Goal: Task Accomplishment & Management: Manage account settings

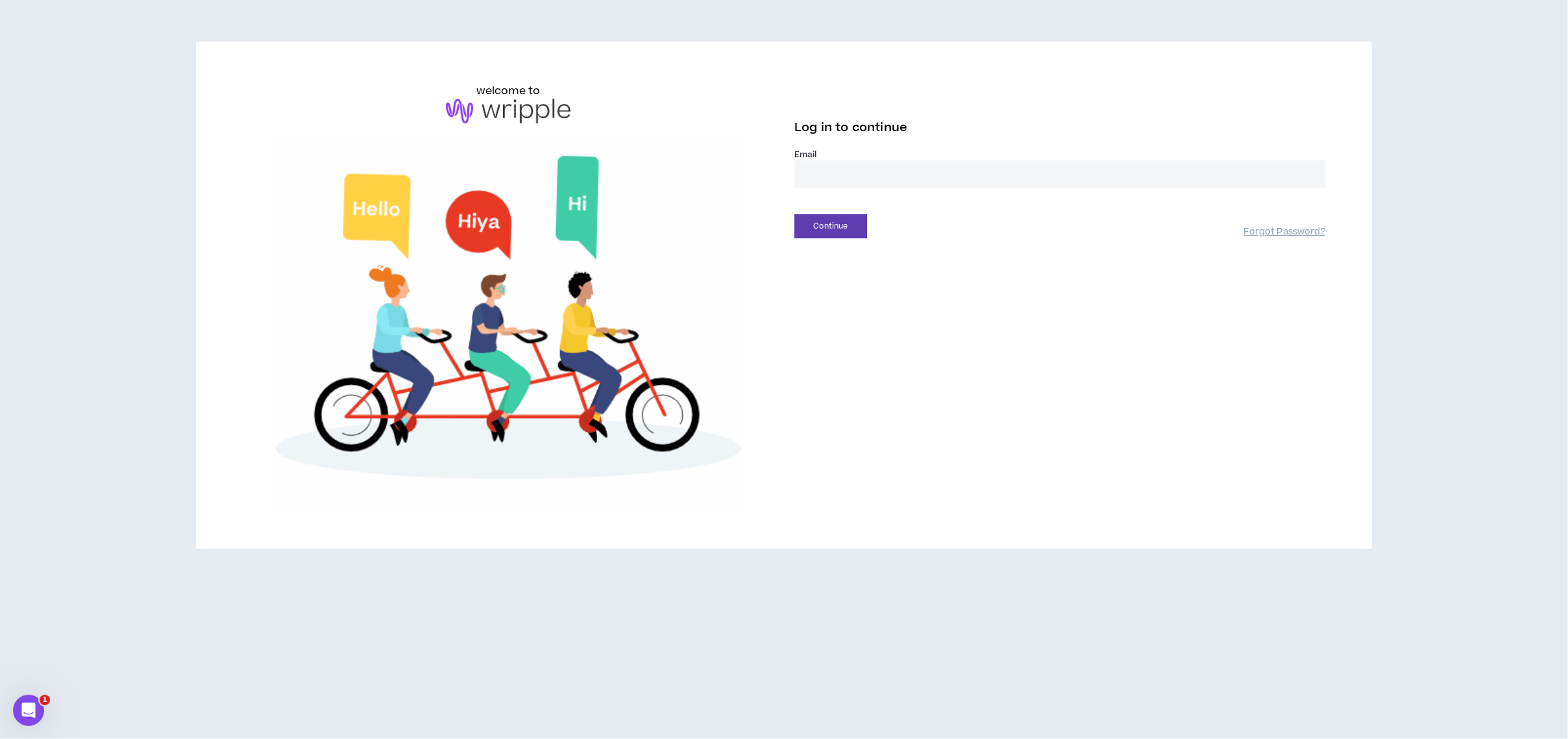
click at [830, 170] on input "email" at bounding box center [1059, 174] width 531 height 28
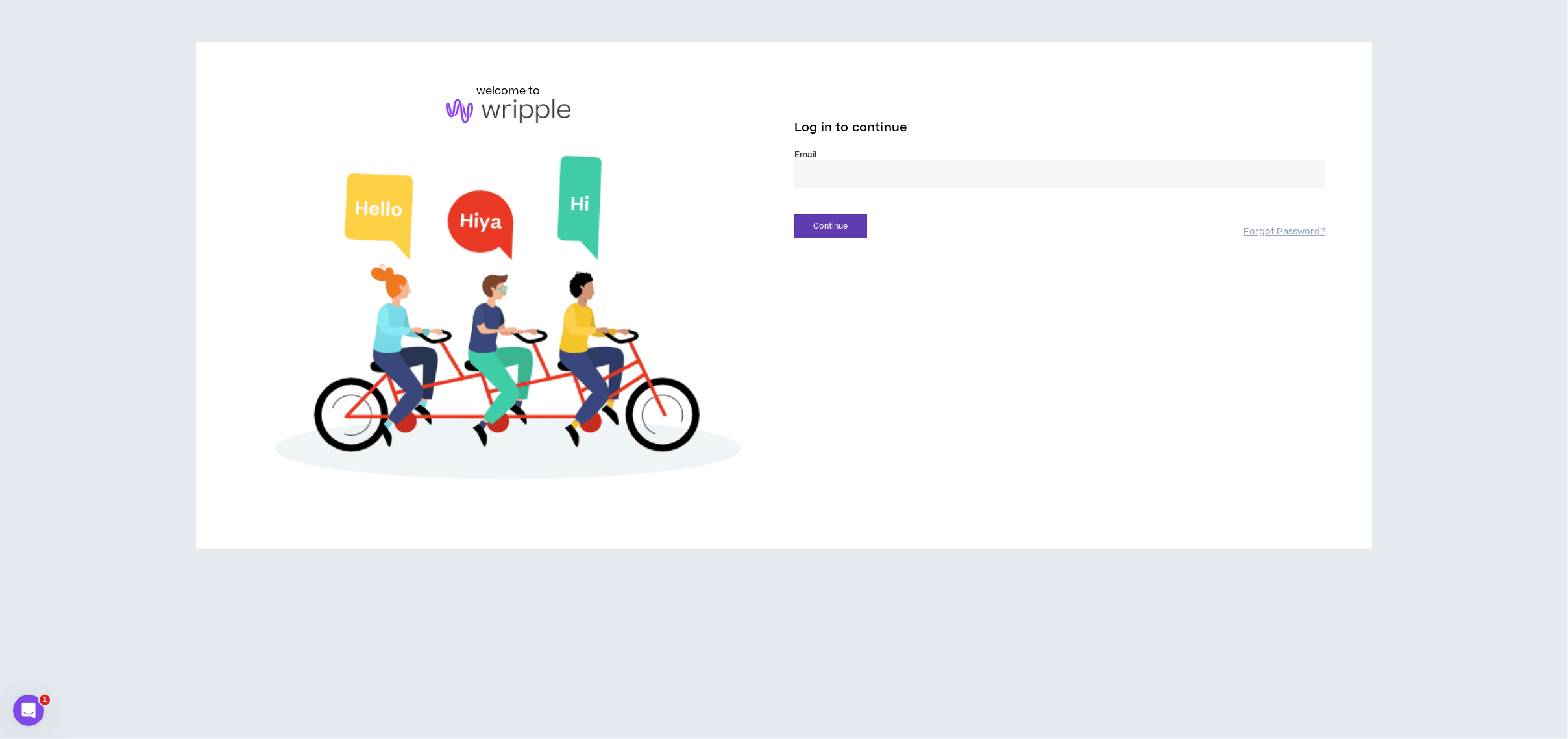
type input "**********"
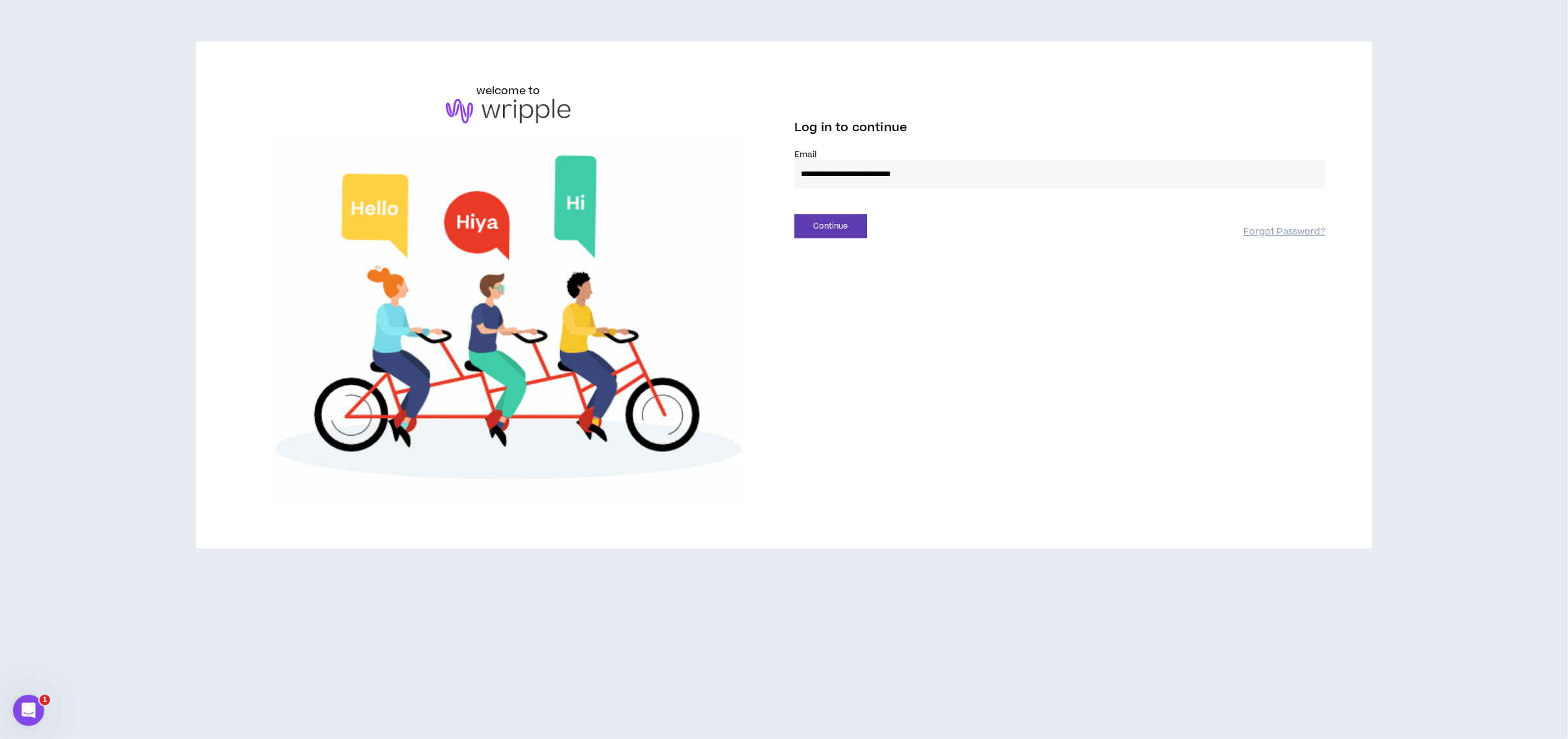
click at [826, 242] on div "**********" at bounding box center [784, 294] width 1103 height 424
click at [824, 237] on button "Continue" at bounding box center [830, 226] width 73 height 24
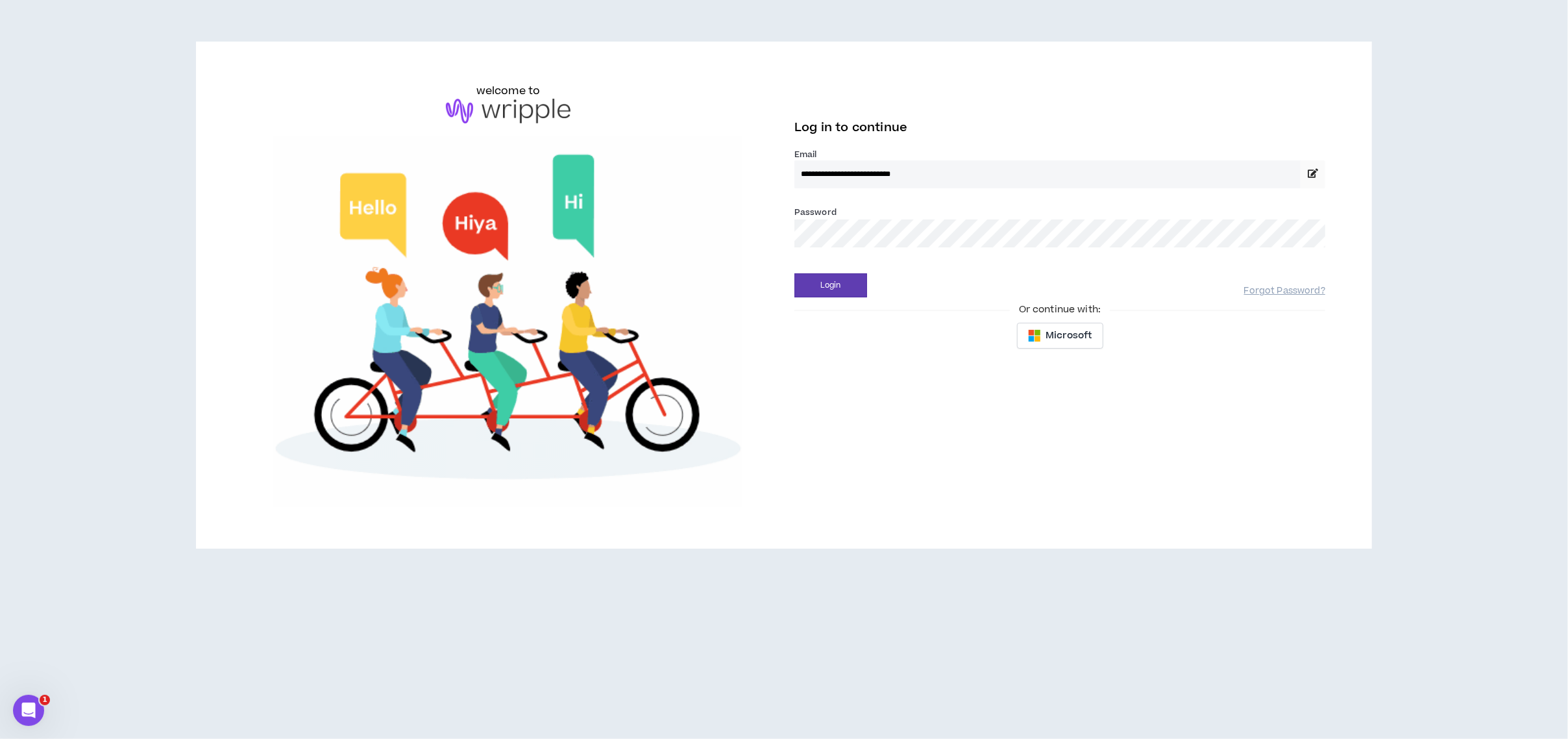
click at [821, 303] on div "Or continue with:" at bounding box center [1059, 310] width 531 height 14
click at [818, 293] on button "Login" at bounding box center [830, 285] width 73 height 24
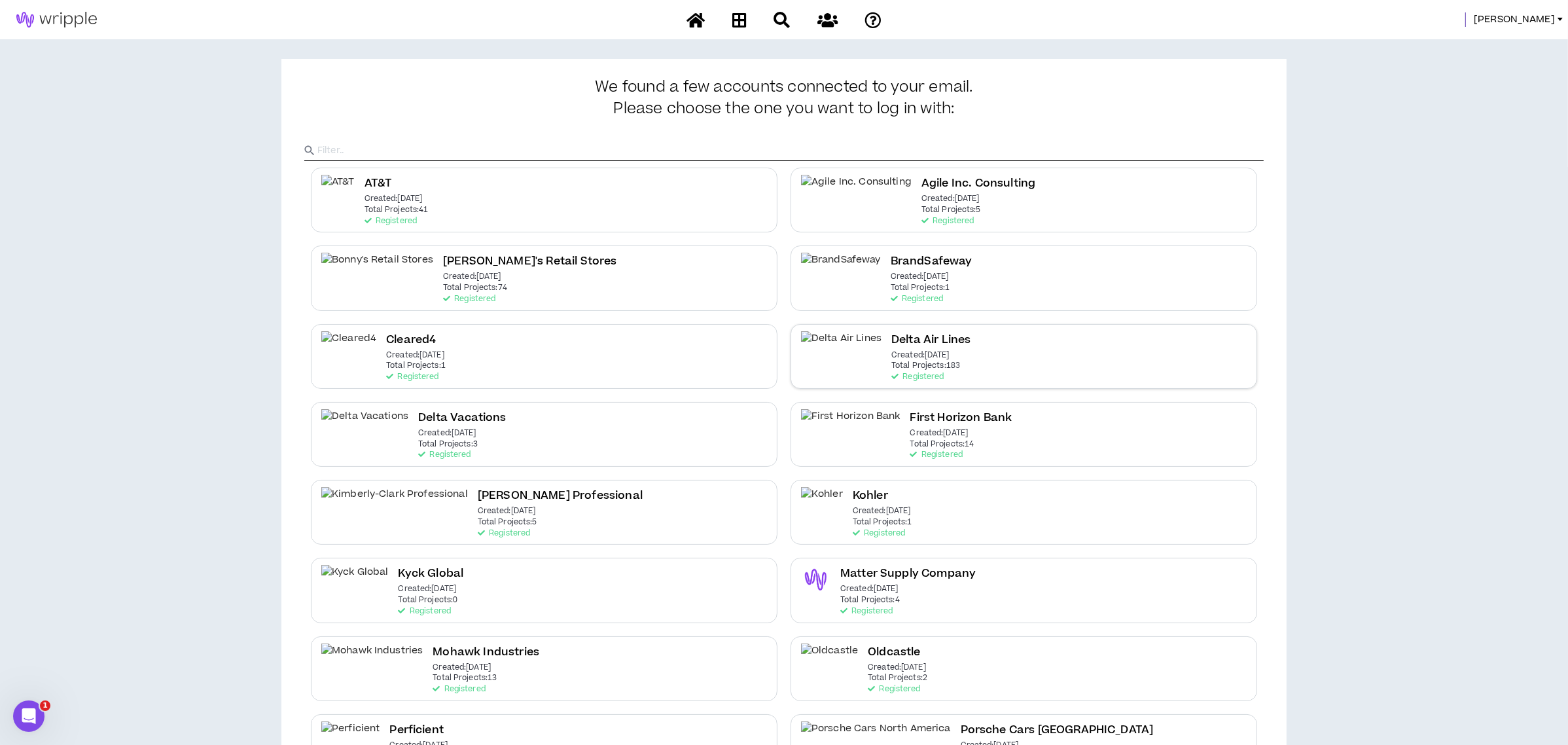
click at [891, 343] on h2 "Delta Air Lines" at bounding box center [931, 340] width 79 height 18
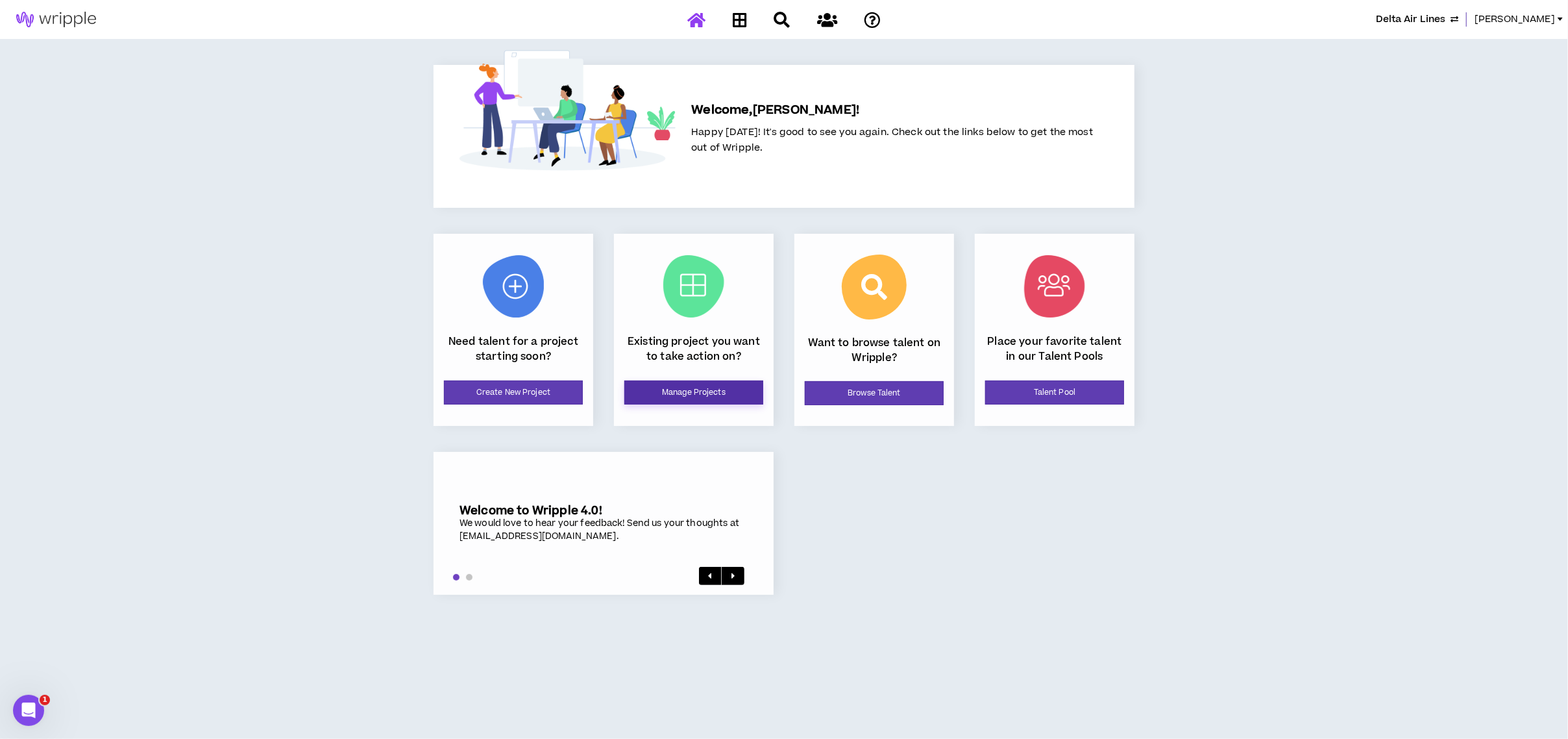
click at [735, 391] on link "Manage Projects" at bounding box center [694, 393] width 139 height 24
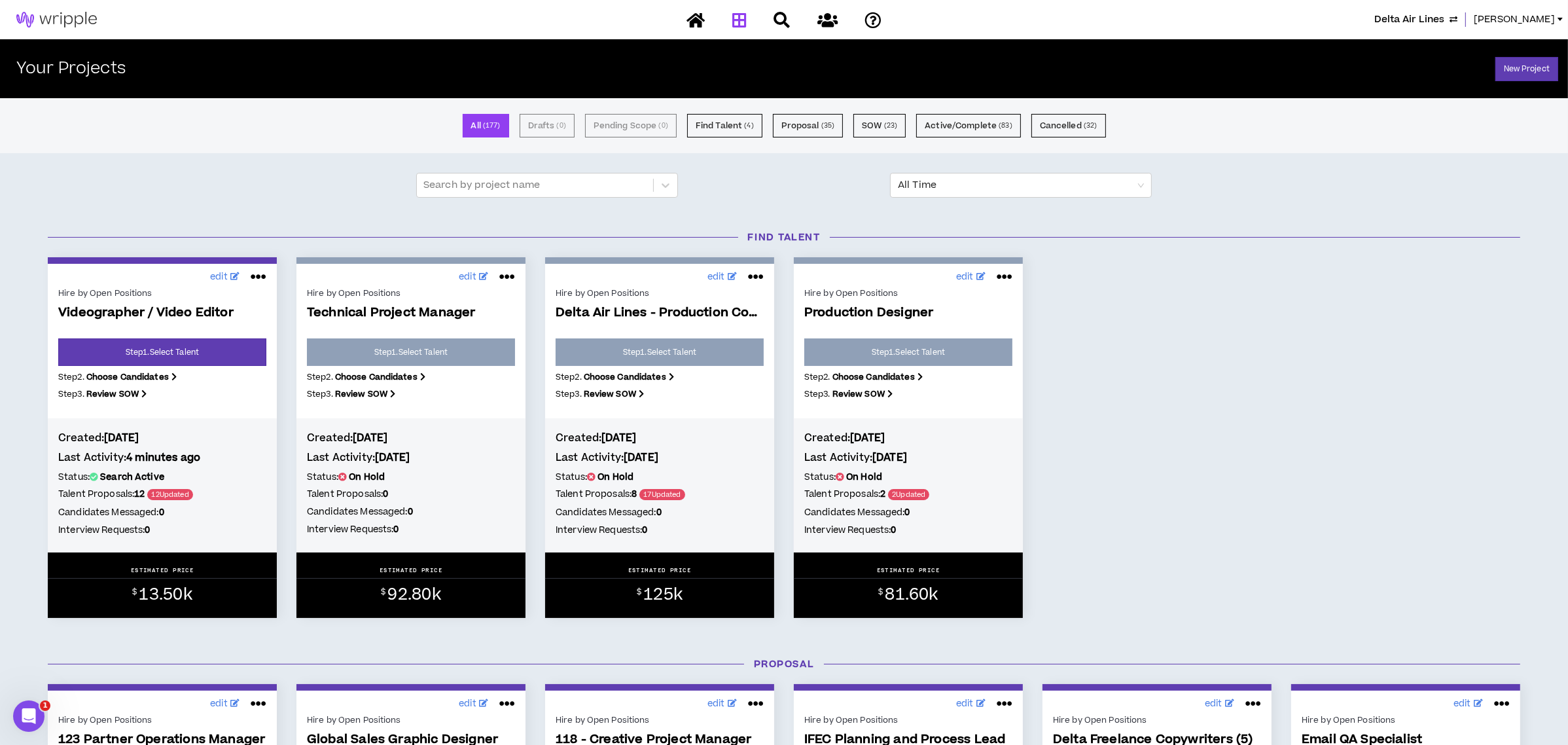
scroll to position [87, 0]
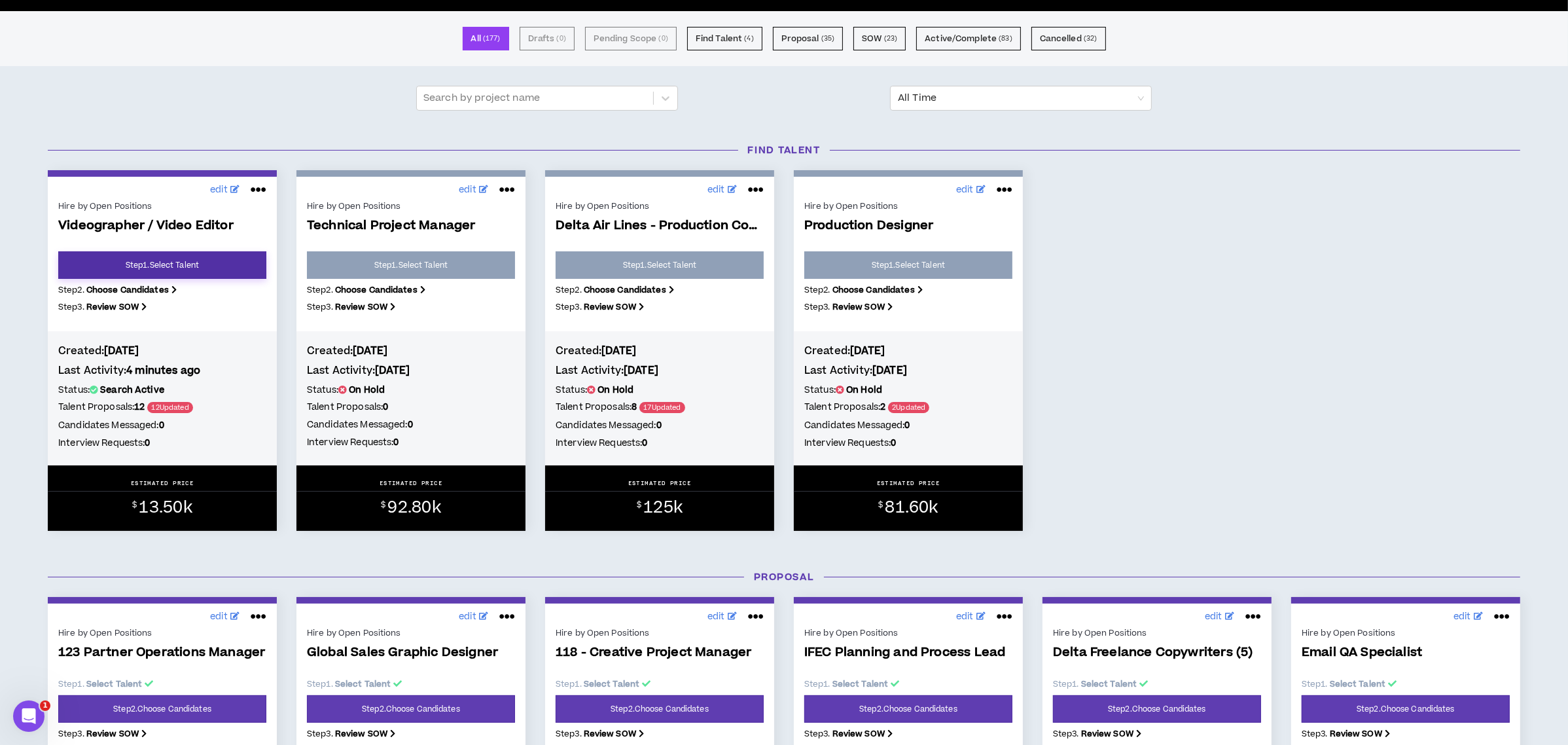
click at [187, 263] on link "Step 1 . Select Talent" at bounding box center [162, 265] width 208 height 28
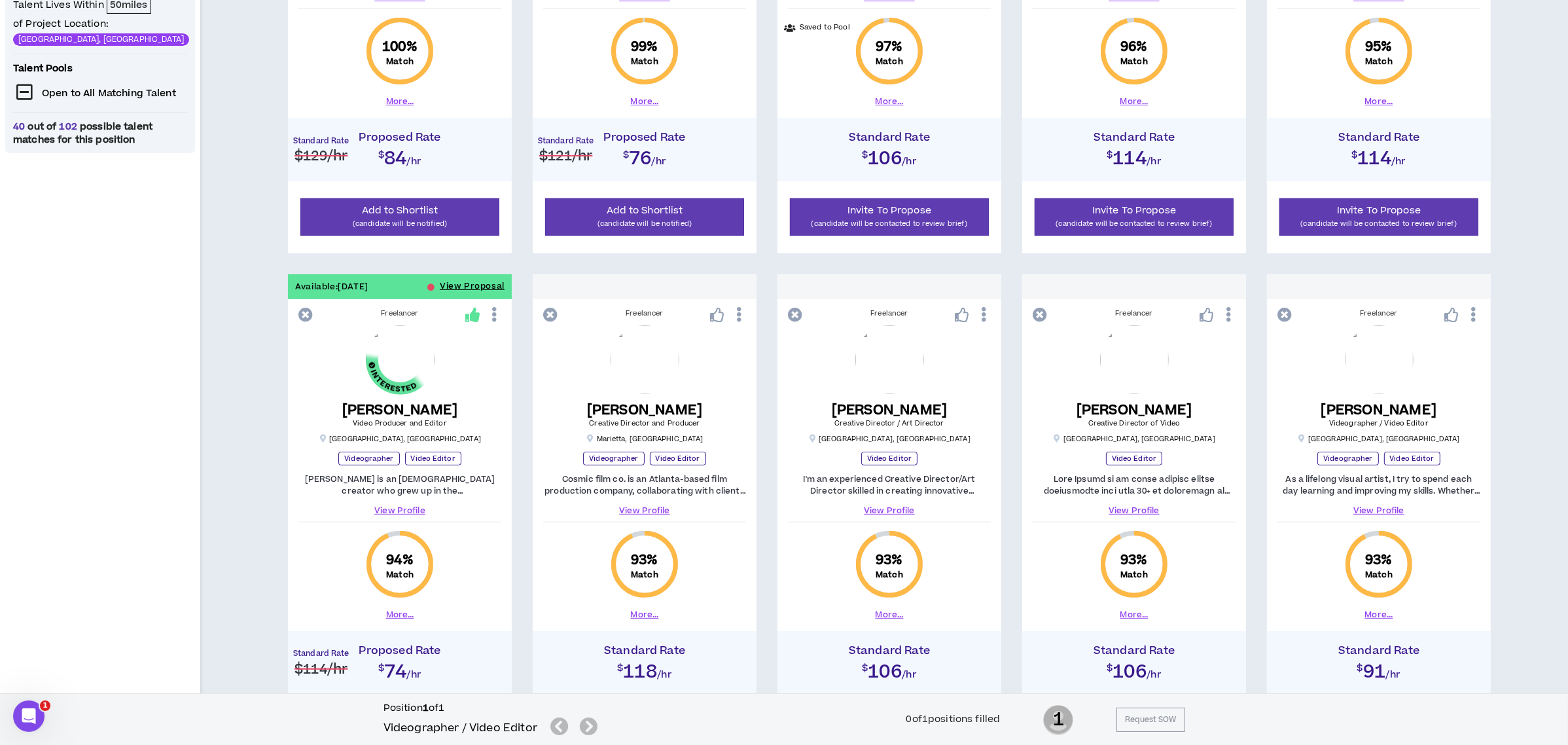
scroll to position [698, 0]
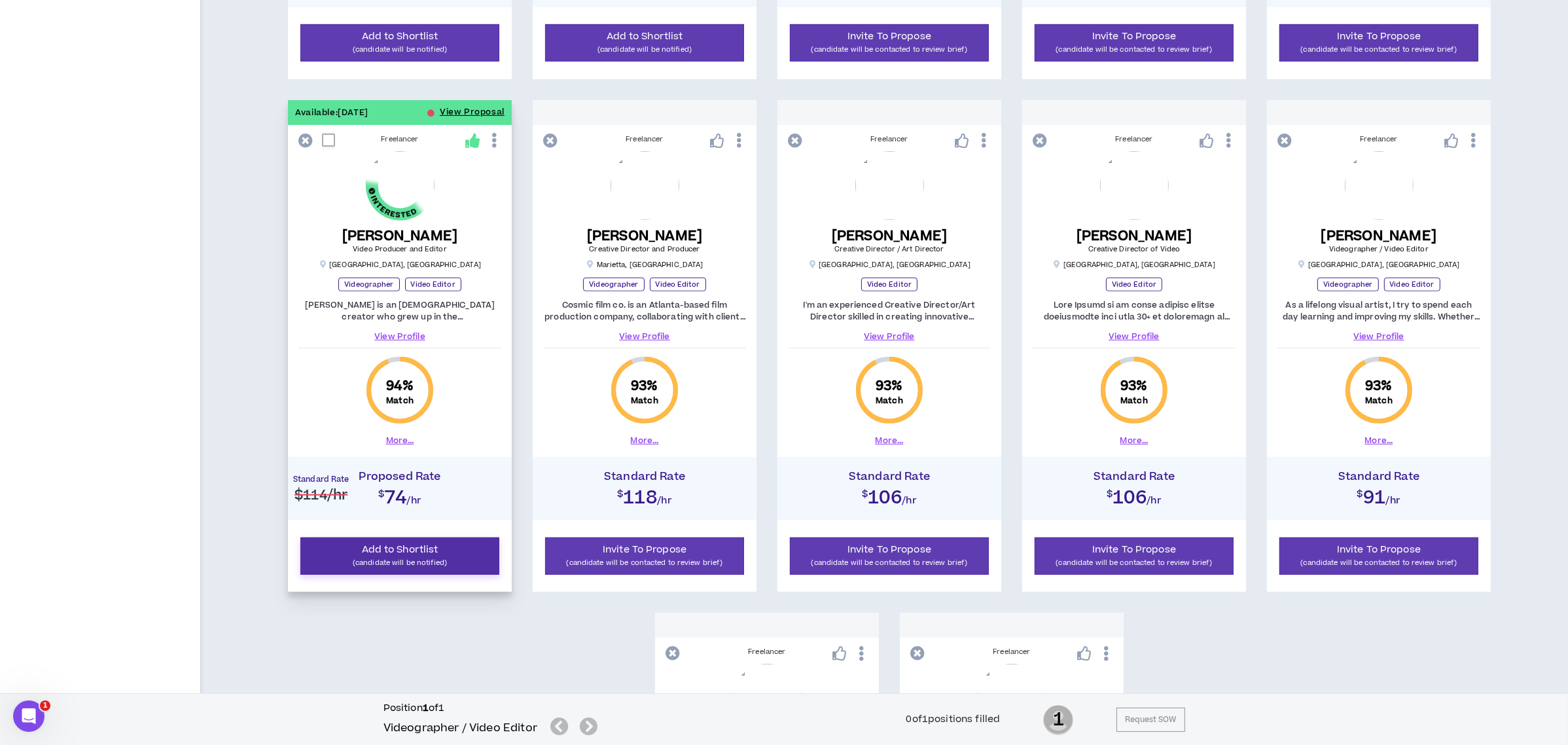
click at [448, 561] on p "(candidate will be notified)" at bounding box center [399, 562] width 182 height 13
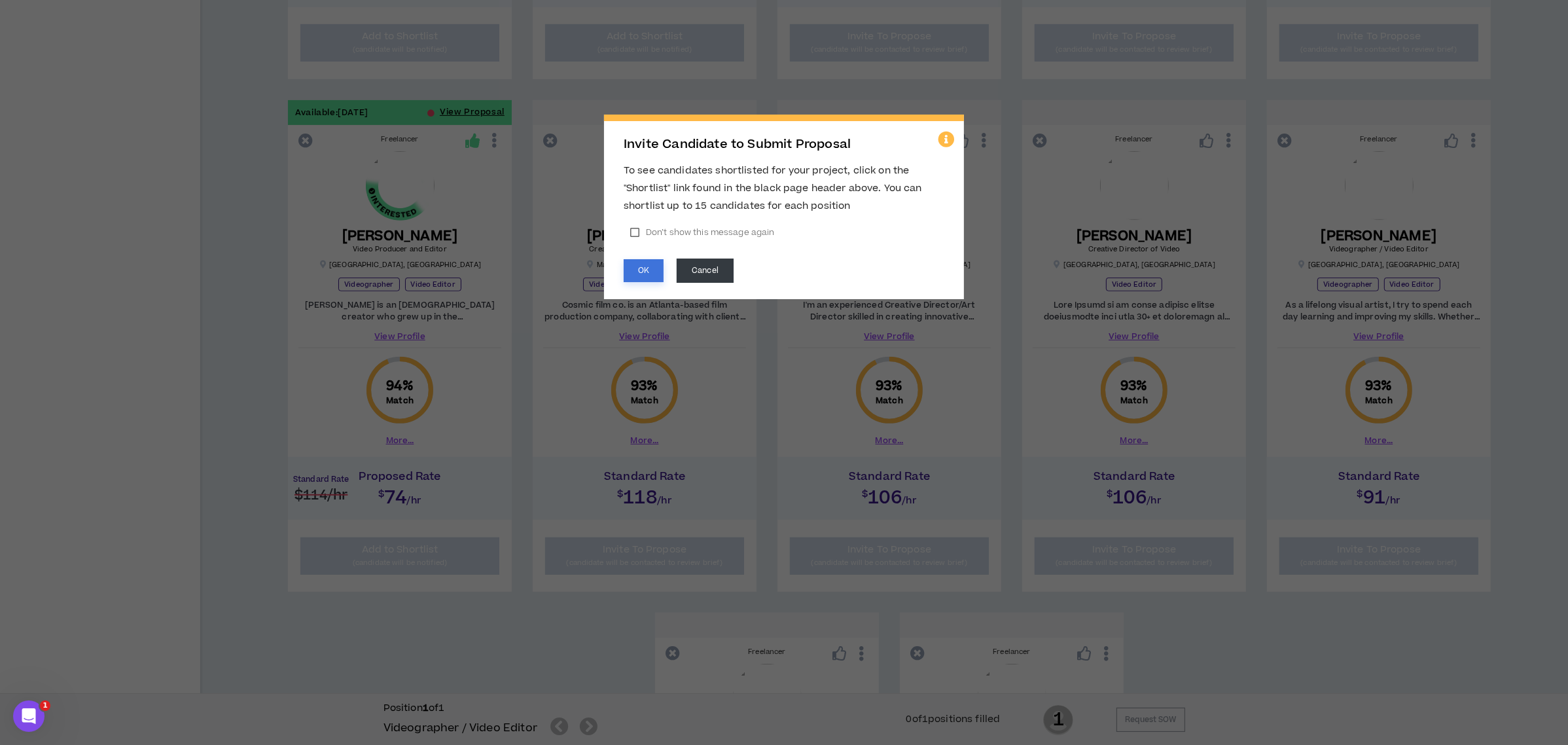
click at [641, 271] on button "OK" at bounding box center [643, 271] width 40 height 23
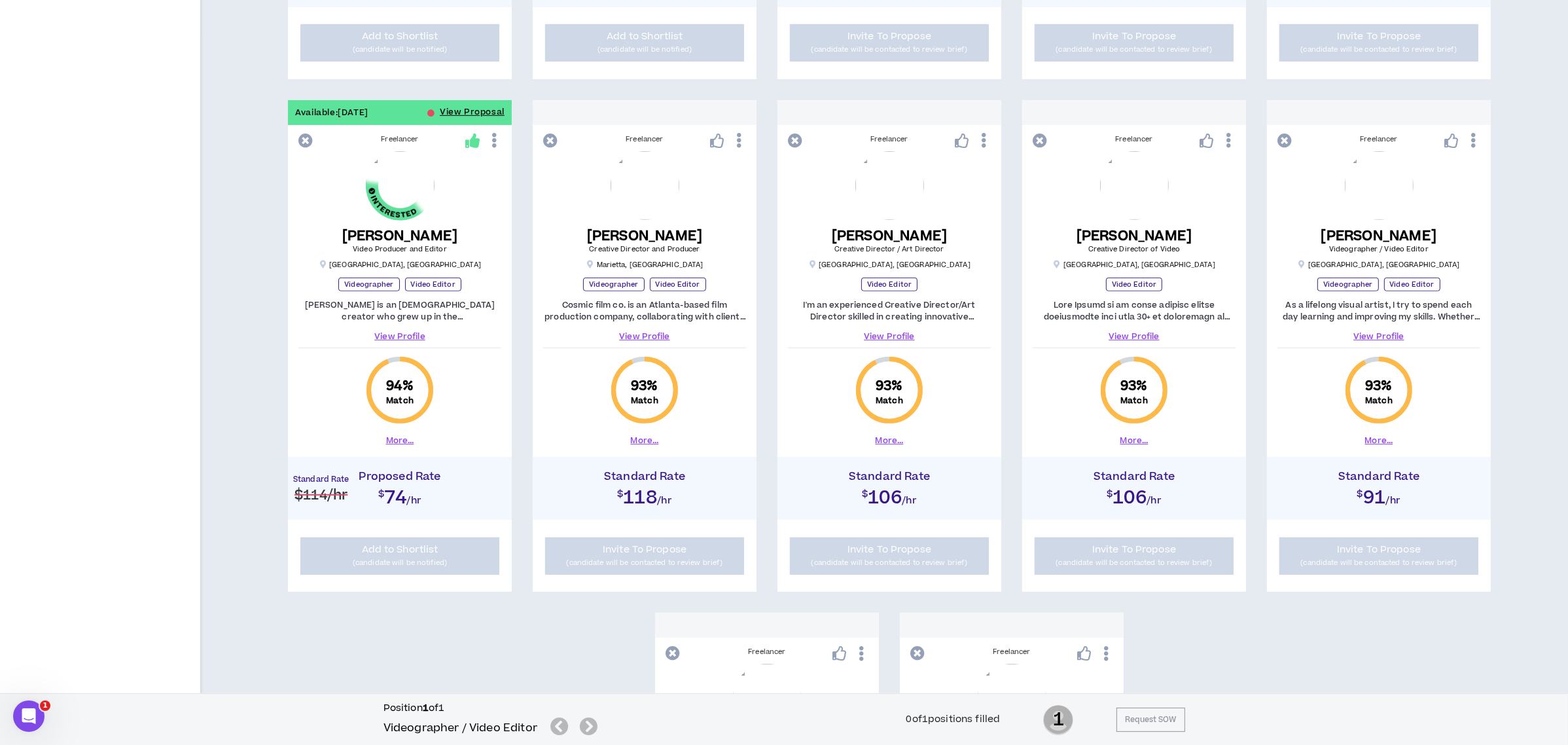
scroll to position [87, 0]
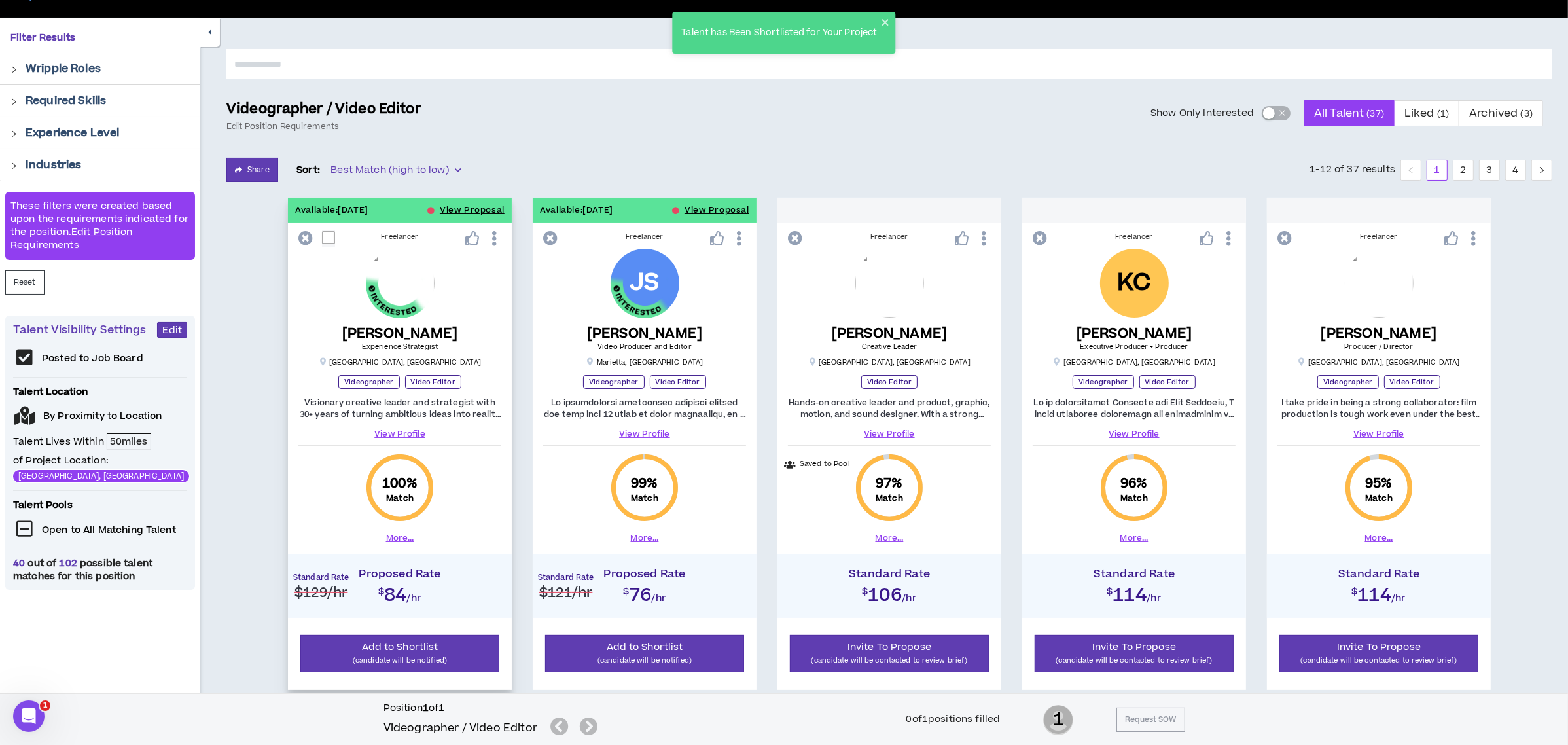
click at [402, 532] on button "More..." at bounding box center [400, 538] width 28 height 12
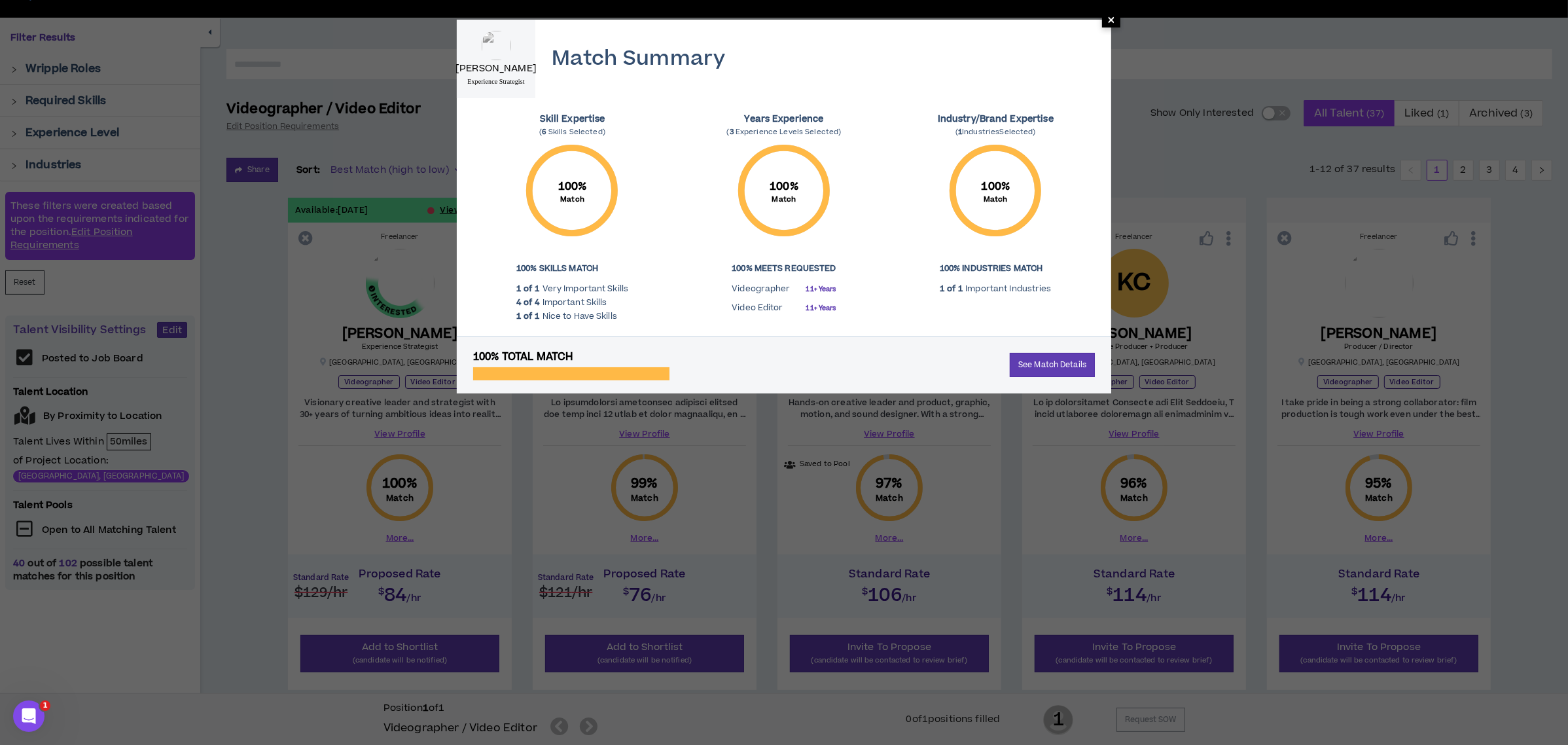
click at [1112, 22] on span "×" at bounding box center [1111, 19] width 8 height 16
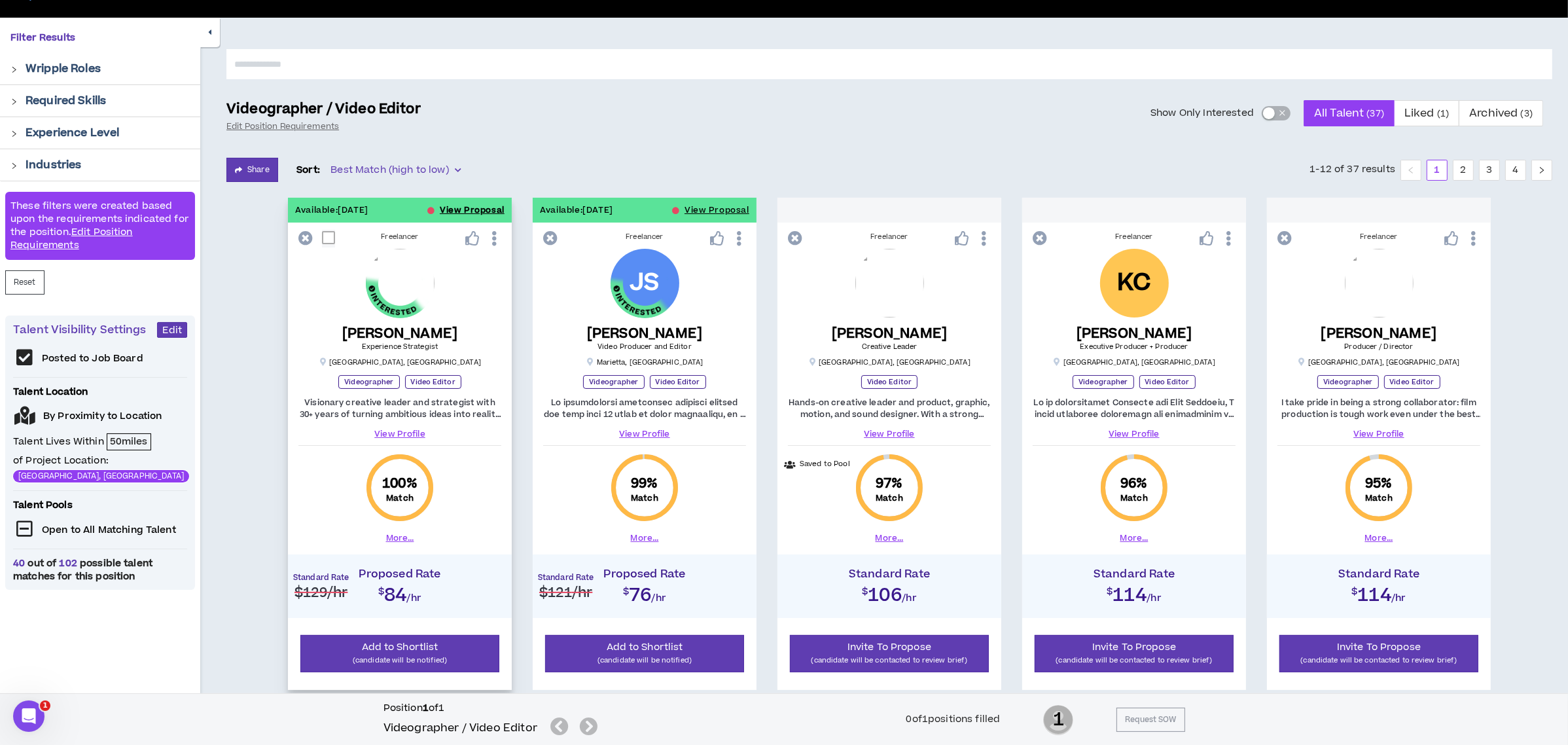
click at [451, 200] on button "View Proposal" at bounding box center [472, 210] width 65 height 25
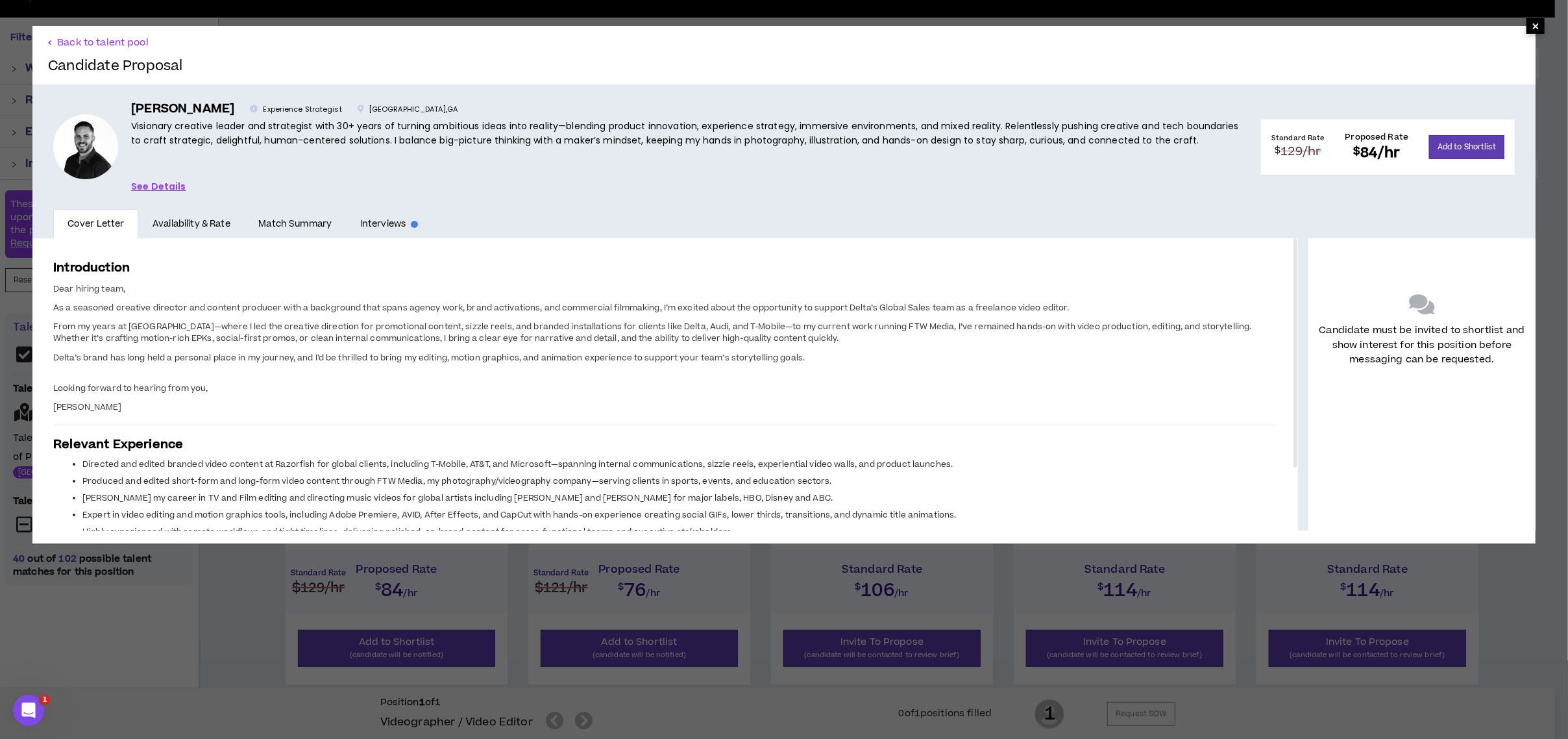
click at [1532, 25] on span "×" at bounding box center [1535, 26] width 8 height 16
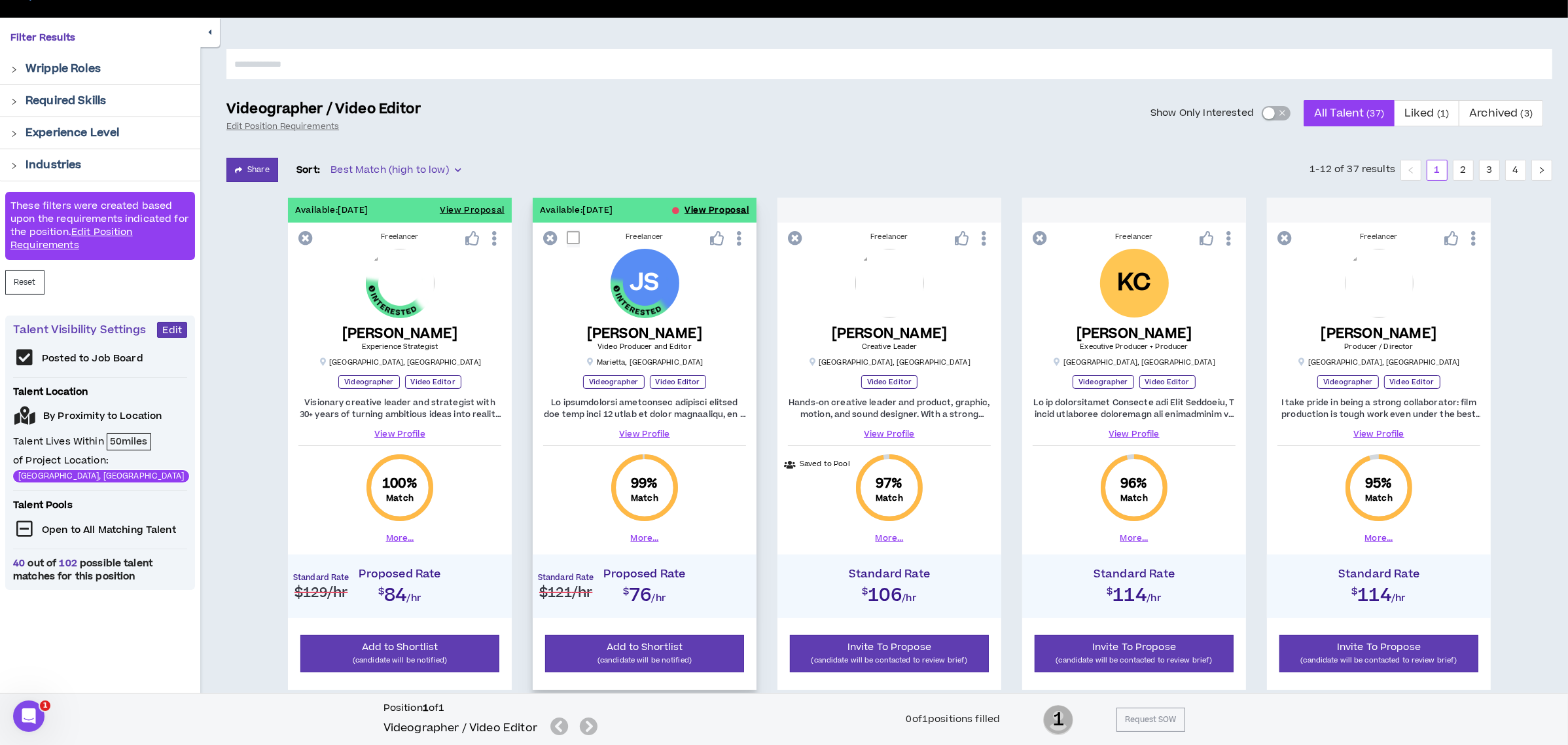
click at [729, 203] on button "View Proposal" at bounding box center [717, 210] width 65 height 25
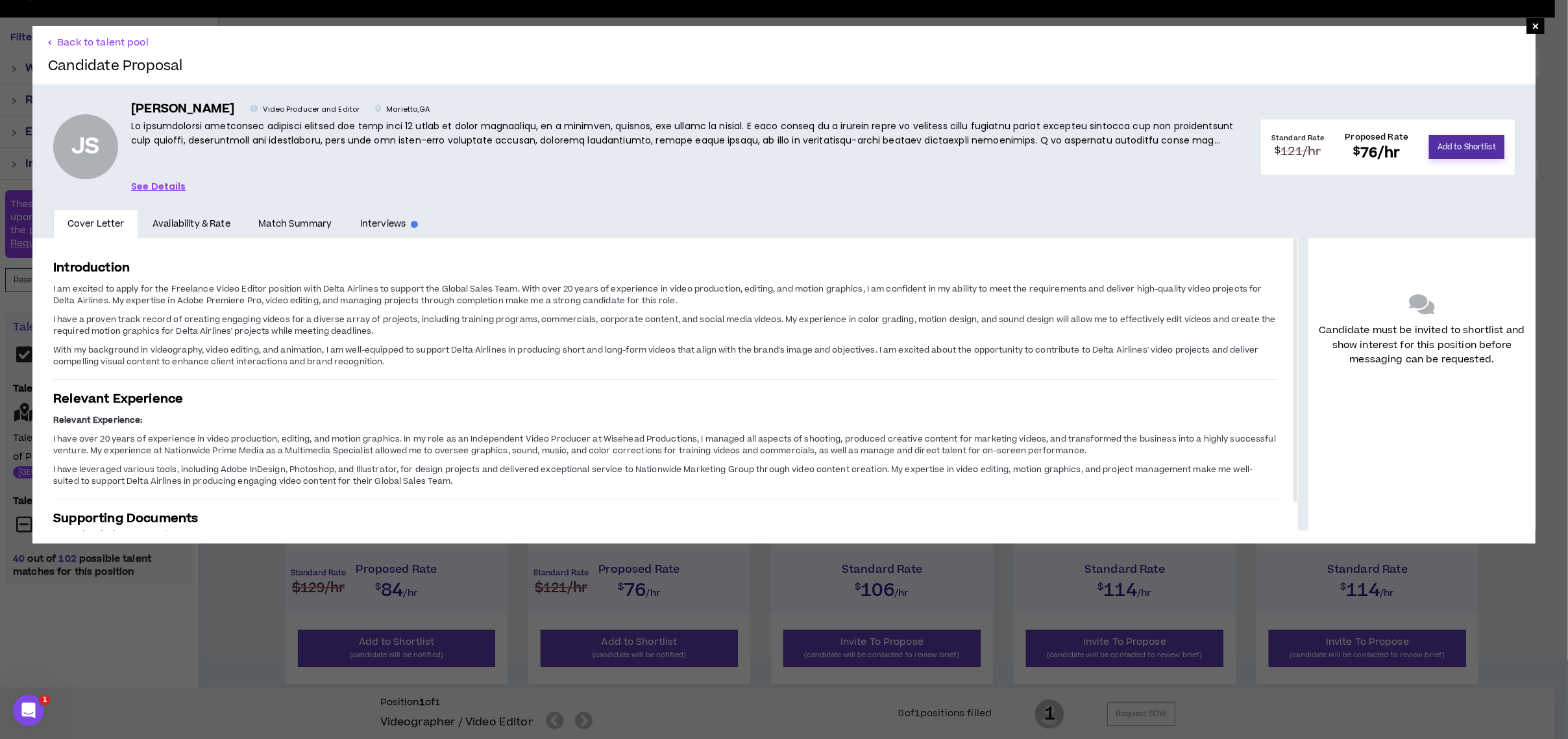
click at [1441, 141] on button "Add to Shortlist" at bounding box center [1467, 147] width 75 height 24
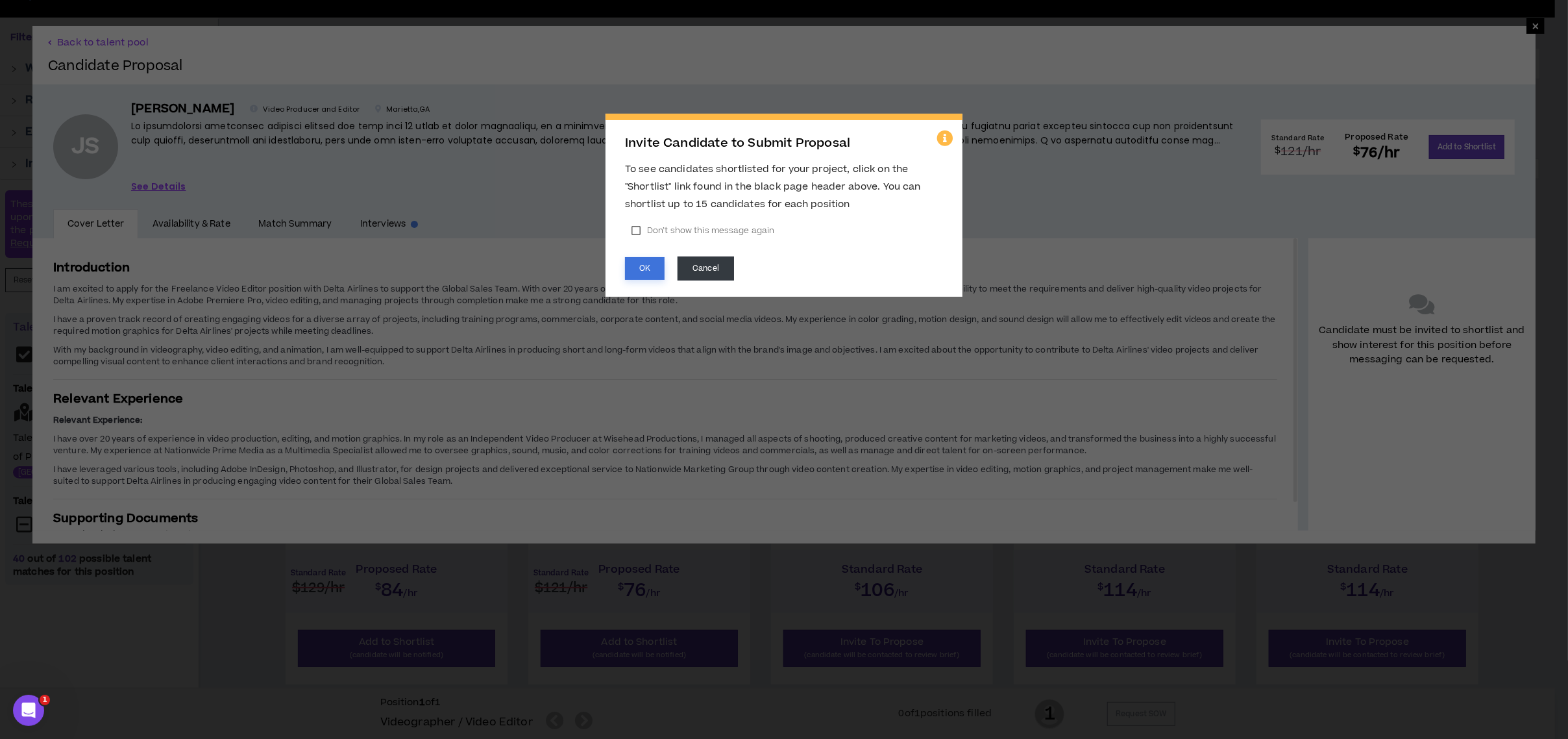
click at [650, 264] on button "OK" at bounding box center [644, 268] width 39 height 23
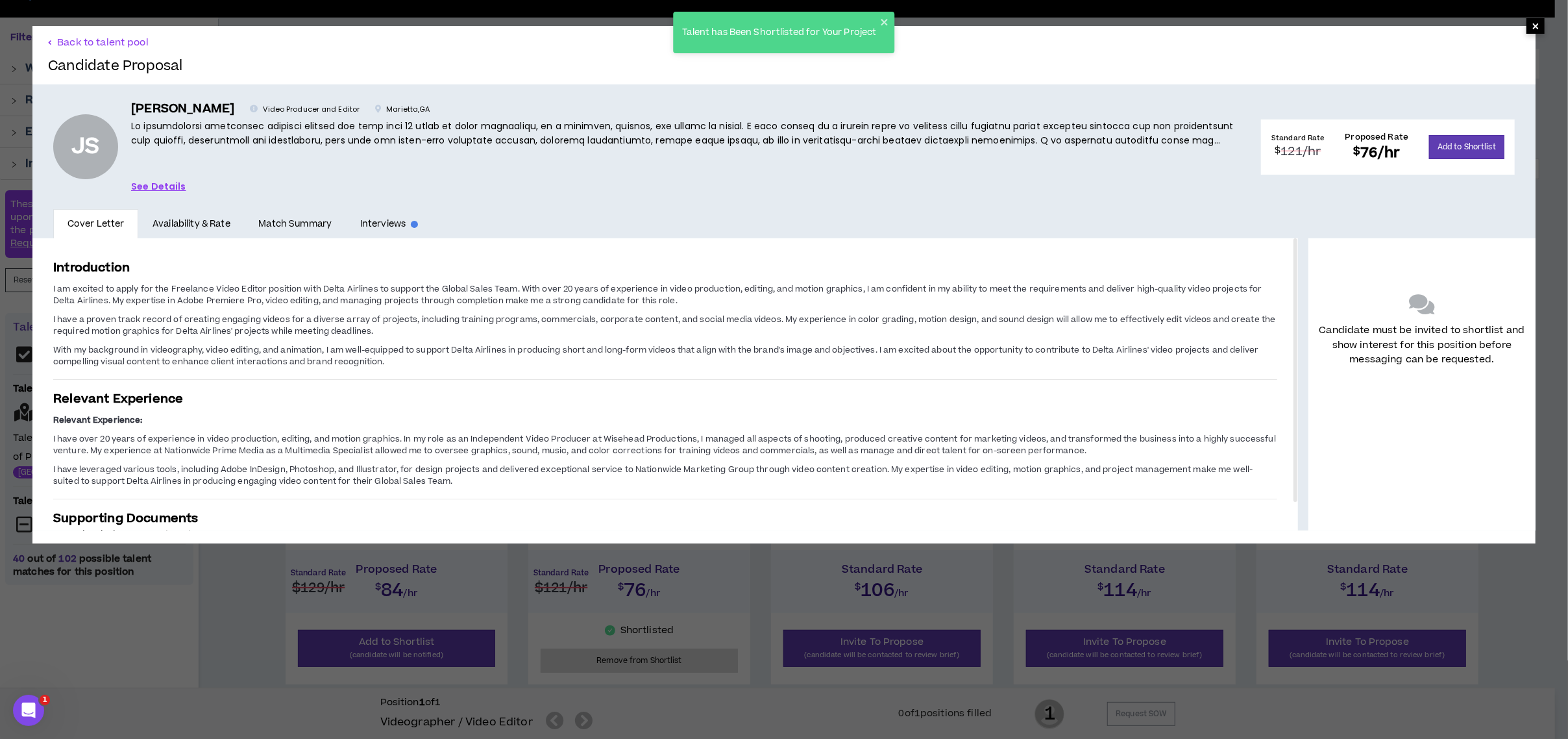
click at [1532, 27] on span "×" at bounding box center [1535, 26] width 8 height 16
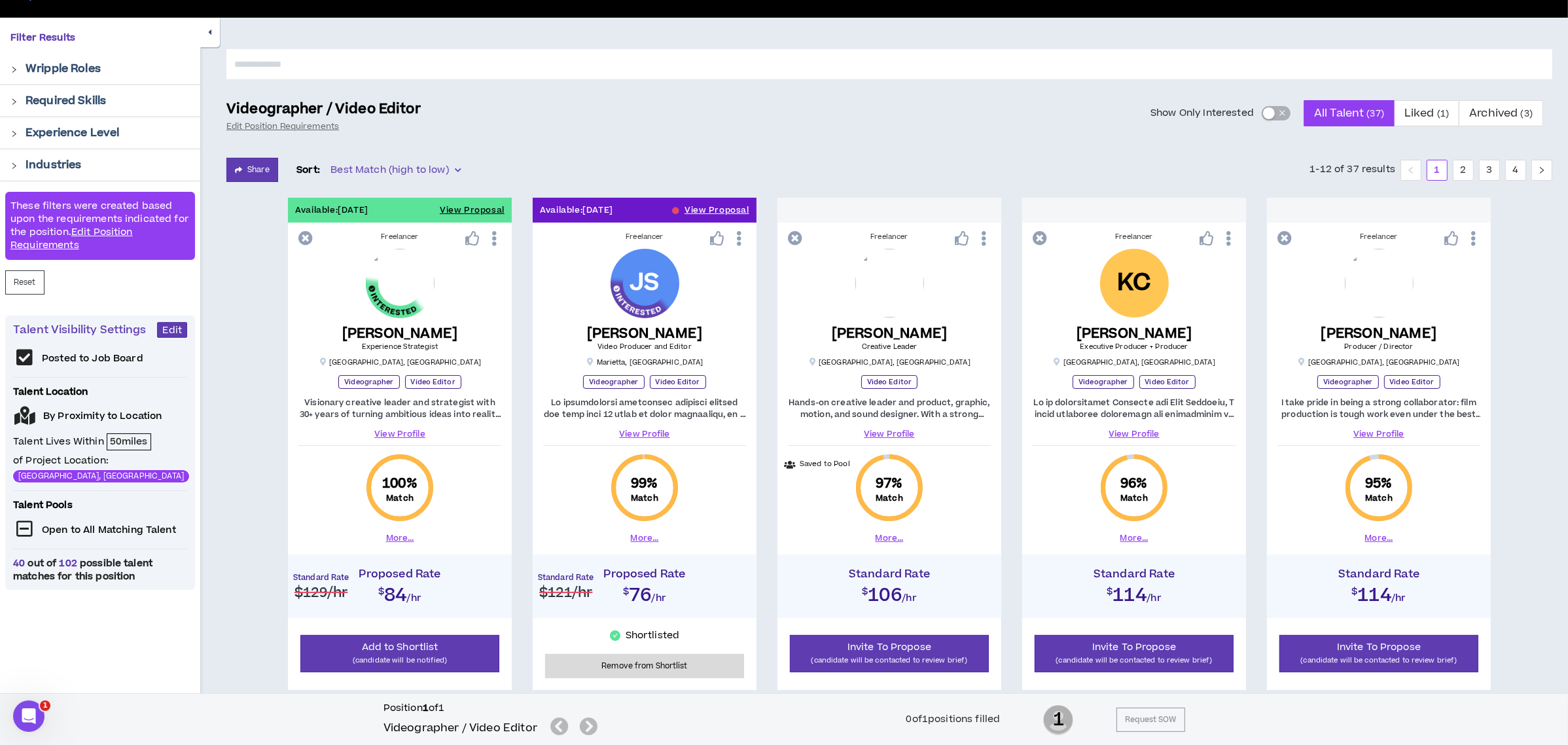
click at [1271, 110] on div "button" at bounding box center [1269, 113] width 12 height 12
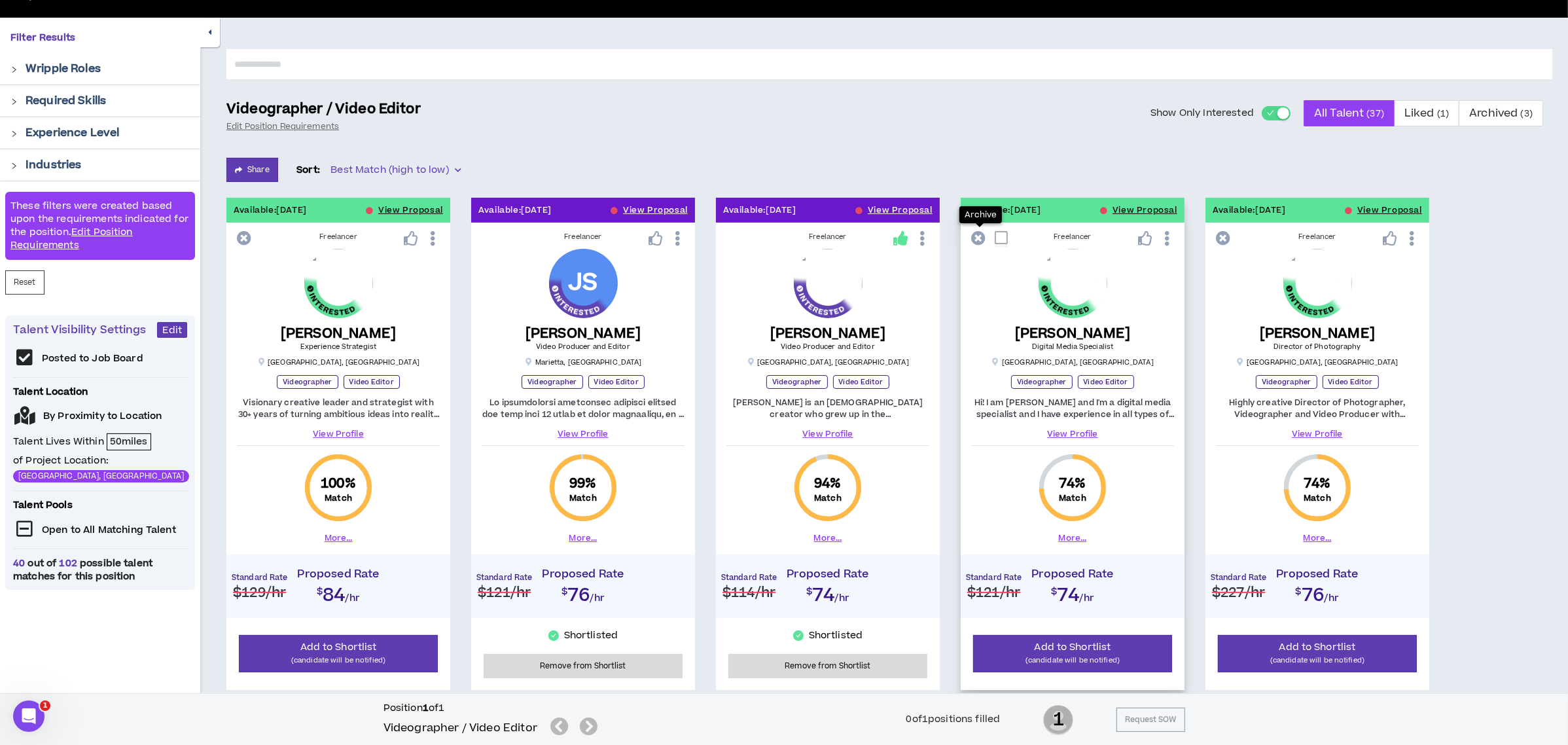
click at [978, 231] on icon at bounding box center [978, 238] width 14 height 14
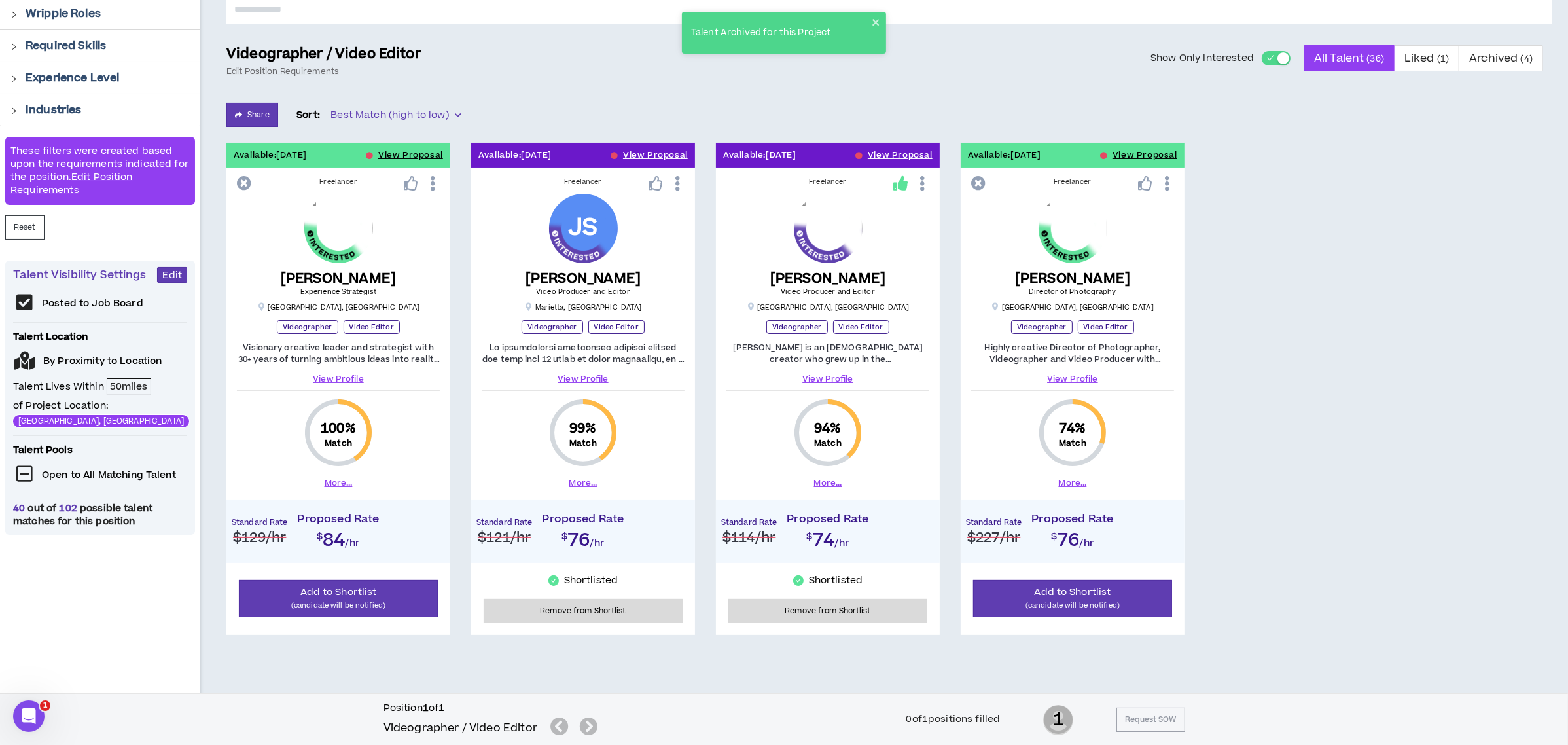
scroll to position [151, 0]
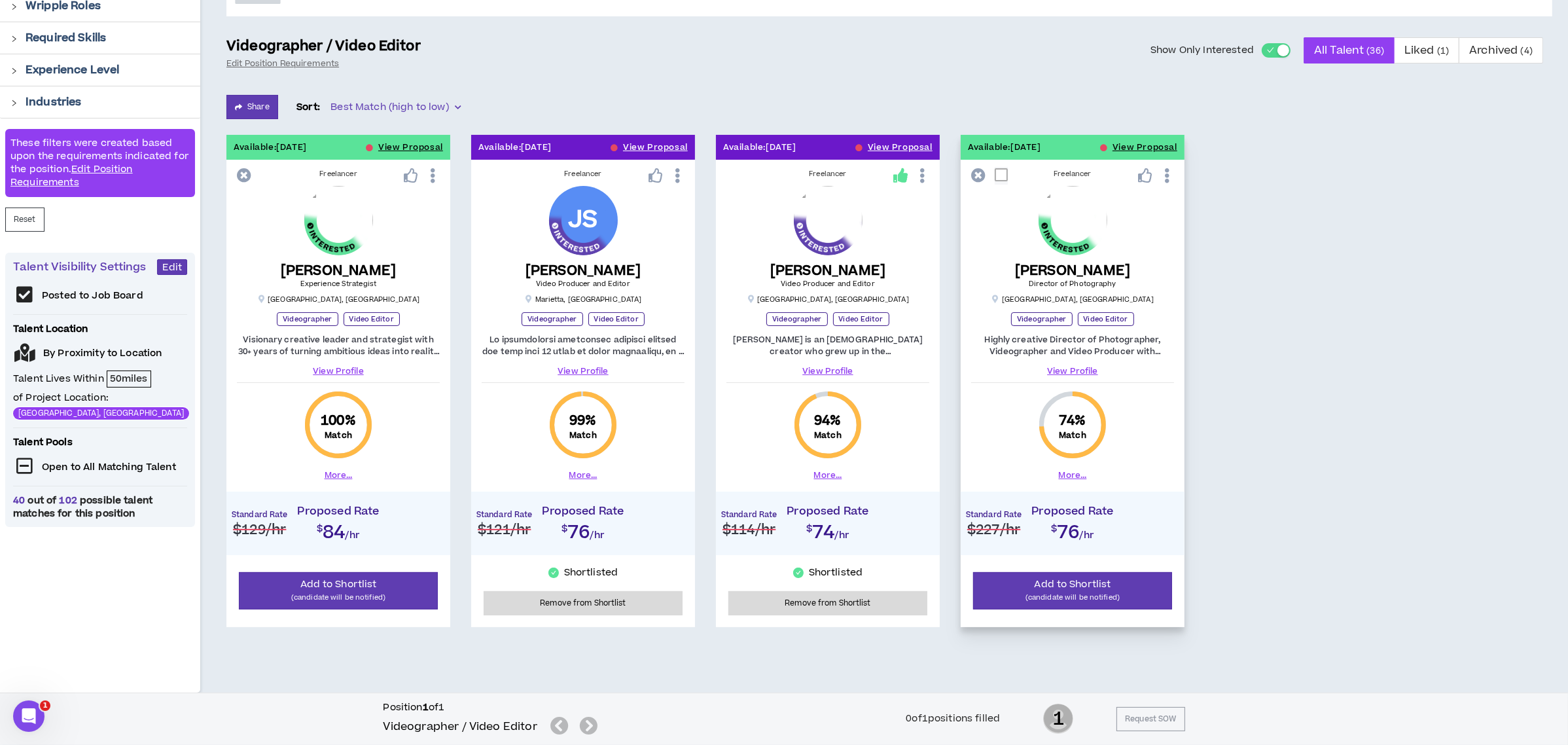
click at [1062, 366] on link "View Profile" at bounding box center [1073, 371] width 203 height 12
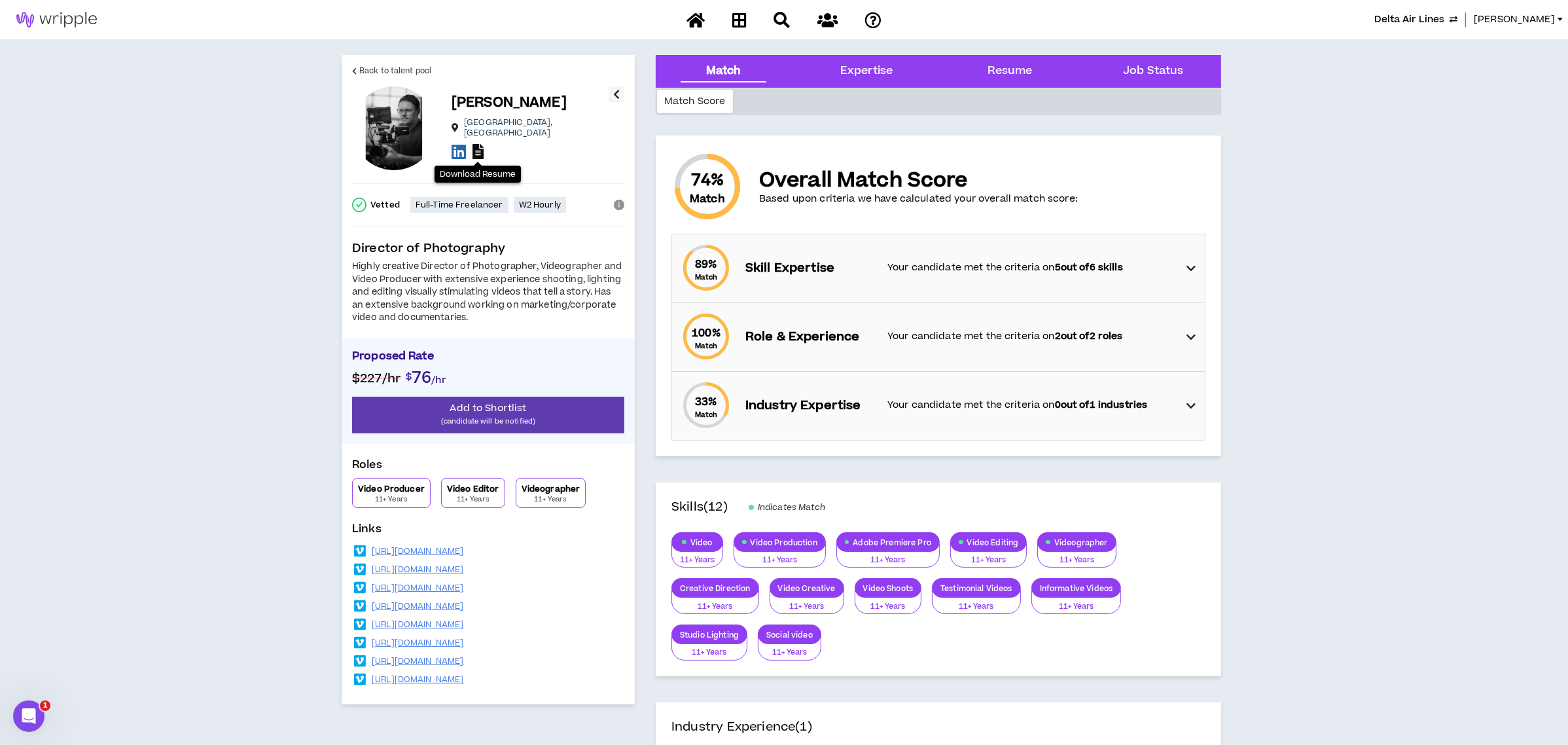
click at [476, 144] on icon at bounding box center [478, 151] width 11 height 15
click at [361, 65] on span "Back to talent pool" at bounding box center [395, 71] width 72 height 13
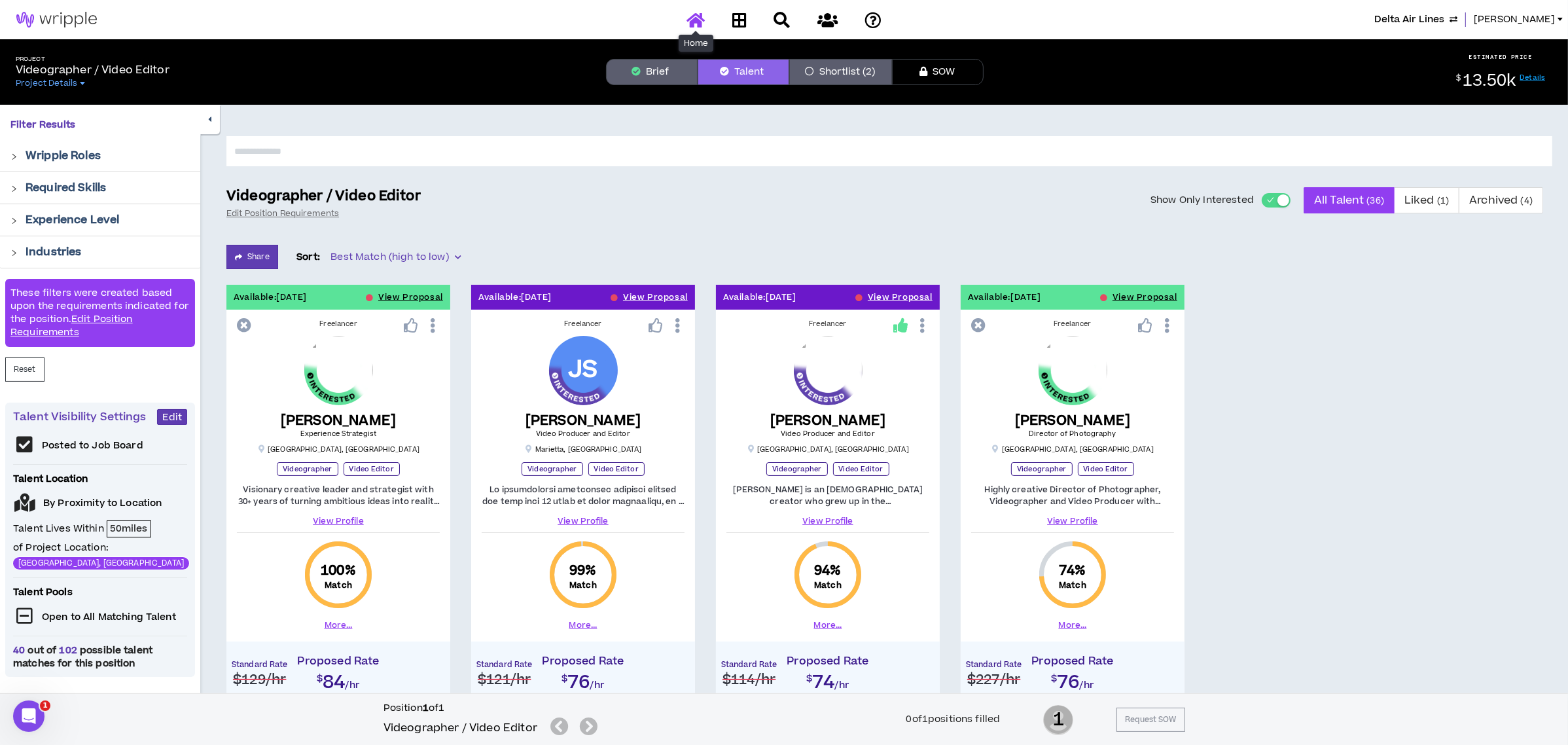
click at [691, 20] on icon at bounding box center [696, 19] width 19 height 16
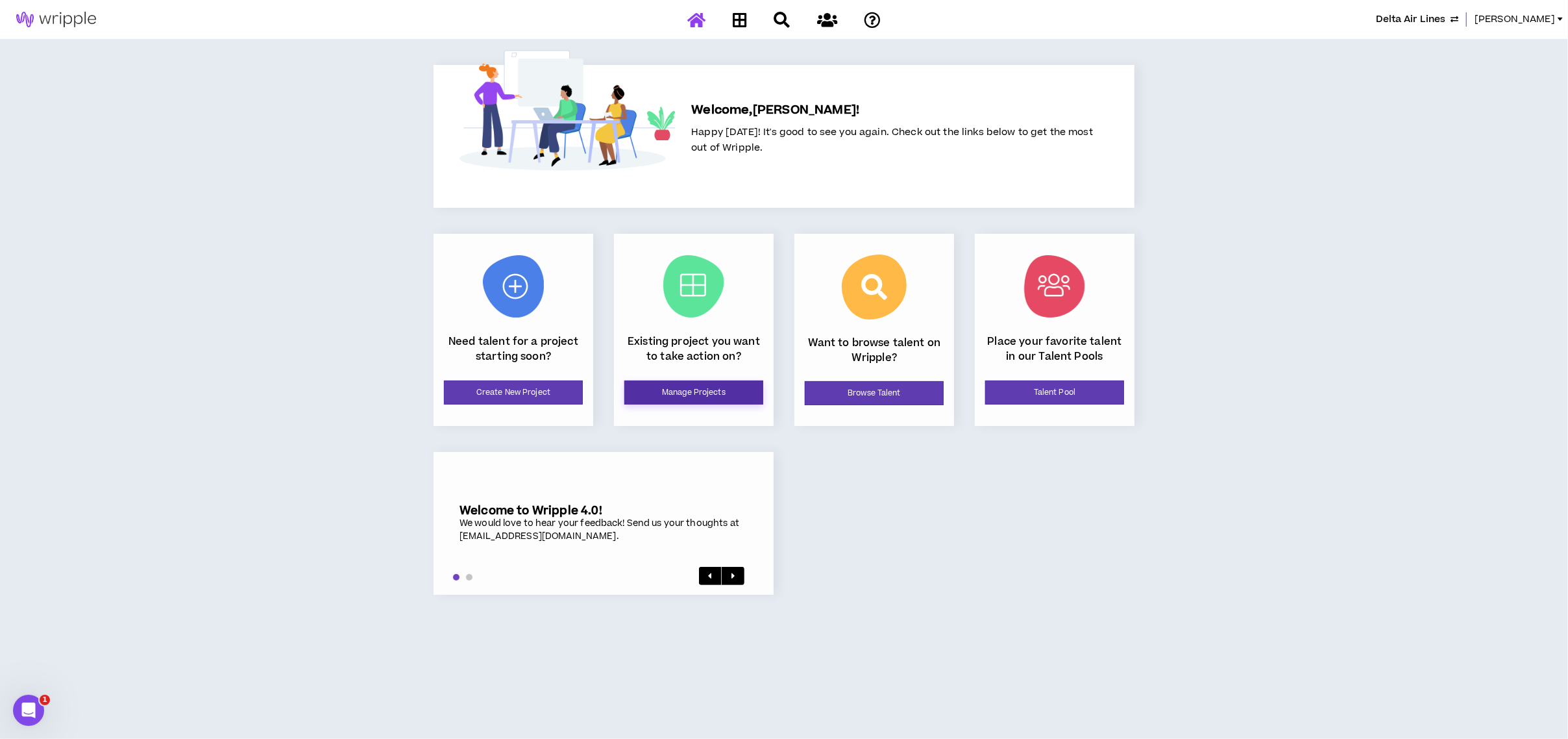
click at [734, 383] on link "Manage Projects" at bounding box center [694, 393] width 139 height 24
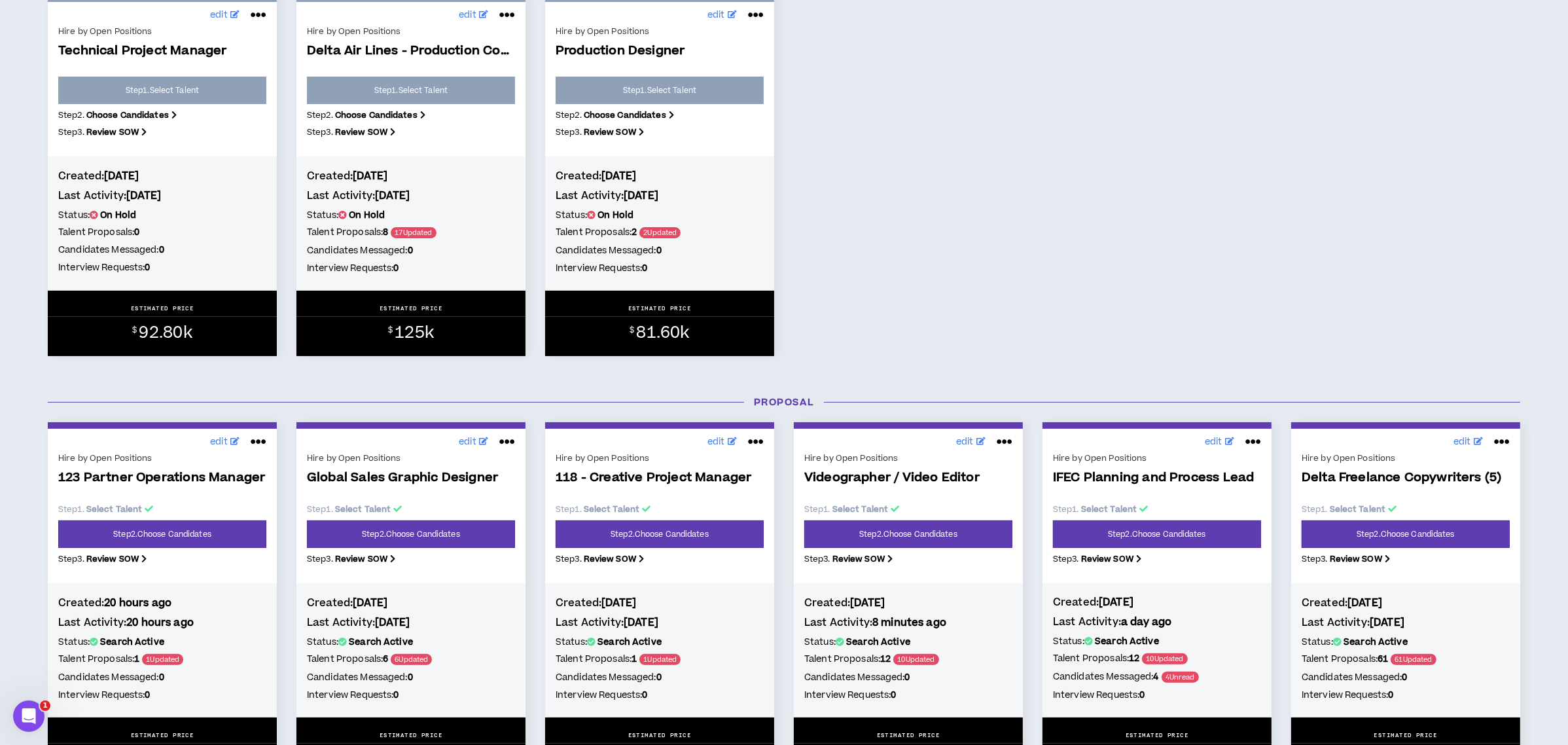
scroll to position [349, 0]
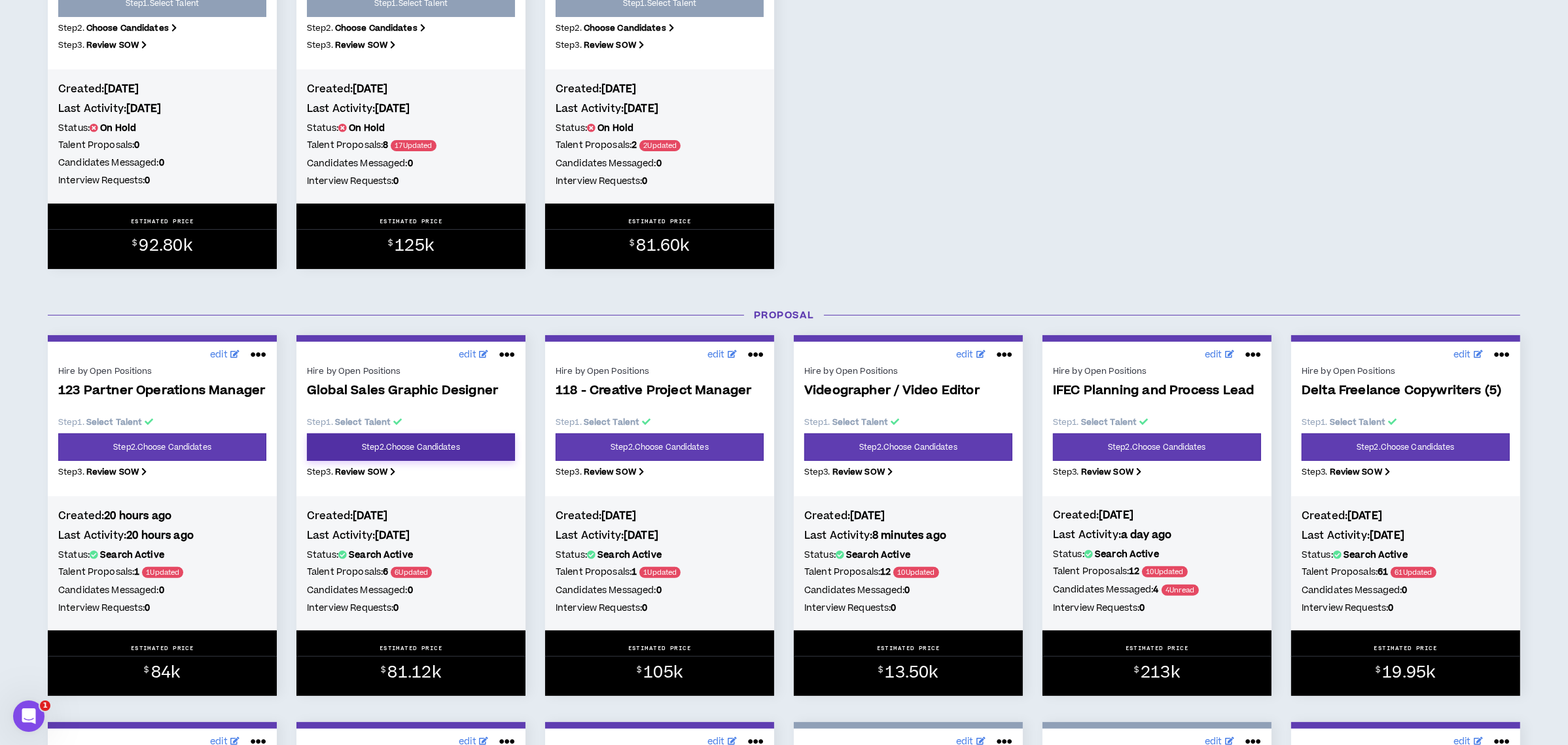
click at [445, 450] on link "Step 2 . Choose Candidates" at bounding box center [411, 446] width 208 height 28
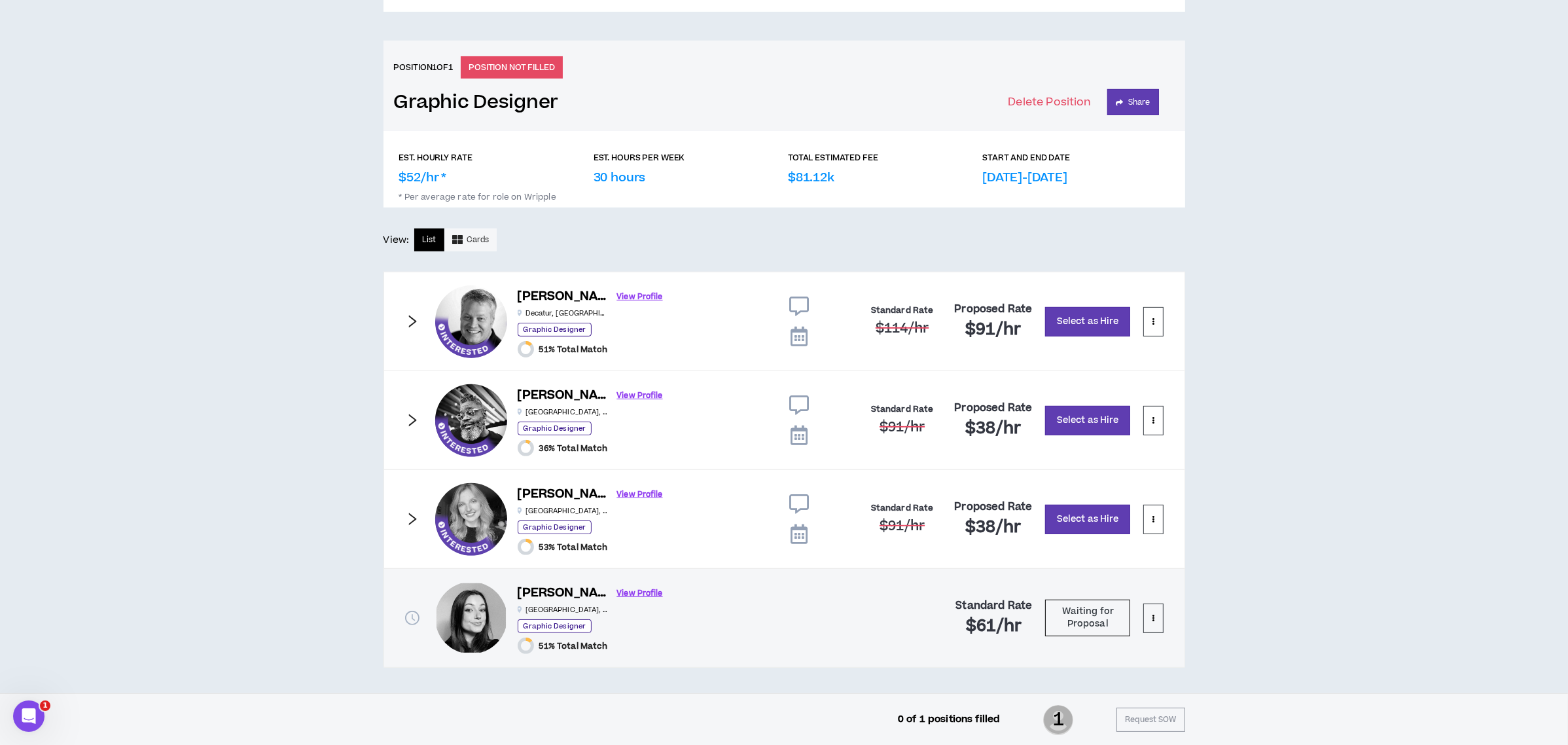
scroll to position [499, 0]
click at [997, 432] on h2 "$38 /hr" at bounding box center [993, 428] width 56 height 21
drag, startPoint x: 977, startPoint y: 526, endPoint x: 1022, endPoint y: 526, distance: 45.0
click at [1022, 526] on div "Proposed Rate $38 /hr" at bounding box center [993, 518] width 78 height 37
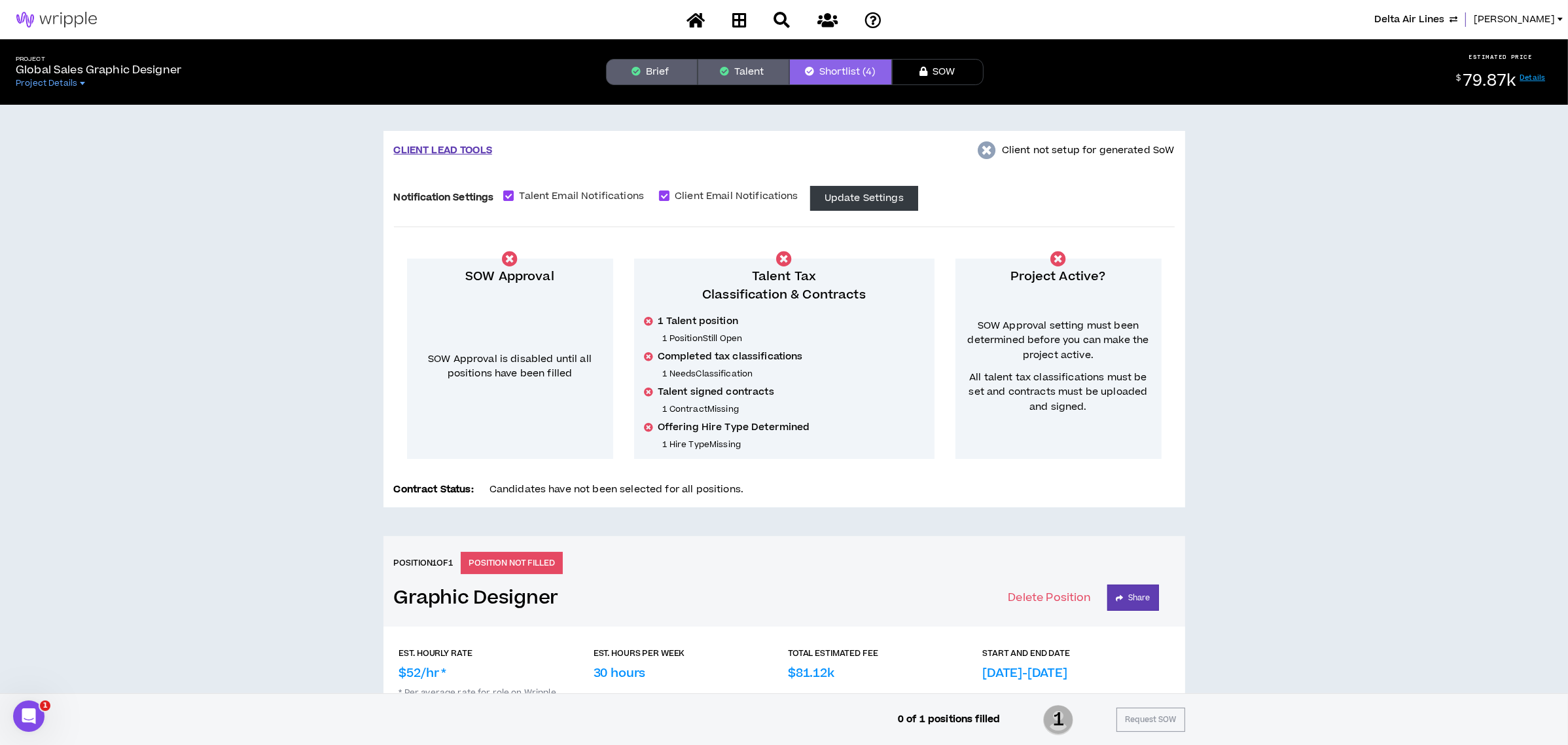
click at [632, 62] on button "Brief" at bounding box center [652, 72] width 91 height 26
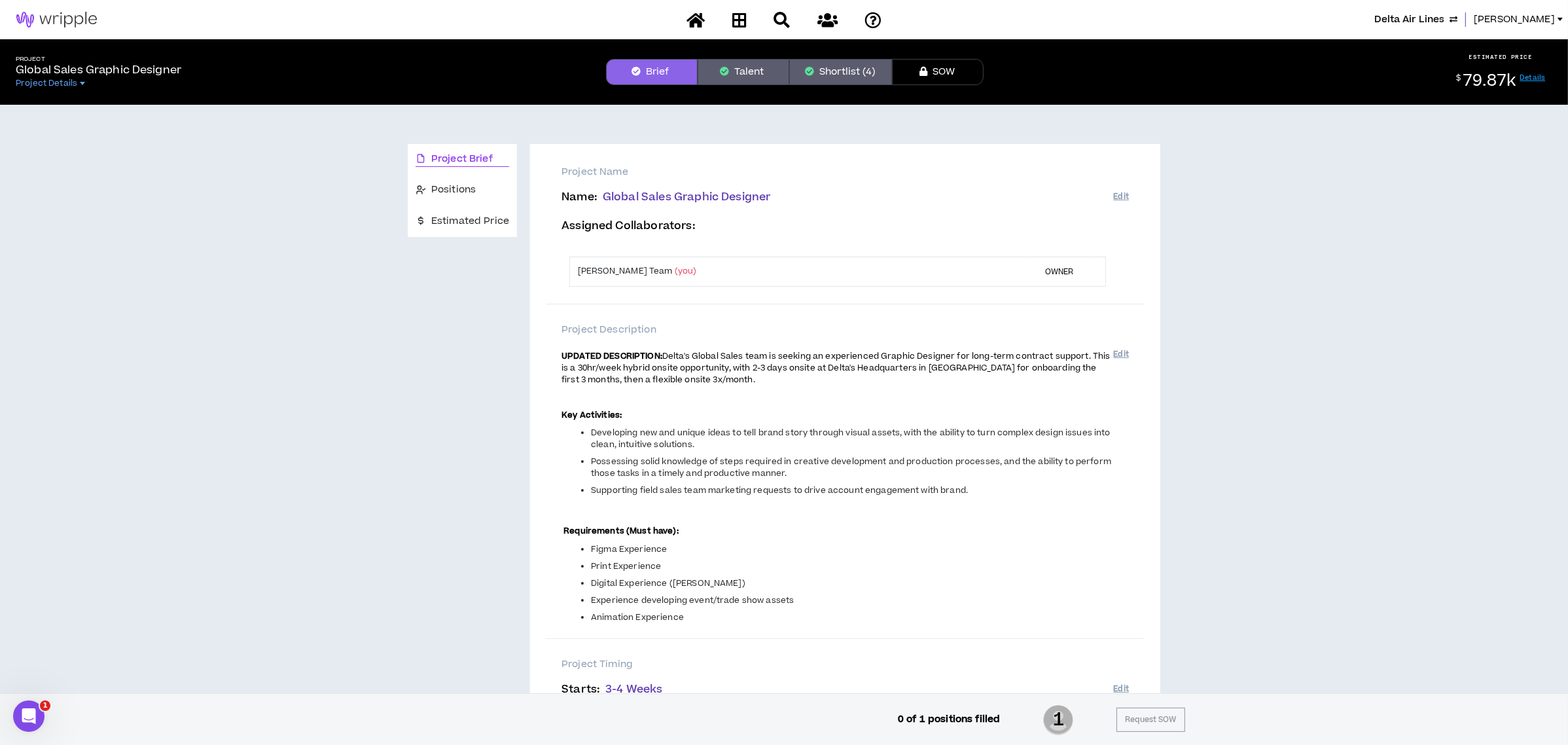
click at [732, 63] on button "Talent" at bounding box center [743, 72] width 91 height 26
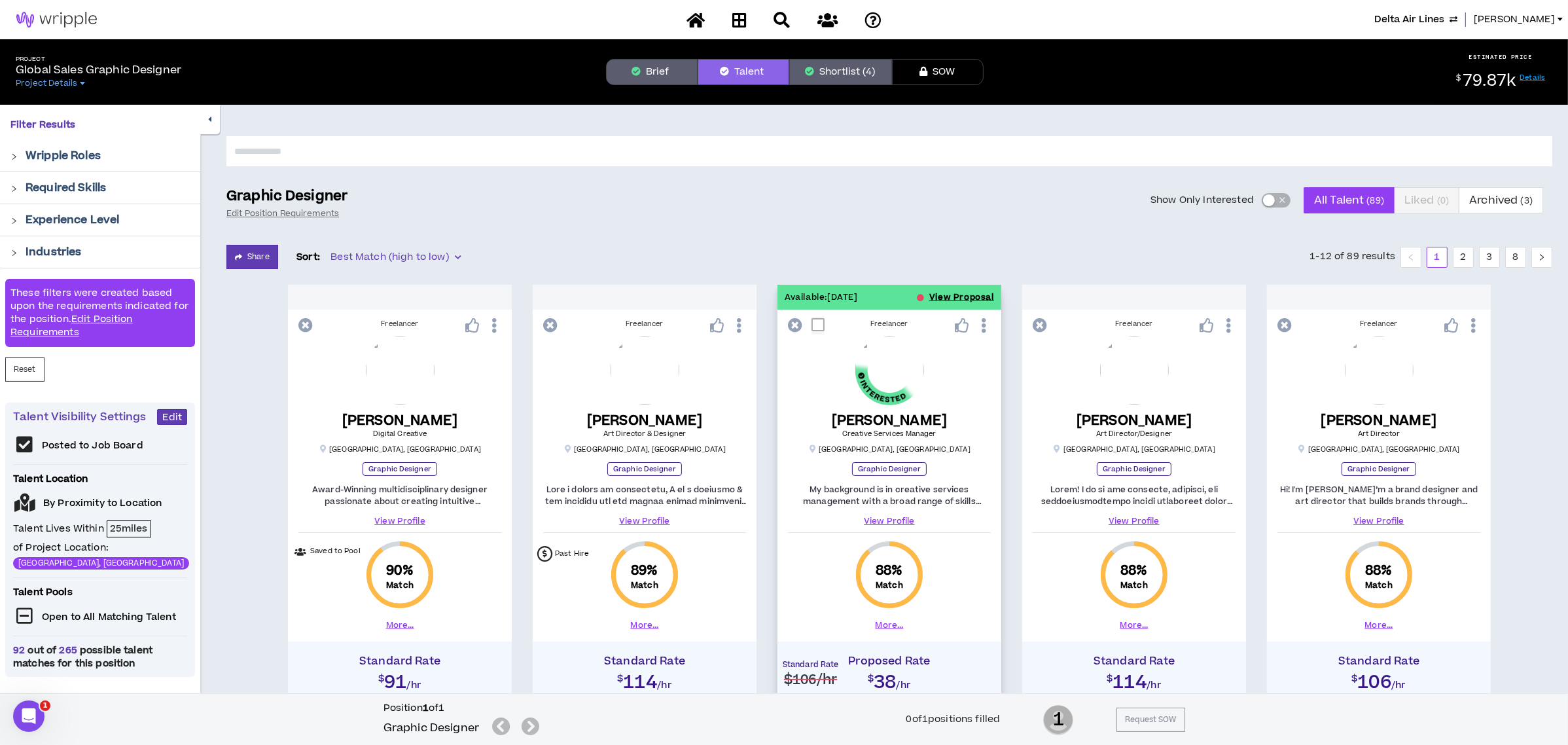
click at [969, 299] on button "View Proposal" at bounding box center [961, 297] width 65 height 25
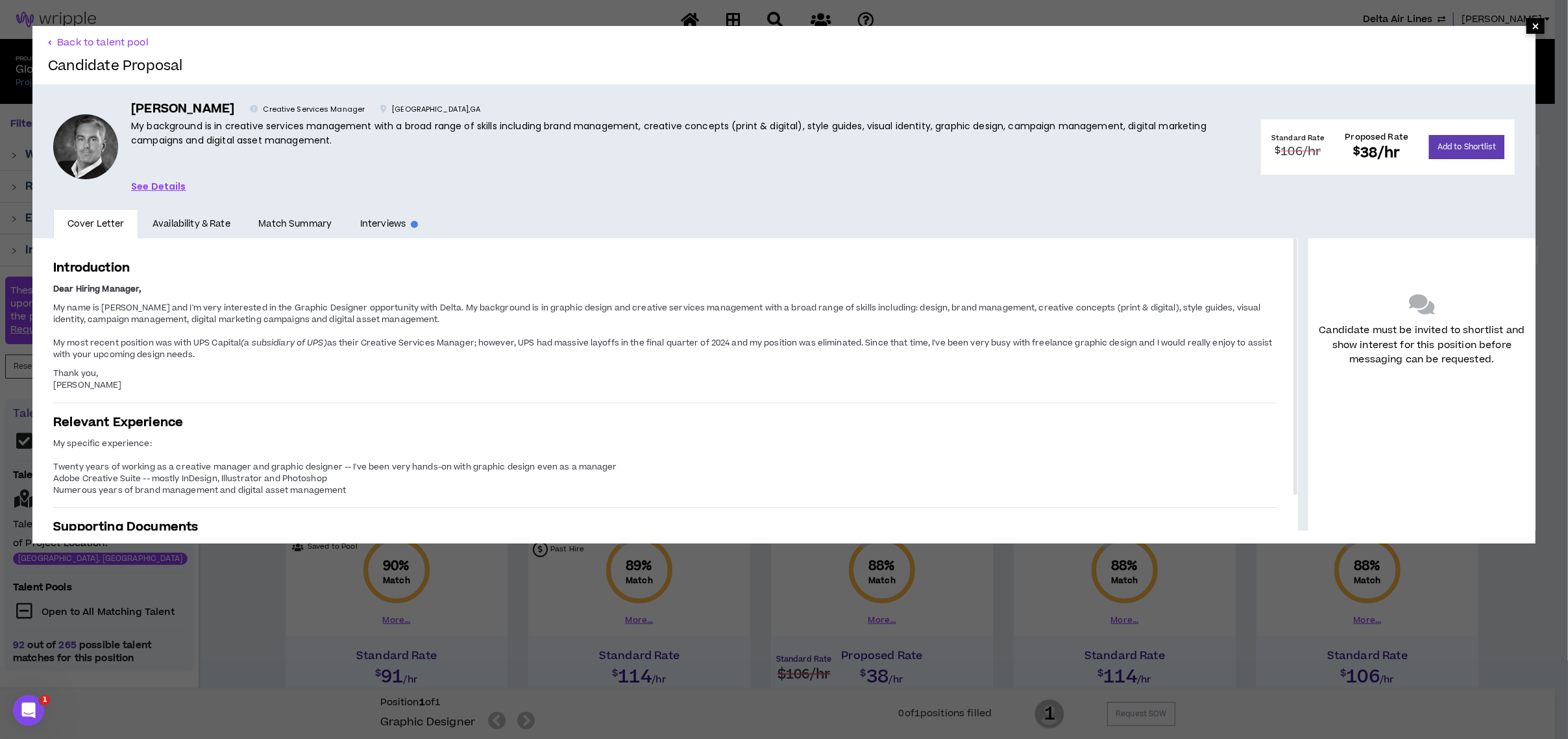
click at [1532, 22] on span "×" at bounding box center [1535, 26] width 8 height 16
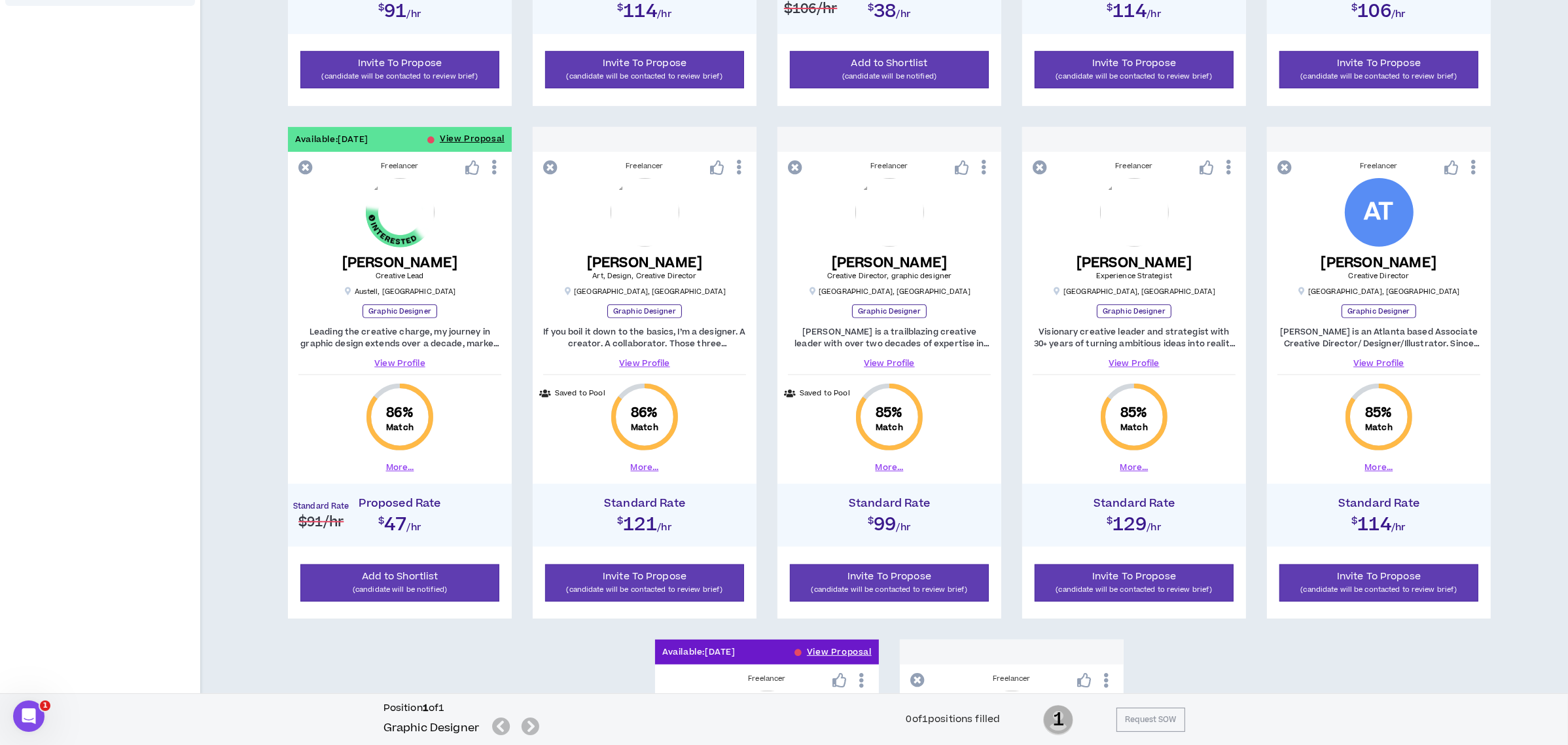
scroll to position [698, 0]
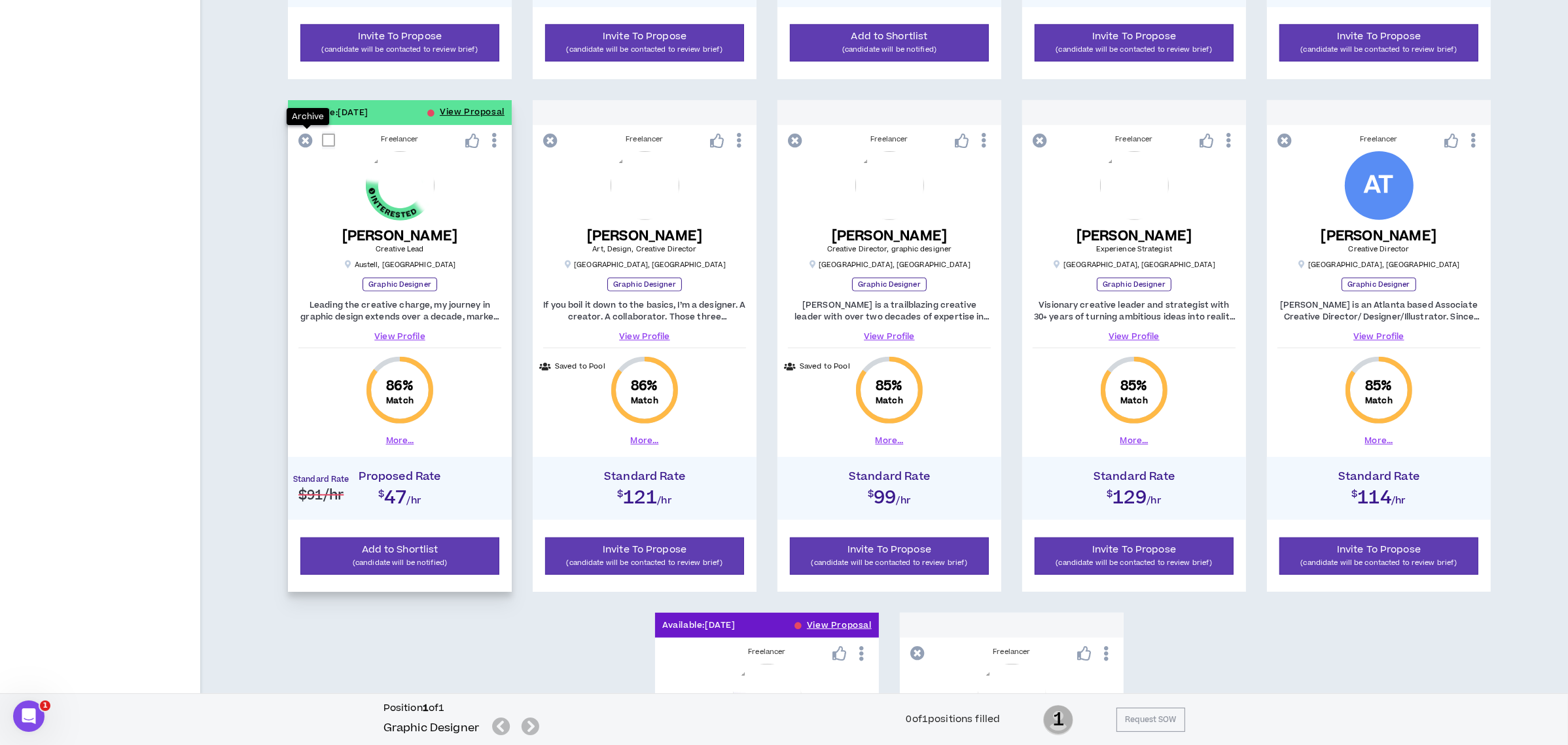
click at [303, 141] on icon at bounding box center [305, 140] width 14 height 14
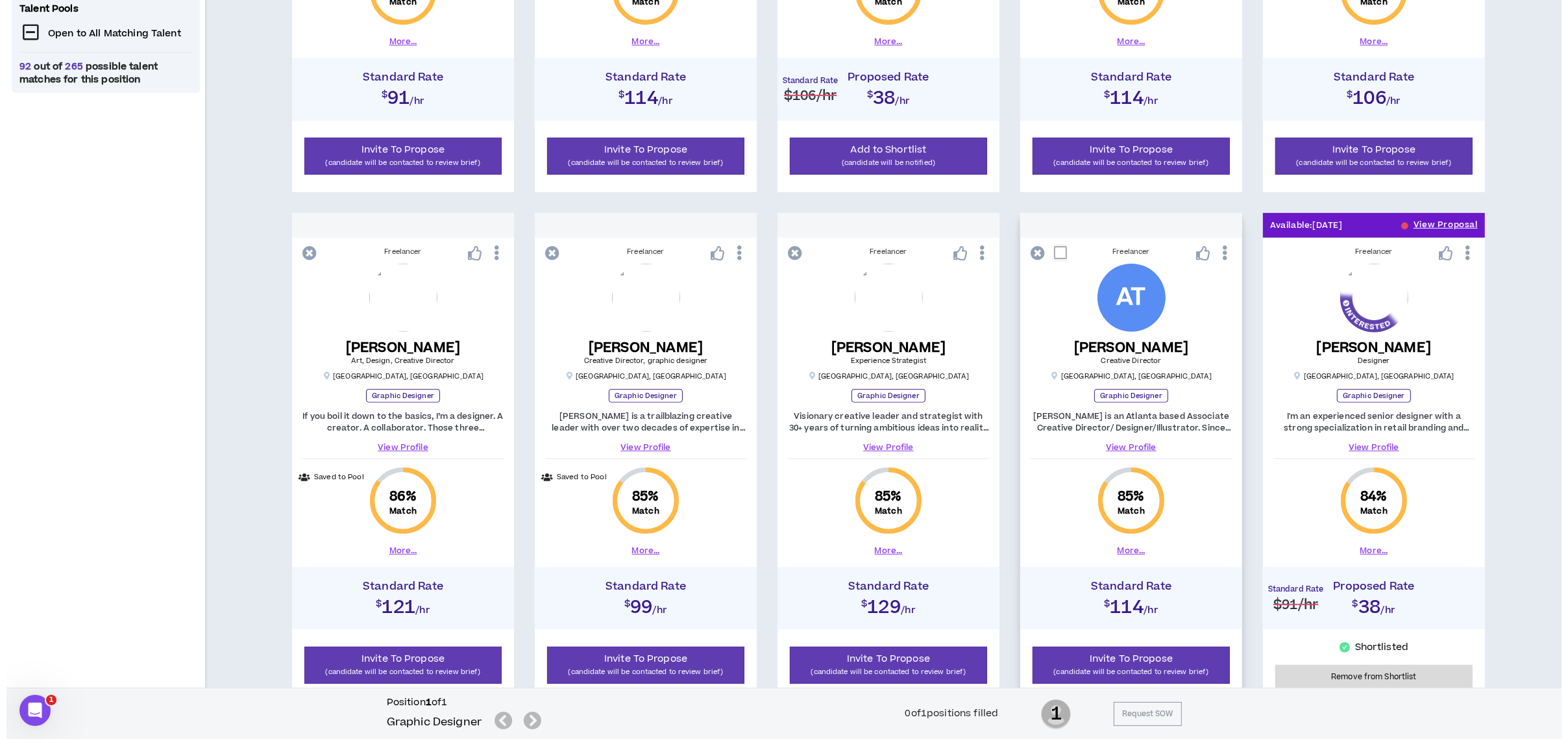
scroll to position [606, 0]
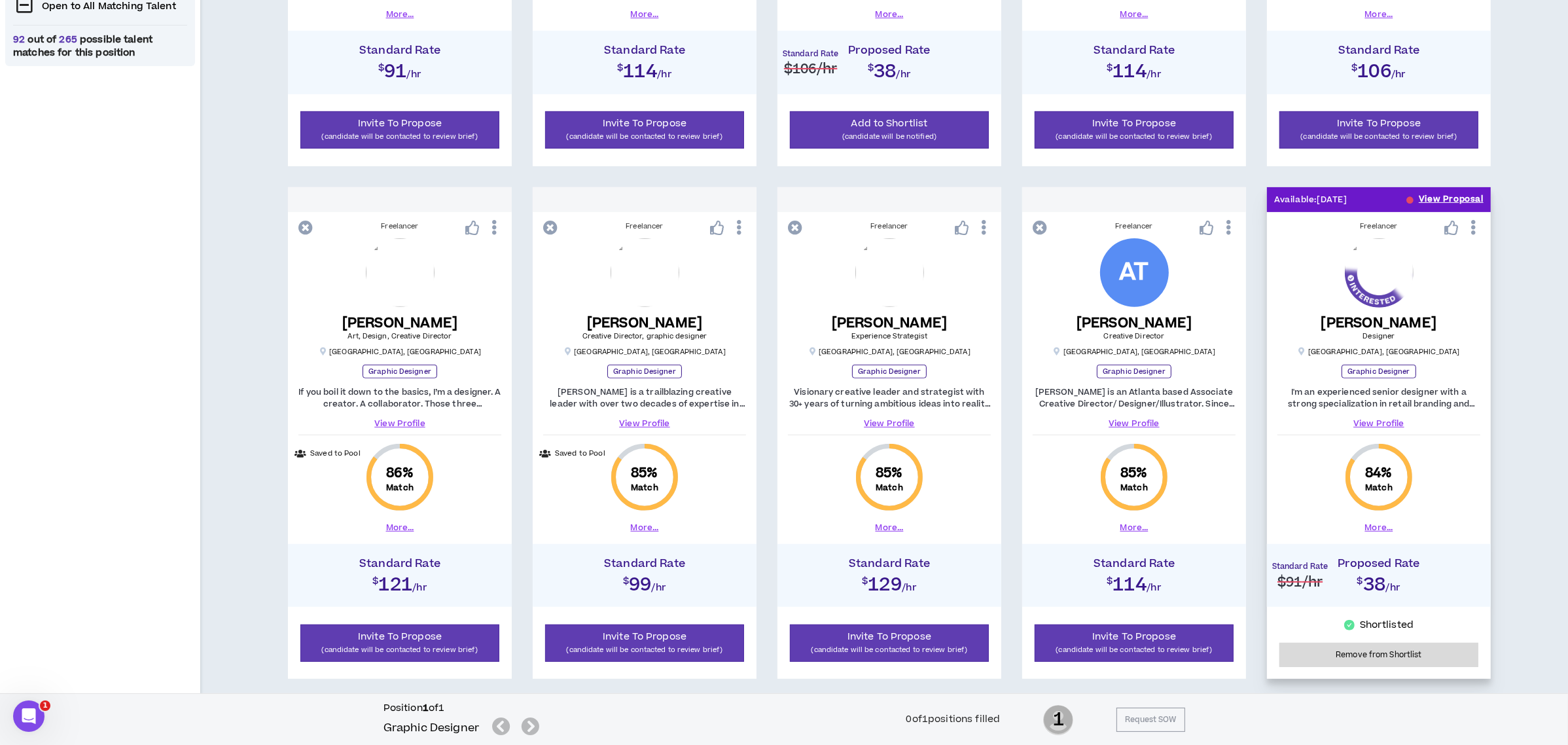
click at [1424, 193] on button "View Proposal" at bounding box center [1451, 199] width 65 height 25
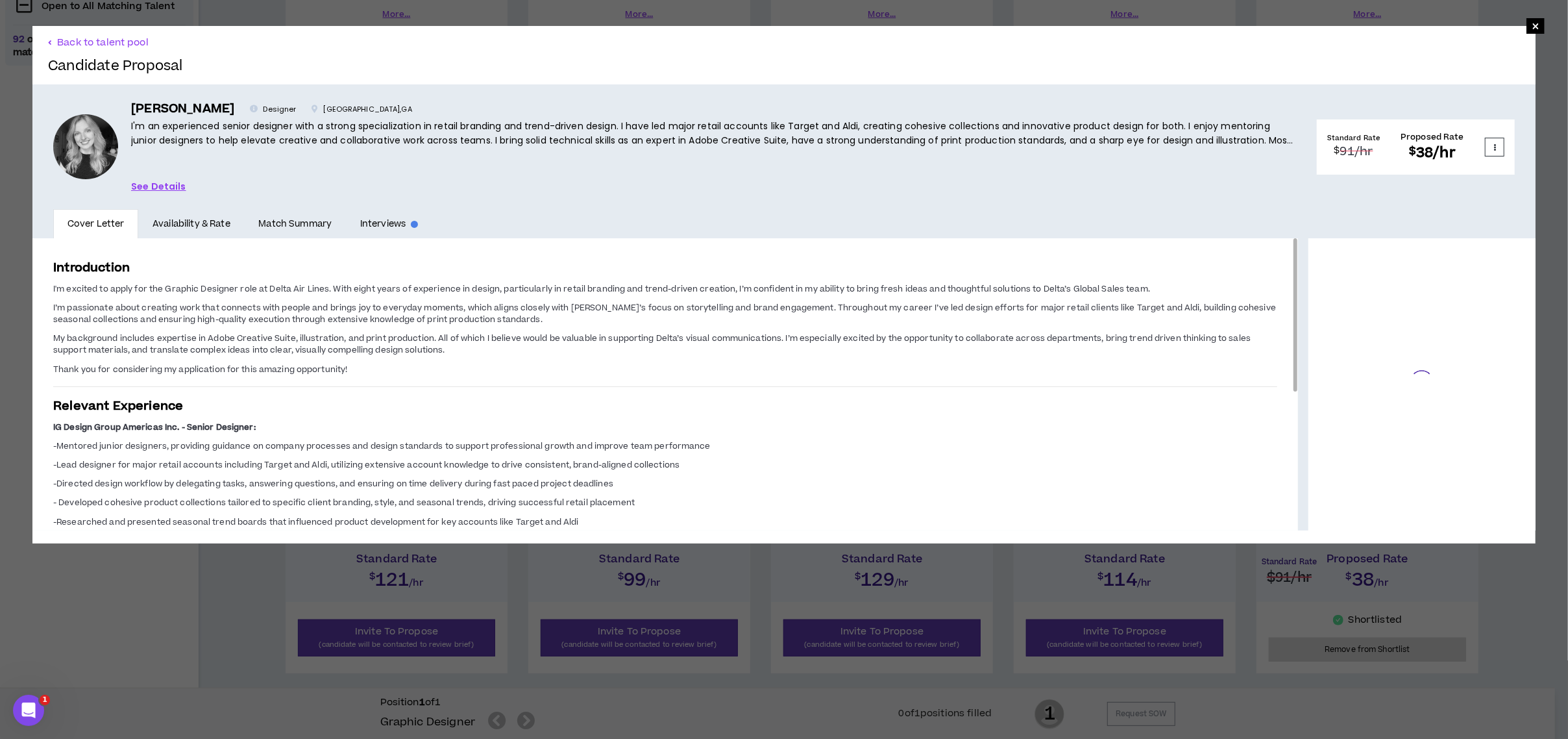
scroll to position [151, 0]
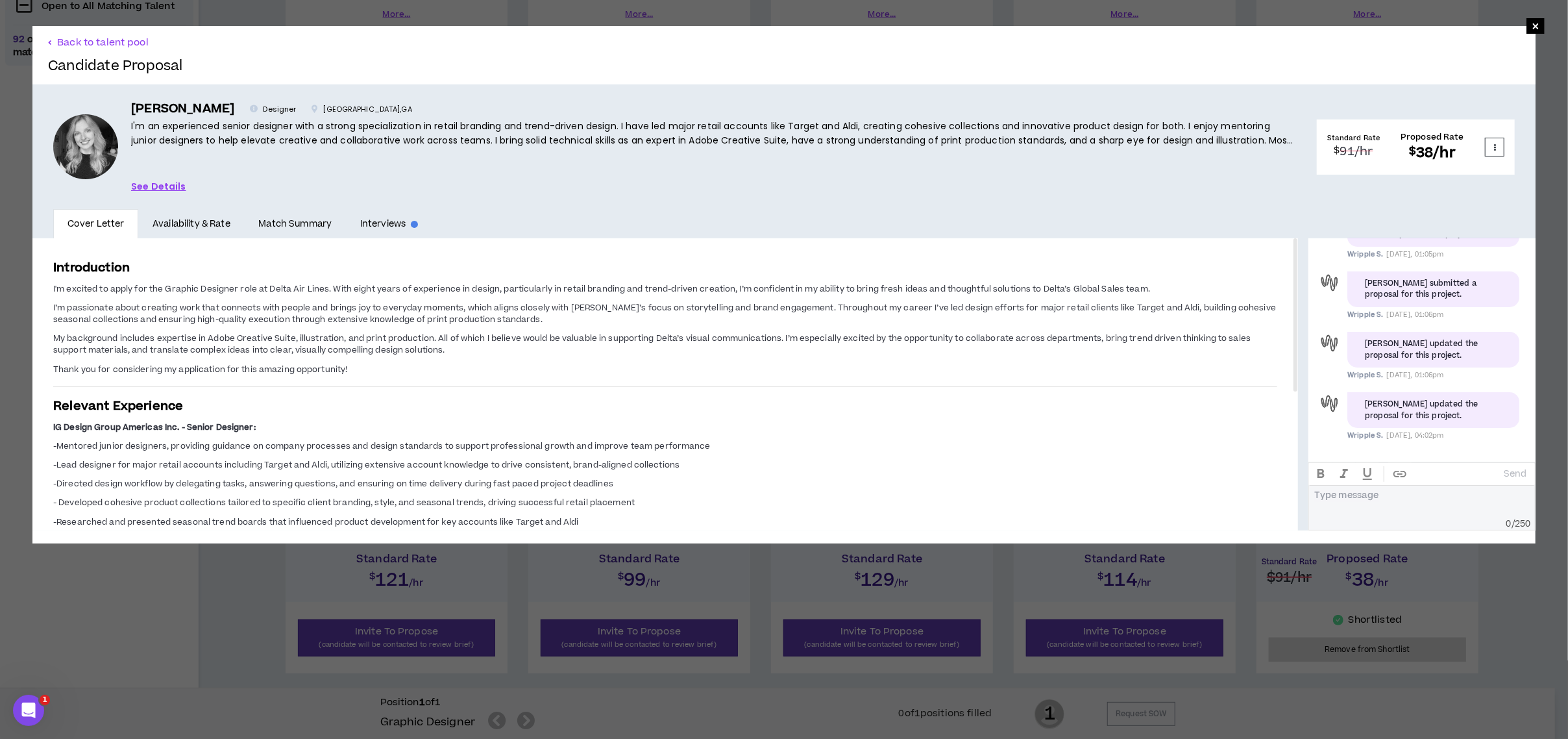
click at [149, 180] on link "See Details" at bounding box center [158, 186] width 55 height 14
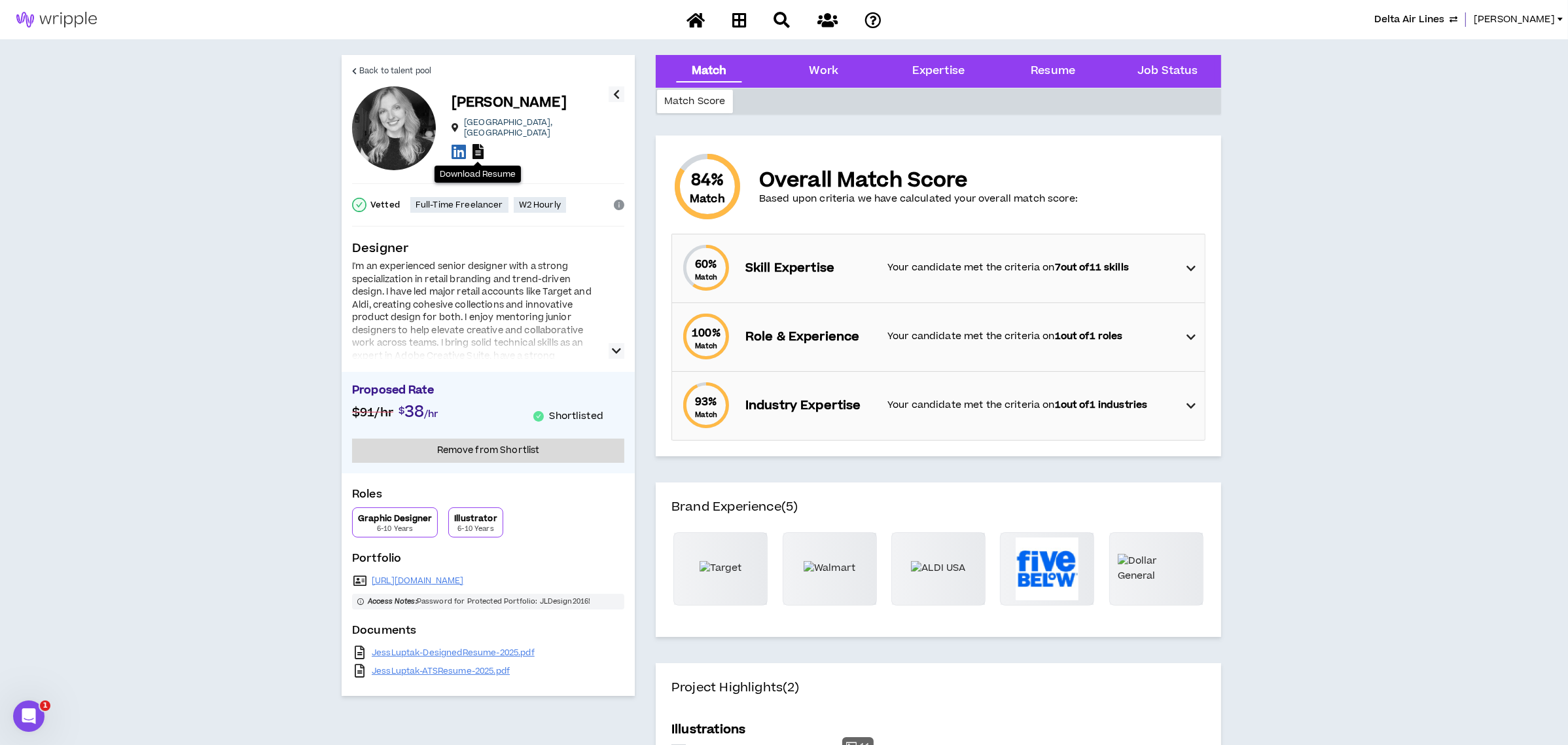
click at [479, 144] on icon at bounding box center [478, 151] width 11 height 15
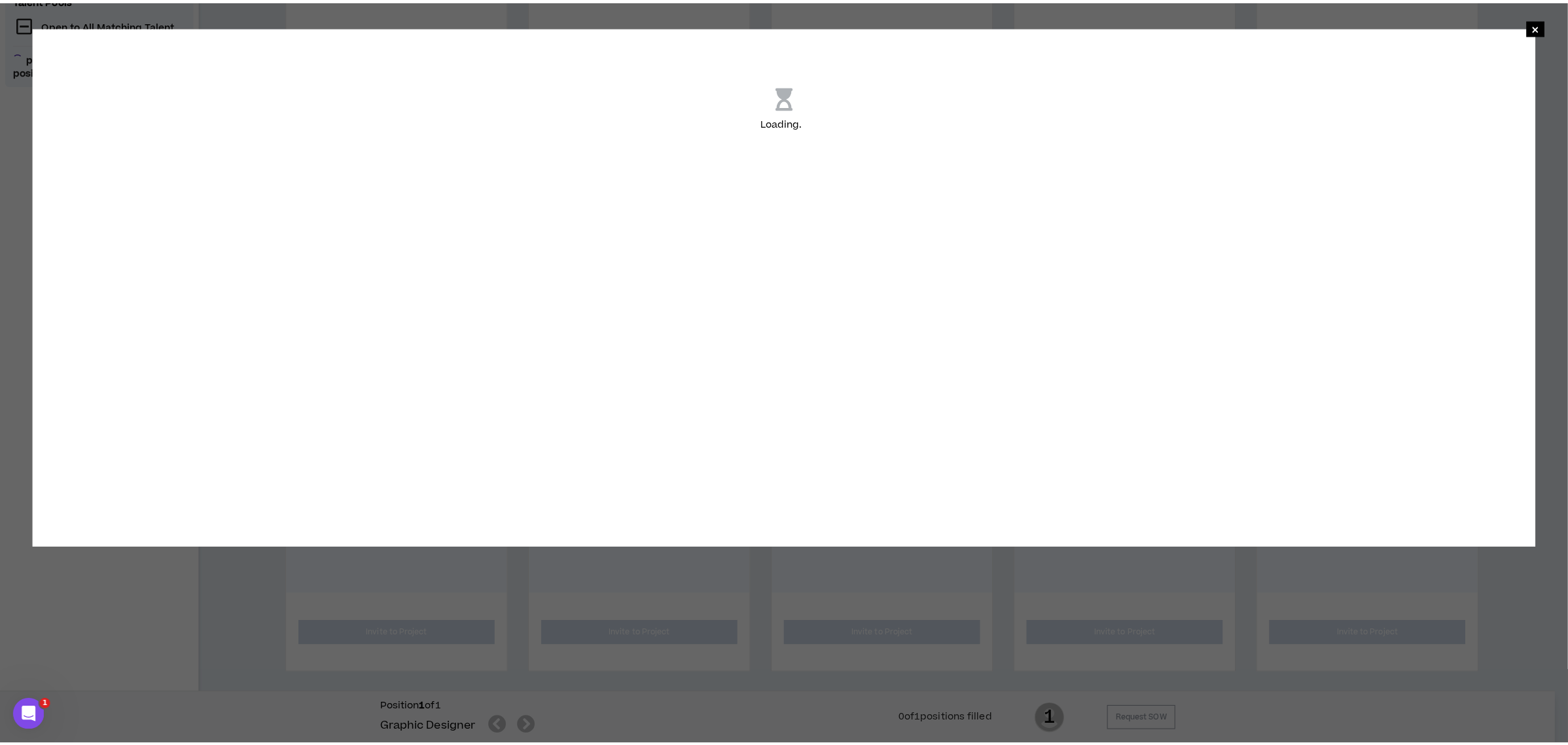
scroll to position [611, 0]
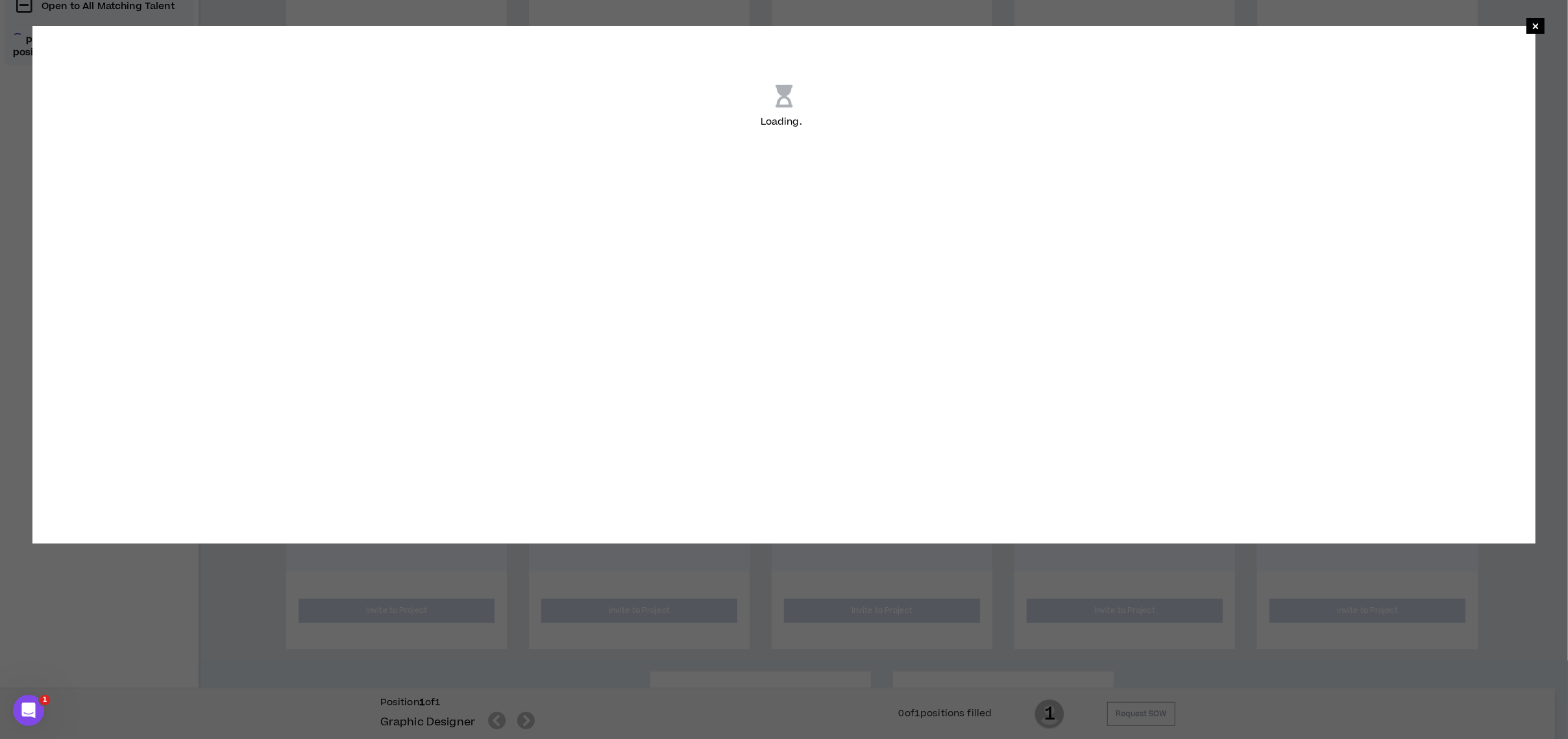
click at [1521, 29] on div "Loading . .." at bounding box center [784, 107] width 1503 height 163
click at [1532, 24] on span "×" at bounding box center [1535, 26] width 8 height 16
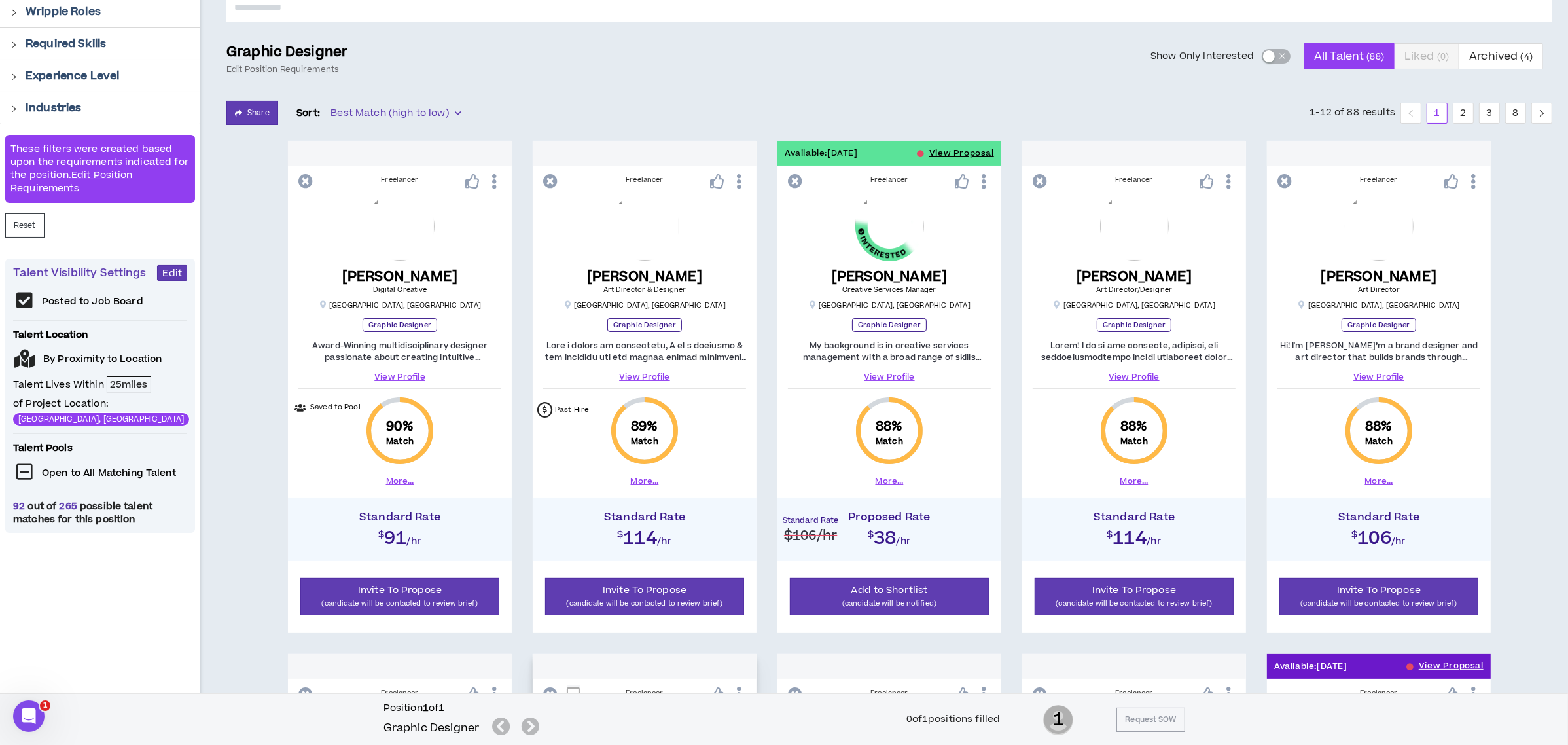
scroll to position [174, 0]
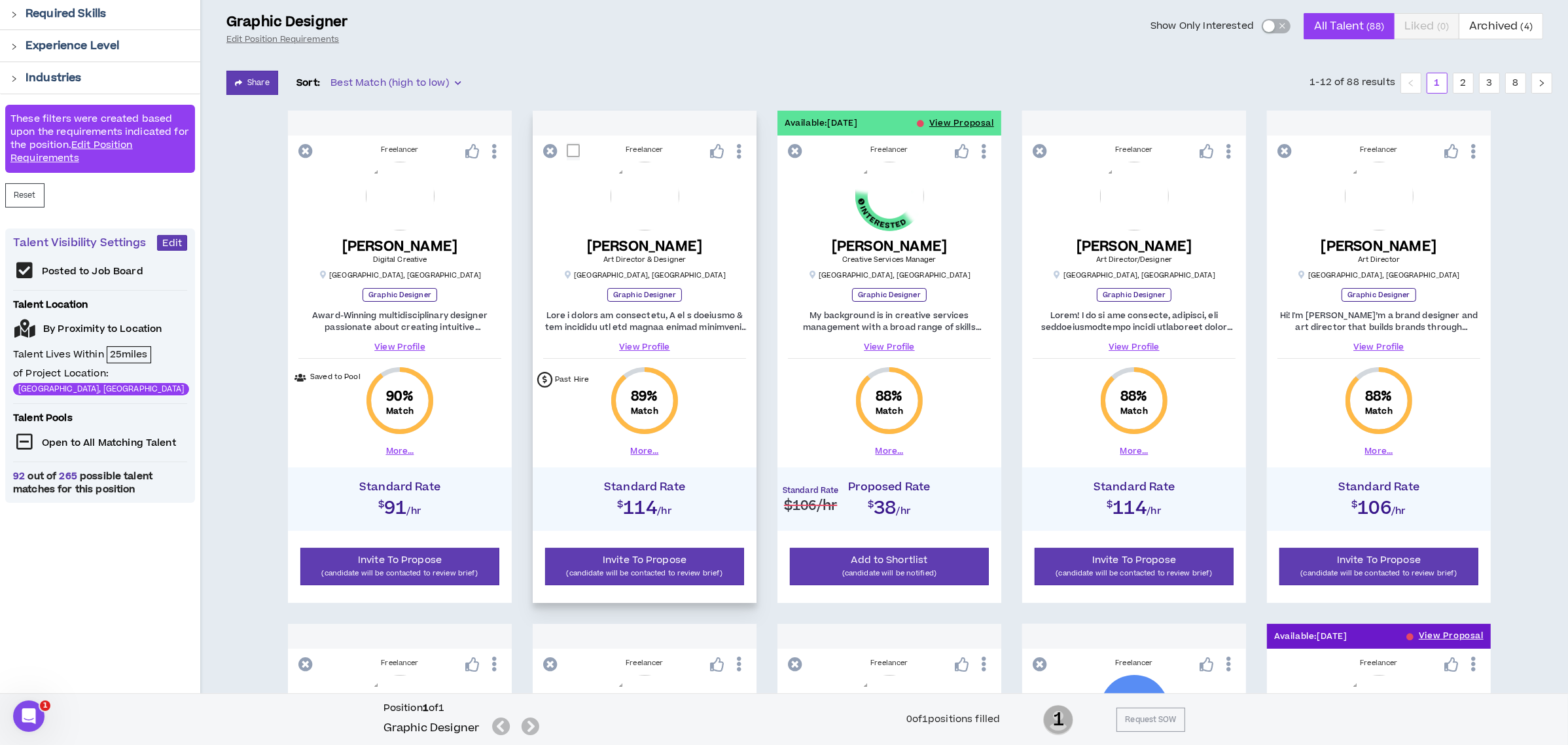
click at [549, 145] on icon at bounding box center [549, 151] width 14 height 14
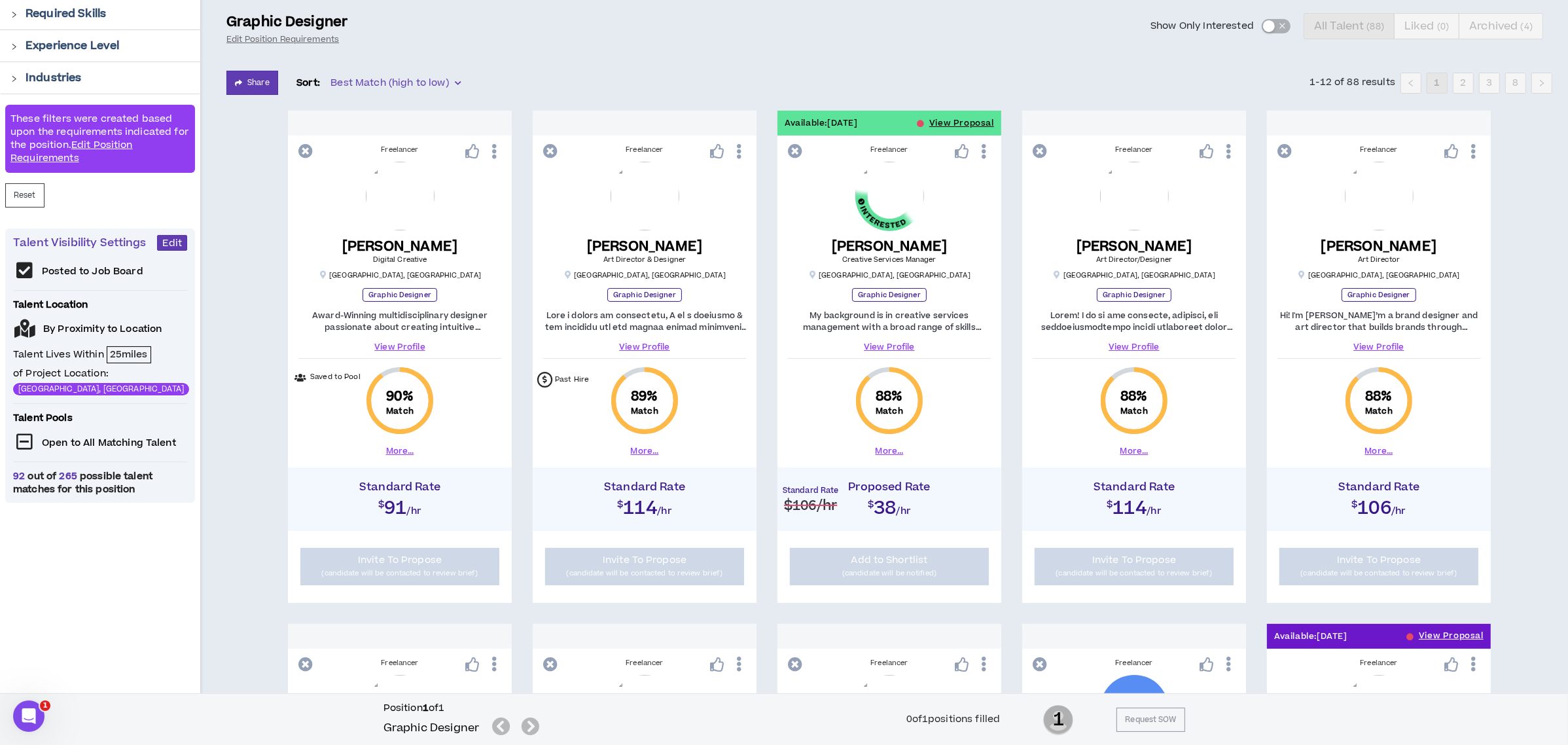
scroll to position [262, 0]
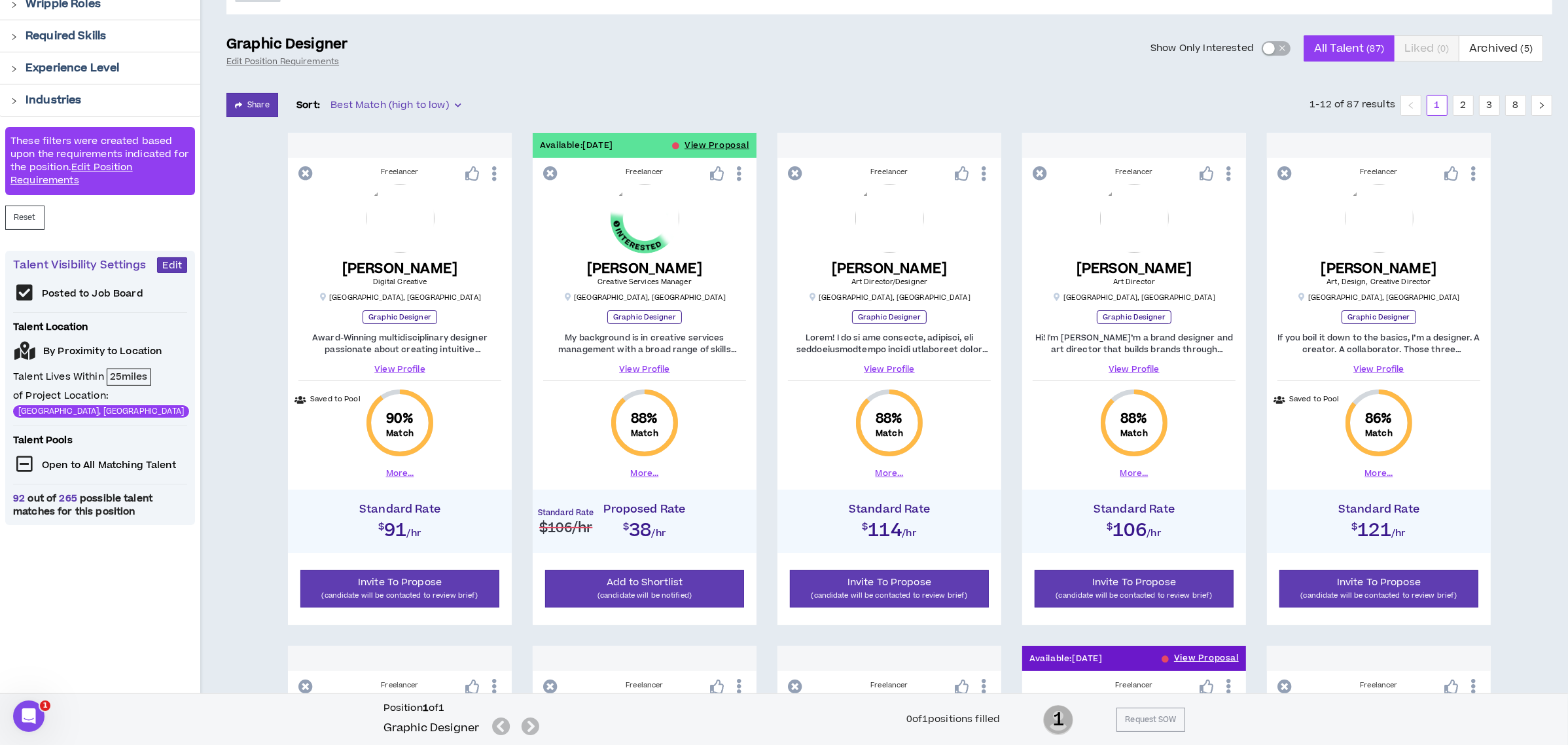
scroll to position [174, 0]
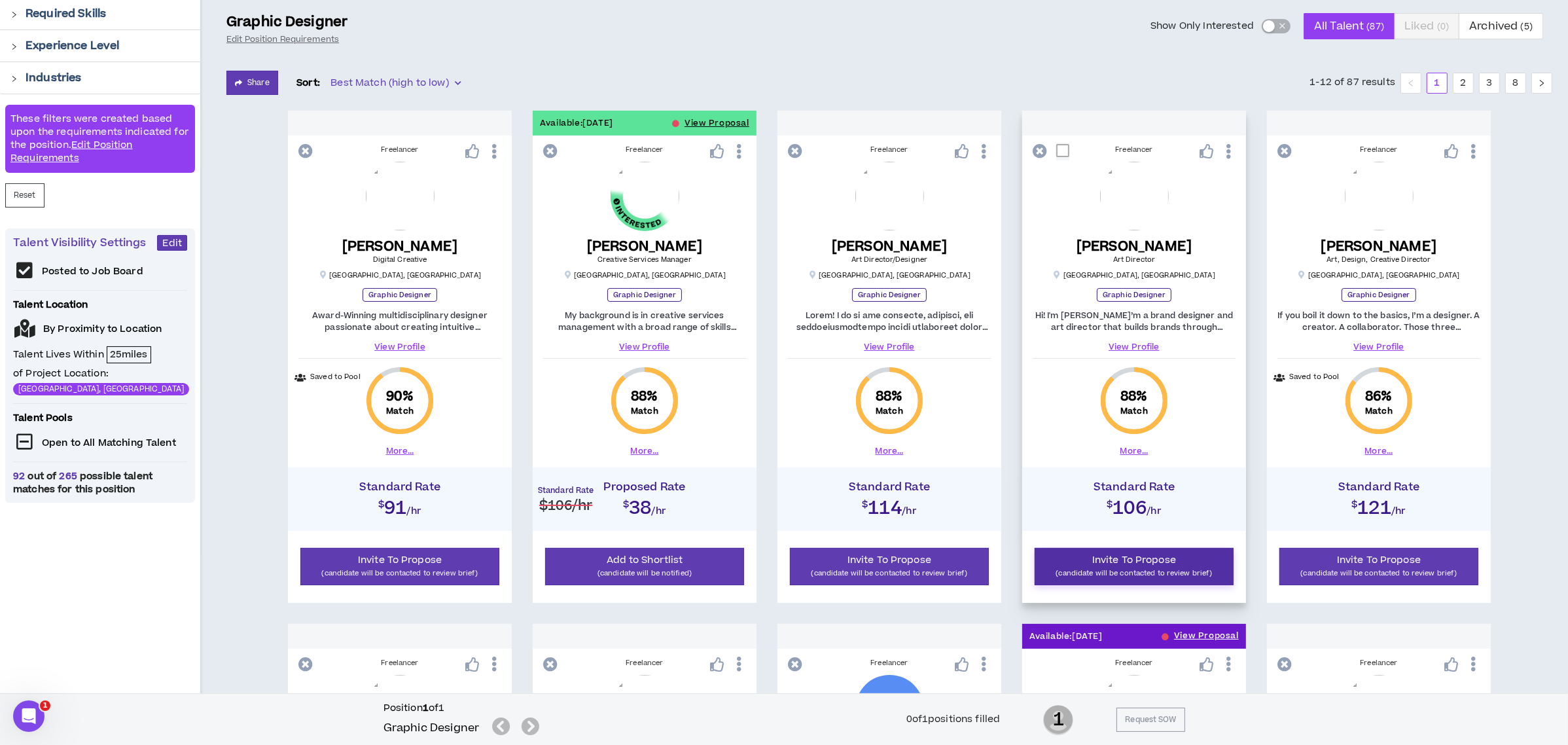
click at [1100, 553] on span "Invite To Propose" at bounding box center [1134, 560] width 84 height 14
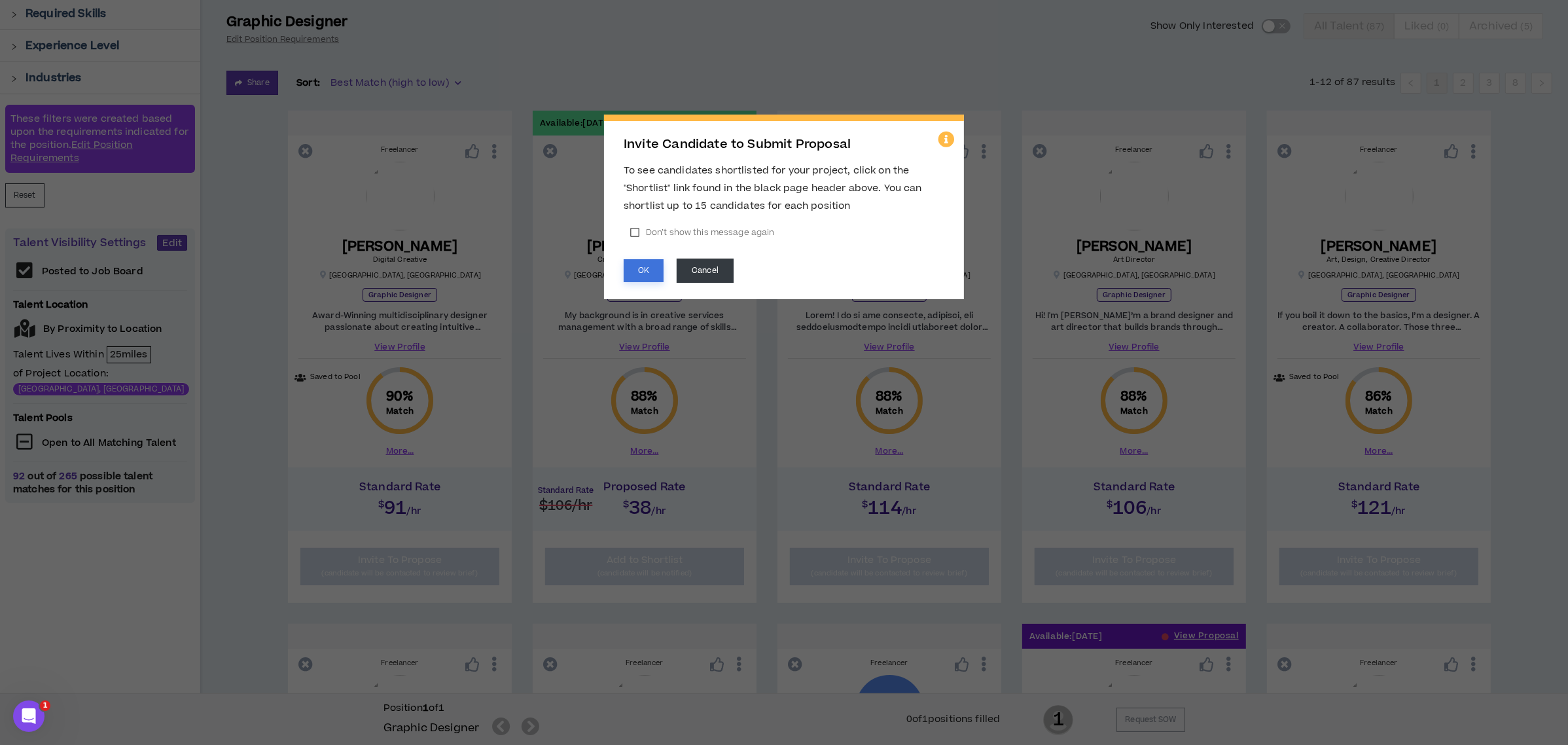
click at [642, 273] on button "OK" at bounding box center [643, 271] width 40 height 23
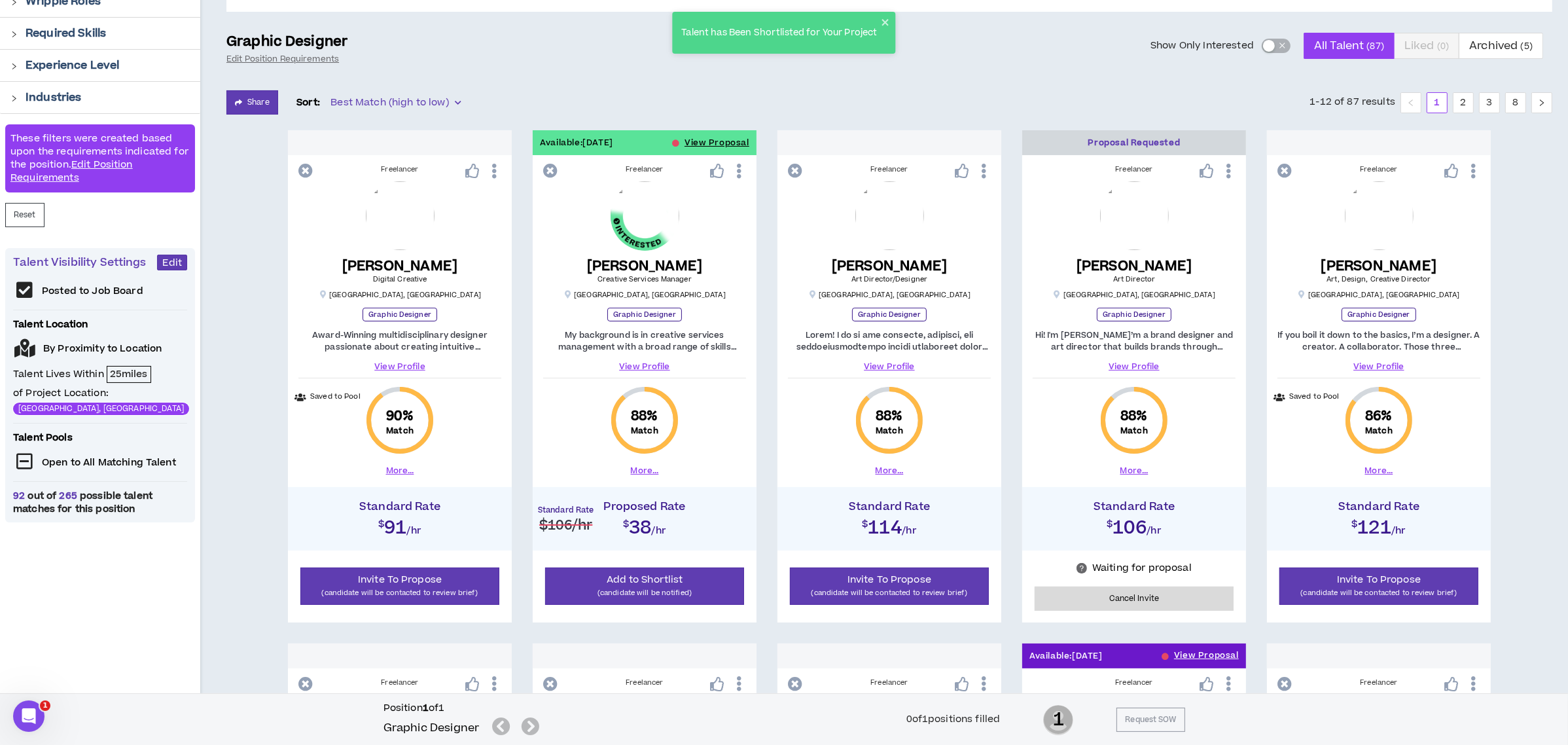
scroll to position [0, 0]
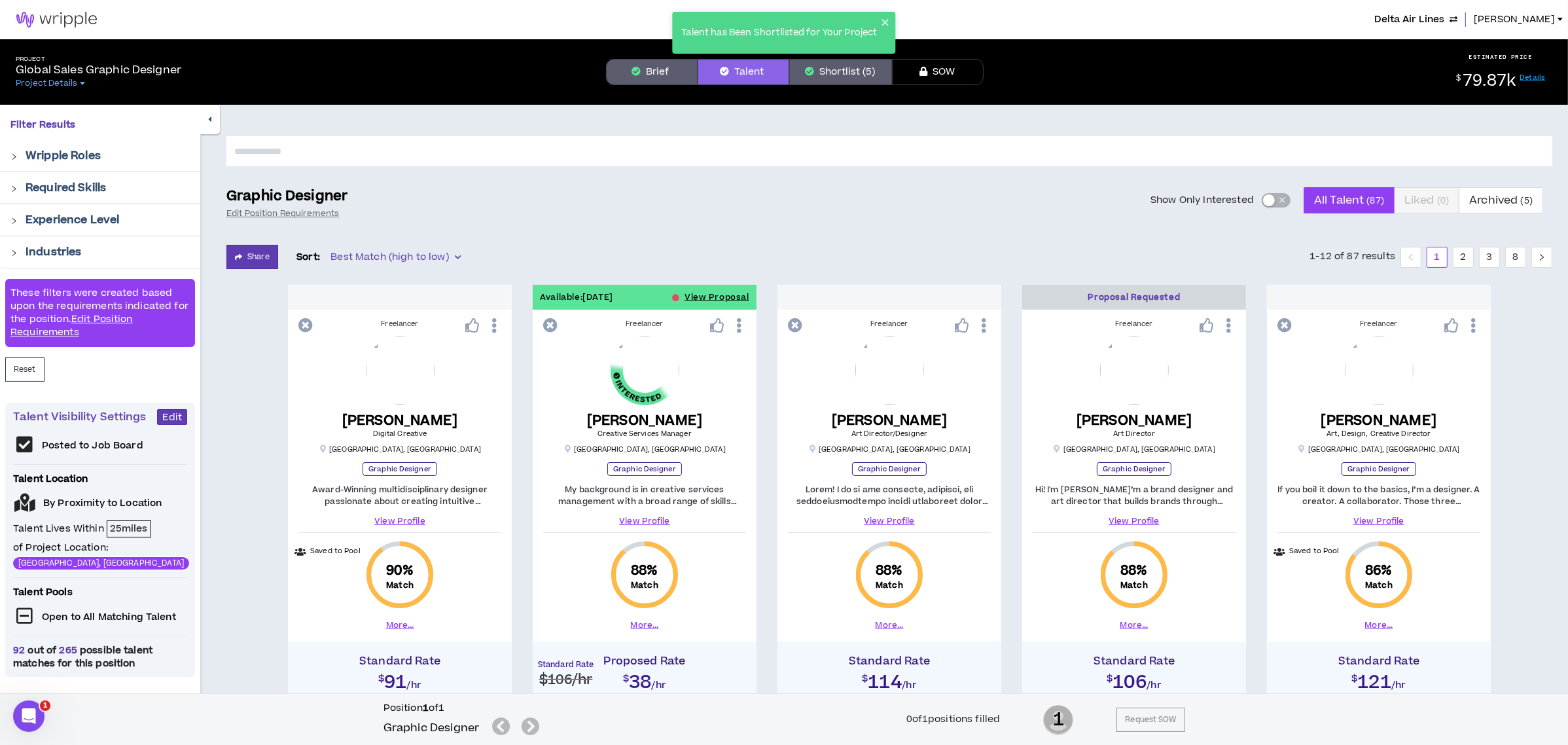
click at [855, 71] on button "Shortlist (5)" at bounding box center [840, 72] width 103 height 26
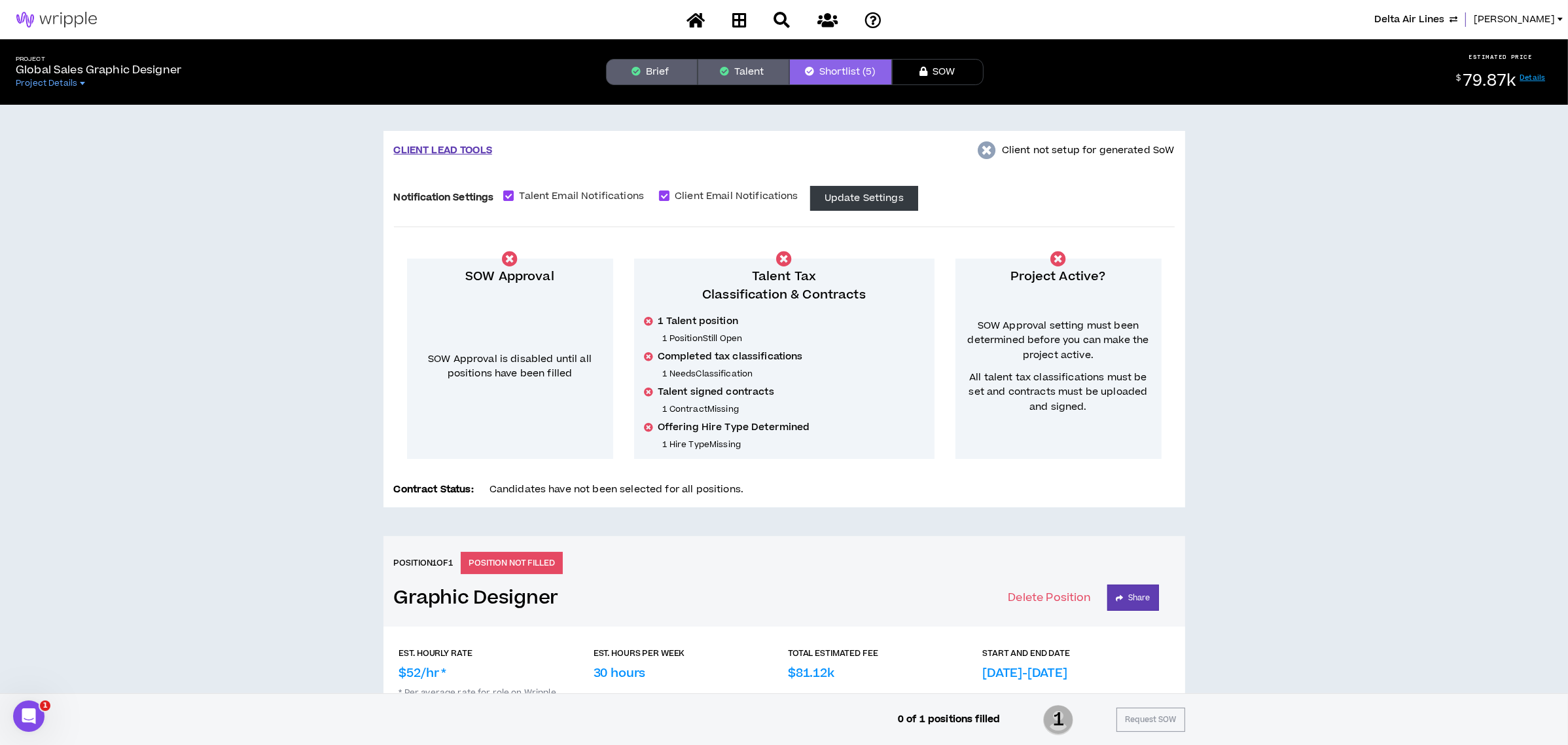
click at [738, 65] on button "Talent" at bounding box center [743, 72] width 91 height 26
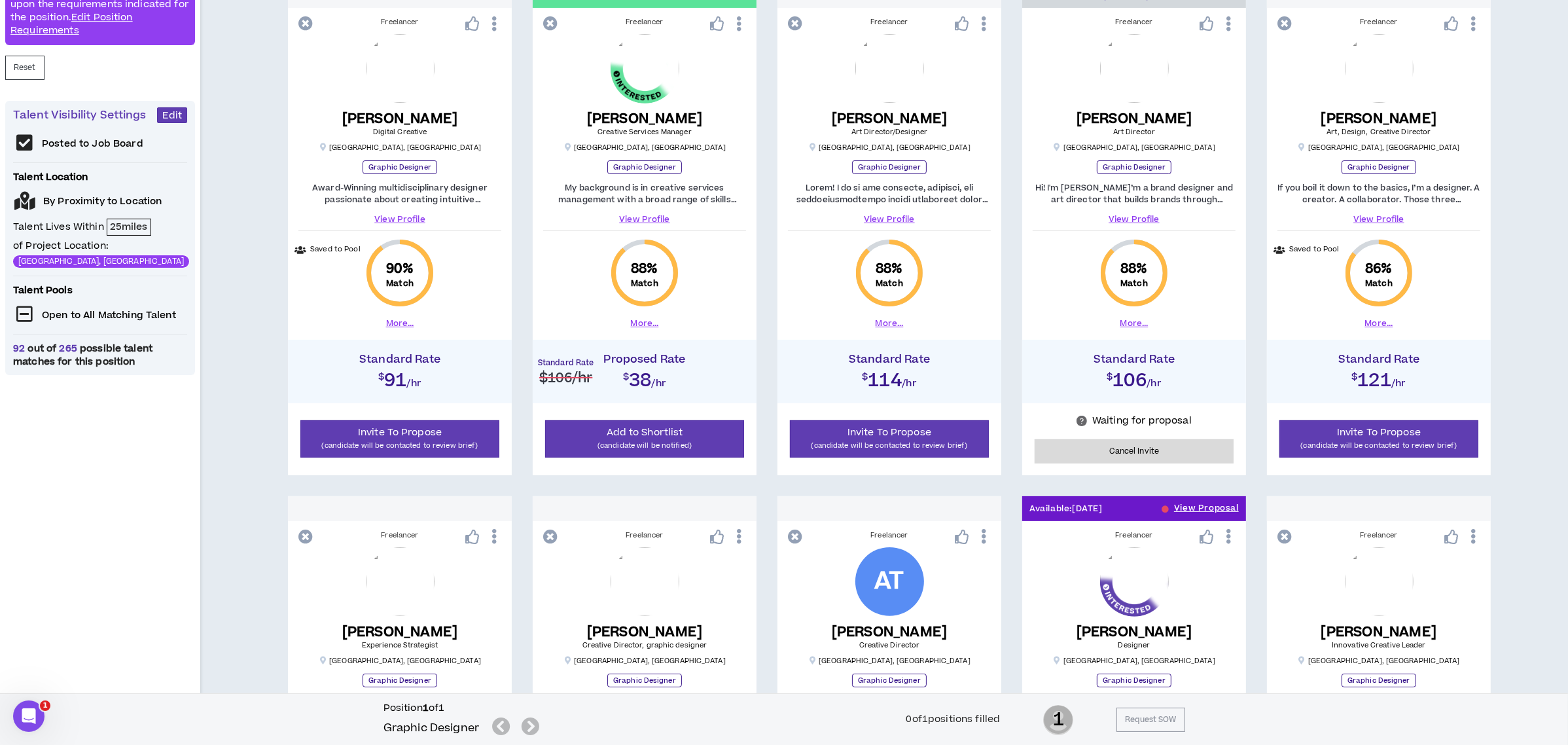
scroll to position [280, 0]
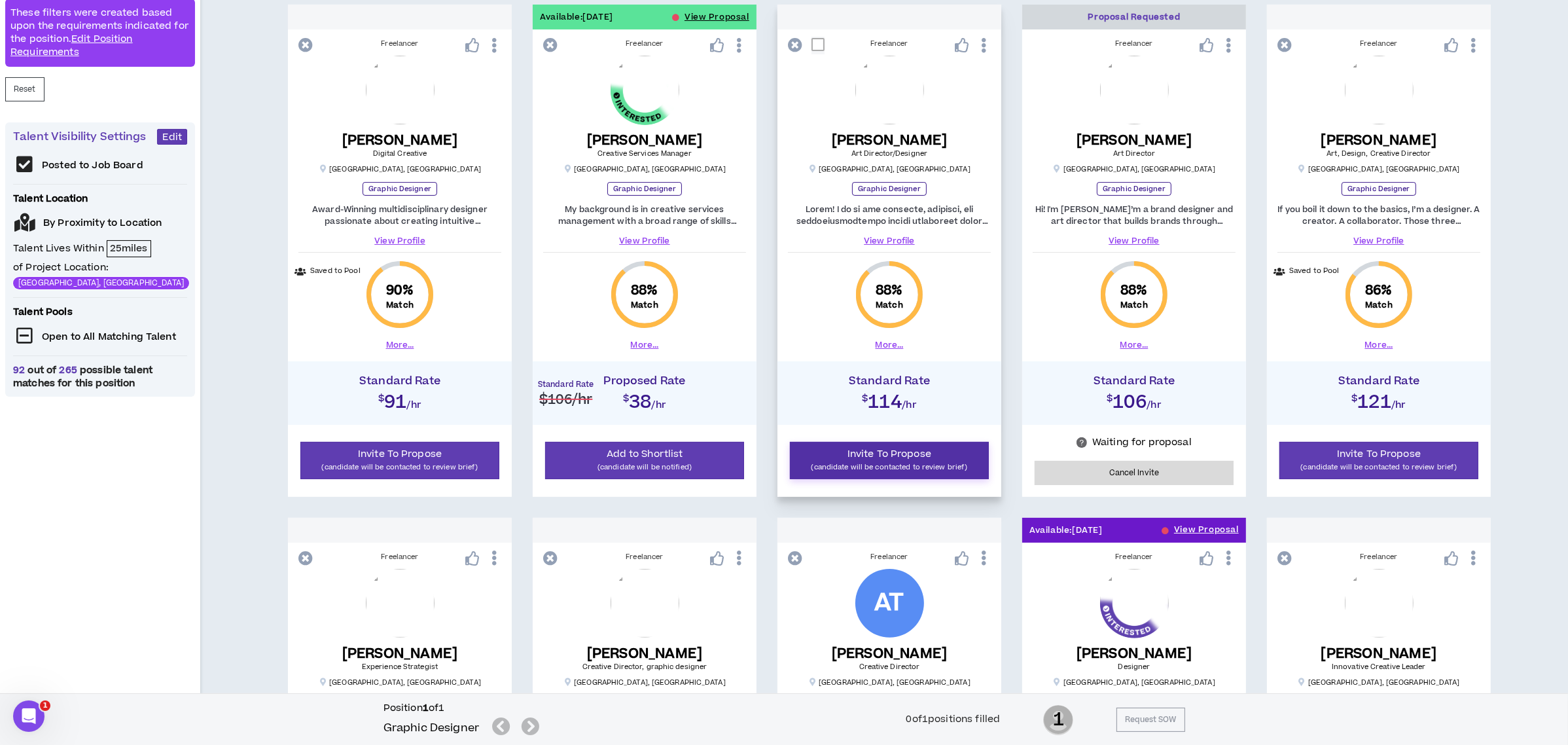
click at [927, 457] on span "Invite To Propose" at bounding box center [888, 454] width 84 height 14
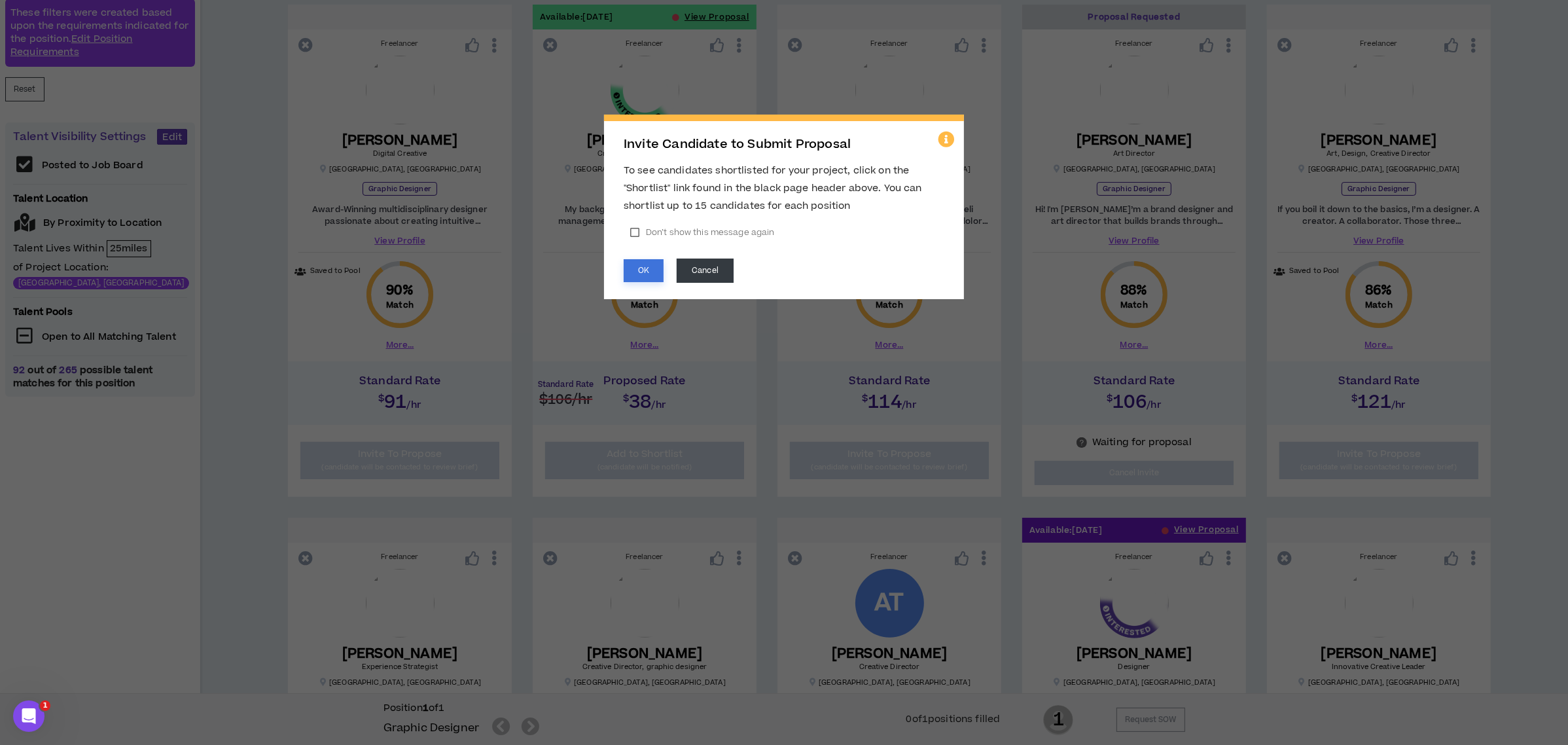
click at [644, 262] on button "OK" at bounding box center [643, 271] width 40 height 23
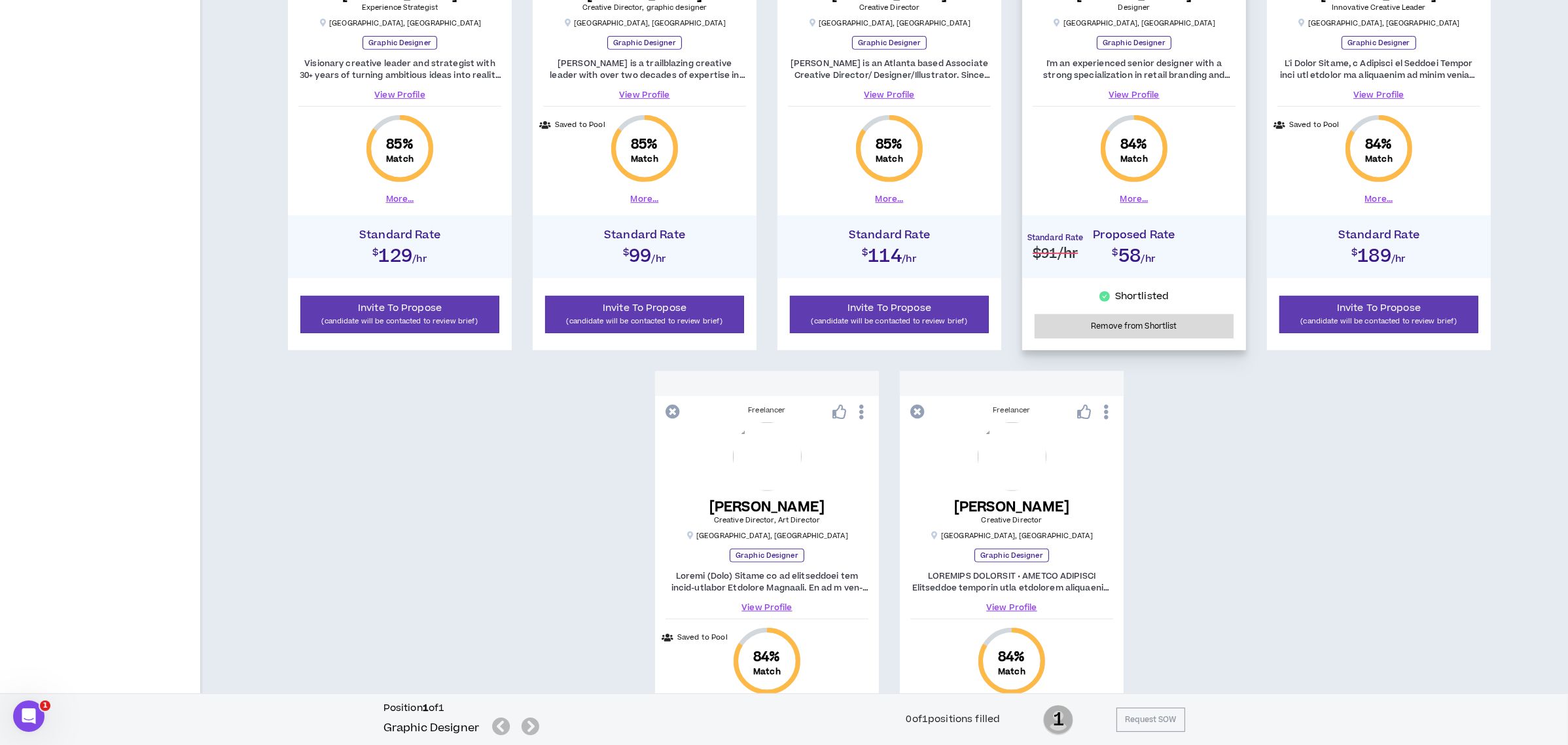
scroll to position [717, 0]
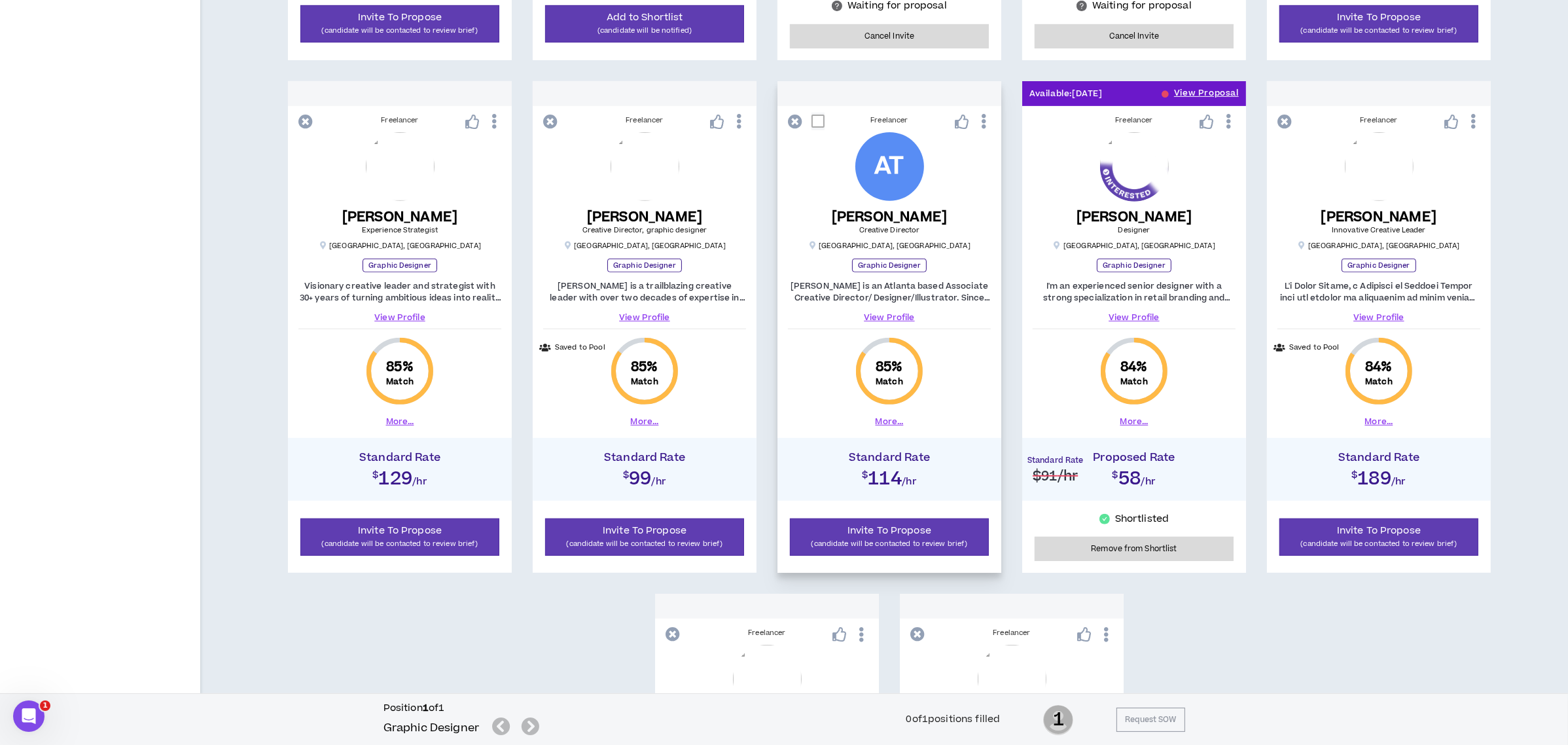
click at [812, 119] on span at bounding box center [817, 120] width 13 height 13
checkbox input "****"
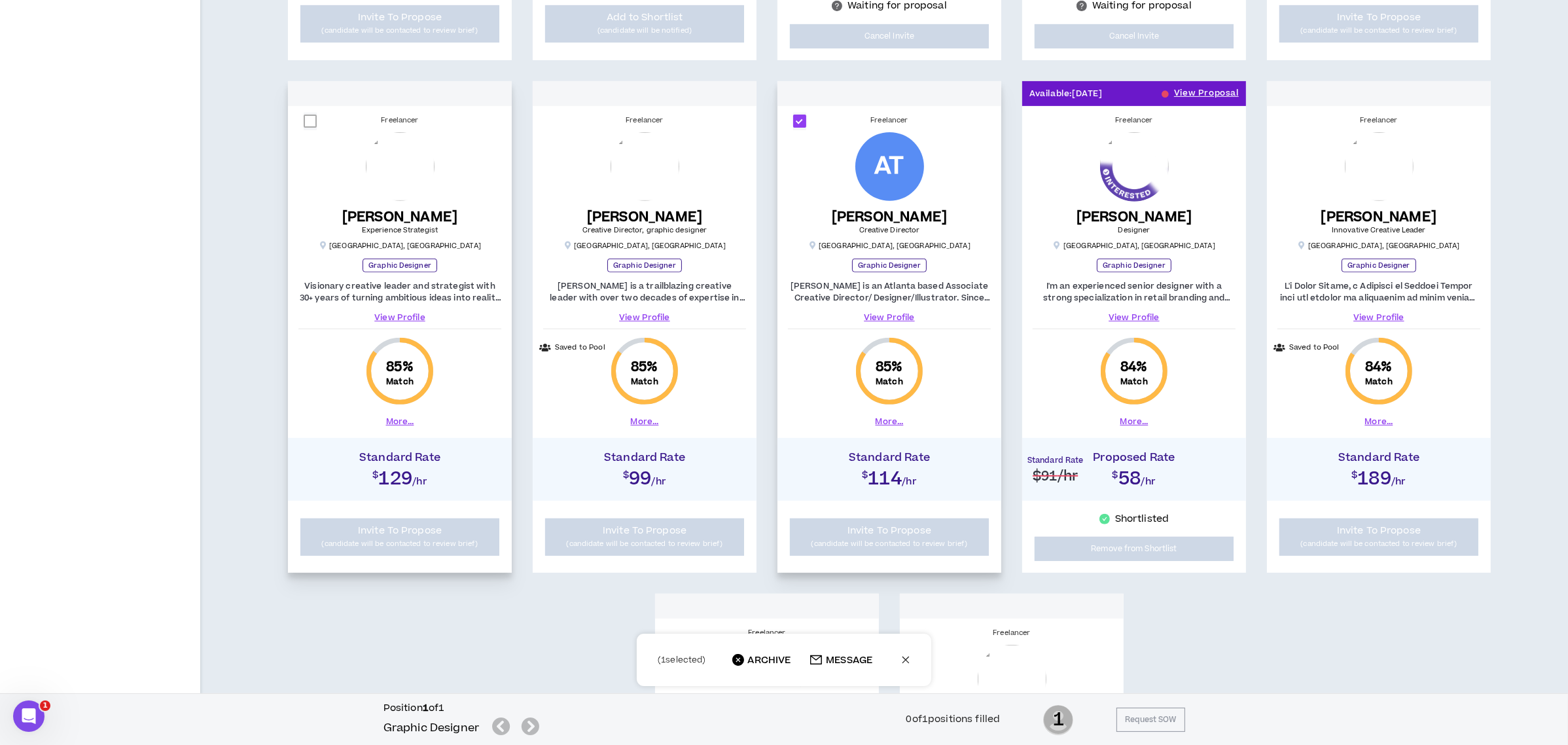
click at [308, 123] on span at bounding box center [309, 120] width 13 height 13
checkbox input "****"
click at [1290, 120] on span at bounding box center [1288, 120] width 13 height 13
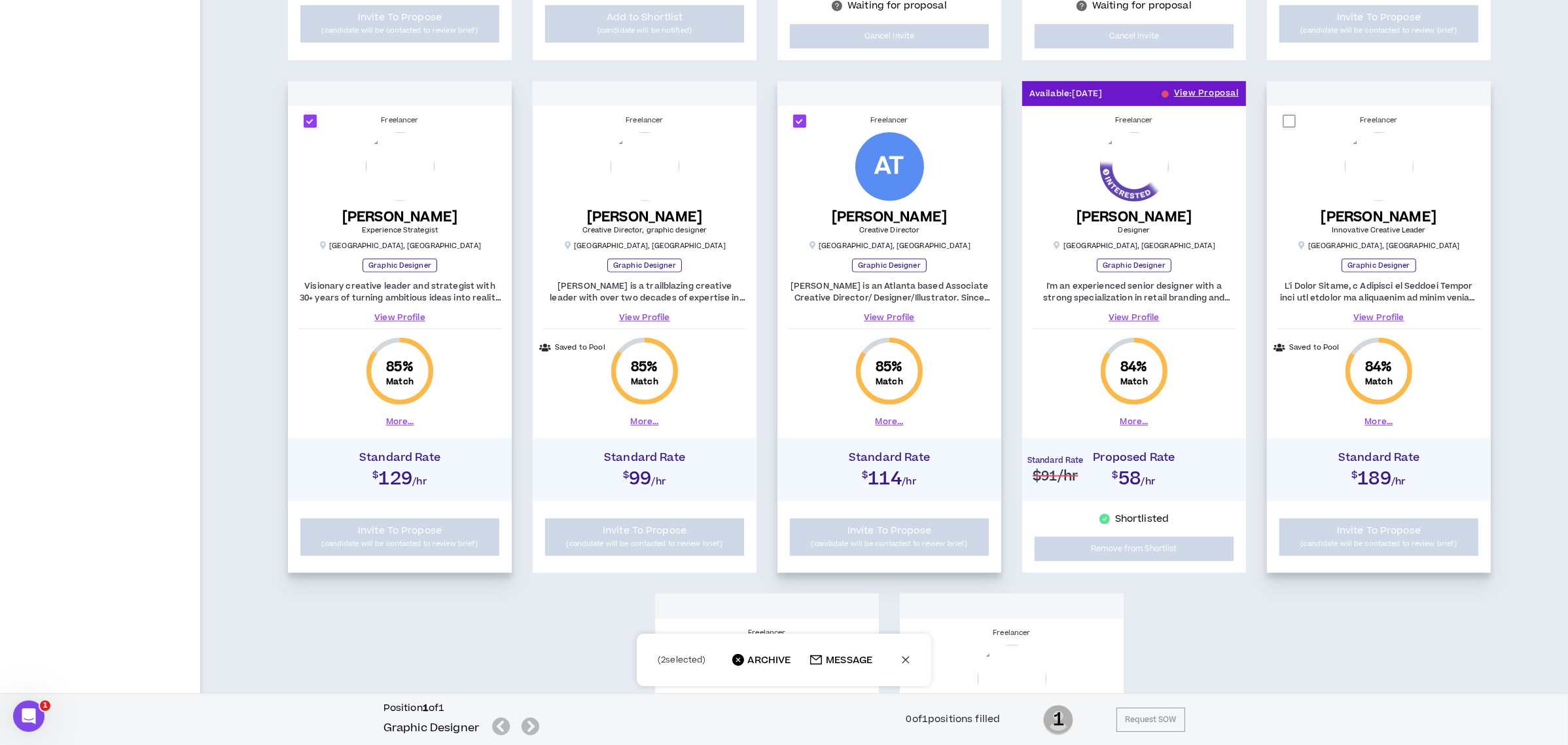
checkbox input "****"
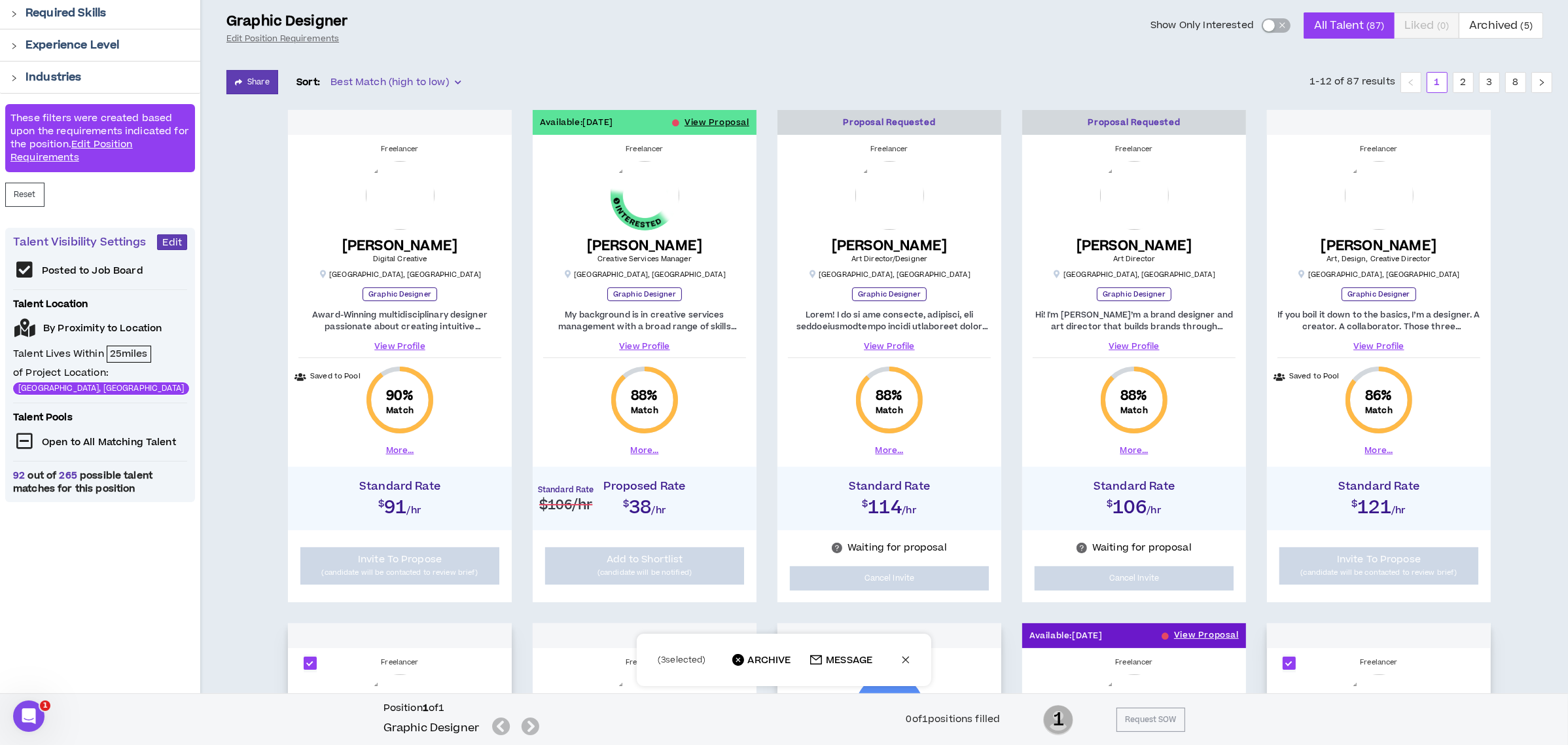
scroll to position [106, 0]
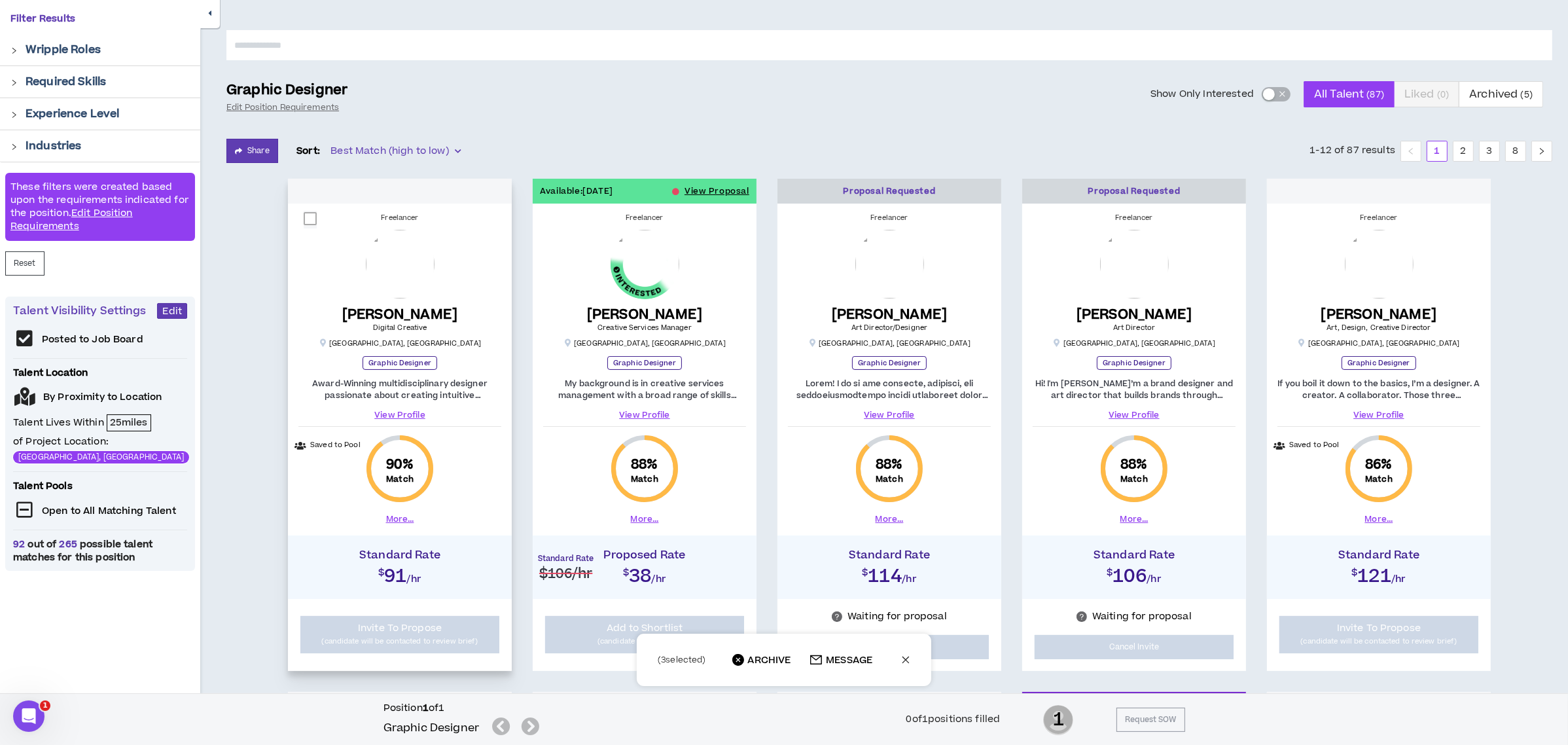
click at [312, 222] on span at bounding box center [309, 218] width 13 height 13
checkbox input "****"
click at [758, 655] on span "ARCHIVE" at bounding box center [769, 660] width 43 height 13
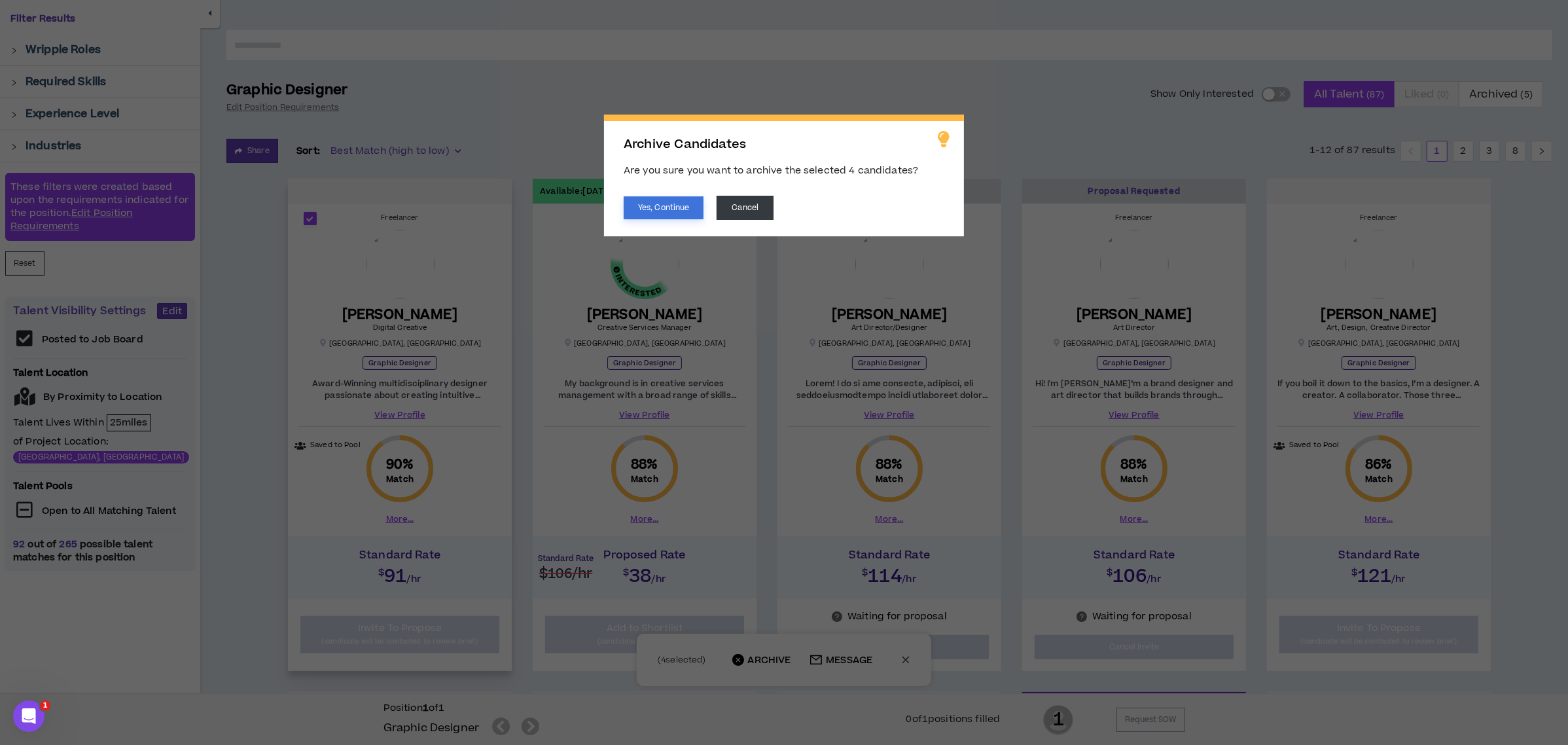
click at [691, 200] on button "Yes, Continue" at bounding box center [664, 207] width 79 height 23
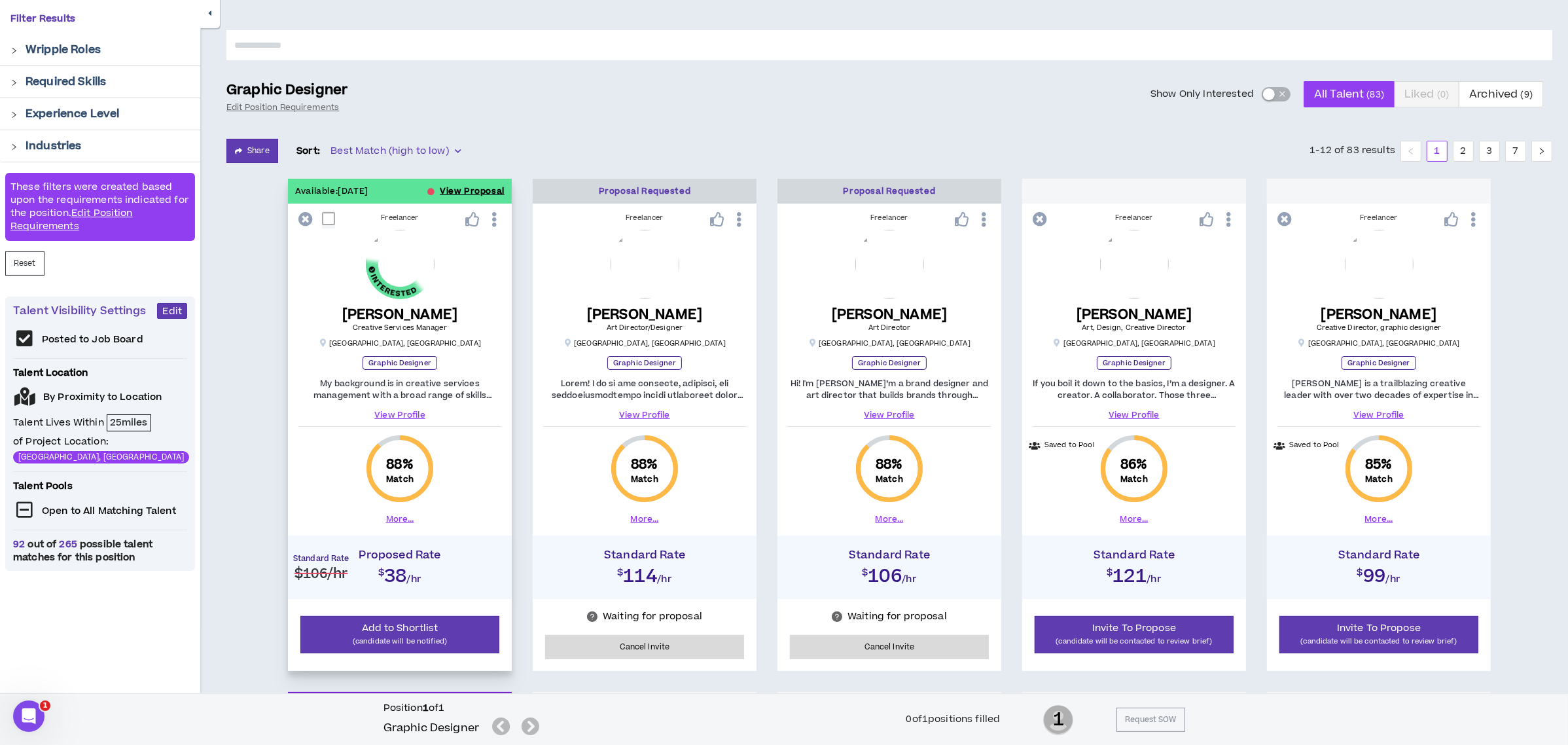
click at [452, 184] on button "View Proposal" at bounding box center [472, 190] width 65 height 25
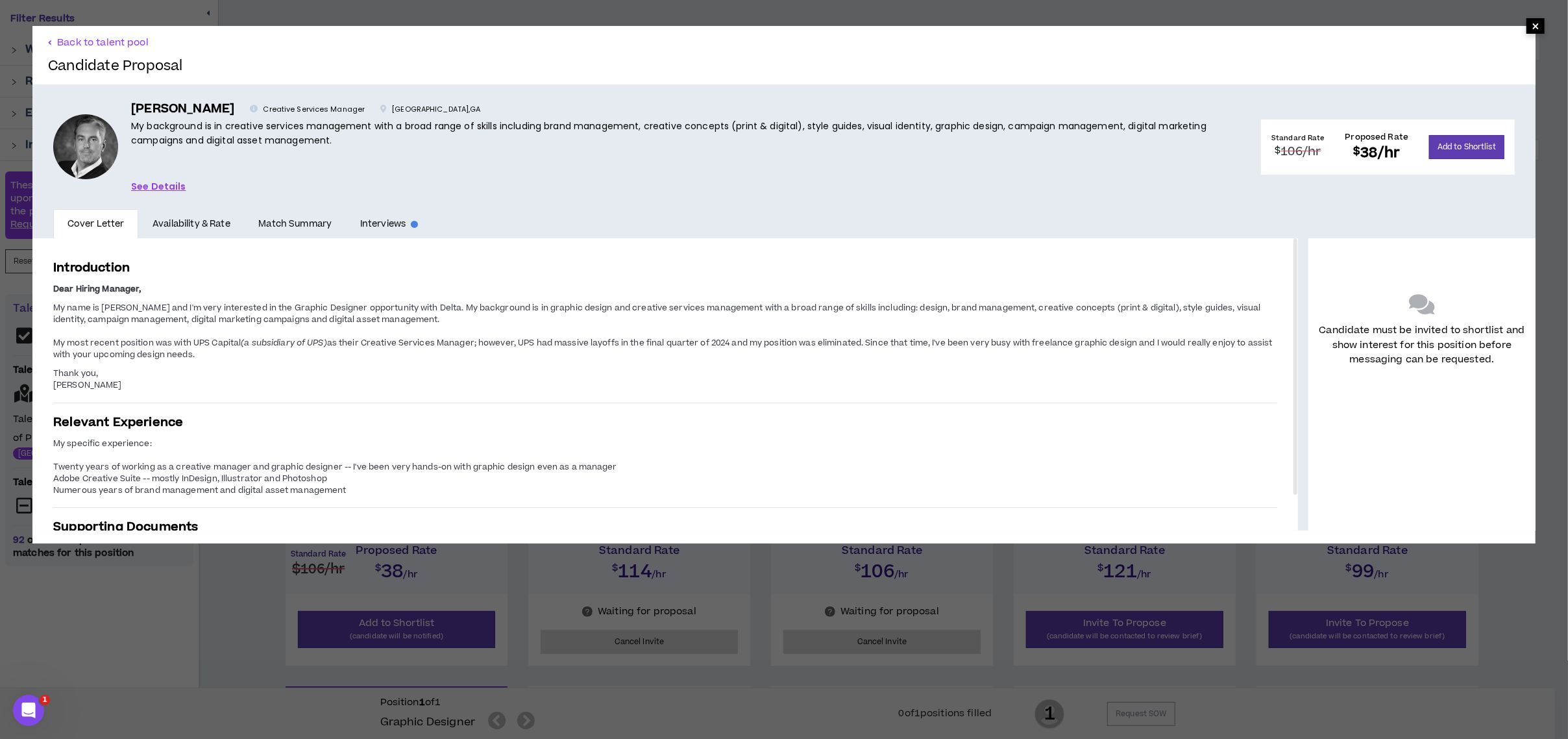
click at [1532, 31] on span "×" at bounding box center [1535, 26] width 8 height 16
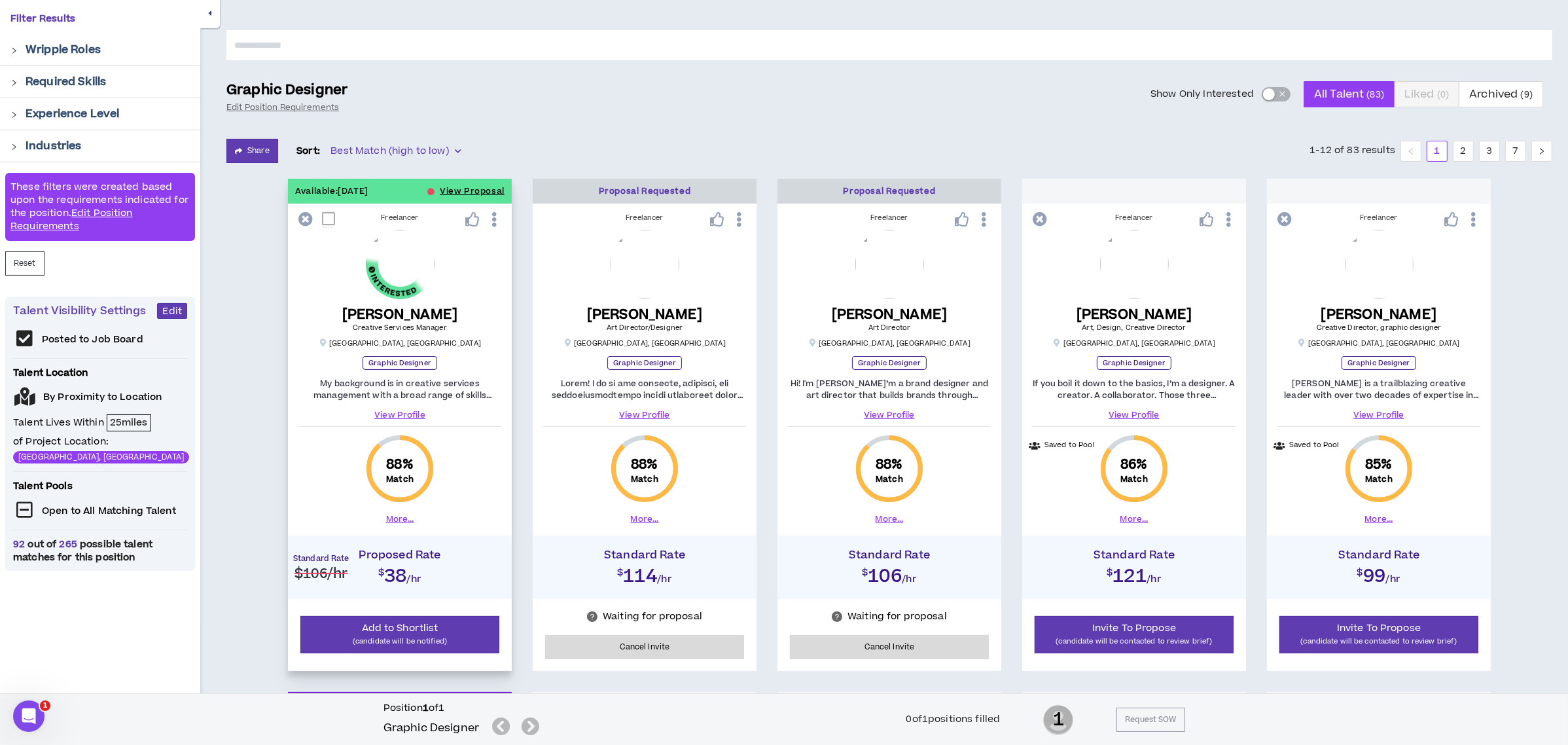
click at [396, 414] on link "View Profile" at bounding box center [400, 415] width 203 height 12
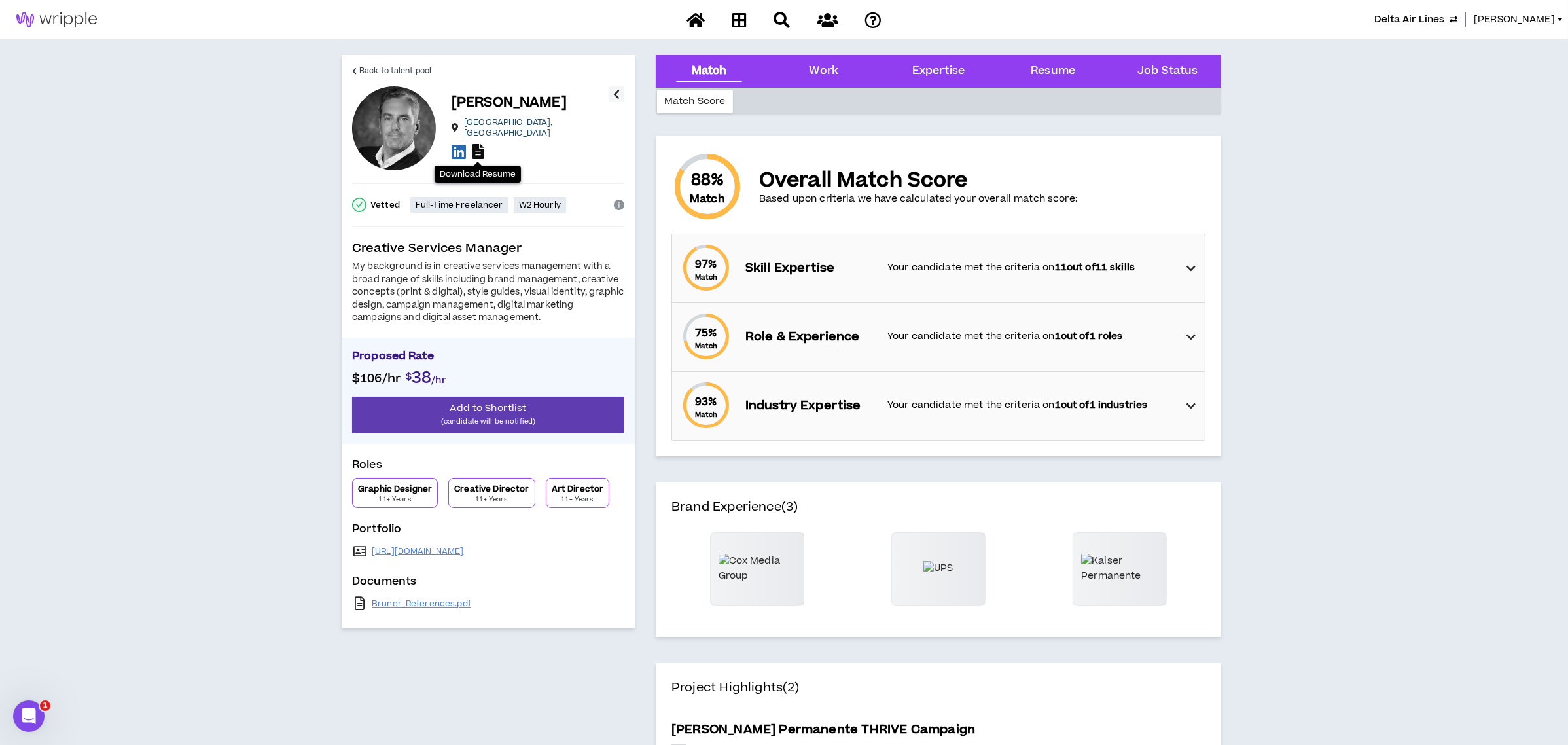
click at [473, 146] on icon at bounding box center [478, 151] width 11 height 15
click at [353, 74] on icon at bounding box center [353, 71] width 4 height 8
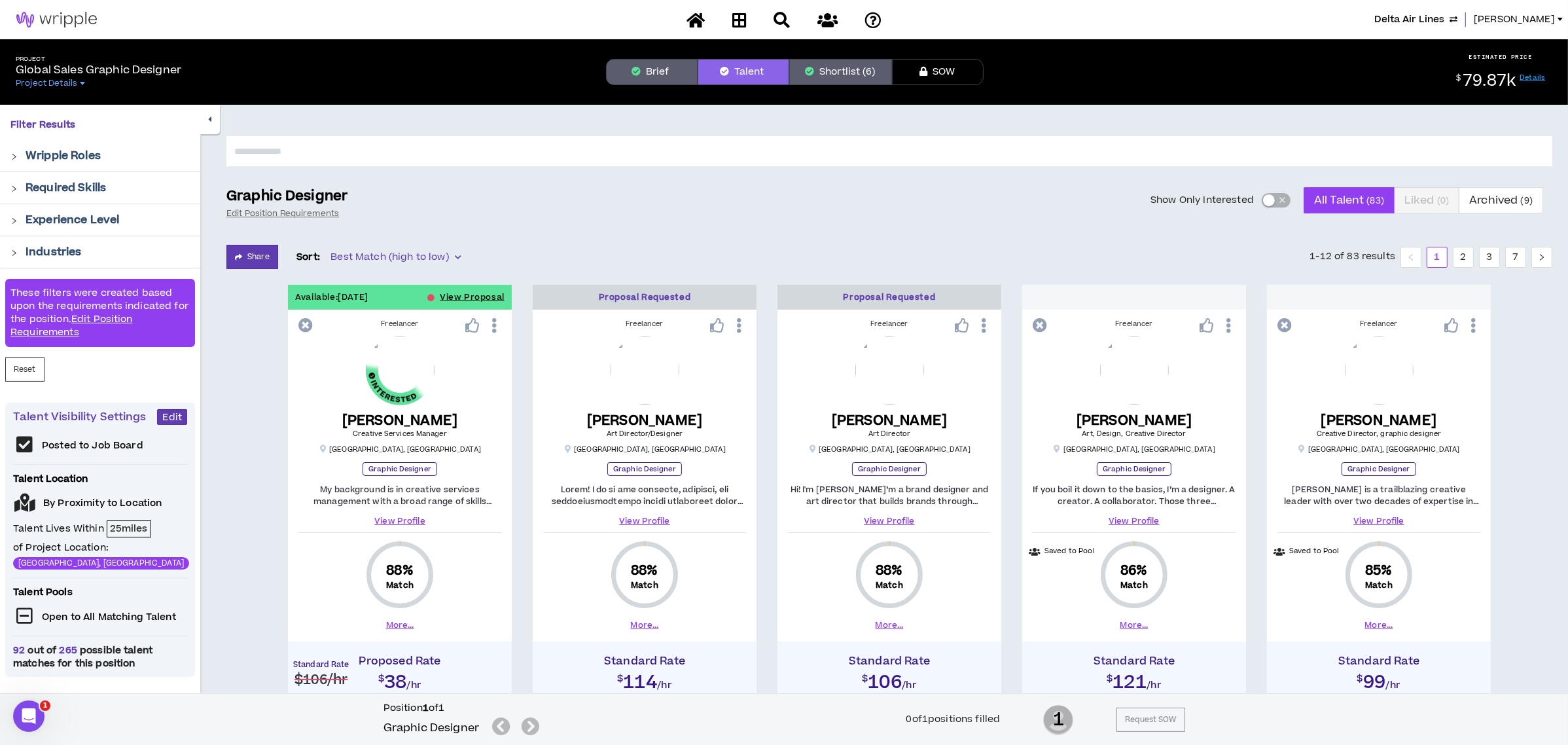
scroll to position [106, 0]
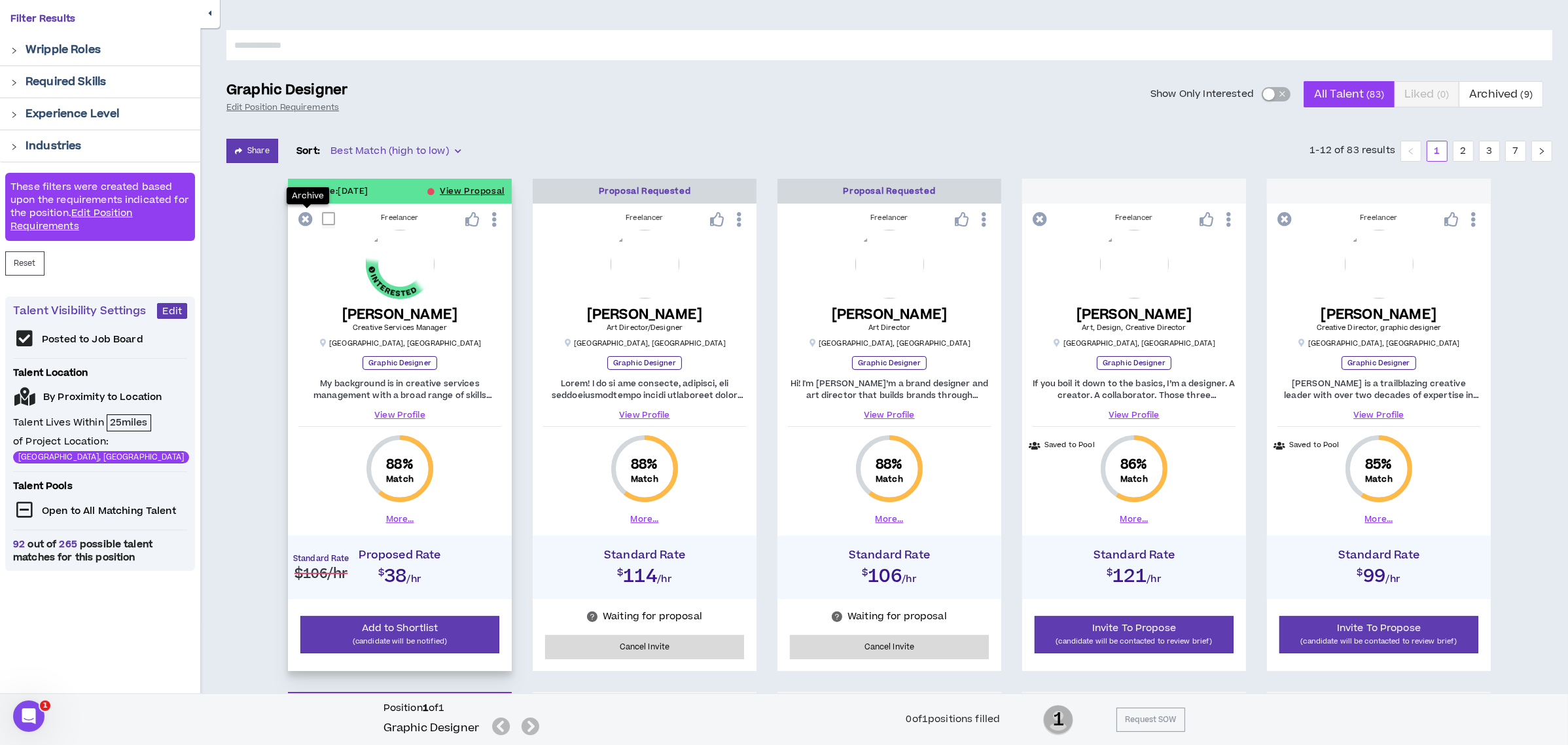
click at [304, 214] on icon at bounding box center [305, 219] width 14 height 14
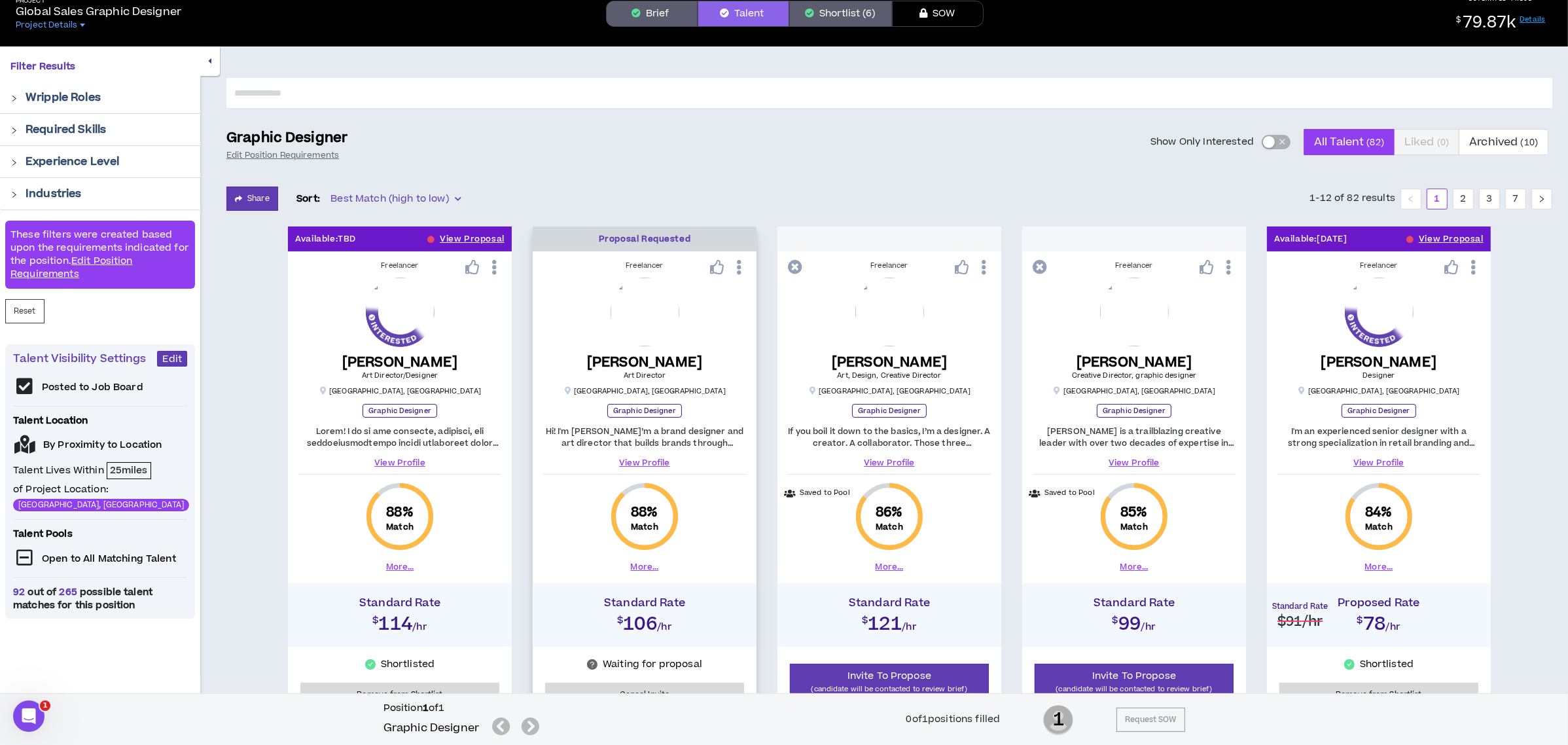
scroll to position [0, 0]
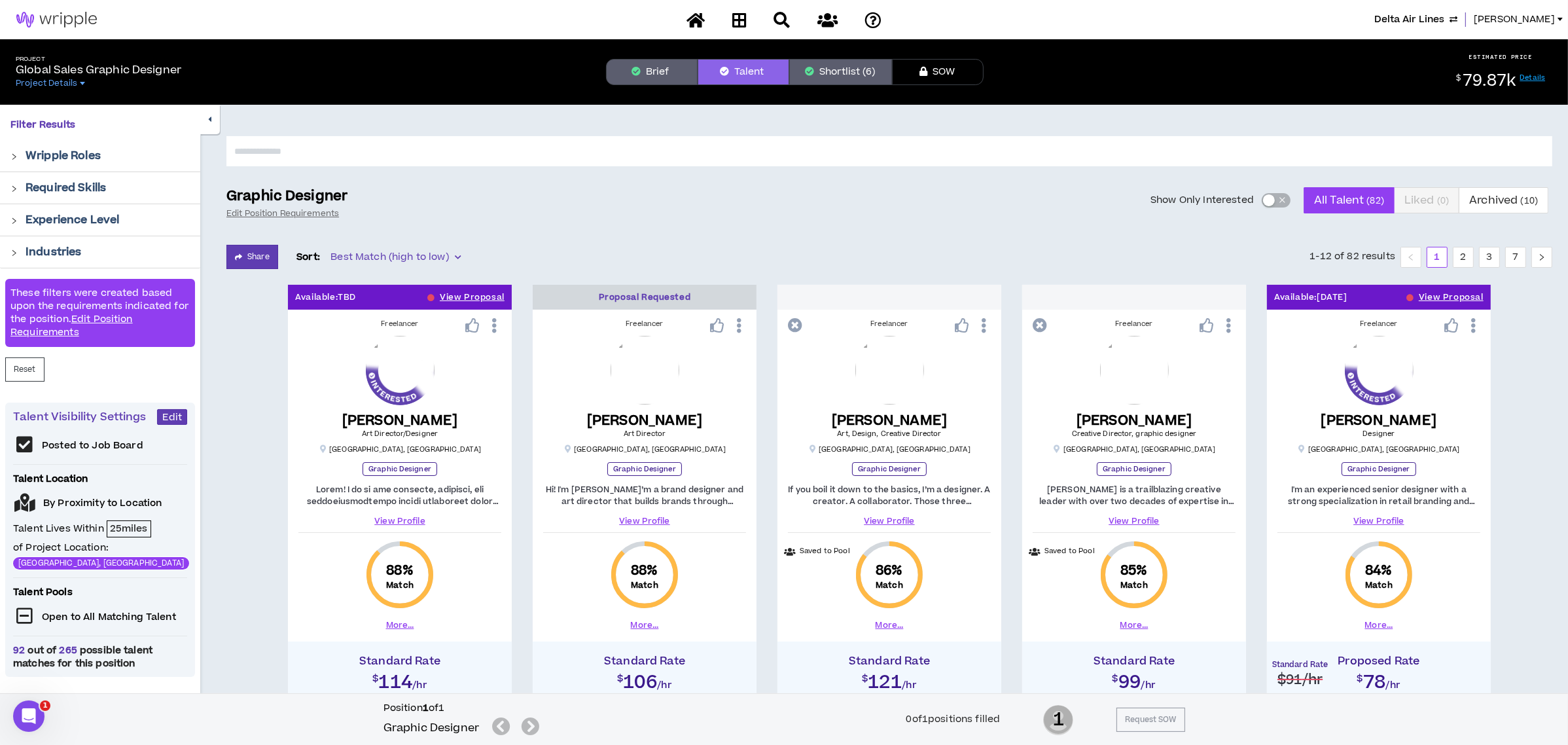
click at [841, 65] on button "Shortlist (6)" at bounding box center [840, 72] width 103 height 26
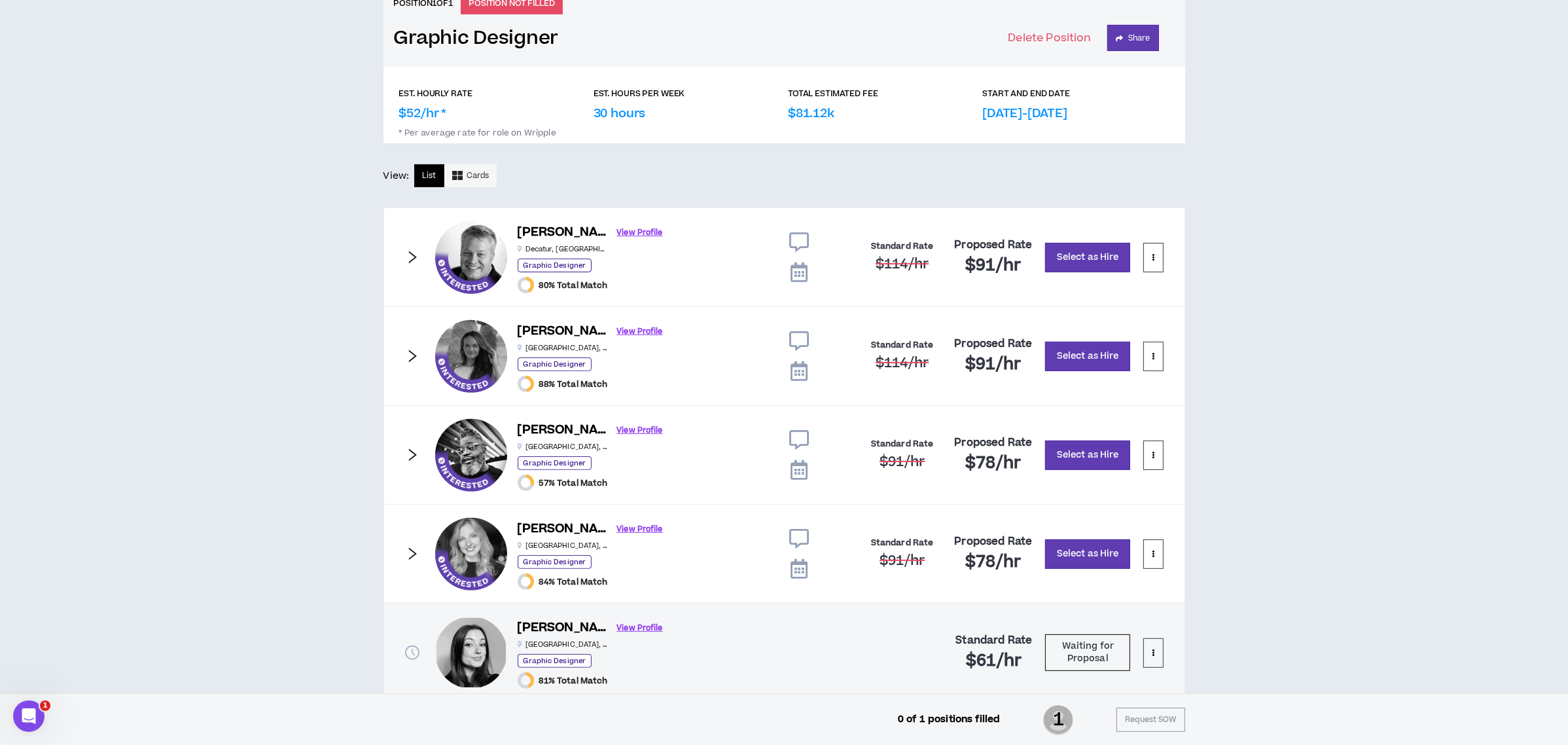
scroll to position [647, 0]
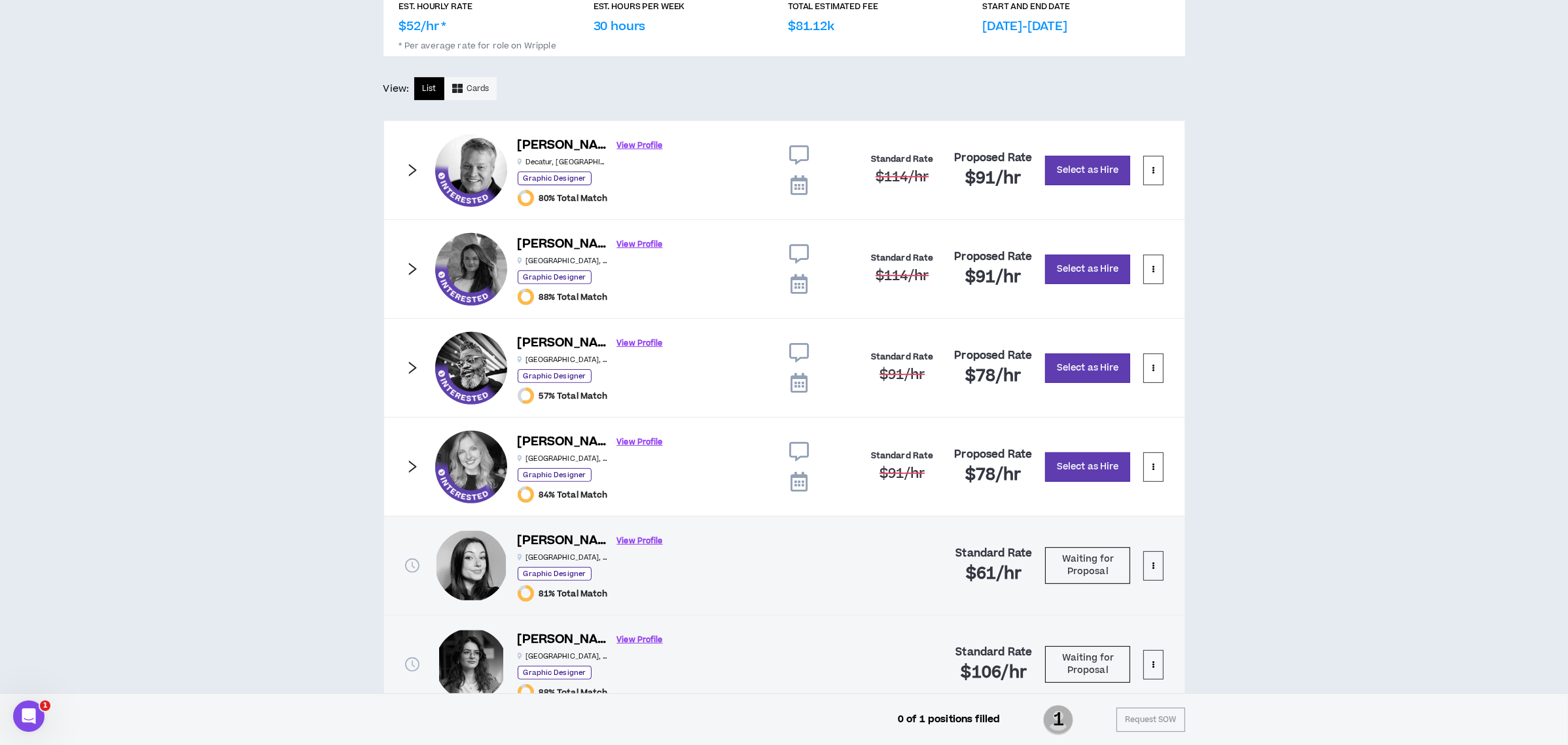
click at [410, 270] on icon "right" at bounding box center [412, 269] width 14 height 14
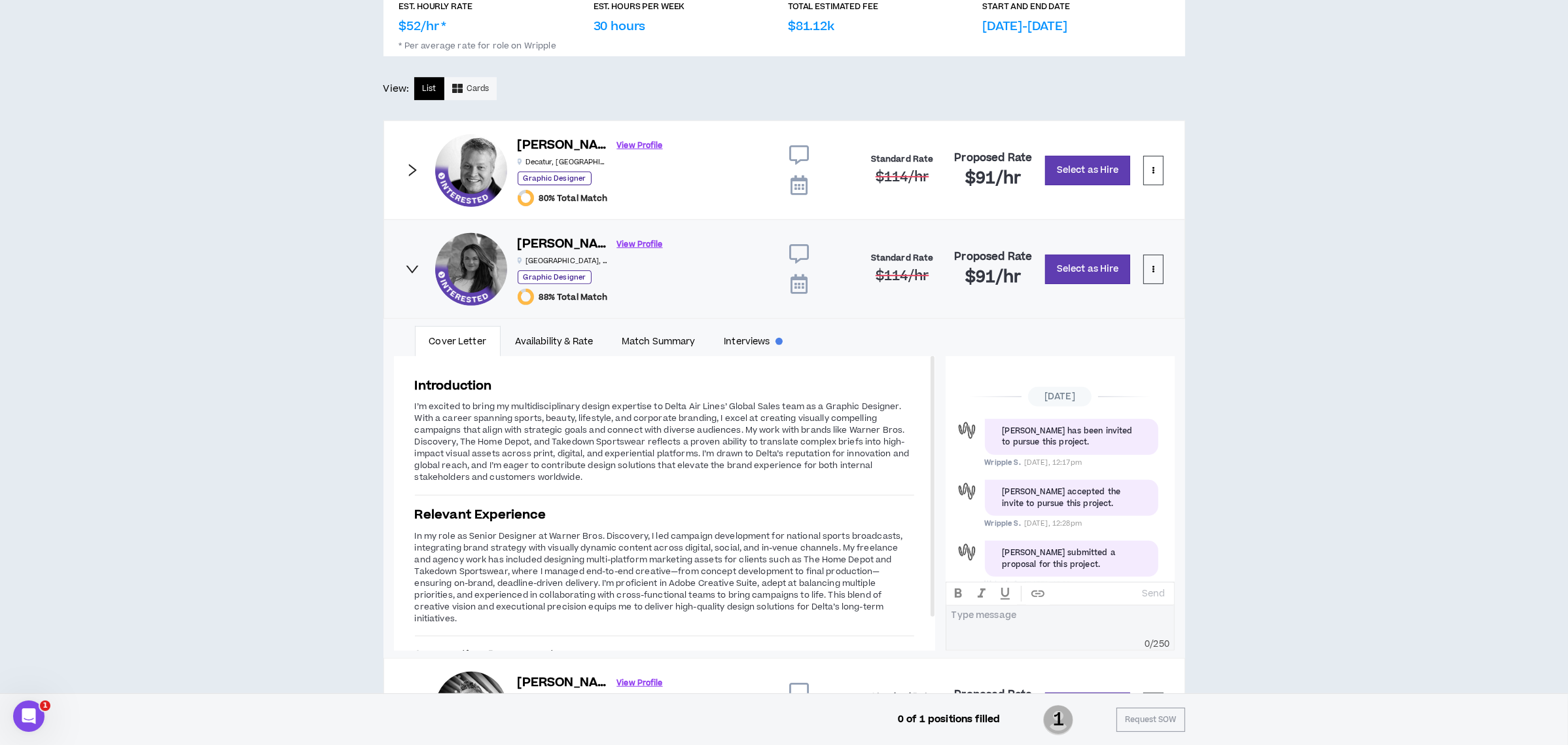
scroll to position [90, 0]
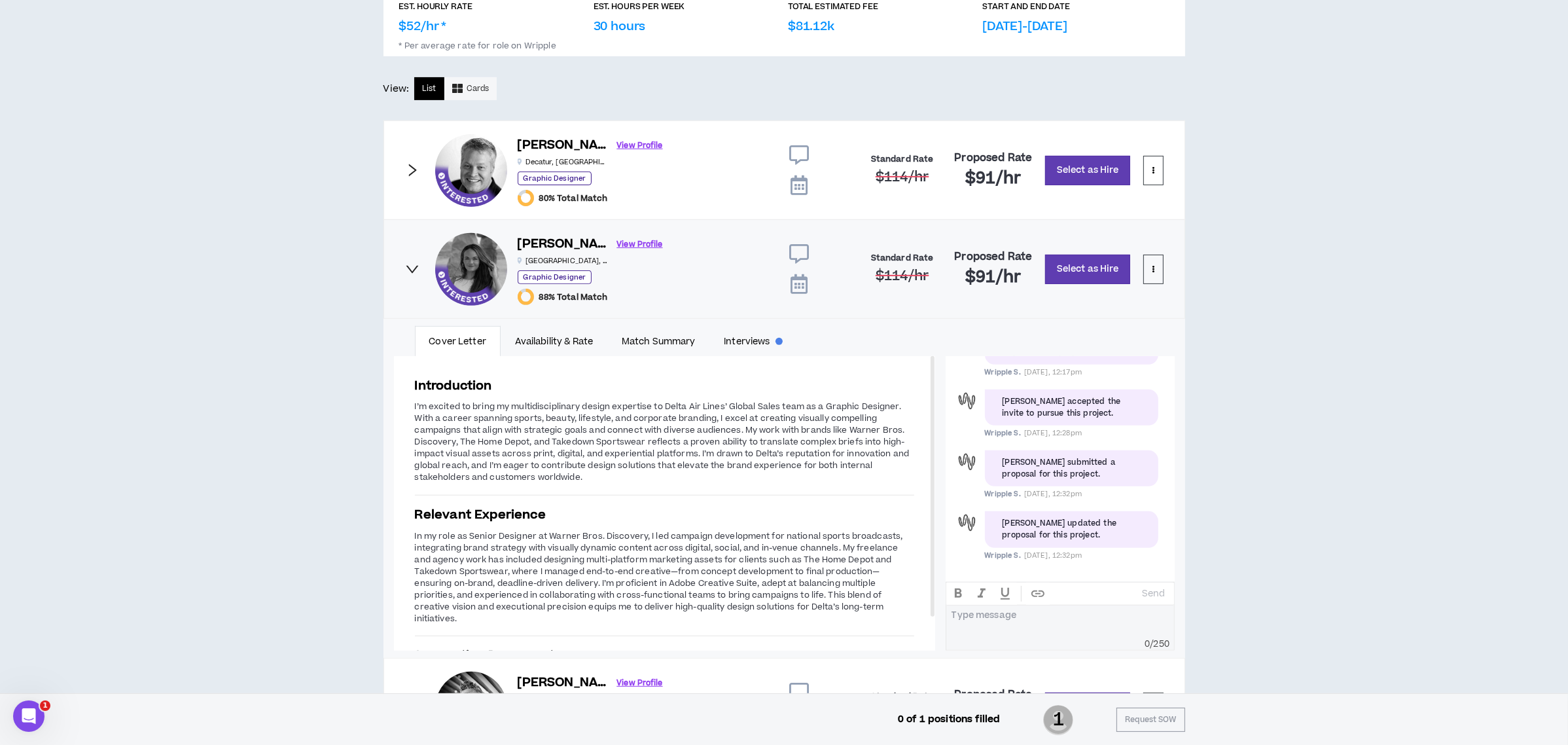
click at [410, 270] on icon "right" at bounding box center [412, 269] width 14 height 14
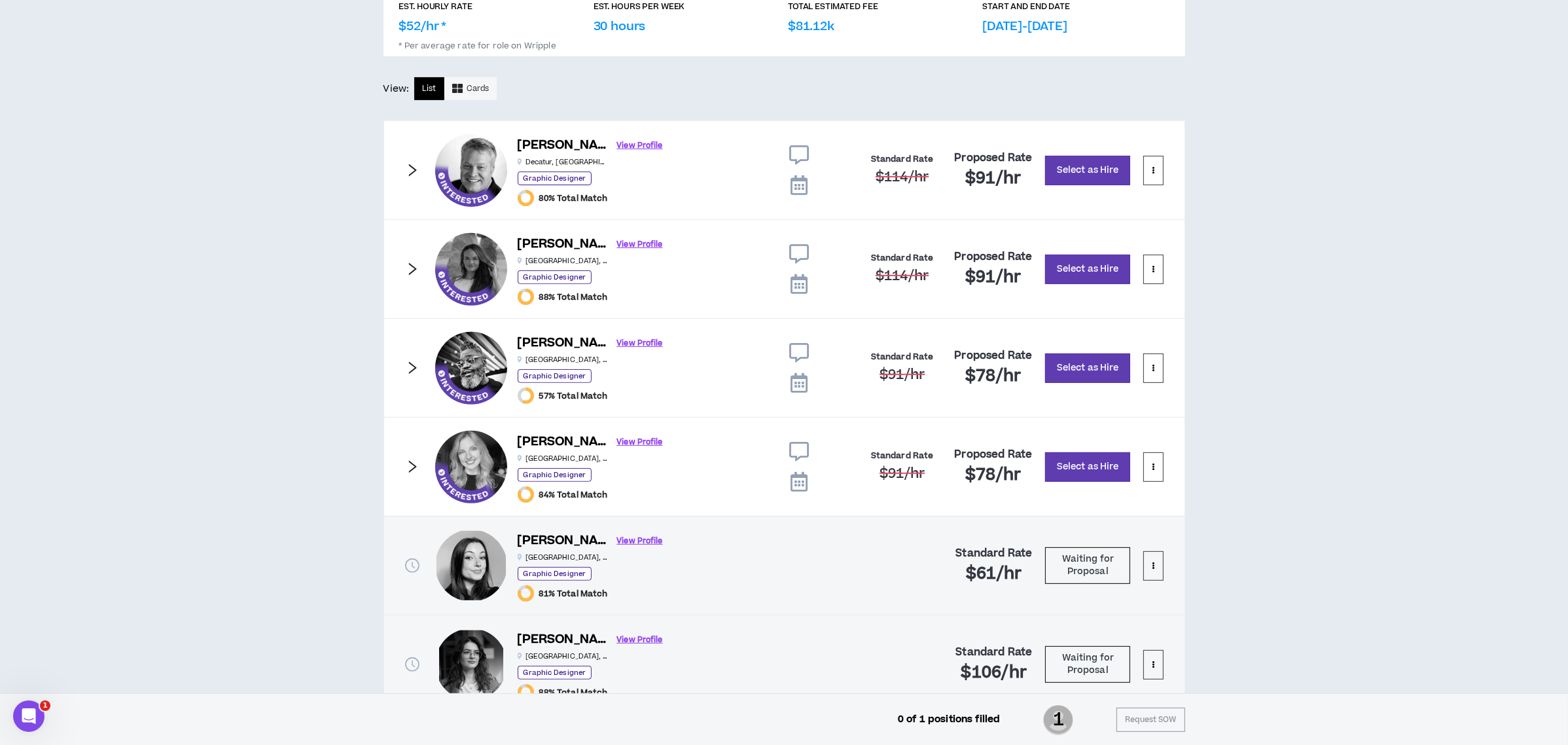
click at [1443, 485] on div "CLIENT LEAD TOOLS Client not setup for generated SoW Notification Settings Tale…" at bounding box center [784, 99] width 1568 height 1282
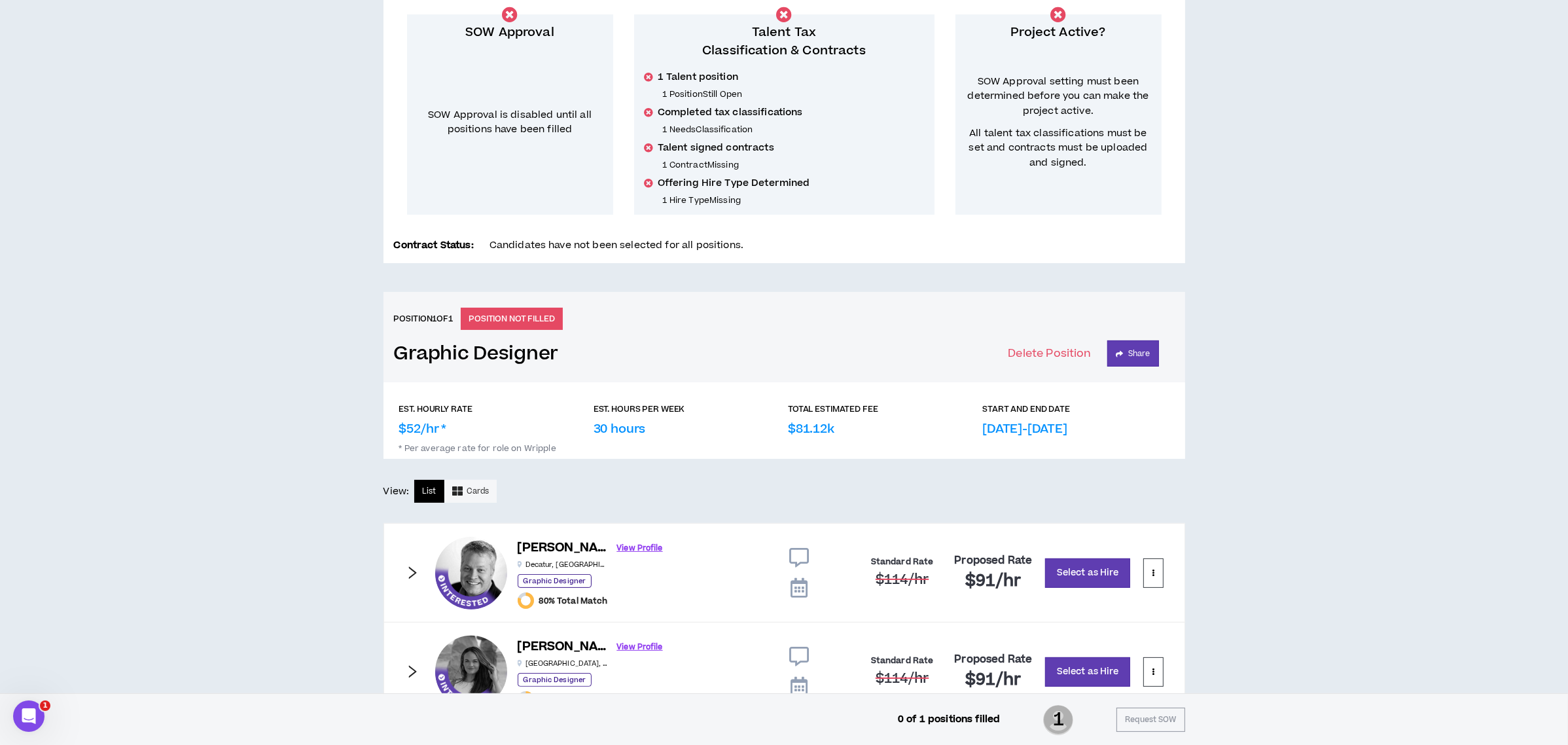
scroll to position [349, 0]
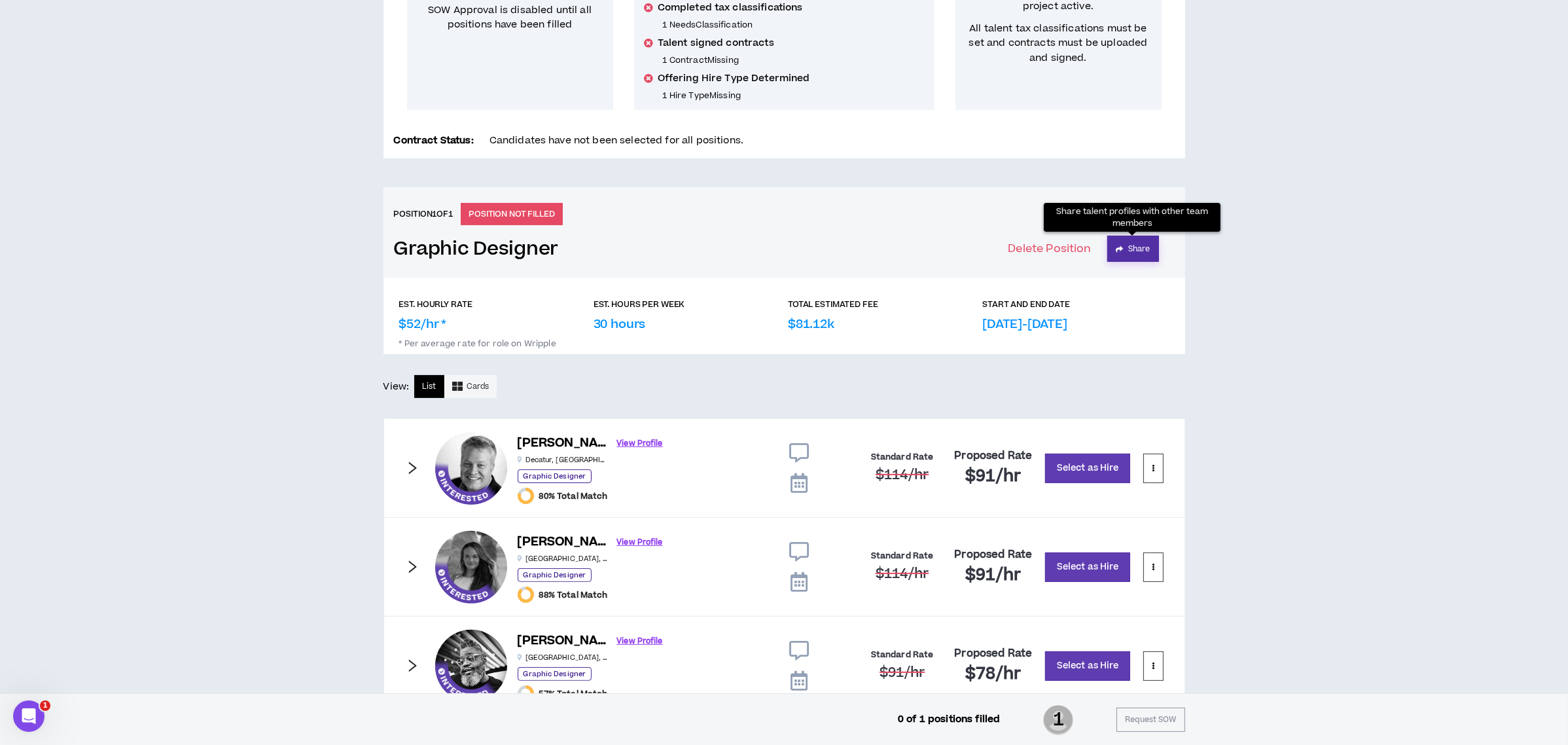
click at [1152, 242] on button "Share" at bounding box center [1133, 249] width 52 height 26
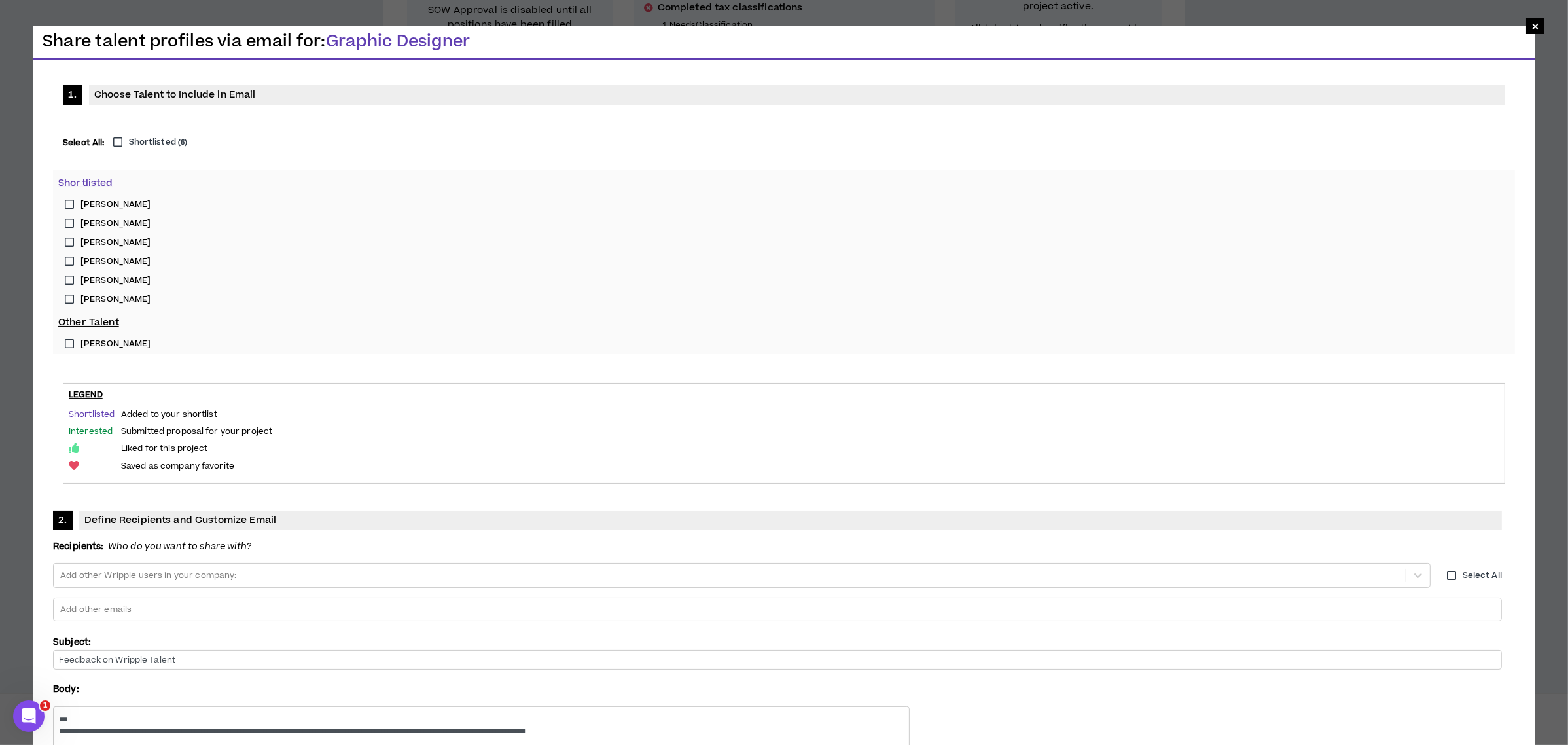
click at [118, 138] on label "Shortlisted ( 6 )" at bounding box center [147, 142] width 81 height 13
click at [68, 279] on label "[PERSON_NAME]" at bounding box center [784, 280] width 1451 height 19
click at [64, 294] on label "[PERSON_NAME]" at bounding box center [784, 299] width 1451 height 19
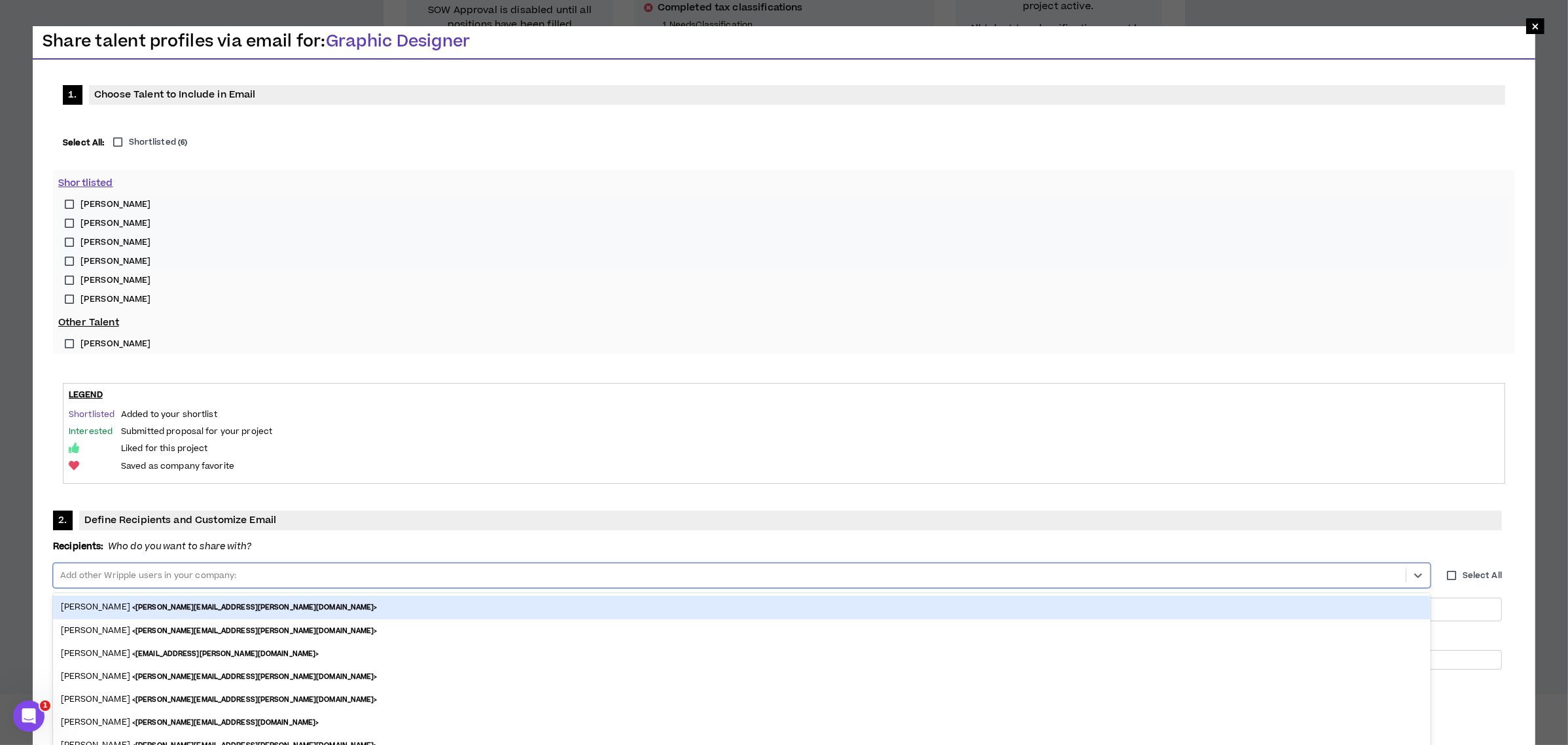
click at [729, 566] on div at bounding box center [729, 575] width 1341 height 19
click at [609, 142] on div "Select All: Shortlisted ( 6 )" at bounding box center [784, 142] width 1442 height 18
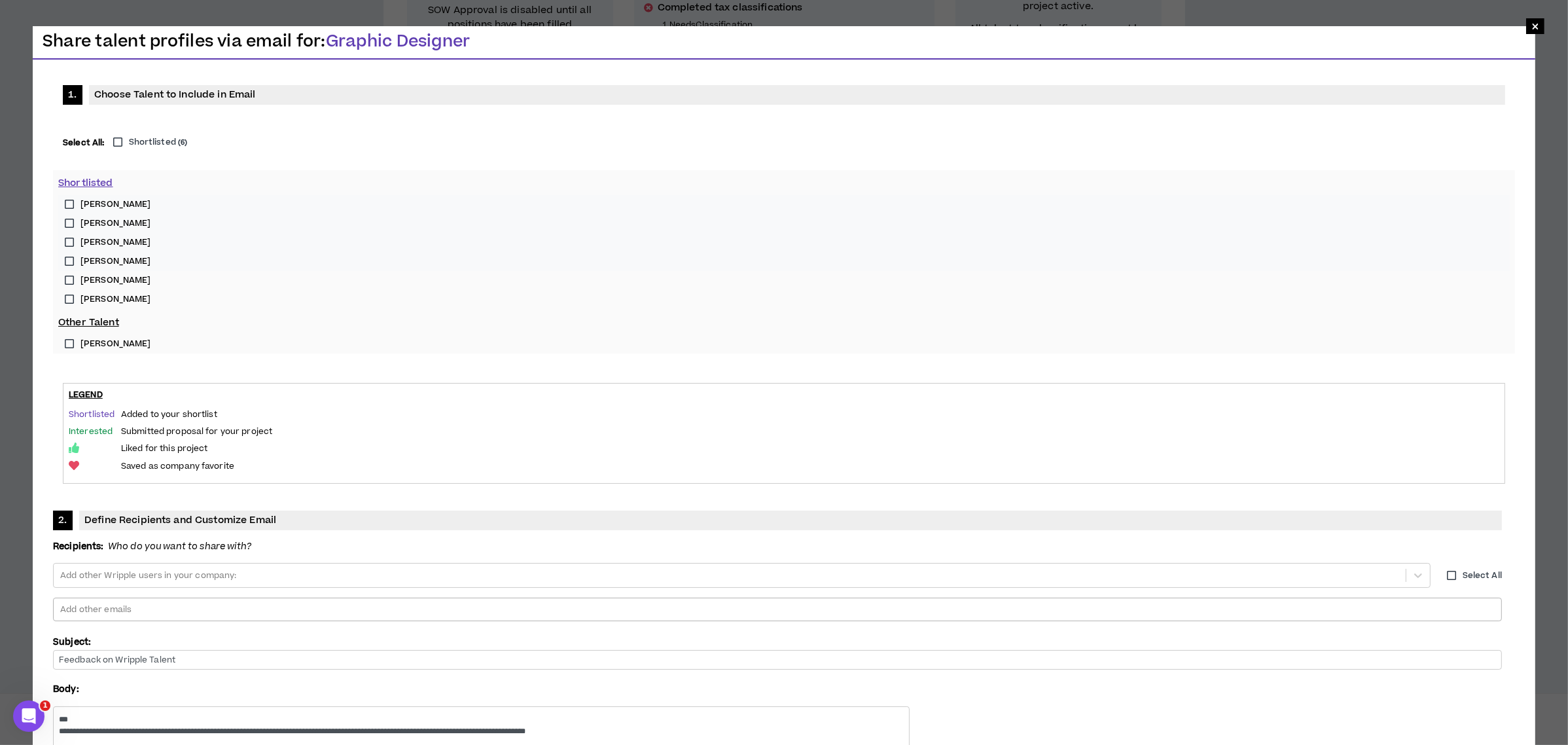
click at [688, 600] on div at bounding box center [778, 609] width 1437 height 19
type input "*"
type input "**********"
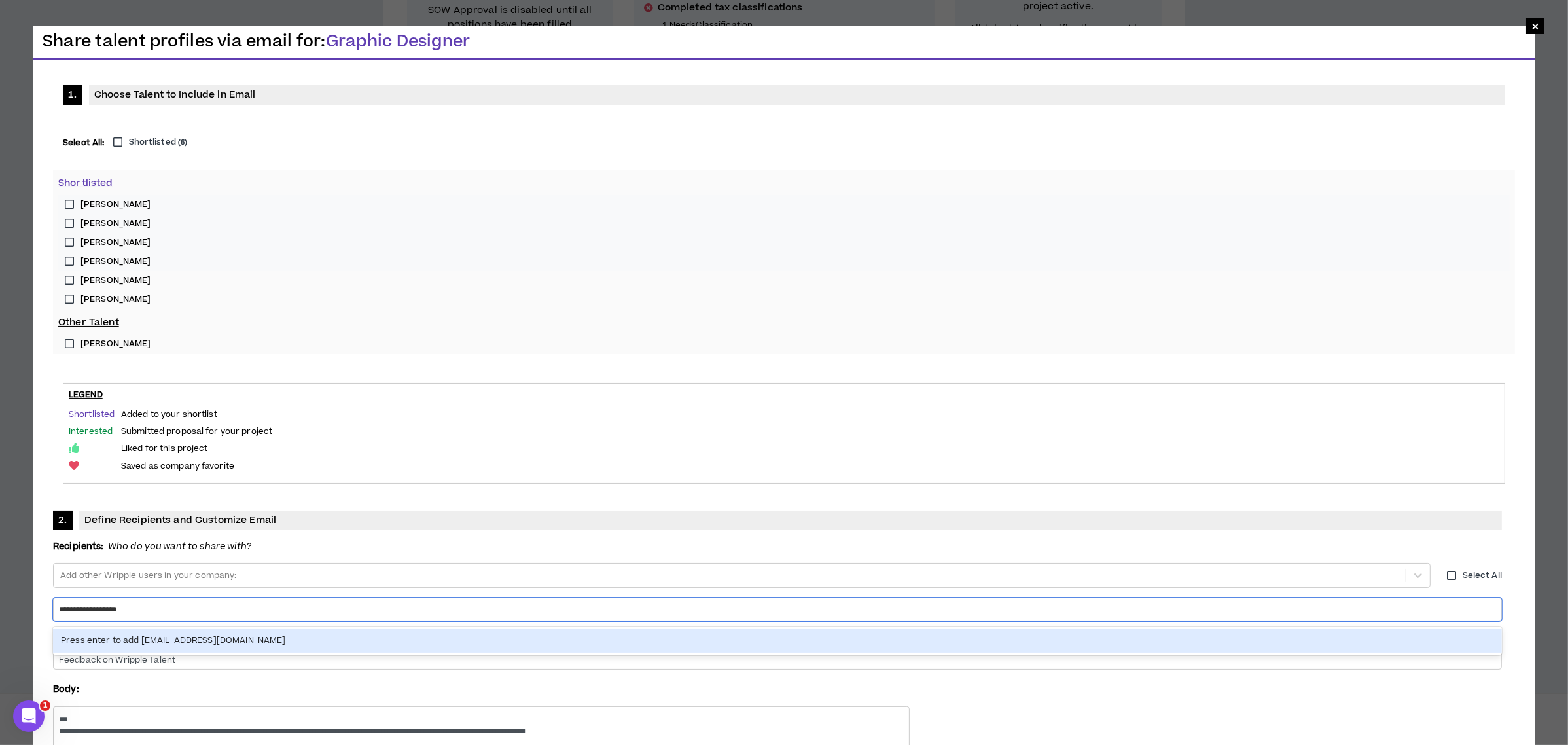
click at [693, 629] on div "Press enter to add [EMAIL_ADDRESS][DOMAIN_NAME]" at bounding box center [778, 640] width 1449 height 23
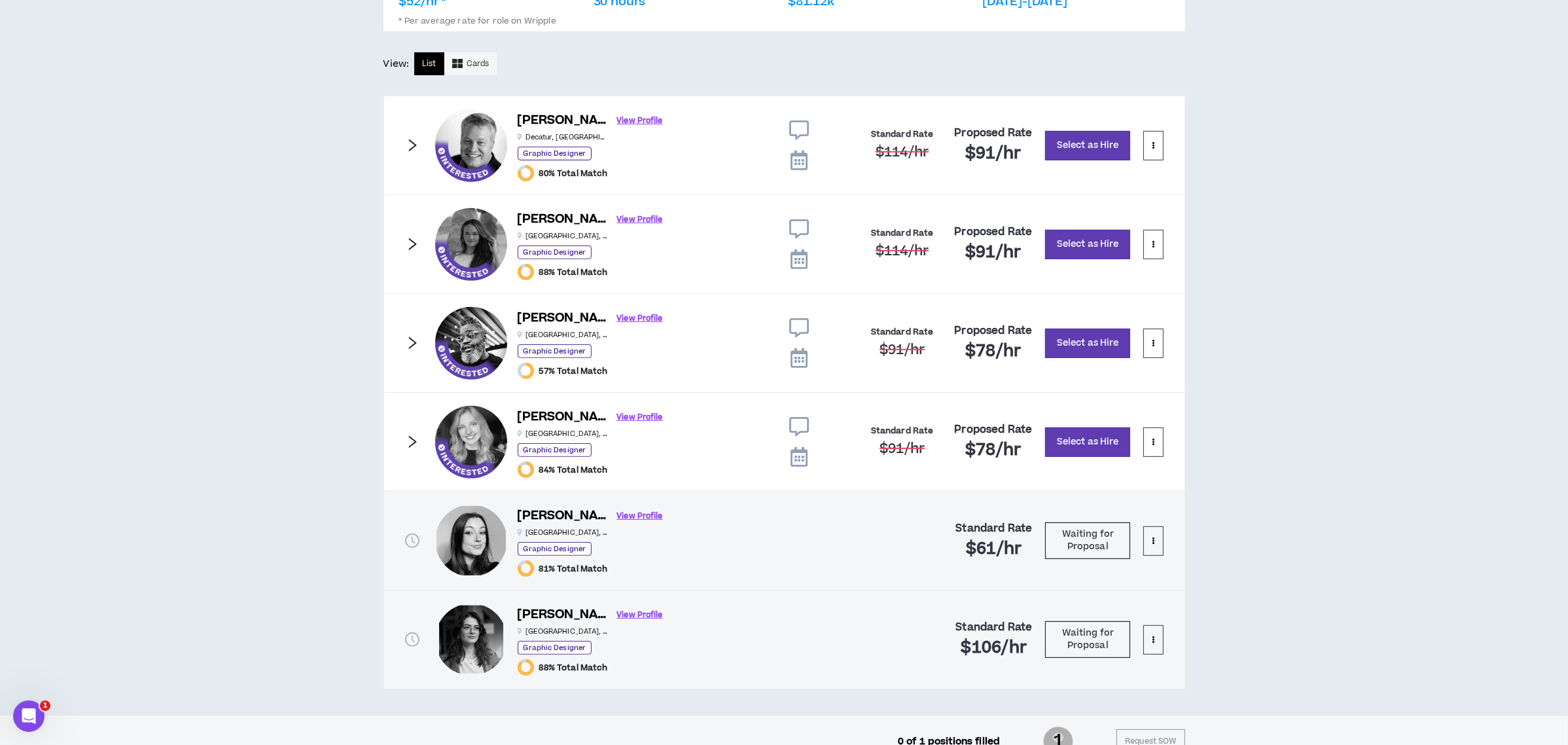
scroll to position [698, 0]
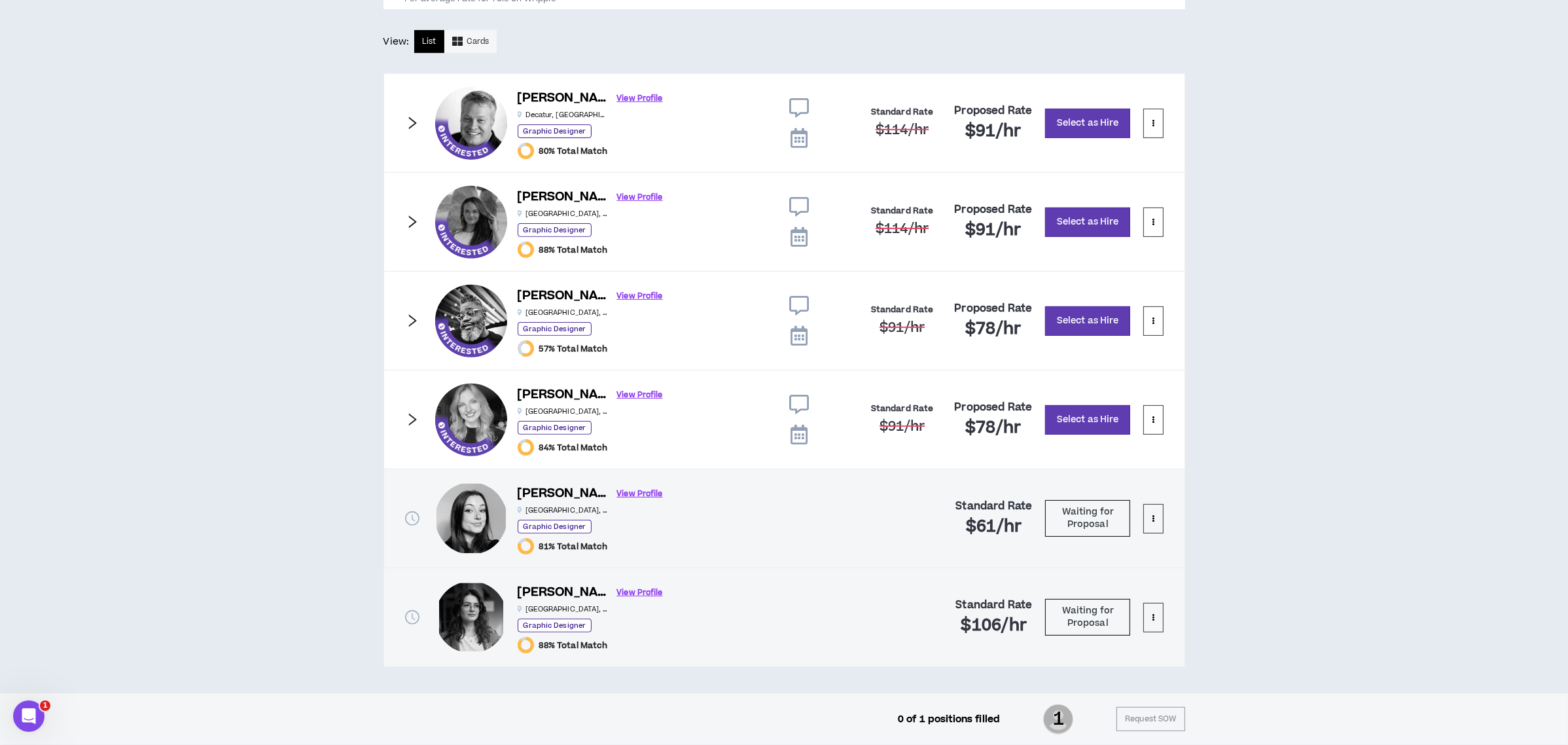
click at [420, 421] on div "Jessica L. View Profile Atlanta , GA Graphic Designer 84% Total Match Standard …" at bounding box center [784, 419] width 801 height 100
click at [411, 415] on icon "right" at bounding box center [412, 419] width 14 height 14
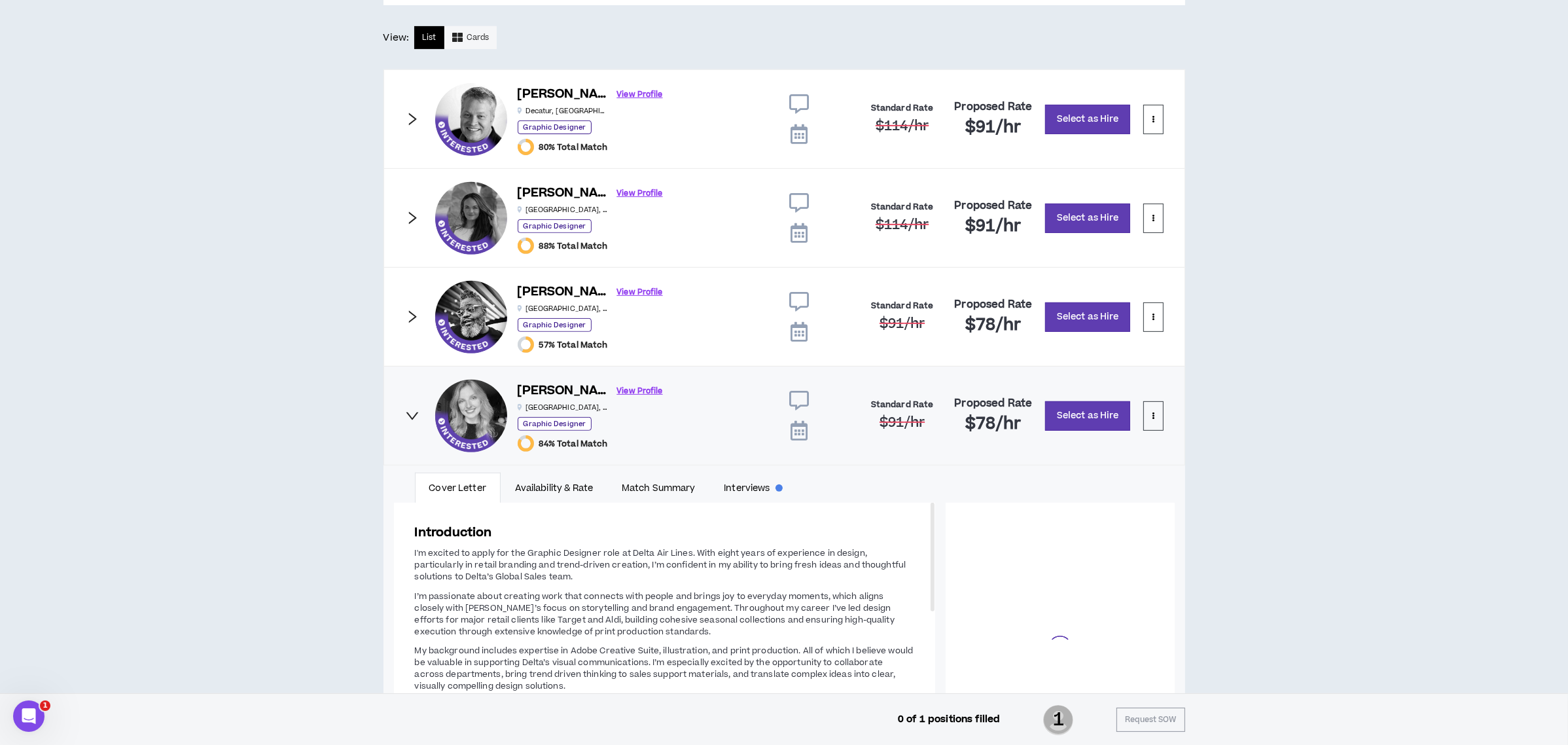
scroll to position [302, 0]
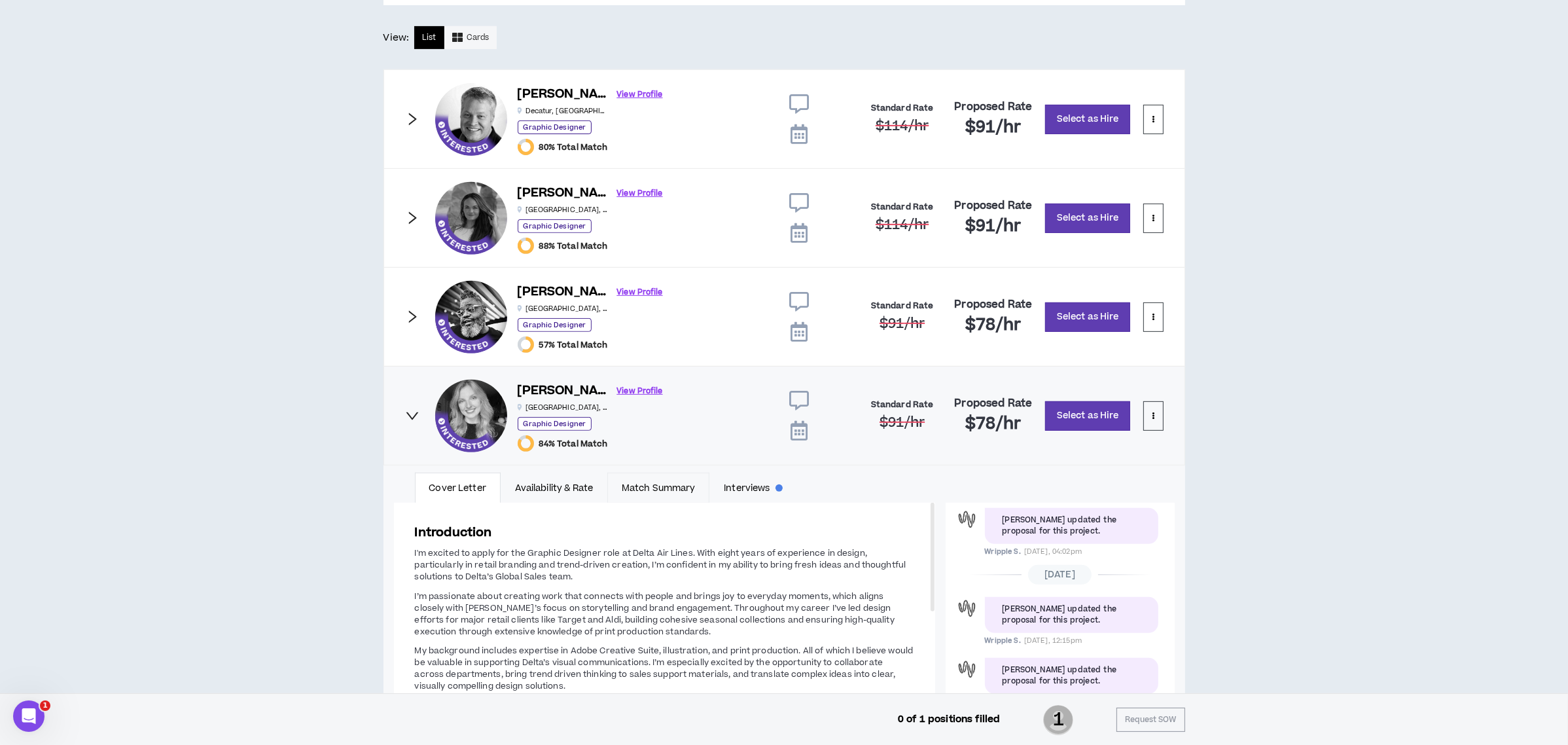
click at [658, 485] on link "Match Summary" at bounding box center [658, 488] width 102 height 30
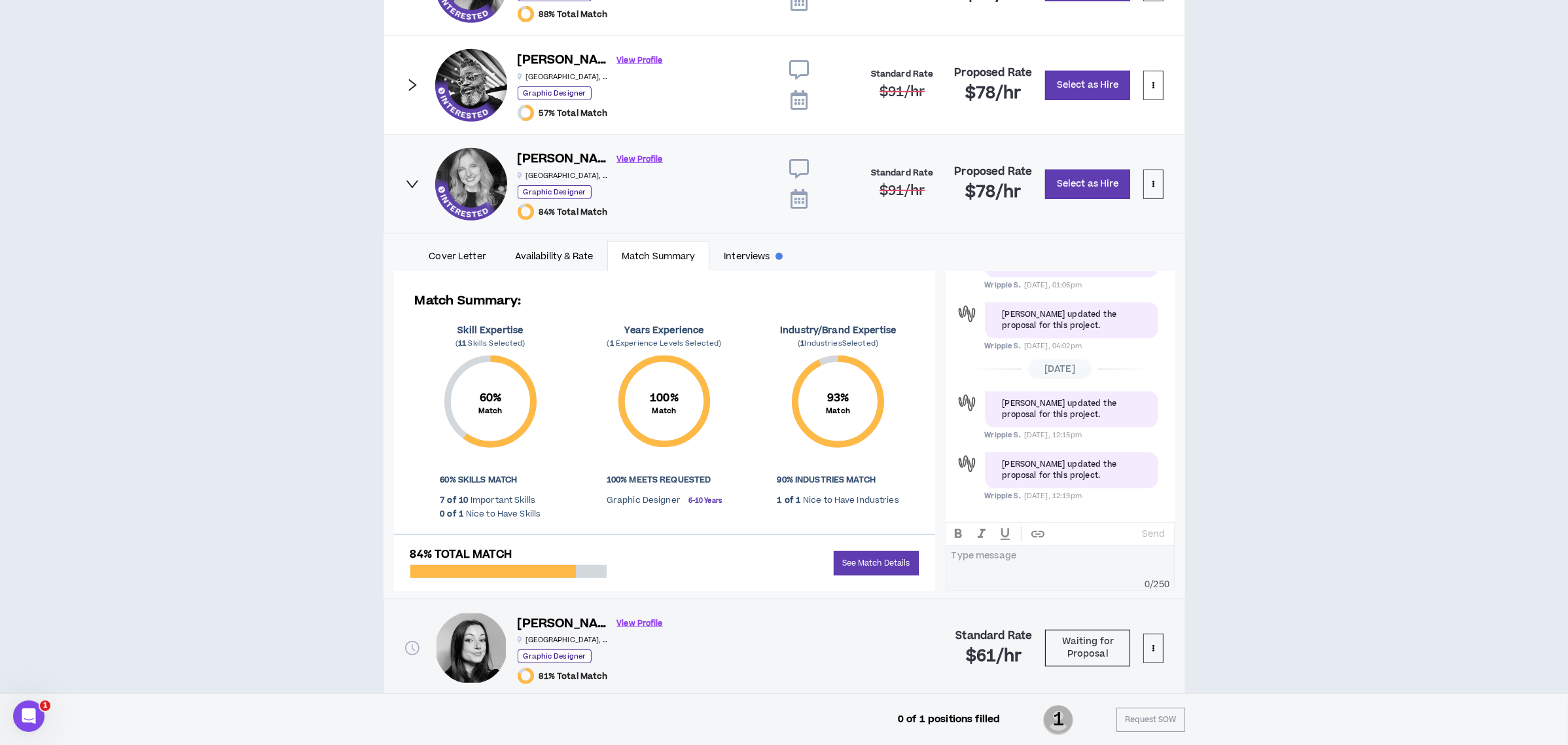
scroll to position [960, 0]
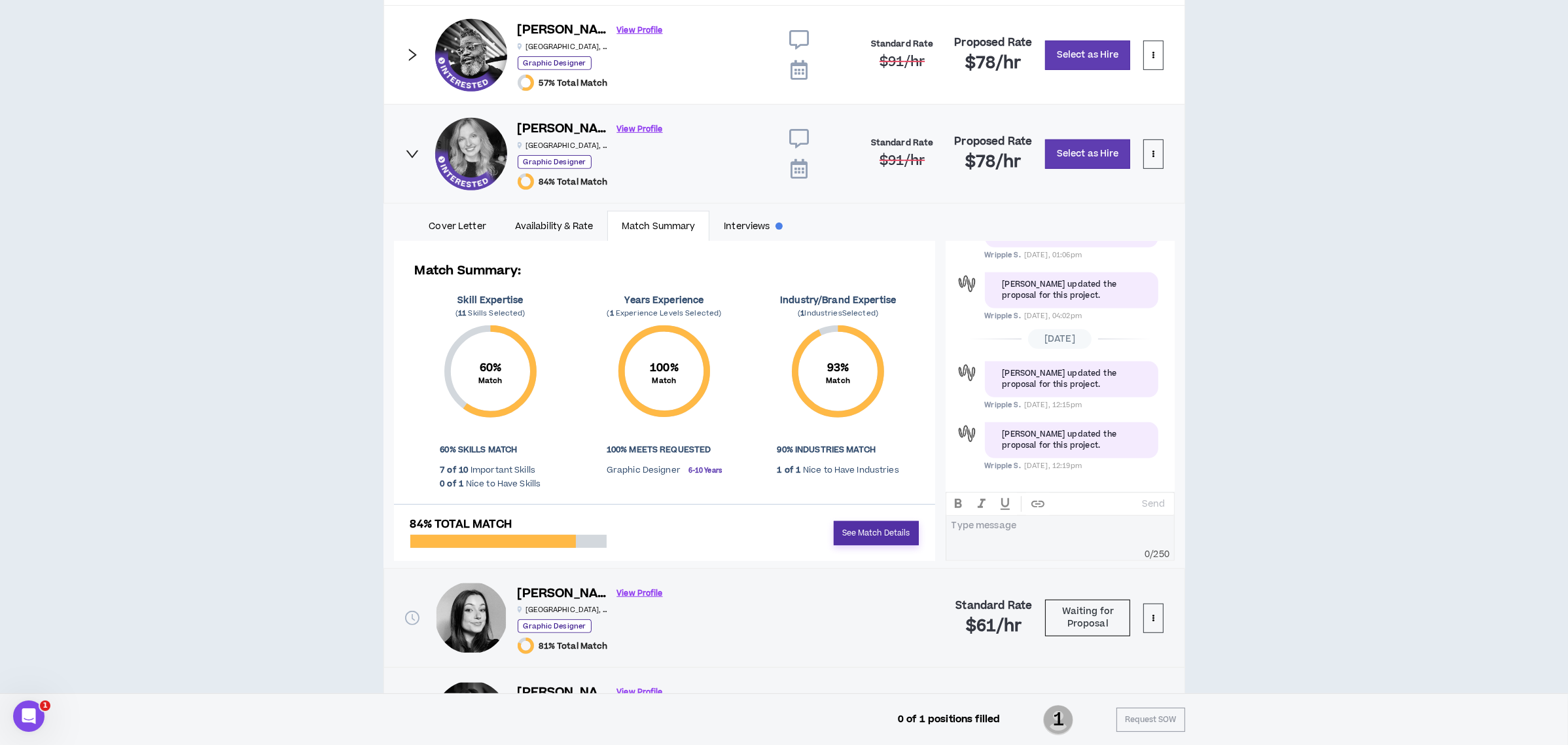
click at [865, 532] on link "See Match Details" at bounding box center [876, 533] width 85 height 25
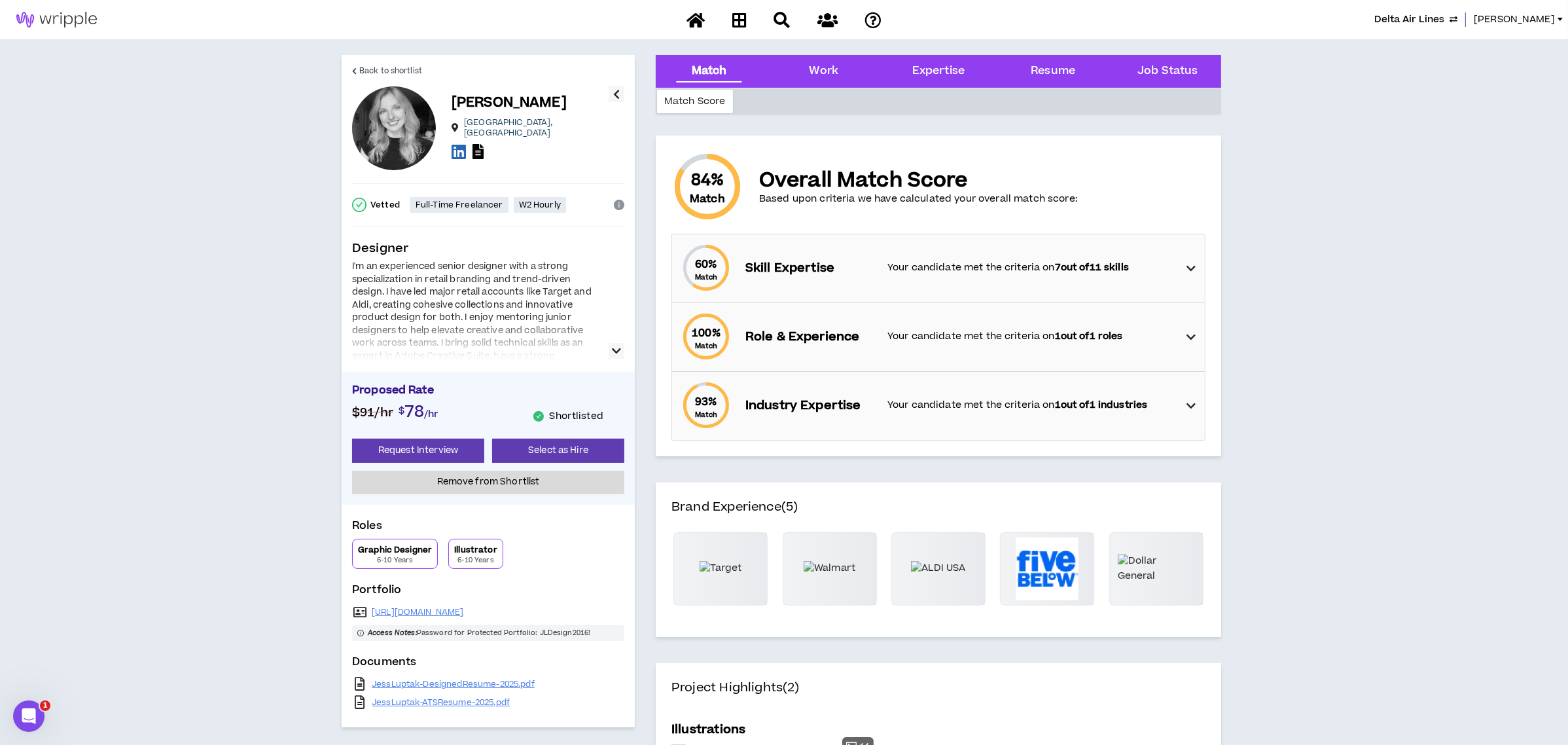
click at [837, 266] on p "Skill Expertise" at bounding box center [810, 269] width 128 height 19
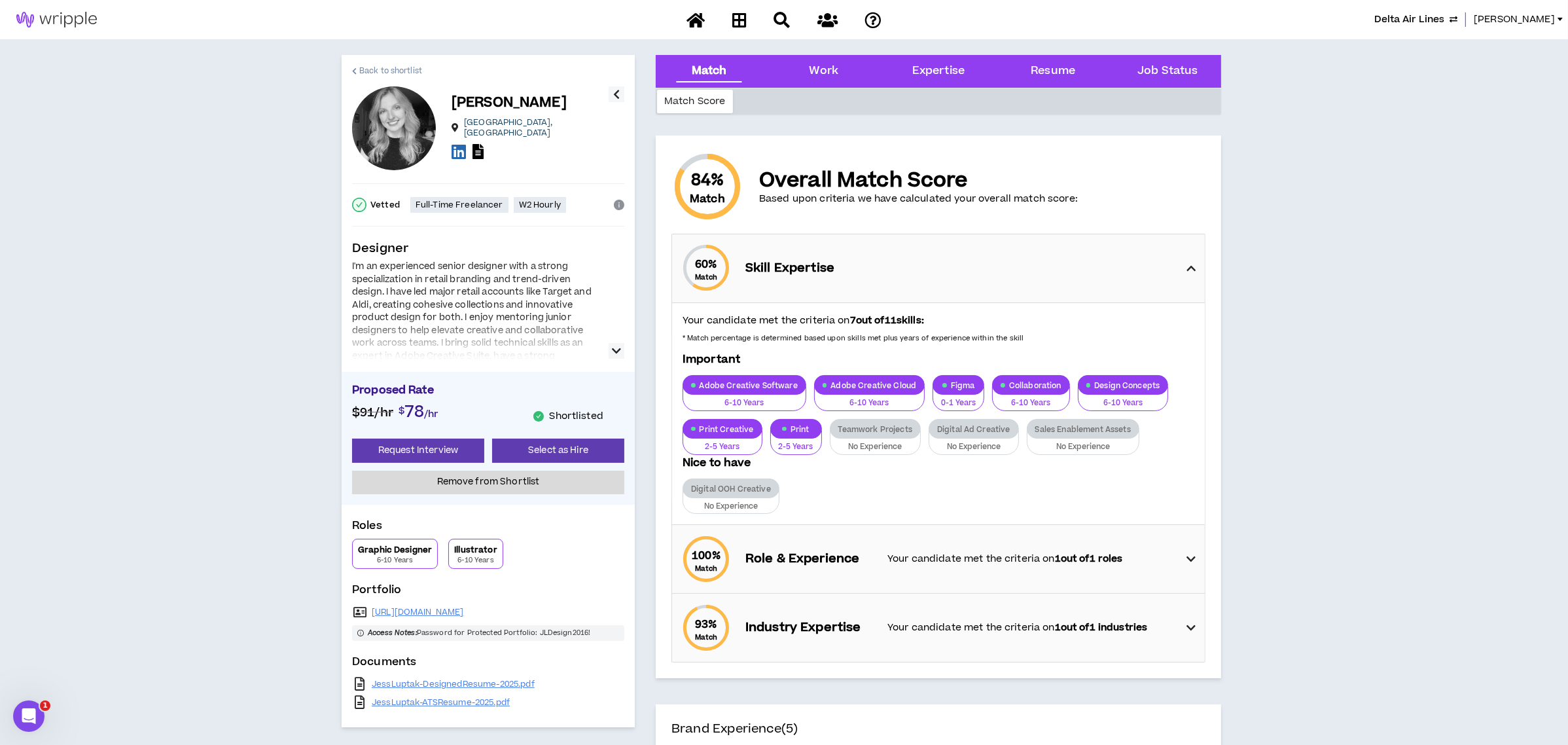
click at [372, 62] on link "Back to shortlist" at bounding box center [386, 70] width 70 height 31
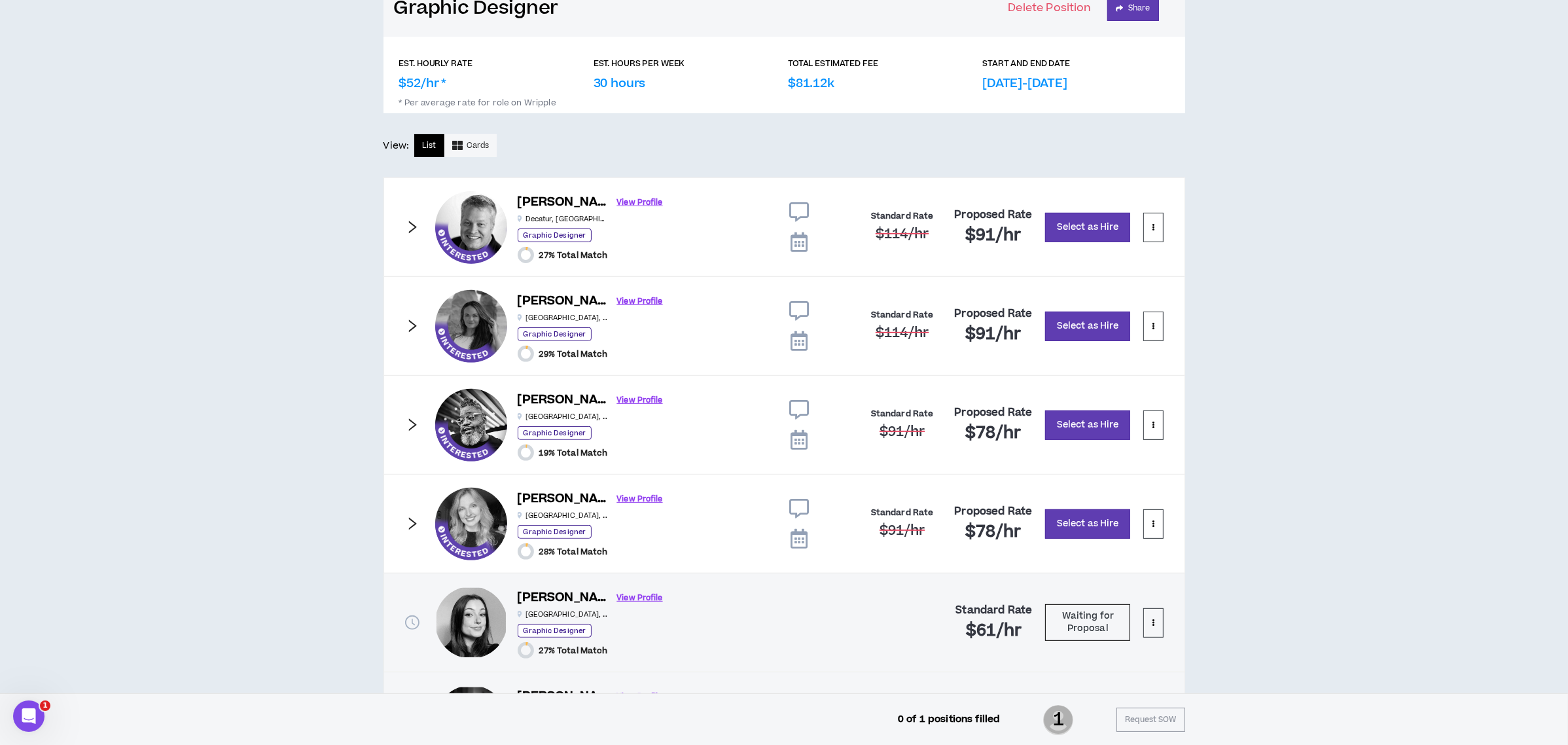
scroll to position [698, 0]
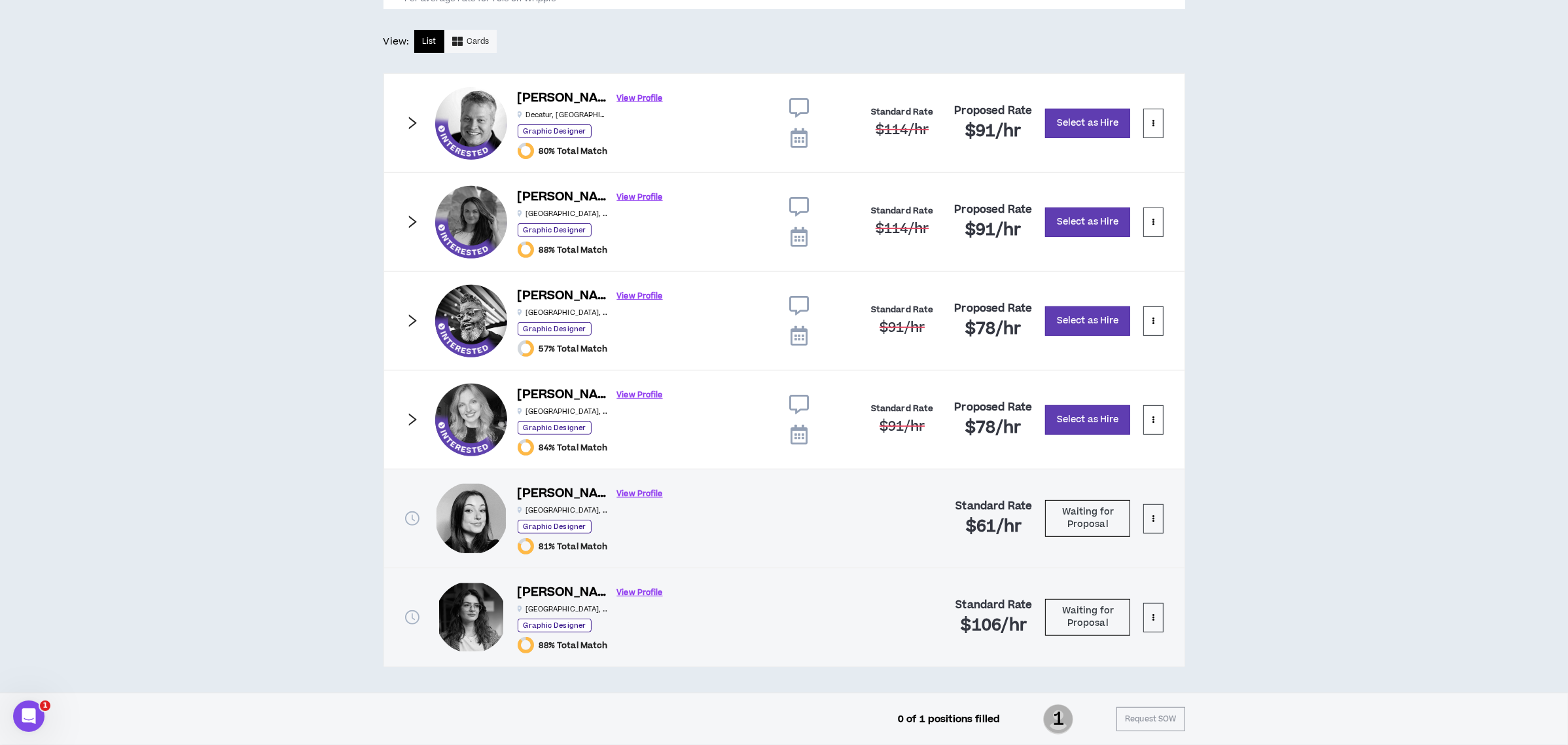
click at [412, 216] on icon "right" at bounding box center [412, 222] width 8 height 13
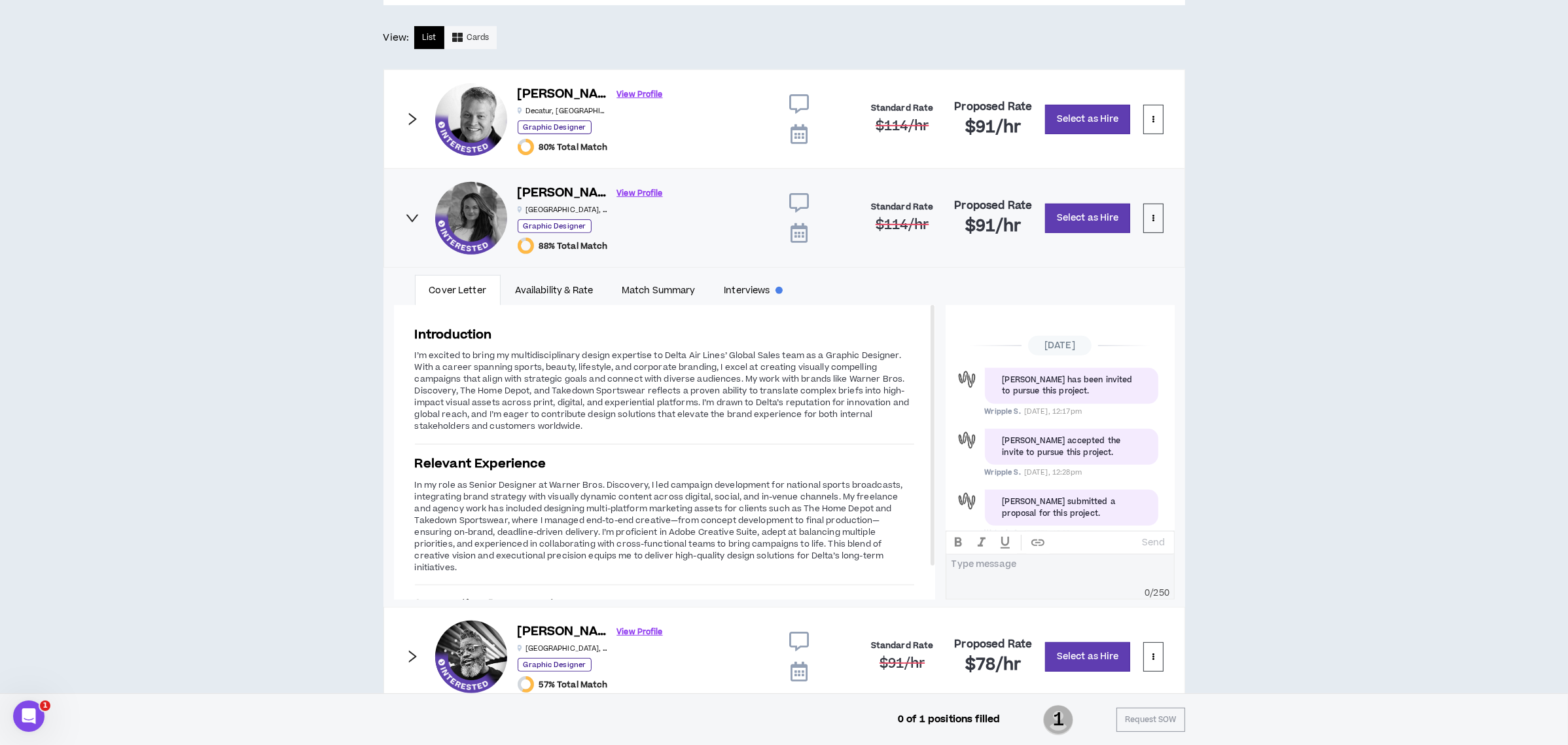
scroll to position [90, 0]
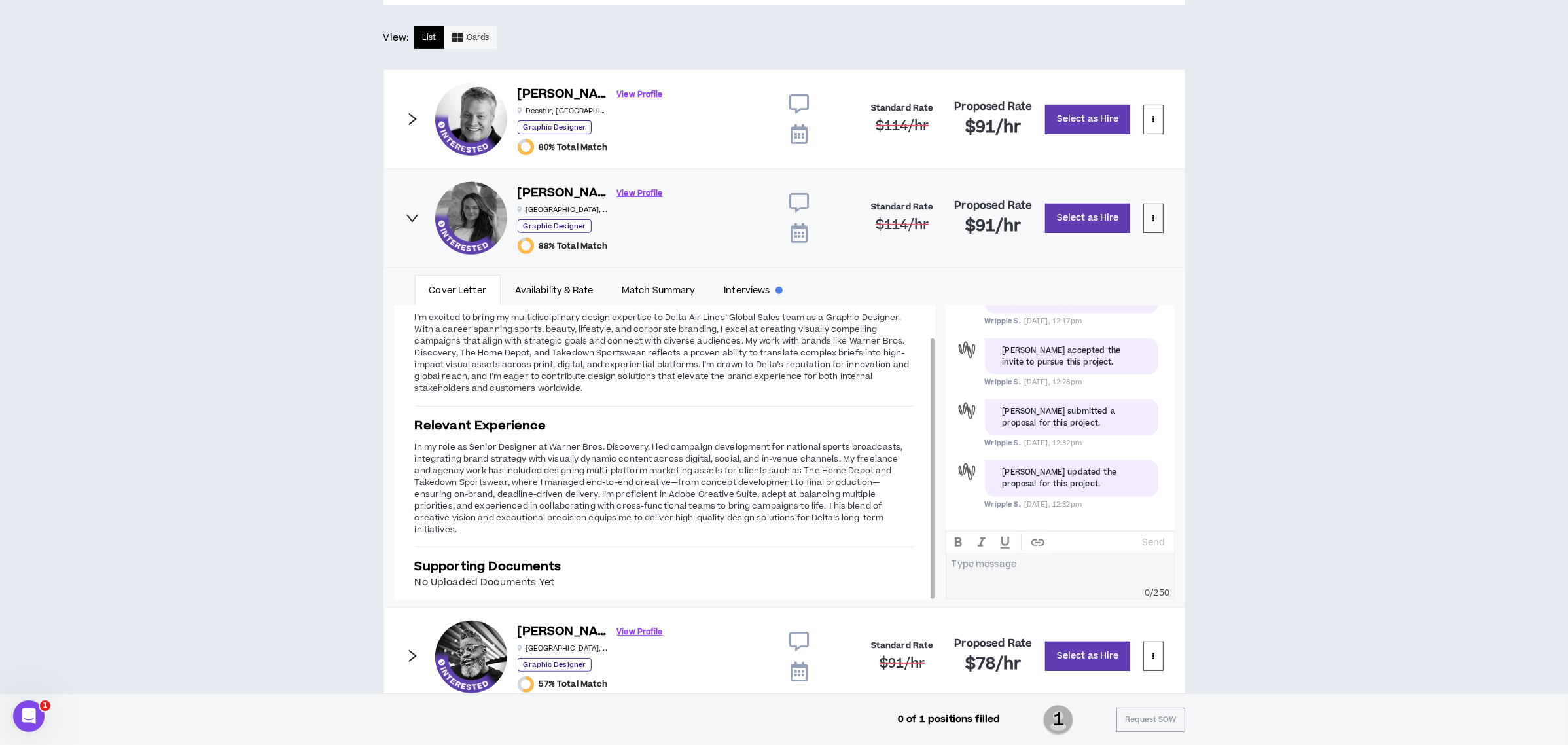
click at [864, 416] on div "Introduction I’m excited to bring my multidisciplinary design expertise to Delt…" at bounding box center [664, 439] width 541 height 344
click at [407, 117] on icon "right" at bounding box center [412, 118] width 14 height 14
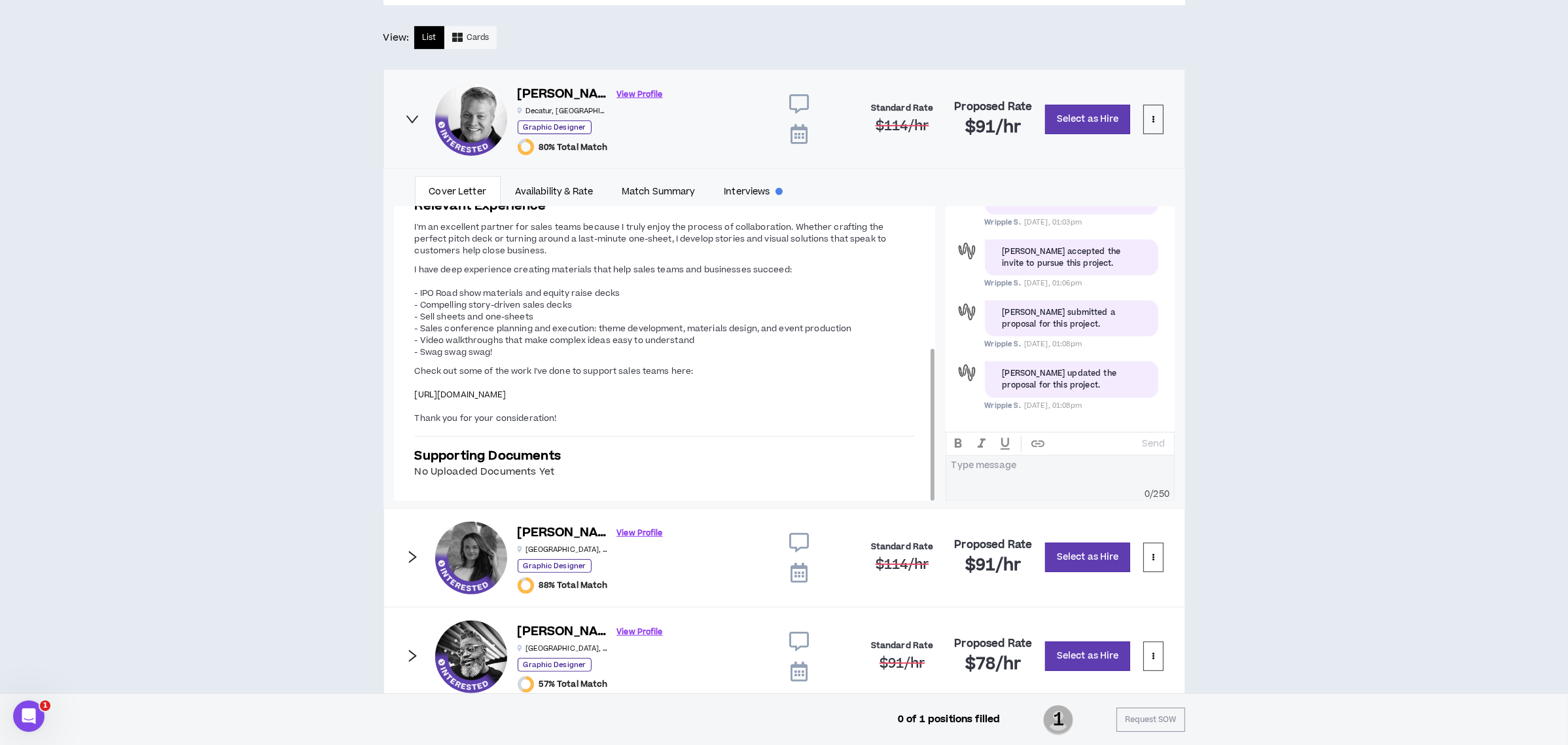
click at [506, 392] on span "[URL][DOMAIN_NAME]" at bounding box center [461, 395] width 91 height 12
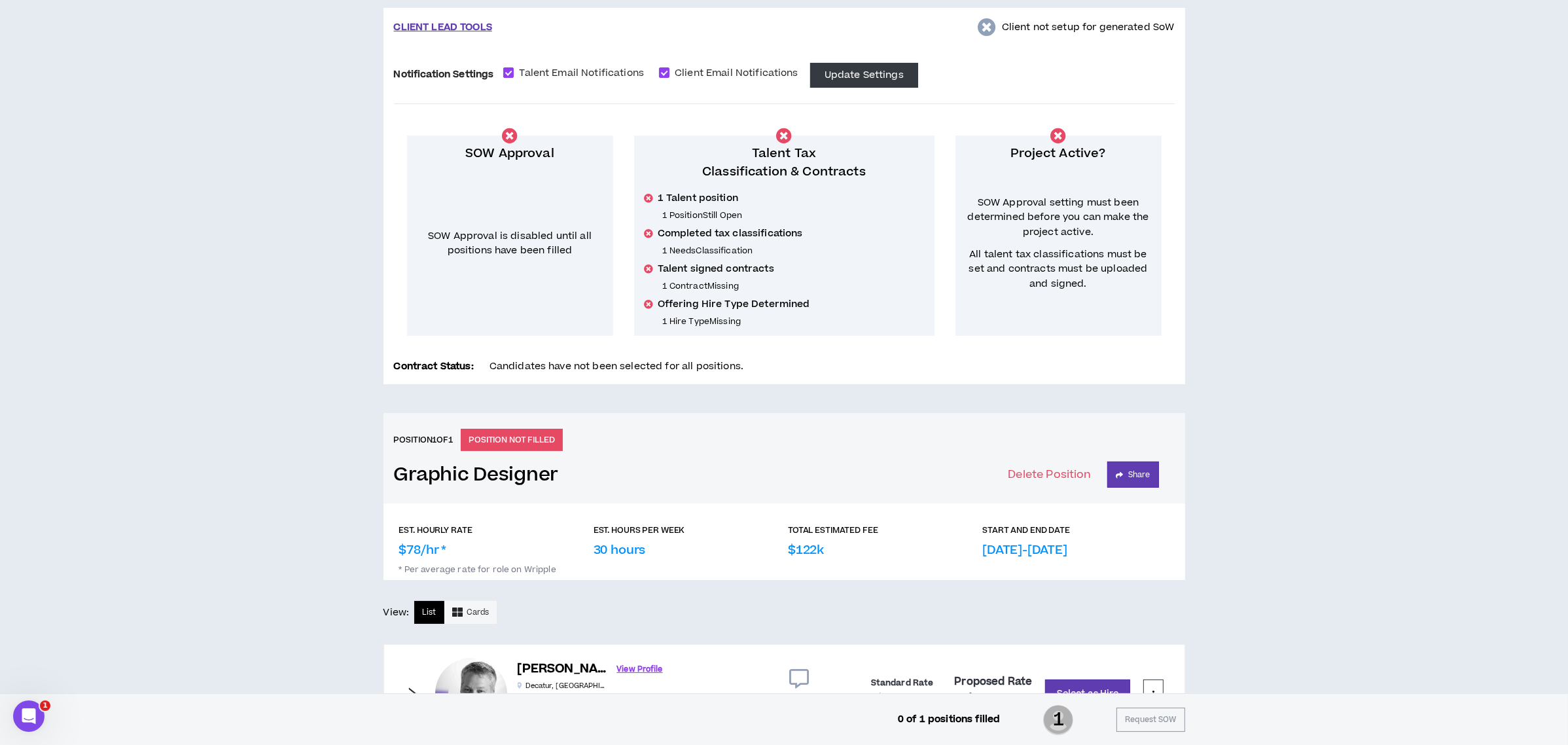
scroll to position [560, 0]
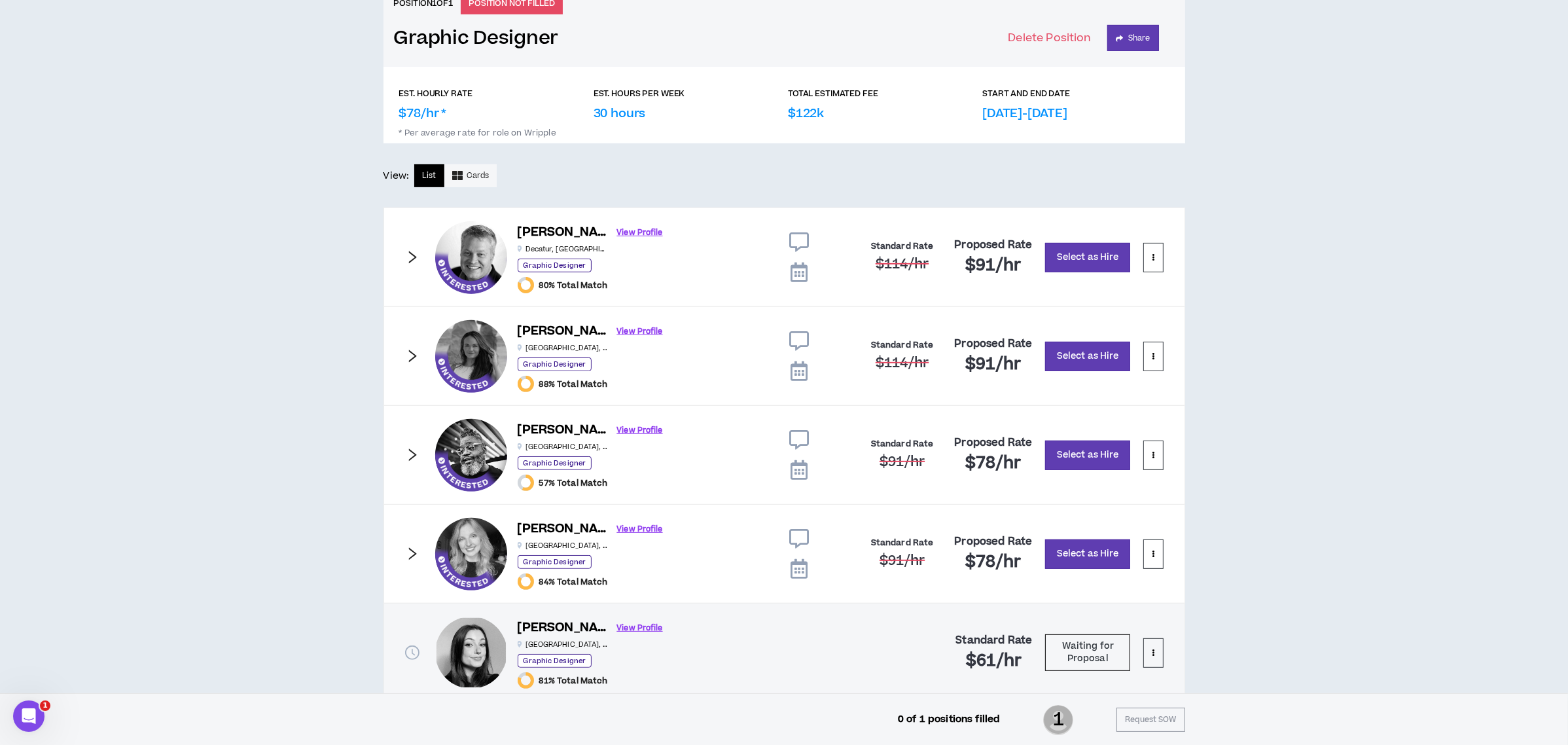
click at [412, 250] on icon "right" at bounding box center [412, 257] width 14 height 14
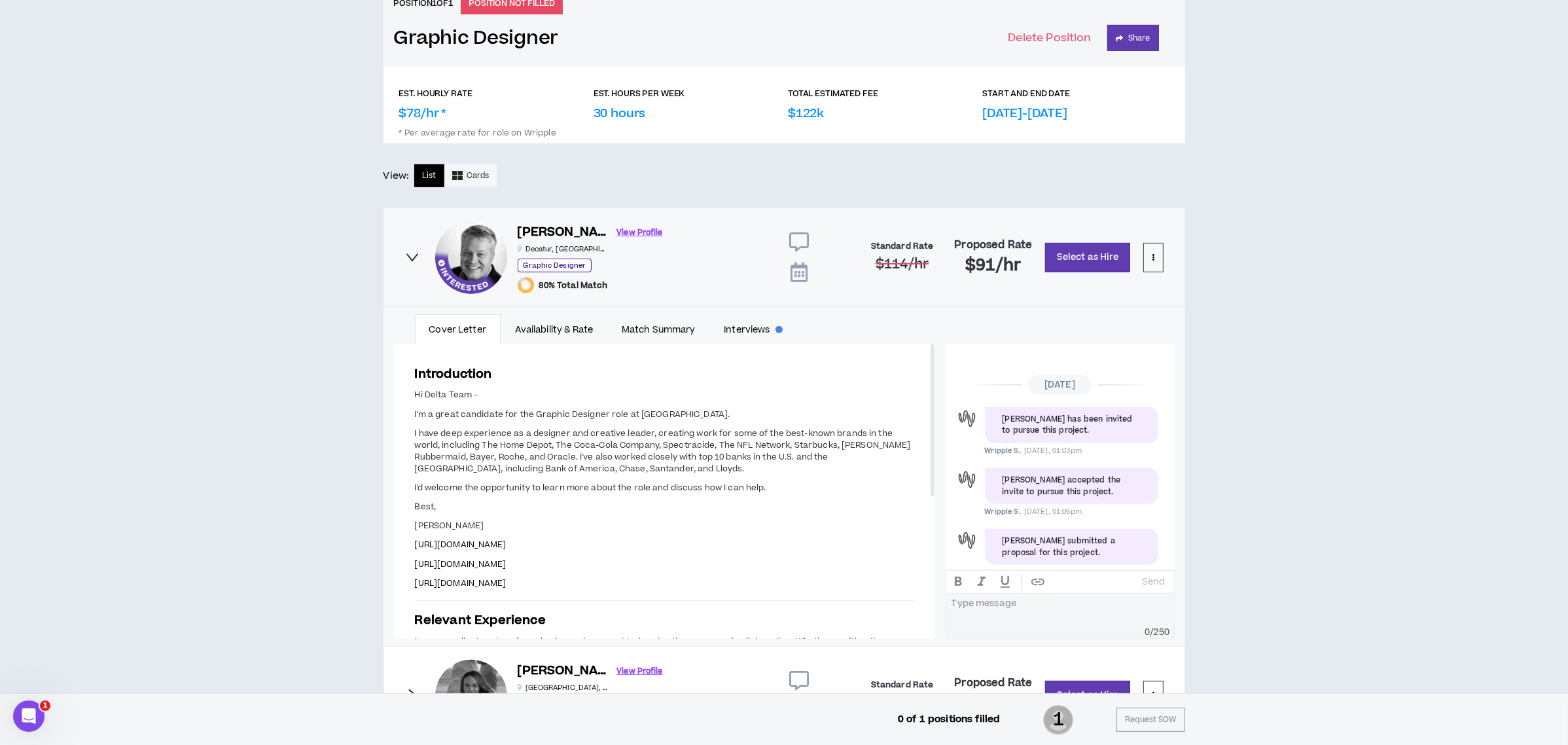
scroll to position [90, 0]
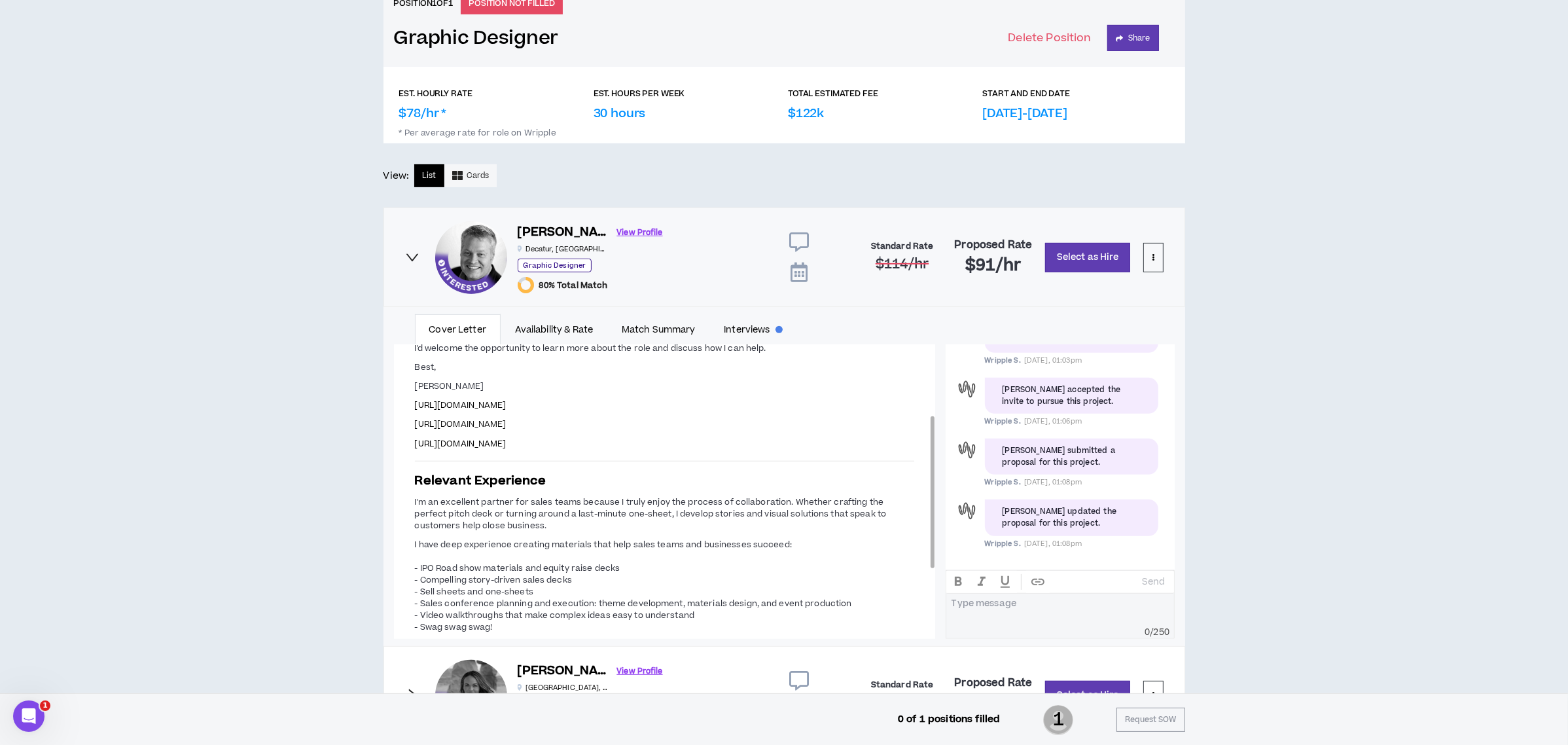
click at [506, 421] on span "[URL][DOMAIN_NAME]" at bounding box center [461, 425] width 91 height 12
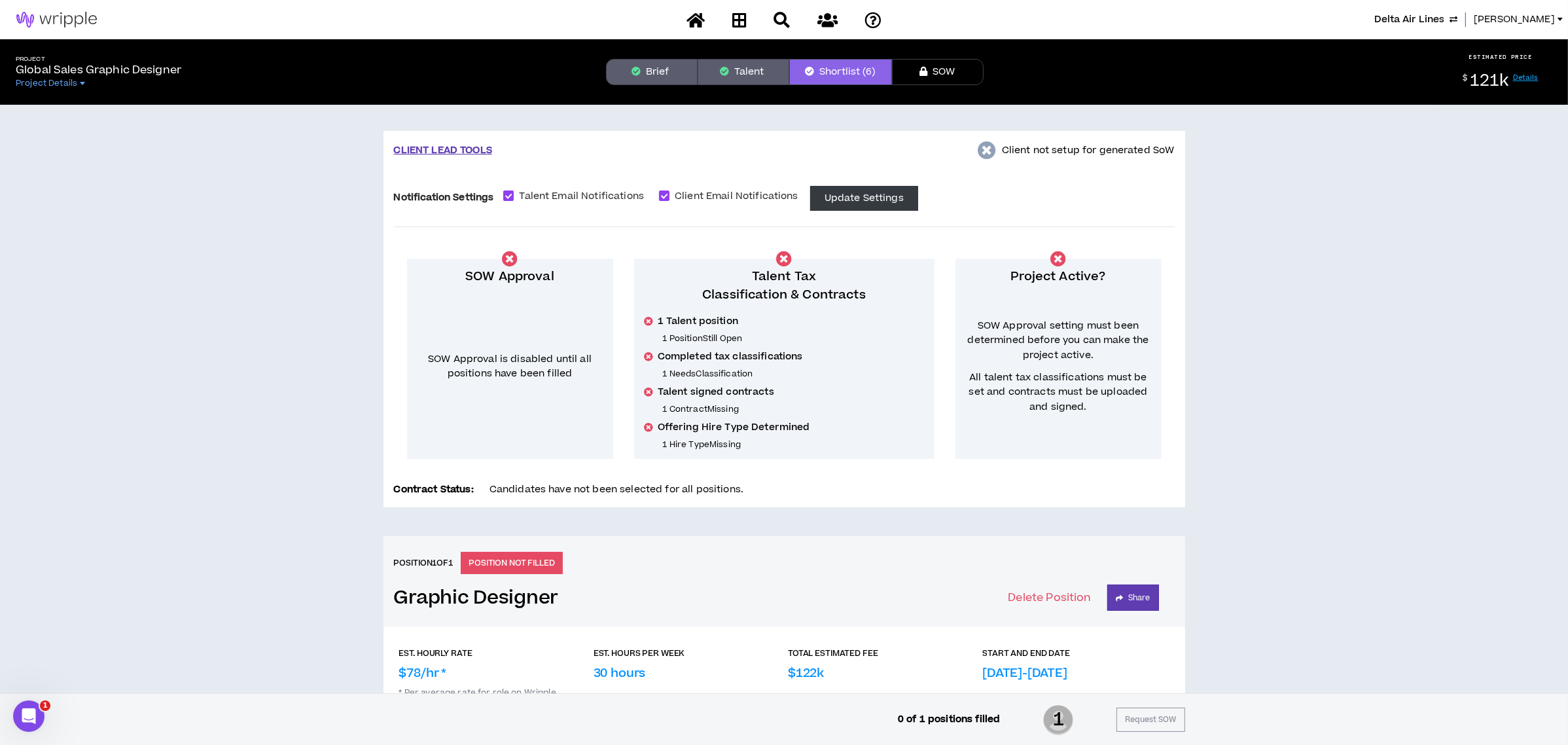
click at [642, 75] on button "Brief" at bounding box center [652, 72] width 91 height 26
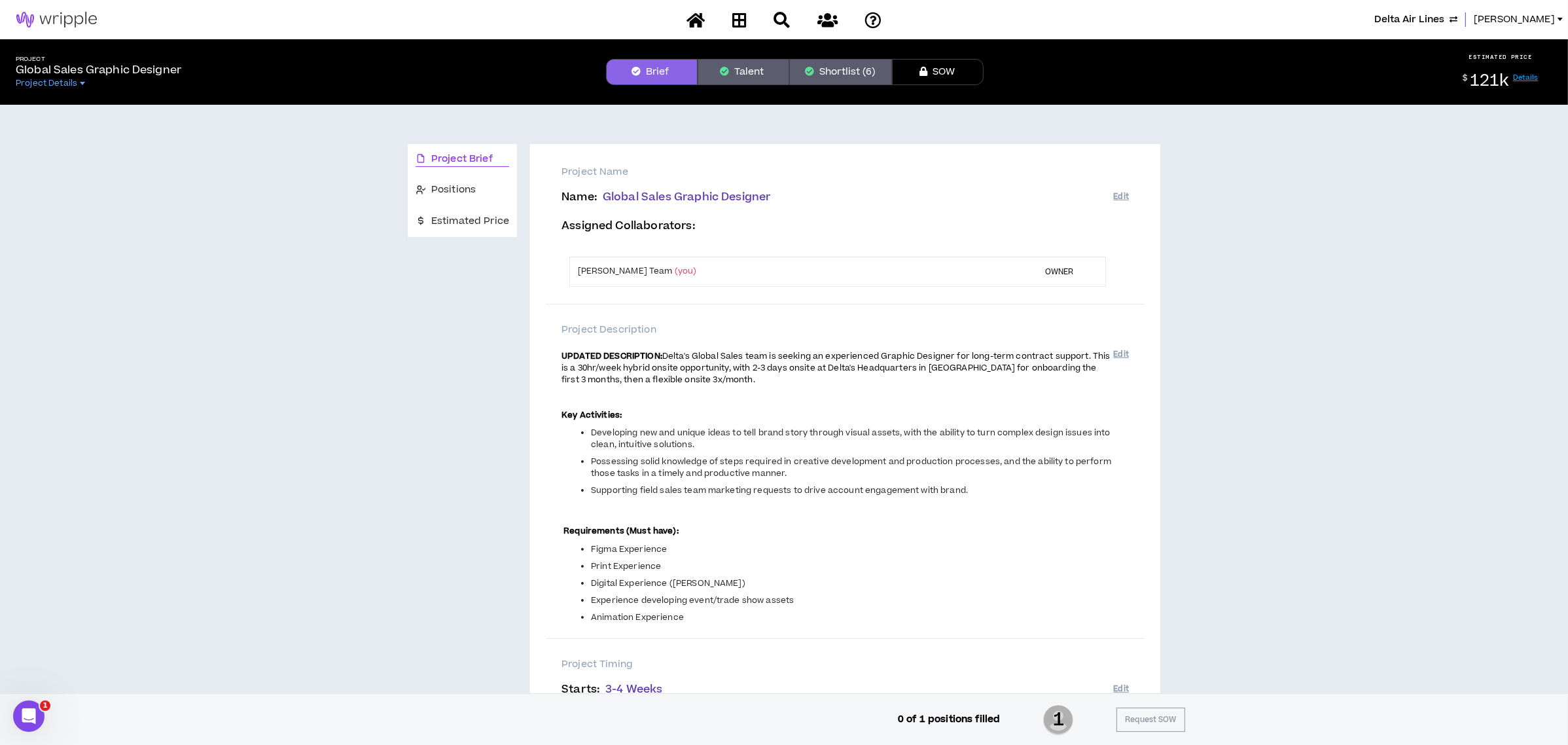
click at [815, 71] on button "Shortlist (6)" at bounding box center [840, 72] width 103 height 26
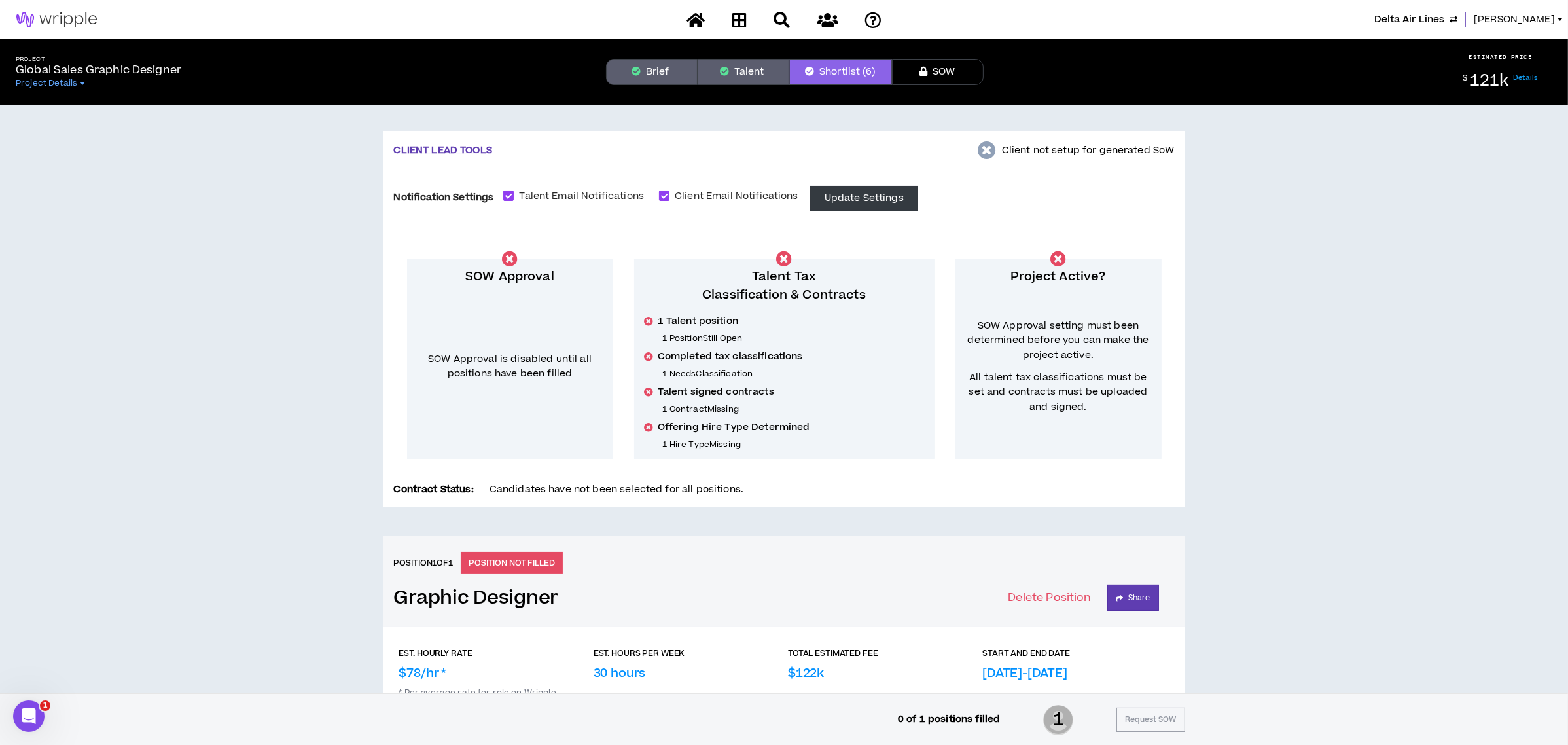
scroll to position [349, 0]
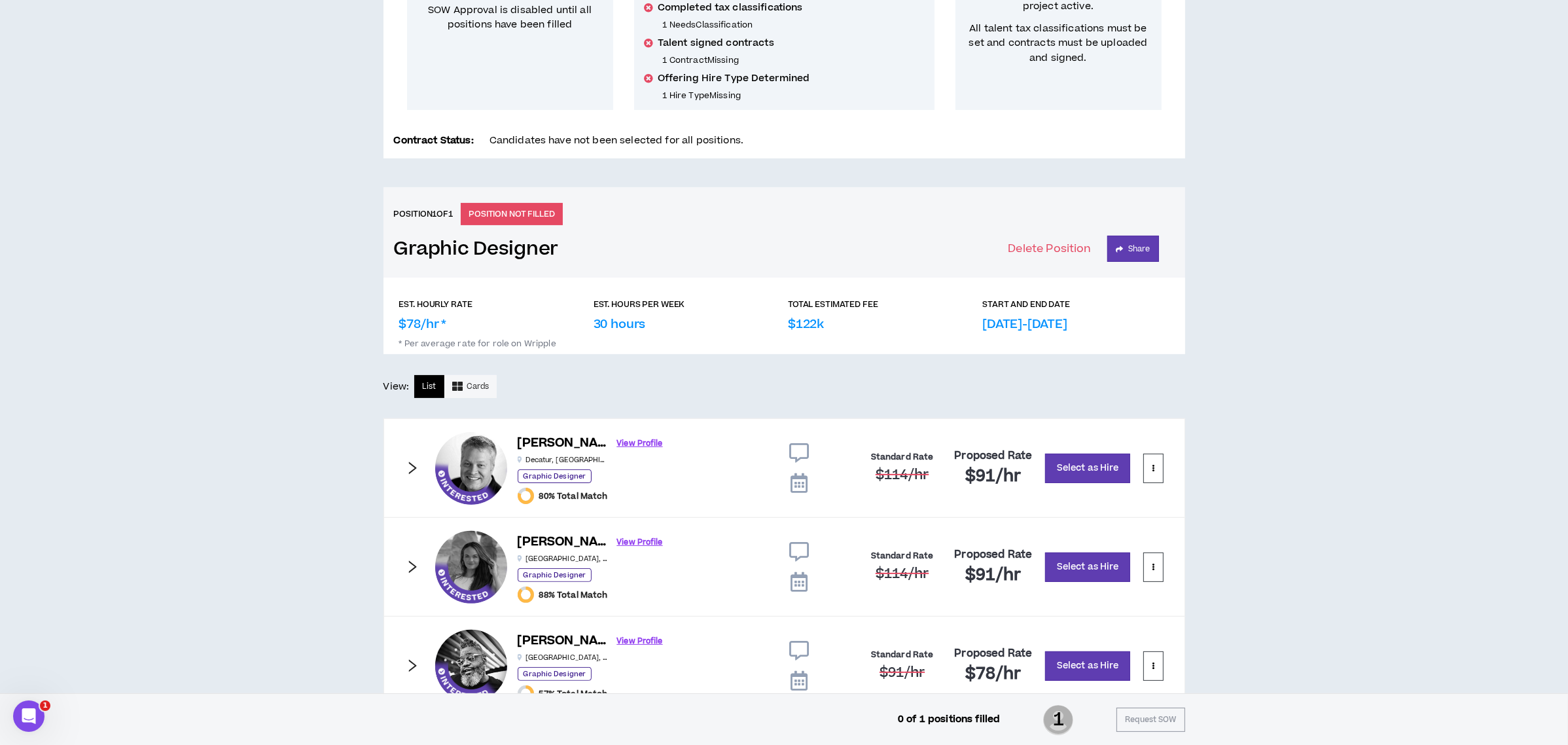
click at [410, 471] on icon "right" at bounding box center [412, 468] width 14 height 14
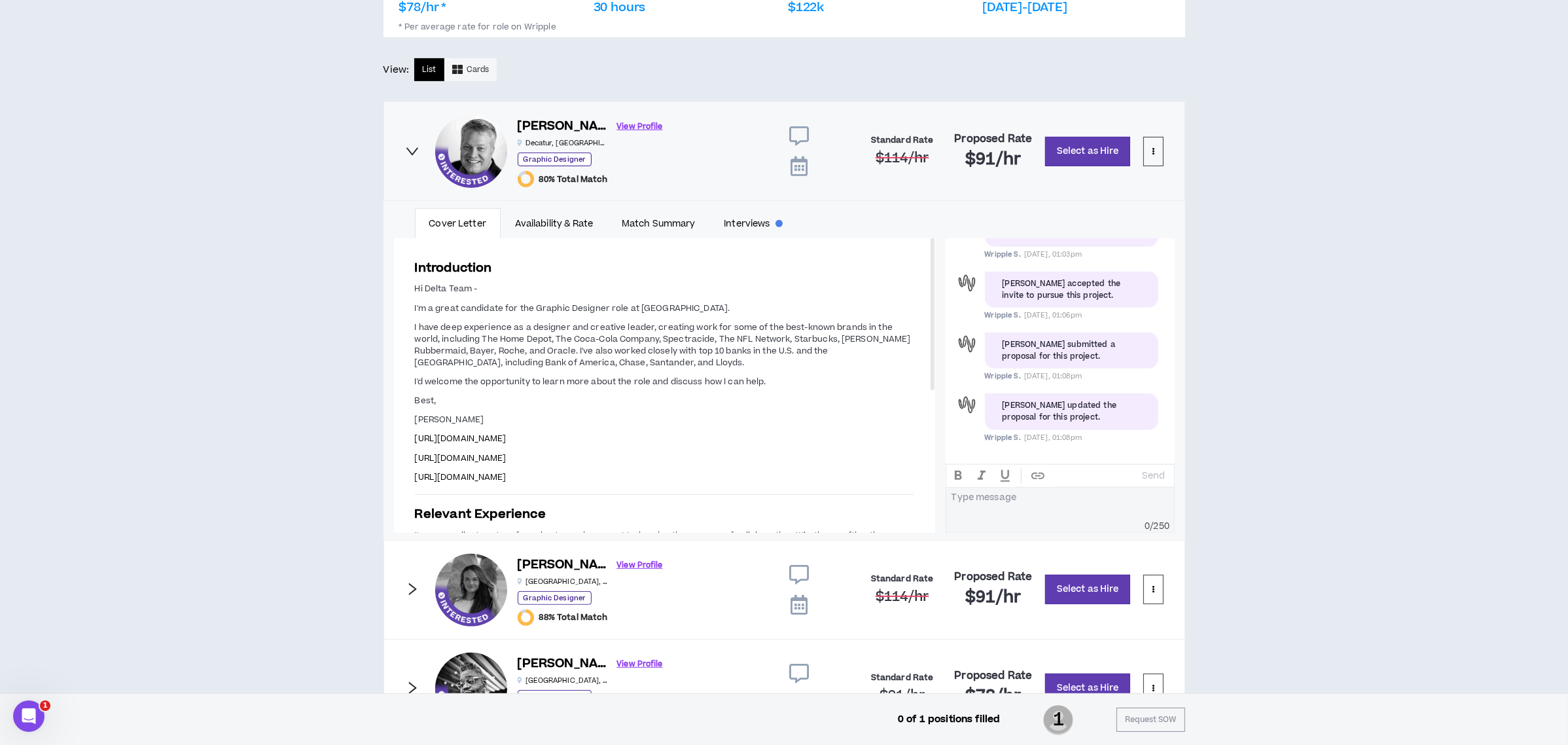
scroll to position [698, 0]
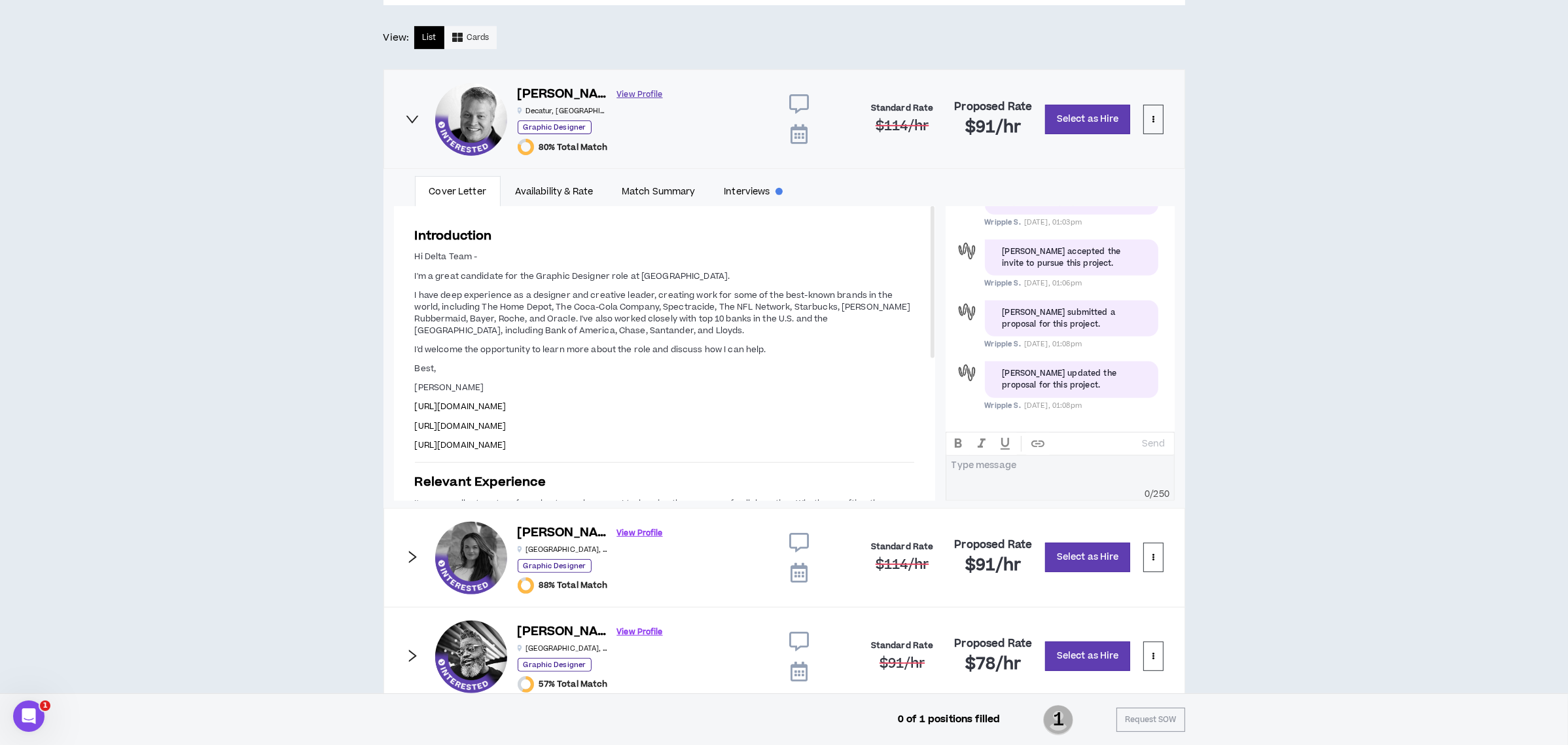
click at [617, 87] on link "View Profile" at bounding box center [640, 94] width 46 height 23
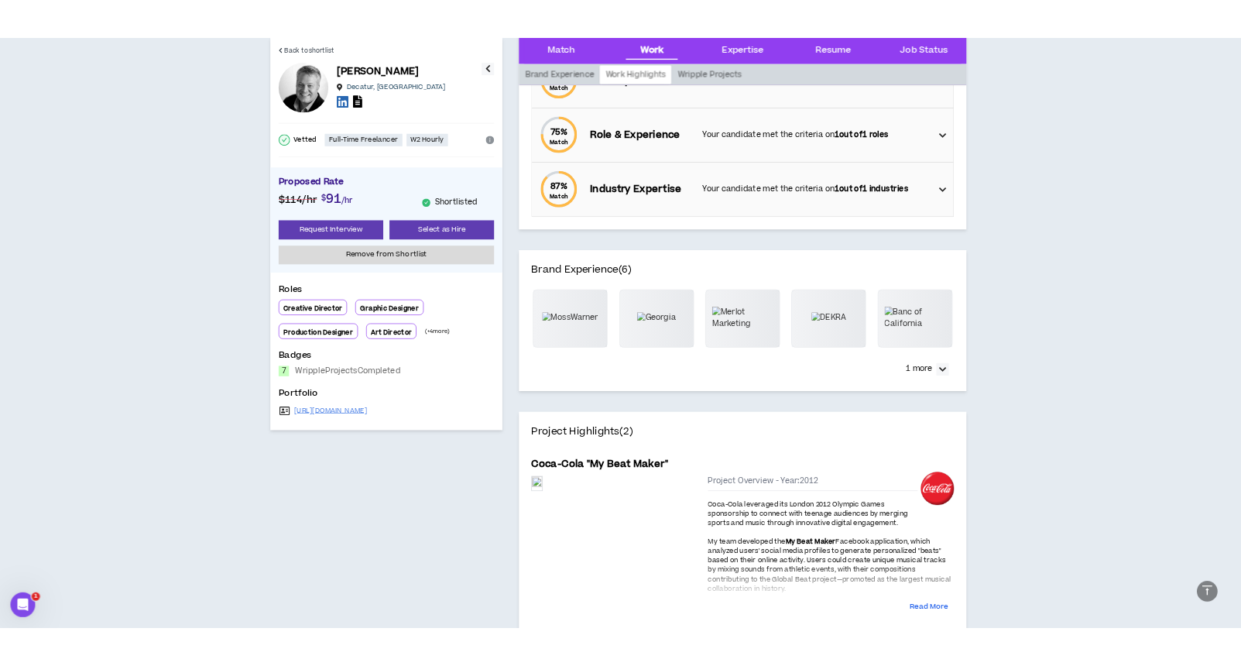
scroll to position [619, 0]
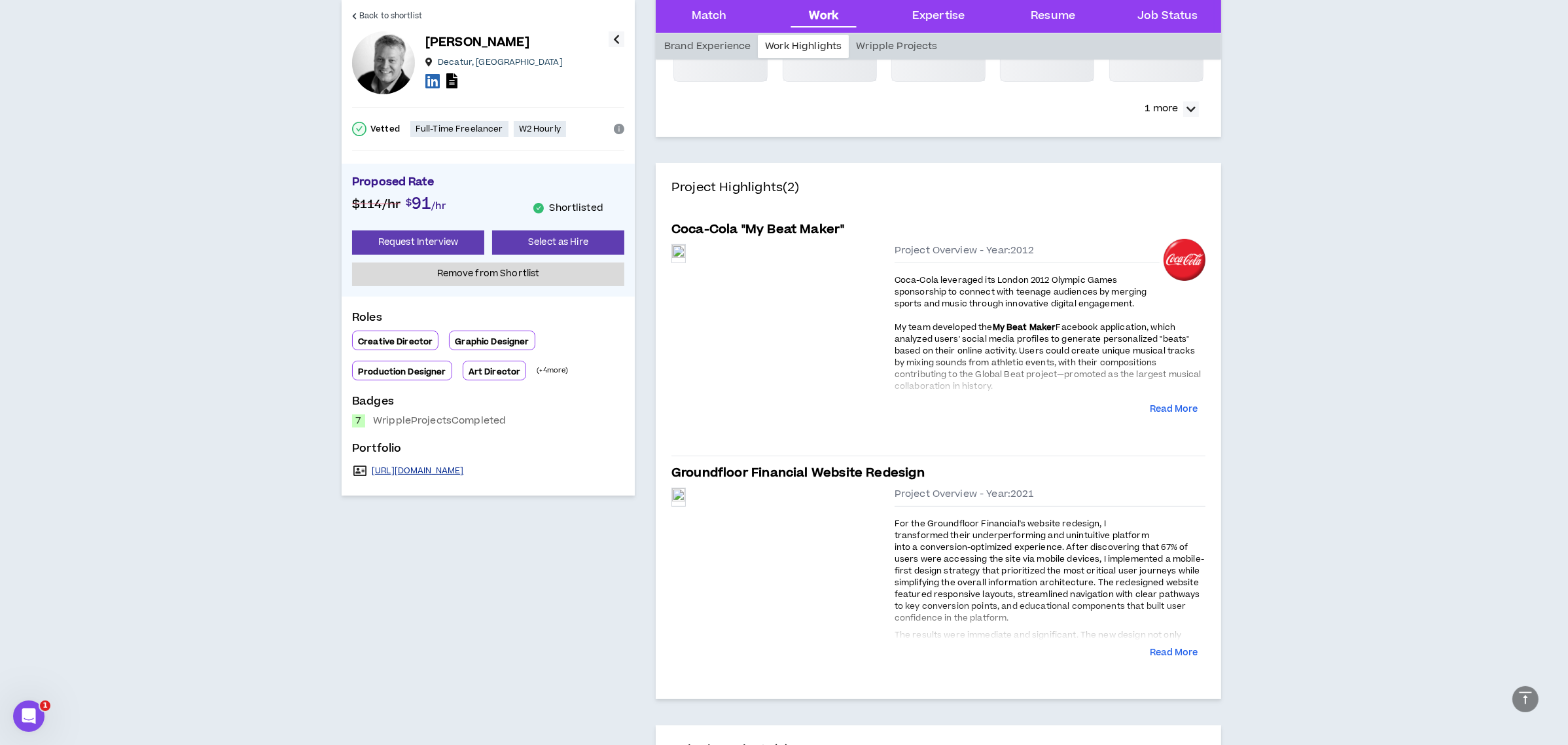
click at [464, 468] on link "[URL][DOMAIN_NAME]" at bounding box center [418, 470] width 92 height 10
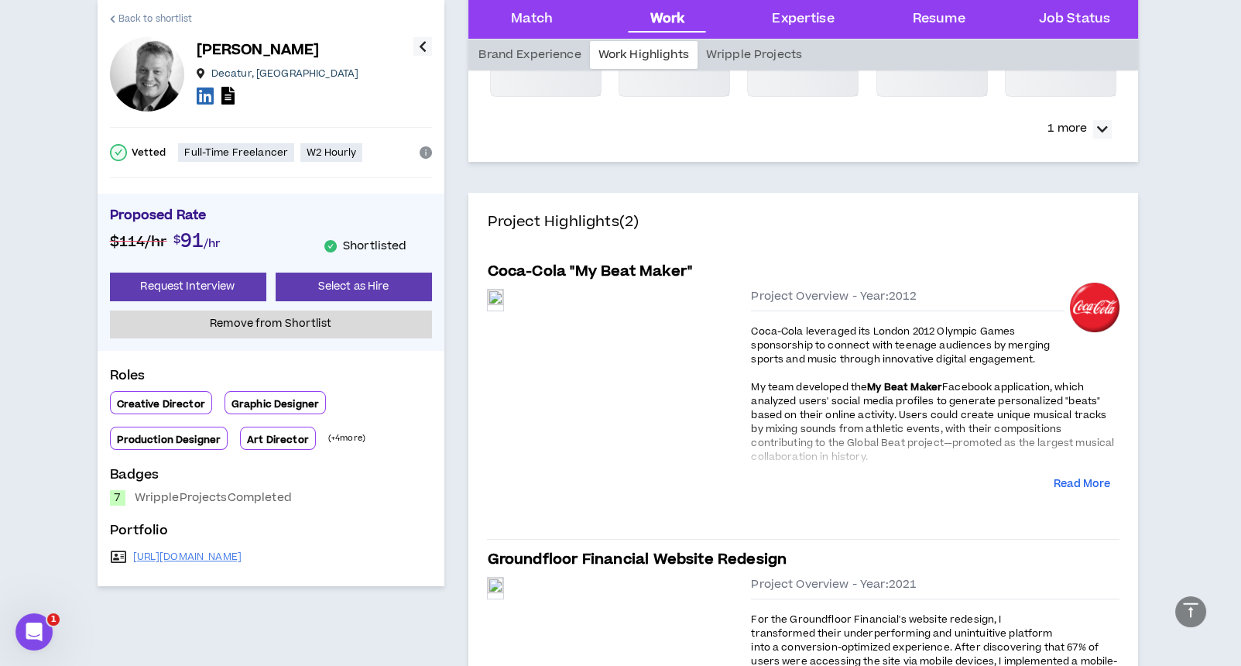
click at [125, 20] on span "Back to shortlist" at bounding box center [155, 19] width 74 height 15
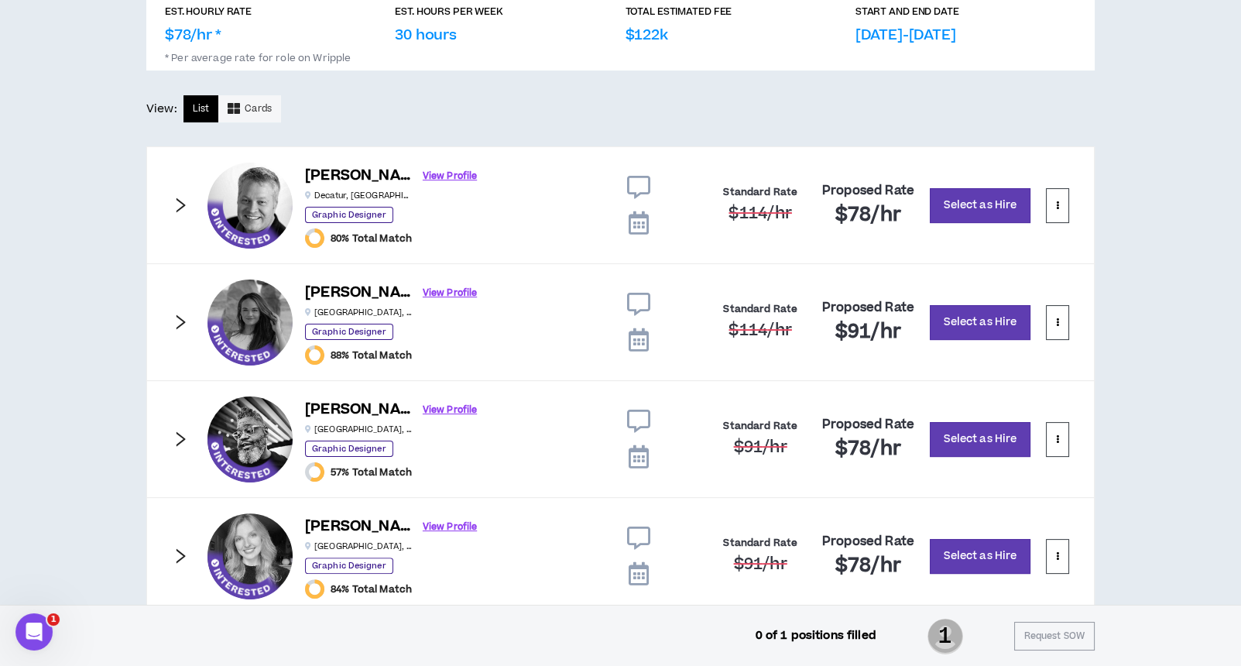
scroll to position [811, 0]
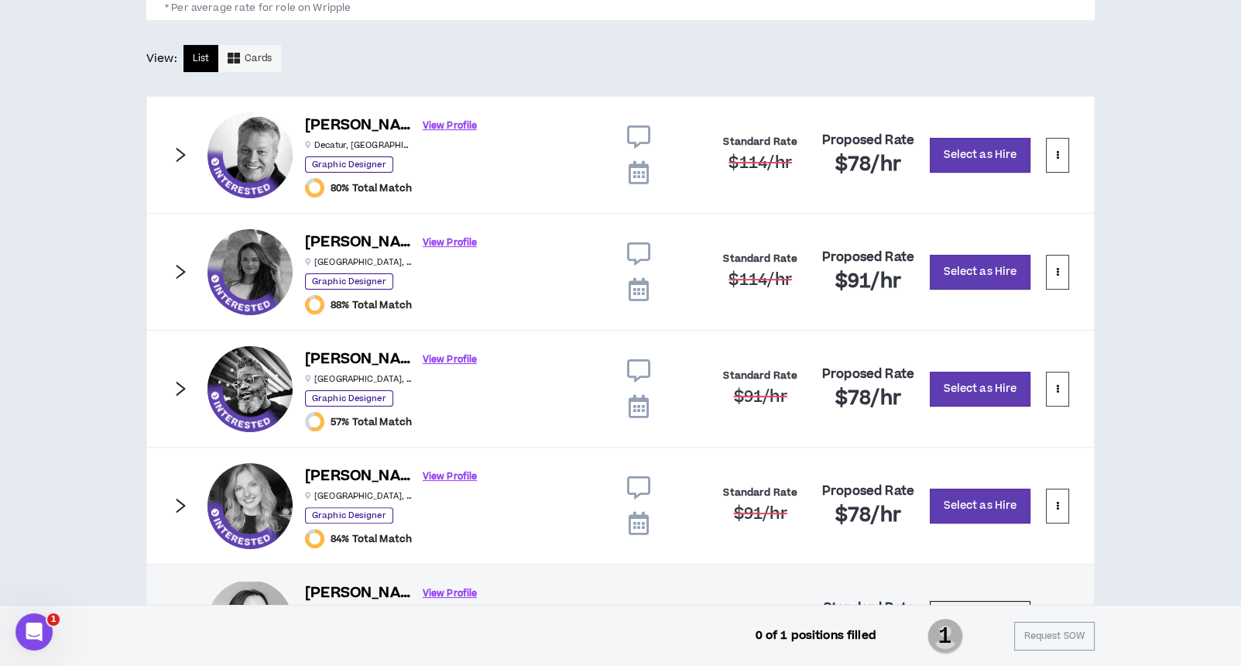
click at [177, 278] on div at bounding box center [180, 272] width 17 height 19
click at [178, 265] on icon "right" at bounding box center [180, 271] width 17 height 17
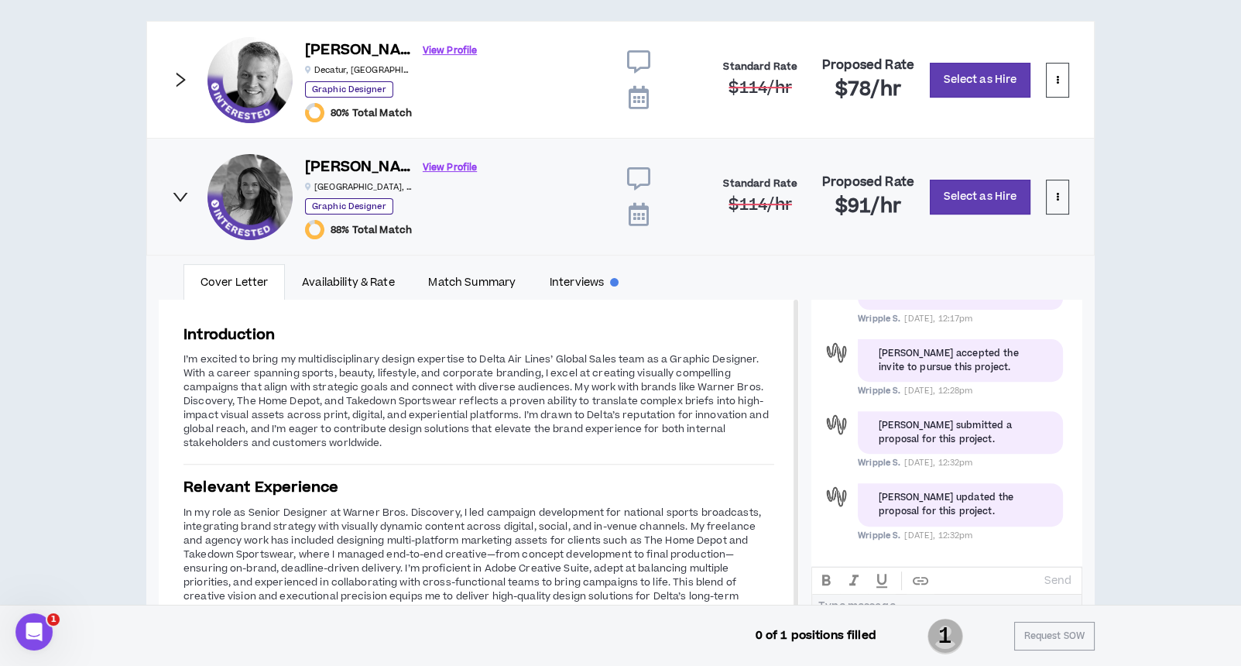
scroll to position [879, 0]
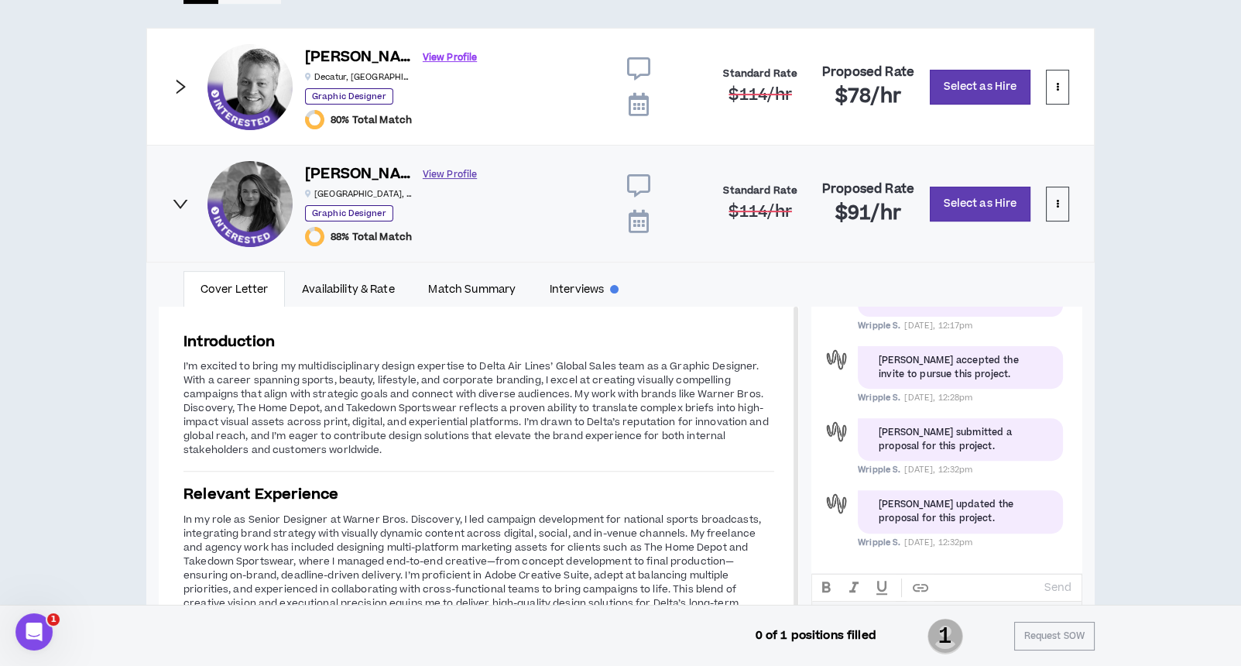
click at [423, 171] on link "View Profile" at bounding box center [450, 174] width 54 height 27
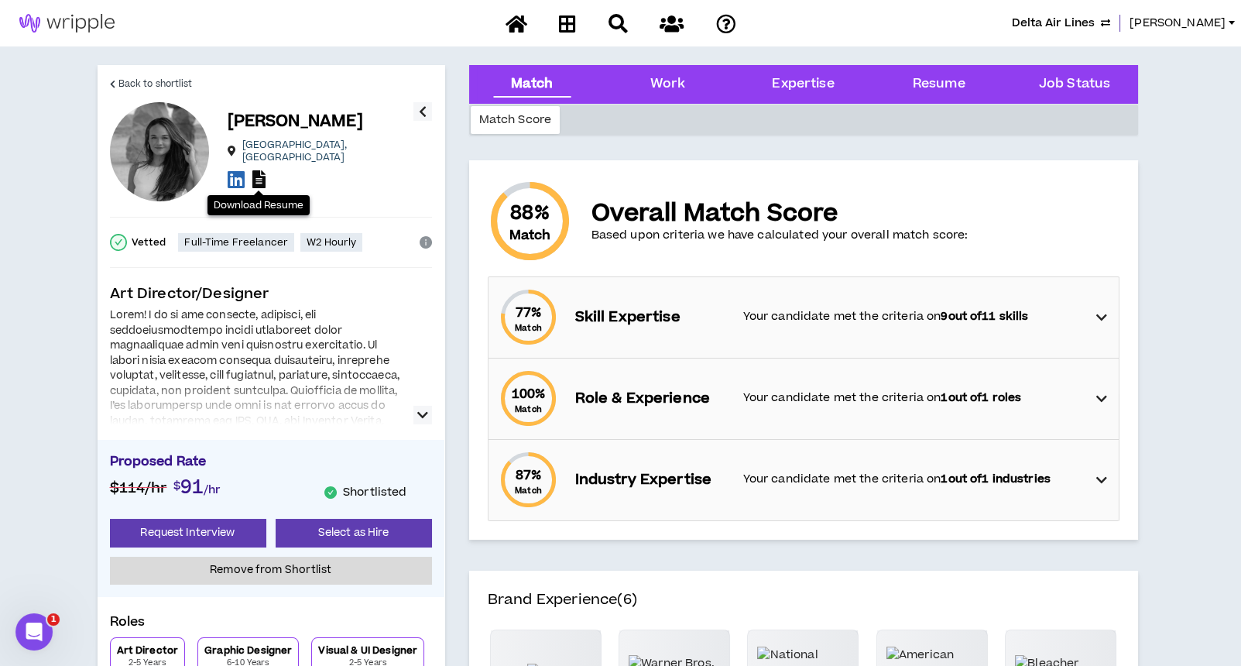
click at [256, 175] on icon at bounding box center [258, 179] width 13 height 18
click at [115, 85] on icon at bounding box center [112, 84] width 5 height 9
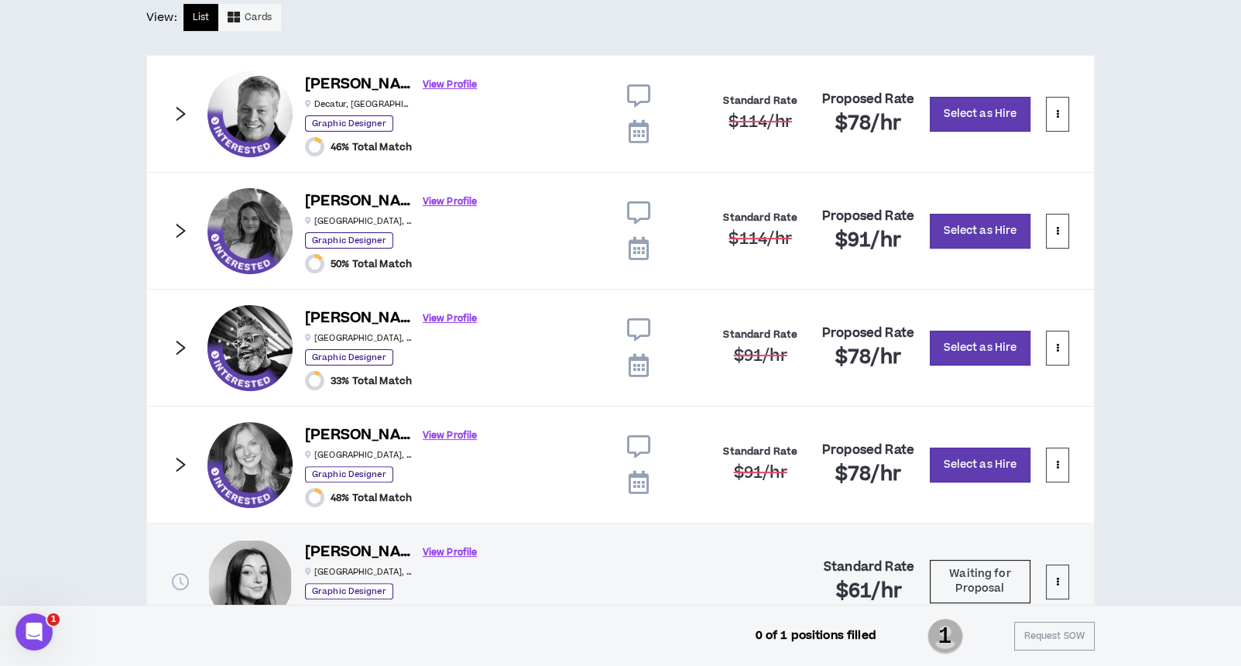
scroll to position [879, 0]
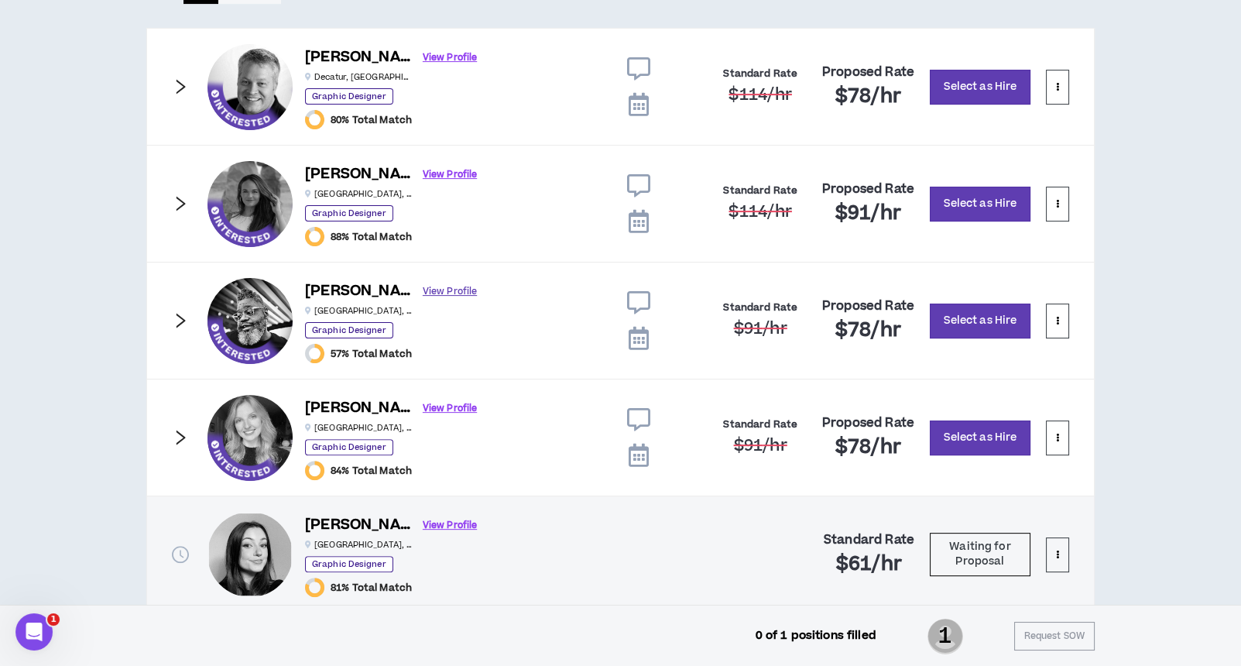
click at [423, 283] on link "View Profile" at bounding box center [450, 291] width 54 height 27
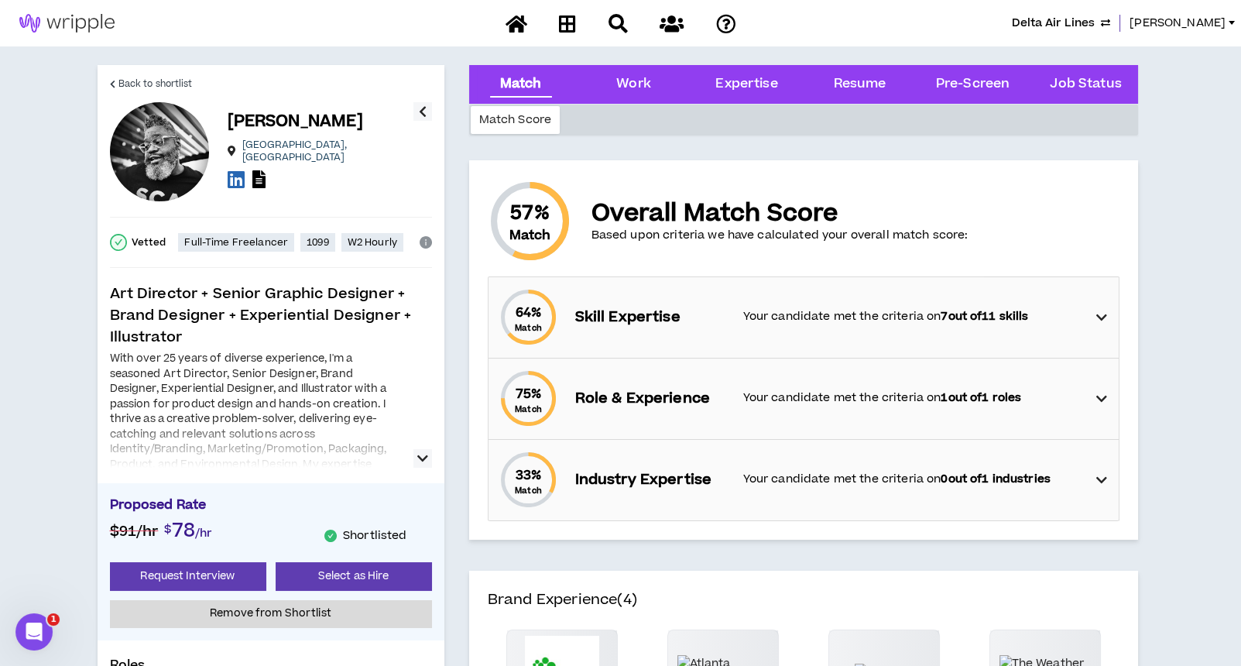
click at [419, 115] on icon "button" at bounding box center [423, 111] width 8 height 19
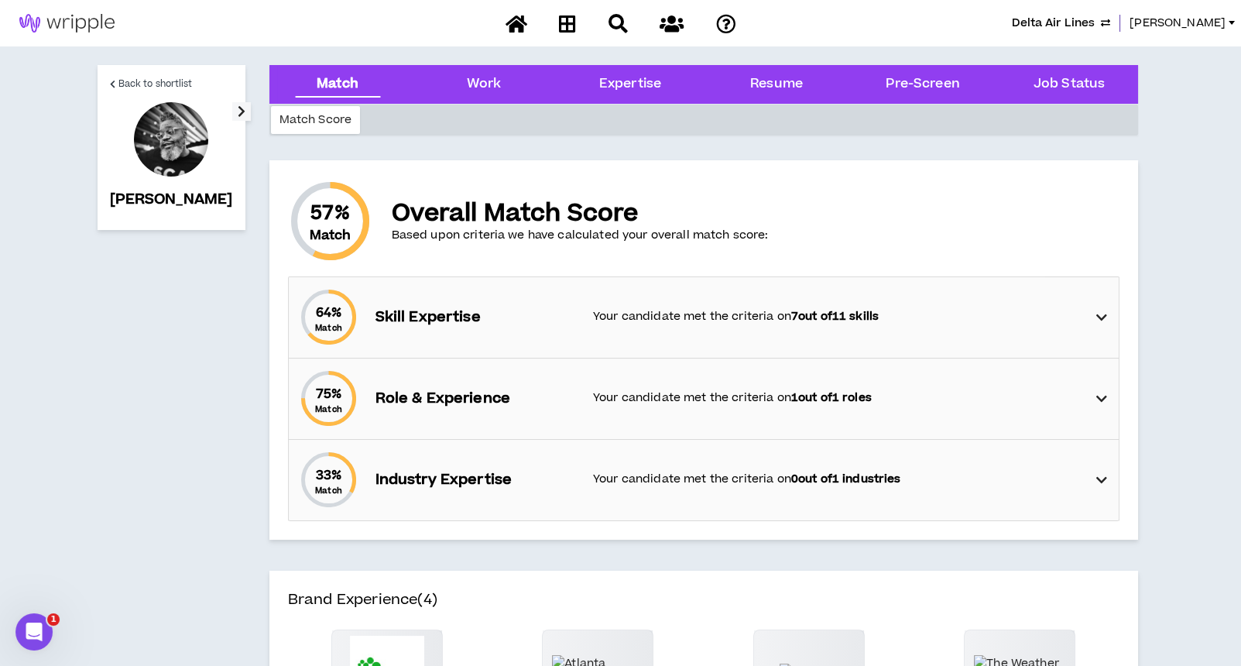
click at [238, 118] on icon "button" at bounding box center [242, 111] width 8 height 19
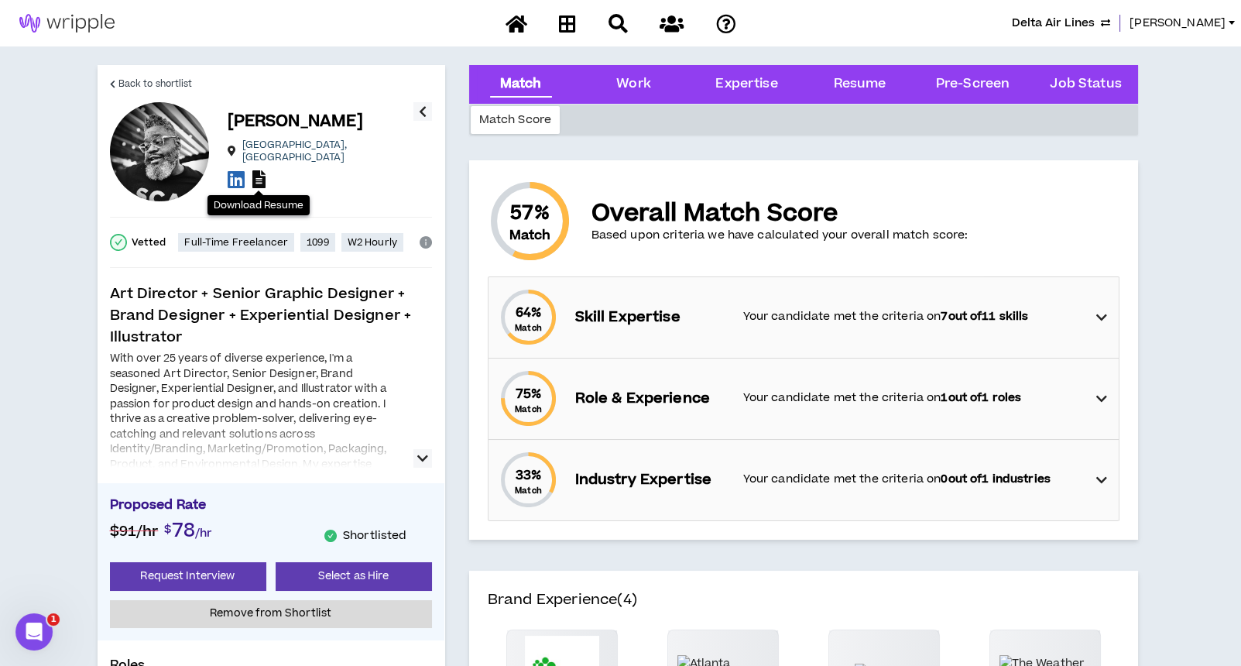
click at [259, 170] on icon at bounding box center [258, 179] width 13 height 18
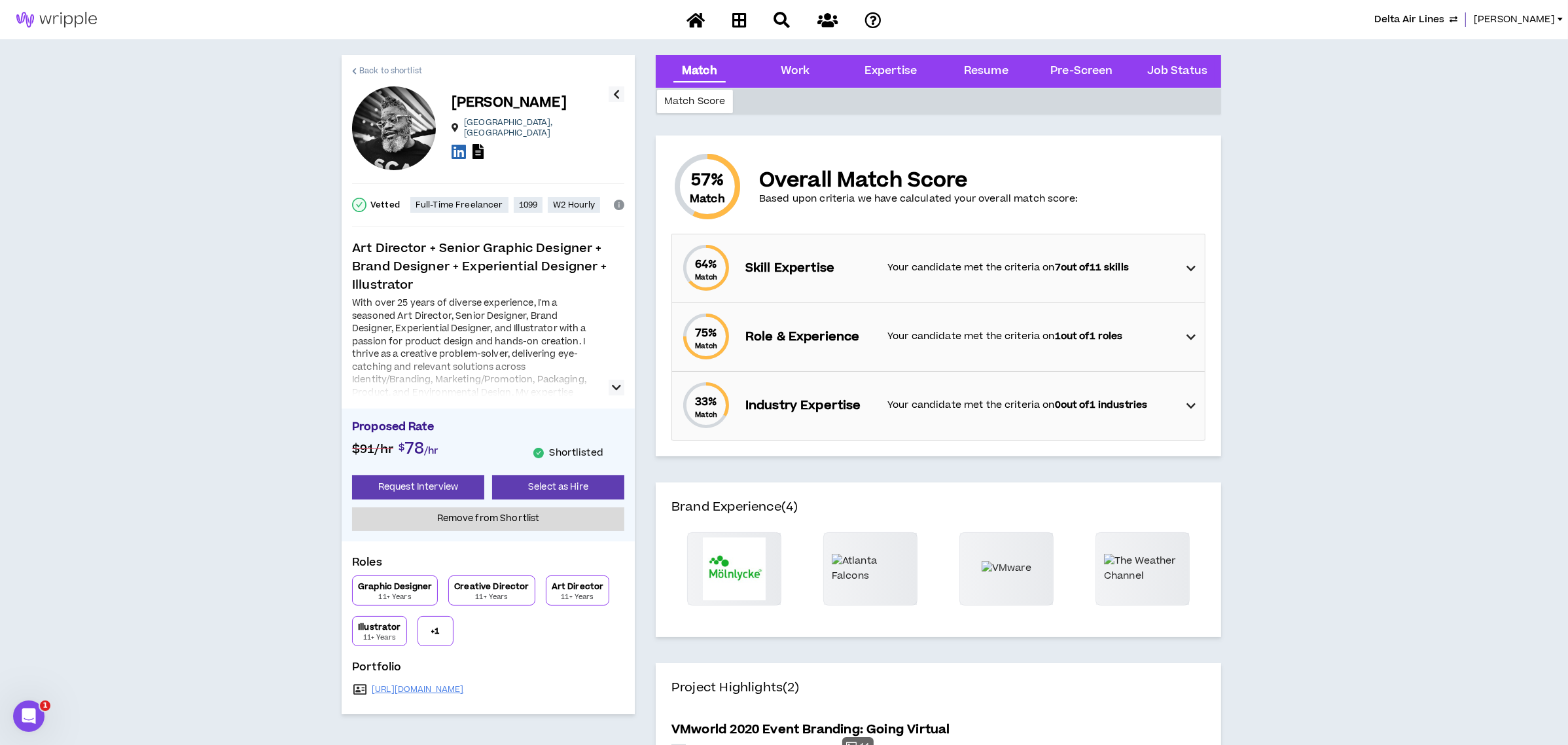
click at [353, 68] on icon at bounding box center [353, 71] width 4 height 8
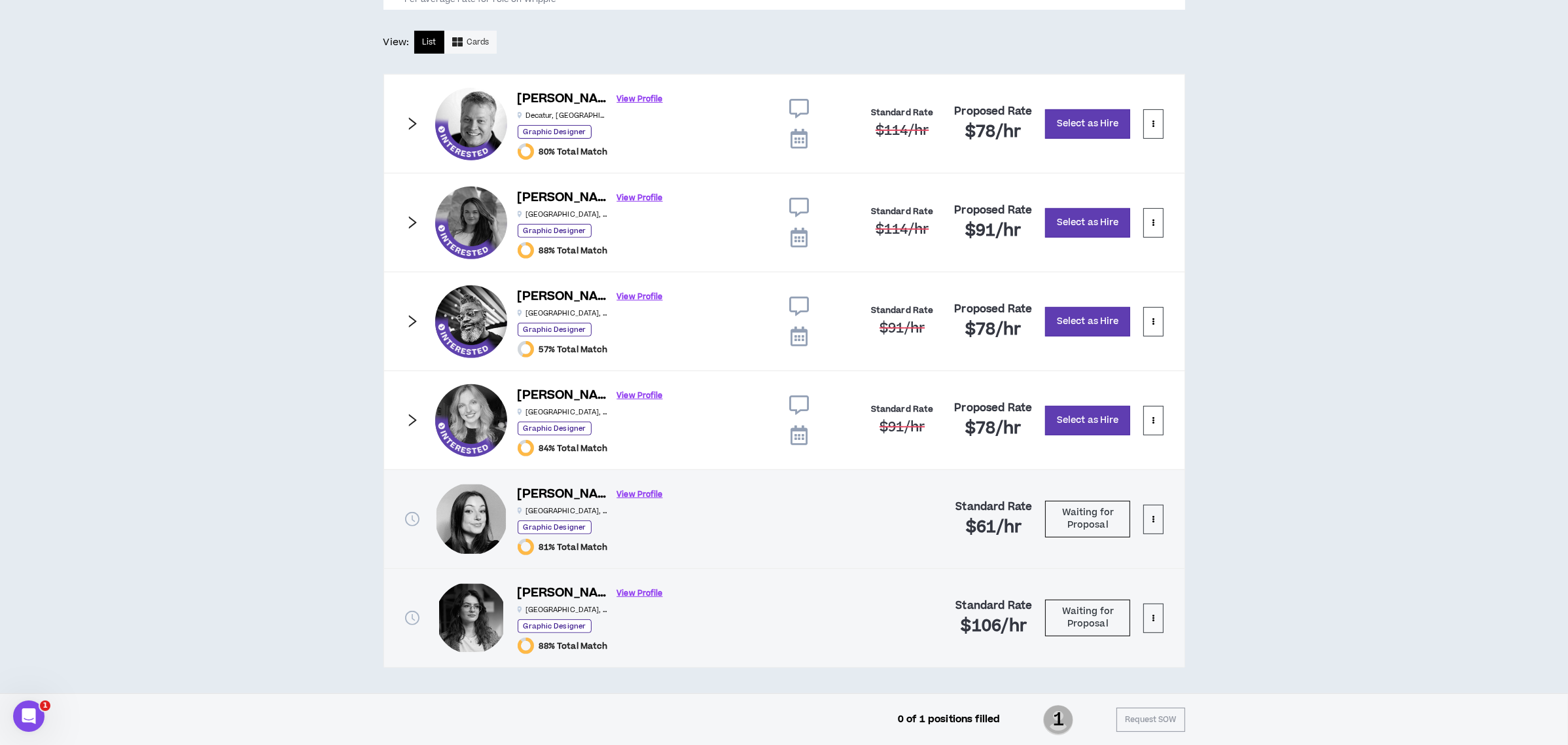
scroll to position [698, 0]
click at [617, 491] on link "View Profile" at bounding box center [640, 493] width 46 height 23
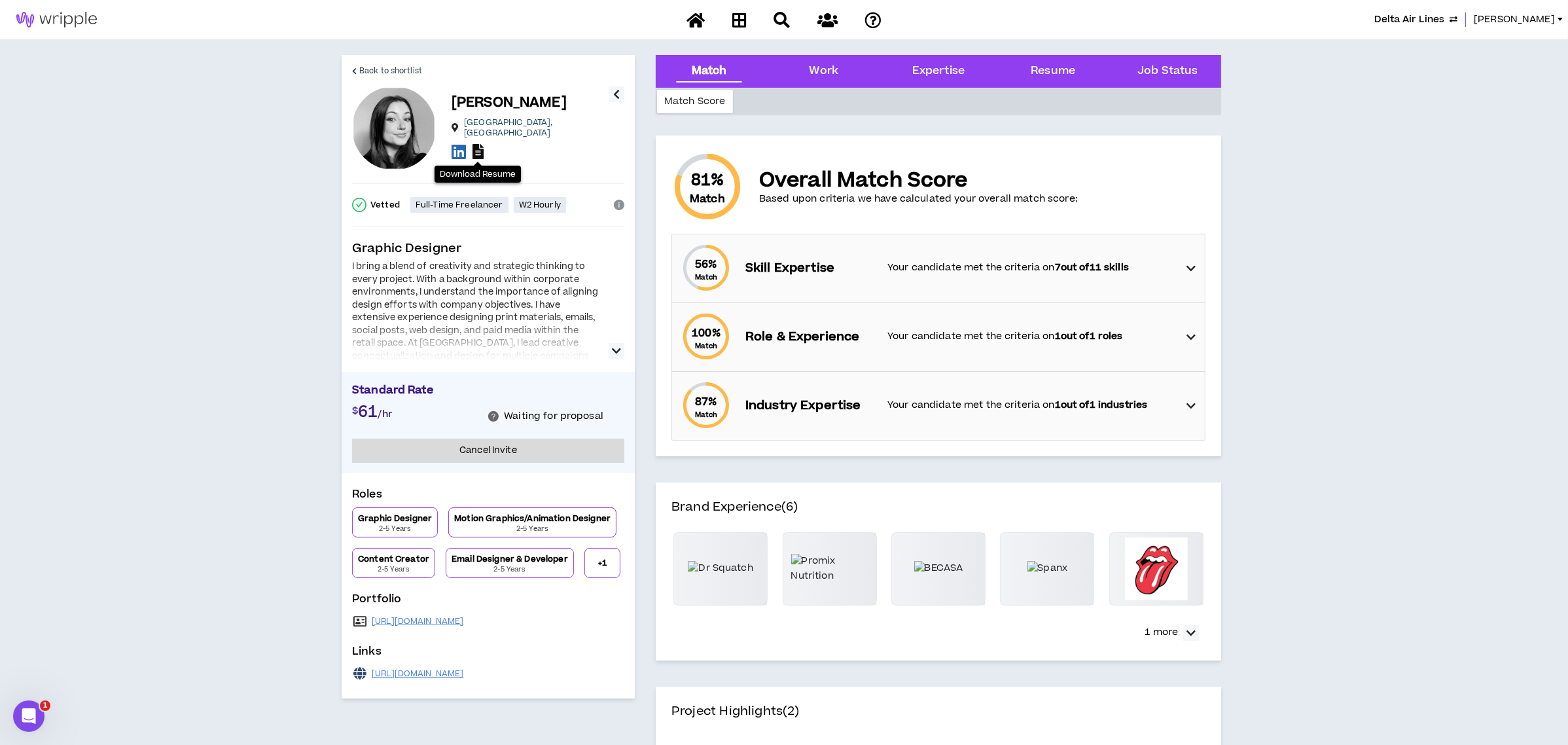
click at [480, 149] on icon at bounding box center [478, 151] width 11 height 15
click at [372, 63] on link "Back to shortlist" at bounding box center [386, 70] width 70 height 31
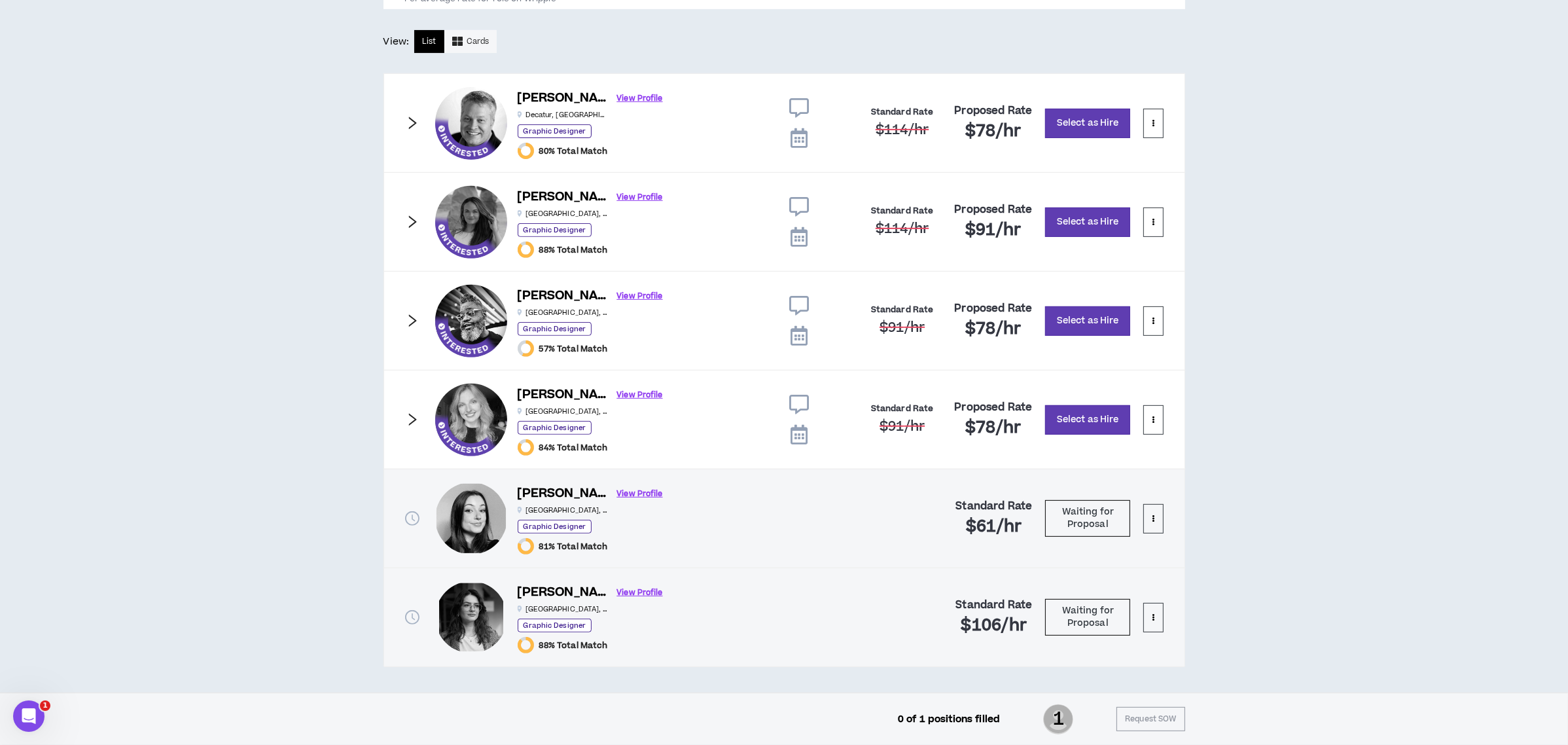
scroll to position [698, 0]
click at [617, 589] on link "View Profile" at bounding box center [640, 592] width 46 height 23
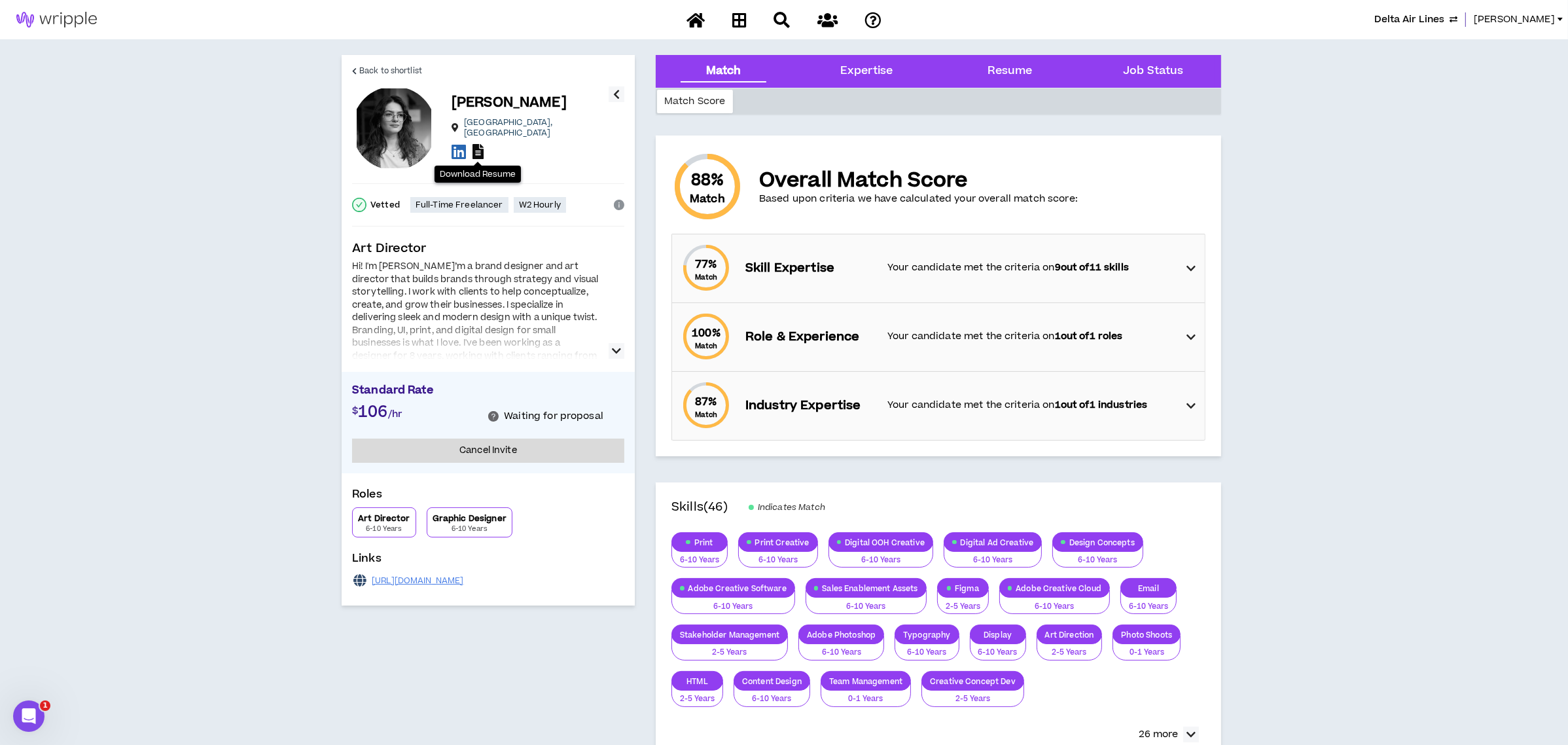
click at [474, 144] on icon at bounding box center [478, 151] width 11 height 15
click at [700, 15] on icon at bounding box center [696, 19] width 19 height 16
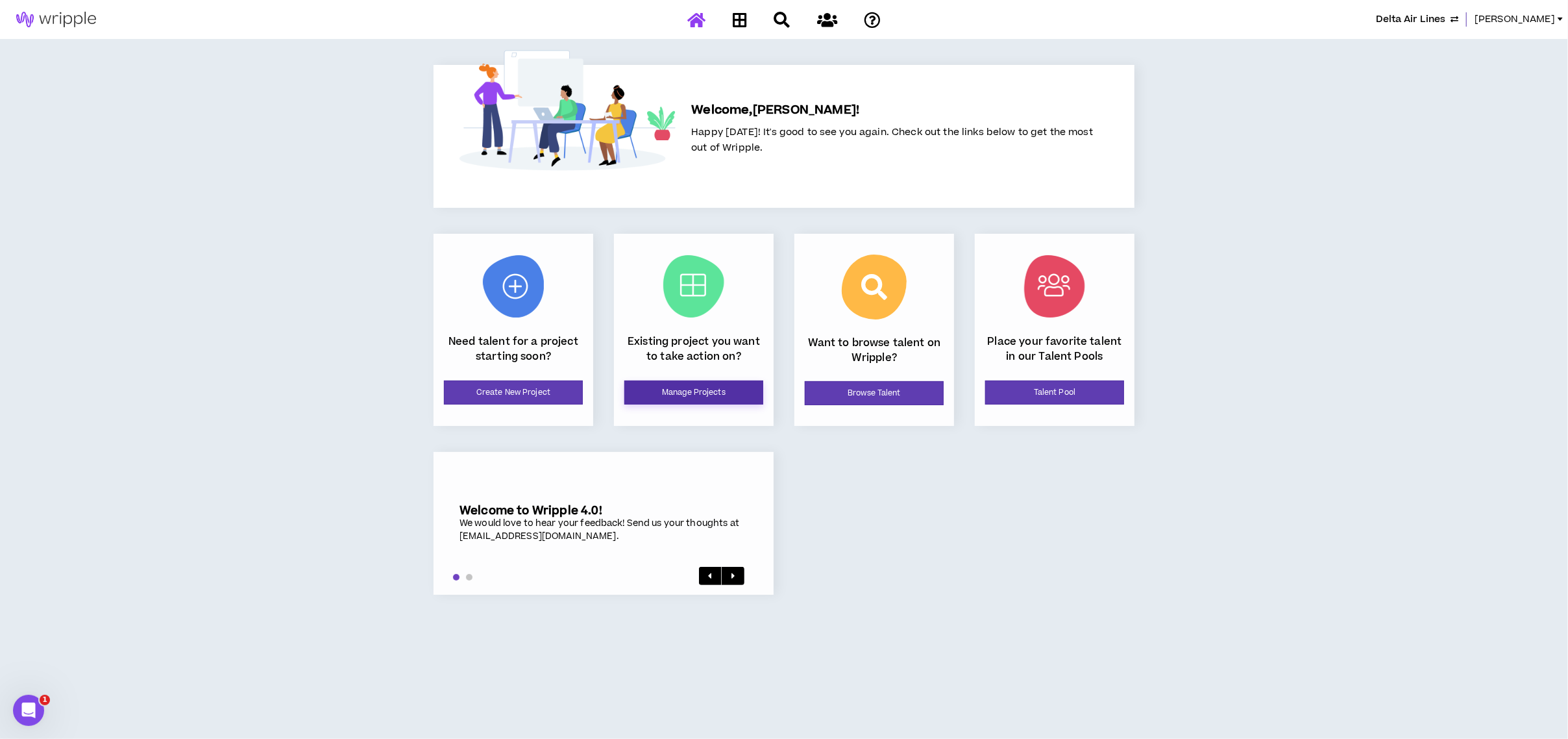
click at [678, 391] on link "Manage Projects" at bounding box center [694, 393] width 139 height 24
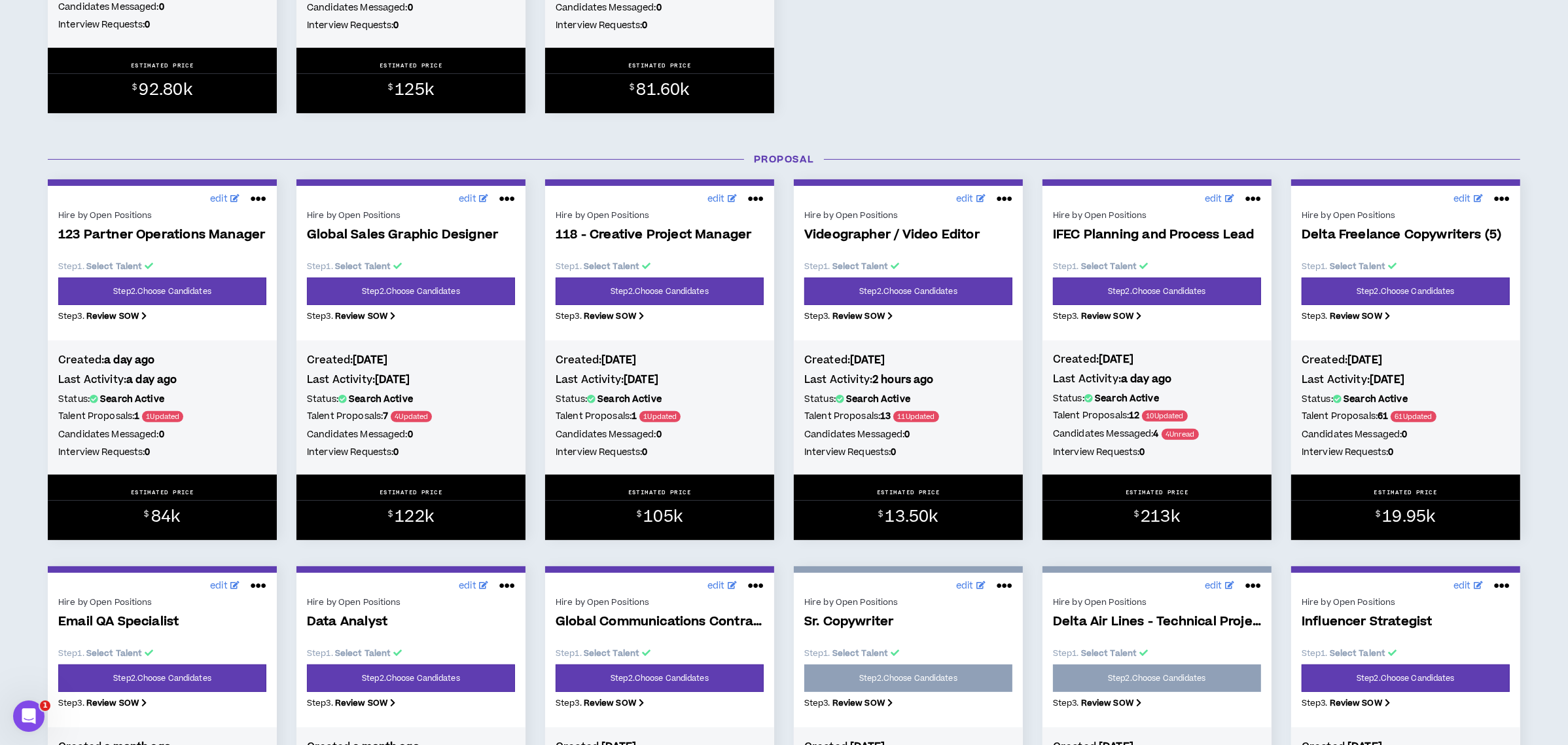
scroll to position [523, 0]
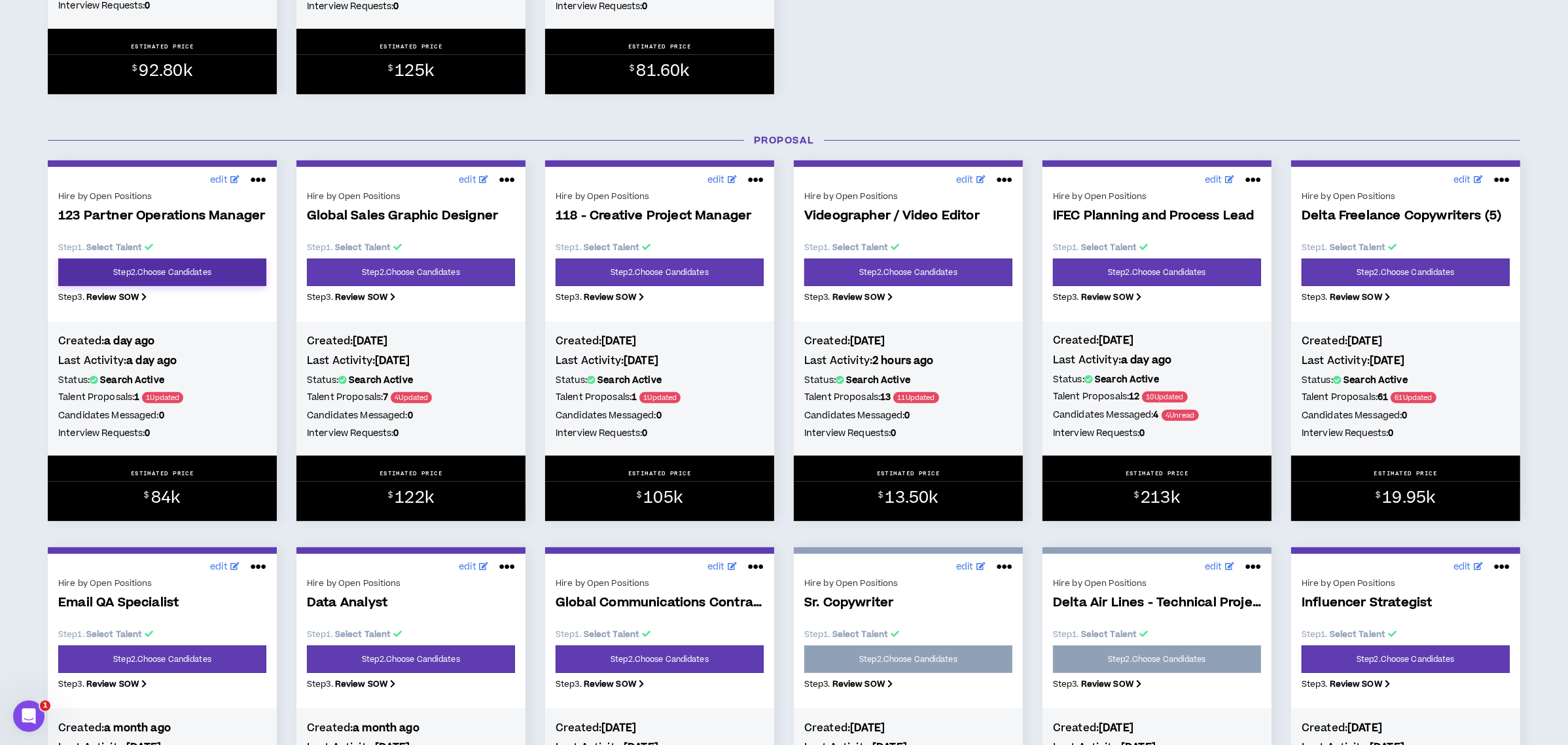
click at [207, 265] on link "Step 2 . Choose Candidates" at bounding box center [162, 272] width 208 height 28
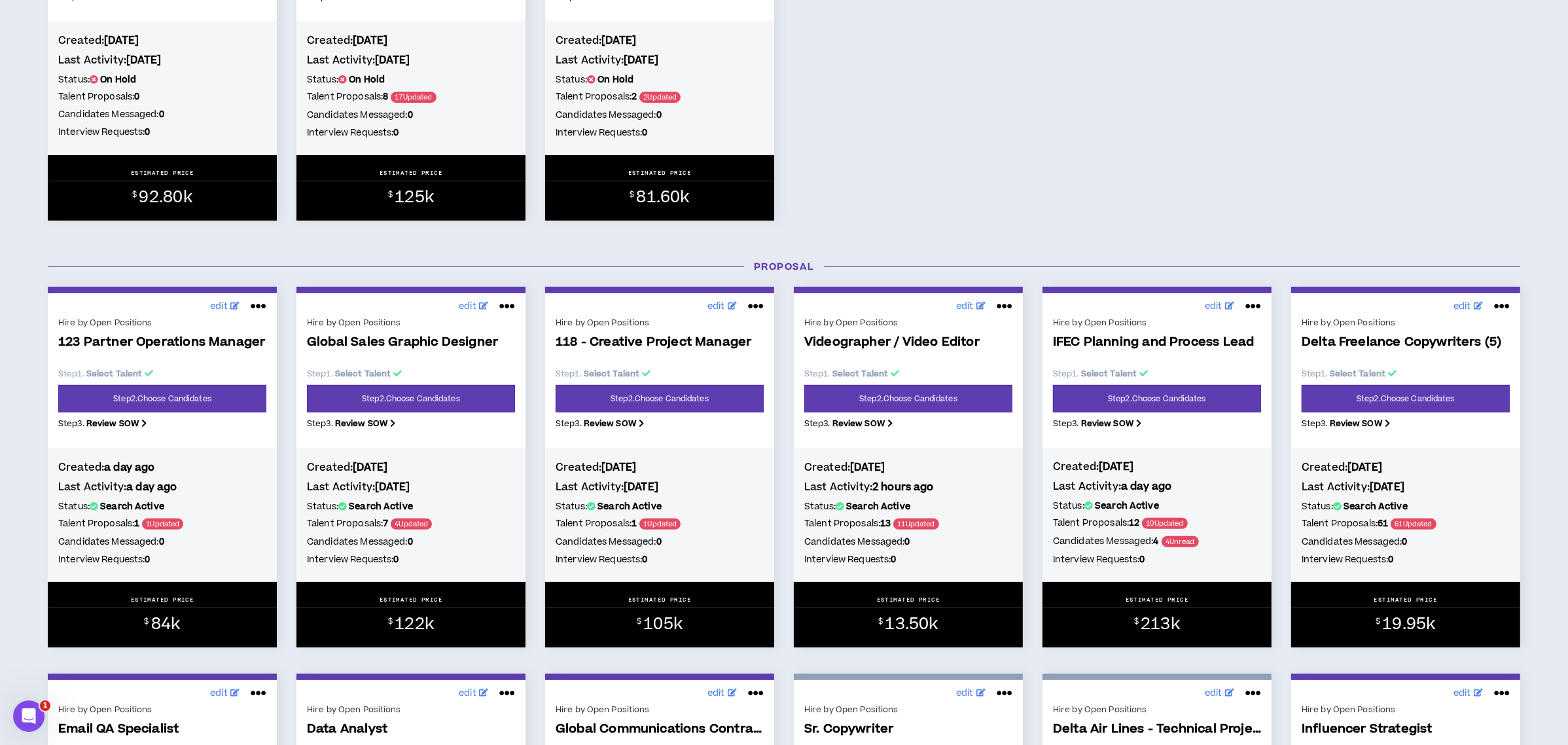
scroll to position [436, 0]
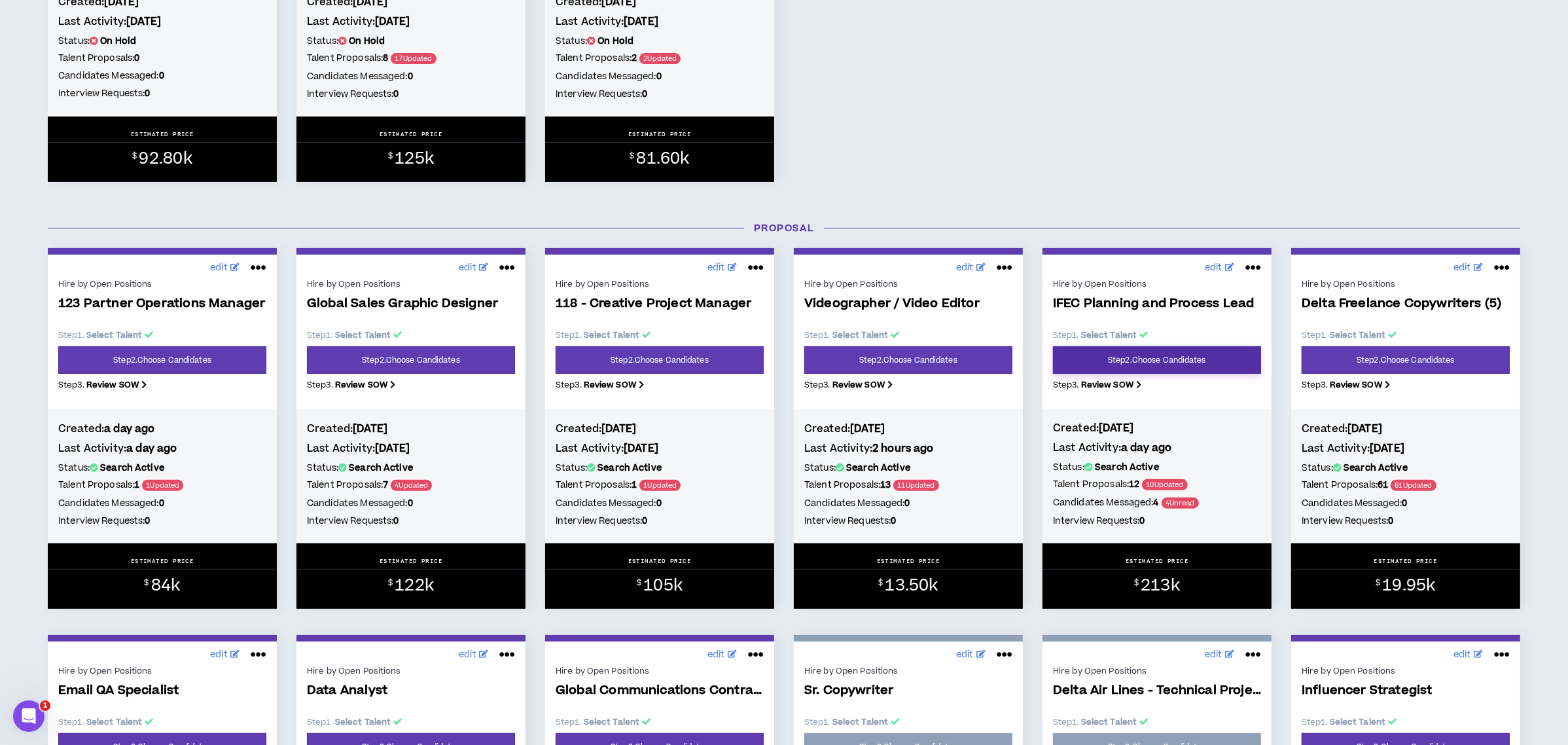
click at [1160, 355] on link "Step 2 . Choose Candidates" at bounding box center [1156, 359] width 208 height 28
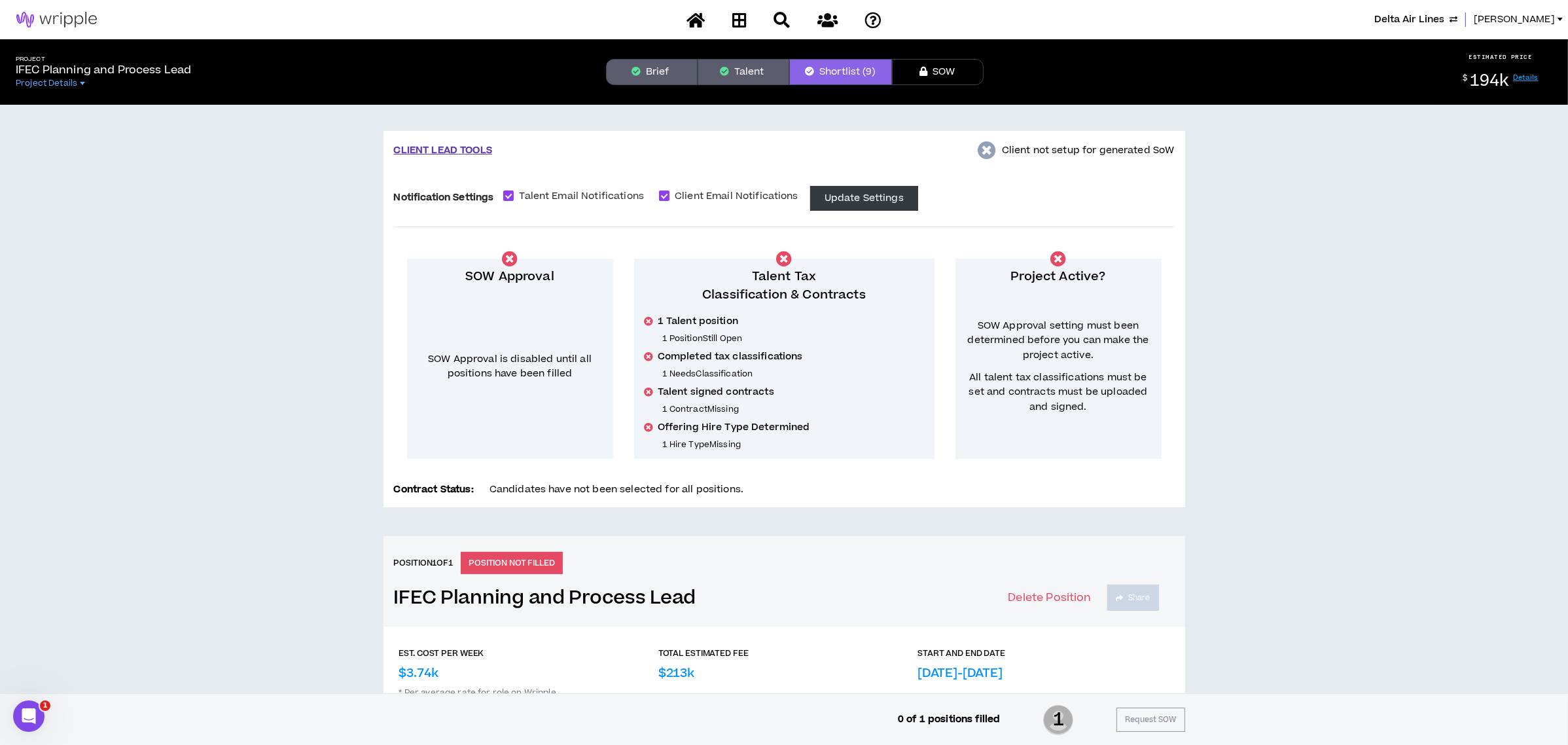
click at [653, 77] on button "Brief" at bounding box center [652, 72] width 91 height 26
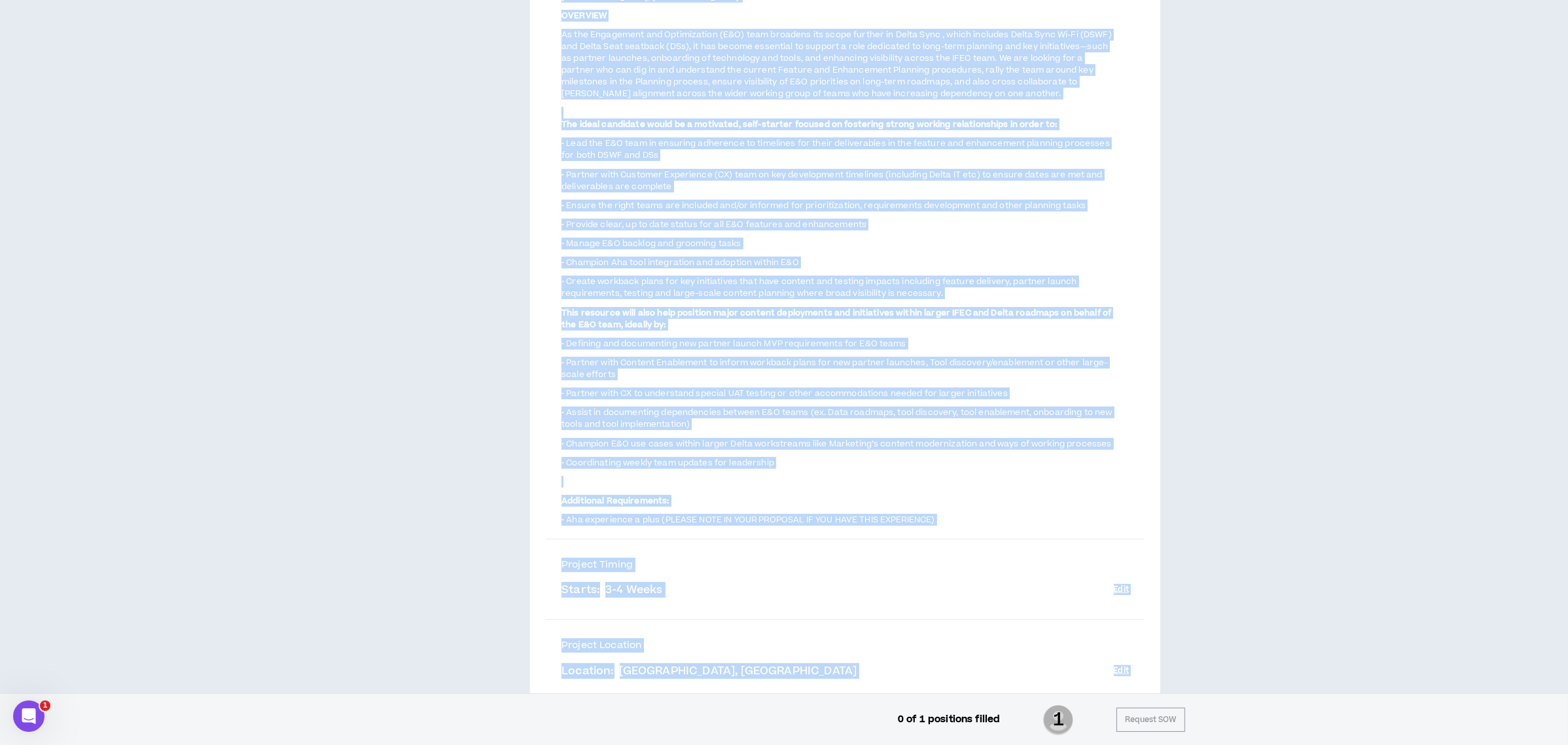
scroll to position [523, 0]
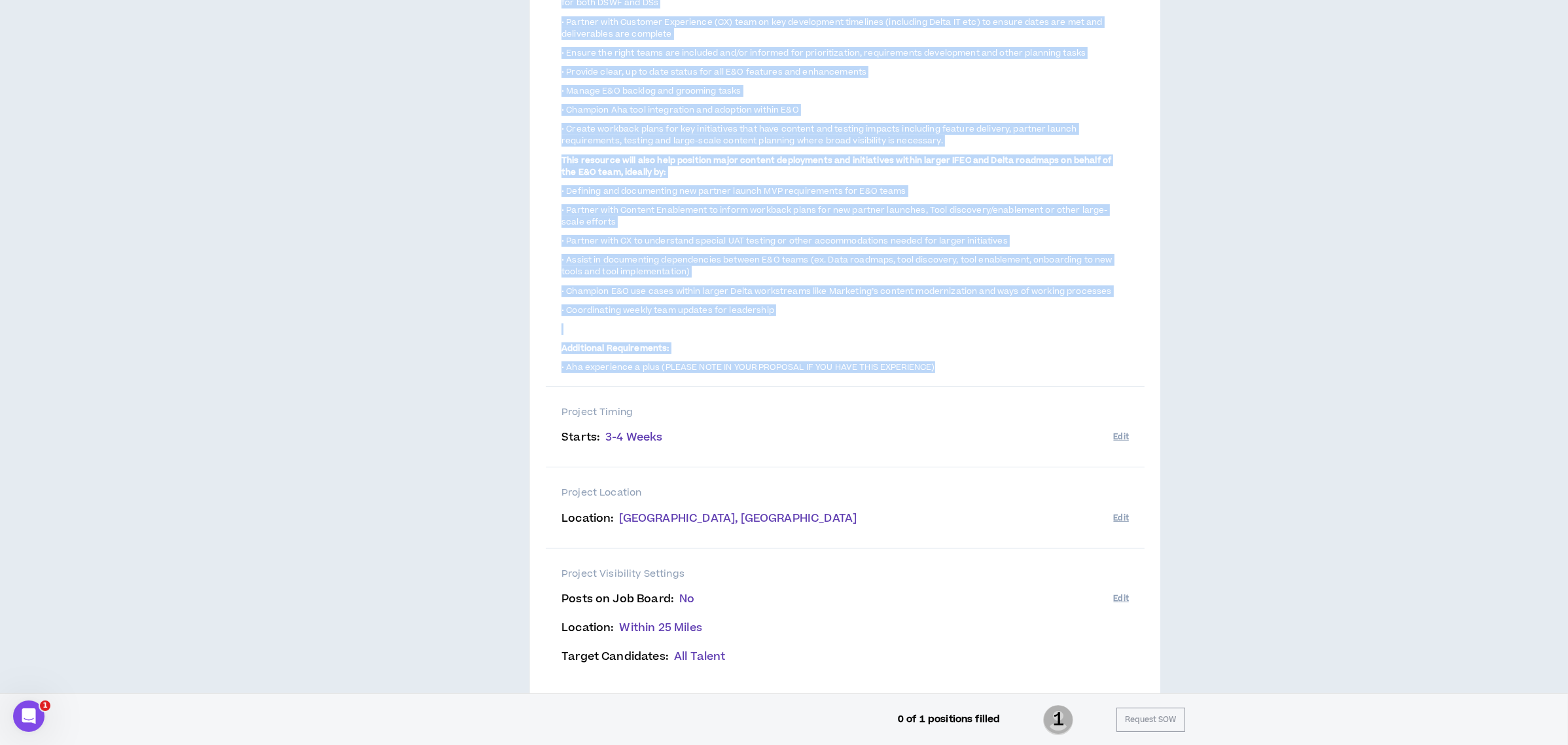
drag, startPoint x: 559, startPoint y: 268, endPoint x: 1003, endPoint y: 349, distance: 451.3
click at [1003, 349] on div "Project Description Delta is seeking an experienced Planning and Process Lead. …" at bounding box center [845, 84] width 598 height 606
copy span "Lorem ip dolorsi am consectetur Adipisci eli Seddoei Temp. Inci ut l etdo-magn …"
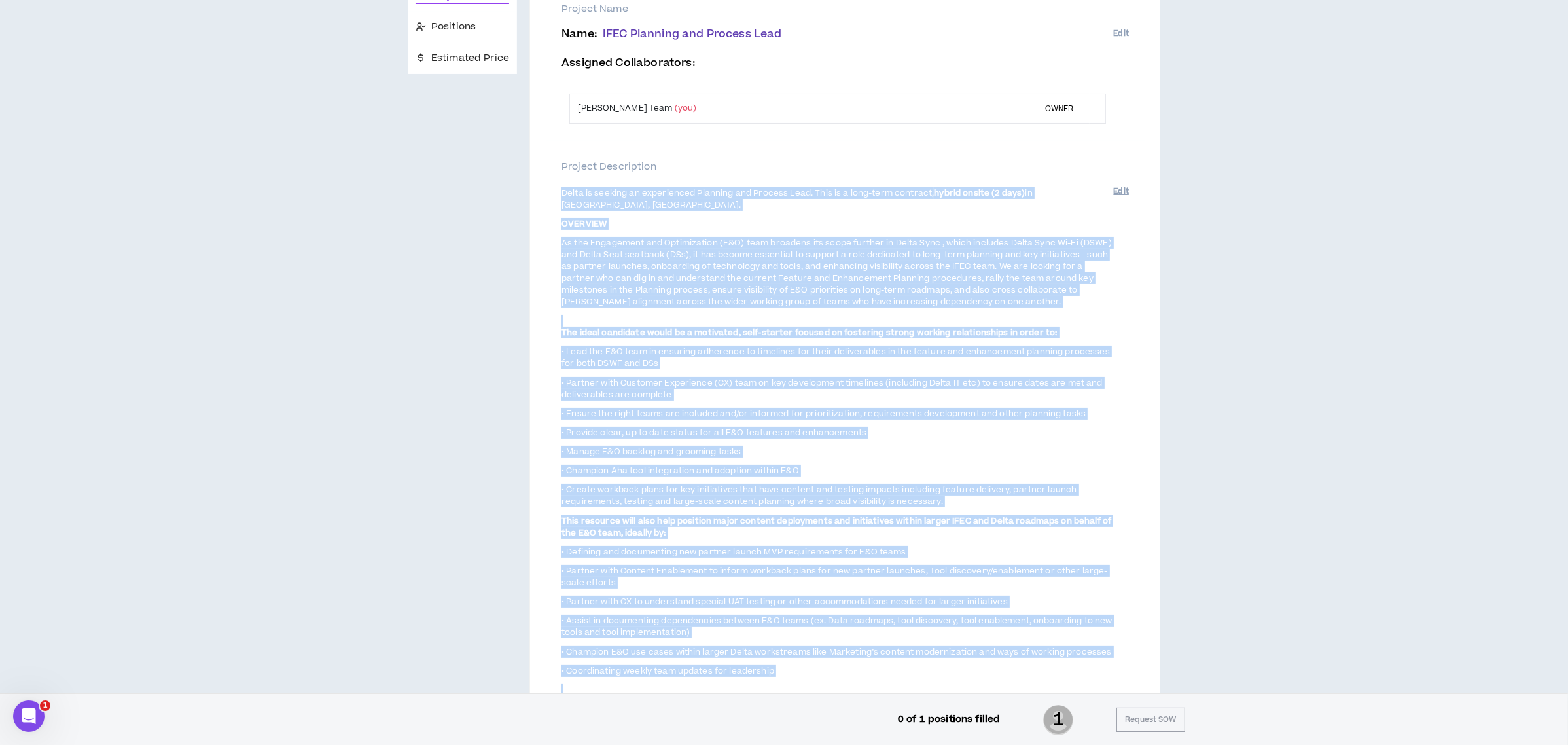
scroll to position [0, 0]
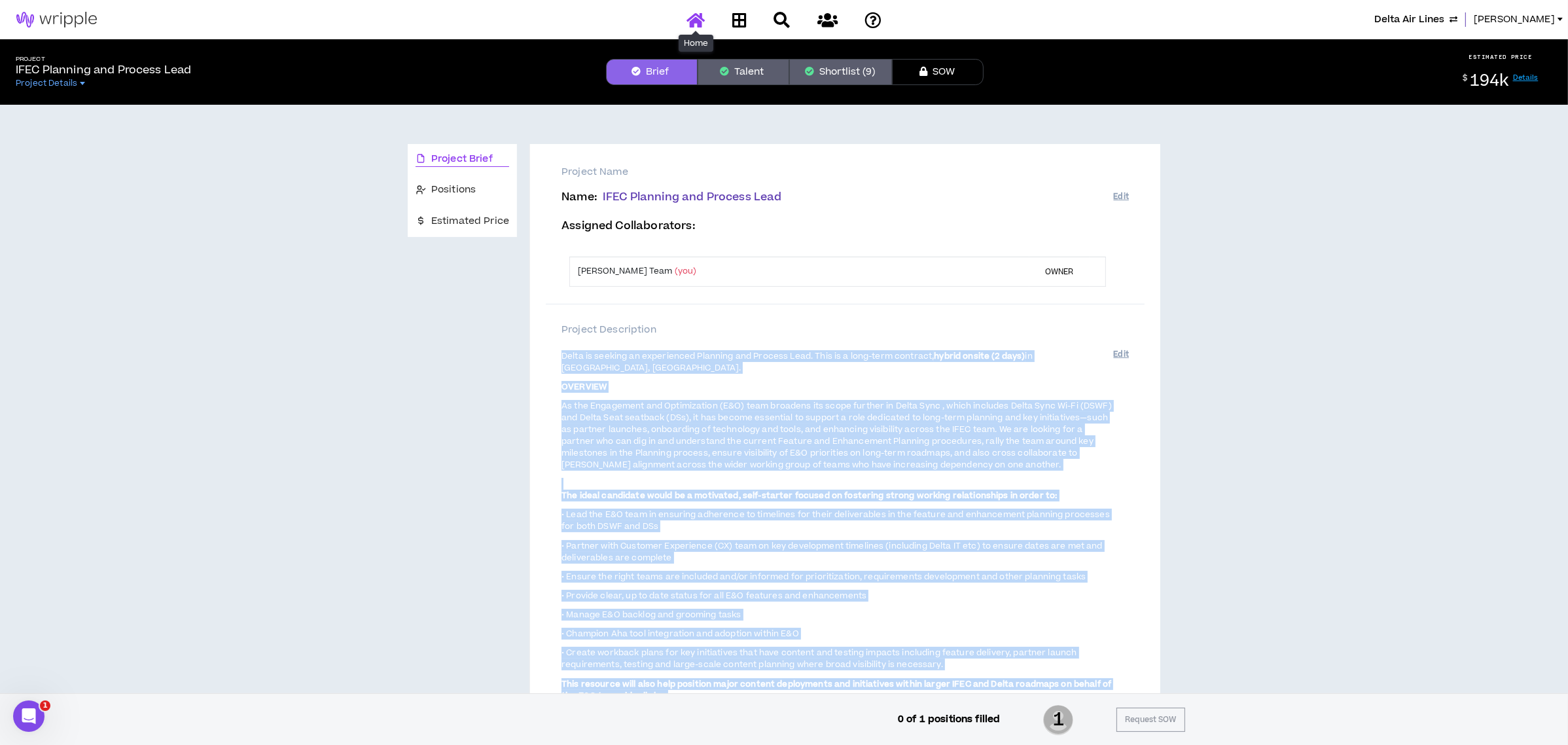
click at [700, 22] on icon at bounding box center [696, 19] width 19 height 16
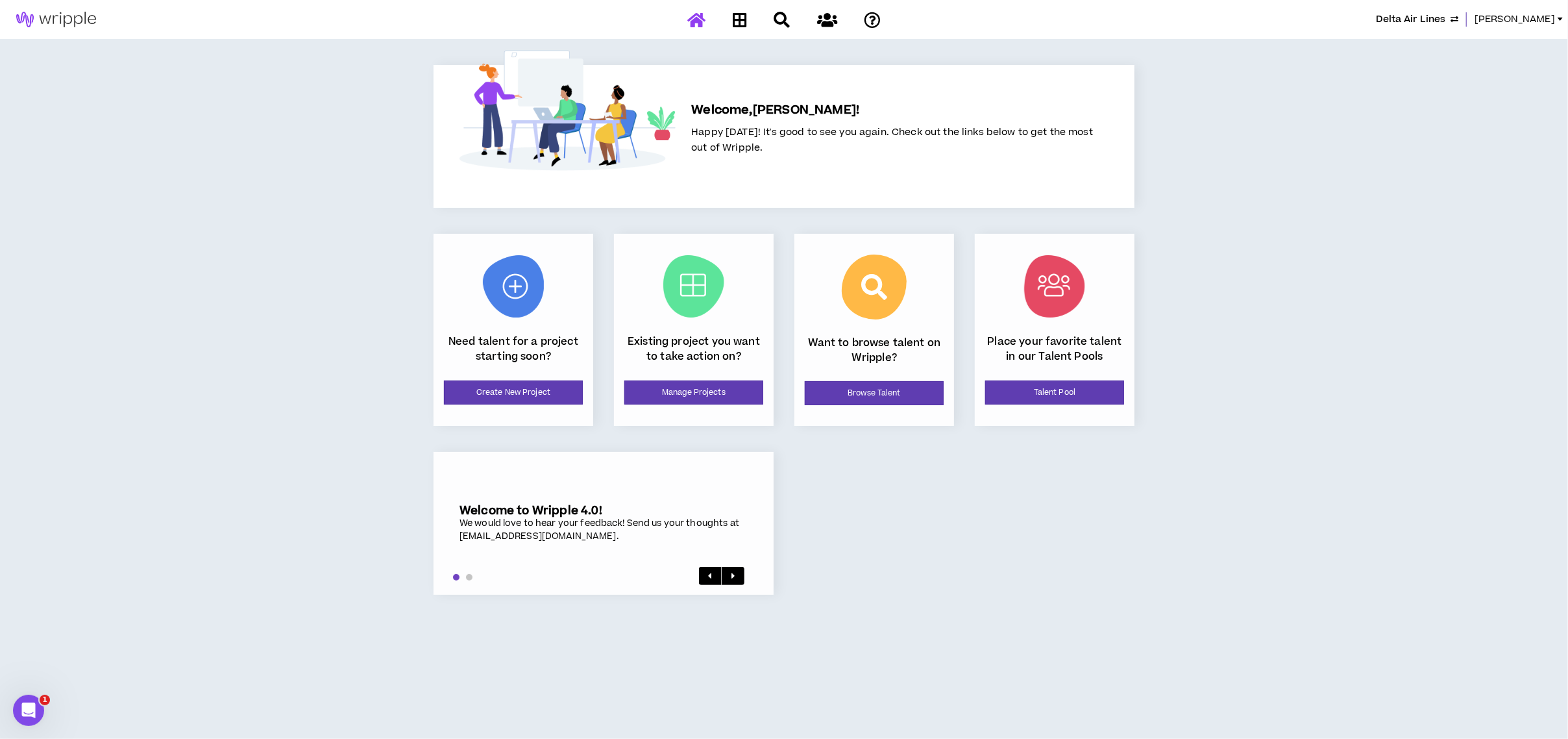
click at [713, 378] on div "Existing project you want to take action on? Manage Projects" at bounding box center [693, 330] width 159 height 192
click at [708, 403] on link "Manage Projects" at bounding box center [694, 393] width 139 height 24
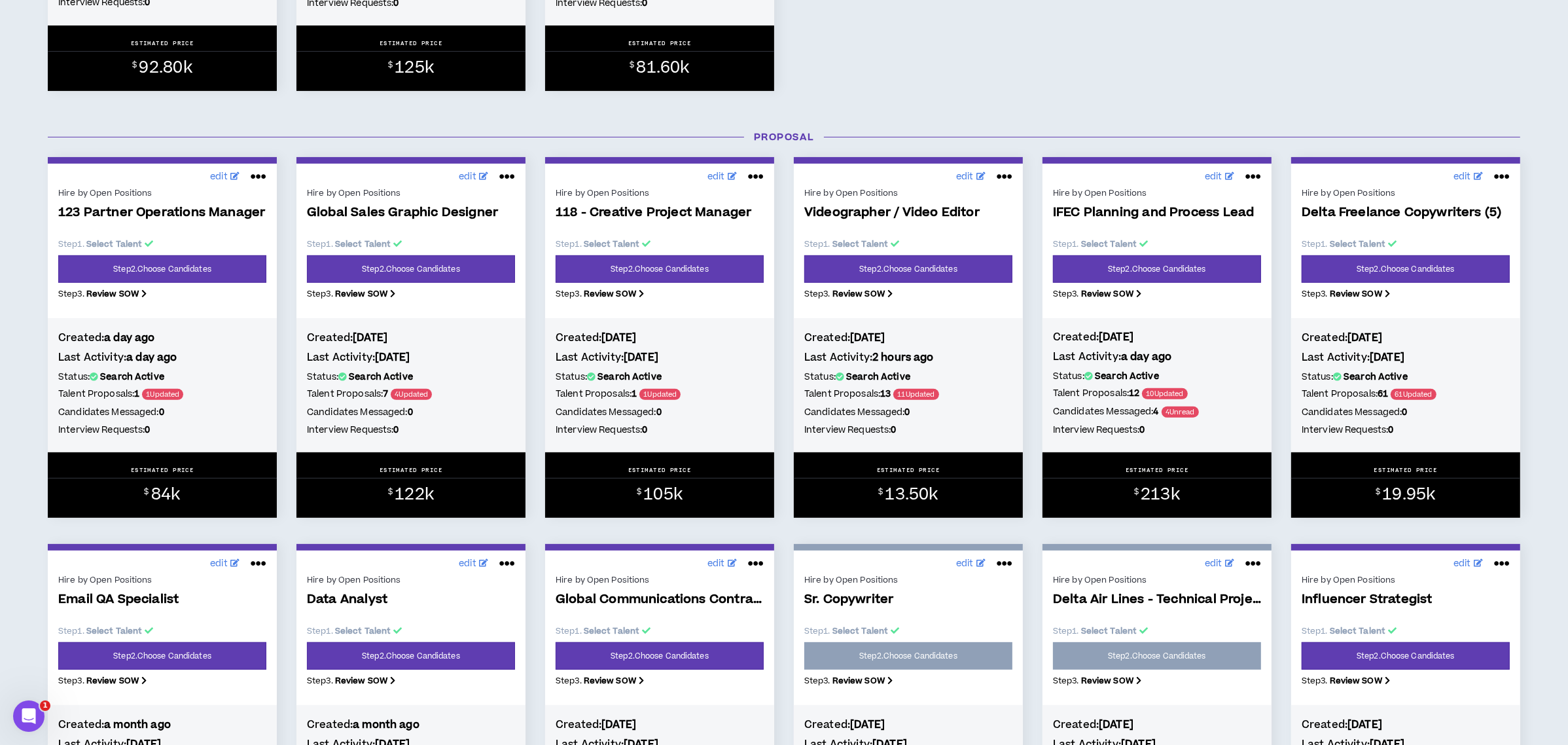
scroll to position [523, 0]
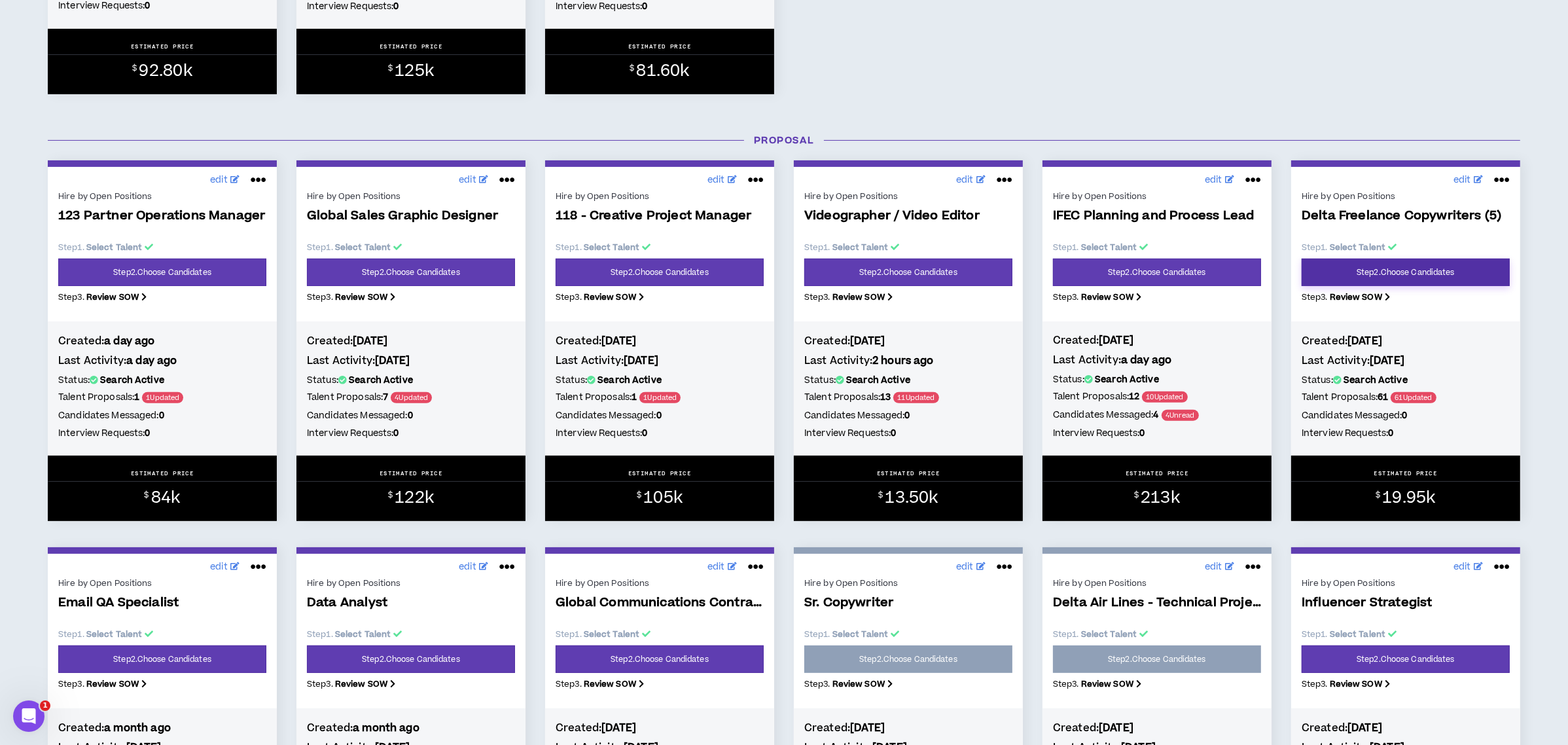
click at [1440, 274] on link "Step 2 . Choose Candidates" at bounding box center [1406, 272] width 208 height 28
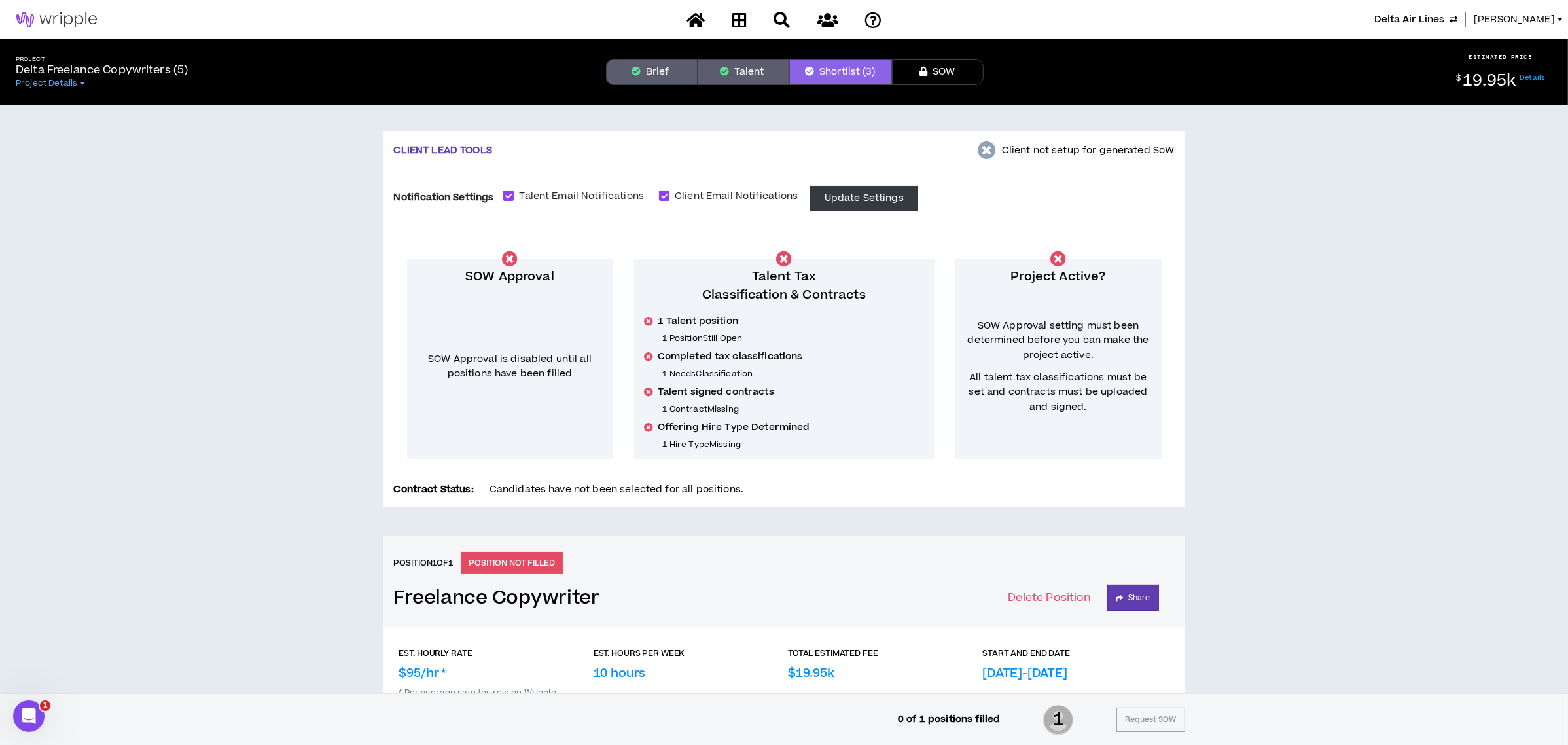
click at [746, 71] on button "Talent" at bounding box center [743, 72] width 91 height 26
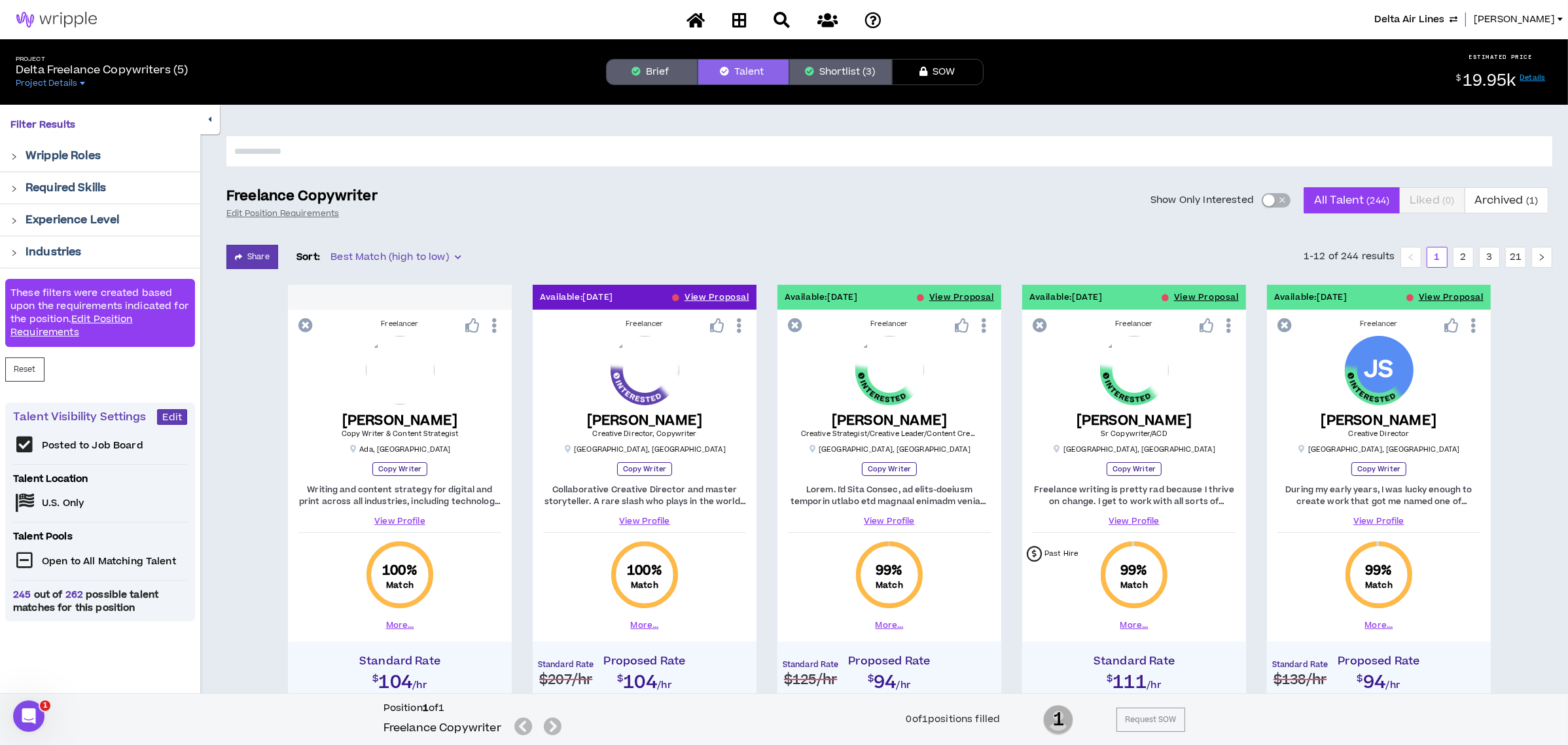
click at [562, 155] on input "text" at bounding box center [889, 151] width 1325 height 30
type input "***"
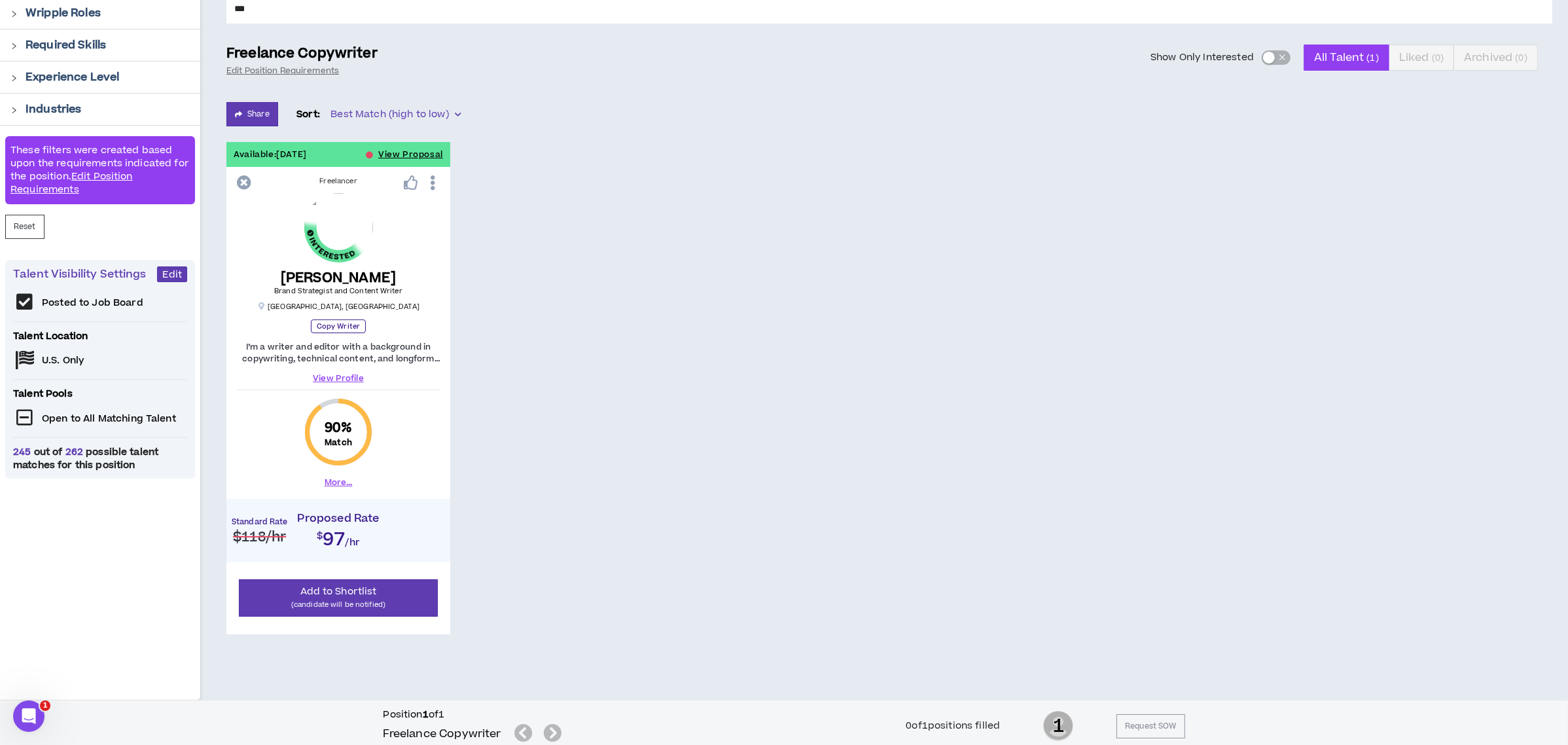
scroll to position [151, 0]
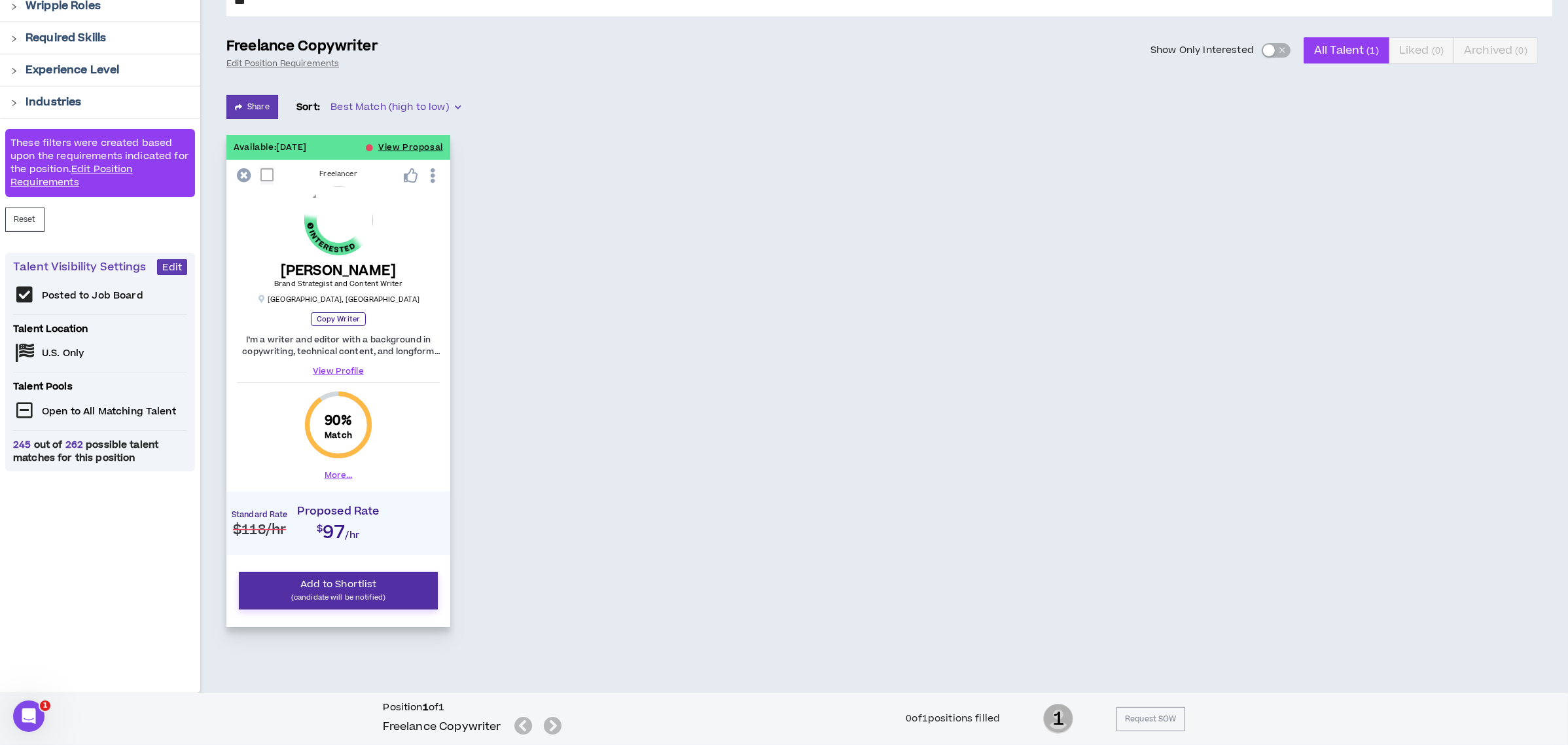
click at [355, 595] on p "(candidate will be notified)" at bounding box center [338, 597] width 182 height 13
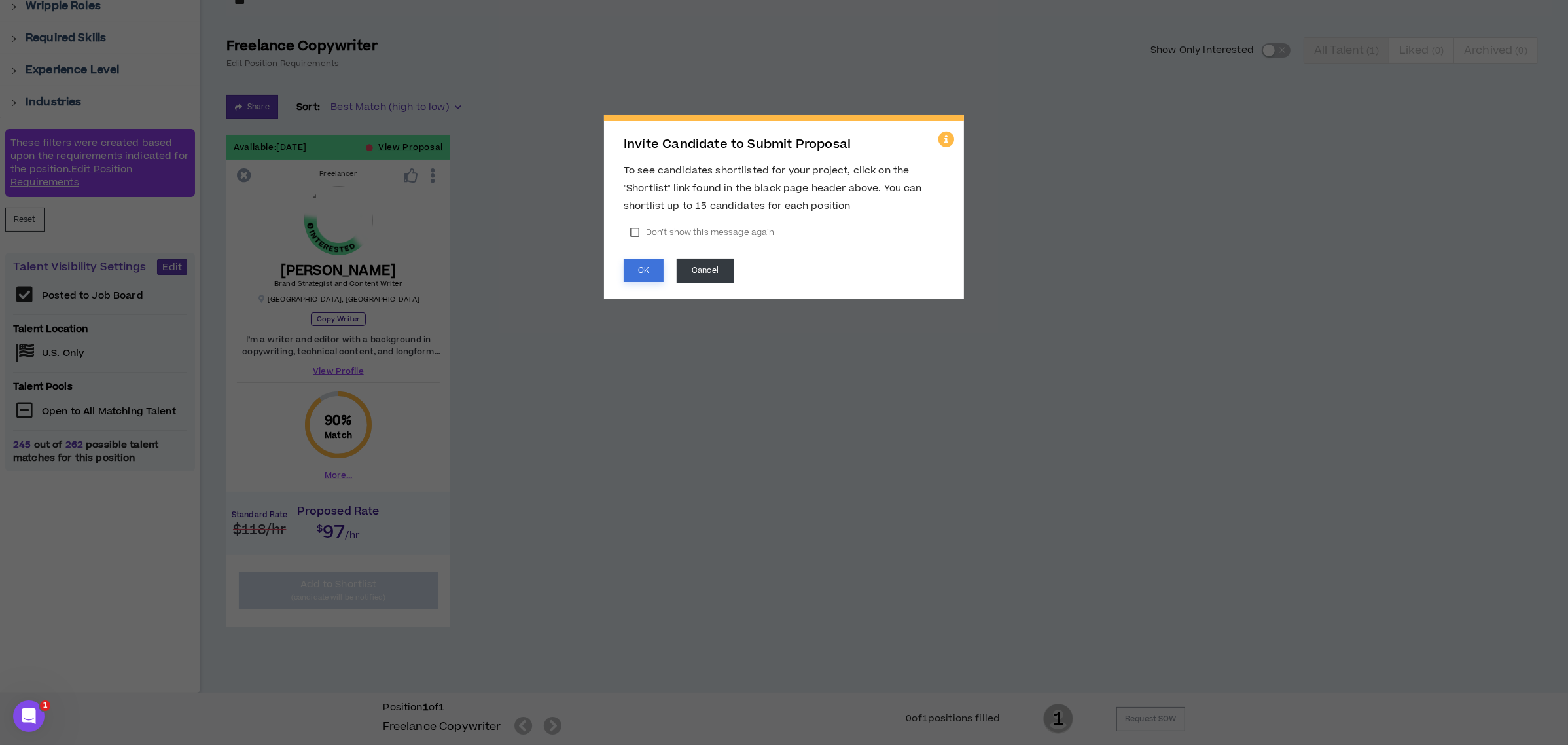
click at [632, 266] on button "OK" at bounding box center [643, 271] width 40 height 23
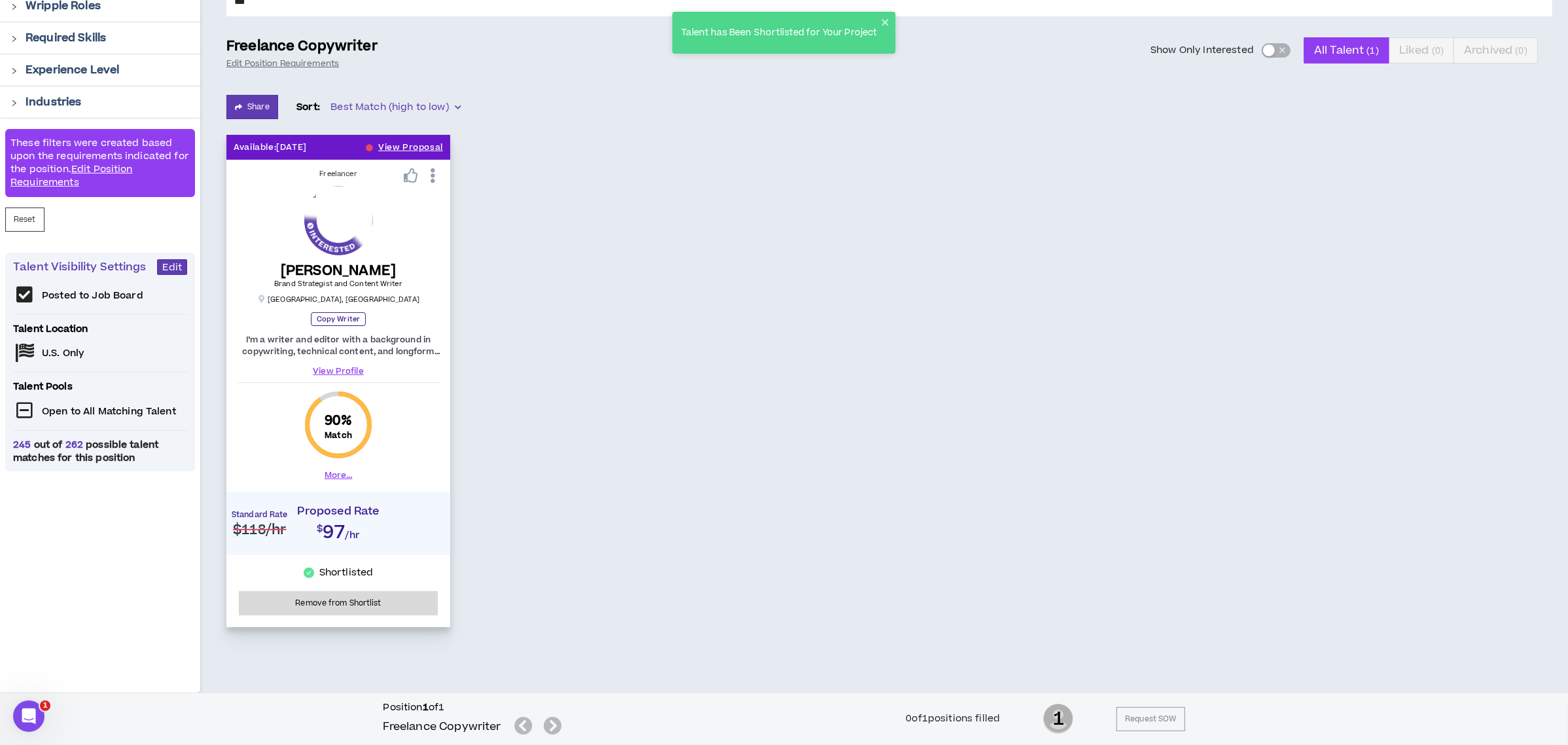
click at [342, 367] on link "View Profile" at bounding box center [338, 371] width 203 height 12
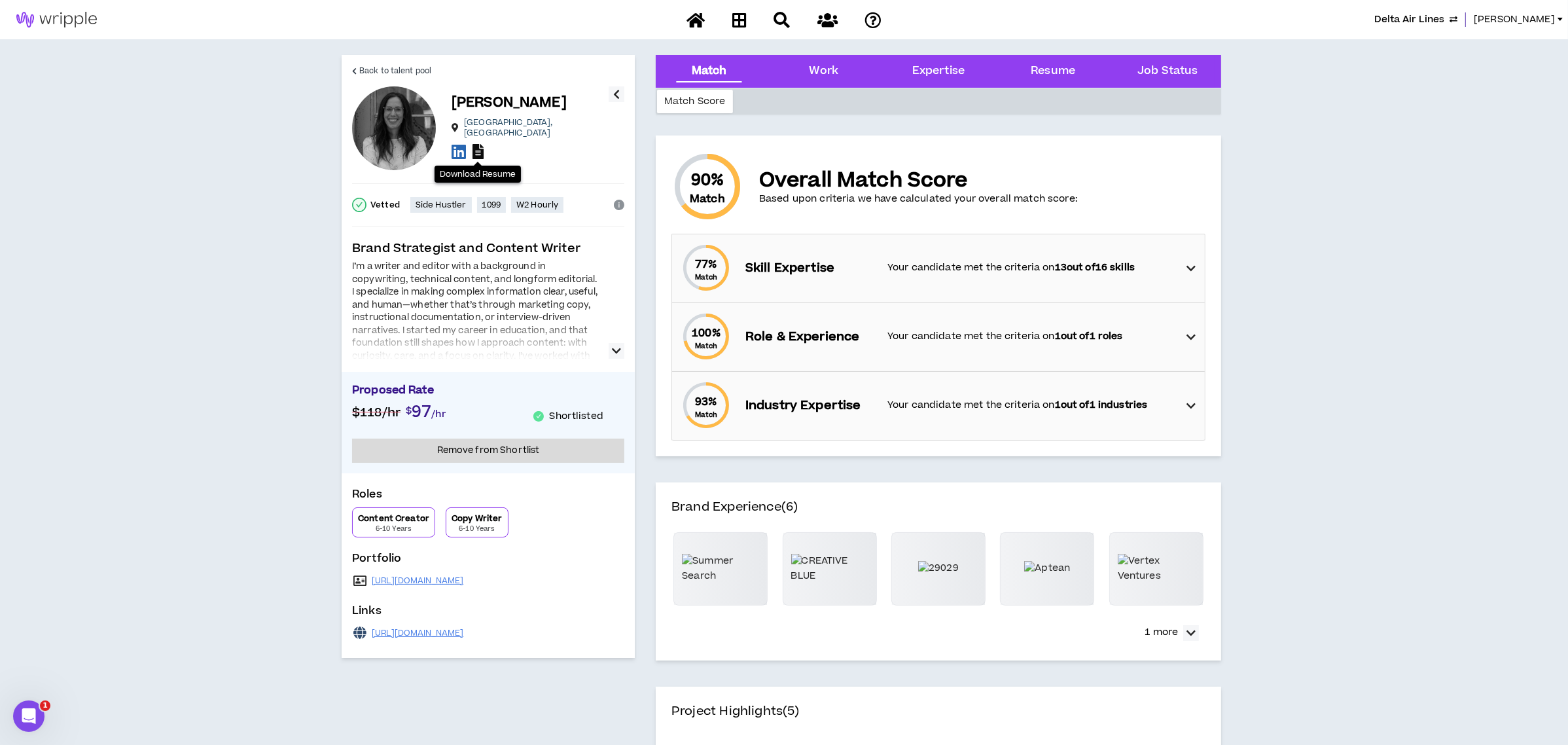
click at [474, 144] on icon at bounding box center [478, 151] width 11 height 15
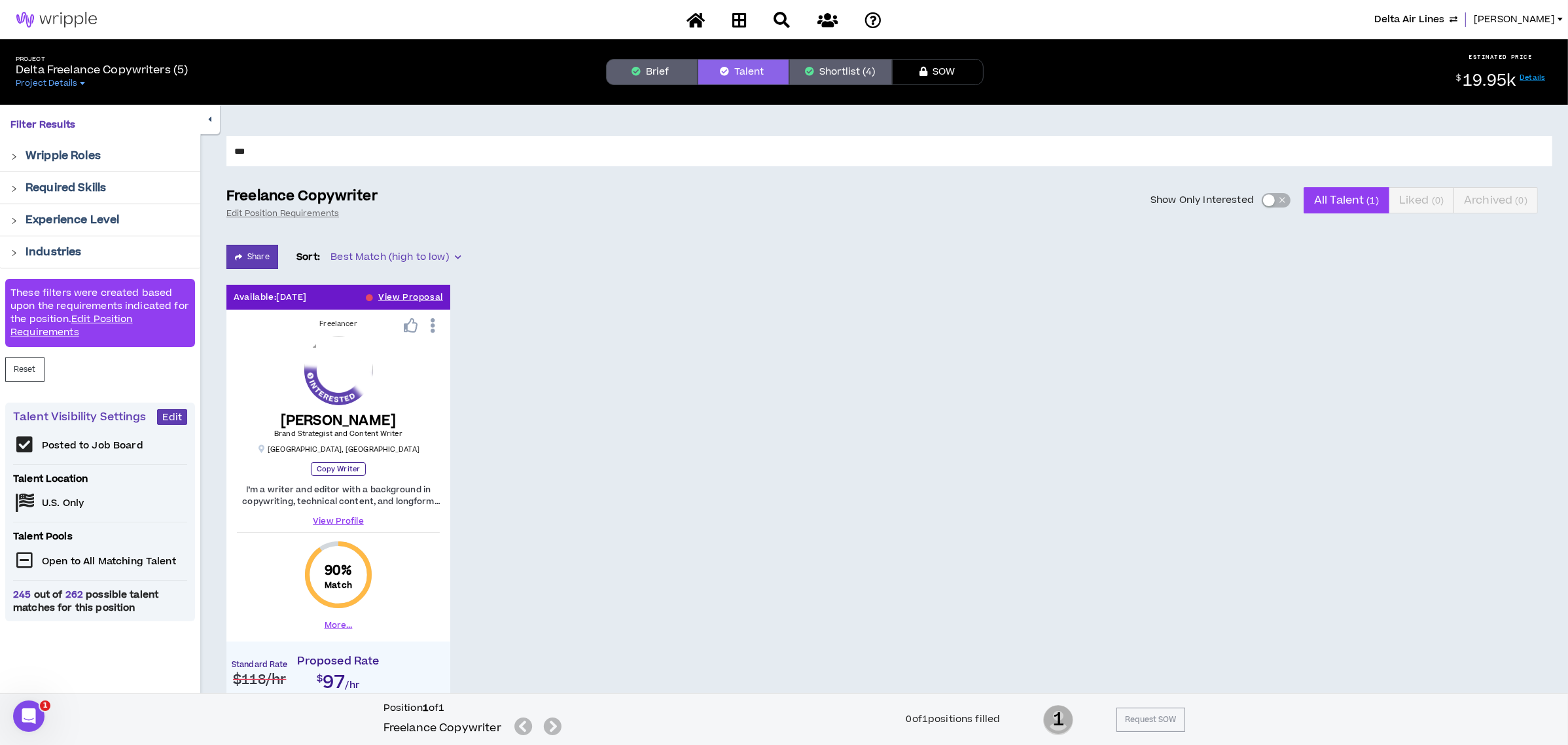
click at [257, 152] on input "***" at bounding box center [889, 151] width 1325 height 30
drag, startPoint x: 267, startPoint y: 152, endPoint x: 210, endPoint y: 148, distance: 57.1
click at [210, 148] on div "*** Freelance Copywriter Edit Position Requirements Show Only Interested All Ta…" at bounding box center [884, 474] width 1368 height 737
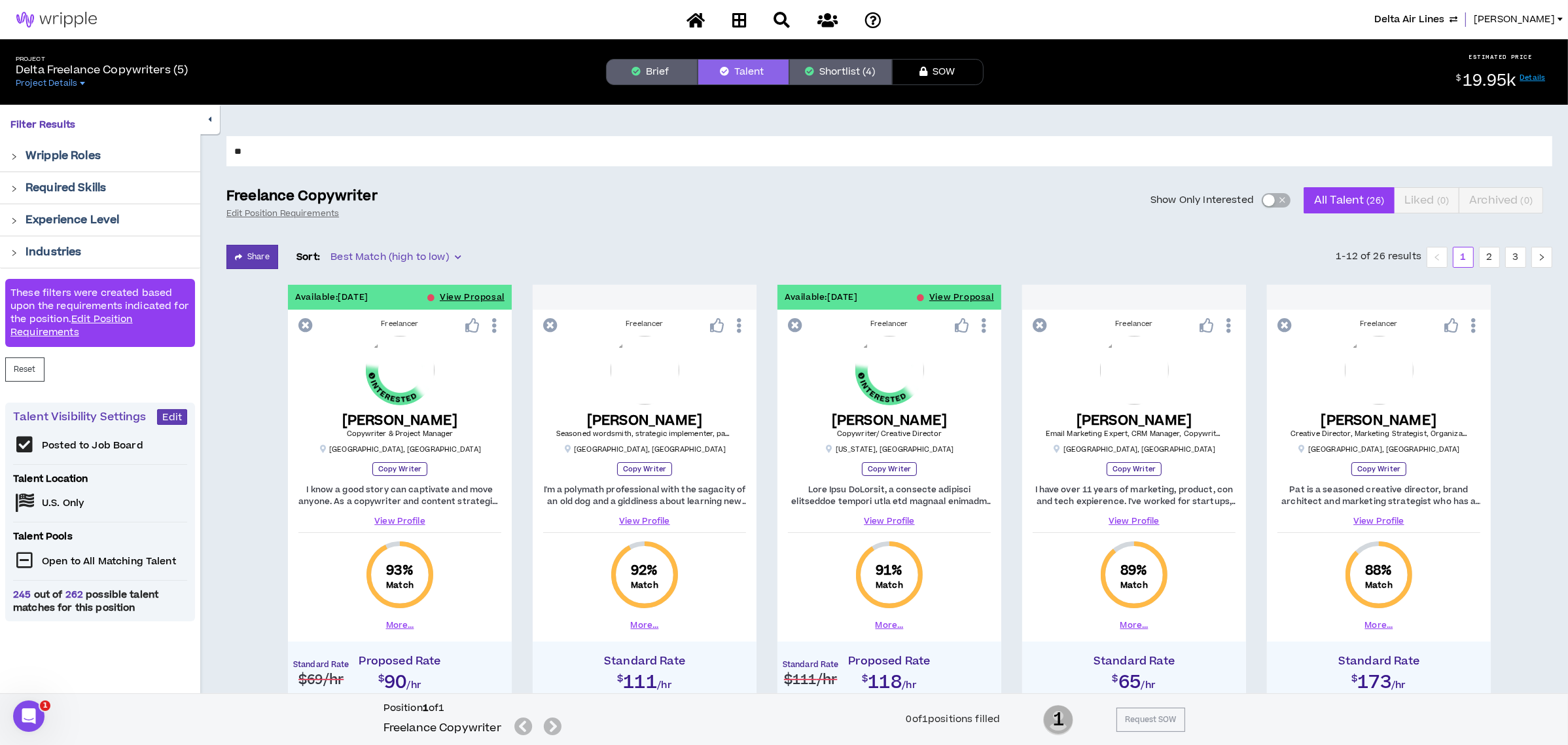
click at [250, 149] on input "**" at bounding box center [889, 151] width 1325 height 30
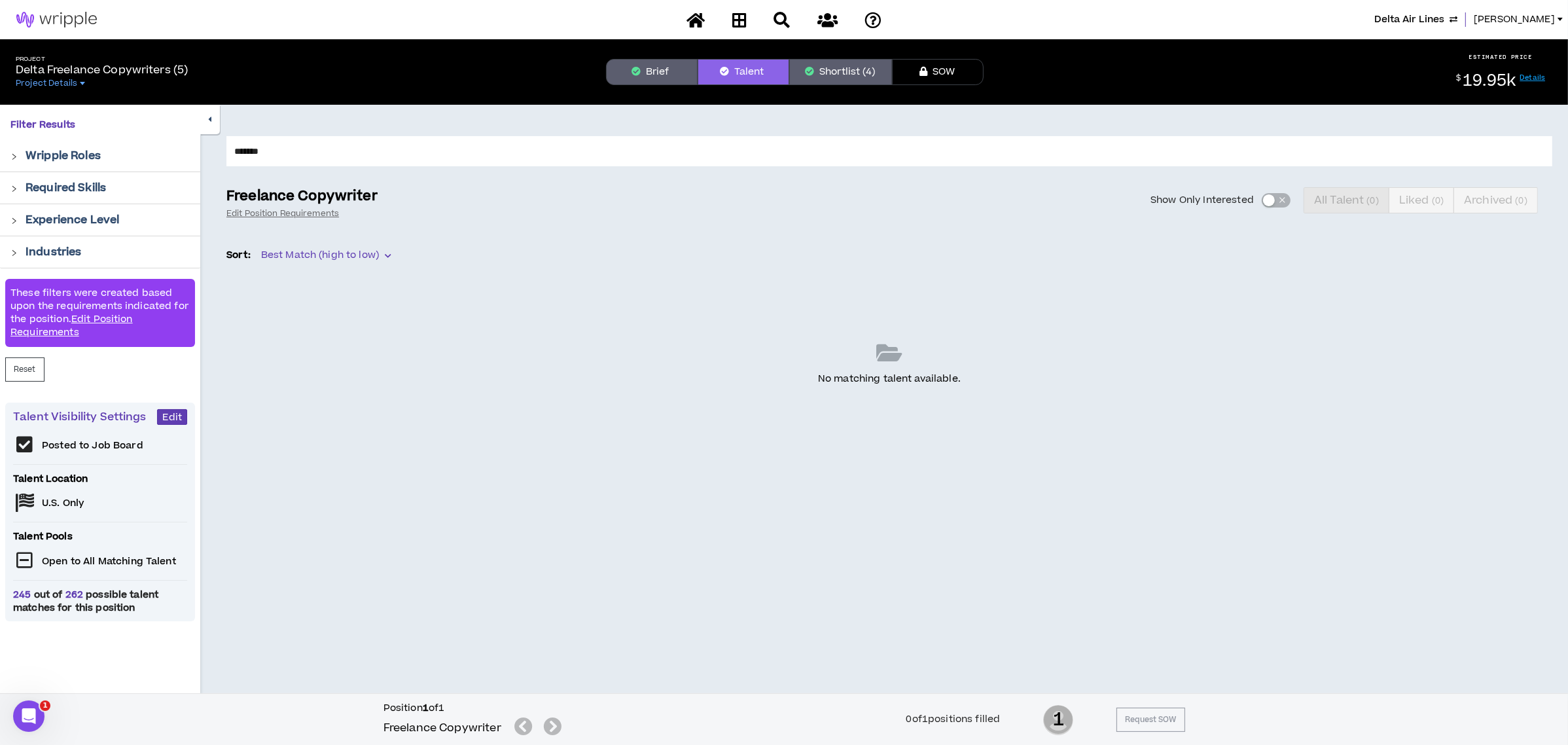
drag, startPoint x: 272, startPoint y: 152, endPoint x: 254, endPoint y: 149, distance: 18.2
click at [254, 149] on input "*******" at bounding box center [889, 151] width 1325 height 30
type input "***"
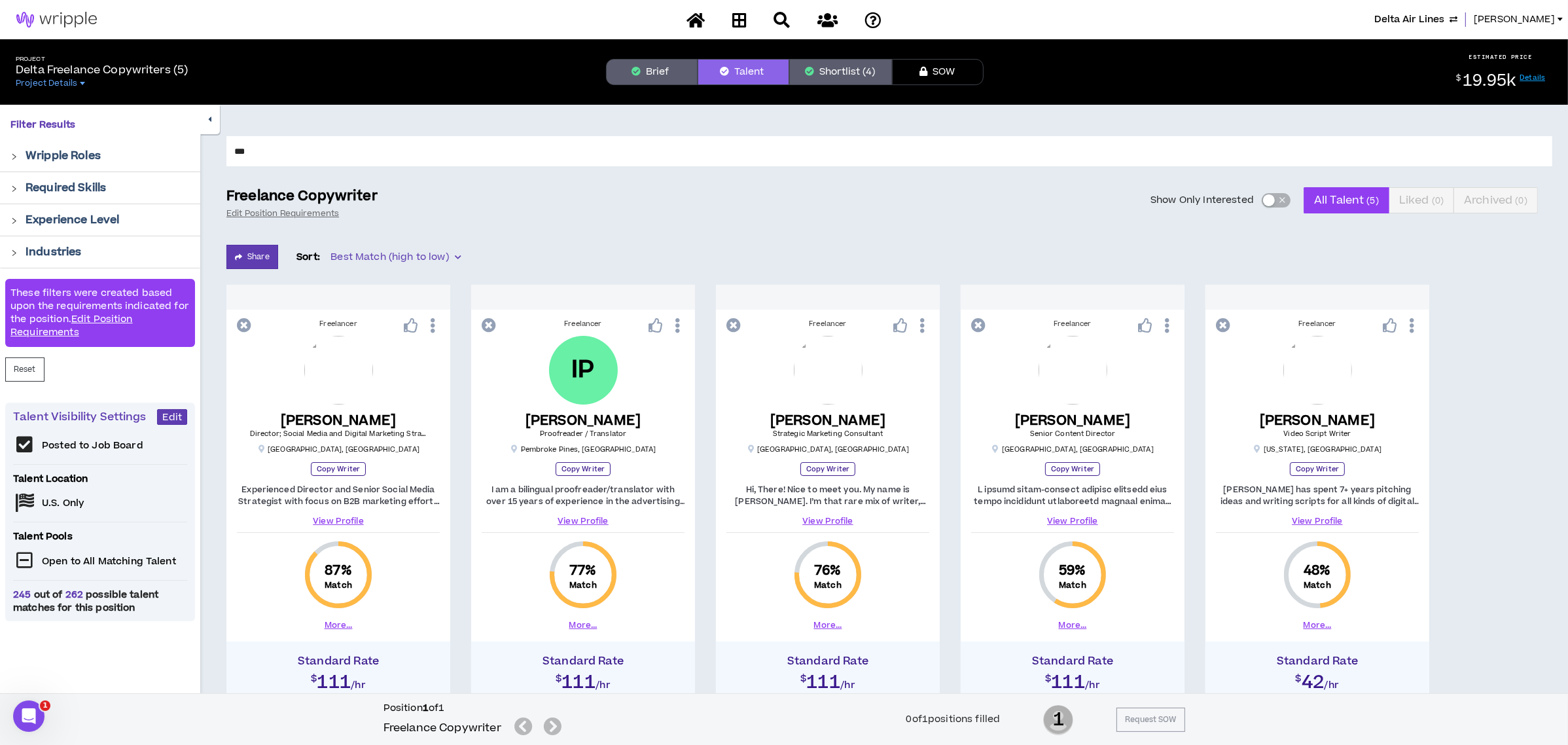
click at [1268, 196] on div "button" at bounding box center [1269, 200] width 12 height 12
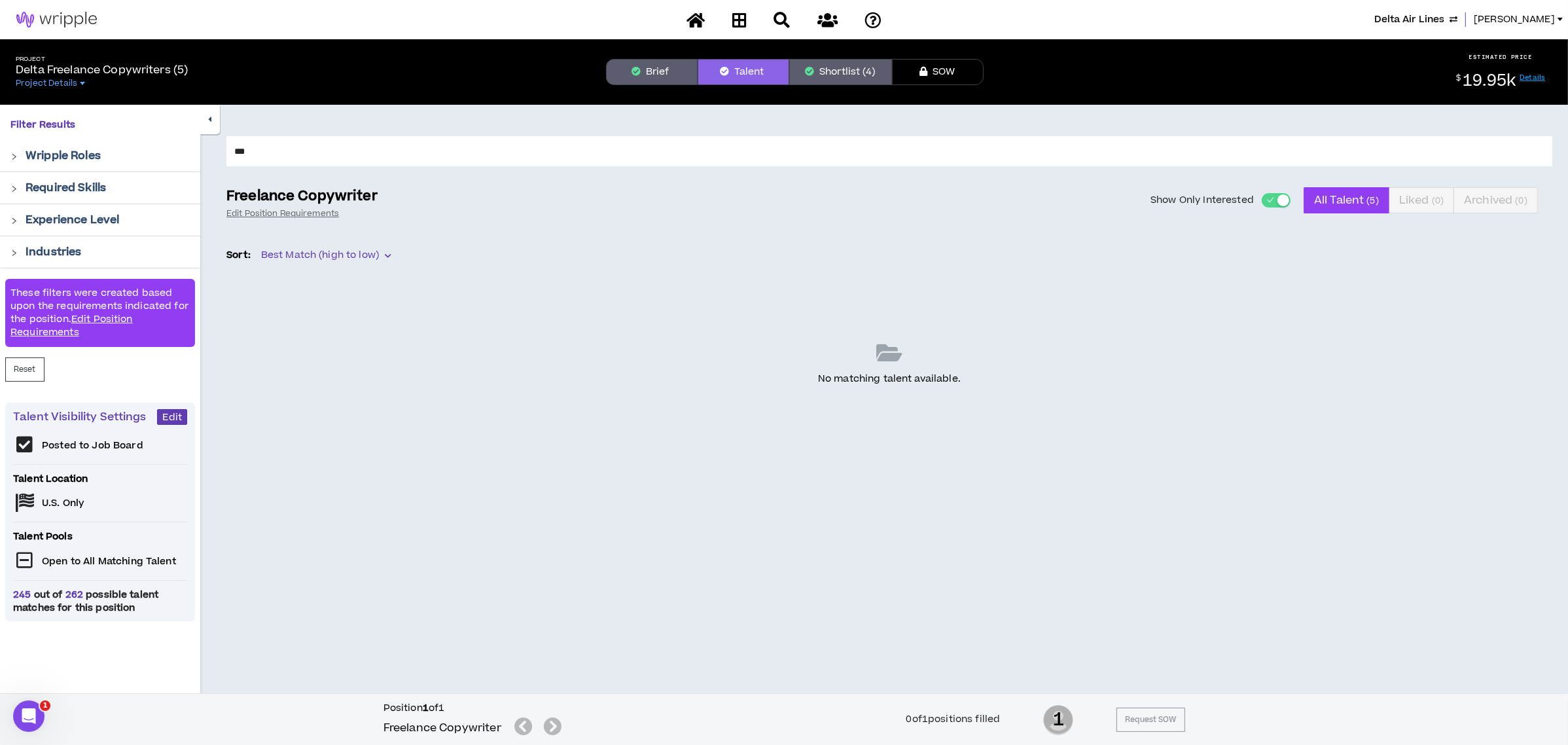
click at [670, 69] on button "Brief" at bounding box center [652, 72] width 91 height 26
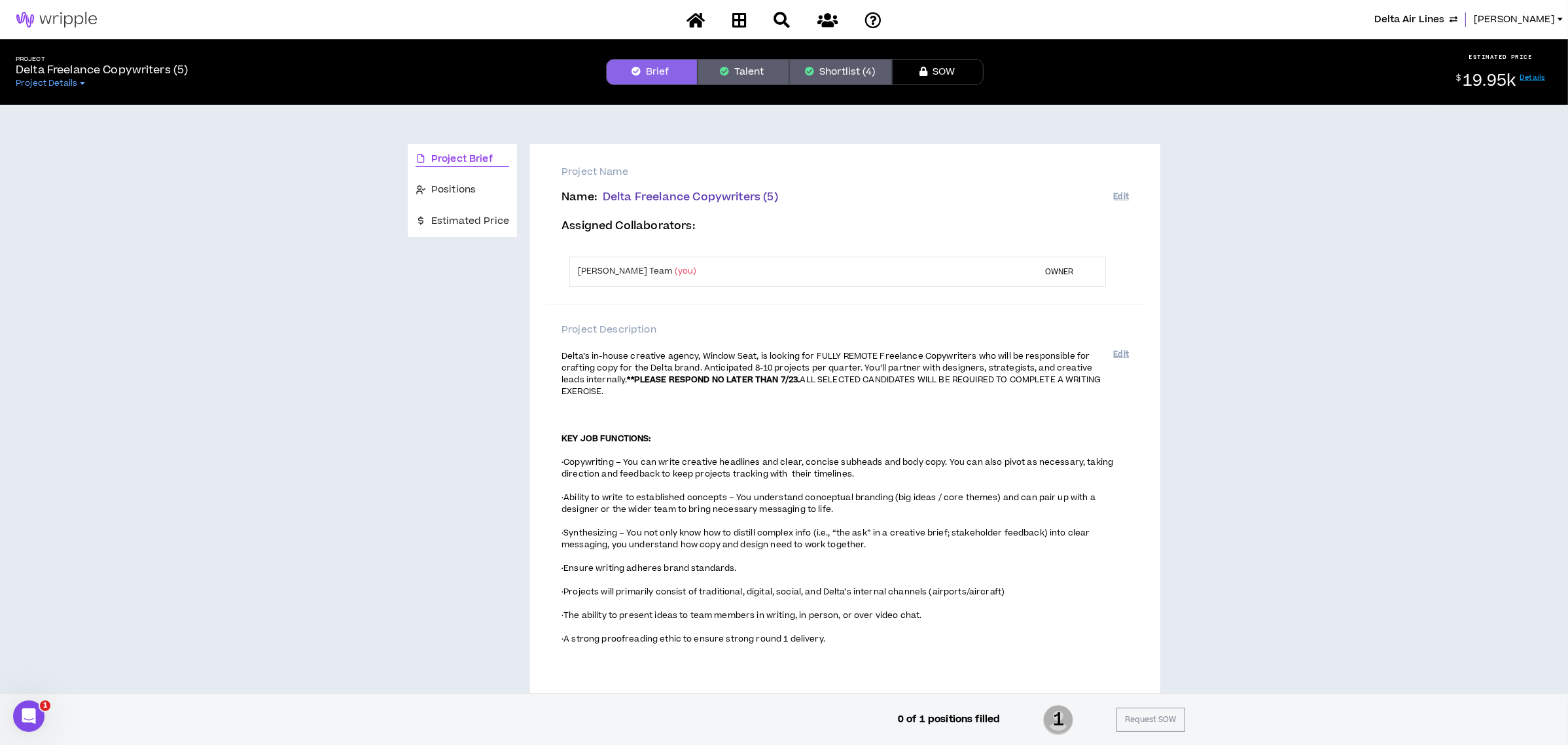
click at [708, 70] on button "Talent" at bounding box center [743, 72] width 91 height 26
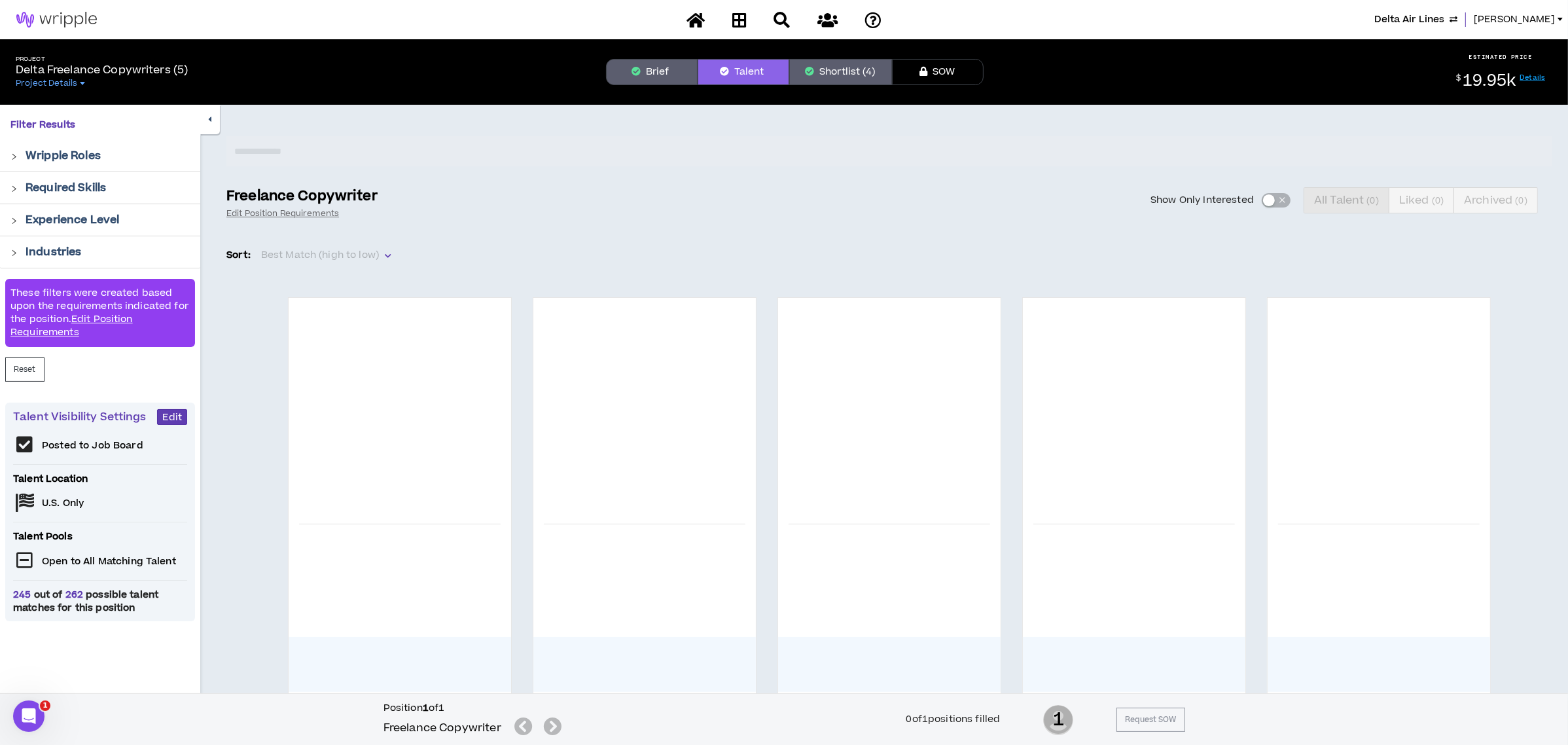
click at [709, 185] on div at bounding box center [889, 162] width 1325 height 51
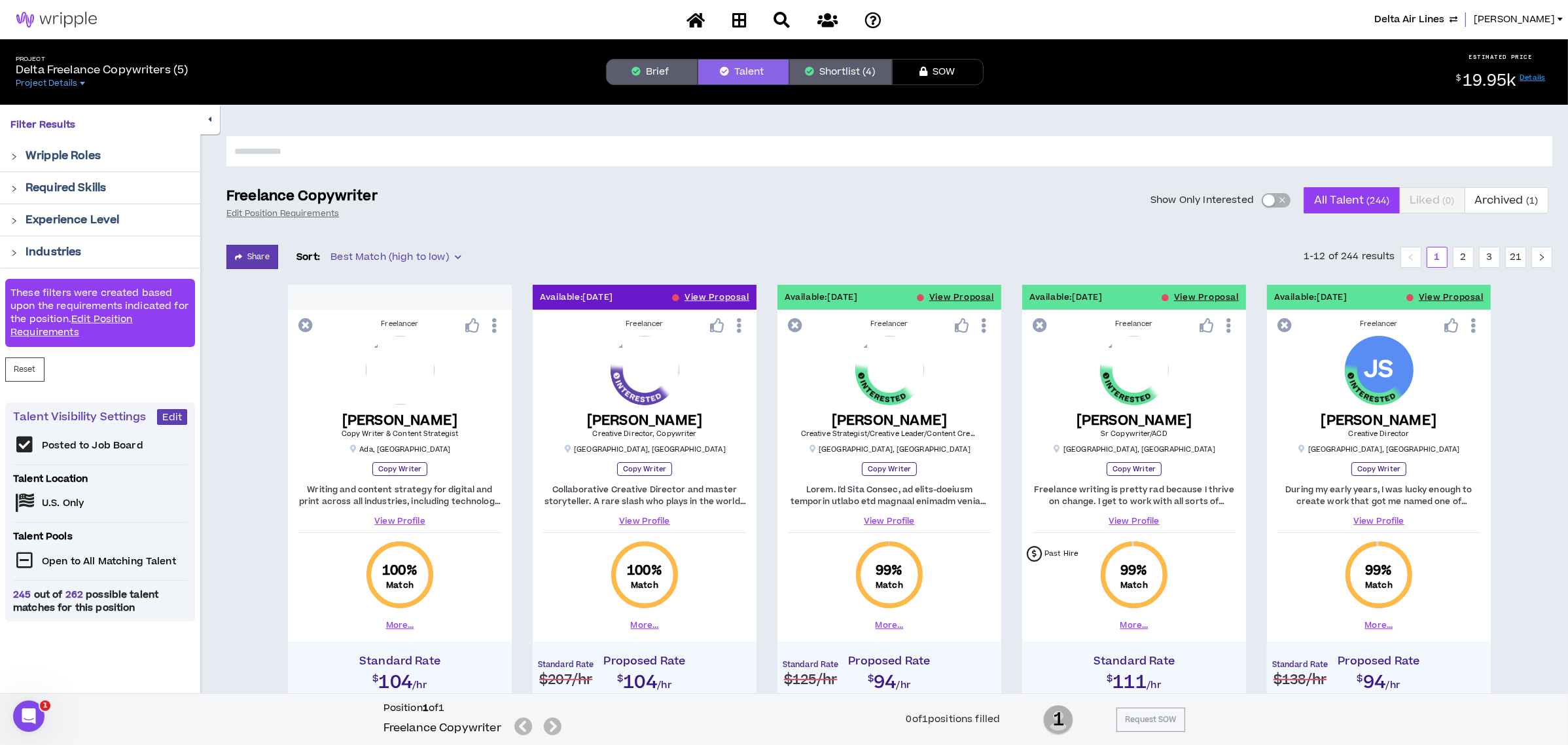
click at [1275, 205] on button "Show Only Interested" at bounding box center [1276, 200] width 29 height 14
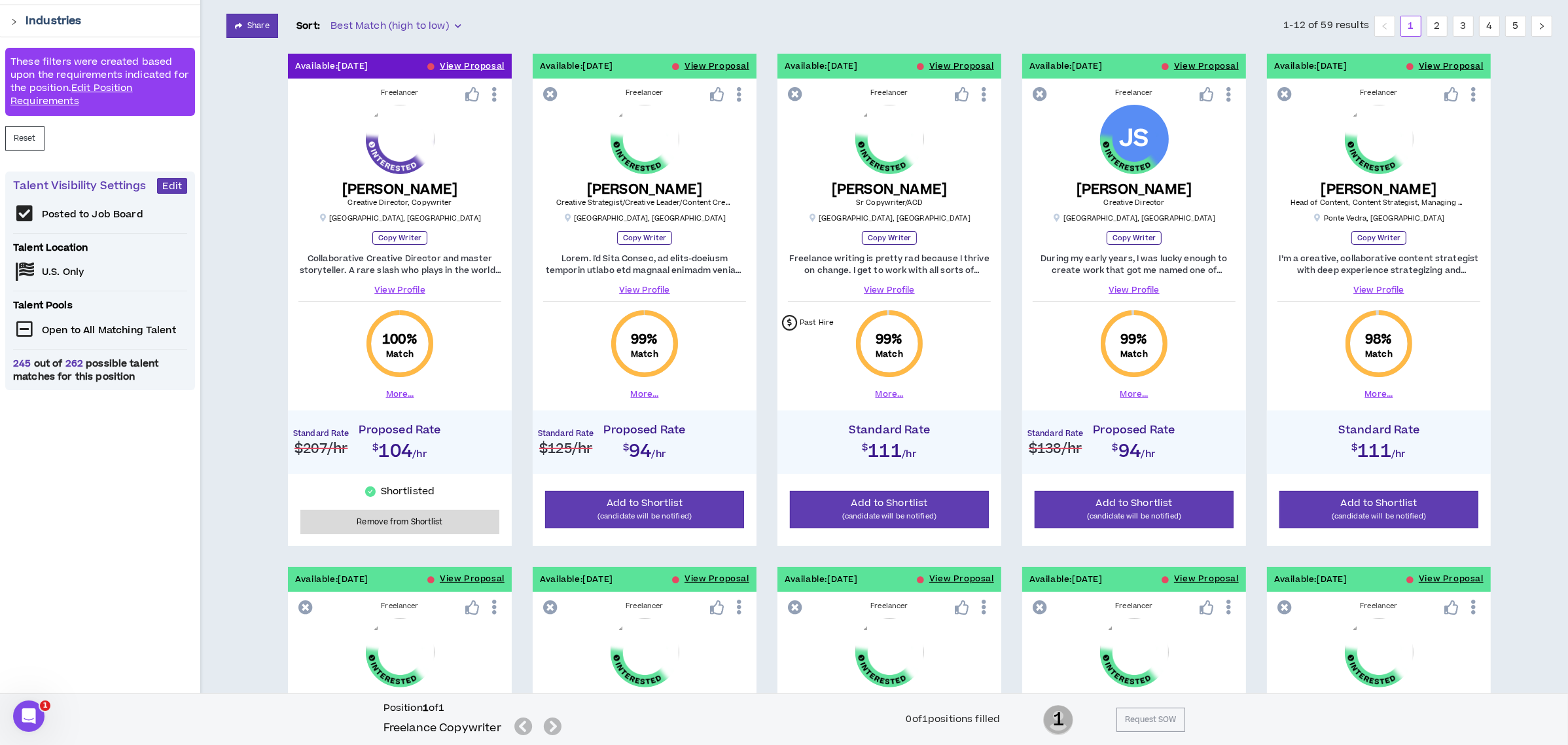
scroll to position [262, 0]
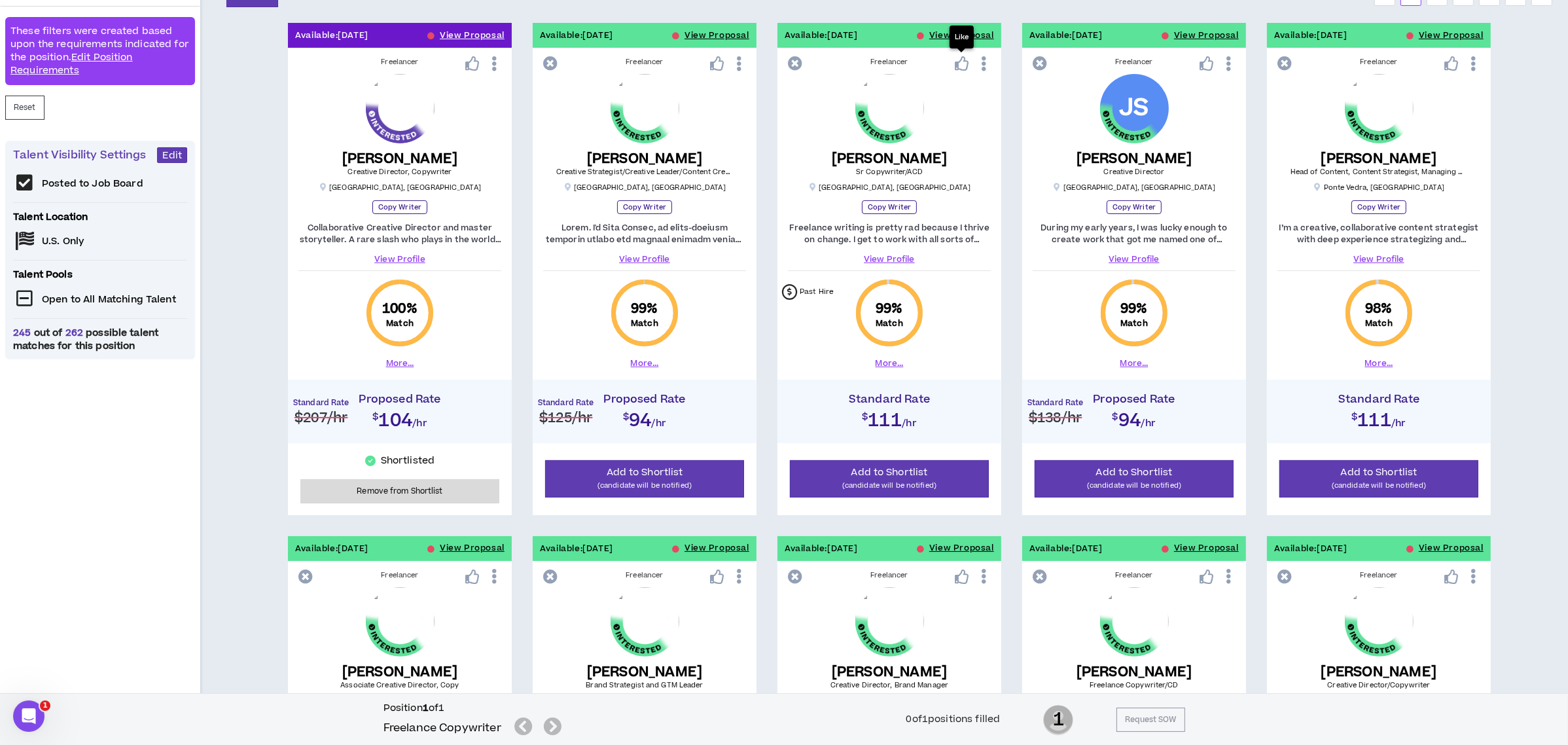
click at [958, 66] on icon at bounding box center [961, 63] width 14 height 14
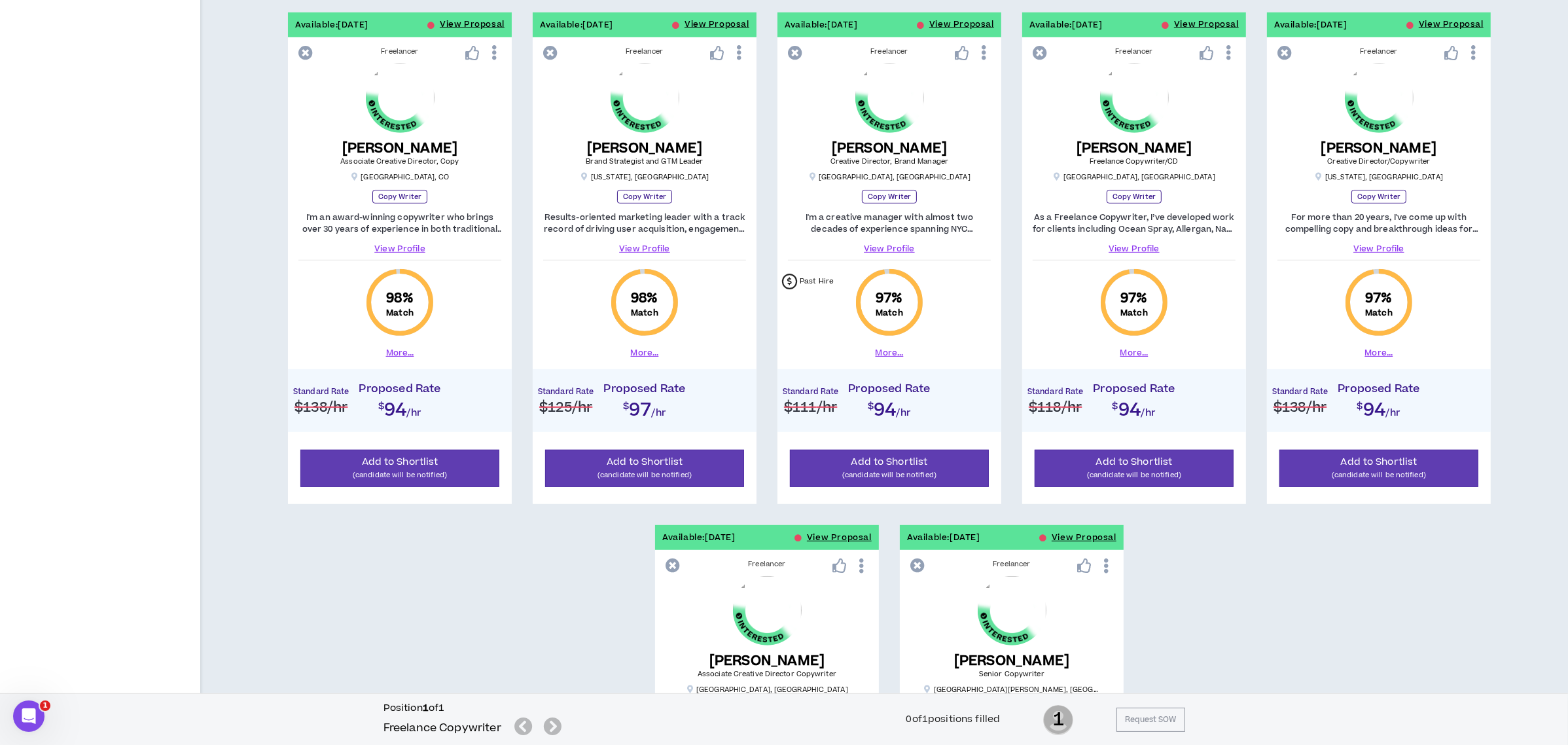
scroll to position [1198, 0]
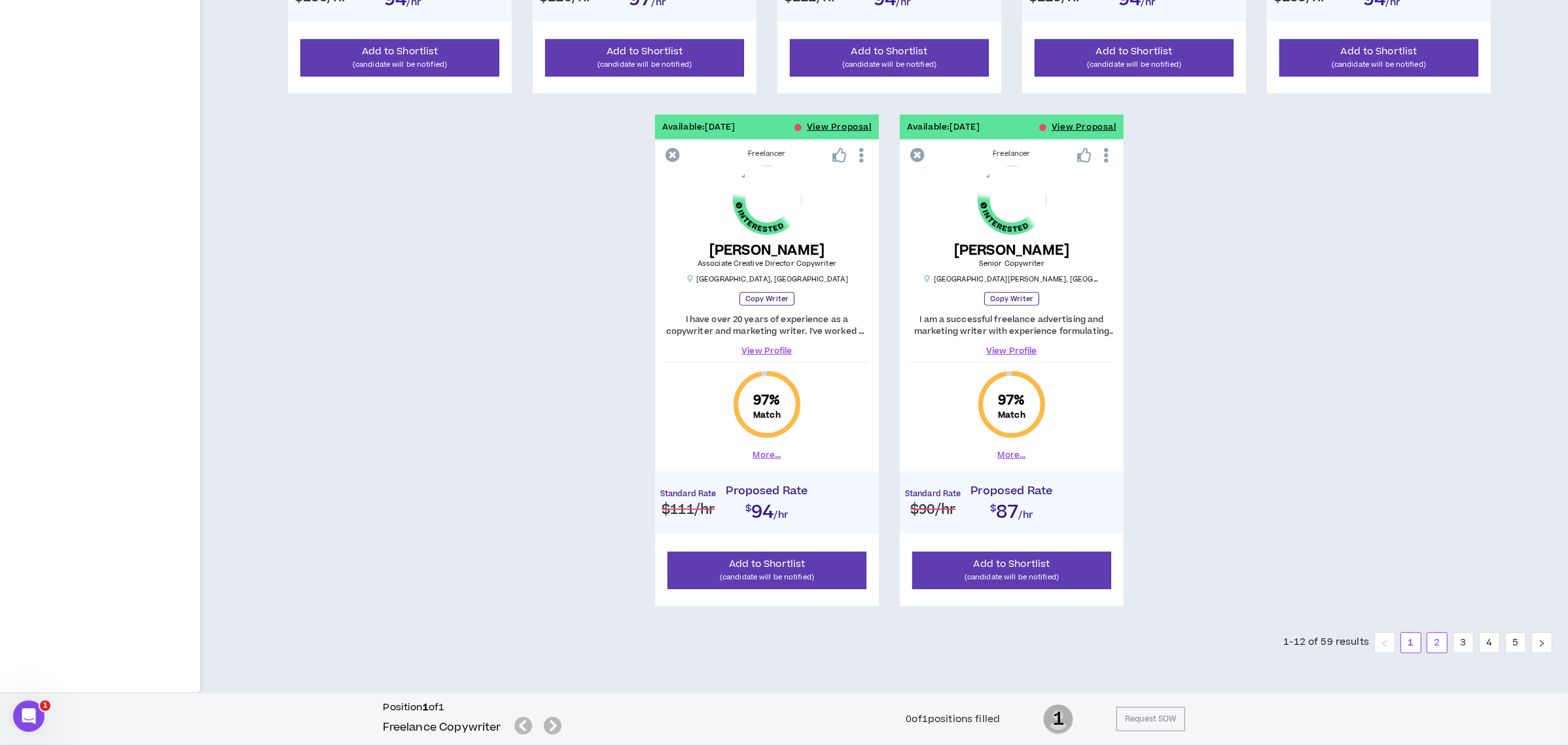
click at [1432, 649] on link "2" at bounding box center [1436, 642] width 19 height 19
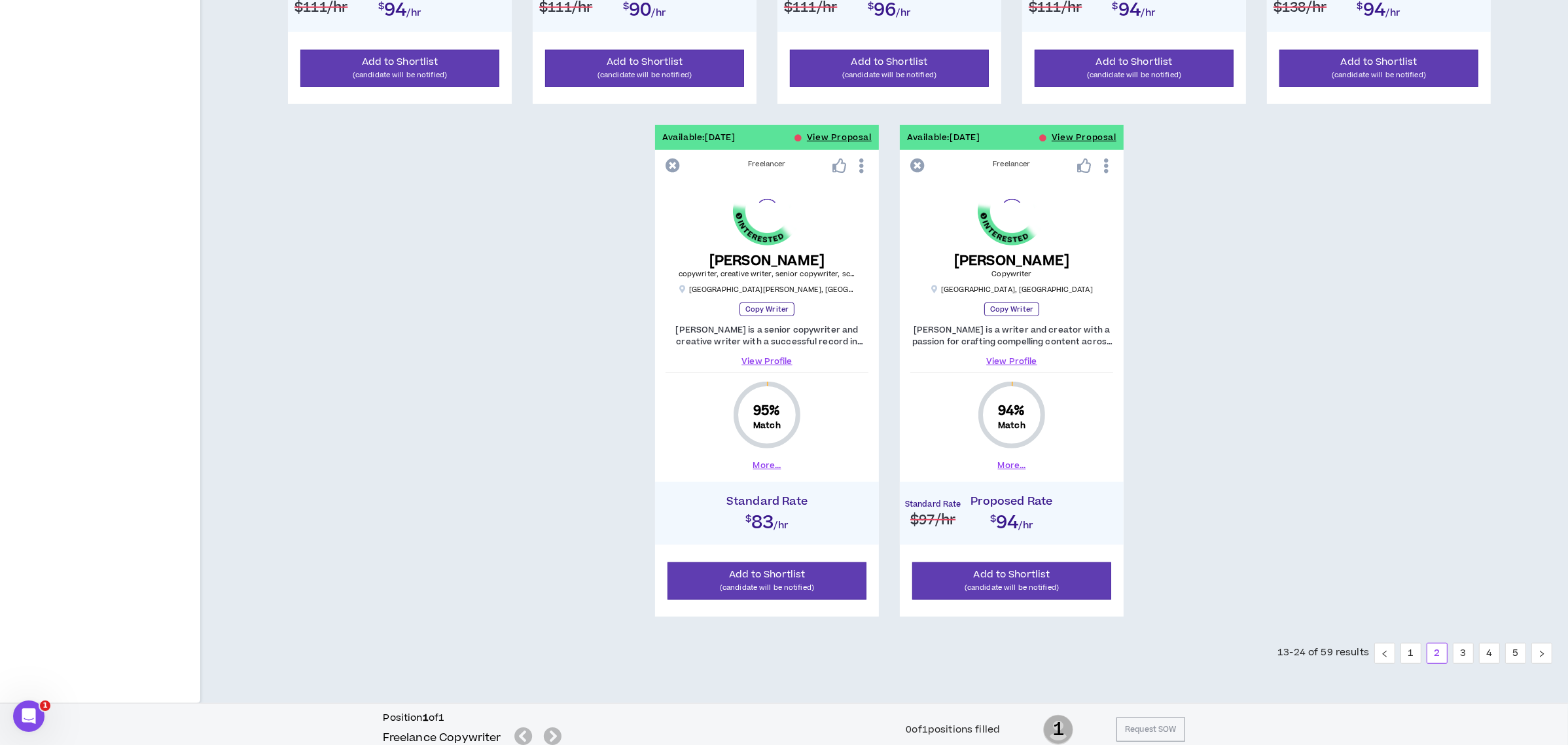
scroll to position [1198, 0]
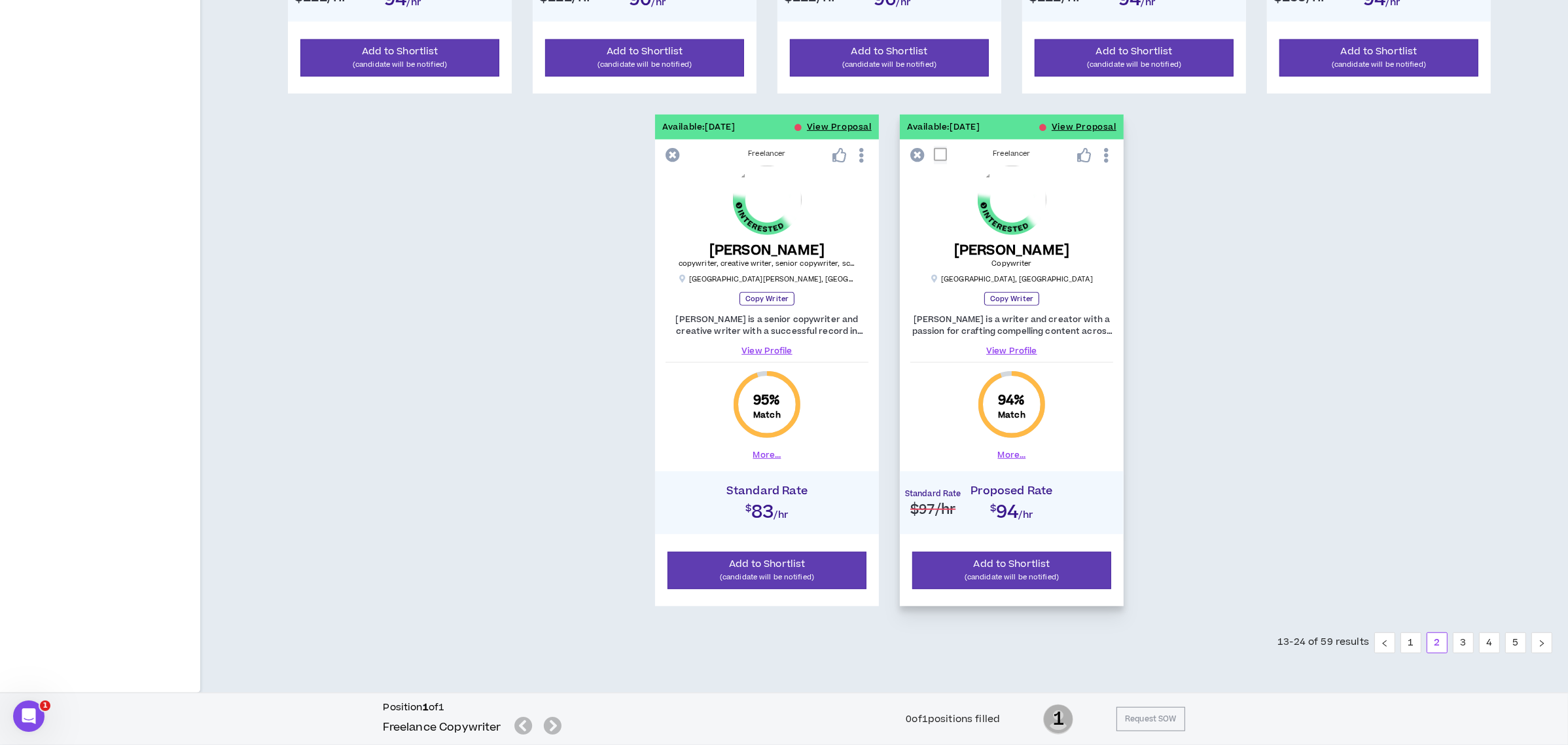
click at [1019, 347] on link "View Profile" at bounding box center [1012, 351] width 203 height 12
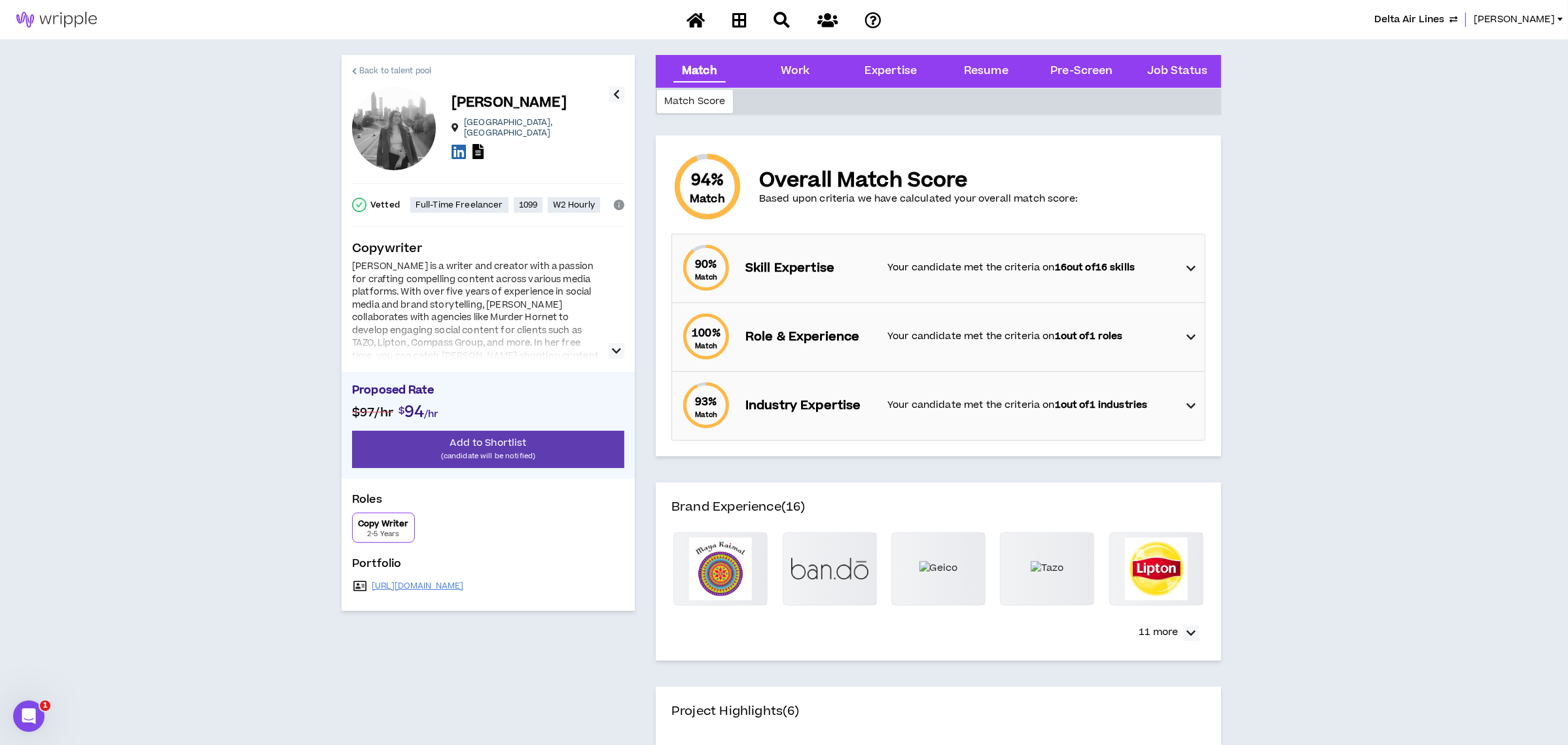
click at [387, 69] on span "Back to talent pool" at bounding box center [395, 71] width 72 height 13
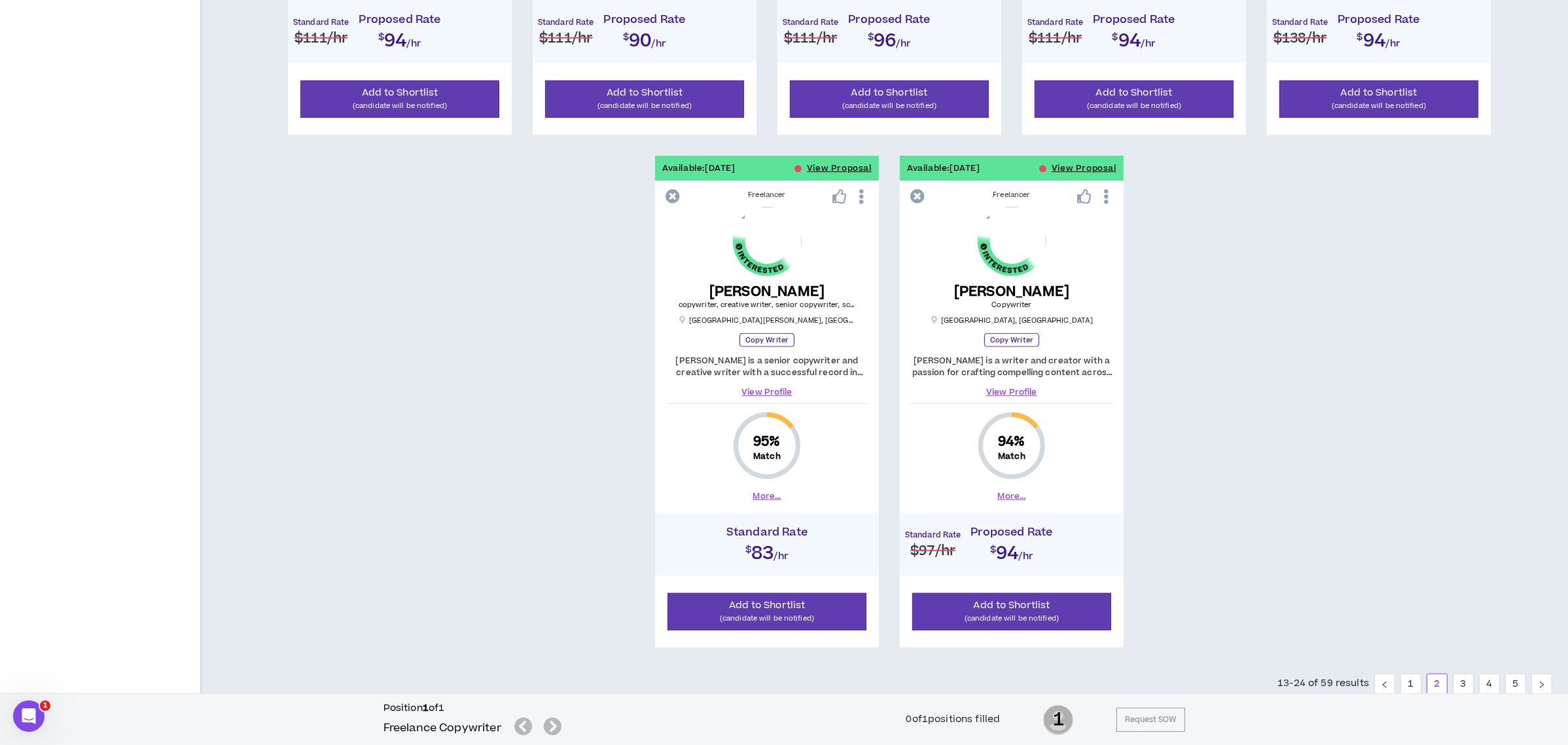
scroll to position [1186, 0]
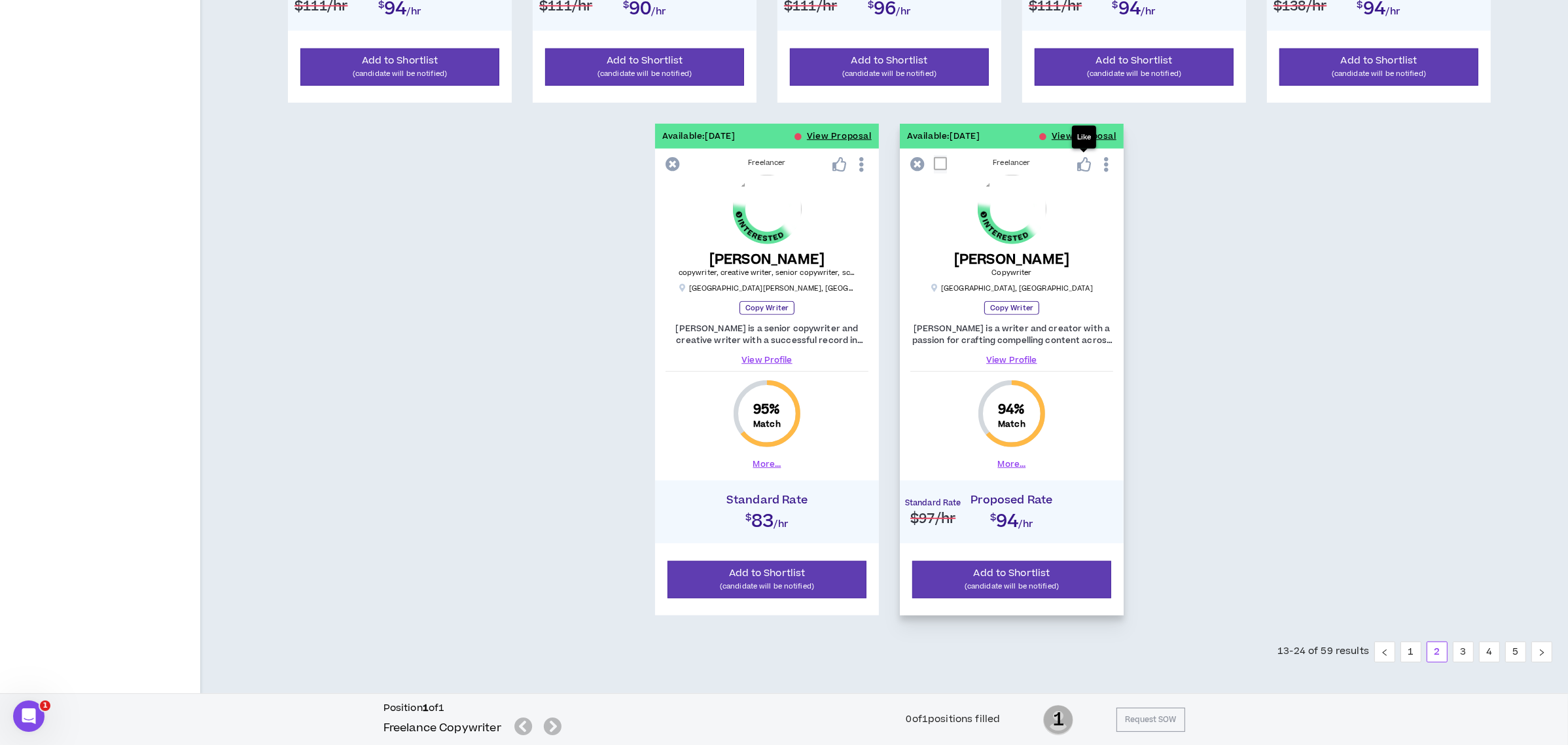
click at [1074, 134] on div "Like" at bounding box center [1084, 137] width 25 height 23
click at [1067, 137] on button "View Proposal" at bounding box center [1084, 135] width 65 height 25
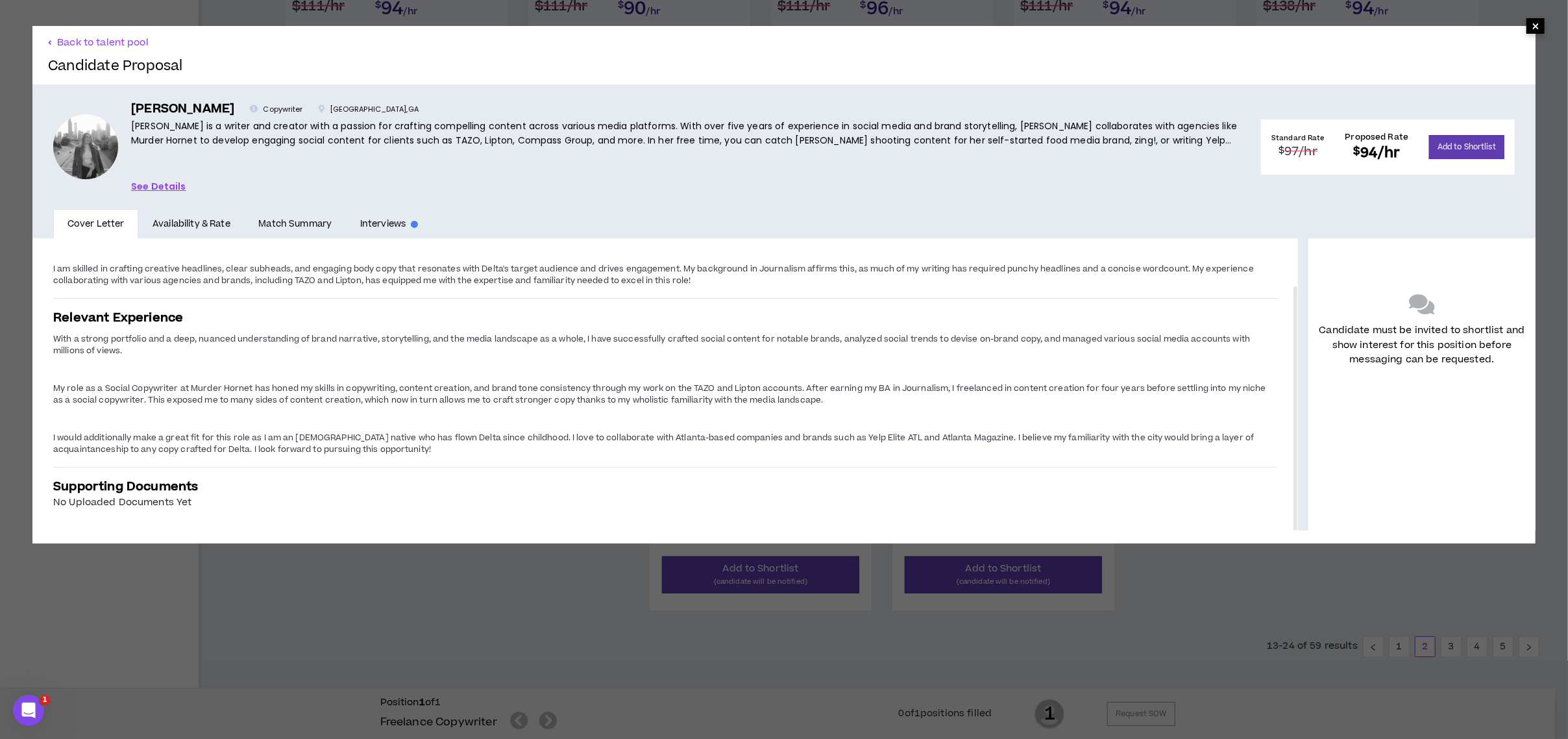
click at [1532, 25] on span "×" at bounding box center [1535, 26] width 8 height 16
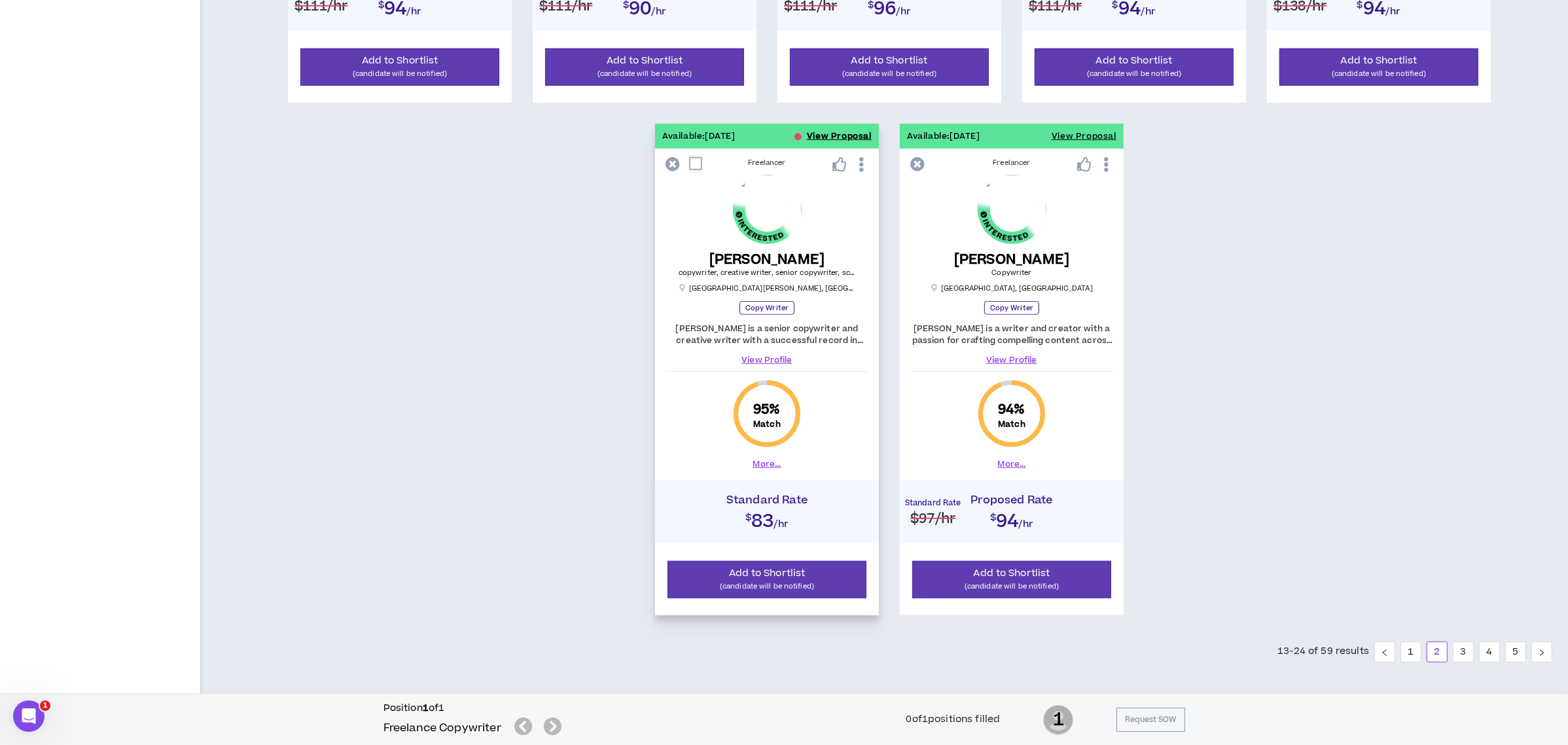
click at [825, 137] on button "View Proposal" at bounding box center [839, 135] width 65 height 25
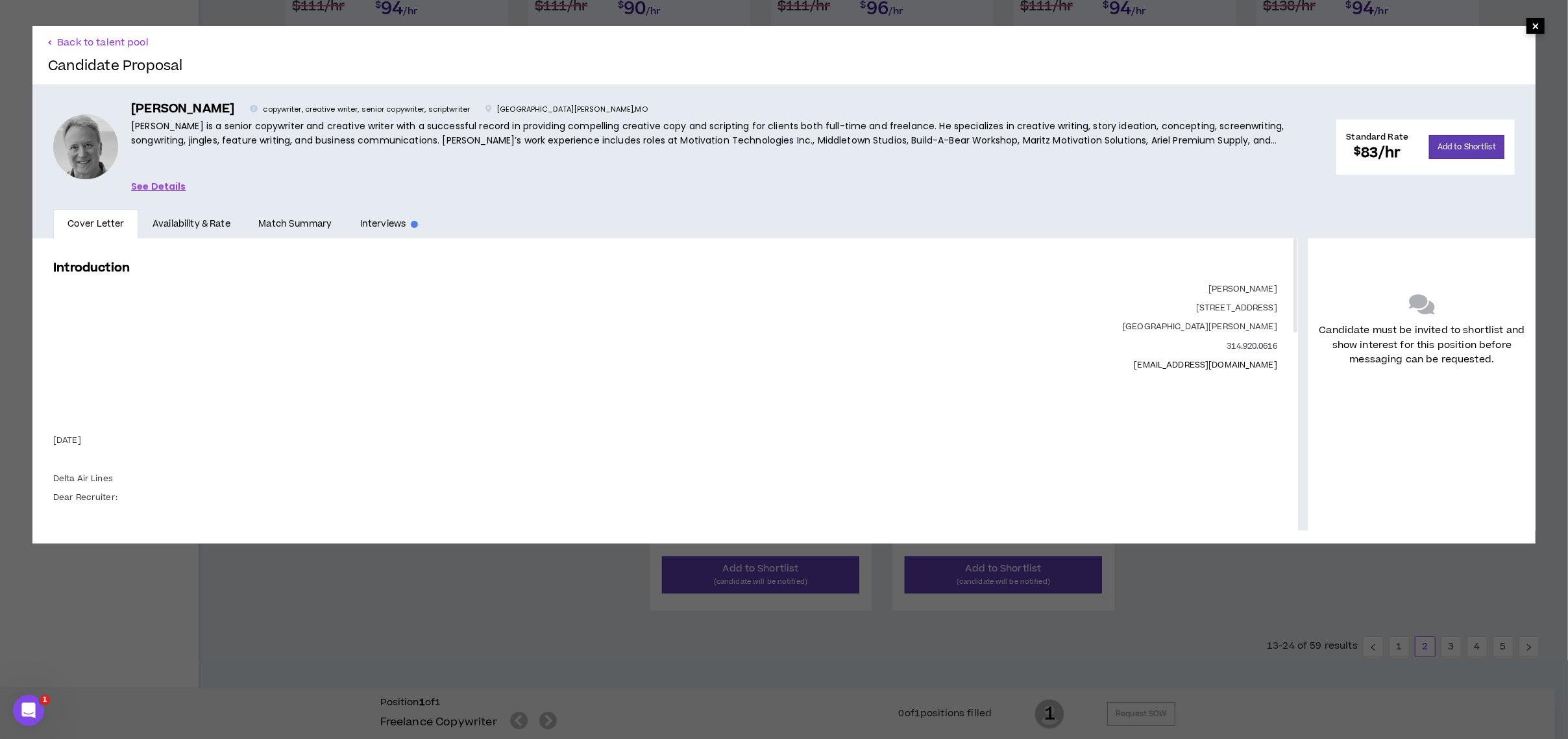
click at [1532, 25] on span "×" at bounding box center [1535, 26] width 8 height 16
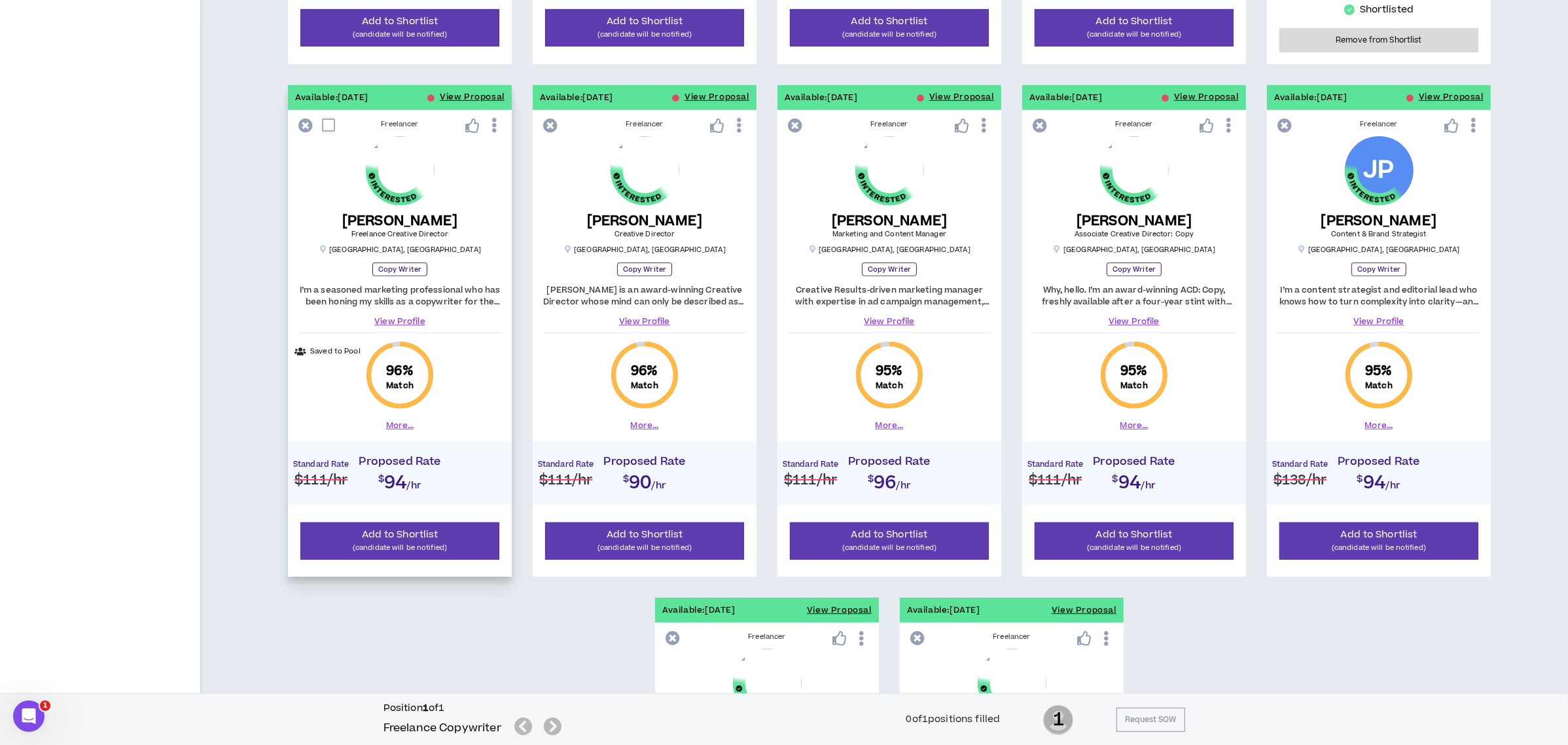
scroll to position [751, 0]
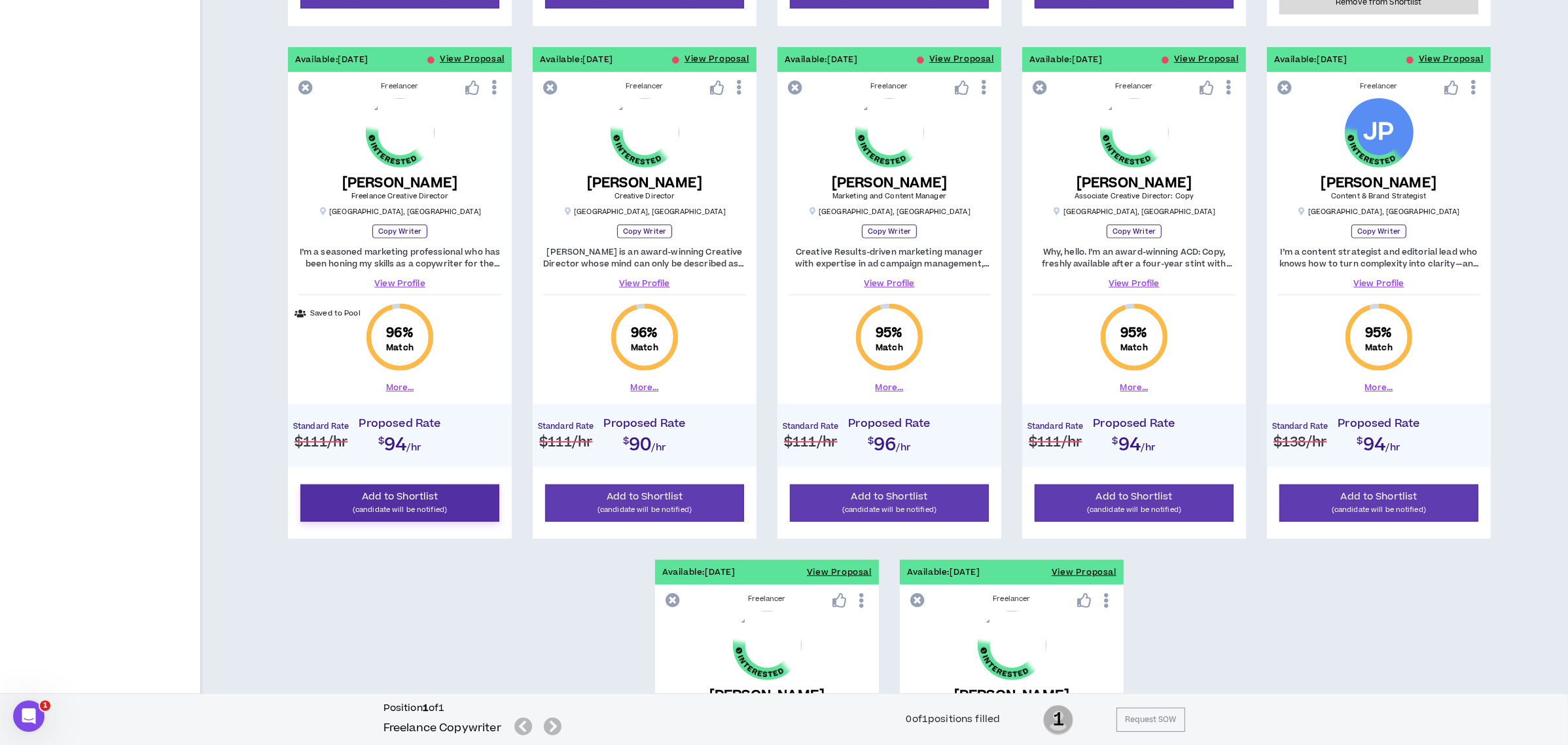
click at [416, 506] on p "(candidate will be notified)" at bounding box center [399, 509] width 182 height 13
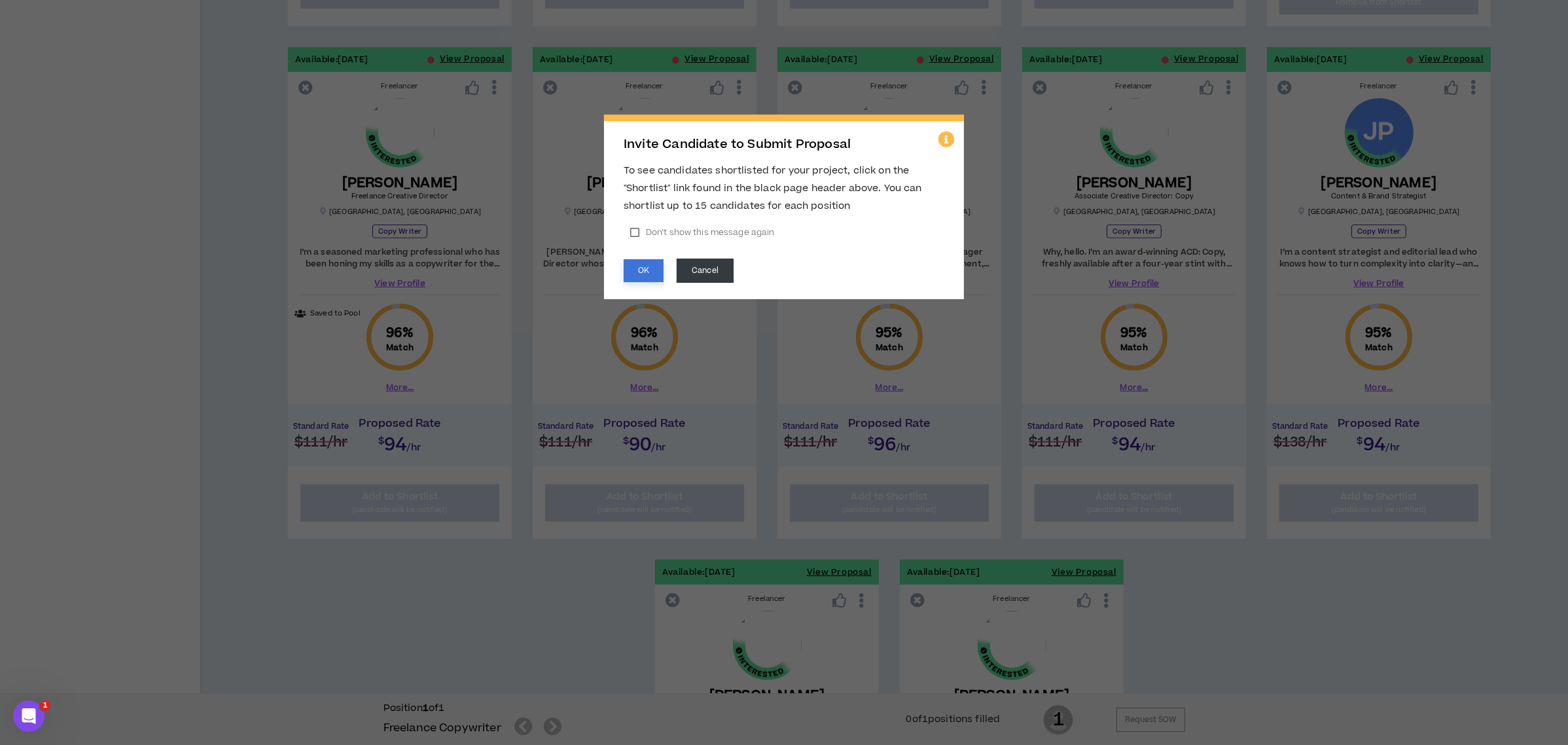
click at [641, 274] on button "OK" at bounding box center [643, 271] width 40 height 23
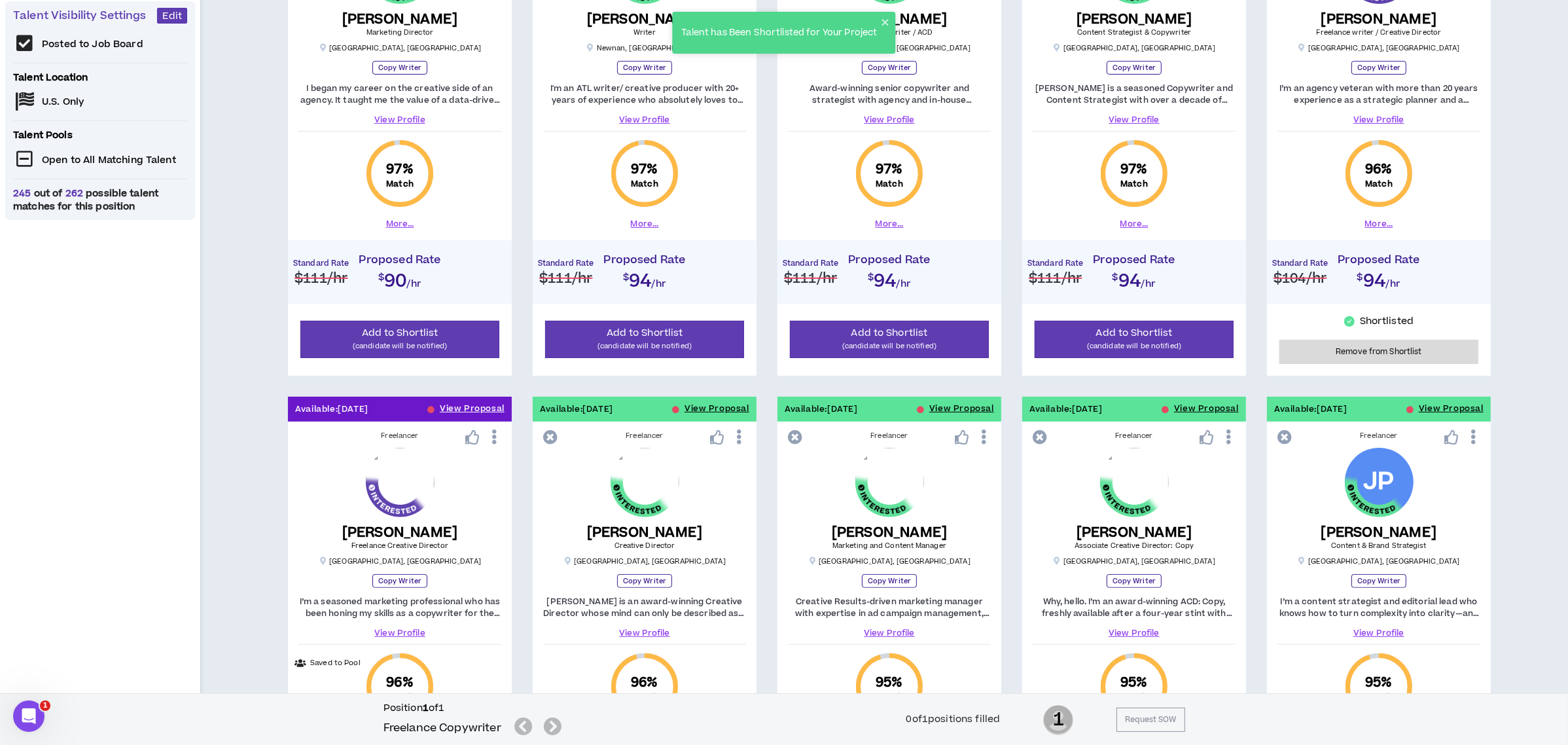
scroll to position [227, 0]
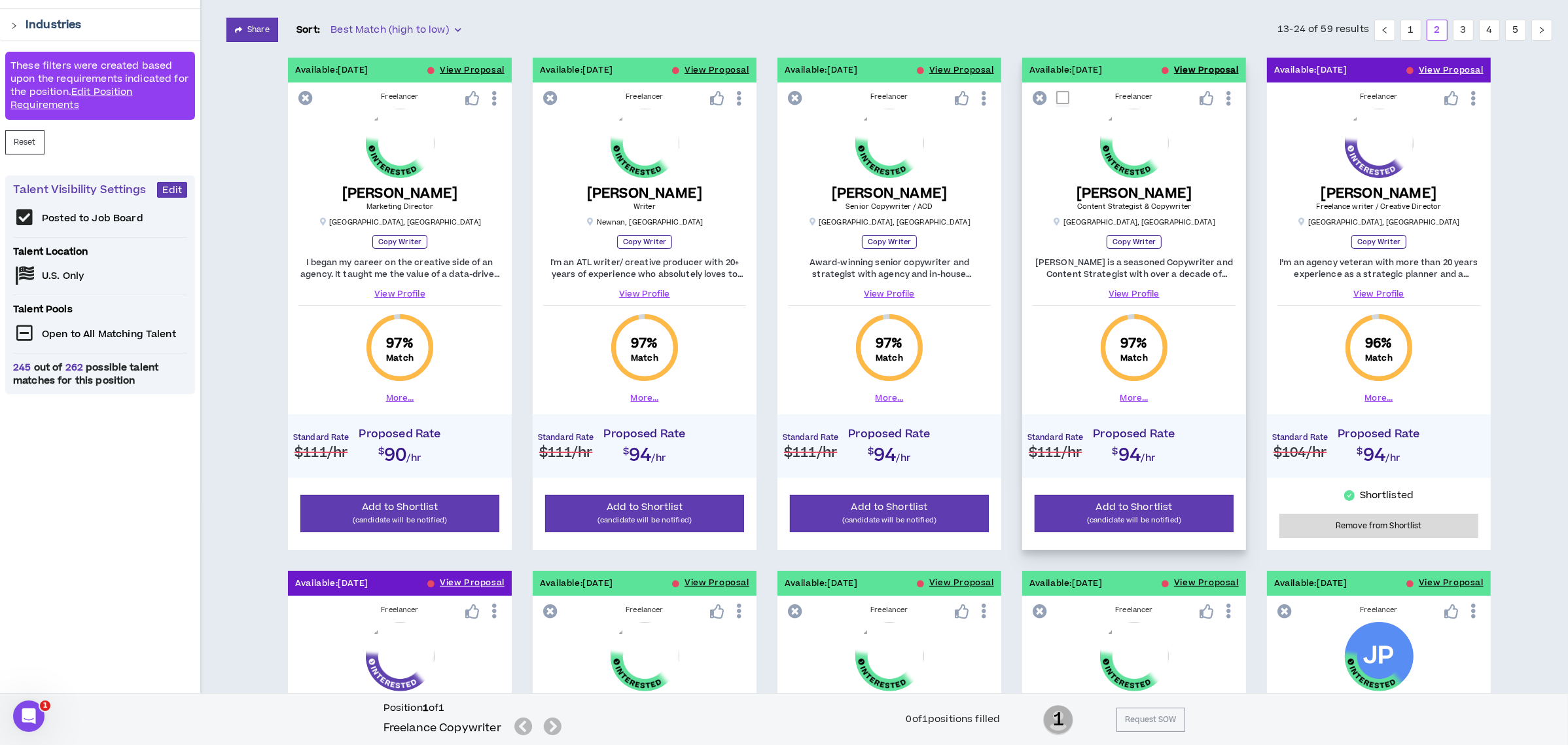
click at [1181, 71] on button "View Proposal" at bounding box center [1206, 69] width 65 height 25
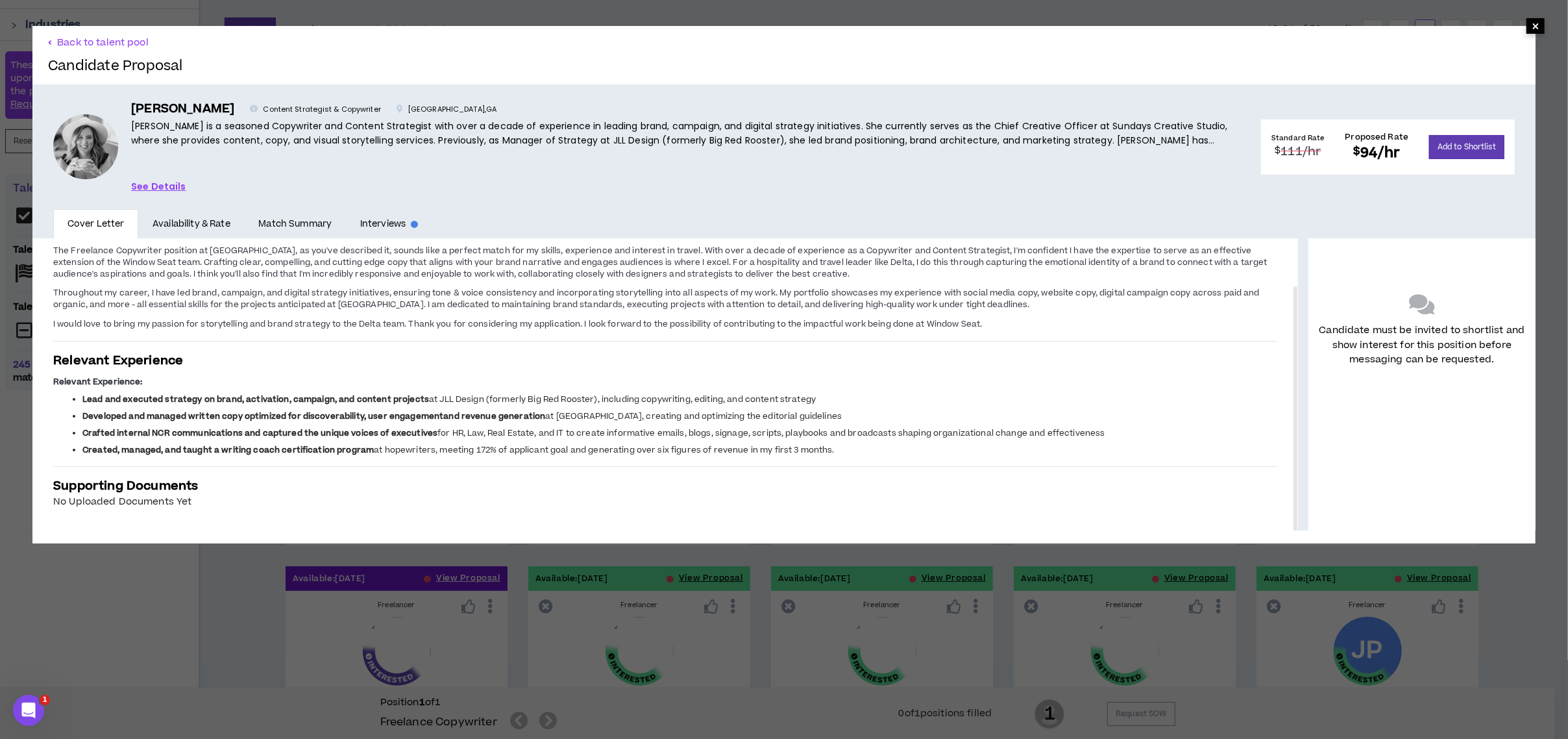
click at [1532, 28] on span "×" at bounding box center [1535, 26] width 8 height 16
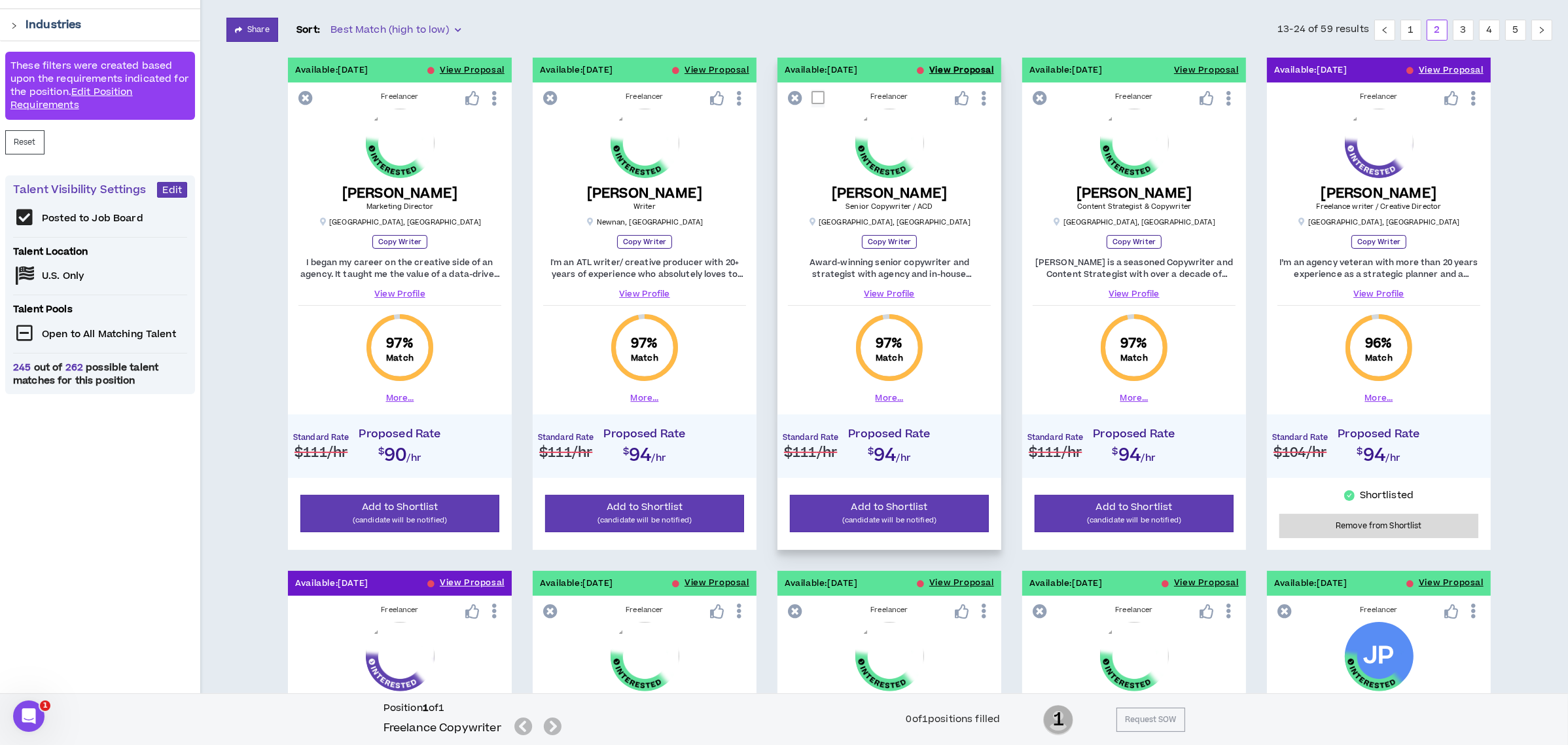
click at [965, 63] on button "View Proposal" at bounding box center [961, 69] width 65 height 25
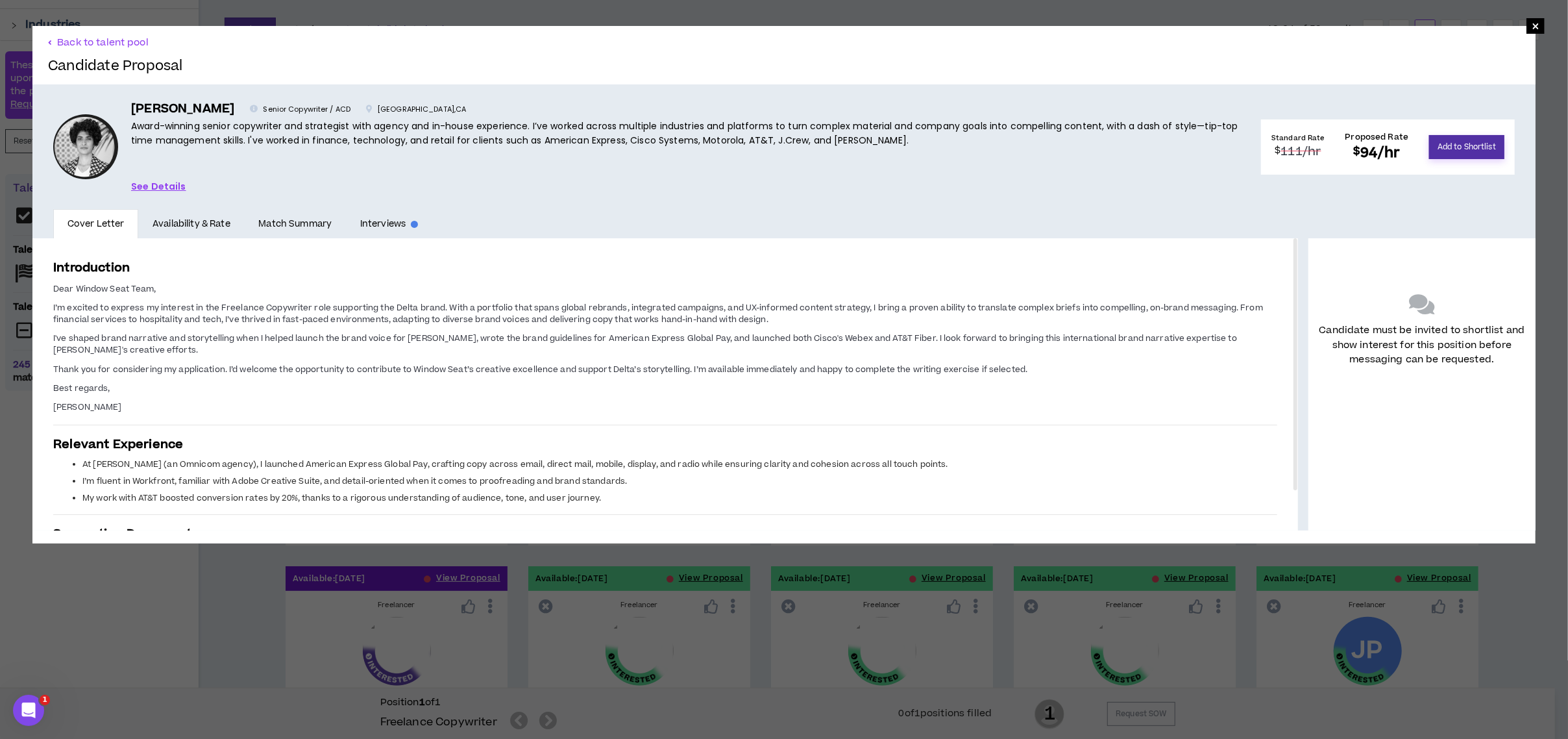
click at [1443, 138] on button "Add to Shortlist" at bounding box center [1467, 147] width 75 height 24
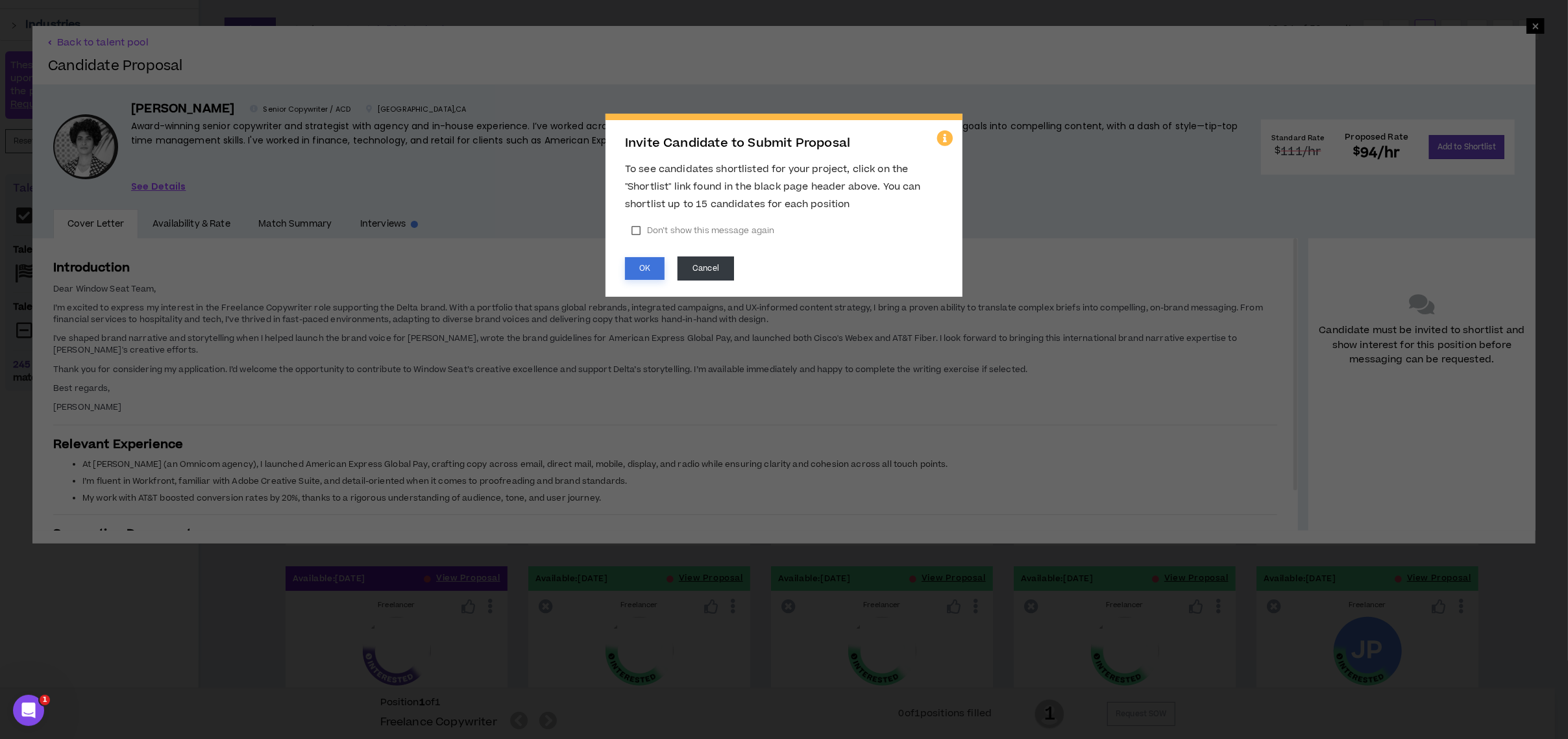
click at [645, 258] on button "OK" at bounding box center [644, 268] width 39 height 23
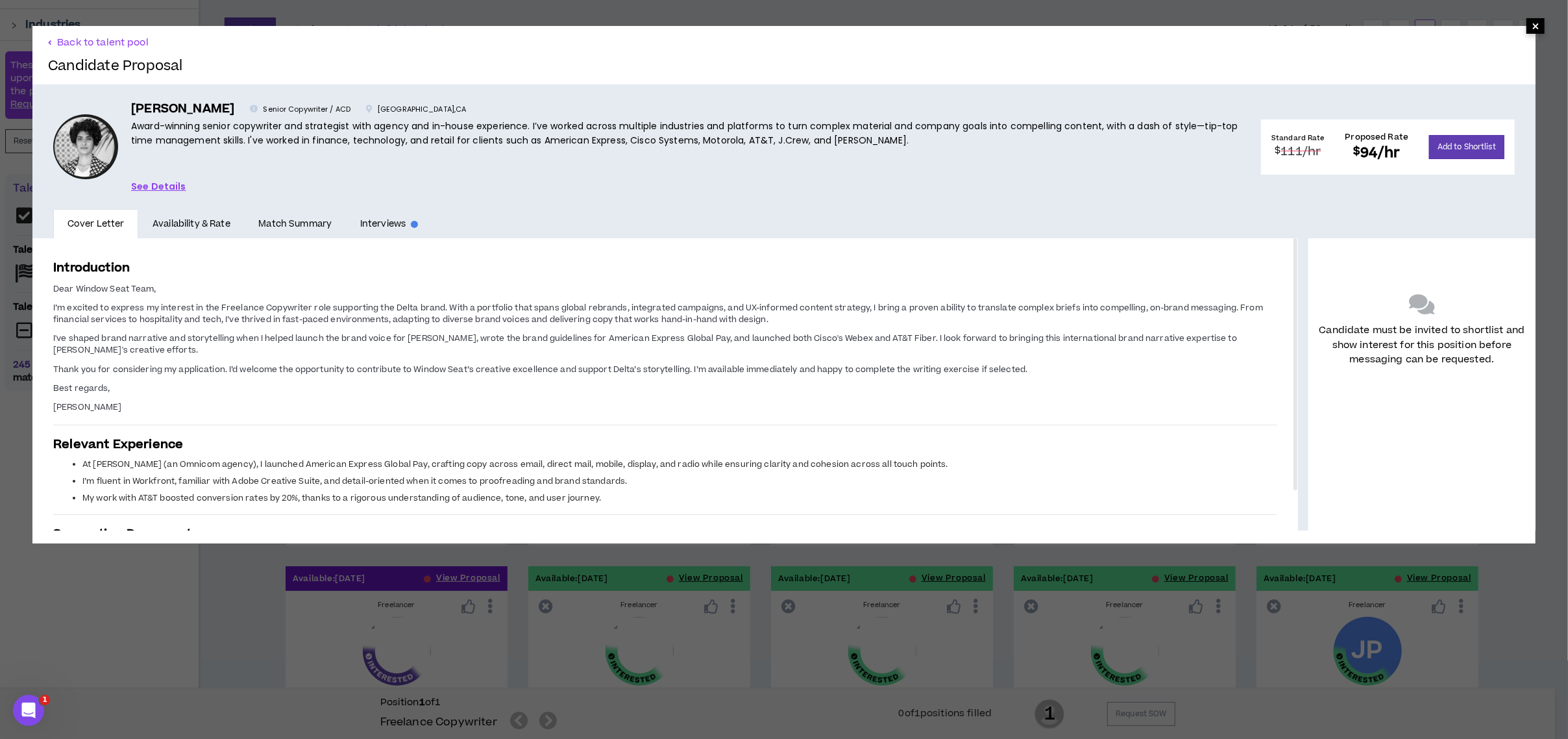
click at [1532, 18] on span "×" at bounding box center [1535, 26] width 8 height 16
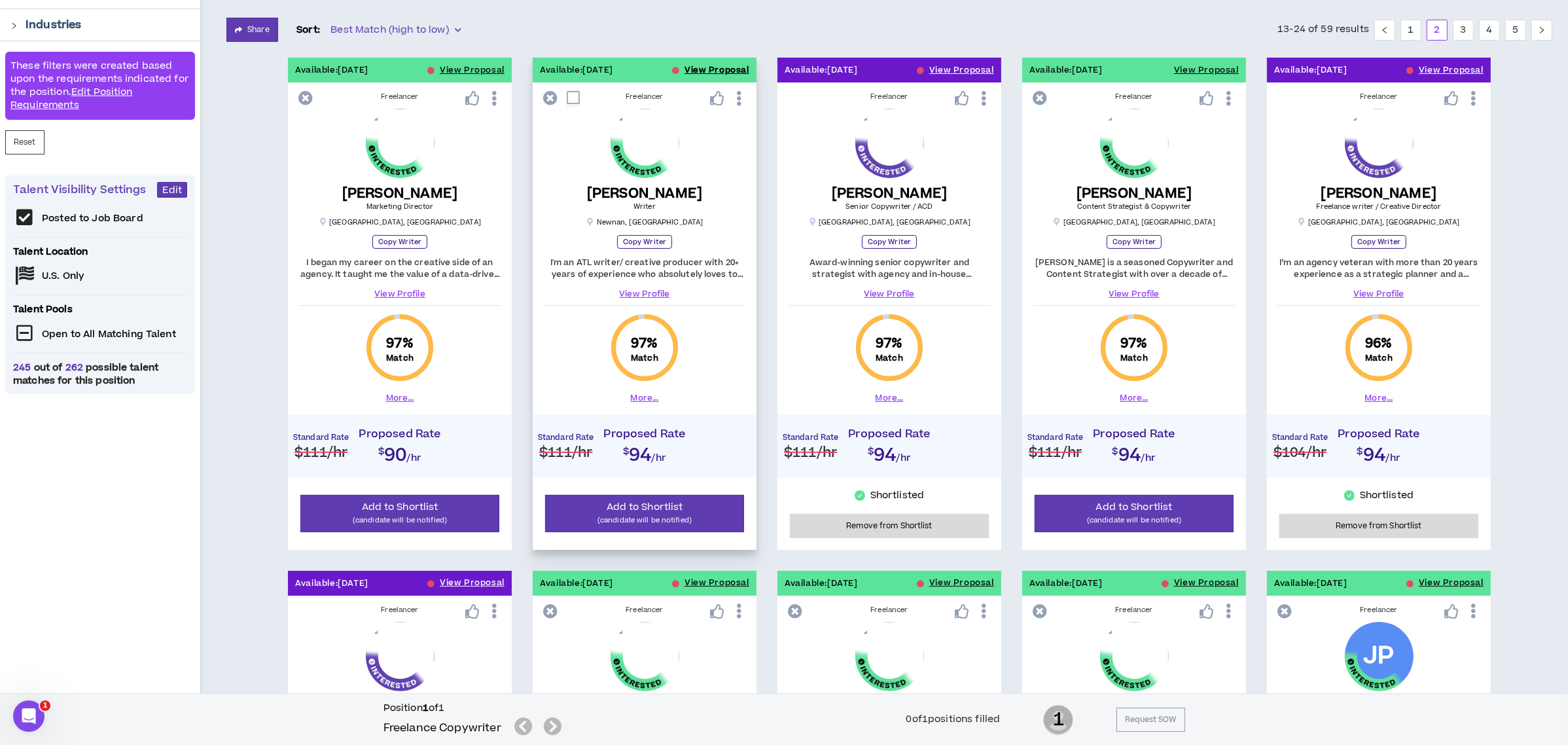
click at [690, 69] on button "View Proposal" at bounding box center [717, 69] width 65 height 25
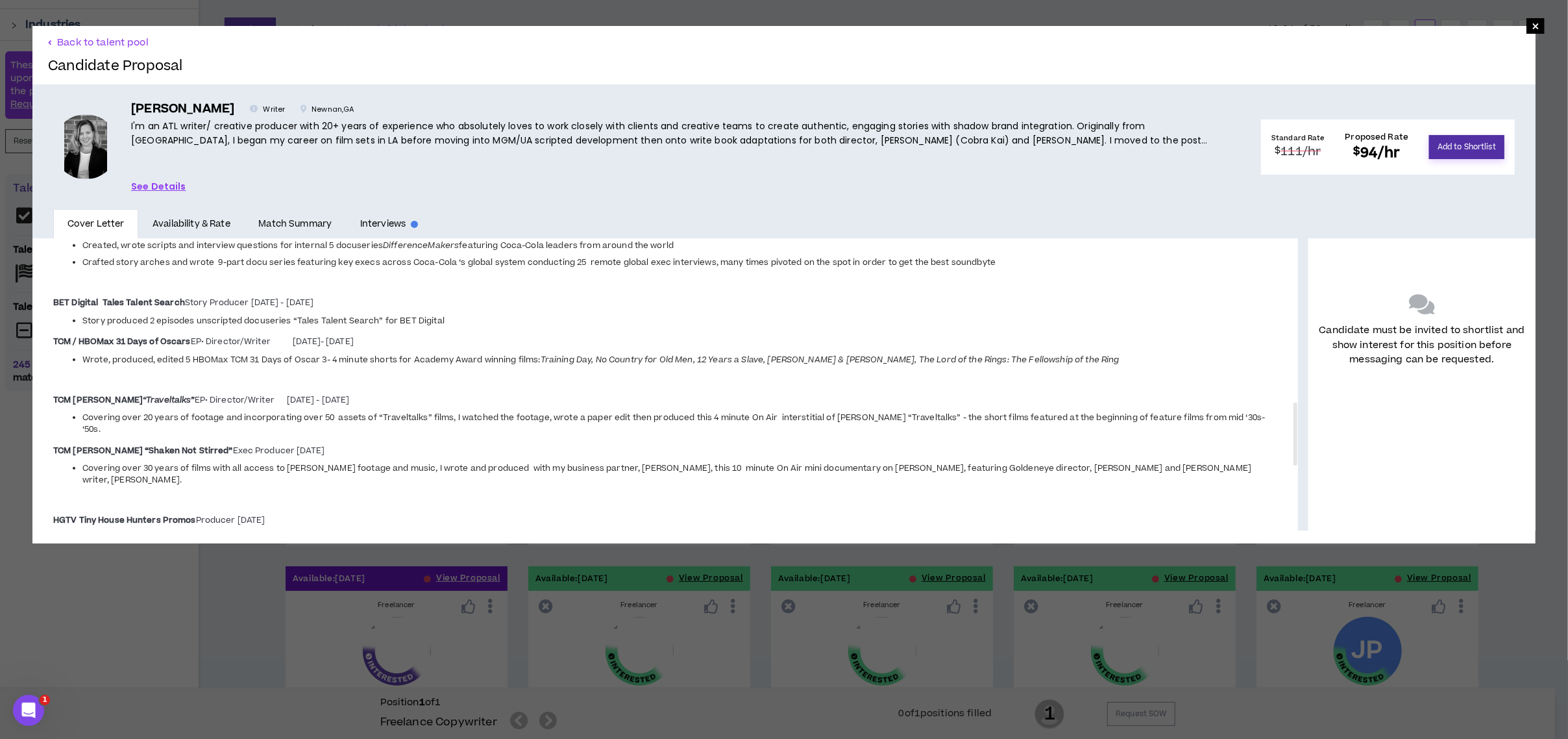
click at [1446, 143] on button "Add to Shortlist" at bounding box center [1467, 147] width 75 height 24
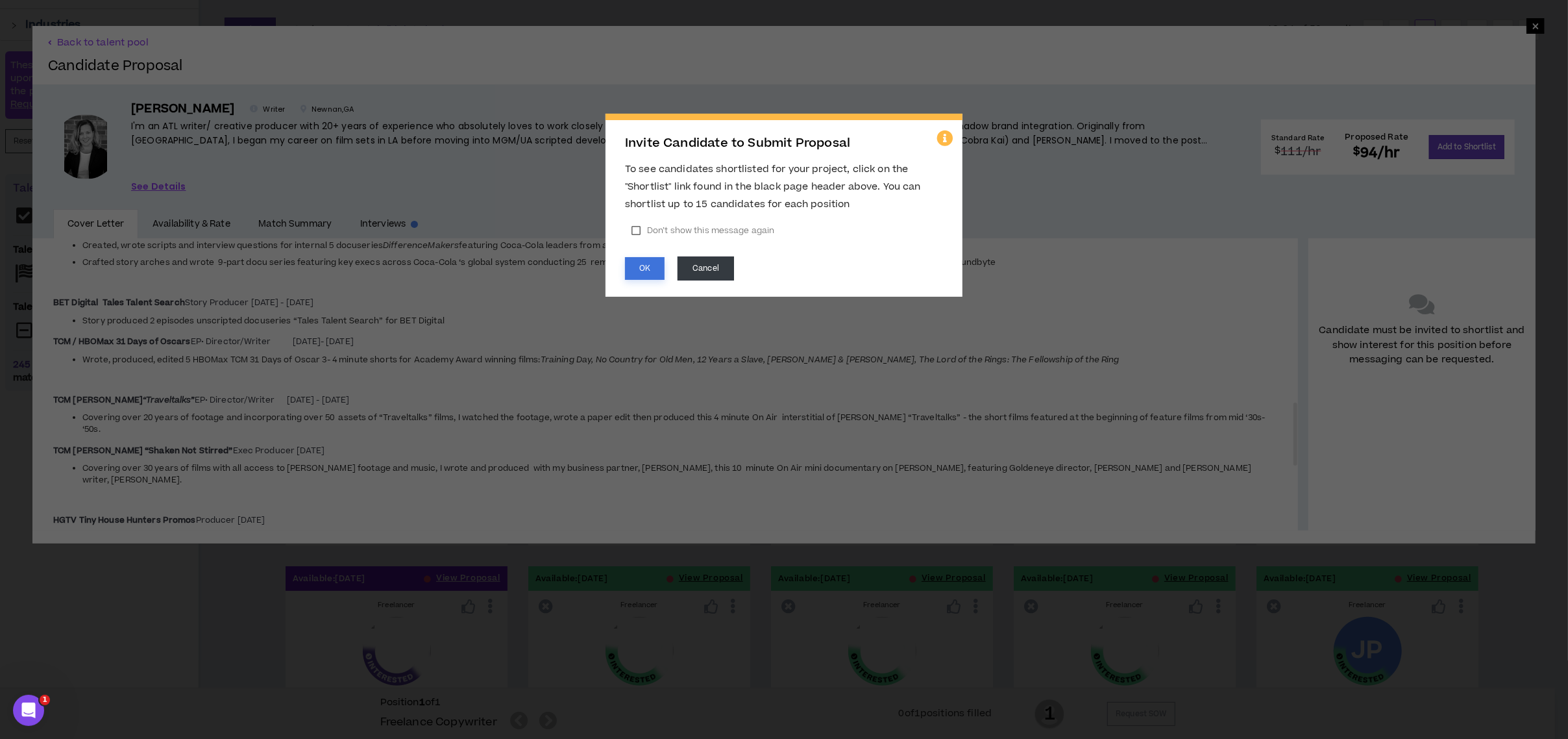
click at [631, 268] on button "OK" at bounding box center [644, 268] width 39 height 23
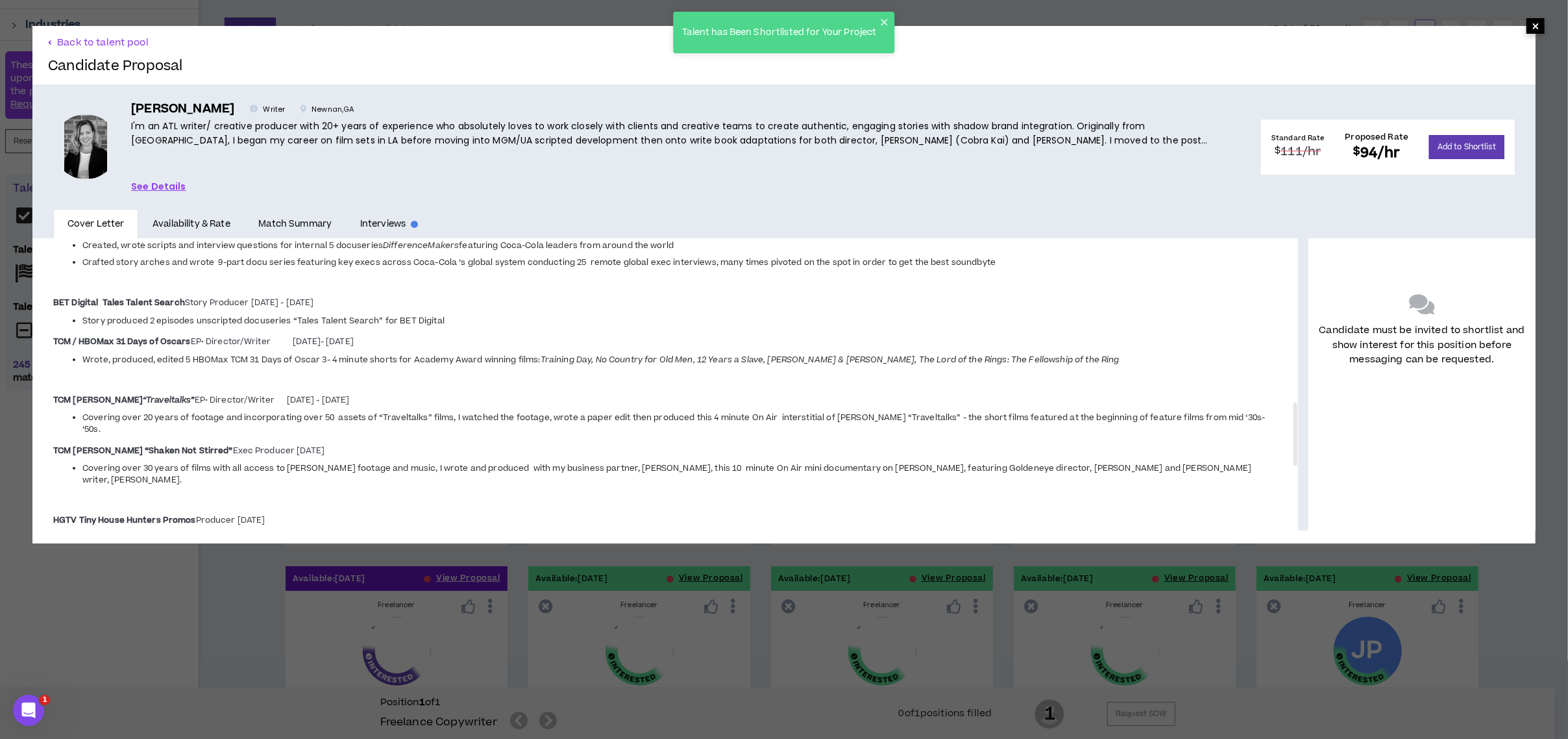
click at [1529, 25] on span "×" at bounding box center [1536, 26] width 18 height 16
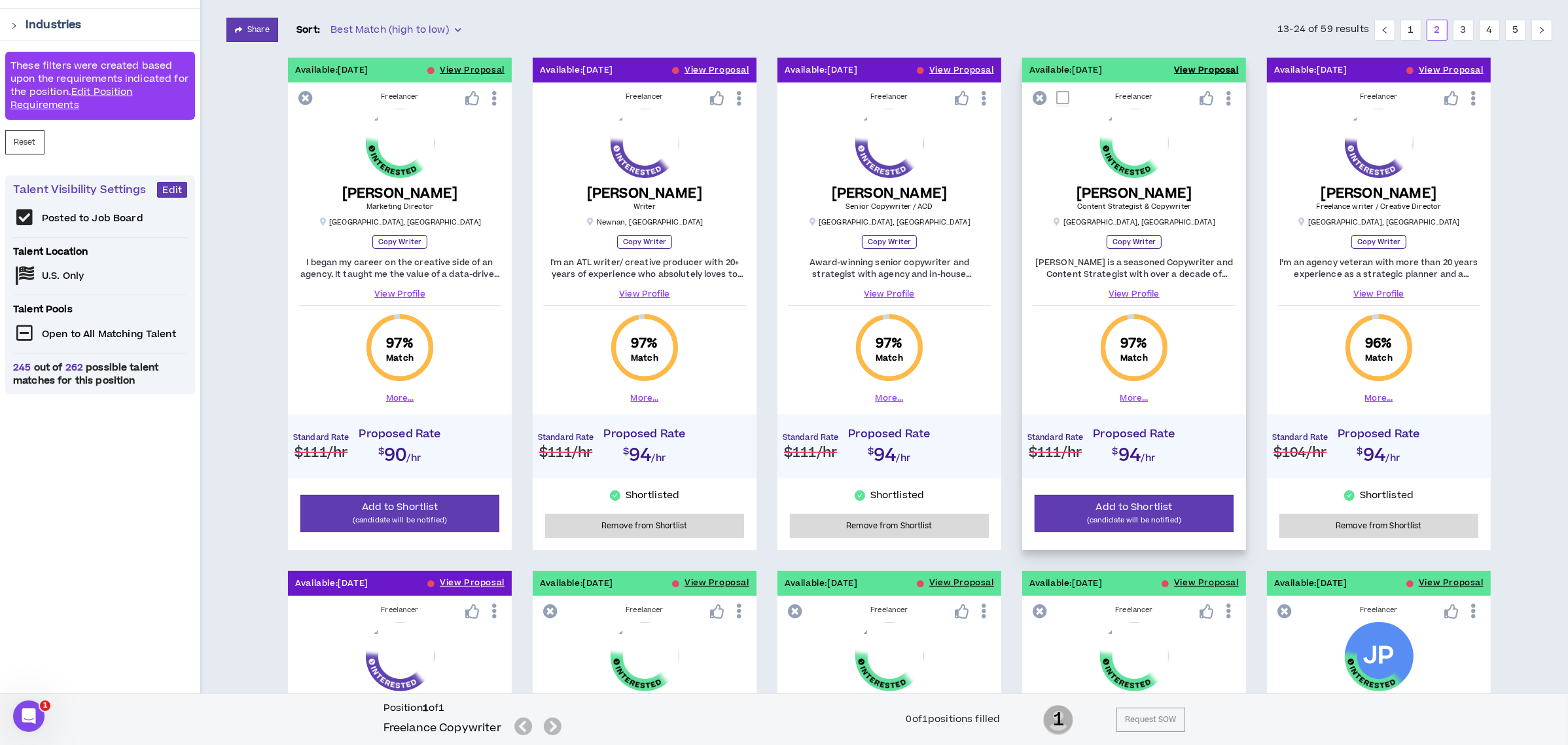
click at [1214, 71] on button "View Proposal" at bounding box center [1206, 69] width 65 height 25
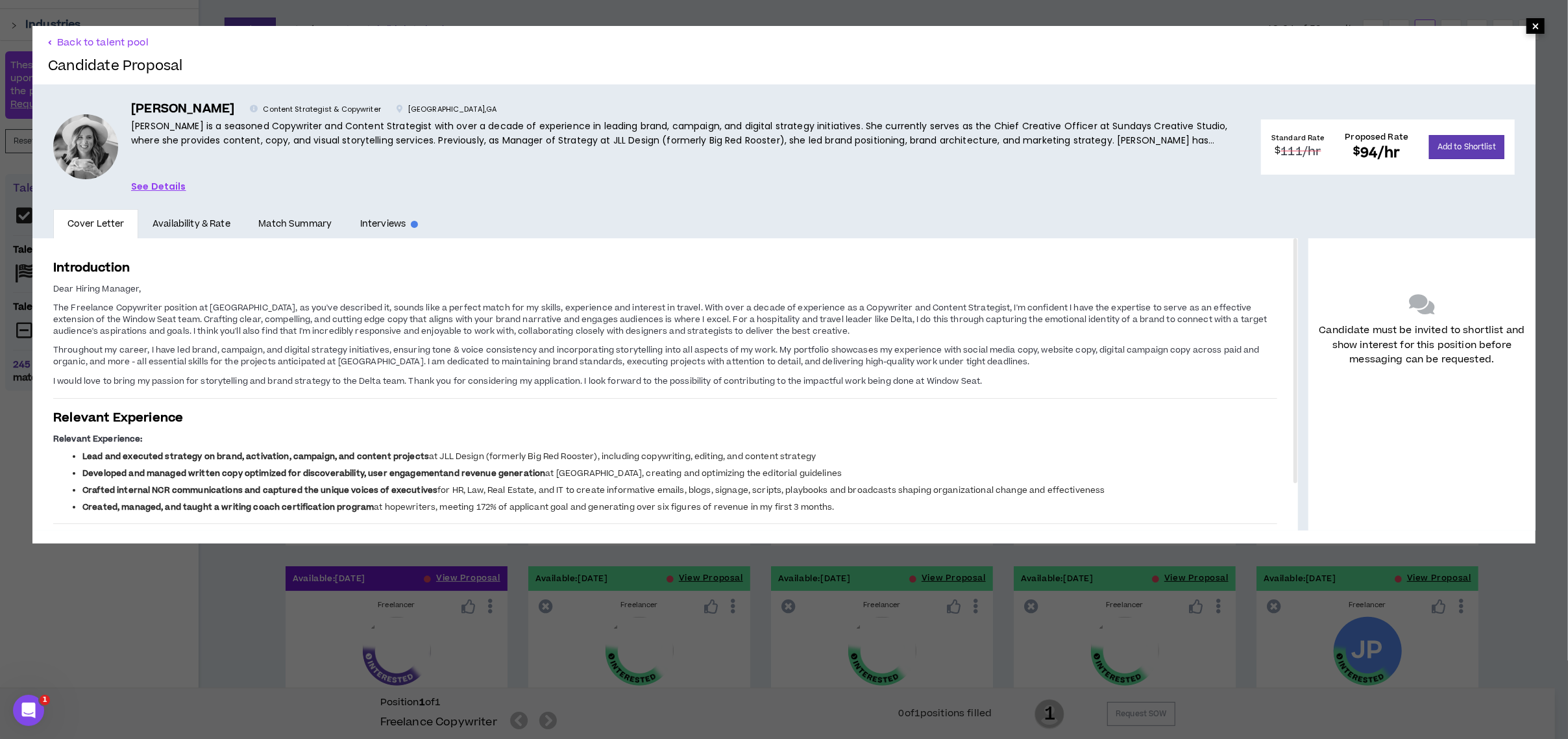
click at [1532, 24] on span "×" at bounding box center [1535, 26] width 8 height 16
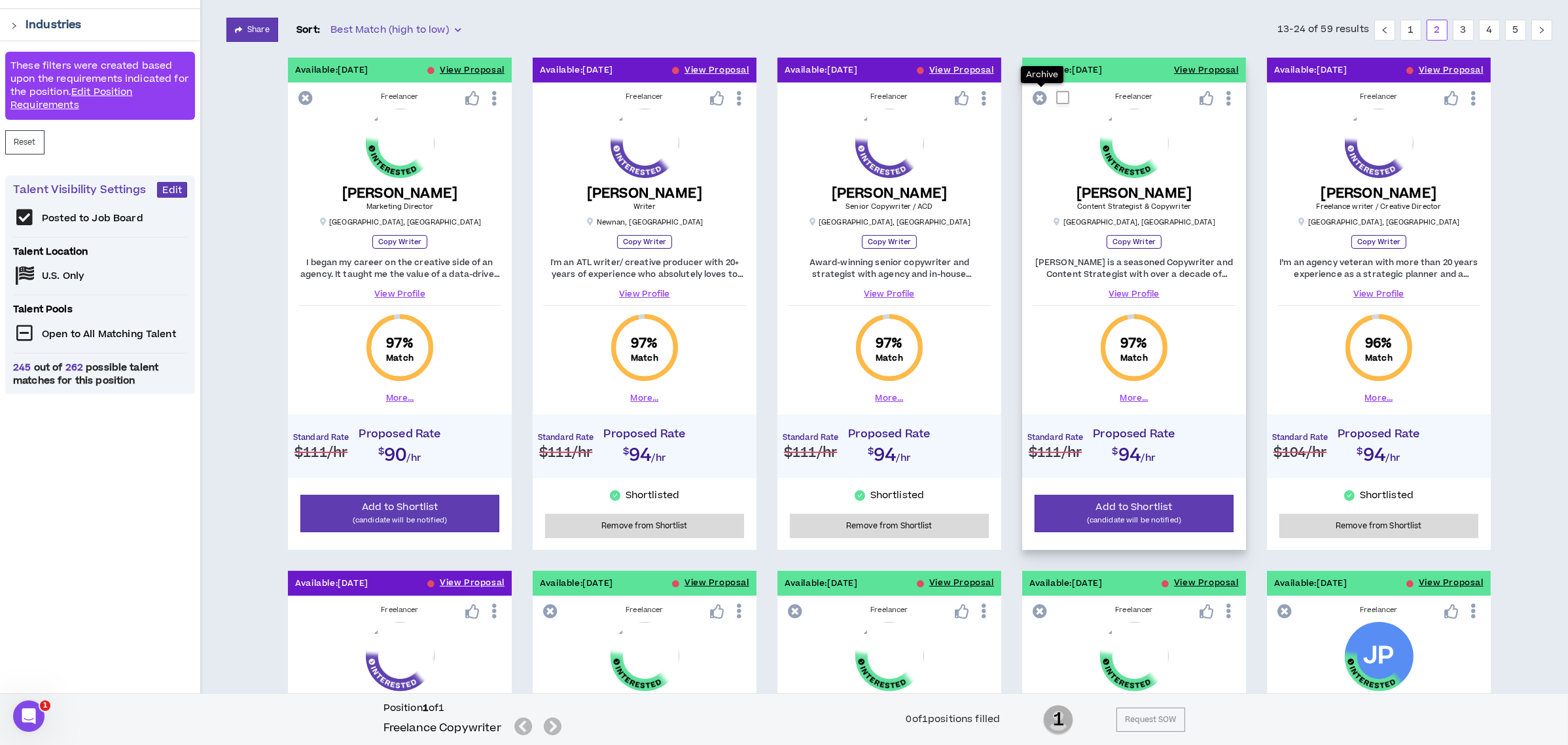
click at [1036, 97] on icon at bounding box center [1039, 98] width 14 height 14
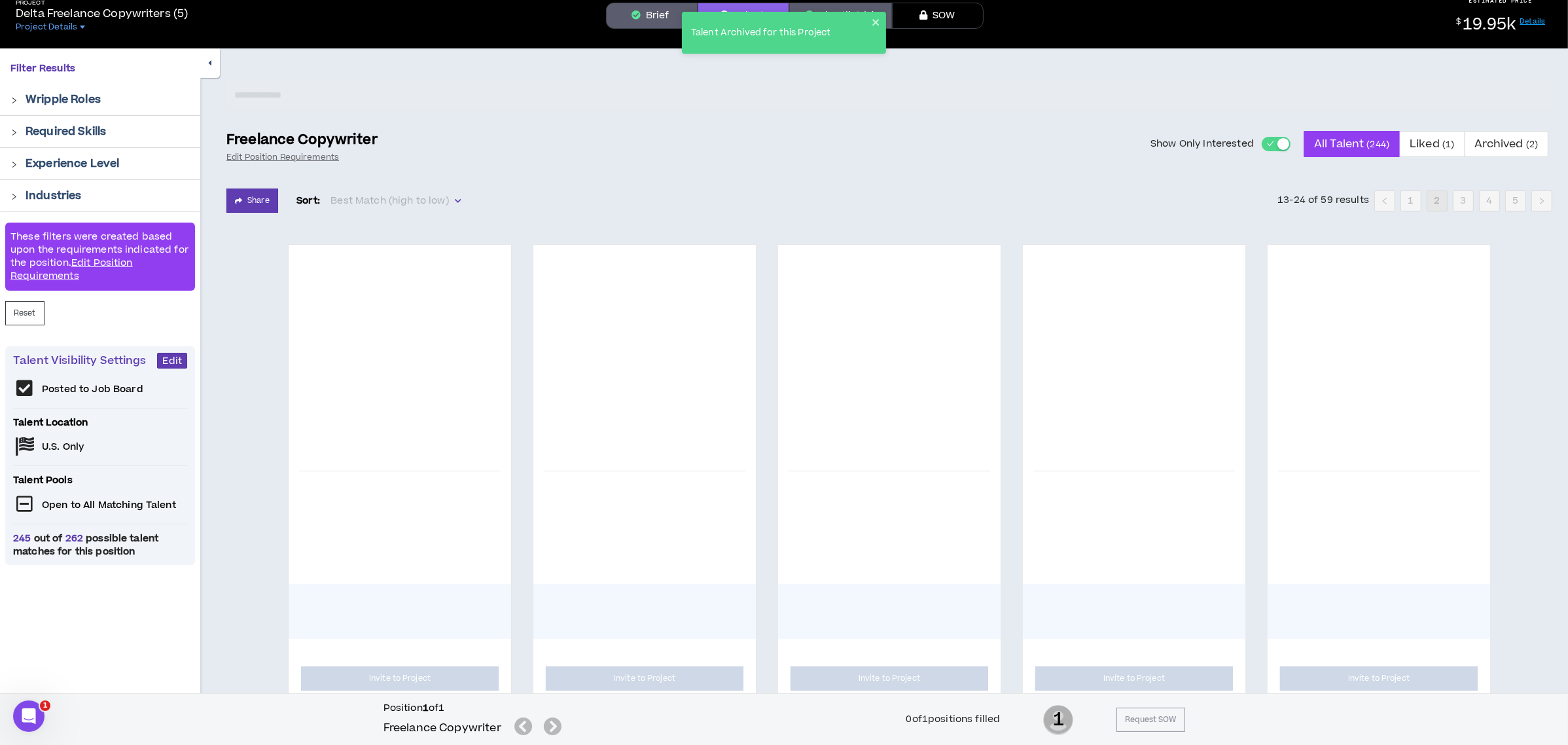
scroll to position [87, 0]
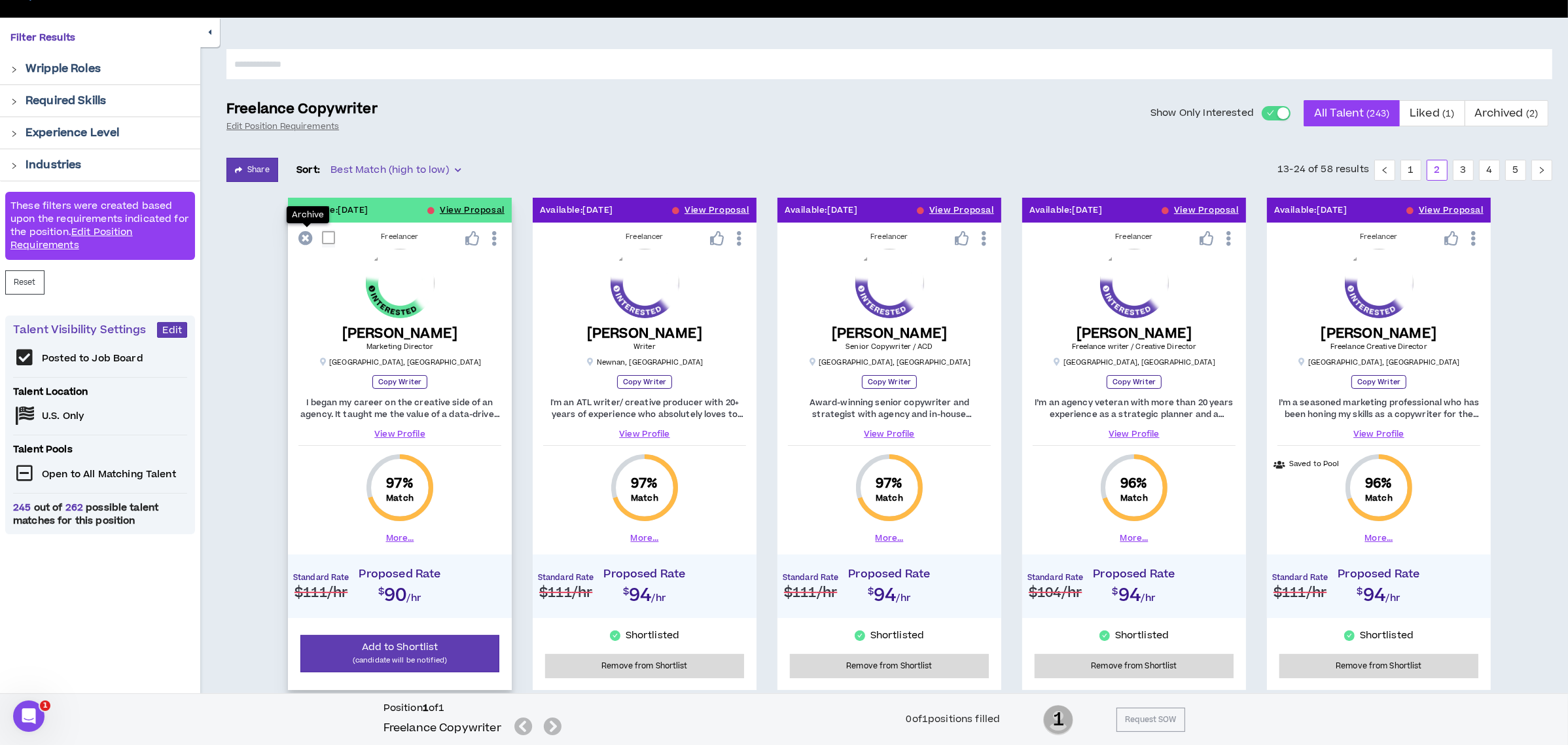
click at [309, 236] on icon at bounding box center [305, 238] width 14 height 14
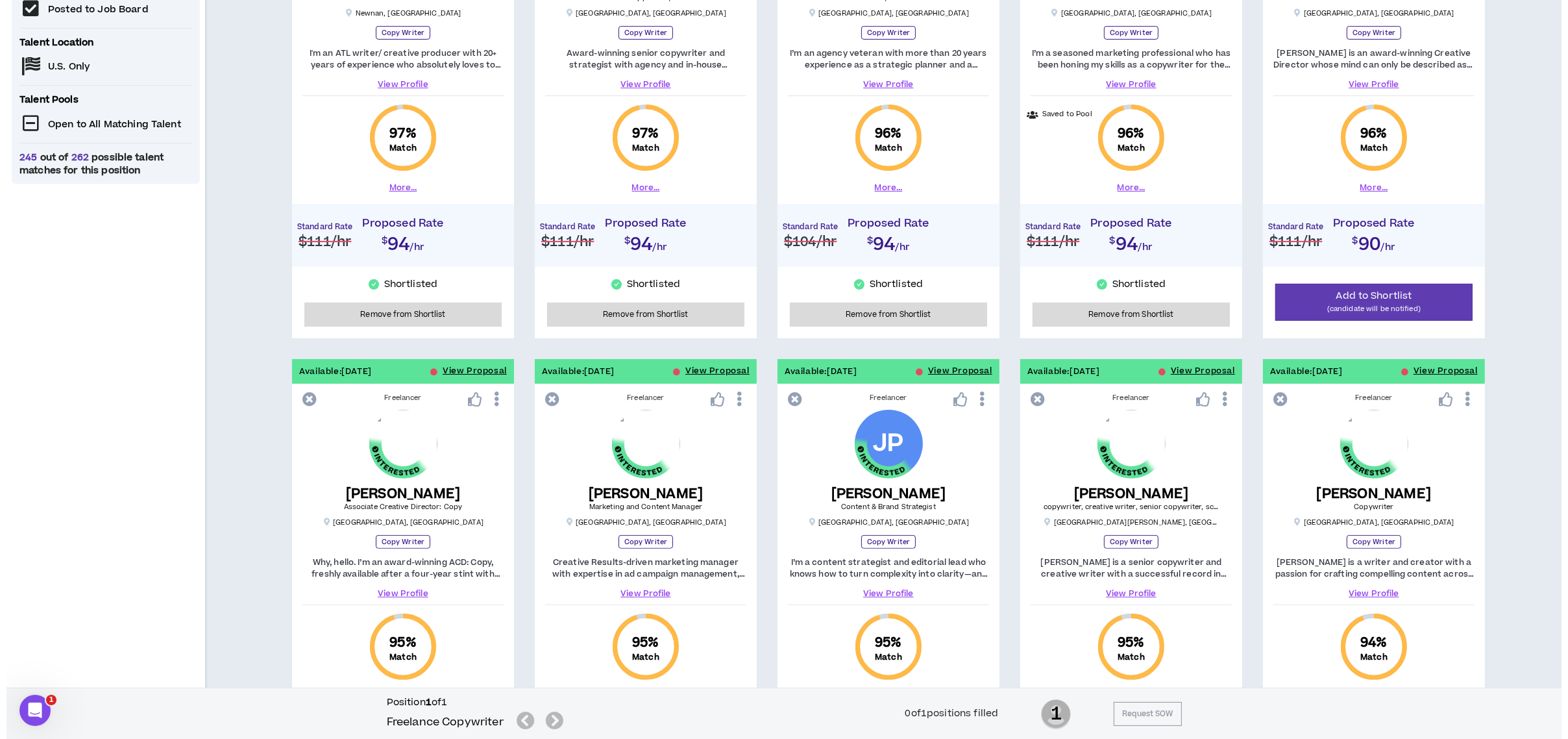
scroll to position [260, 0]
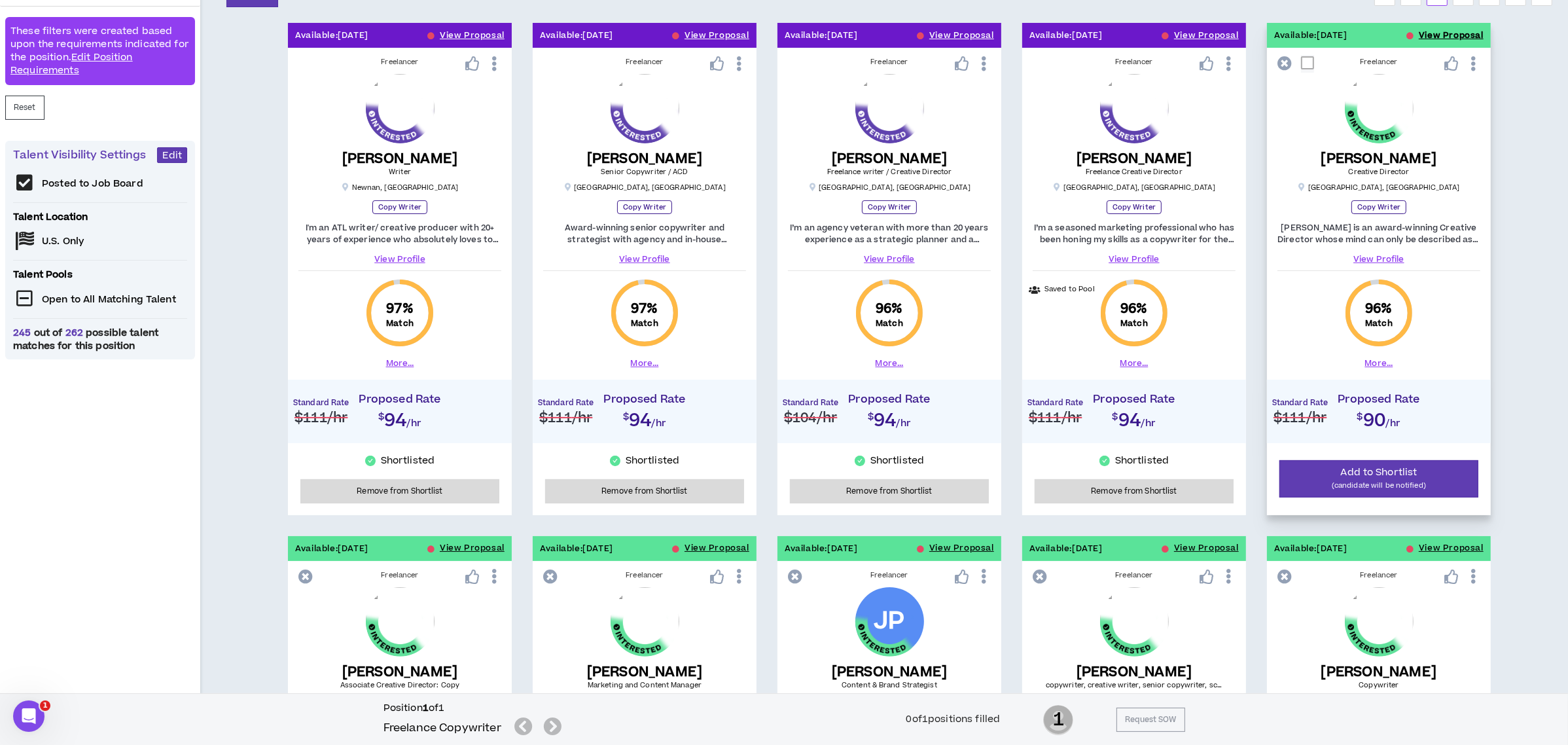
click at [1438, 34] on button "View Proposal" at bounding box center [1451, 35] width 65 height 25
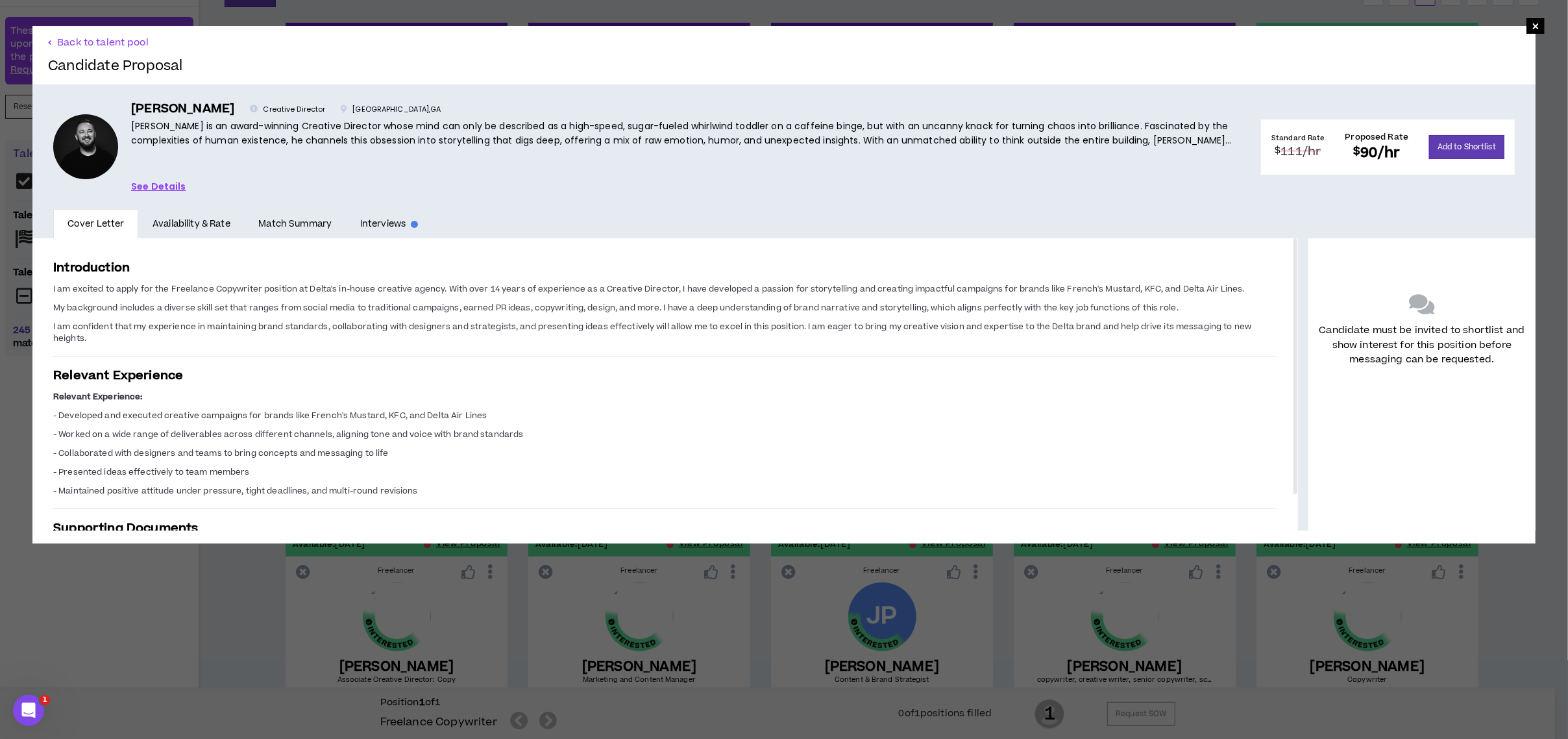
click at [149, 180] on link "See Details" at bounding box center [158, 186] width 55 height 14
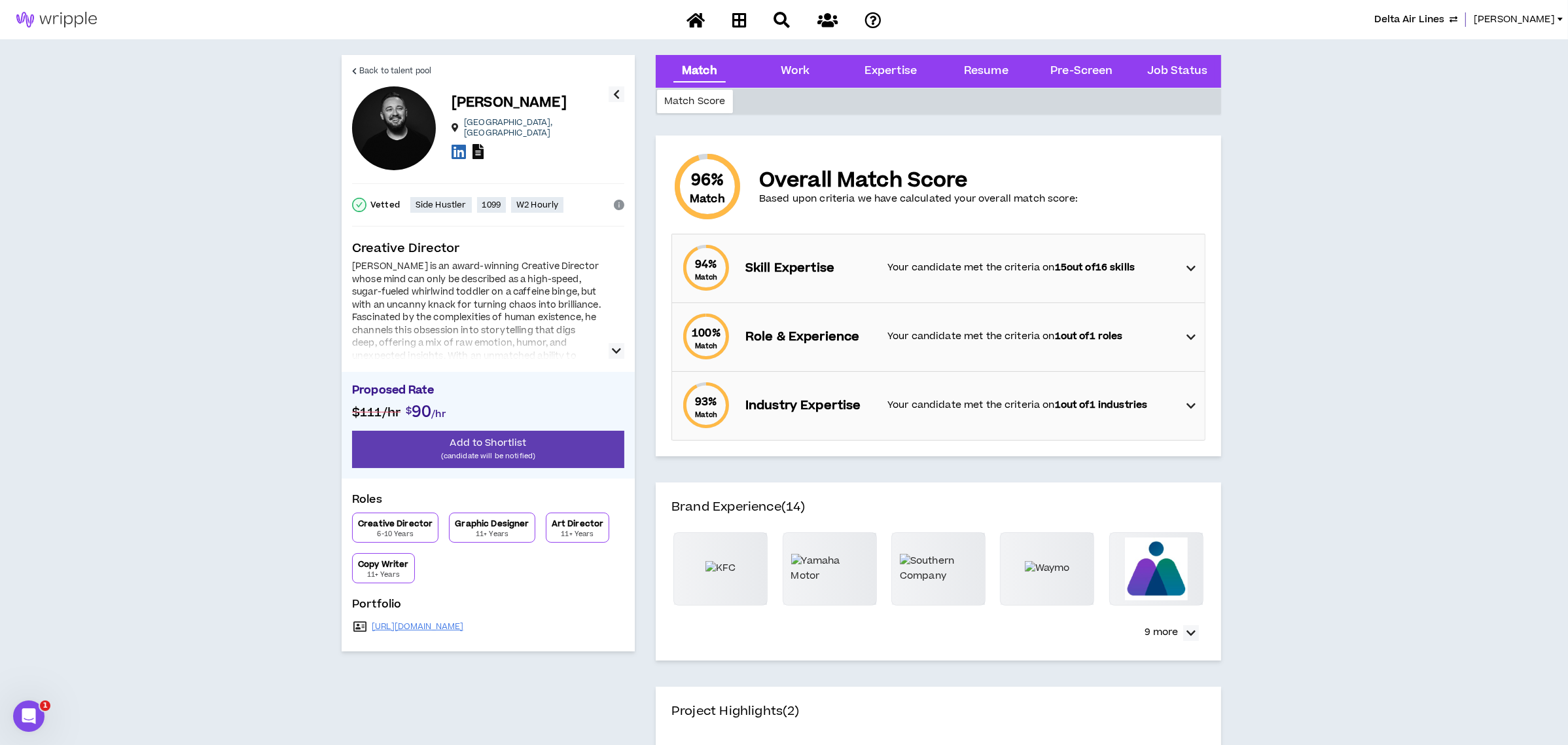
click at [478, 145] on icon at bounding box center [478, 151] width 11 height 15
click at [369, 65] on span "Back to talent pool" at bounding box center [395, 71] width 72 height 13
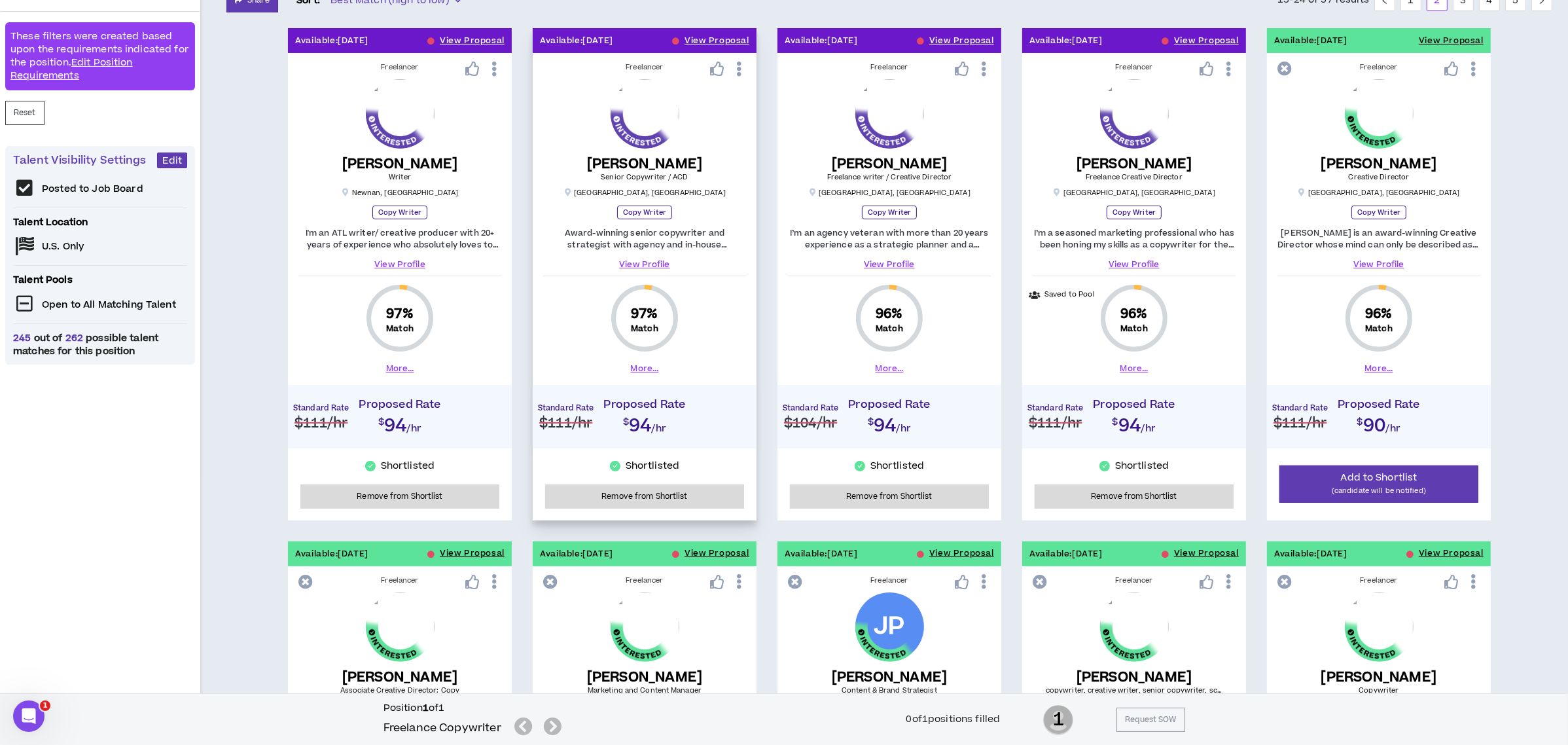
scroll to position [262, 0]
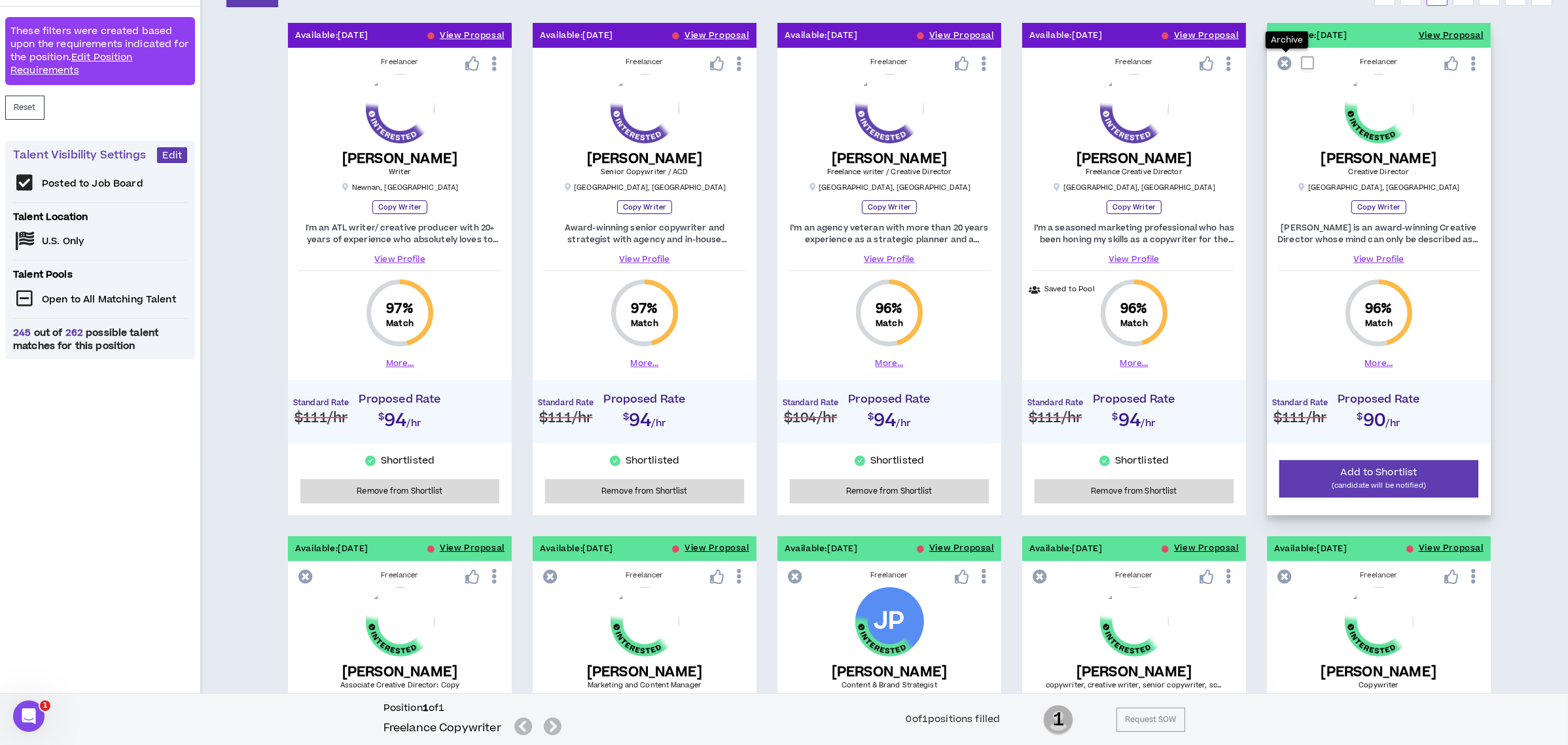
click at [1284, 65] on icon at bounding box center [1284, 63] width 14 height 14
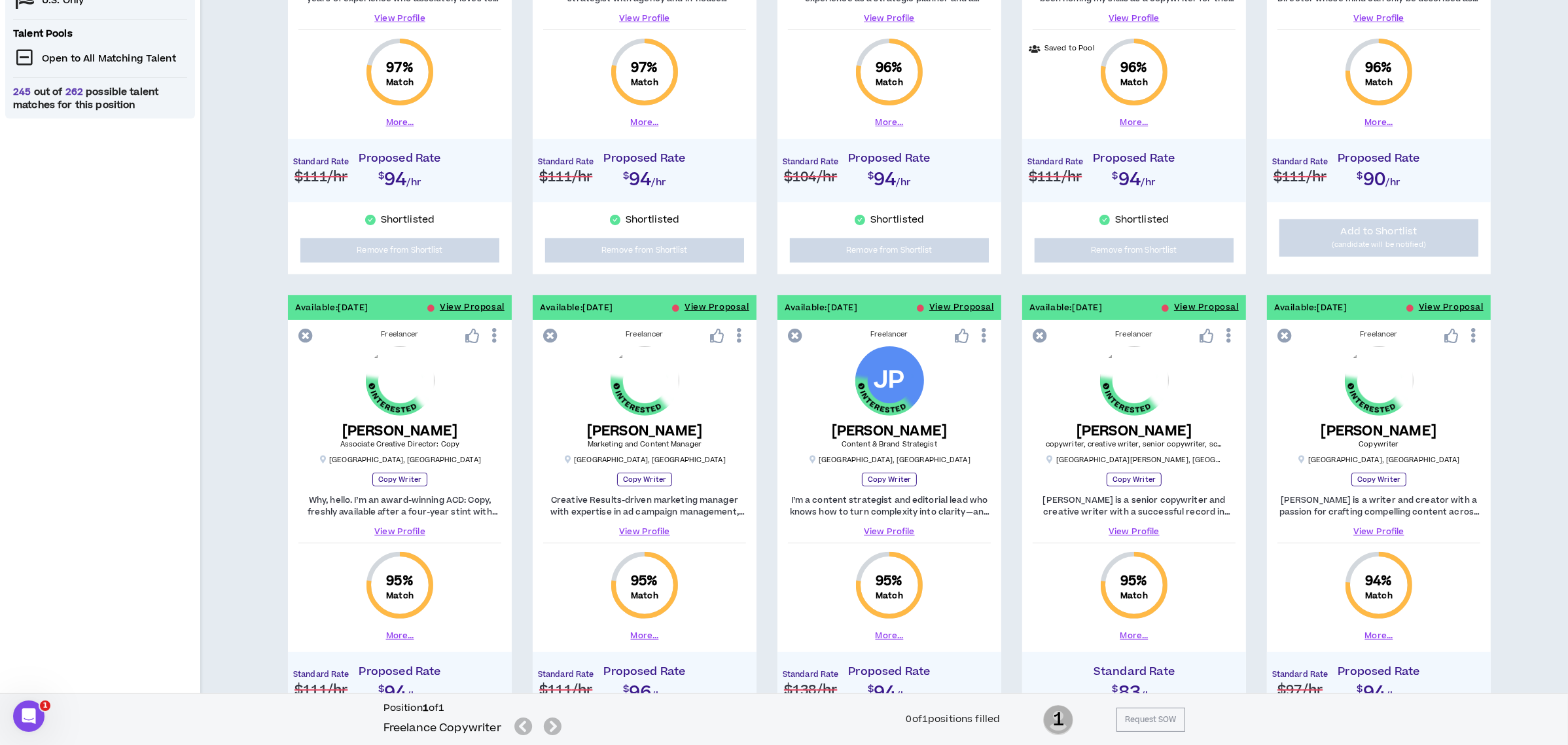
scroll to position [611, 0]
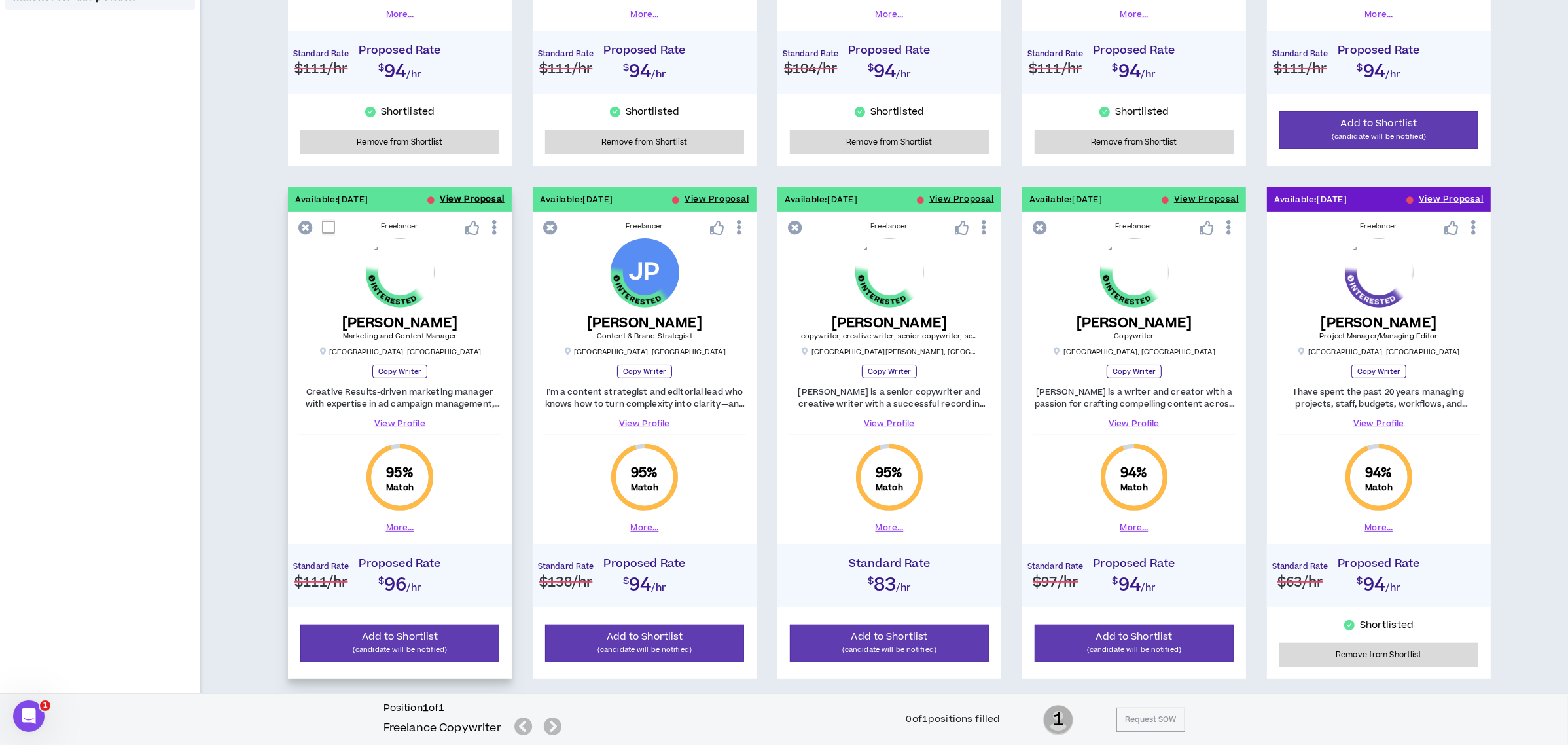
click at [447, 194] on button "View Proposal" at bounding box center [472, 199] width 65 height 25
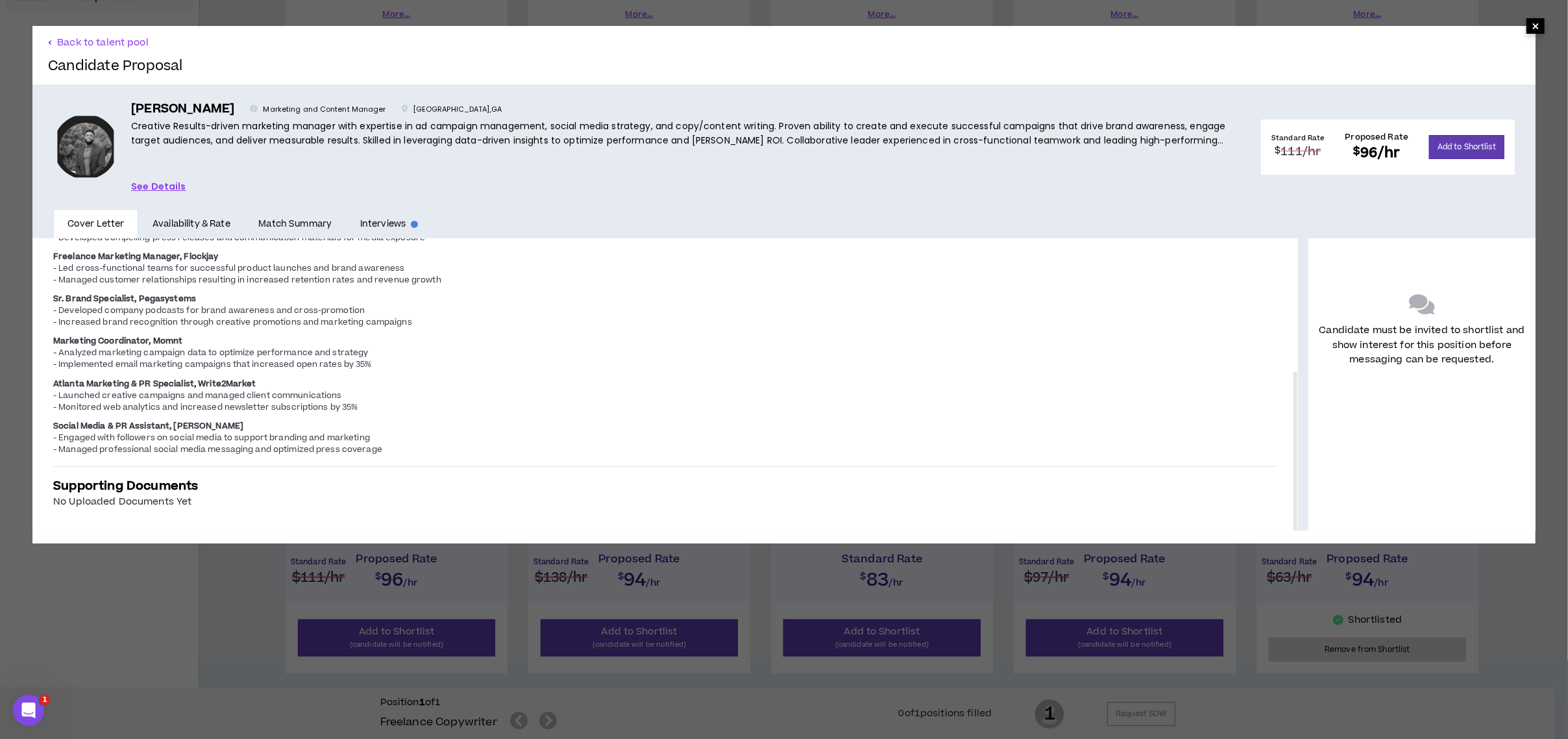
click at [1527, 33] on span "×" at bounding box center [1536, 26] width 18 height 16
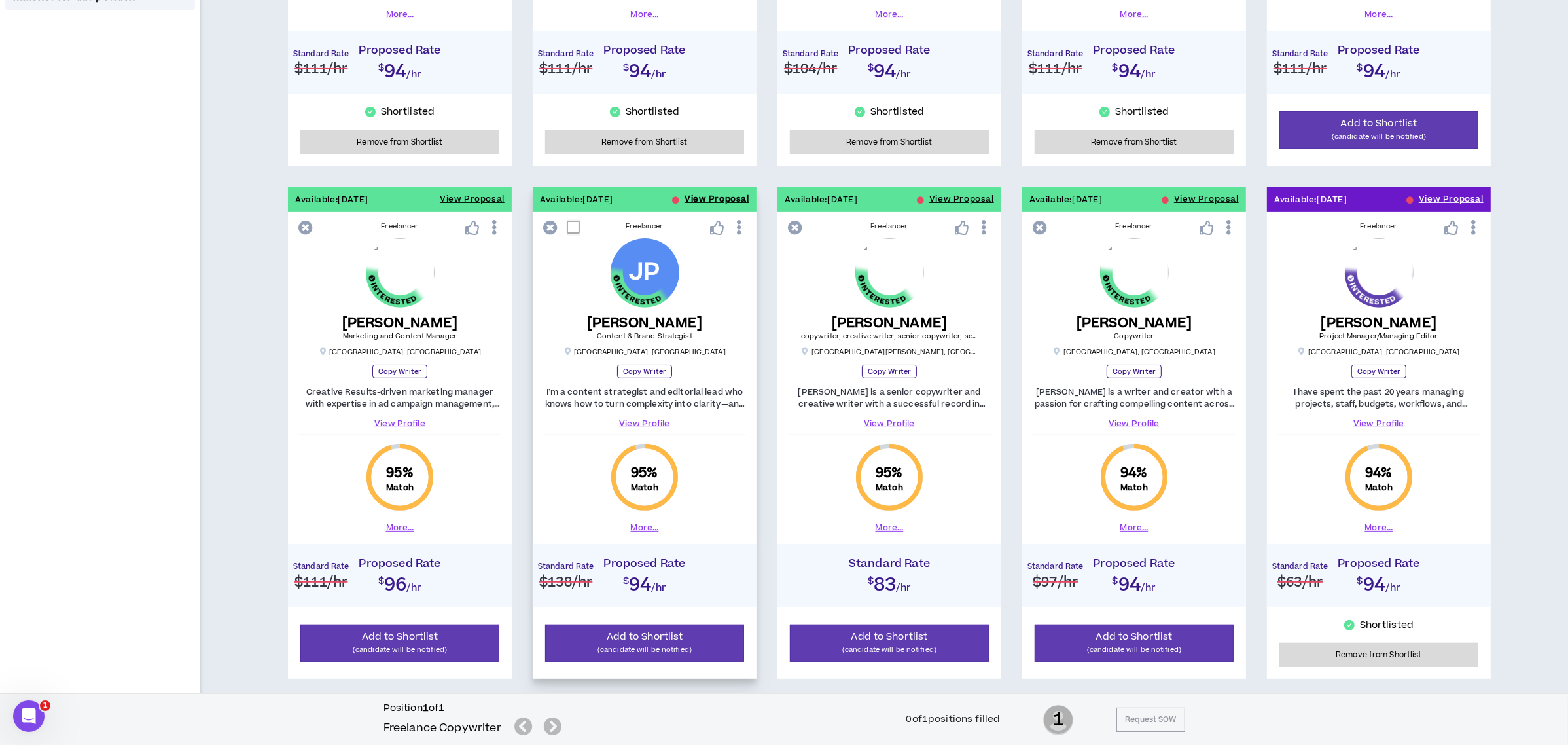
click at [702, 197] on button "View Proposal" at bounding box center [717, 199] width 65 height 25
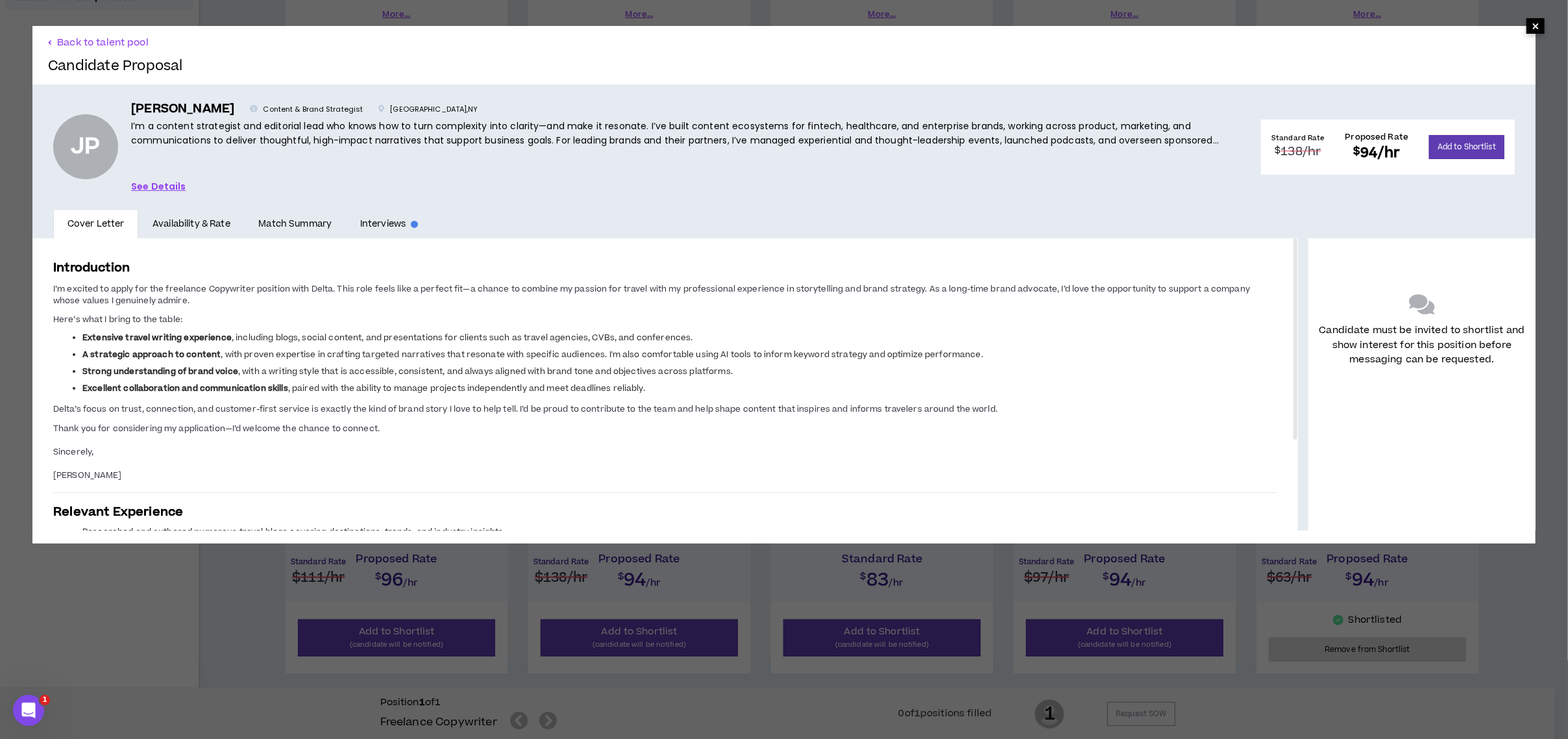
click at [1532, 18] on span "×" at bounding box center [1535, 26] width 8 height 16
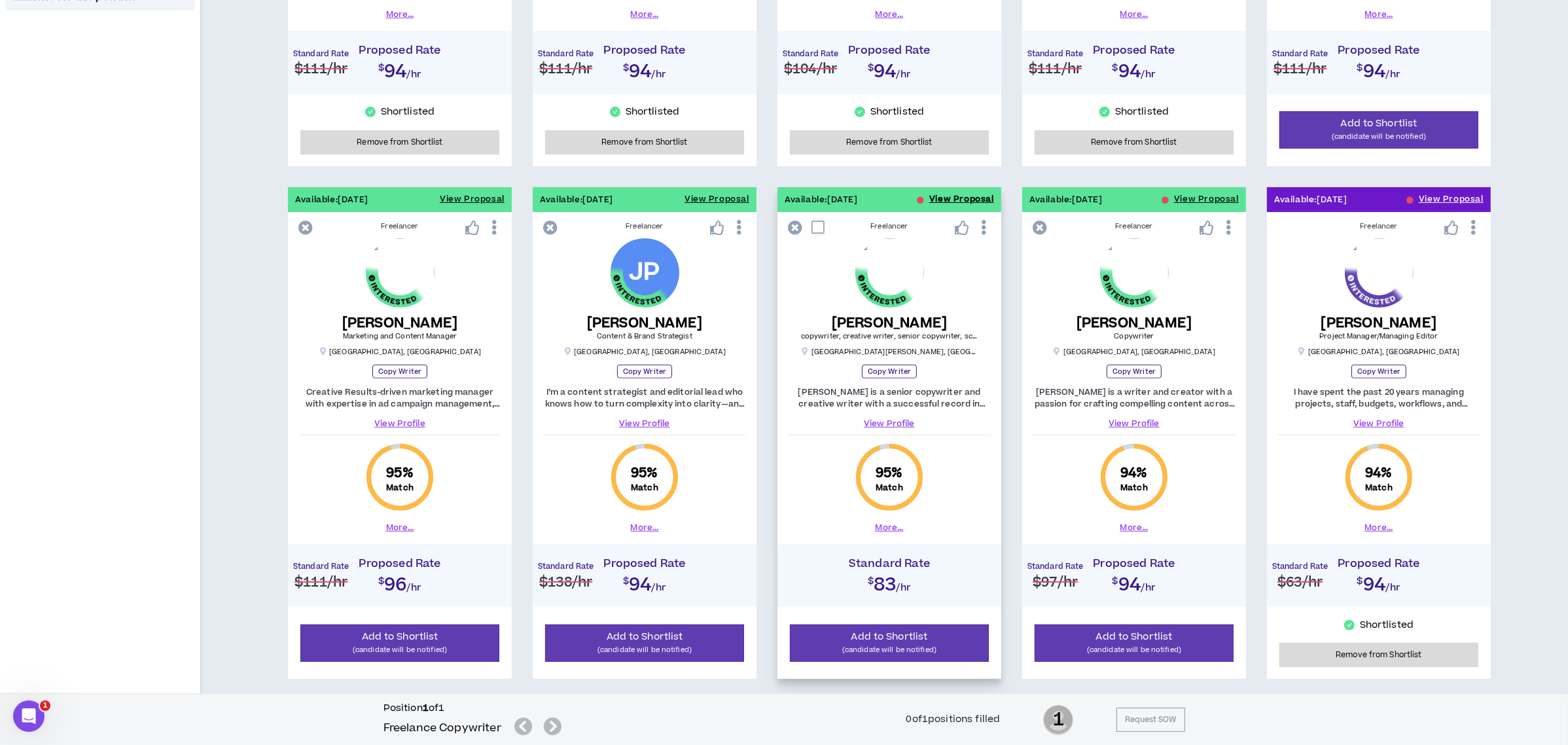
click at [945, 202] on button "View Proposal" at bounding box center [961, 199] width 65 height 25
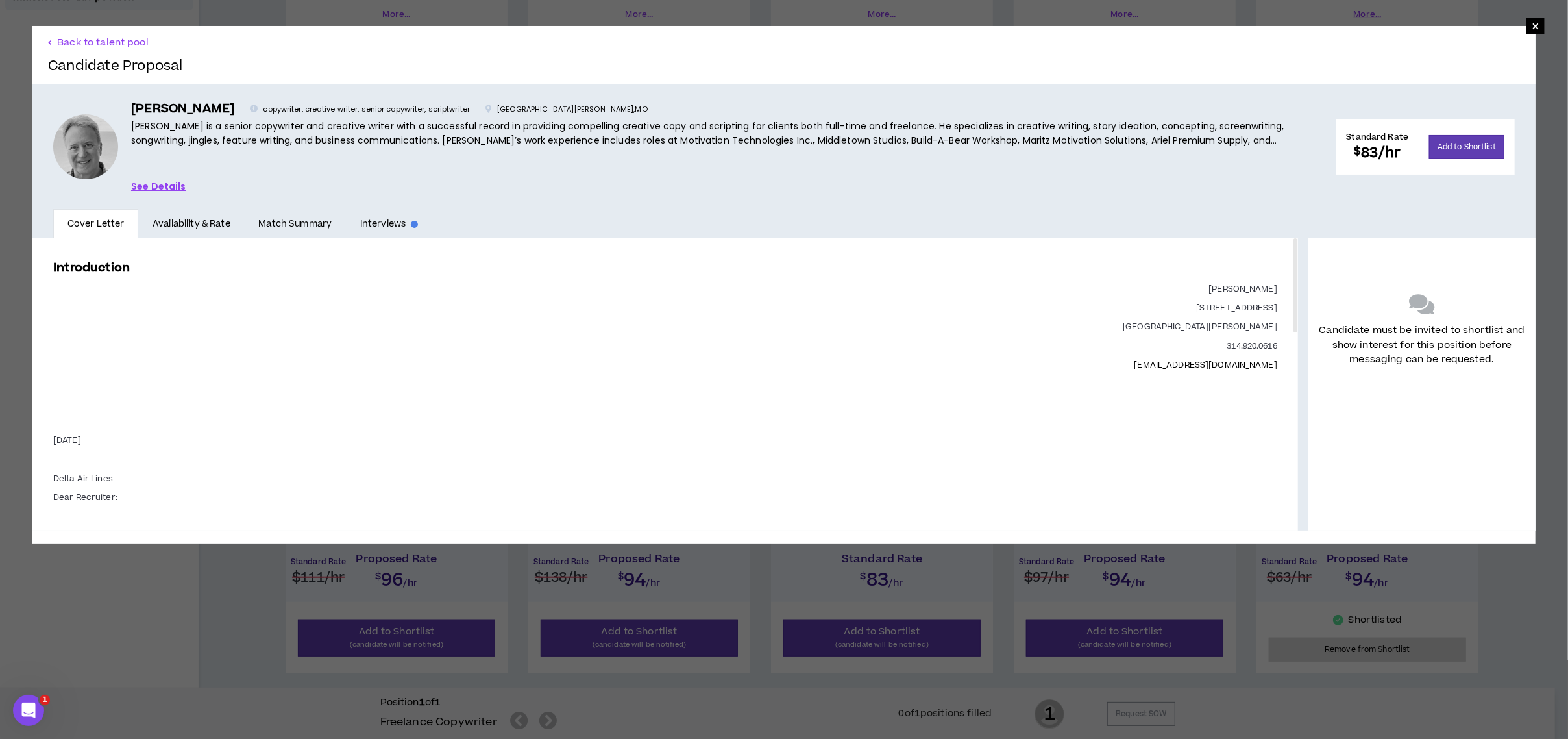
click at [1527, 16] on div "× Back to talent pool Candidate Proposal [PERSON_NAME] copywriter, creative wri…" at bounding box center [784, 284] width 1568 height 570
click at [1527, 25] on span "×" at bounding box center [1536, 26] width 18 height 16
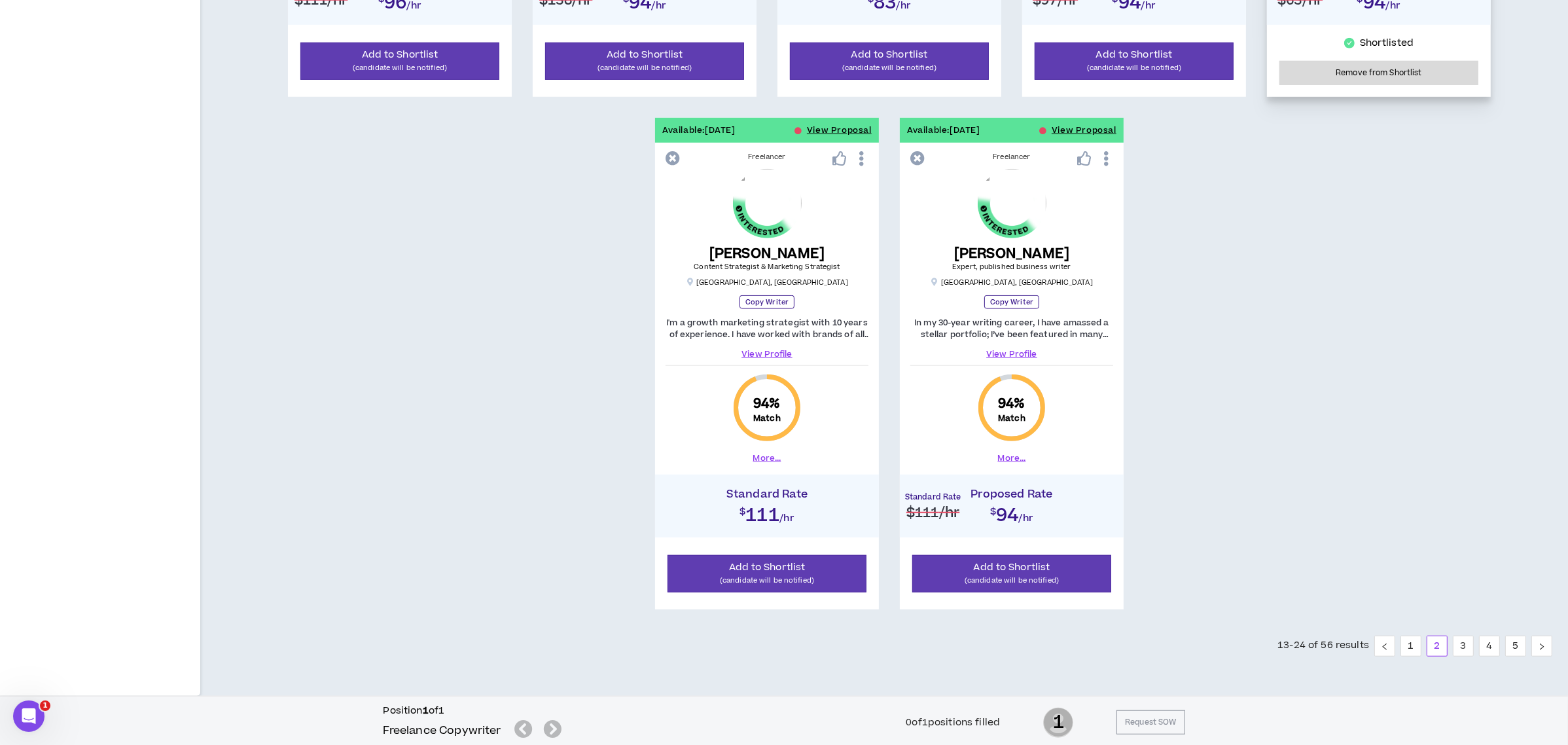
scroll to position [1198, 0]
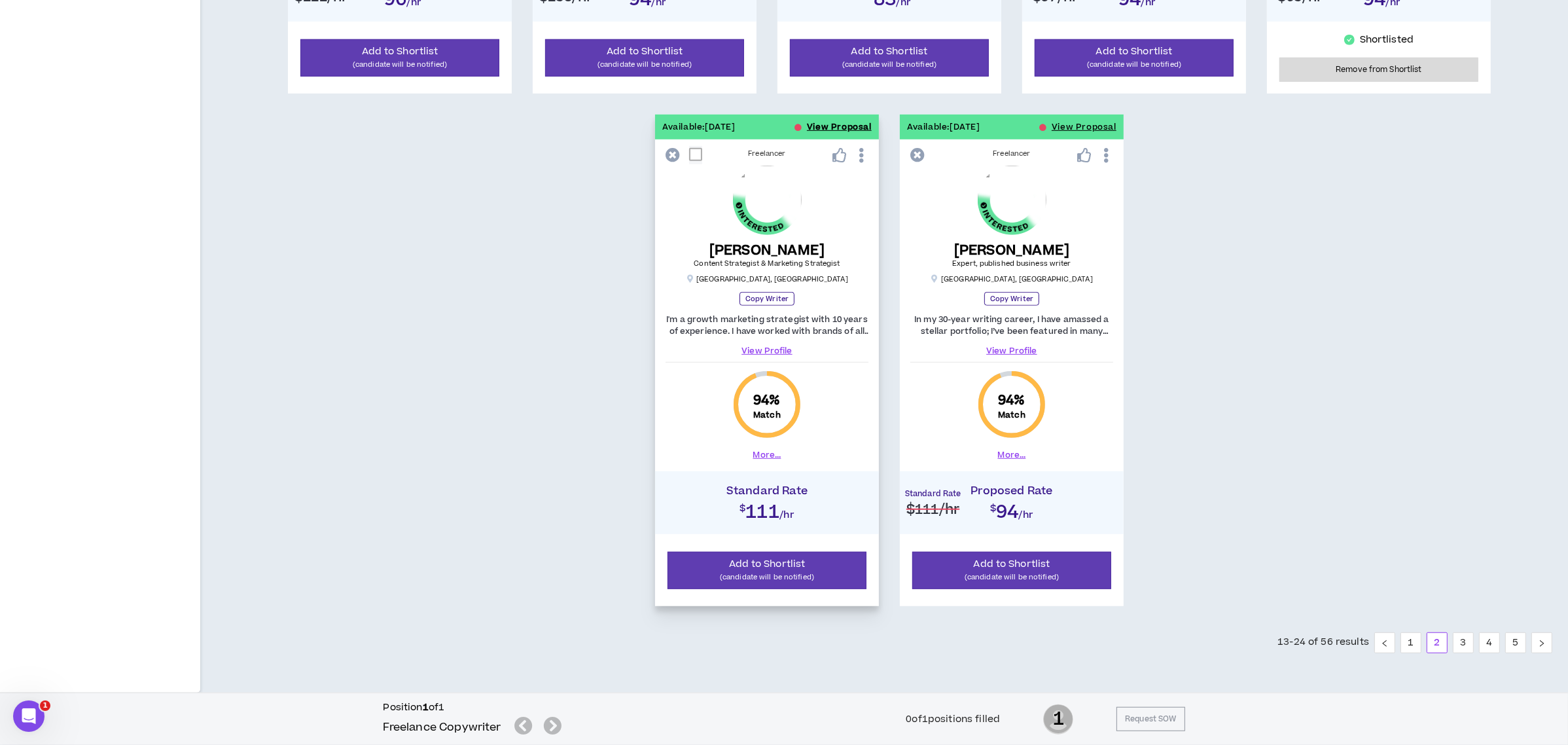
click at [832, 126] on button "View Proposal" at bounding box center [839, 126] width 65 height 25
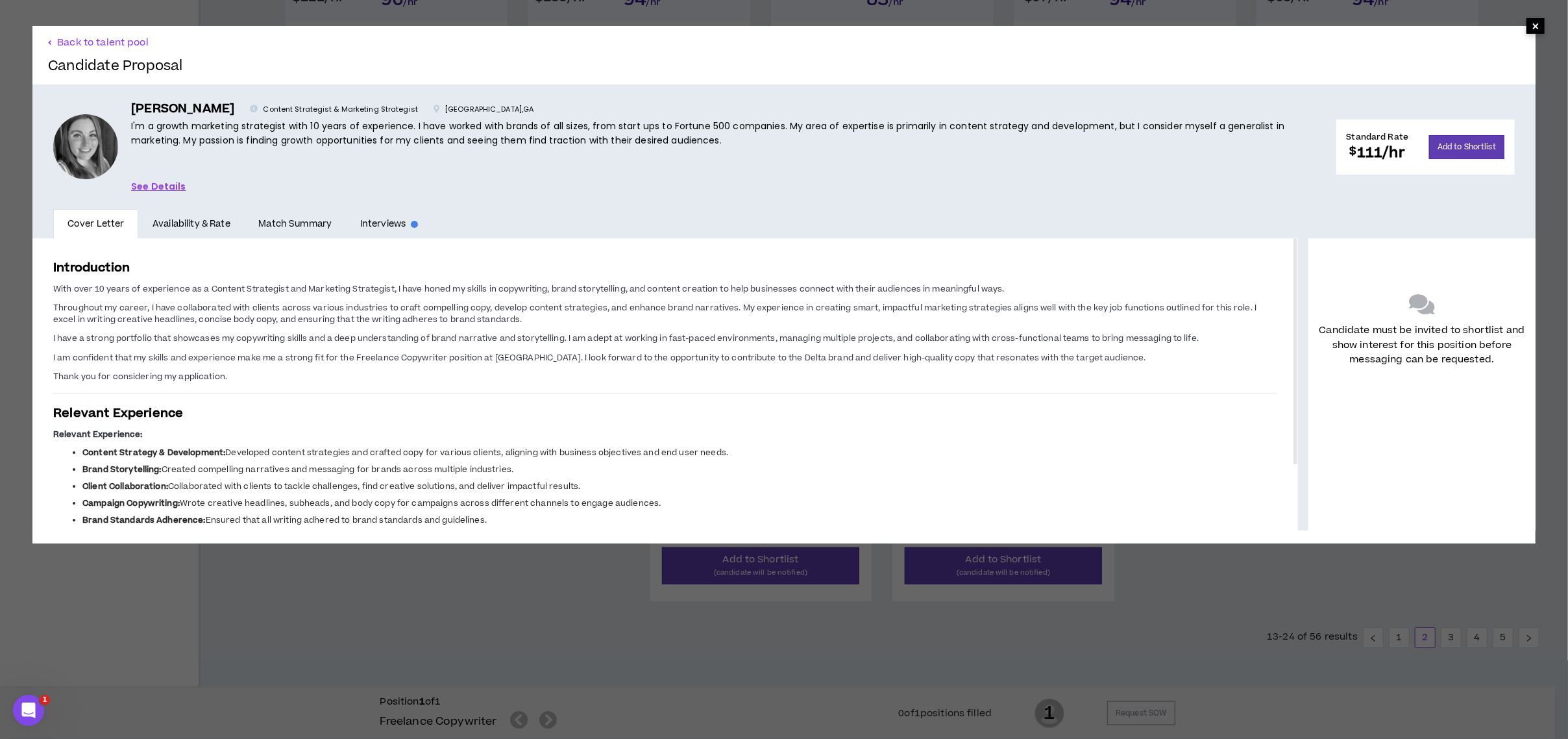
click at [1532, 20] on span "×" at bounding box center [1535, 26] width 8 height 16
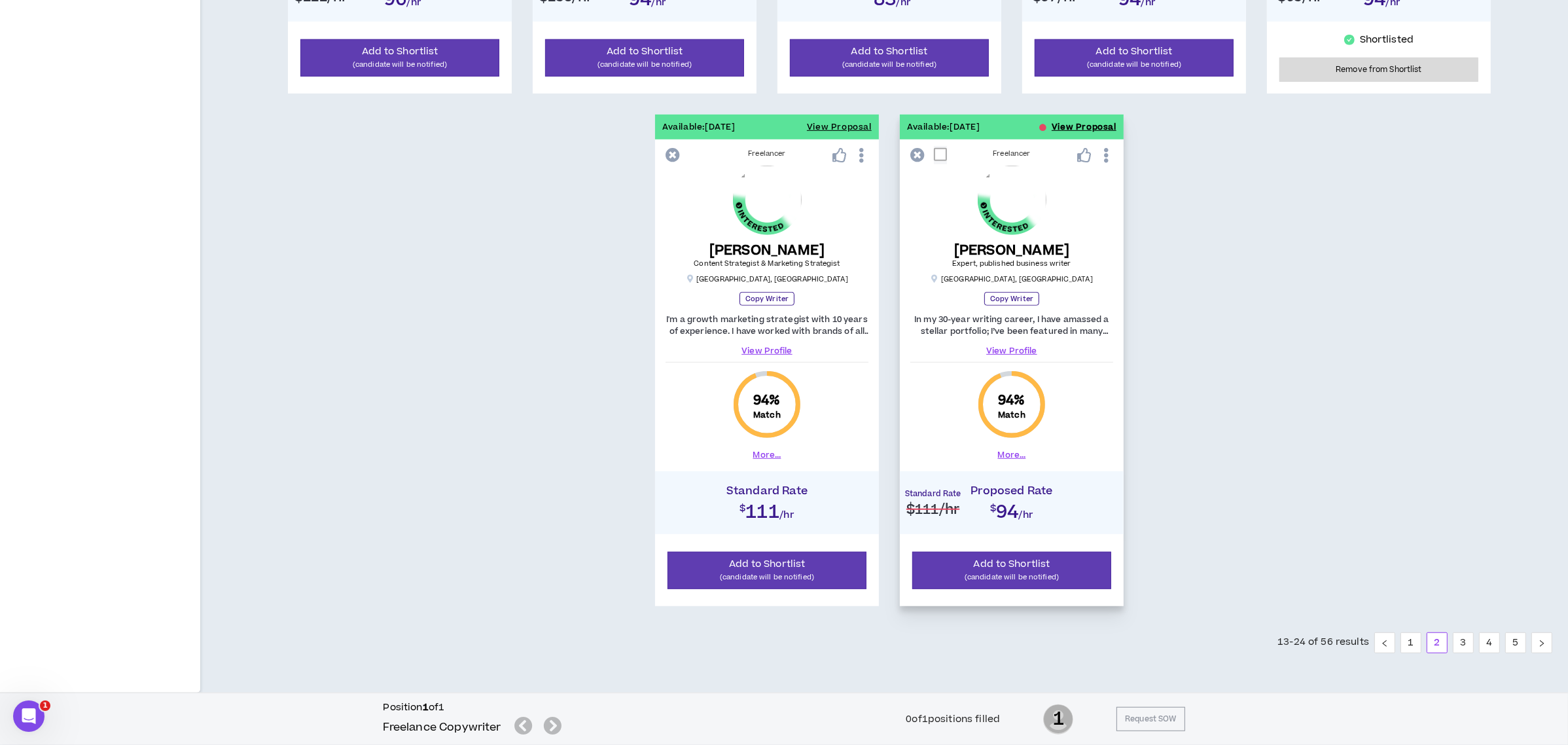
click at [1064, 126] on button "View Proposal" at bounding box center [1084, 126] width 65 height 25
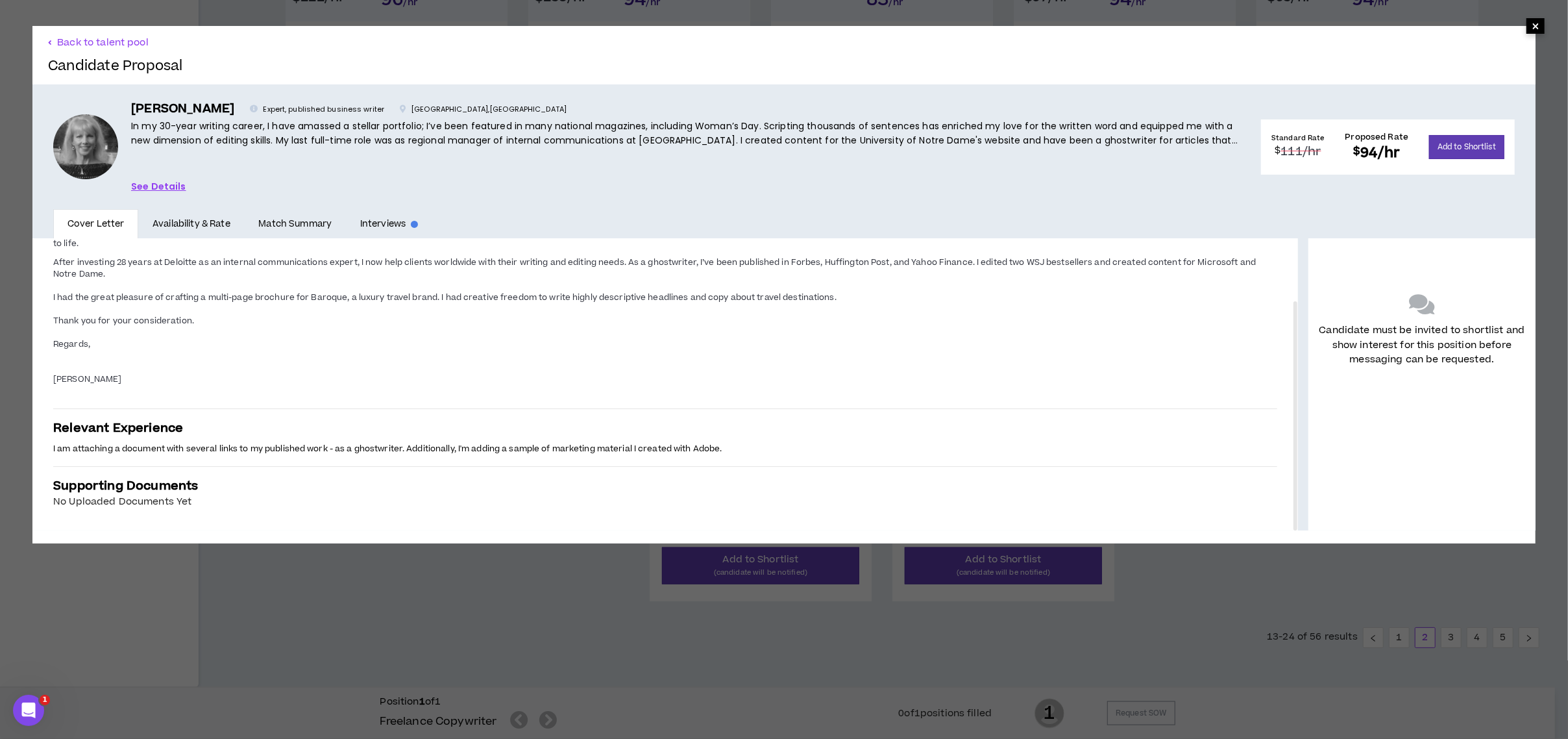
click at [1527, 29] on span "×" at bounding box center [1536, 26] width 18 height 16
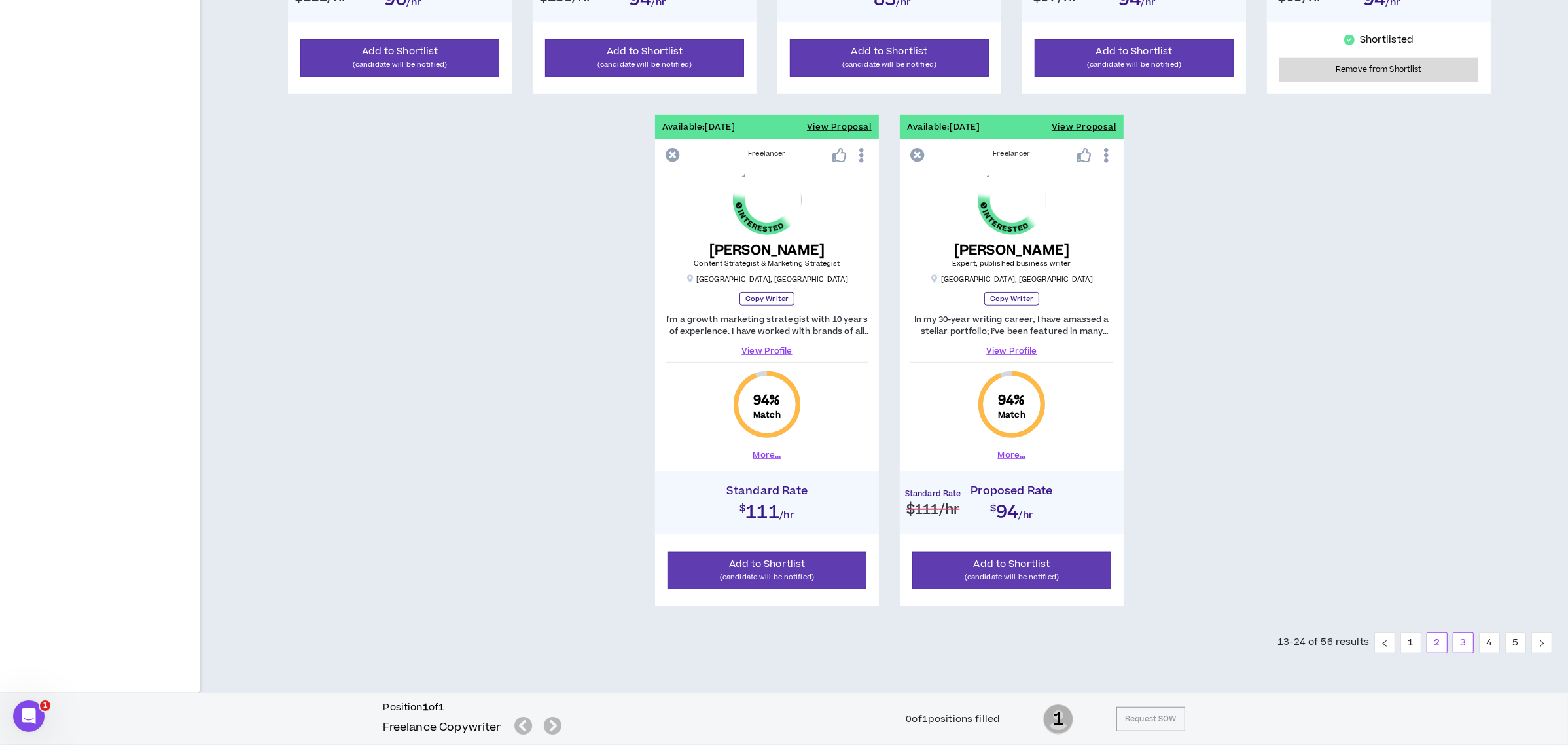
click at [1461, 642] on link "3" at bounding box center [1462, 642] width 19 height 19
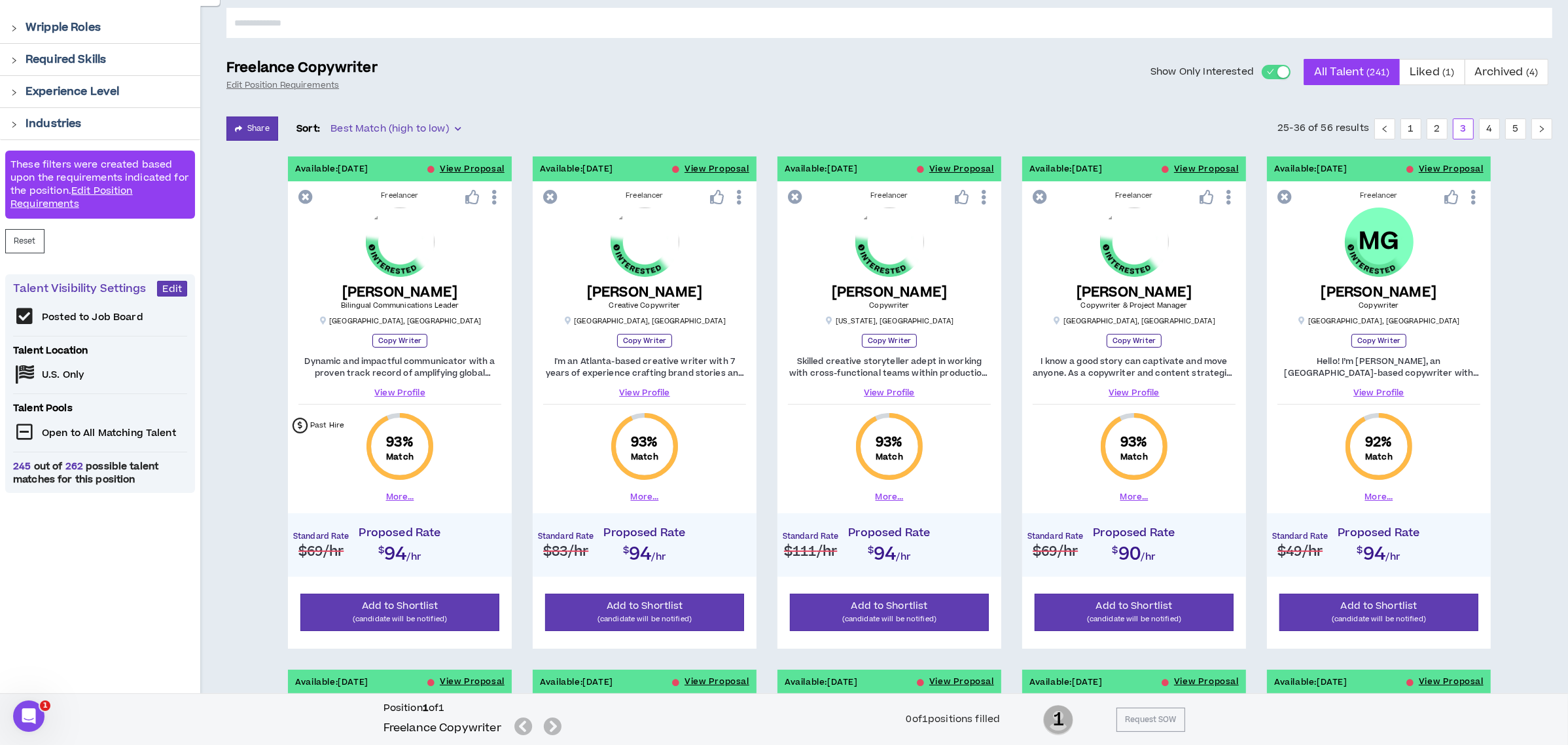
scroll to position [174, 0]
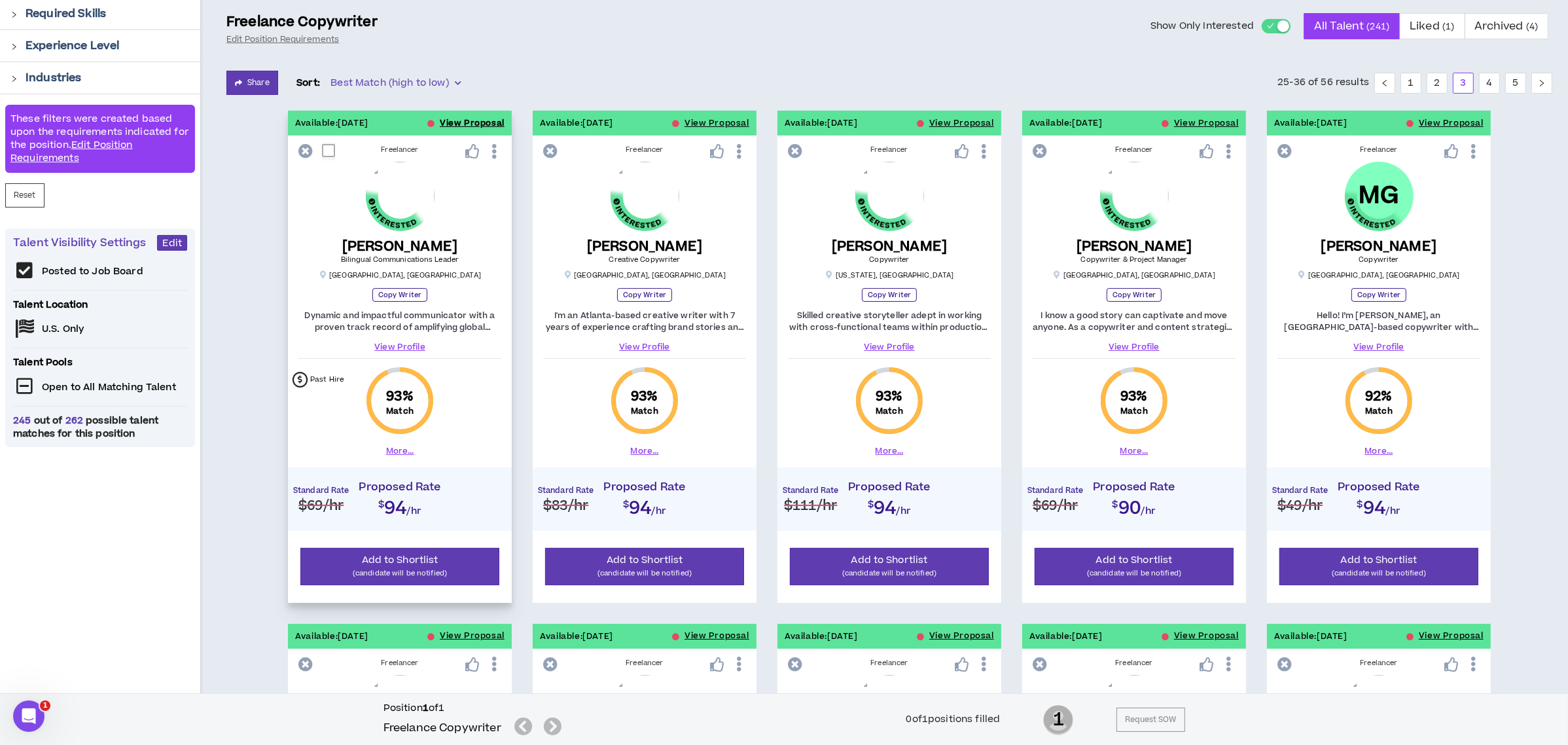
click at [491, 120] on button "View Proposal" at bounding box center [472, 123] width 65 height 25
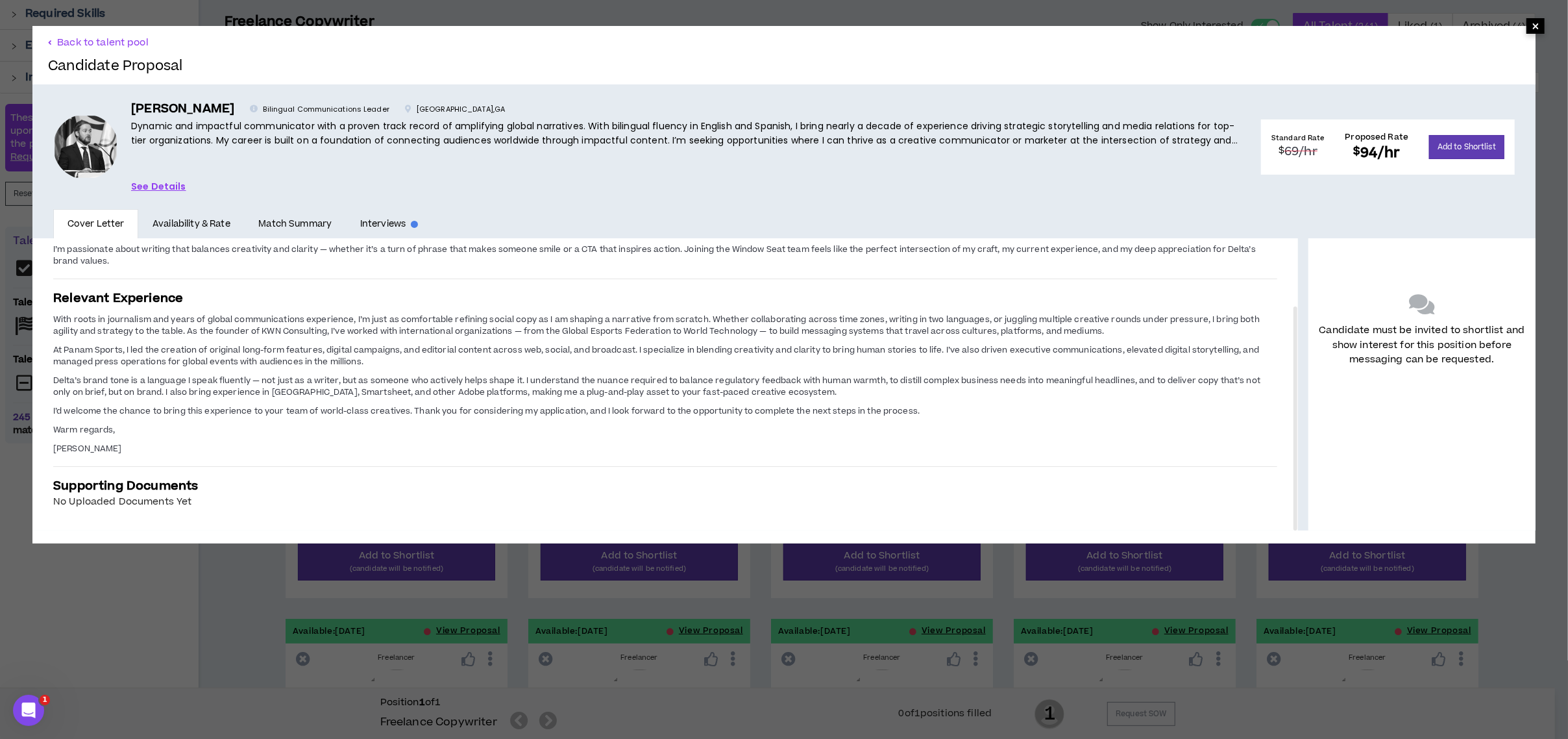
click at [1532, 28] on span "×" at bounding box center [1535, 26] width 8 height 16
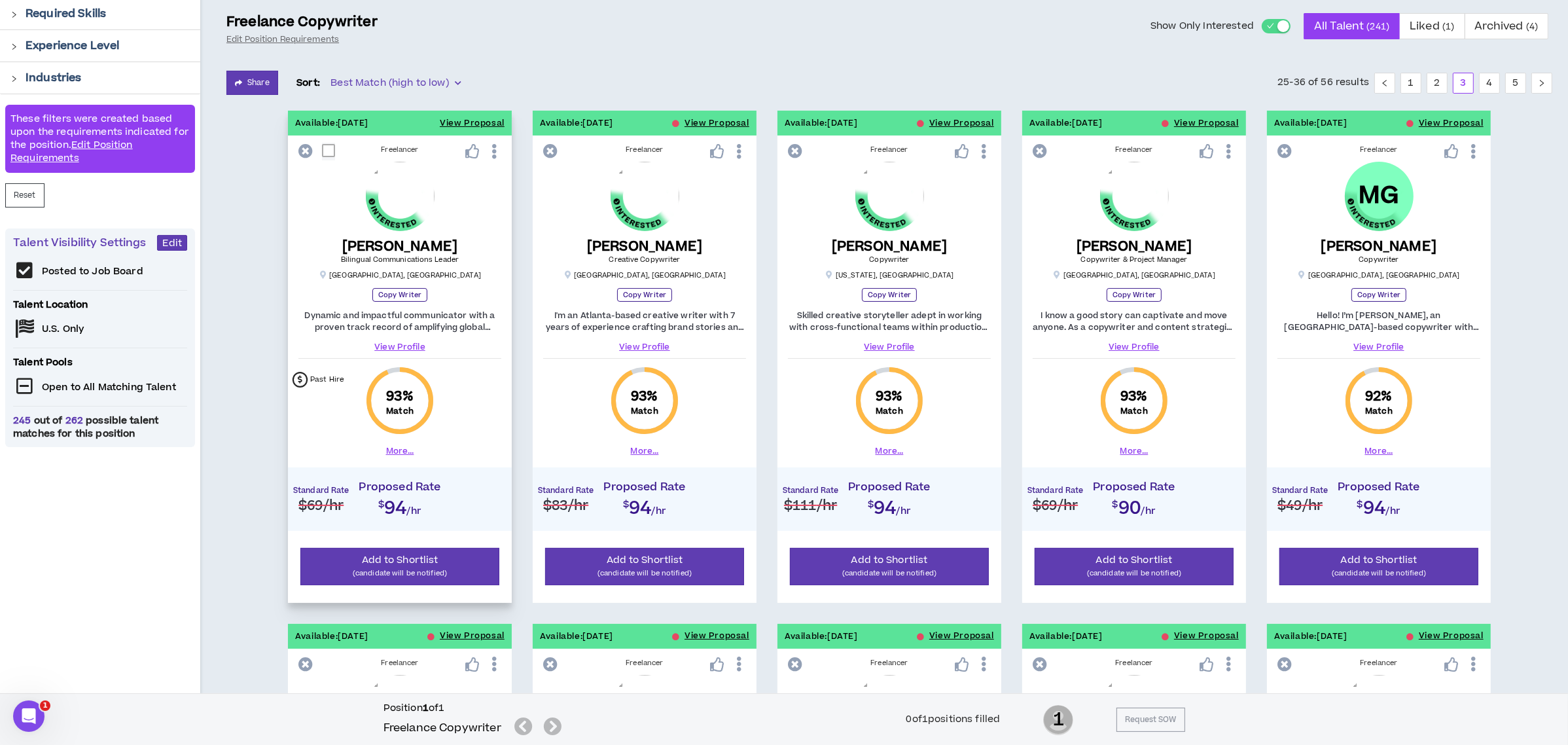
click at [385, 344] on link "View Profile" at bounding box center [400, 347] width 203 height 12
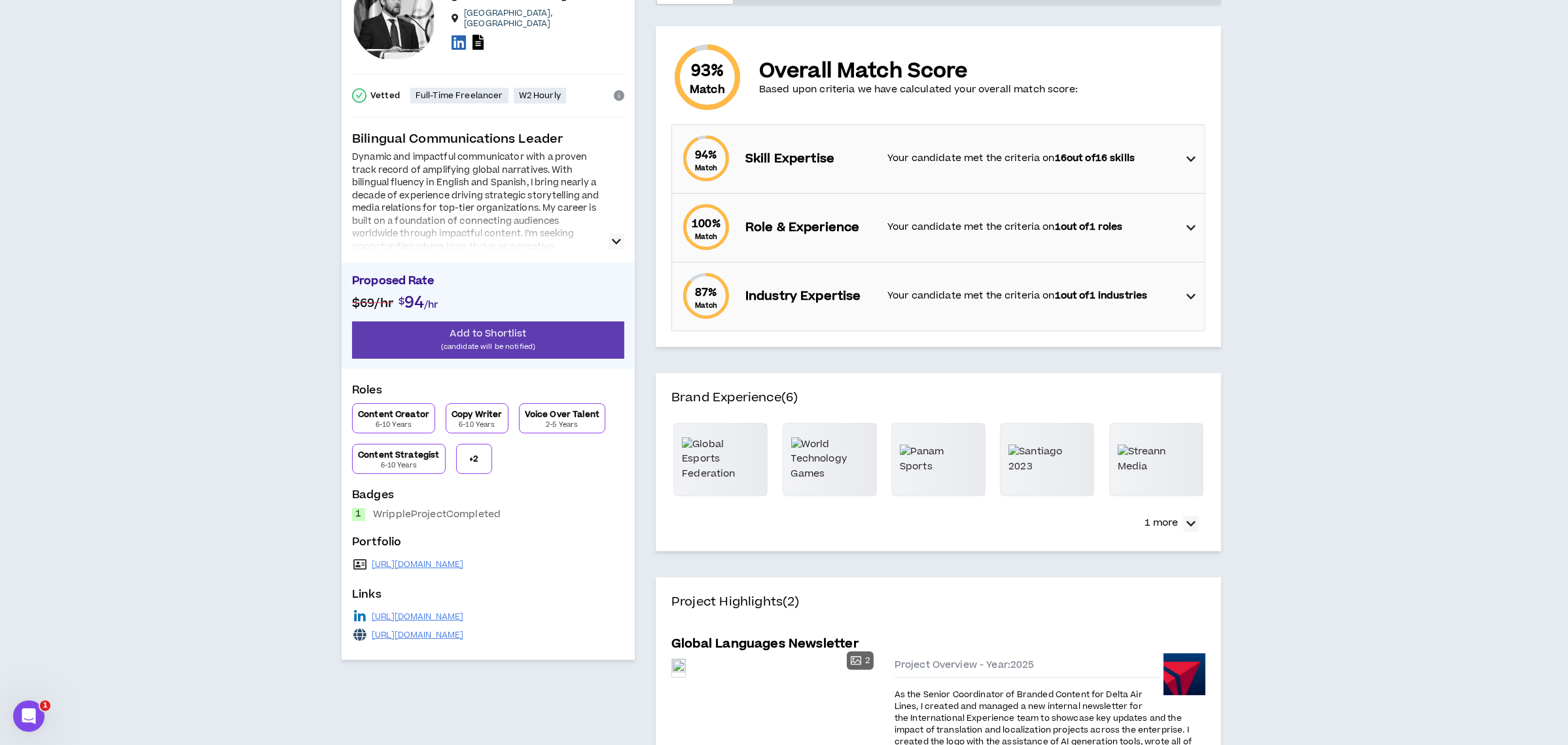
scroll to position [174, 0]
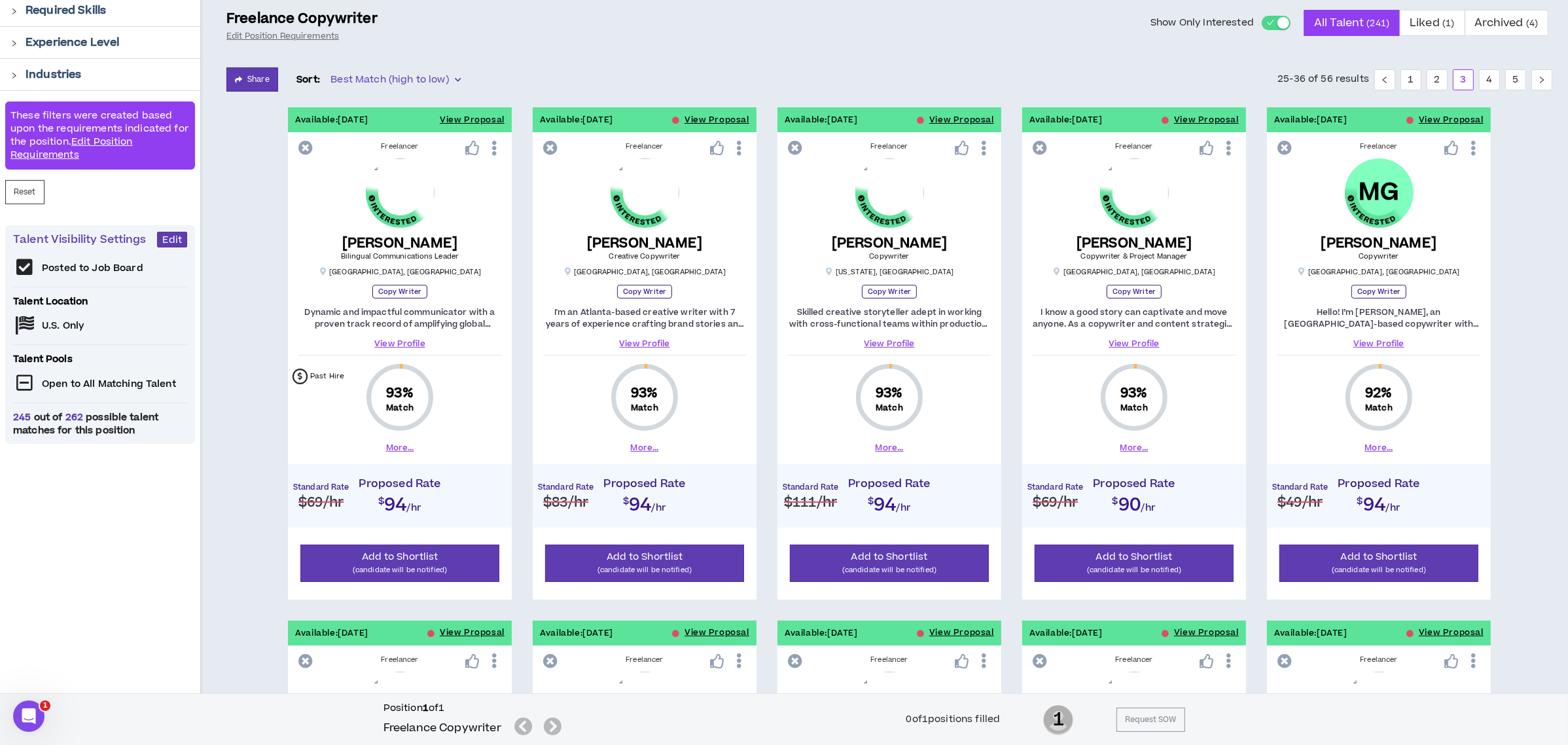
scroll to position [174, 0]
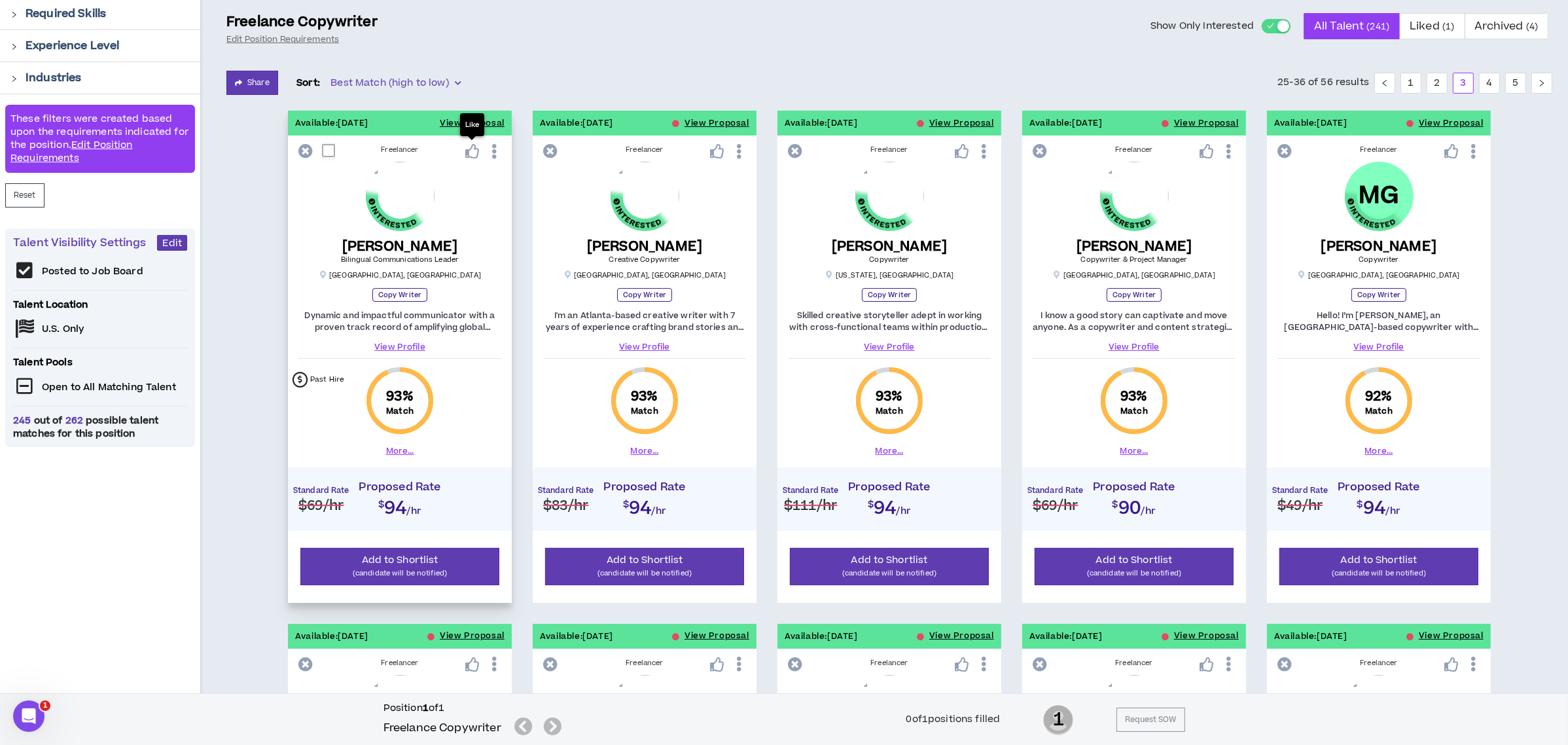
click at [470, 152] on icon at bounding box center [472, 151] width 14 height 14
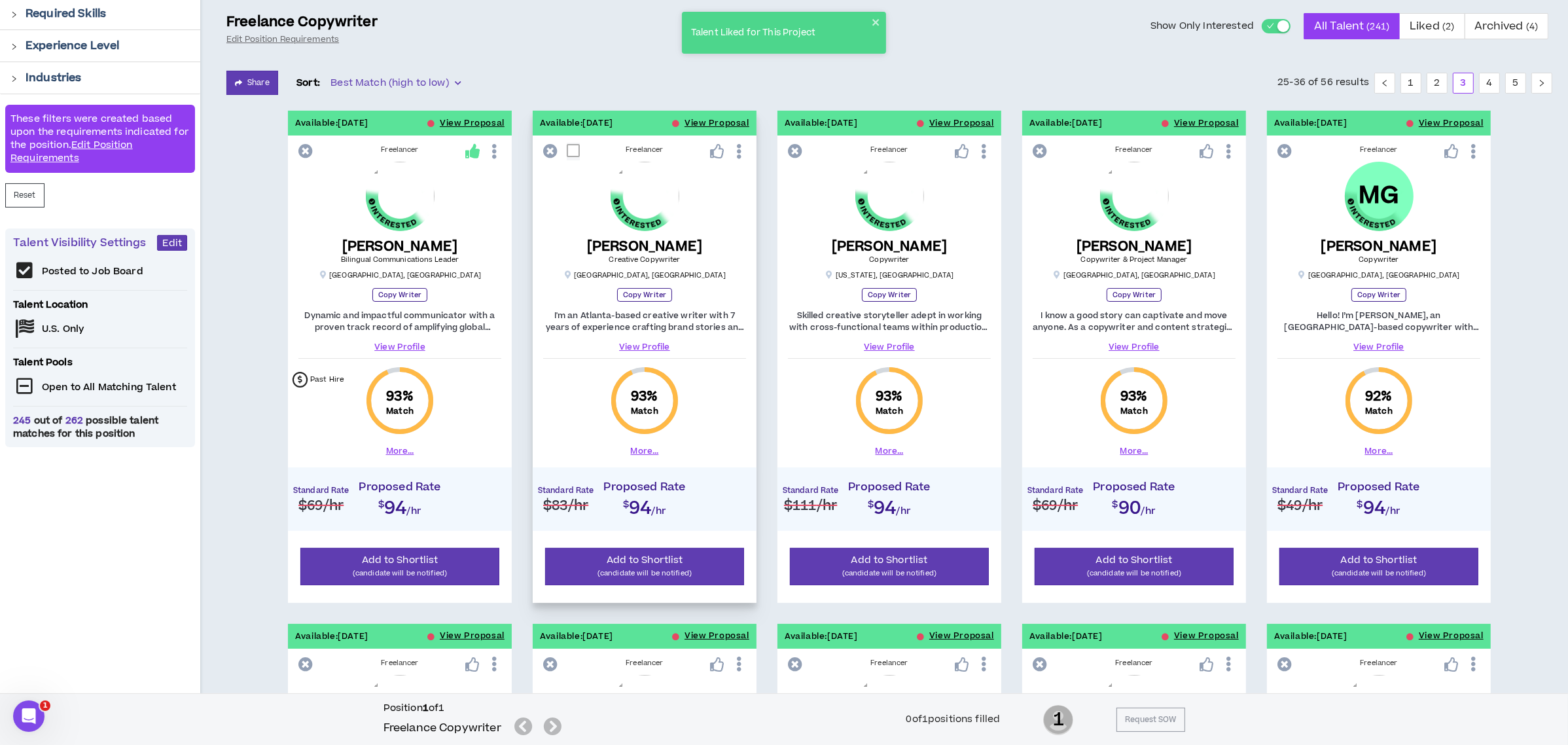
click at [642, 345] on link "View Profile" at bounding box center [644, 347] width 203 height 12
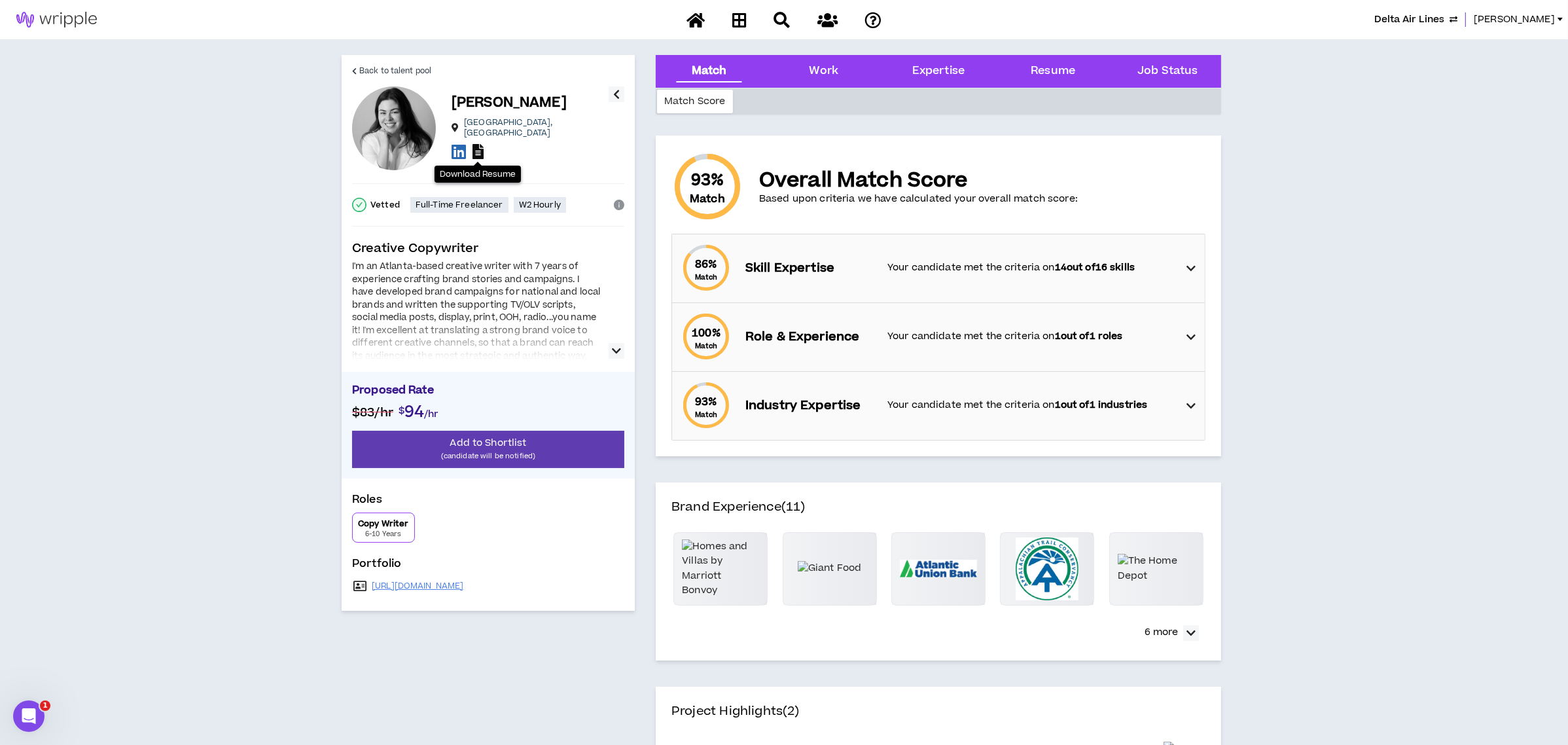
click at [474, 145] on icon at bounding box center [478, 151] width 11 height 15
click at [355, 68] on icon at bounding box center [353, 71] width 4 height 8
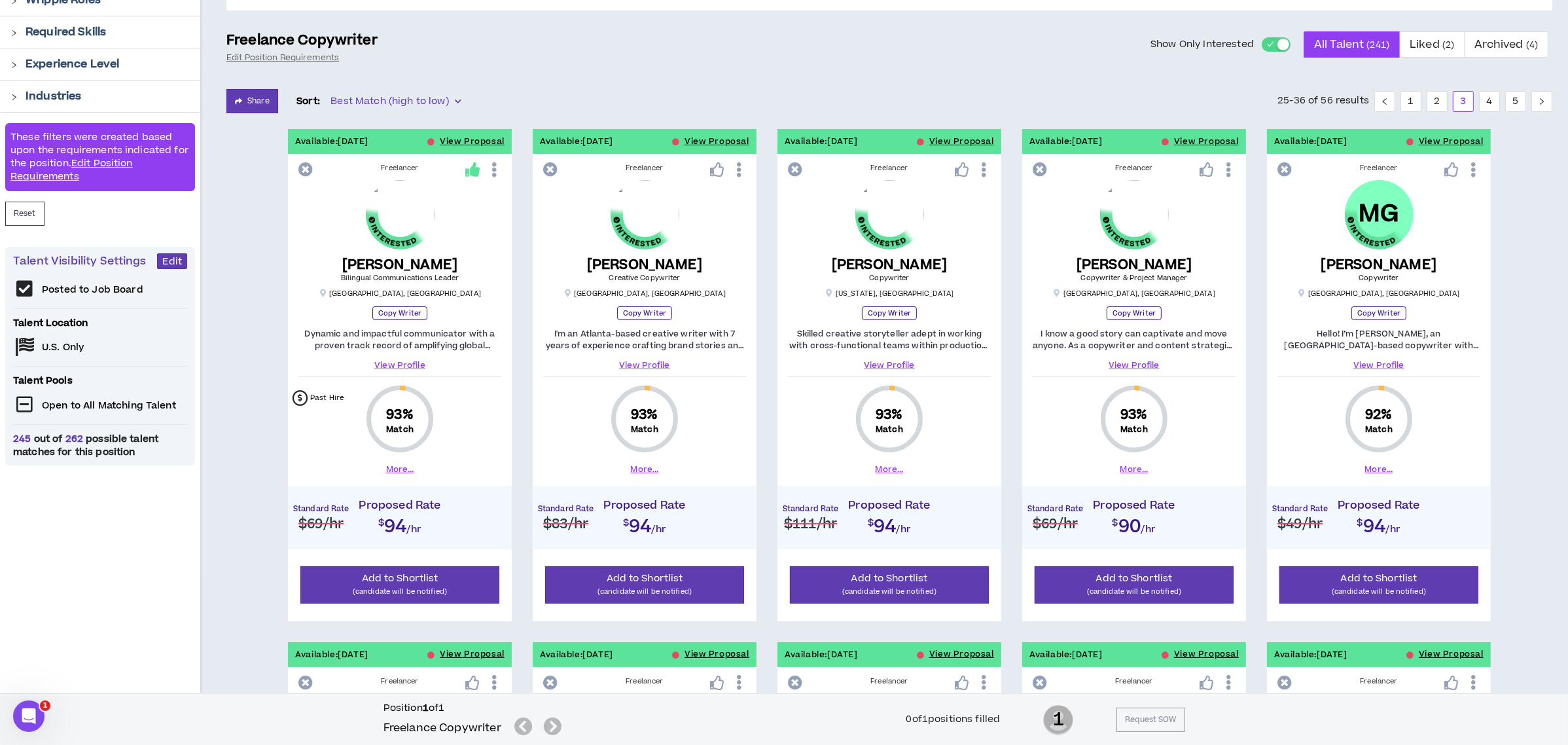
scroll to position [174, 0]
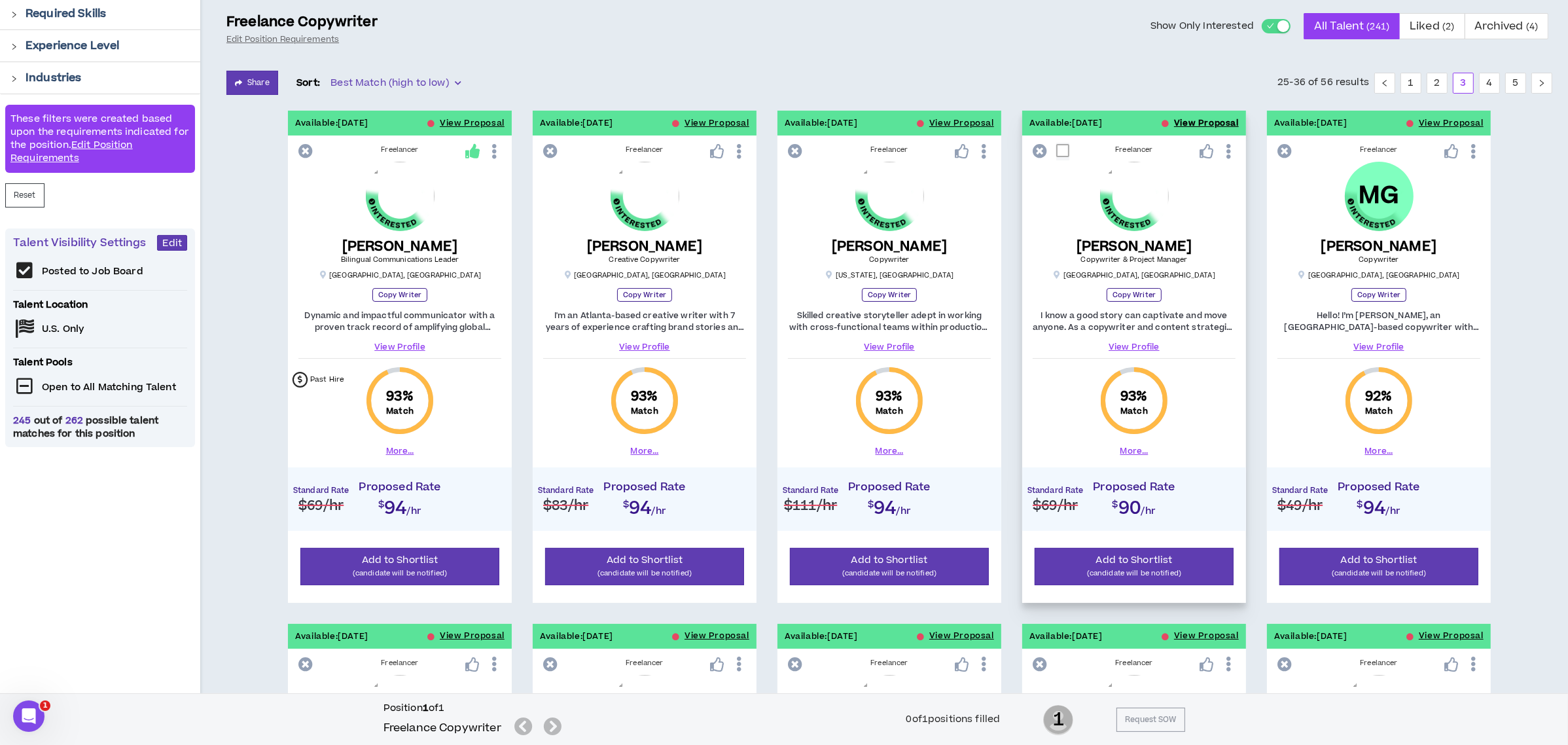
click at [1183, 121] on button "View Proposal" at bounding box center [1206, 123] width 65 height 25
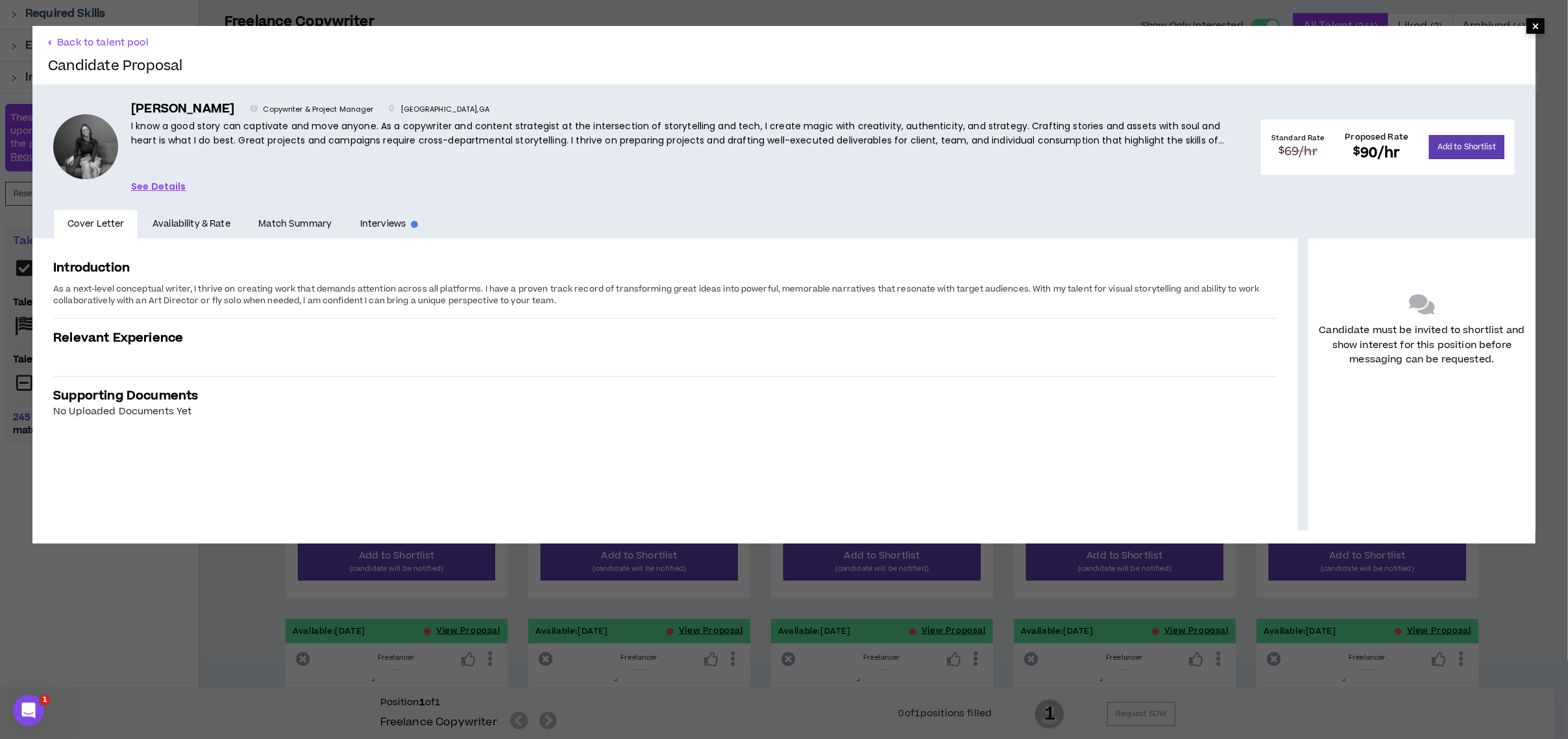
click at [1532, 29] on span "×" at bounding box center [1535, 26] width 8 height 16
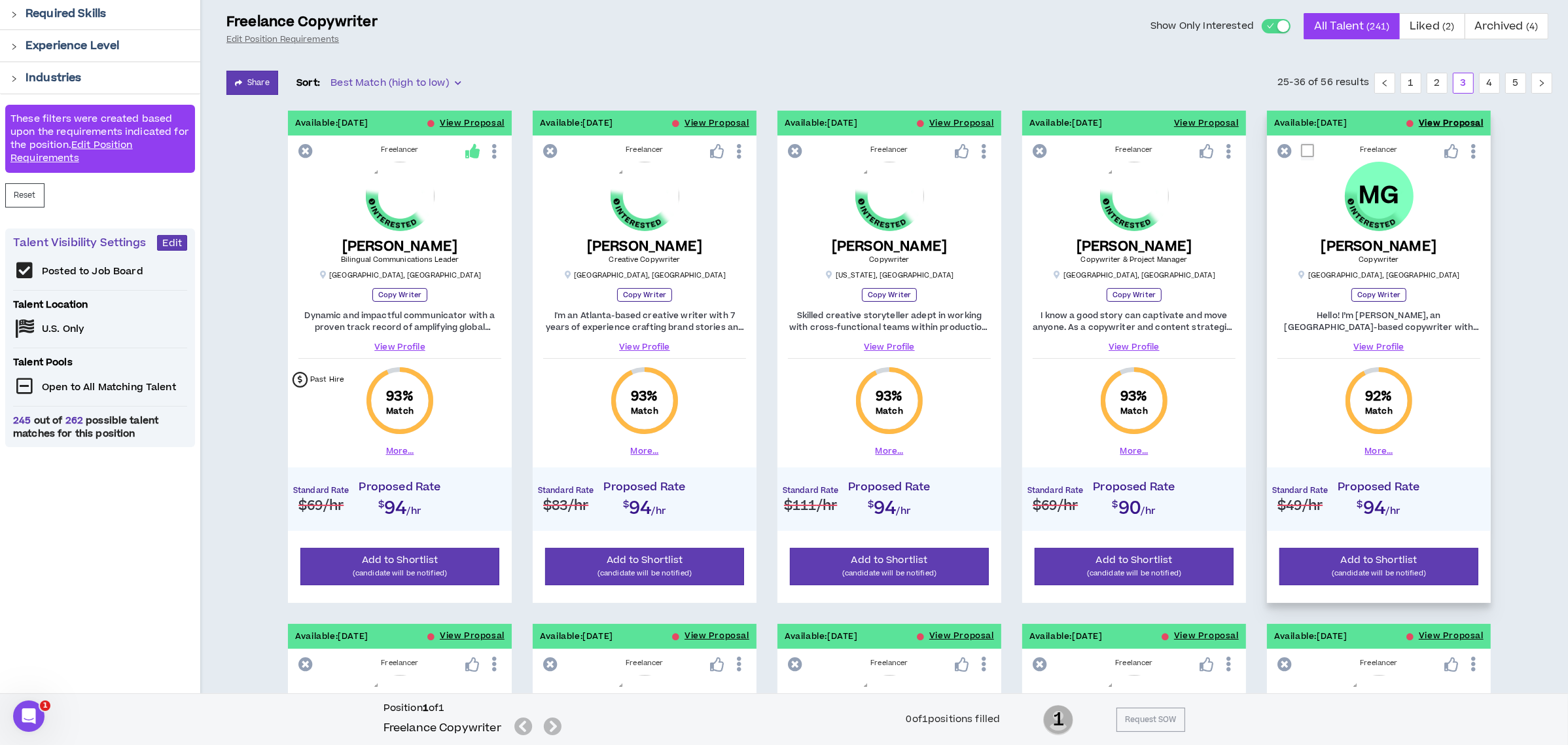
click at [1455, 118] on button "View Proposal" at bounding box center [1451, 123] width 65 height 25
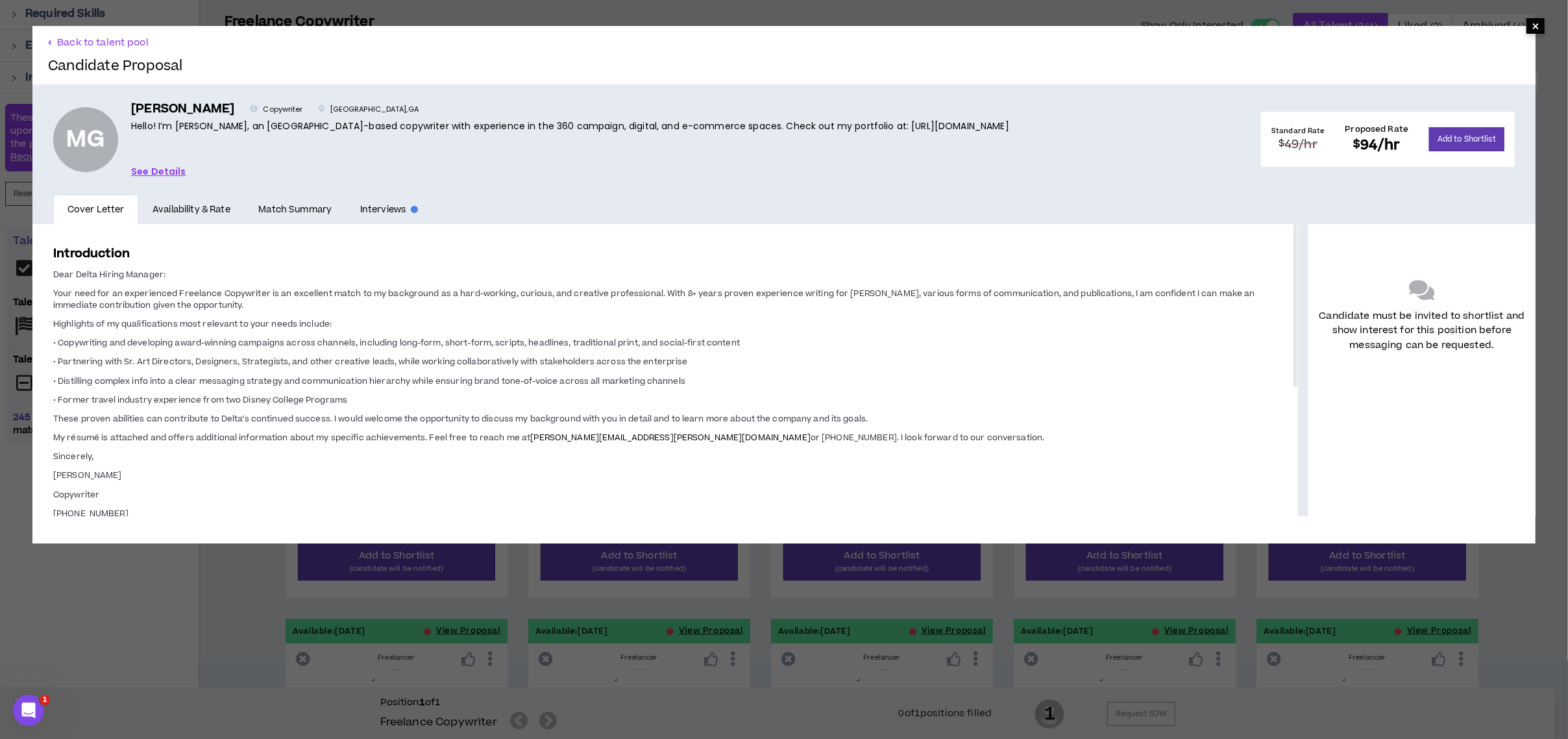
click at [1527, 28] on span "×" at bounding box center [1536, 26] width 18 height 16
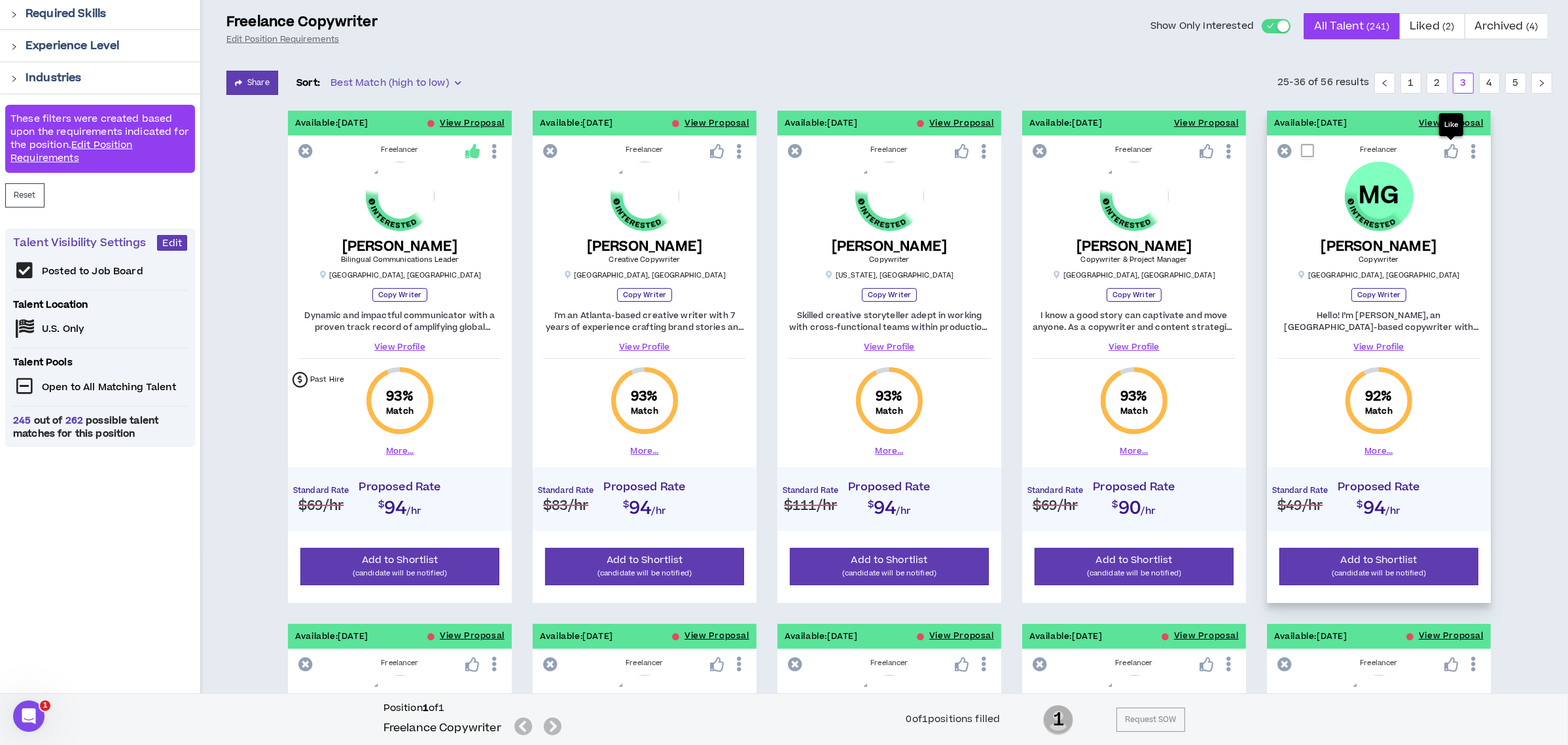
click at [1455, 145] on icon at bounding box center [1451, 151] width 14 height 14
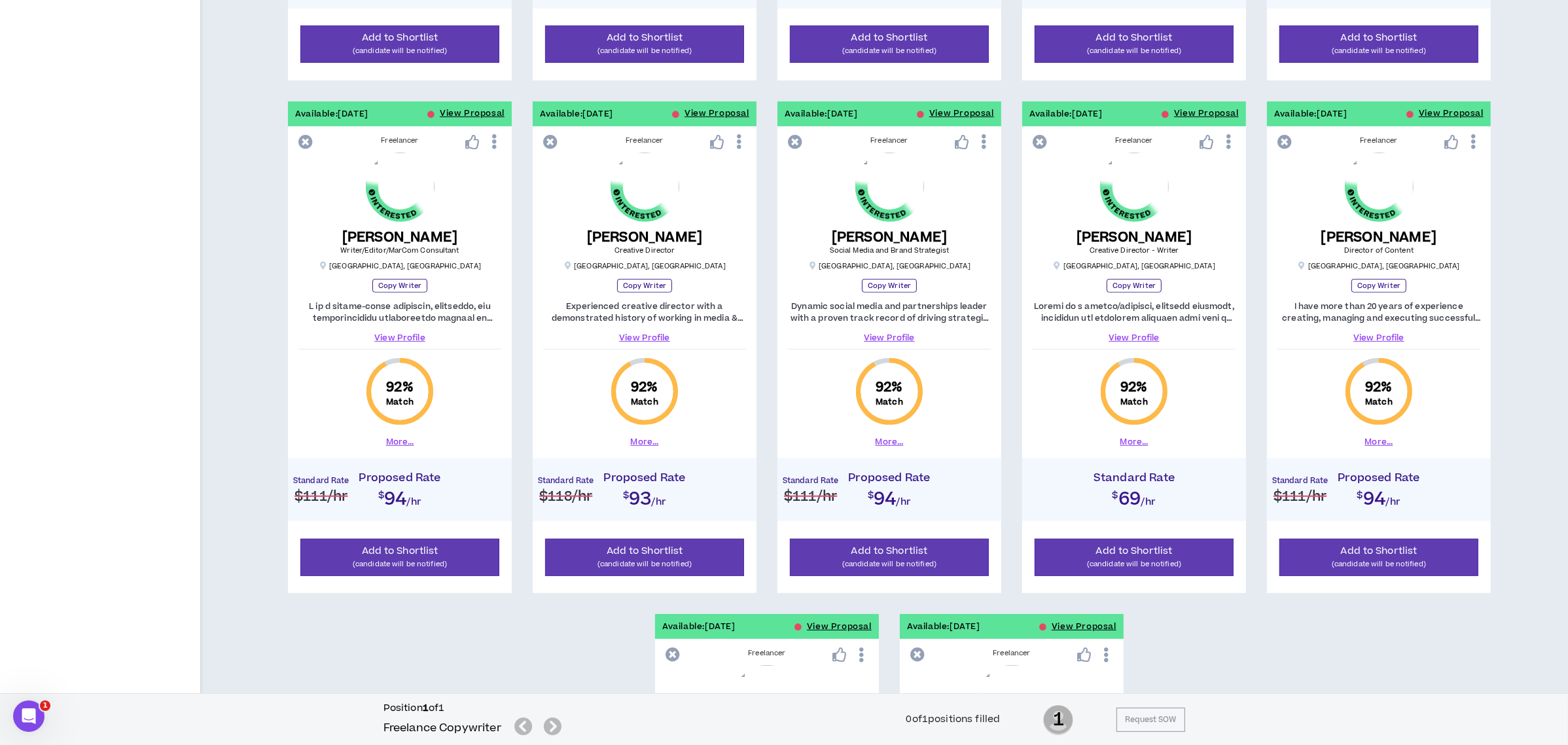
scroll to position [698, 0]
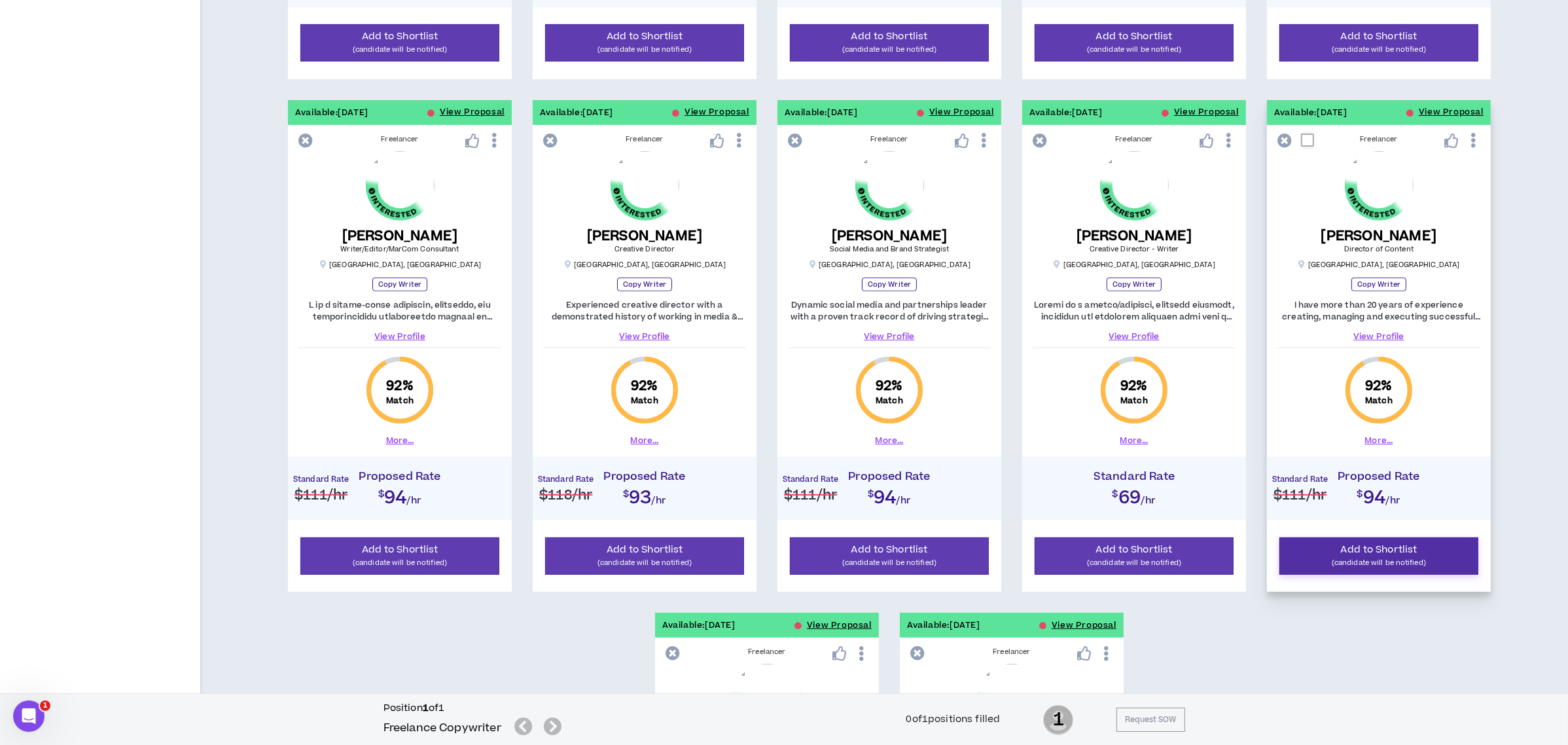
click at [1387, 557] on p "(candidate will be notified)" at bounding box center [1378, 562] width 182 height 13
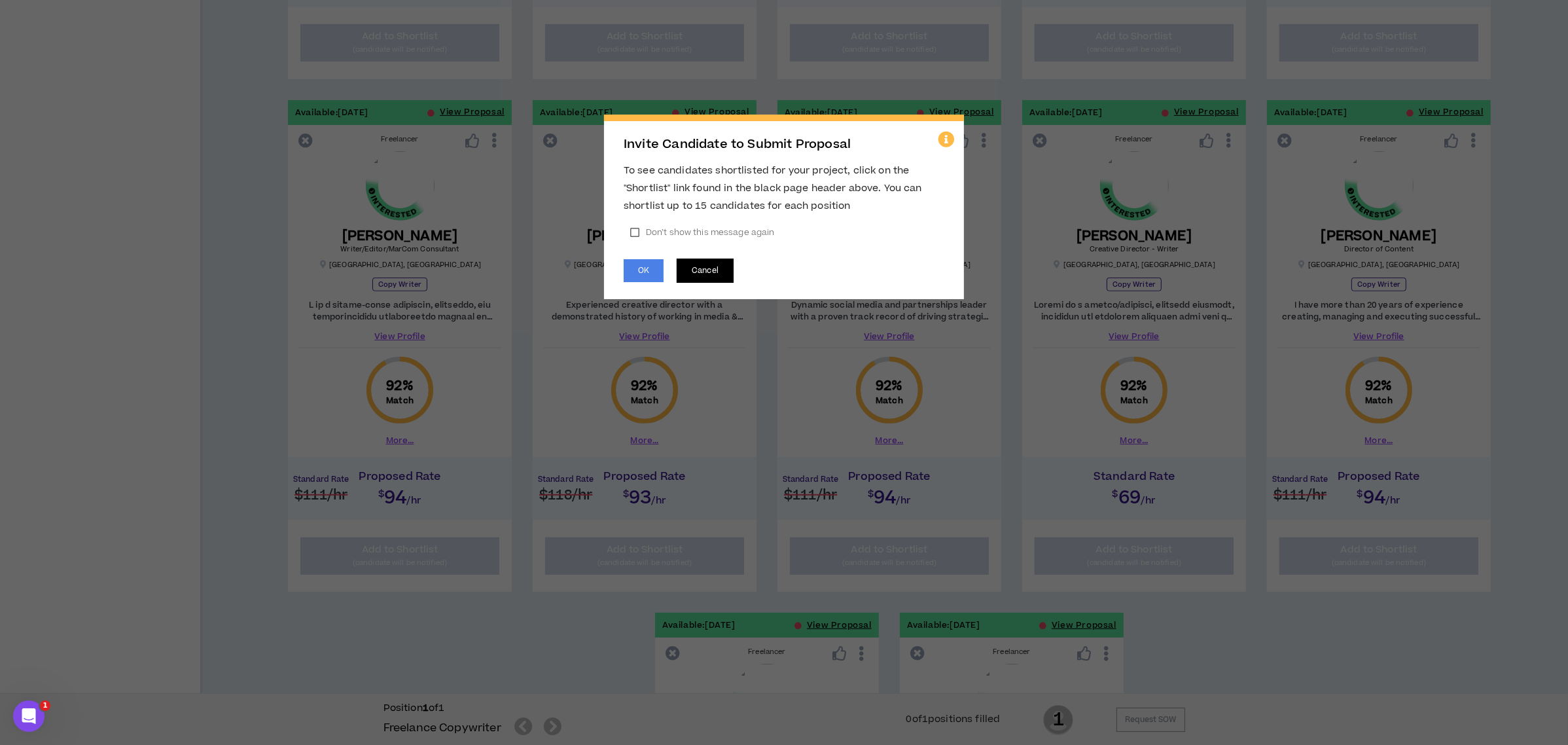
click at [688, 268] on button "Cancel" at bounding box center [704, 271] width 57 height 25
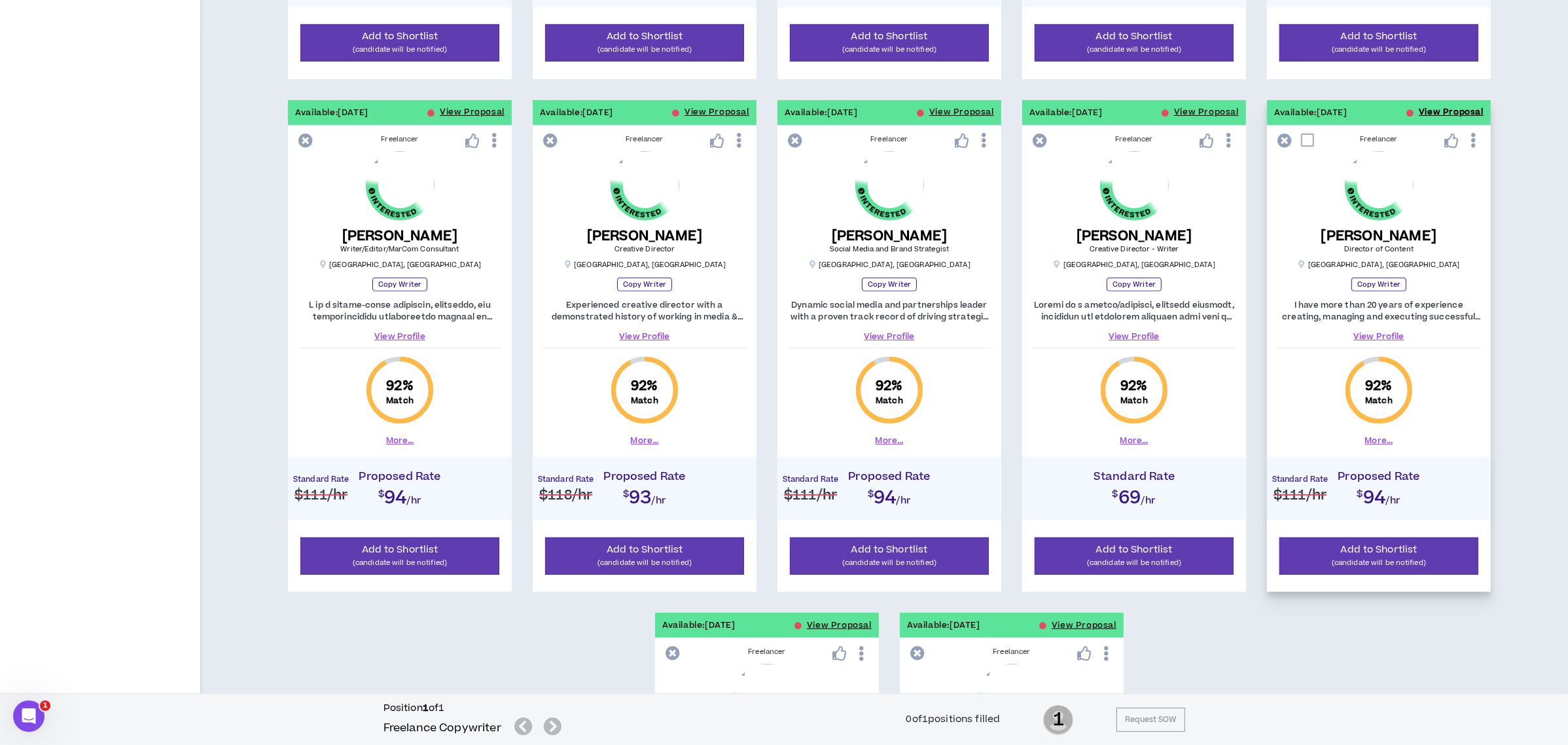
click at [1424, 107] on button "View Proposal" at bounding box center [1451, 112] width 65 height 25
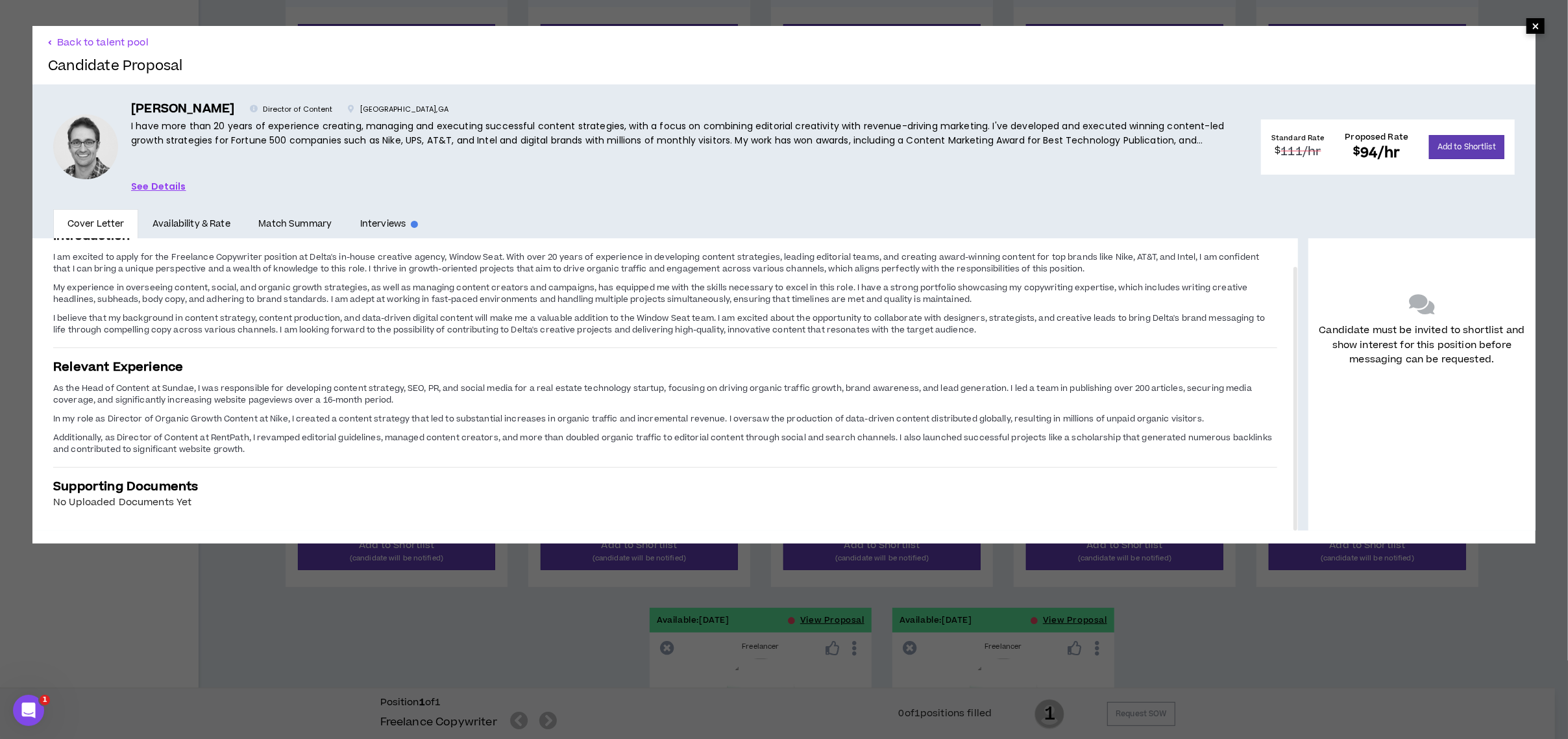
click at [1532, 27] on span "×" at bounding box center [1535, 26] width 8 height 16
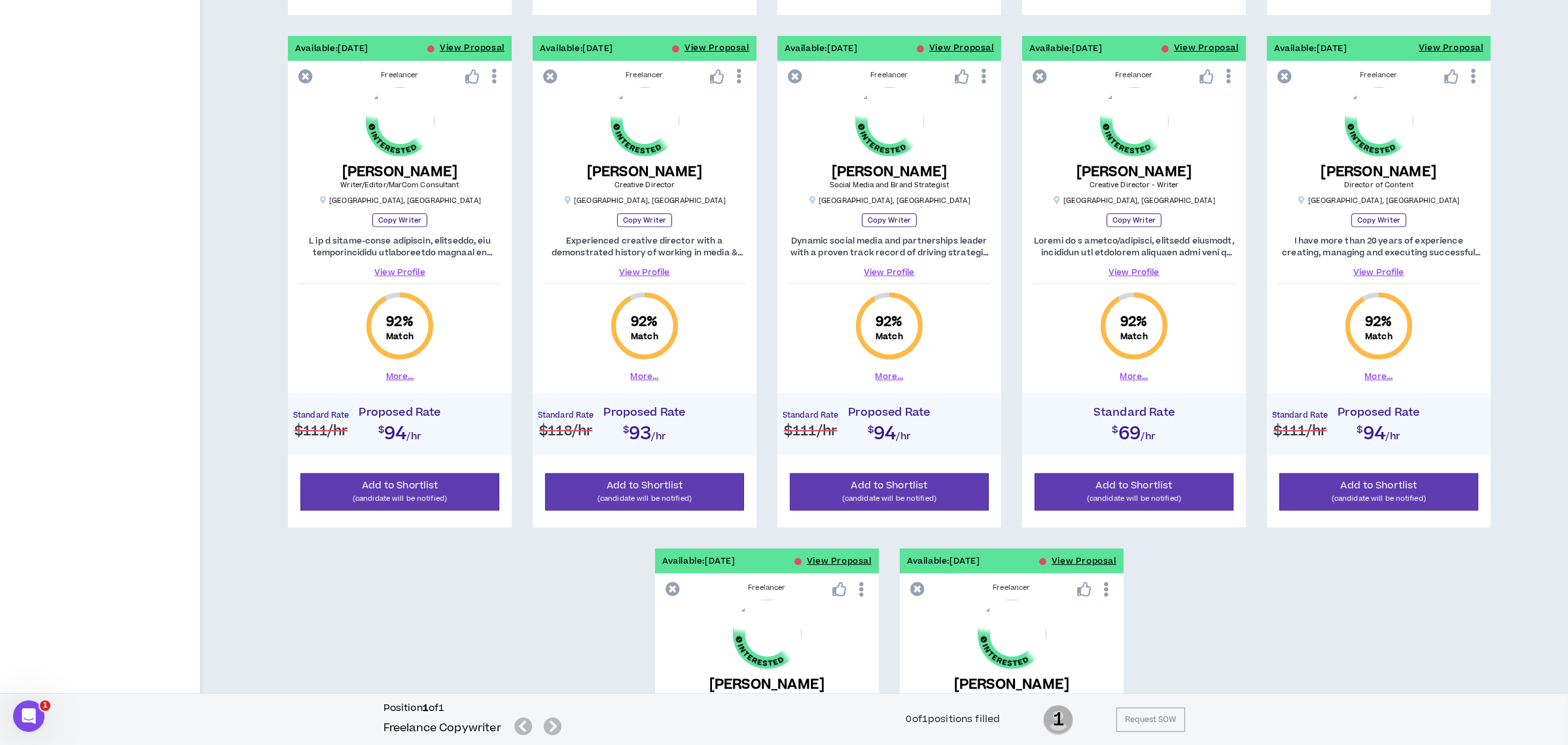
scroll to position [1198, 0]
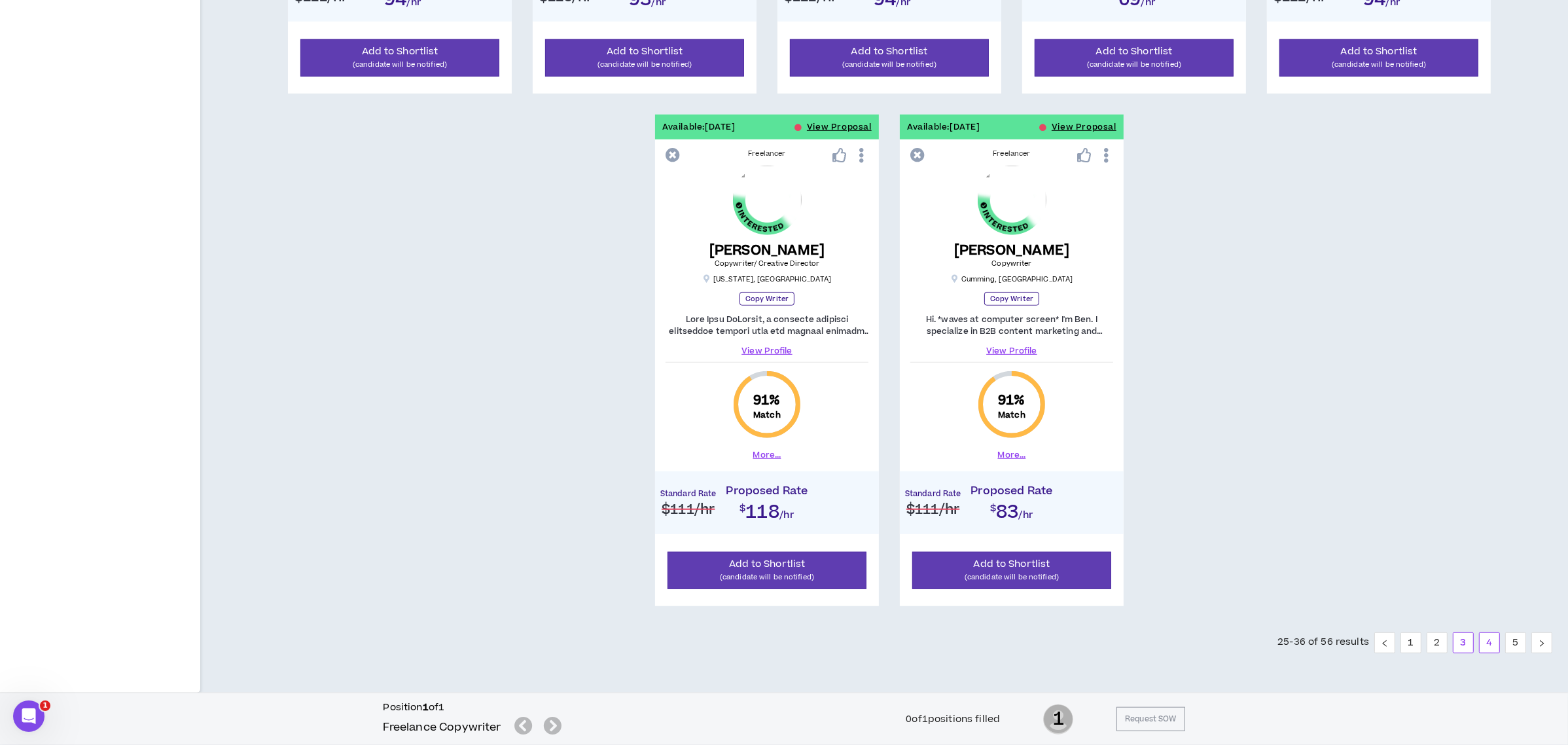
click at [1489, 649] on link "4" at bounding box center [1489, 642] width 19 height 19
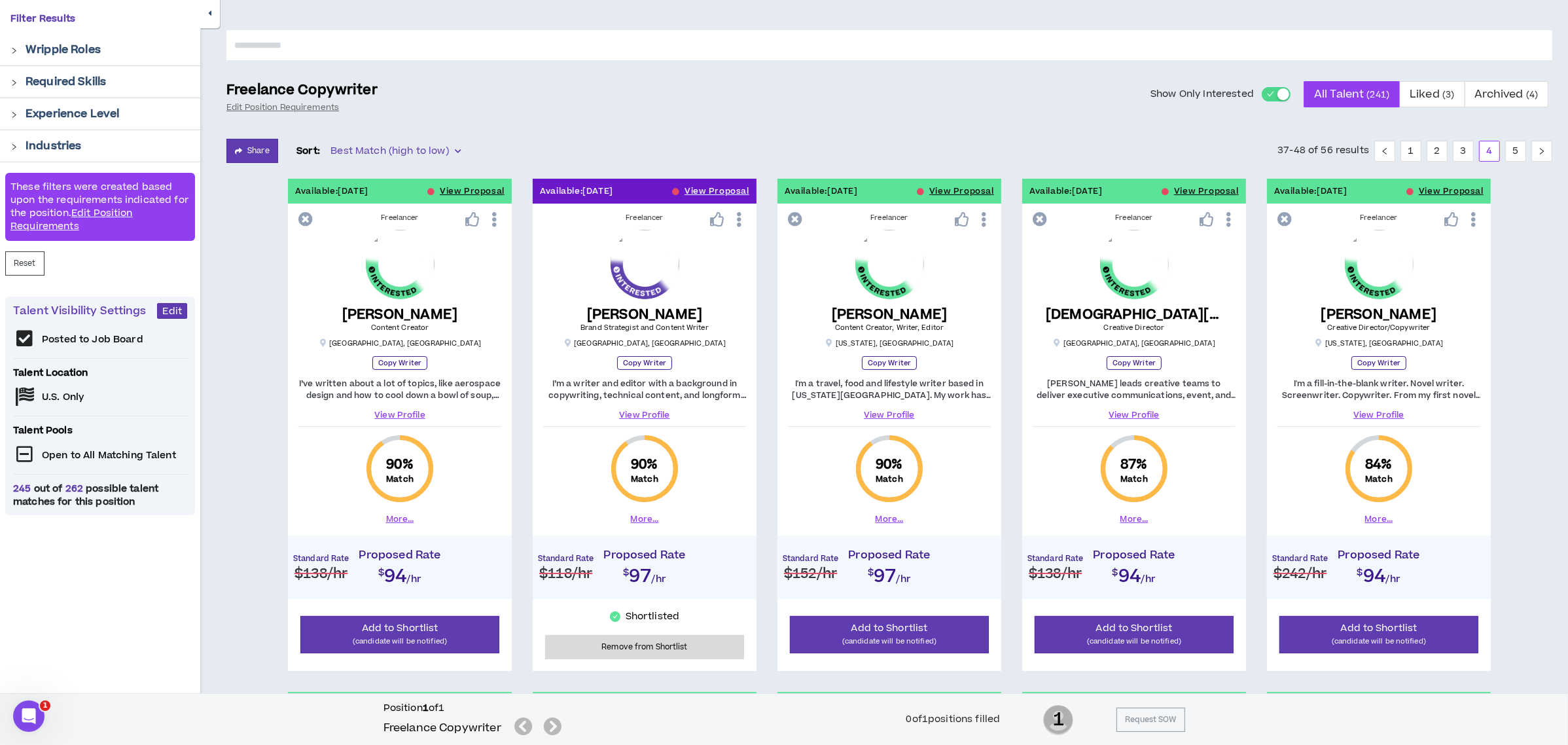
scroll to position [64, 0]
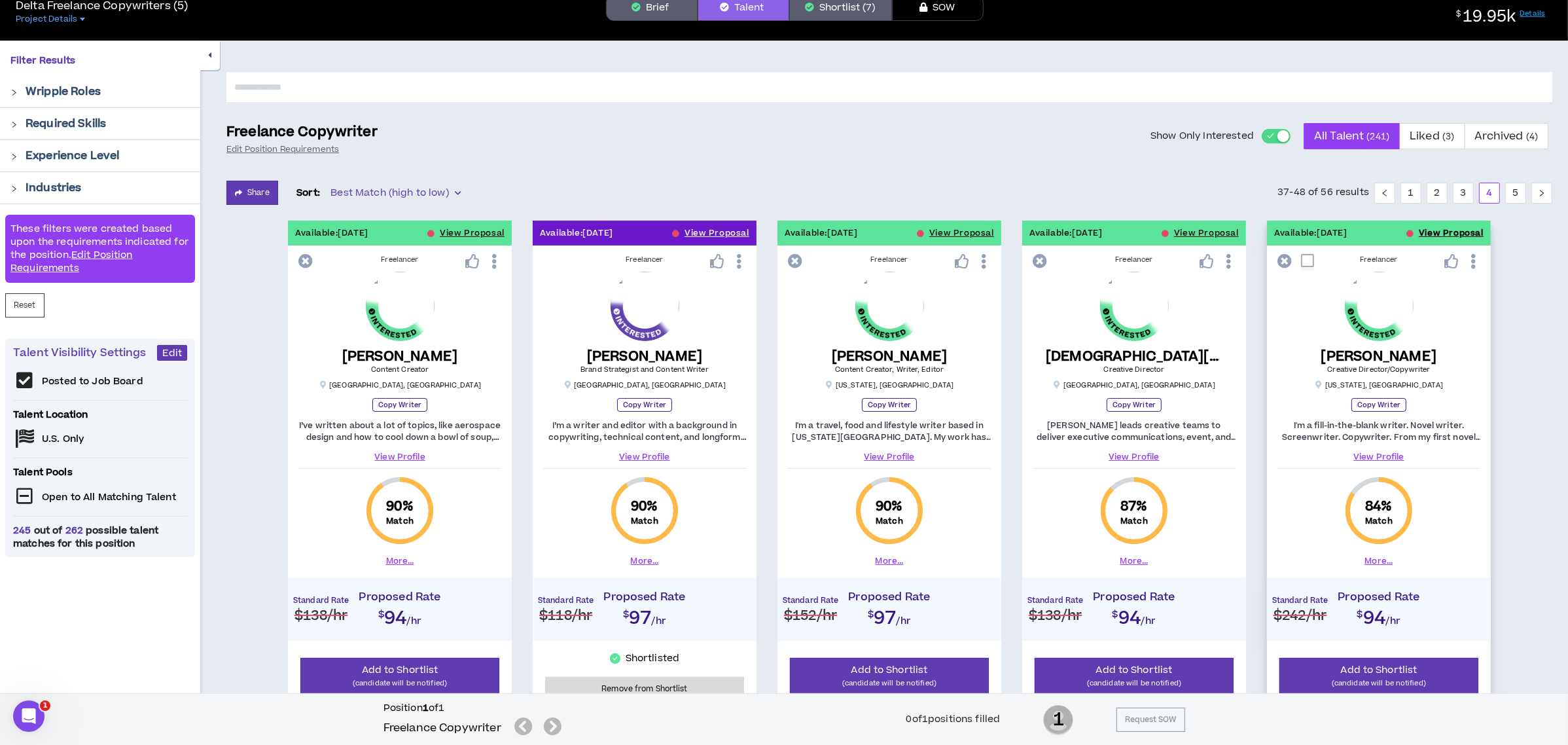
click at [1425, 230] on button "View Proposal" at bounding box center [1451, 233] width 65 height 25
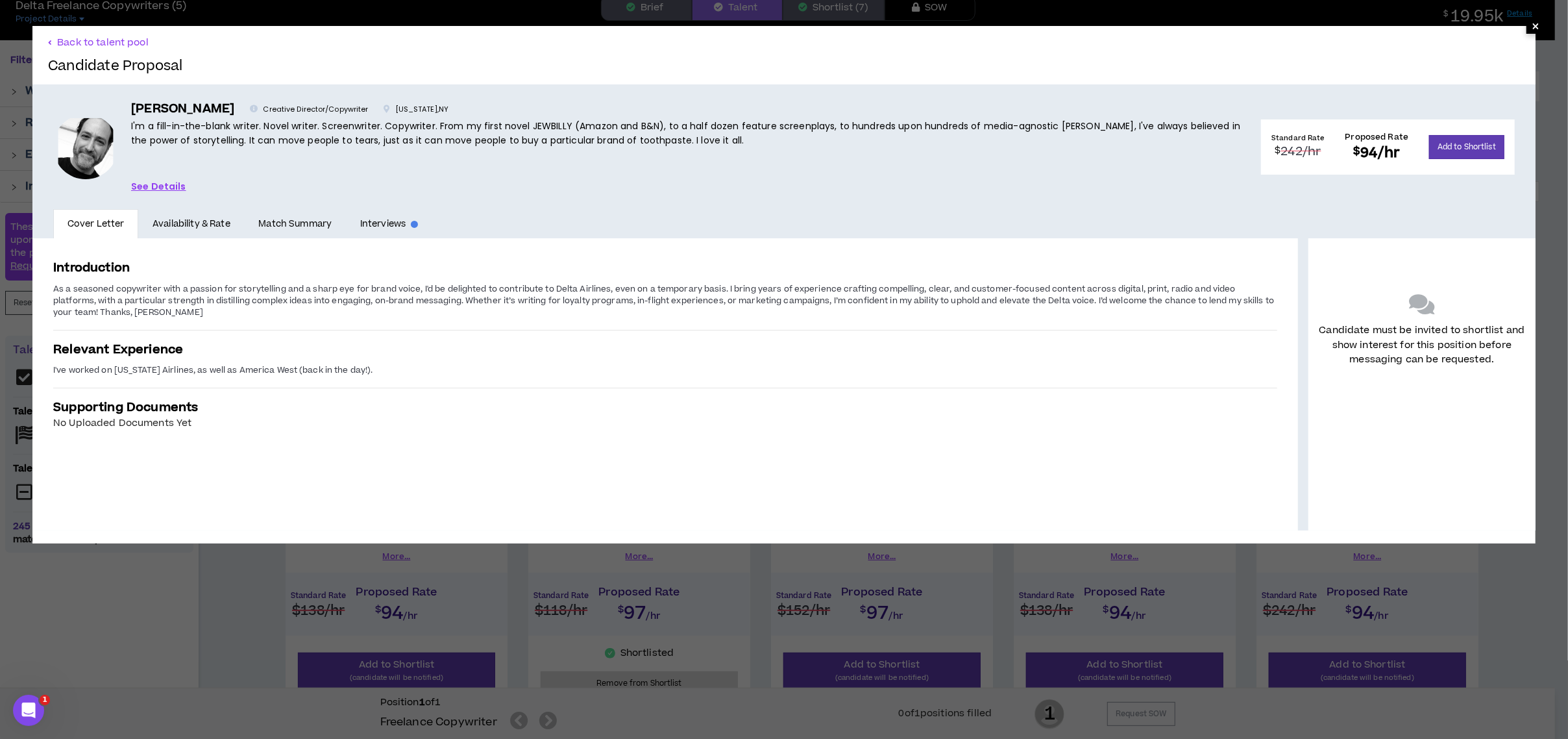
click at [1532, 23] on span "×" at bounding box center [1535, 26] width 8 height 16
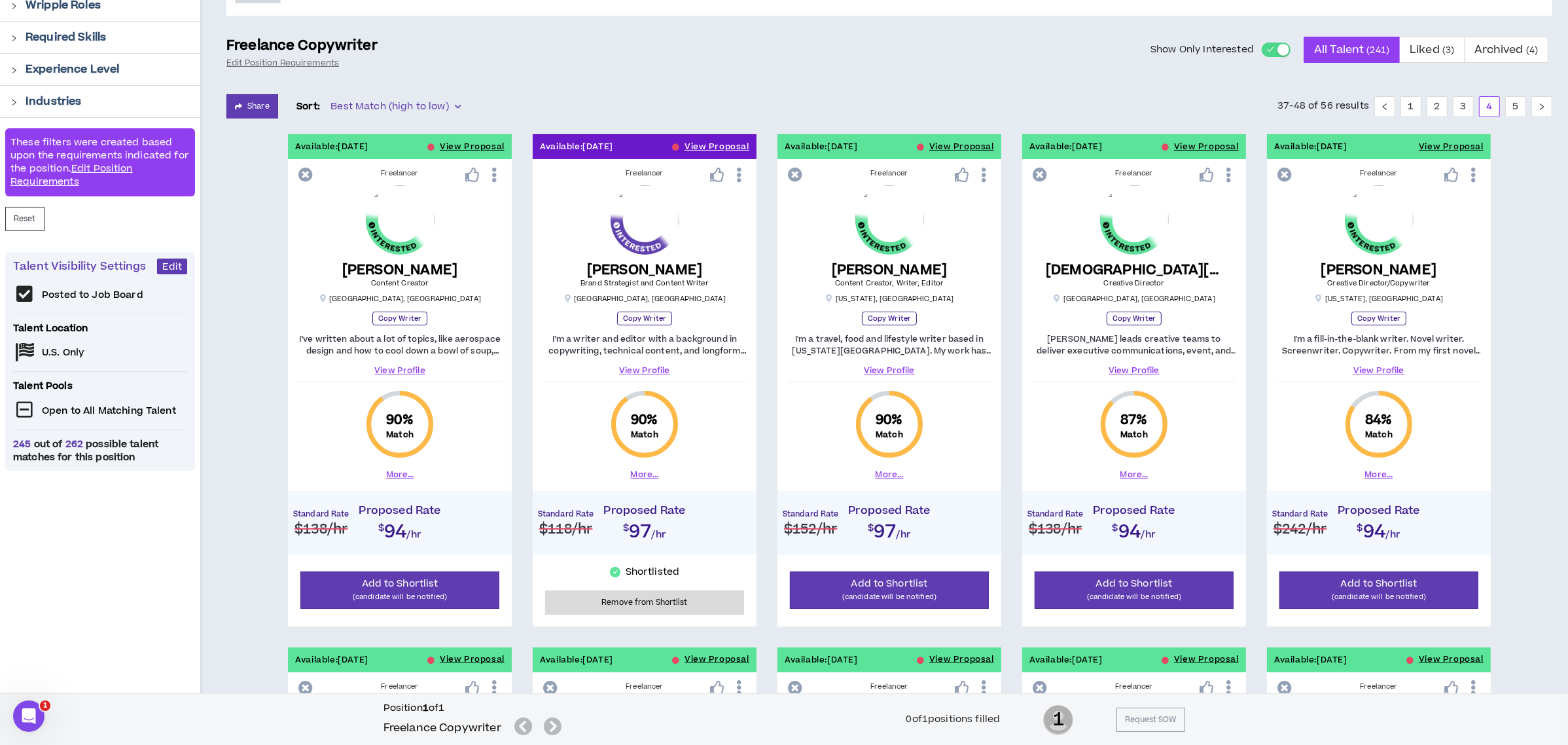
scroll to position [151, 0]
click at [453, 145] on button "View Proposal" at bounding box center [472, 145] width 65 height 25
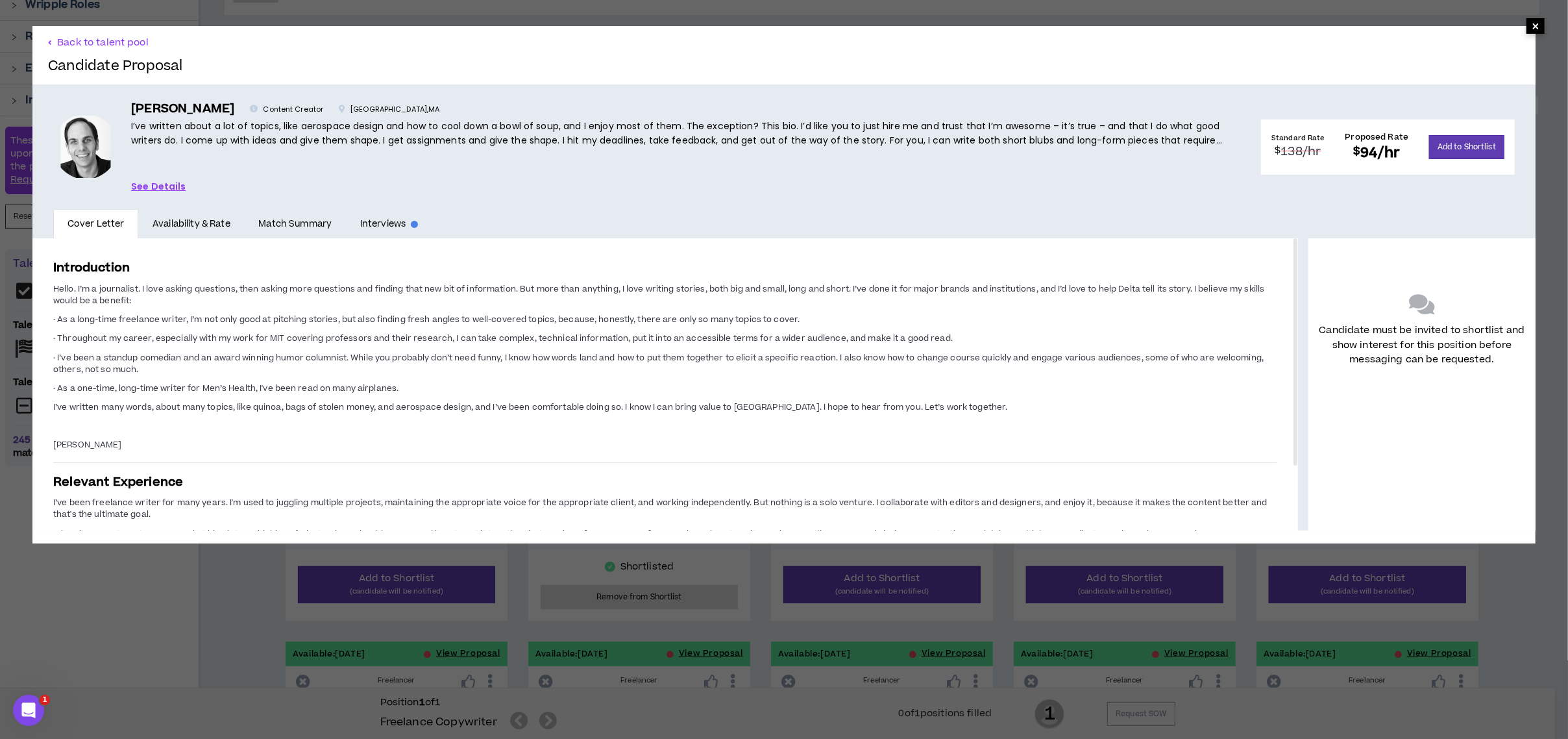
click at [1532, 28] on span "×" at bounding box center [1535, 26] width 8 height 16
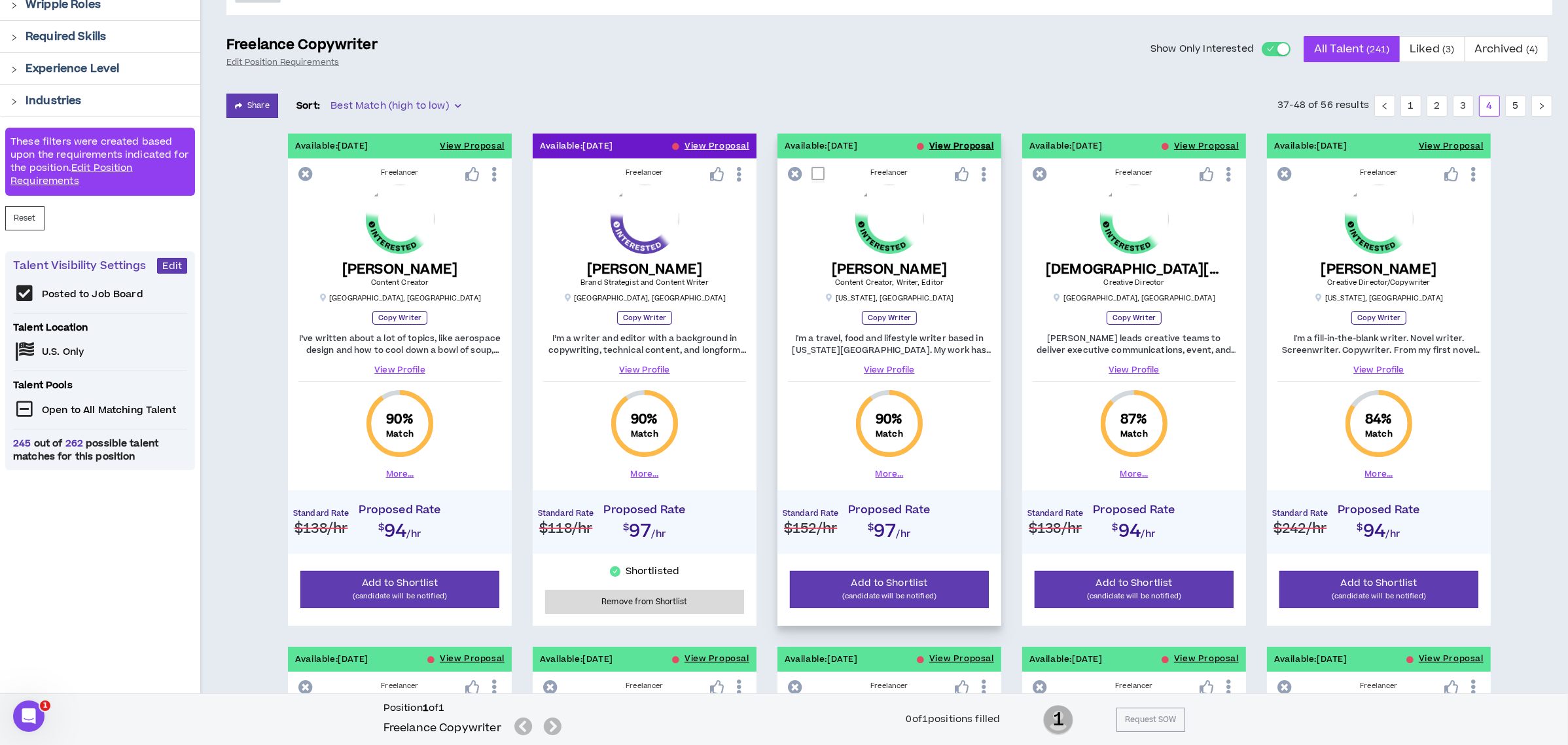
click at [964, 144] on button "View Proposal" at bounding box center [961, 145] width 65 height 25
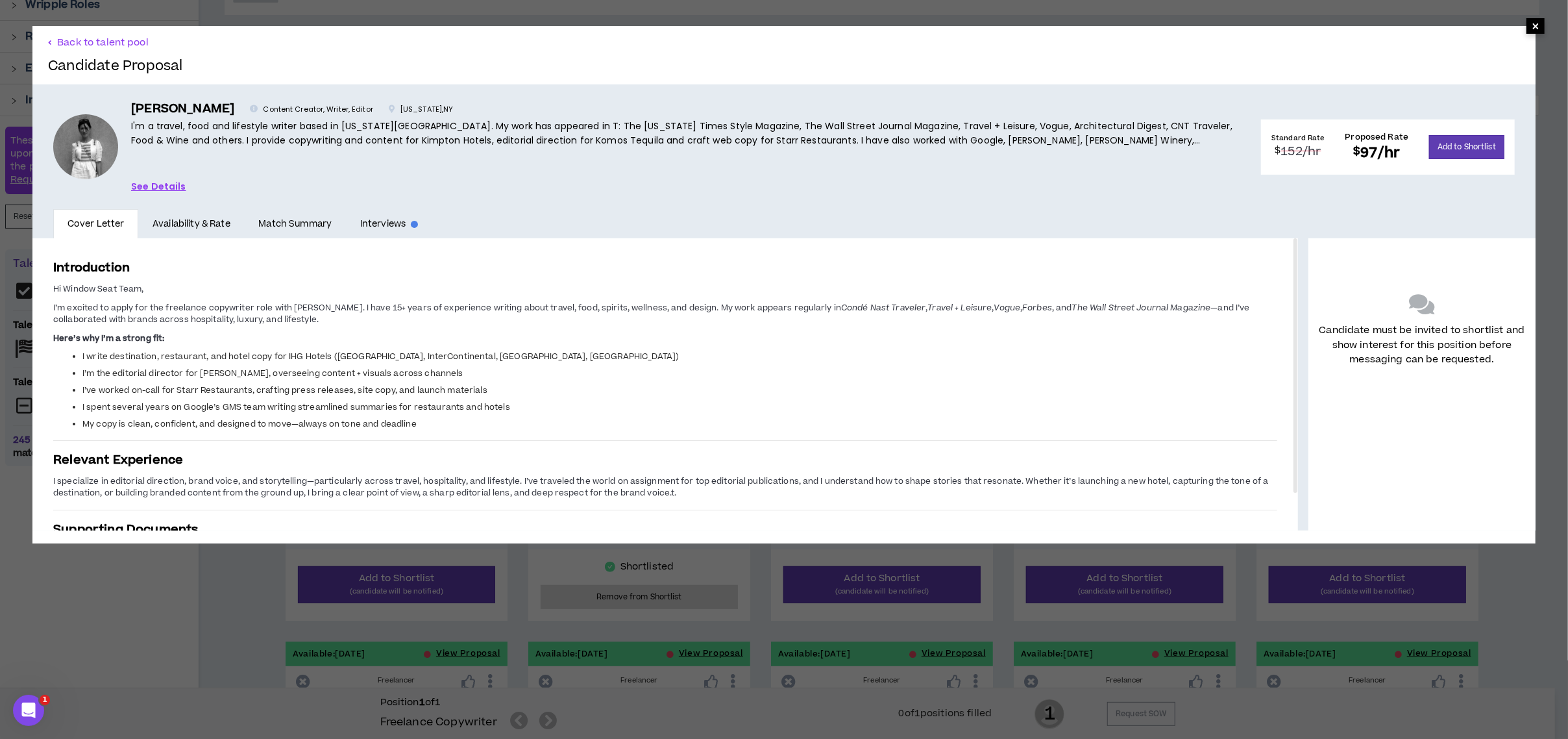
click at [1532, 24] on span "×" at bounding box center [1535, 26] width 8 height 16
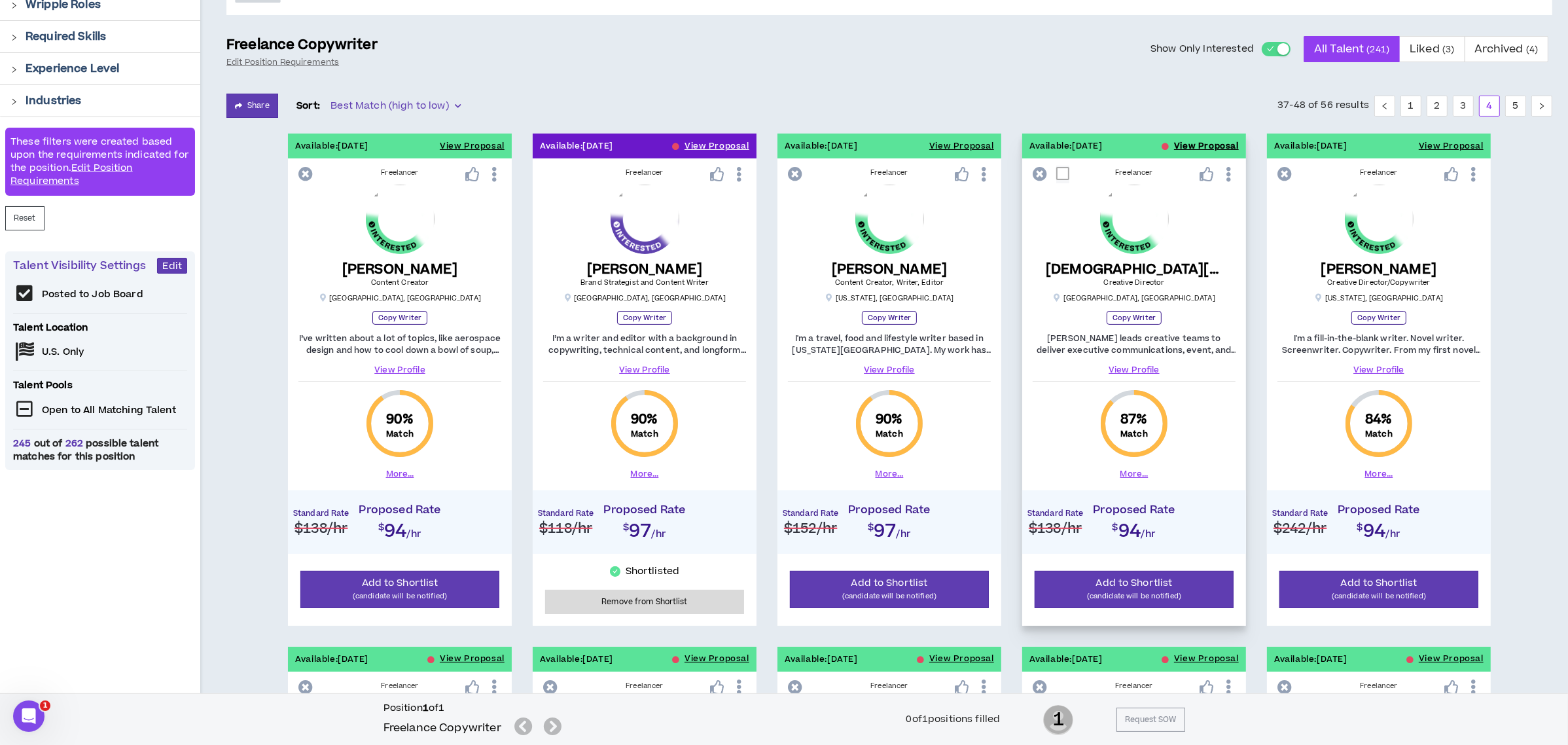
click at [1183, 144] on button "View Proposal" at bounding box center [1206, 145] width 65 height 25
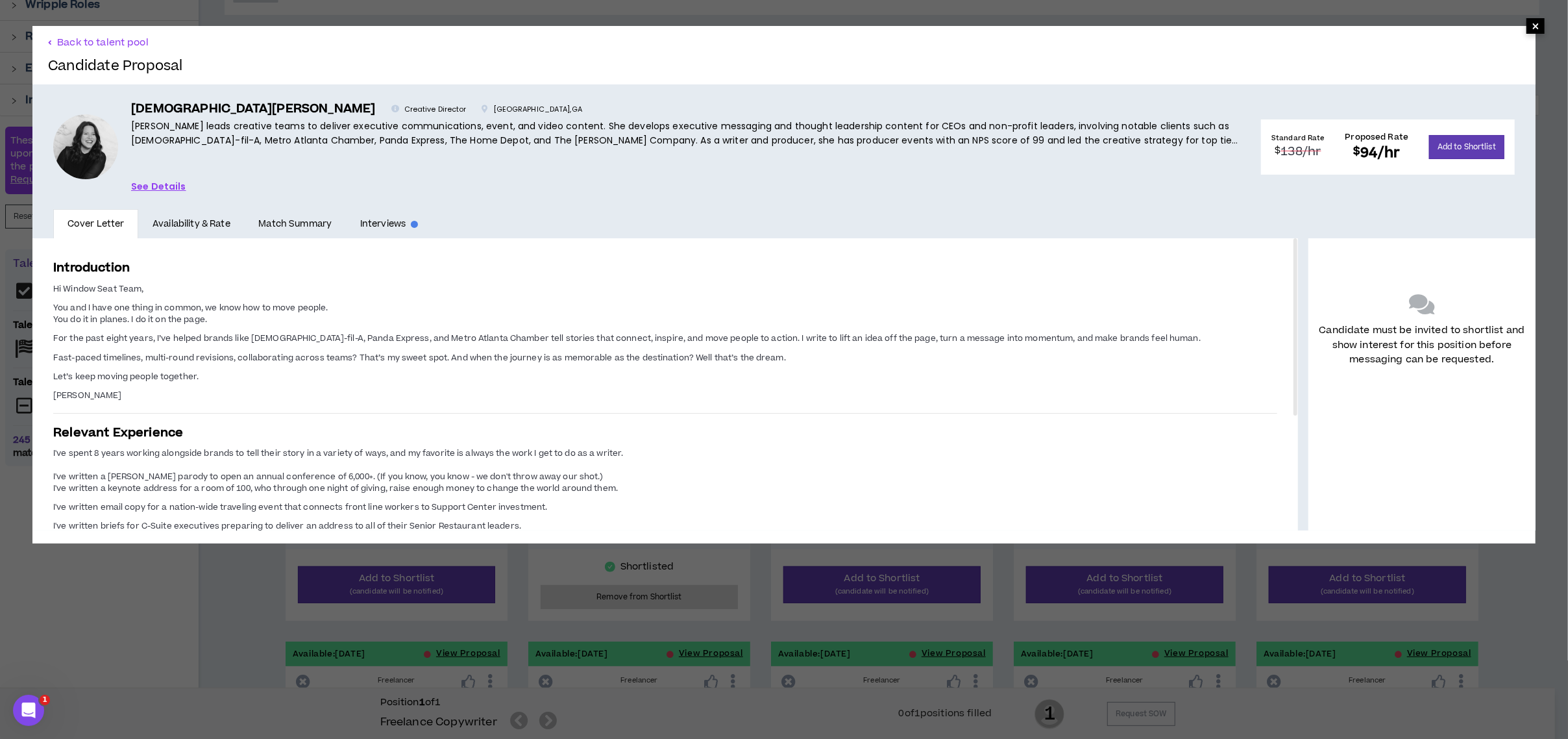
click at [1532, 23] on span "×" at bounding box center [1535, 26] width 8 height 16
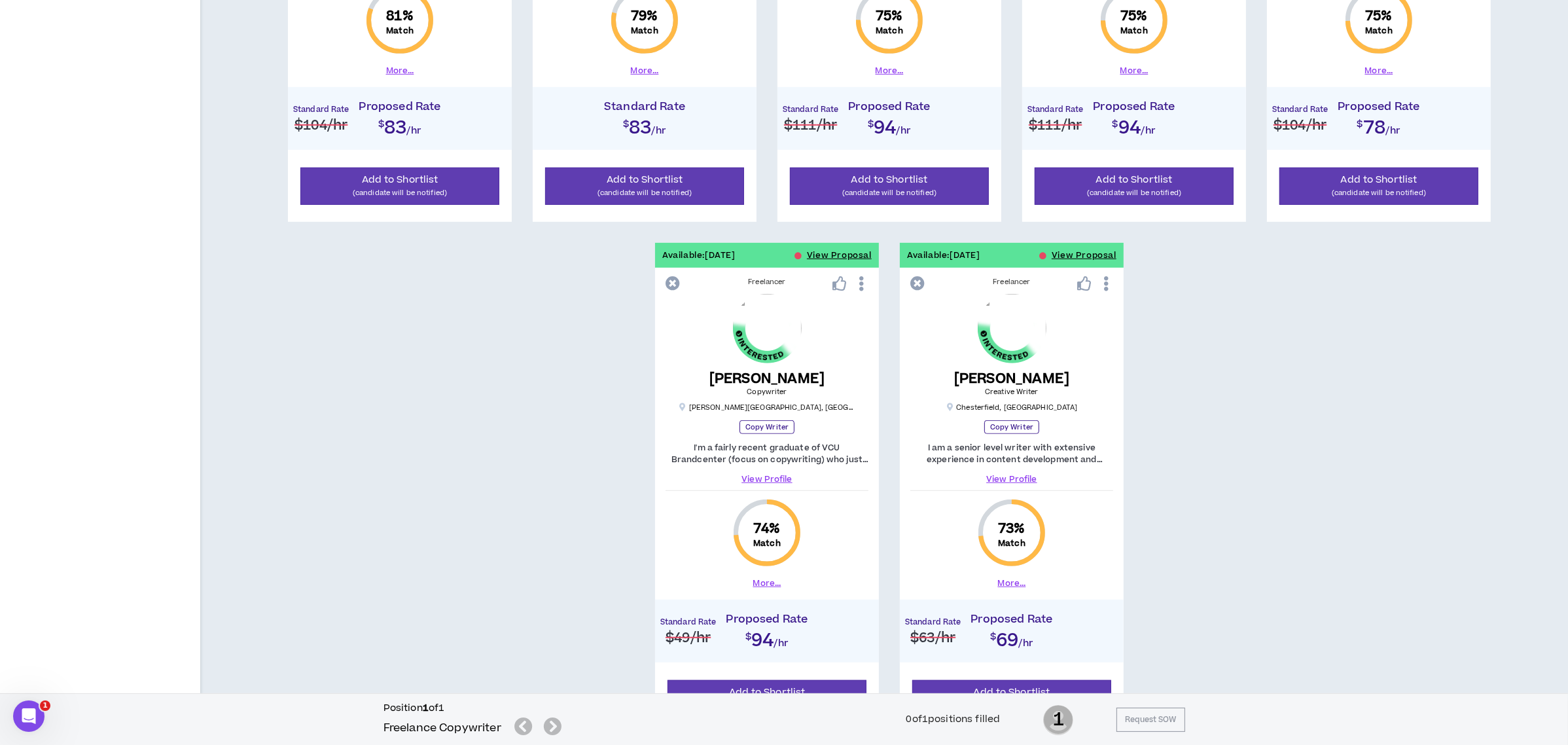
scroll to position [1198, 0]
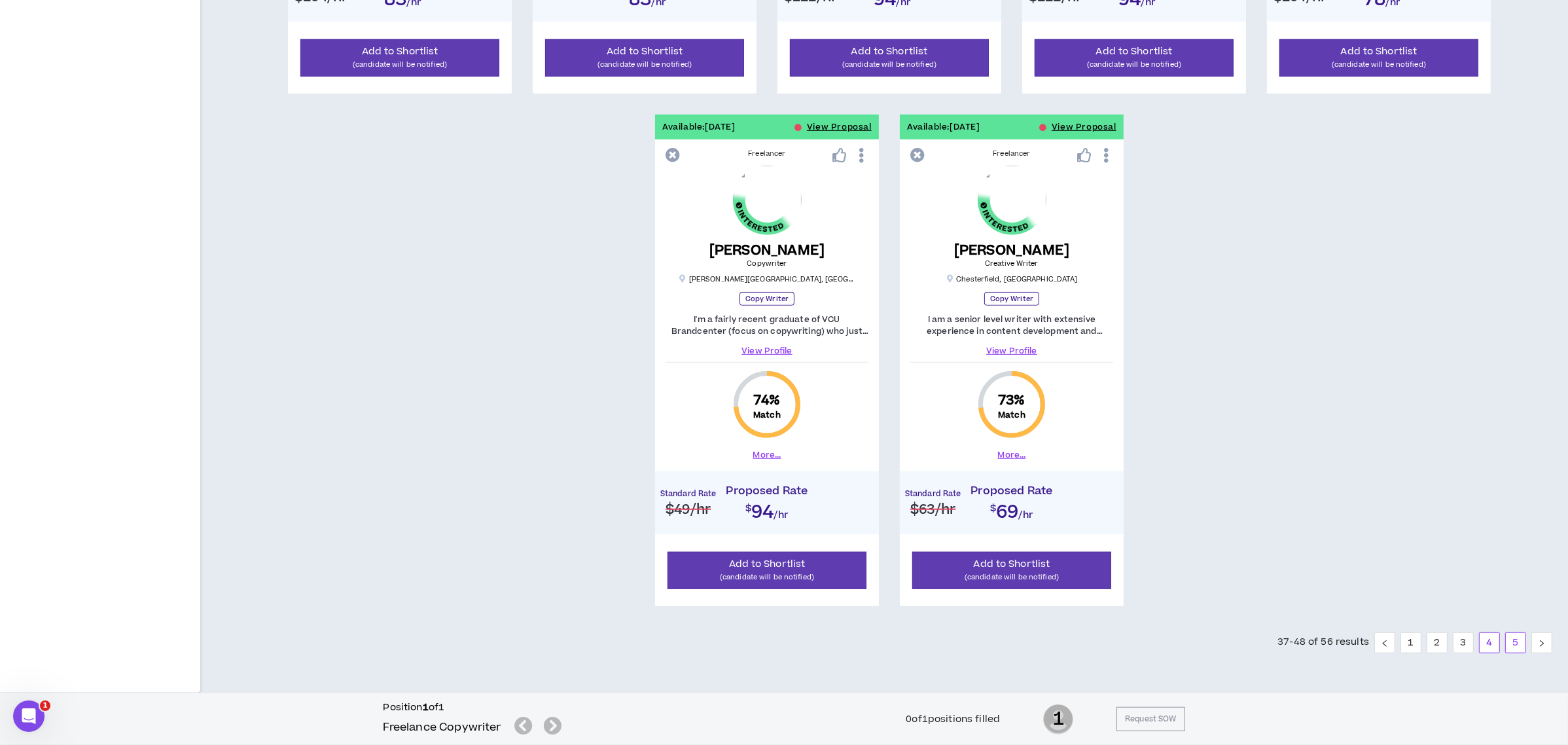
click at [1521, 646] on link "5" at bounding box center [1515, 642] width 19 height 19
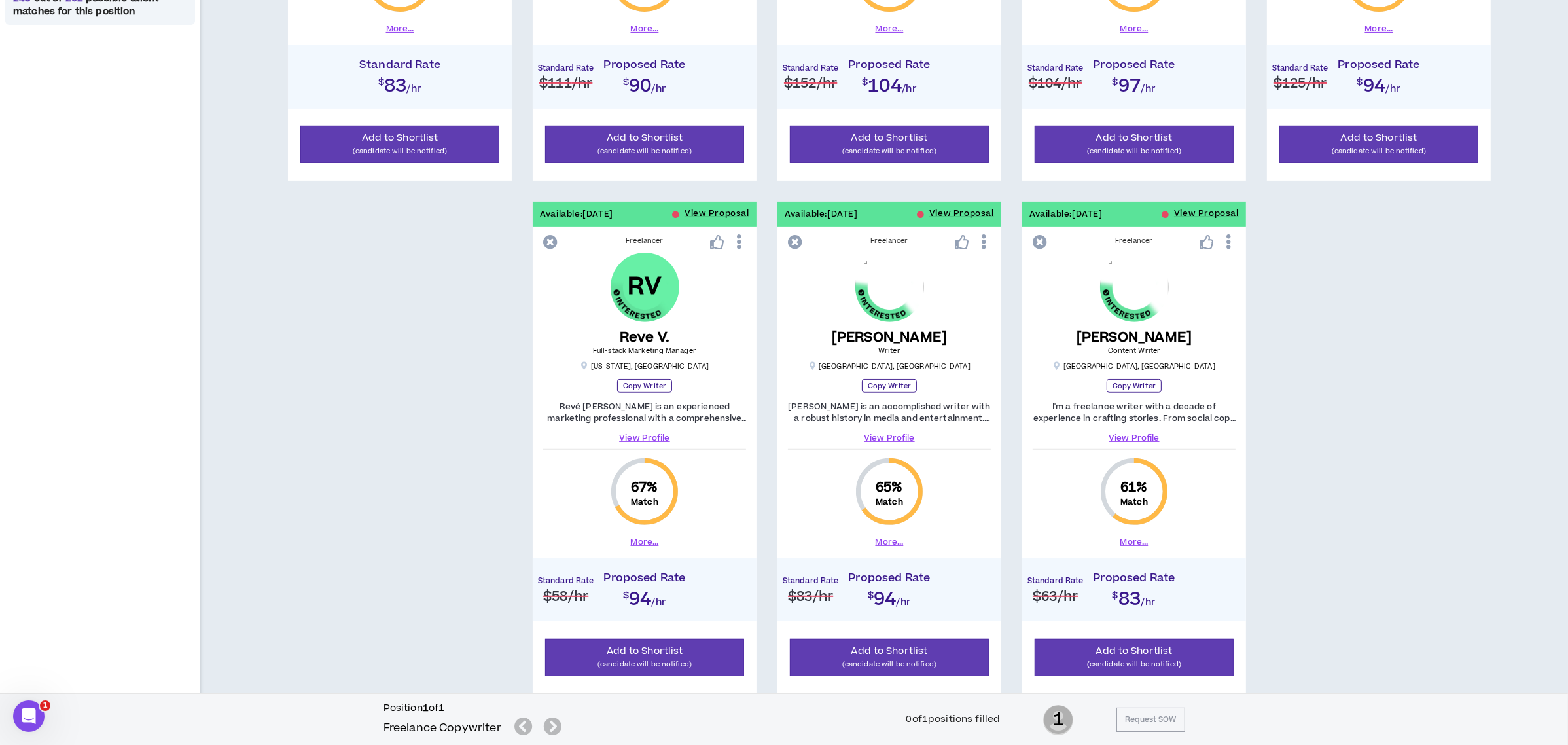
scroll to position [611, 0]
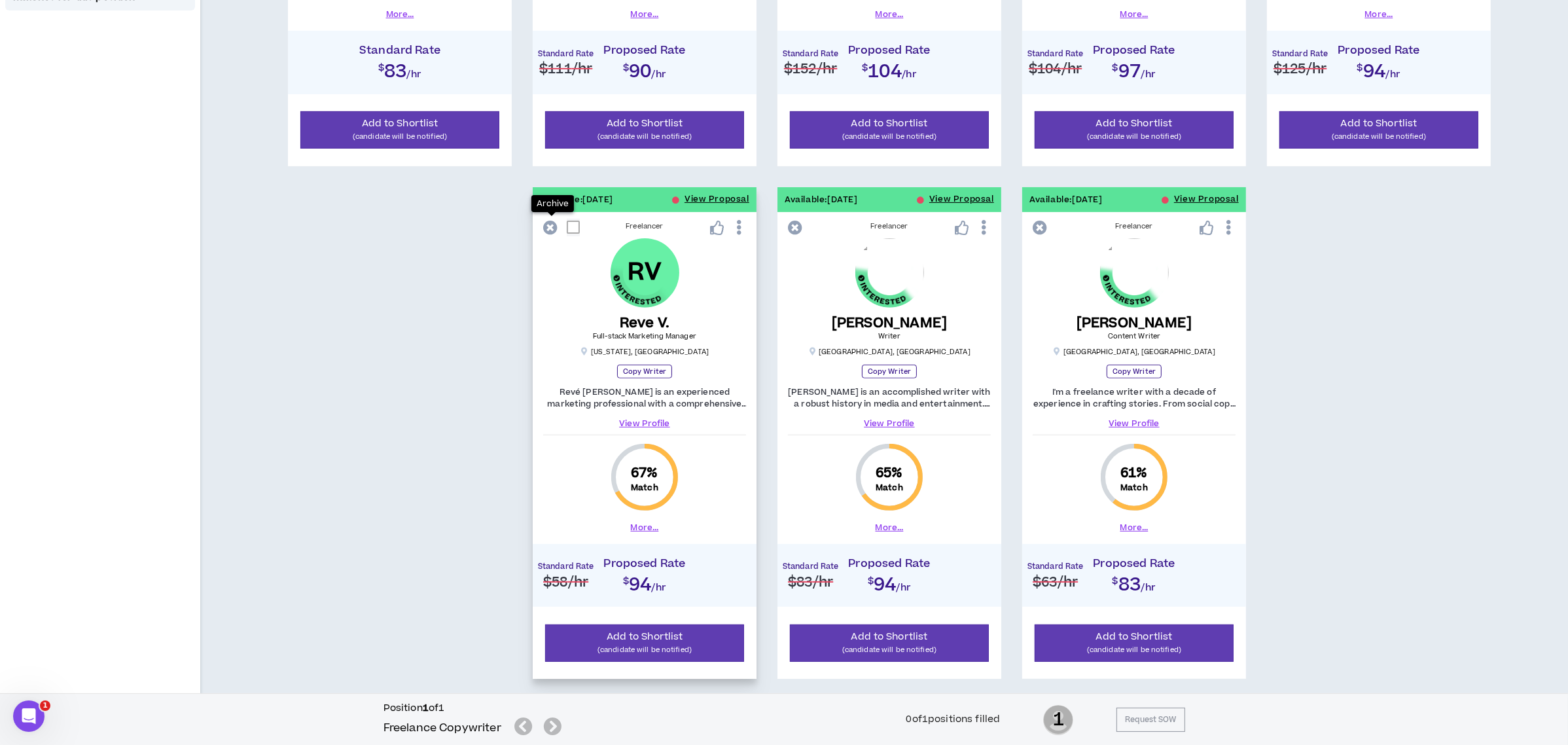
click at [545, 222] on icon at bounding box center [549, 227] width 14 height 14
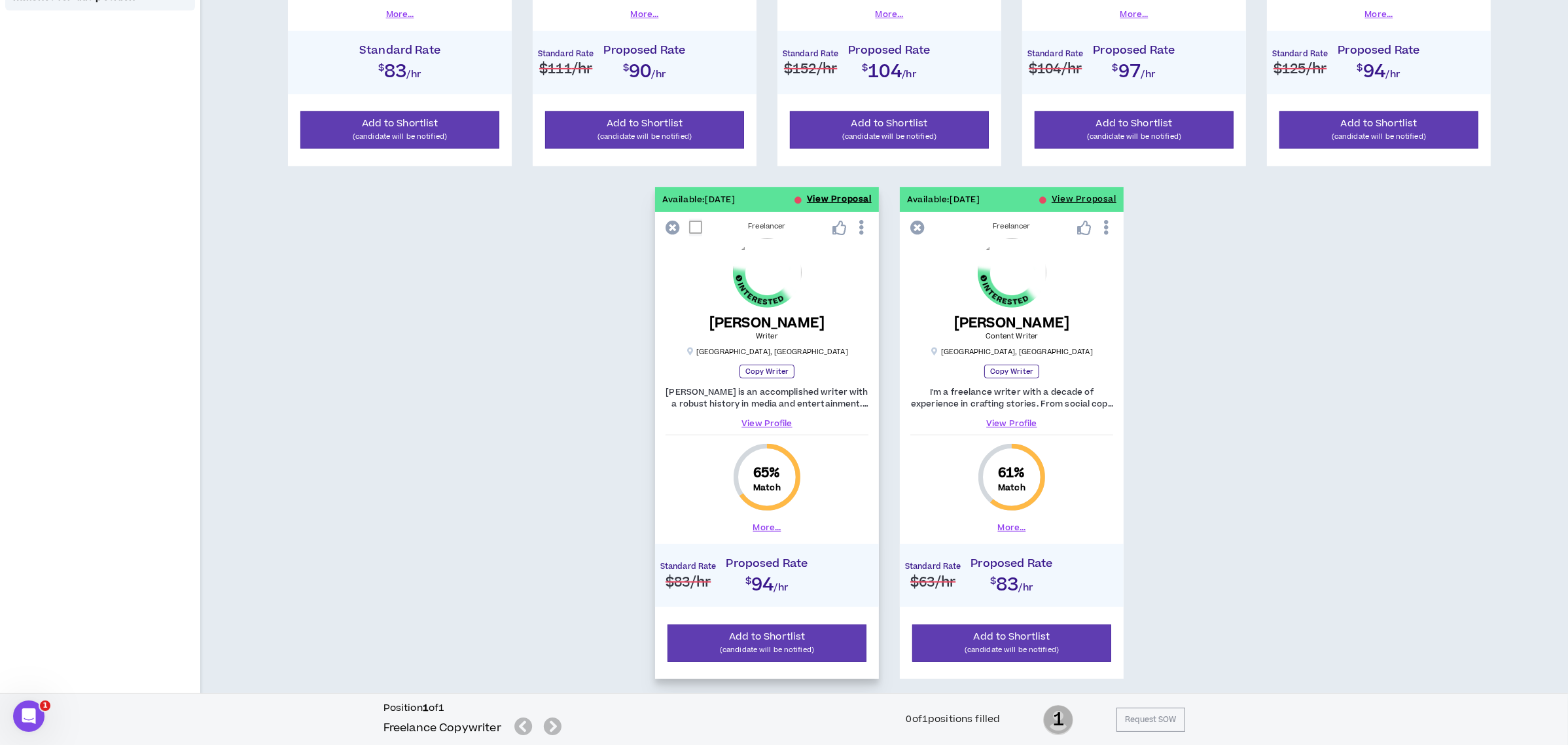
click at [838, 193] on button "View Proposal" at bounding box center [839, 199] width 65 height 25
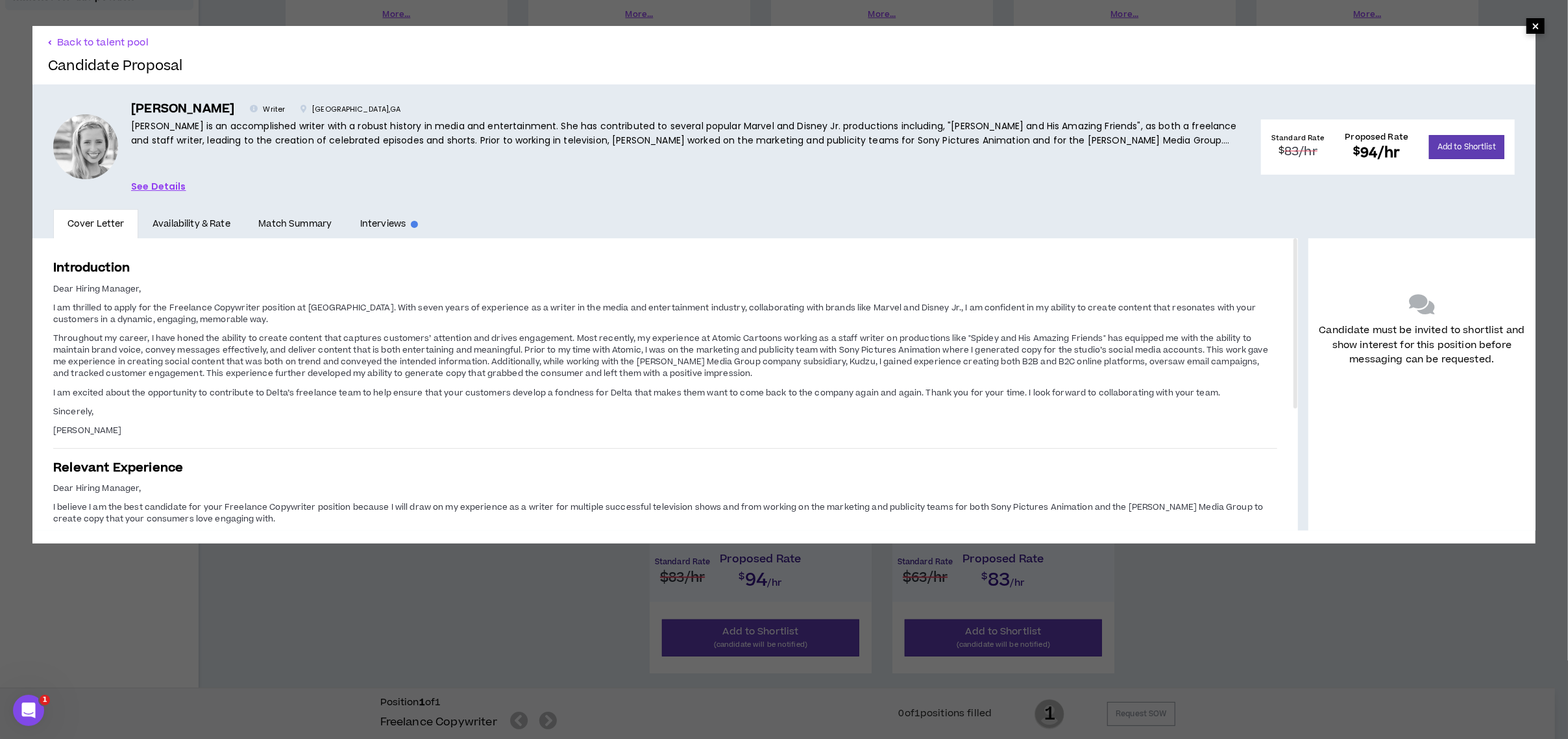
click at [1532, 28] on span "×" at bounding box center [1535, 26] width 8 height 16
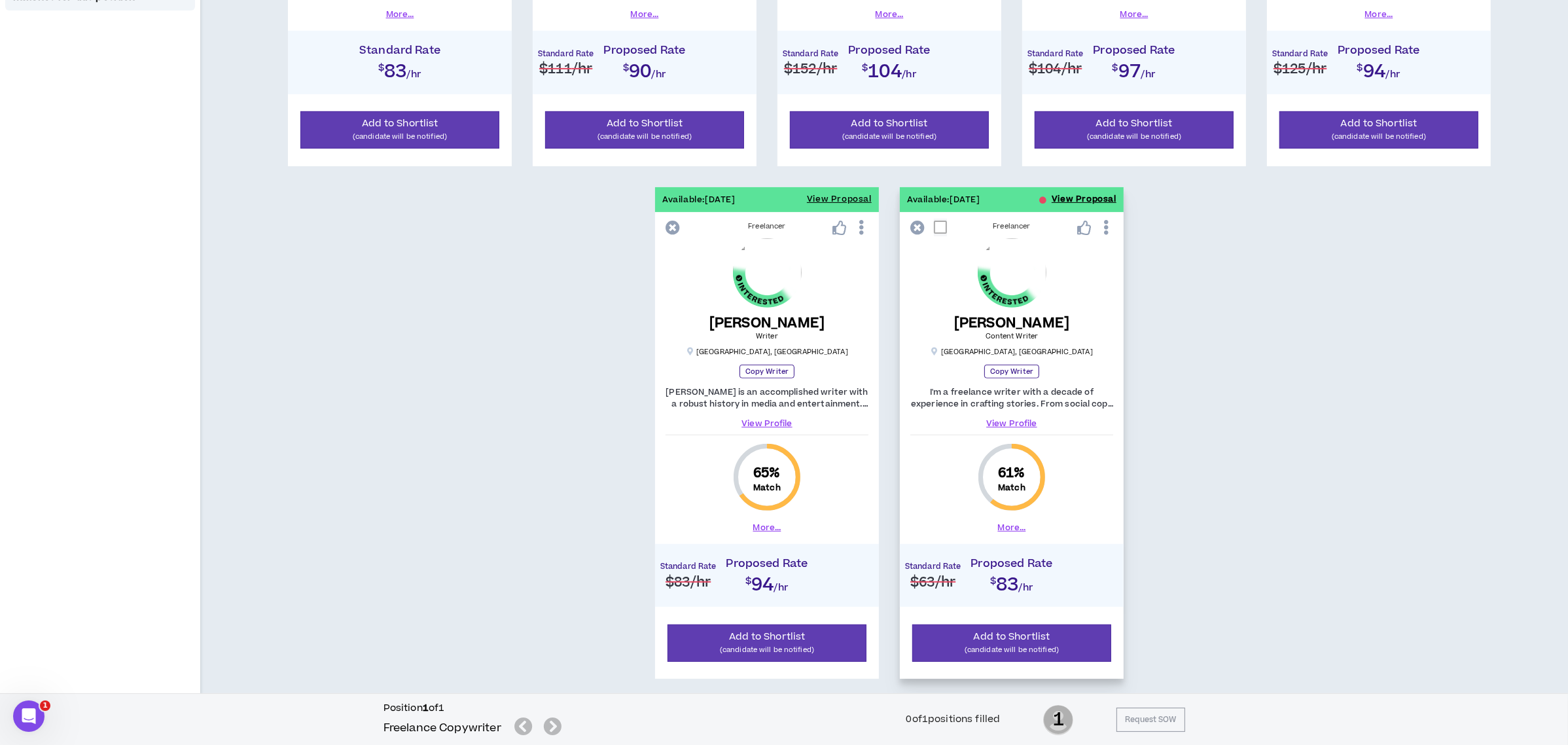
click at [1067, 197] on button "View Proposal" at bounding box center [1084, 199] width 65 height 25
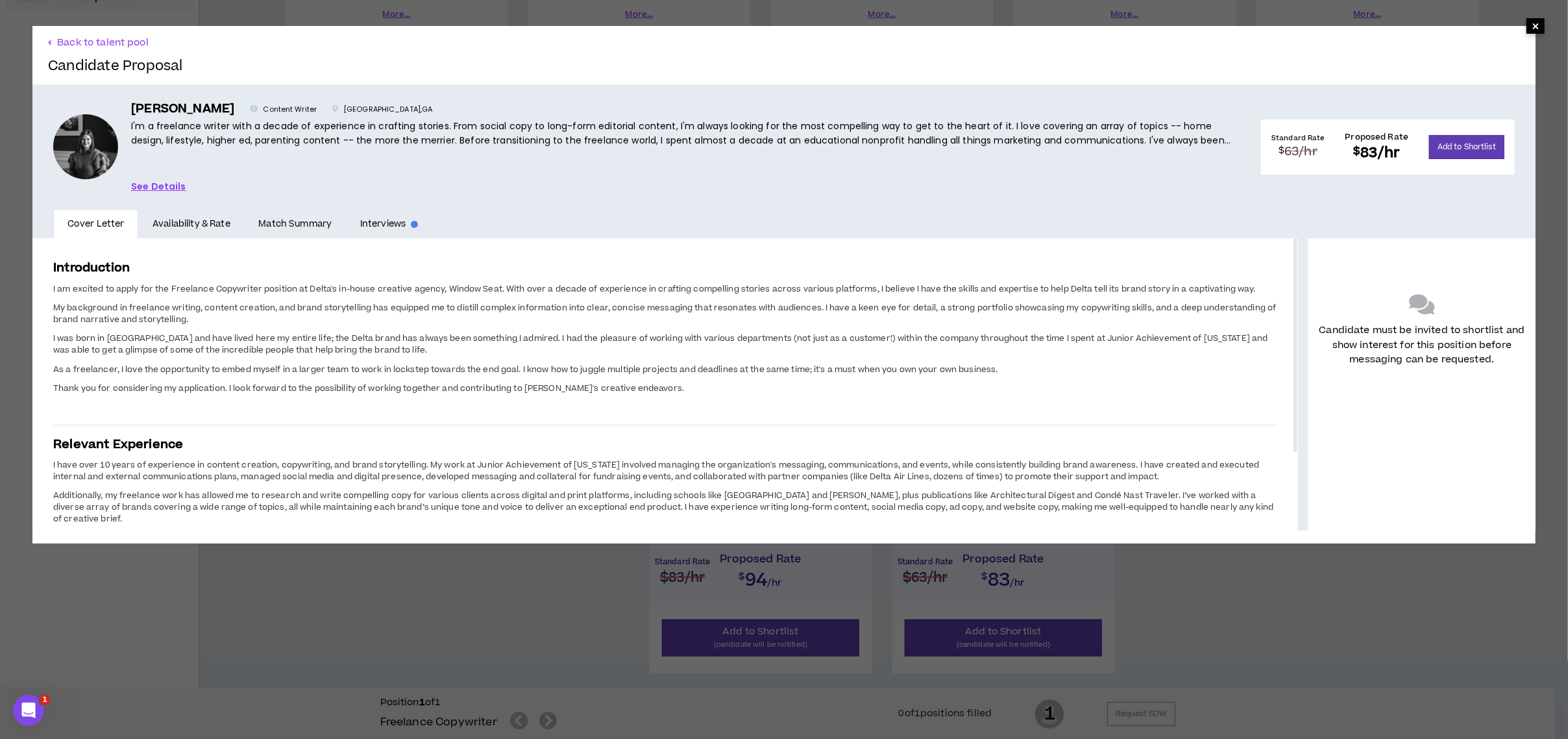
click at [1532, 22] on span "×" at bounding box center [1535, 26] width 8 height 16
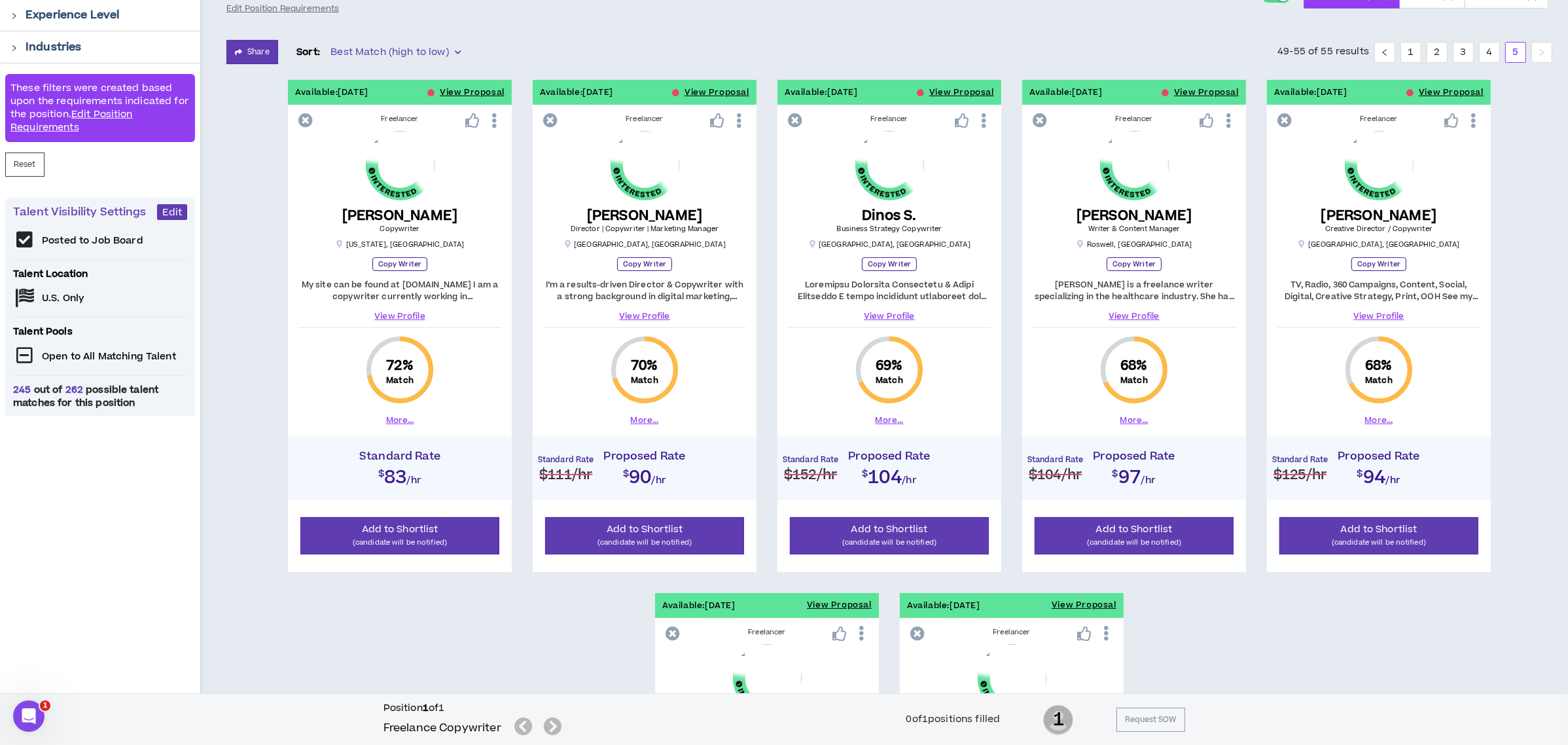
scroll to position [174, 0]
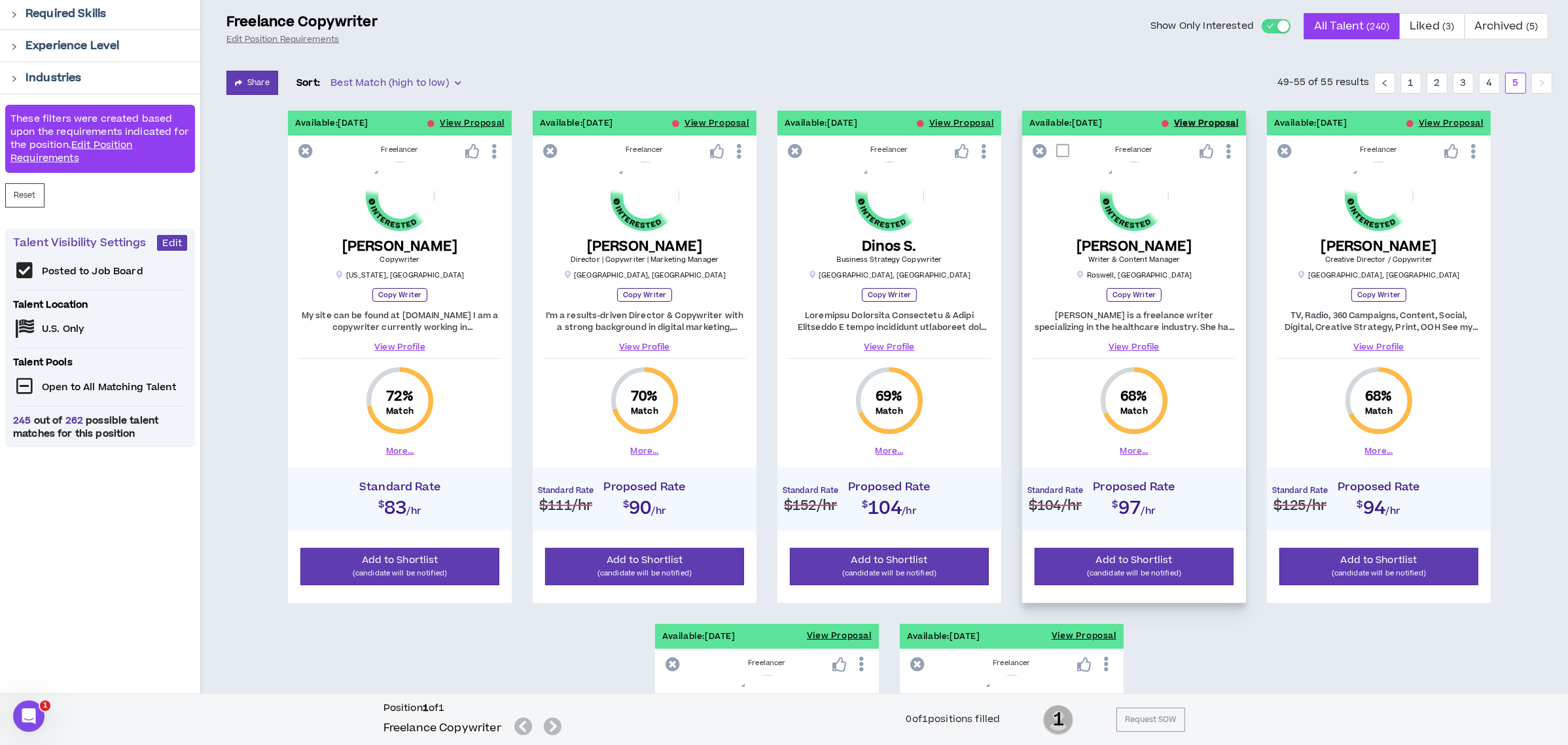
click at [1181, 124] on button "View Proposal" at bounding box center [1206, 123] width 65 height 25
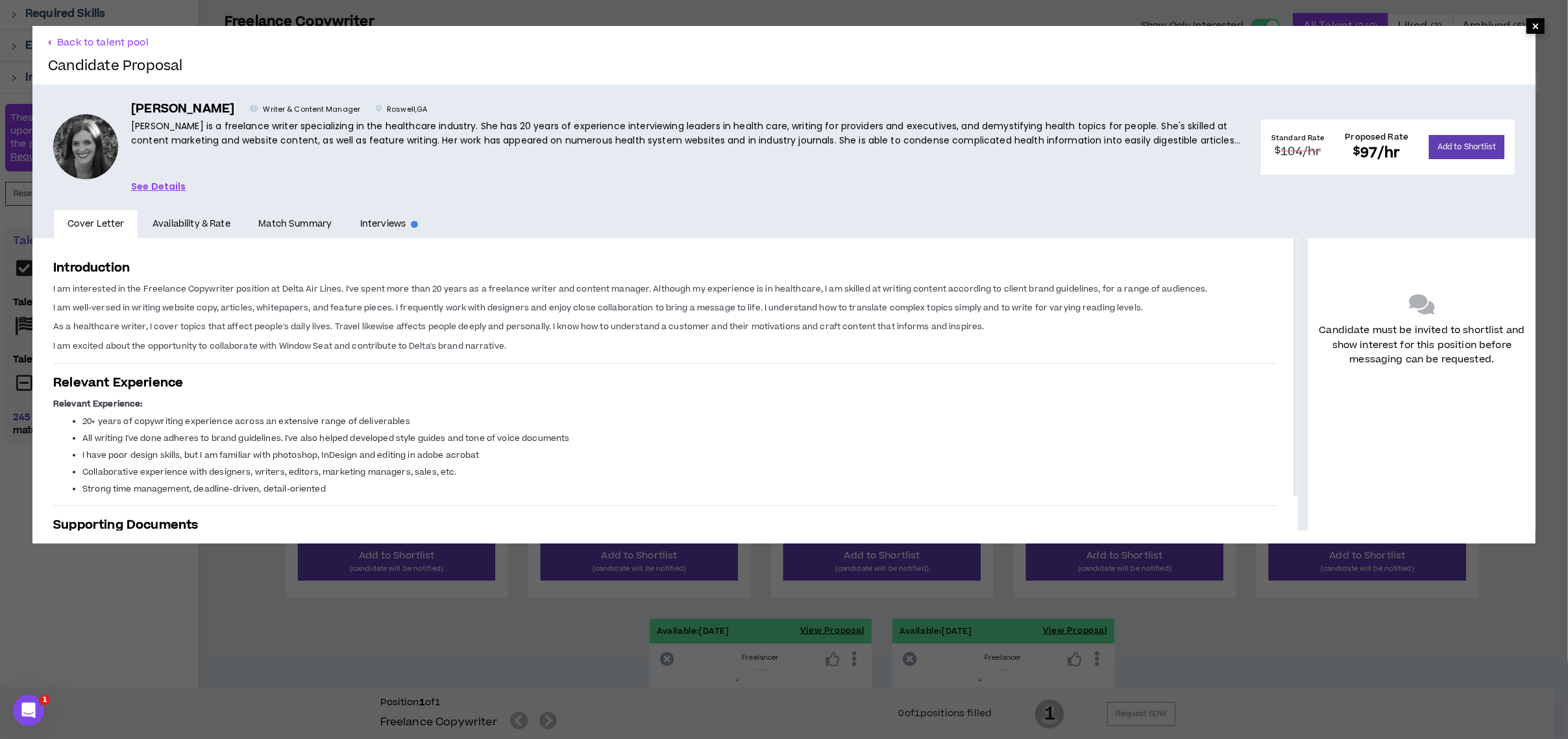
click at [1532, 25] on span "×" at bounding box center [1535, 26] width 8 height 16
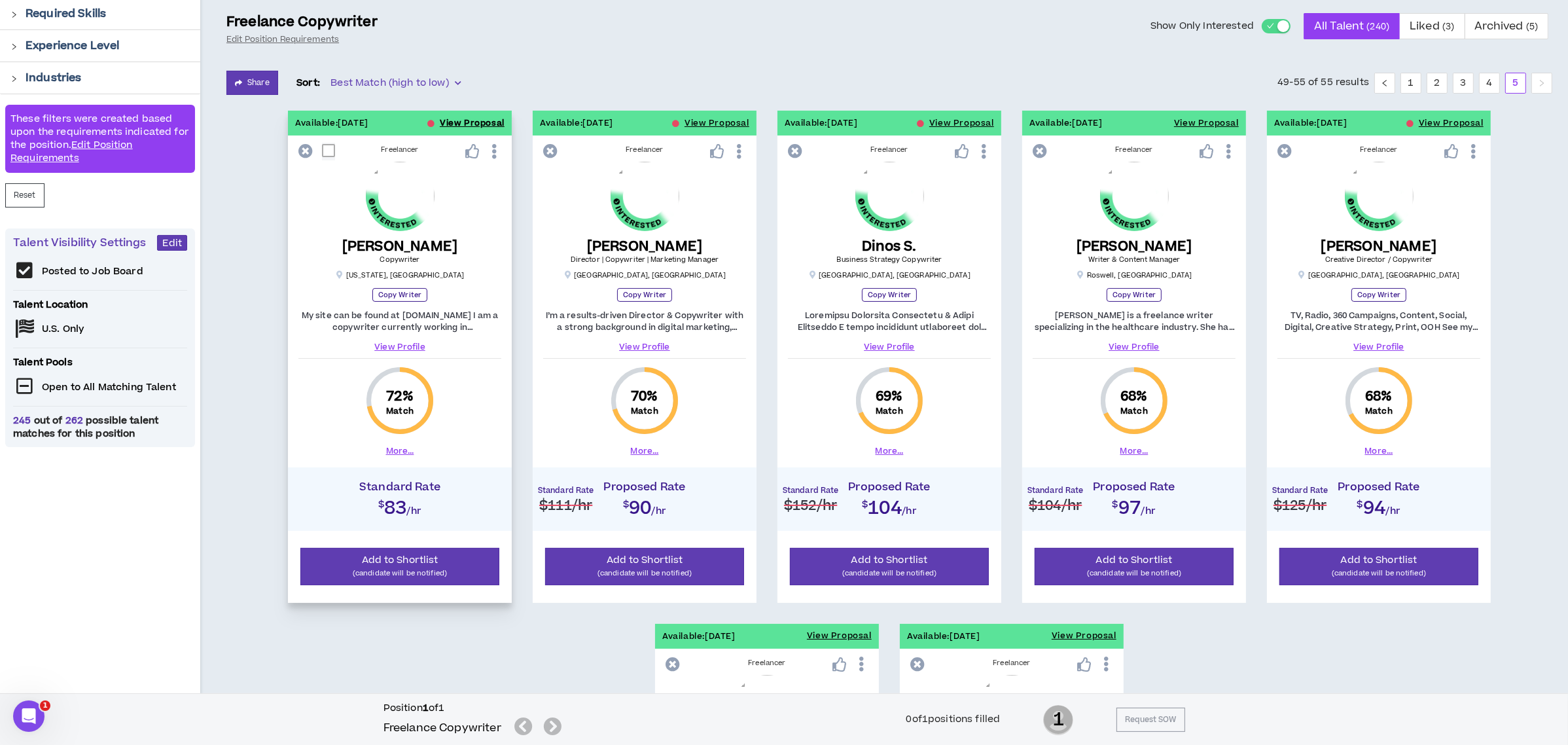
click at [451, 118] on button "View Proposal" at bounding box center [472, 123] width 65 height 25
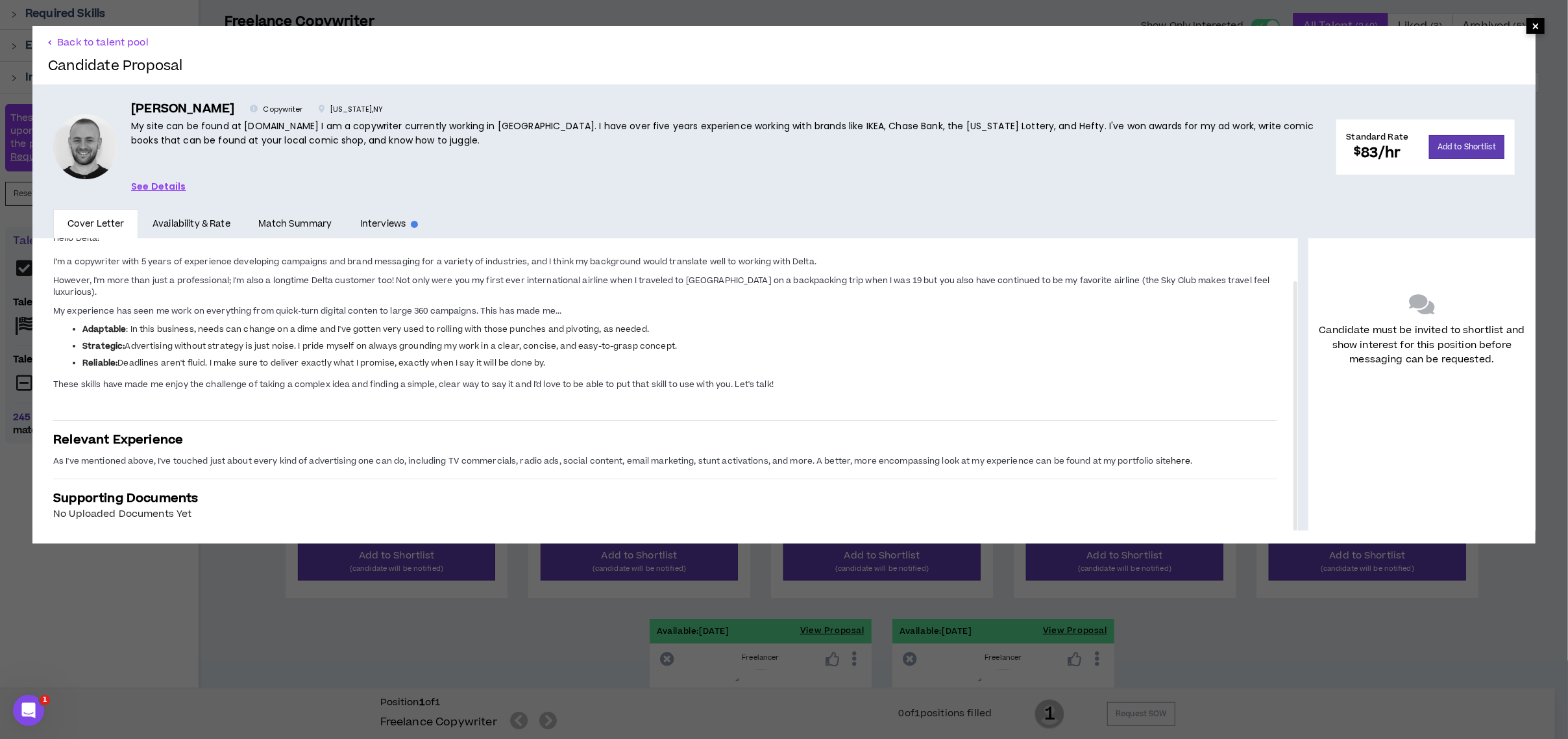
click at [1532, 28] on span "×" at bounding box center [1535, 26] width 8 height 16
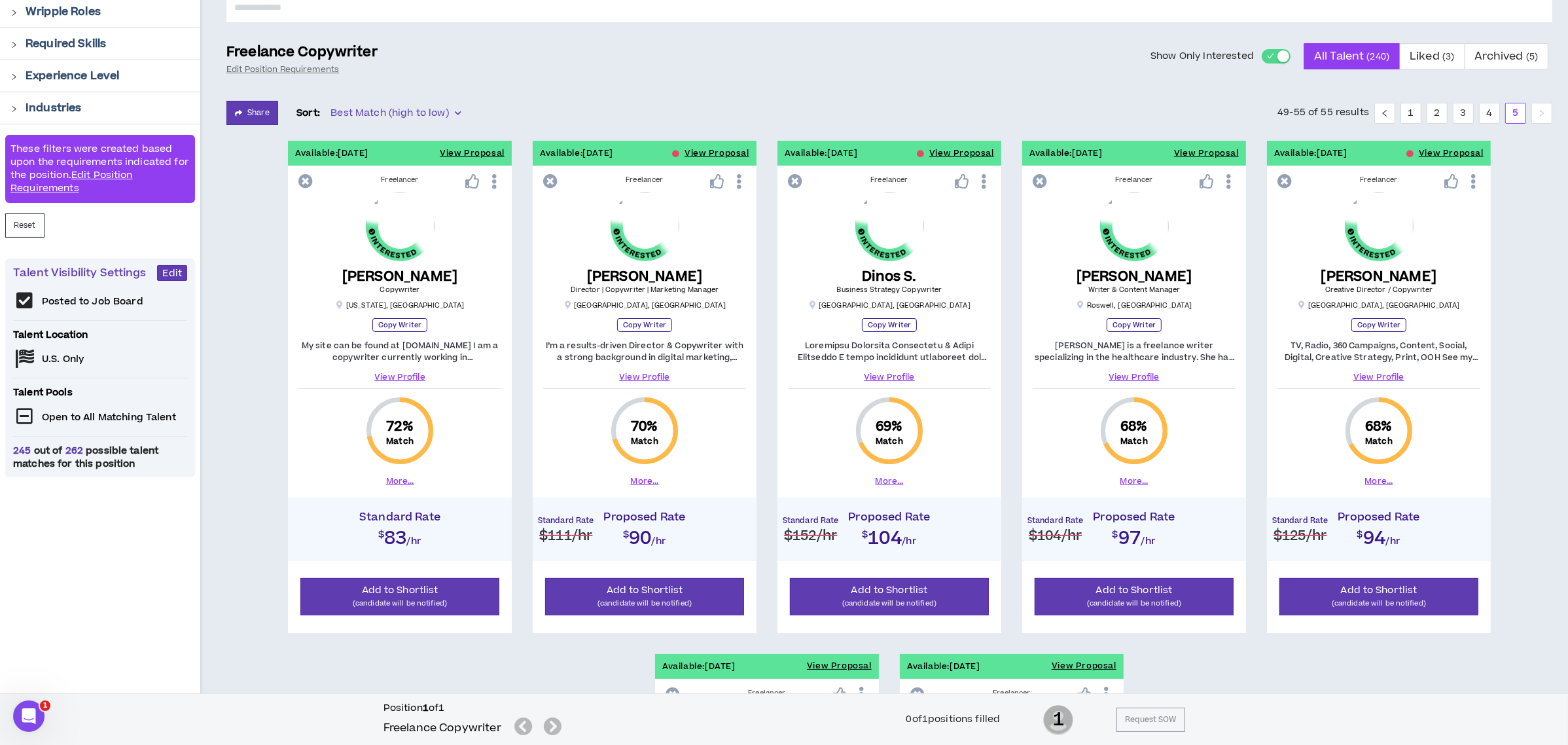
scroll to position [87, 0]
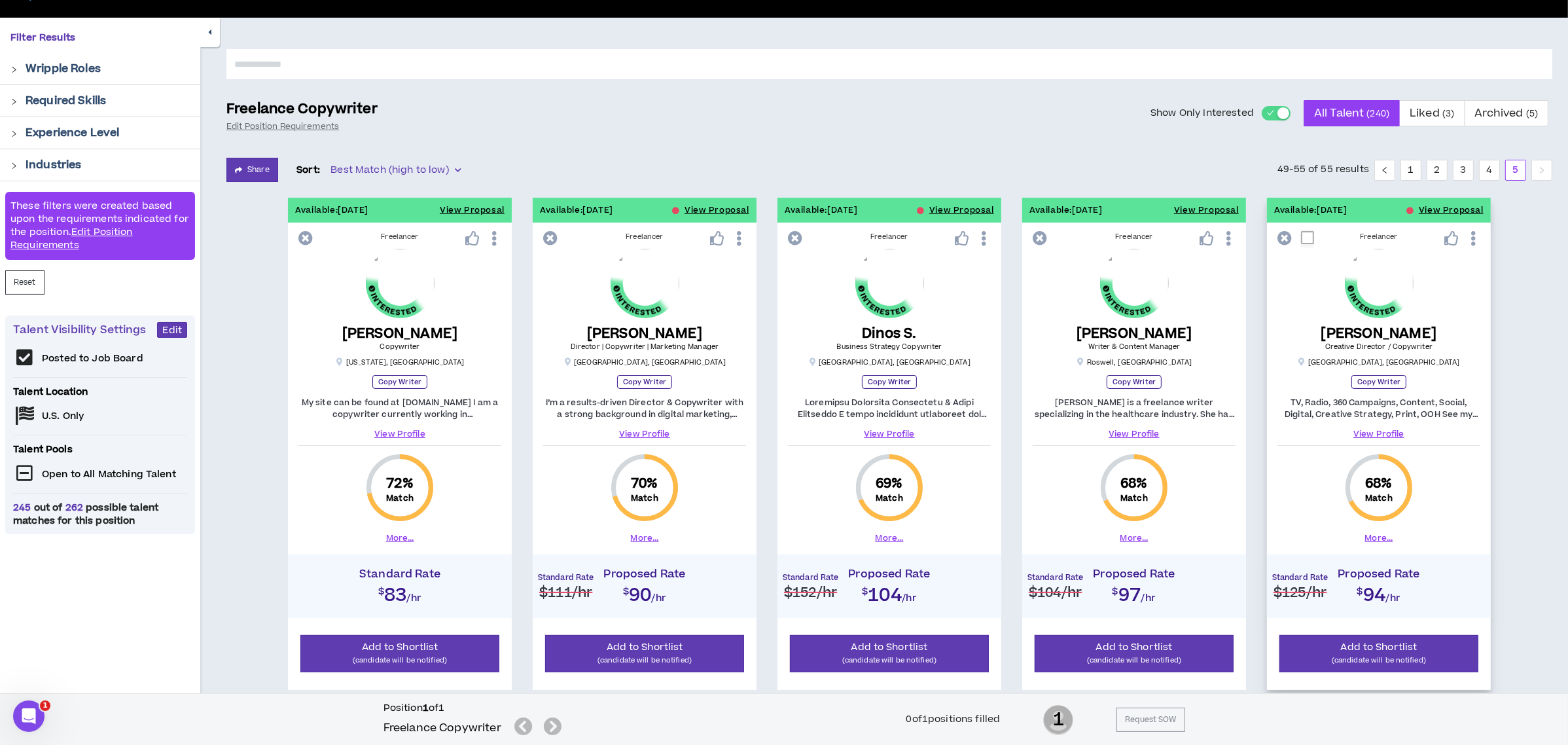
click at [1381, 433] on link "View Profile" at bounding box center [1379, 434] width 203 height 12
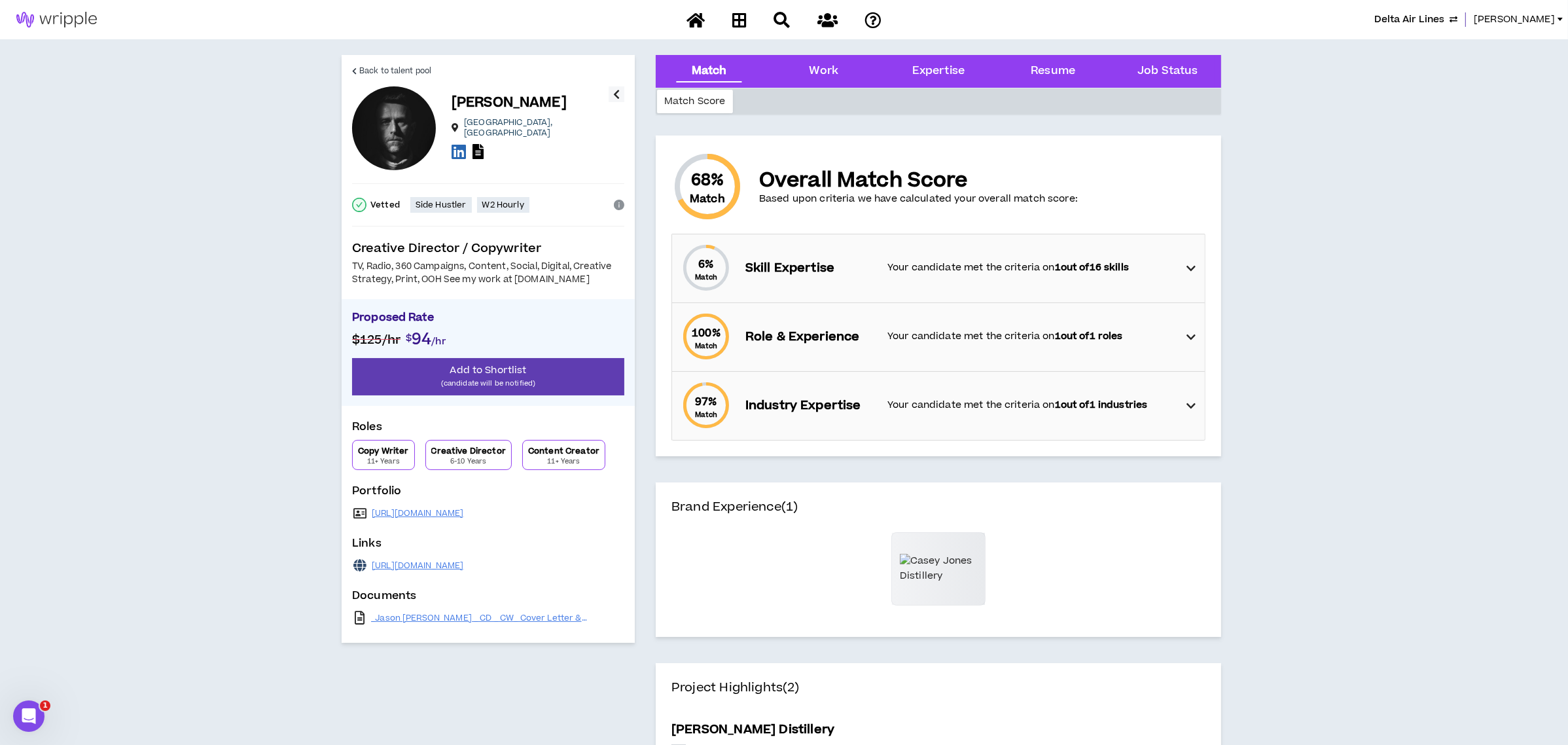
click at [1189, 274] on icon at bounding box center [1190, 268] width 9 height 16
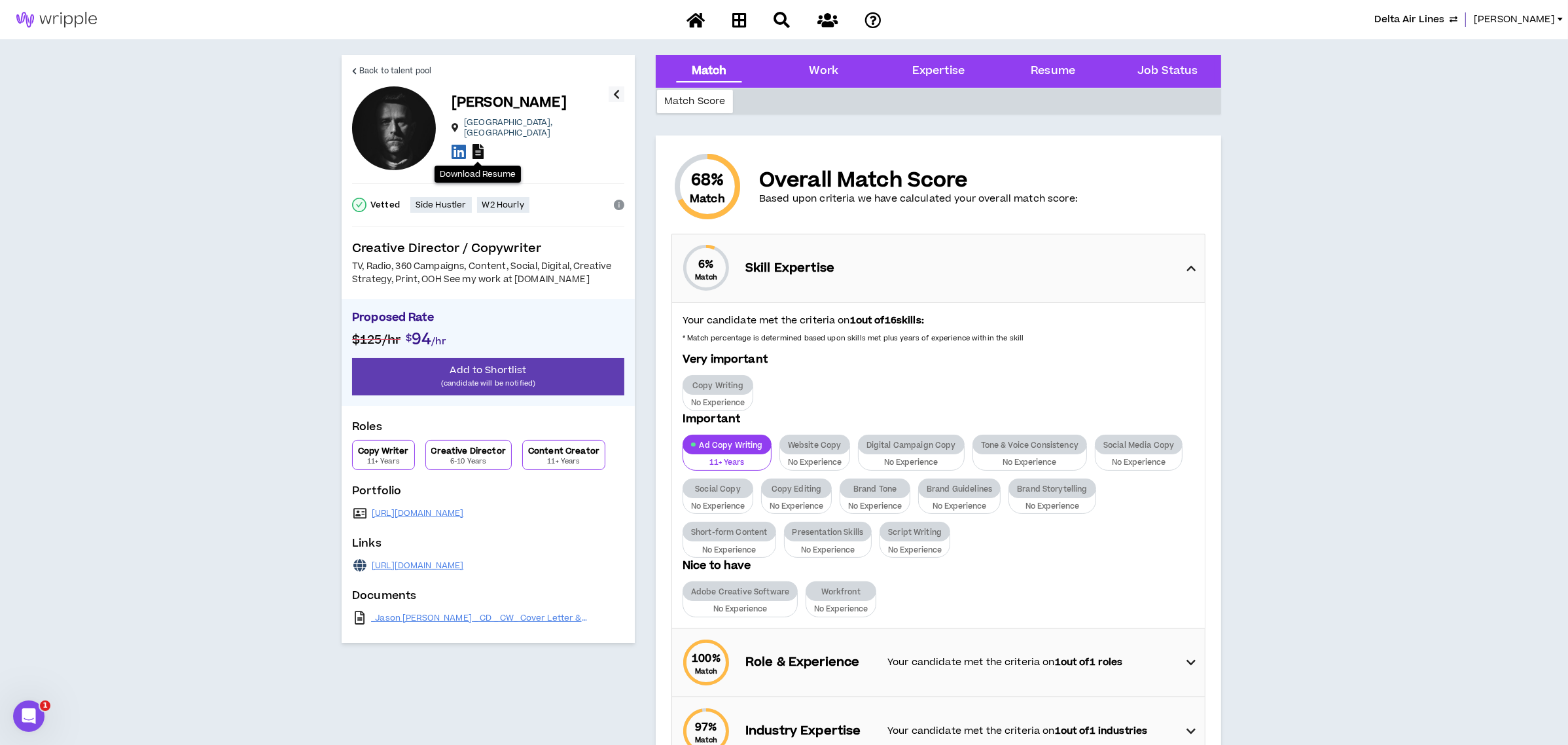
click at [477, 144] on icon at bounding box center [478, 151] width 11 height 15
click at [391, 68] on span "Back to talent pool" at bounding box center [395, 71] width 72 height 13
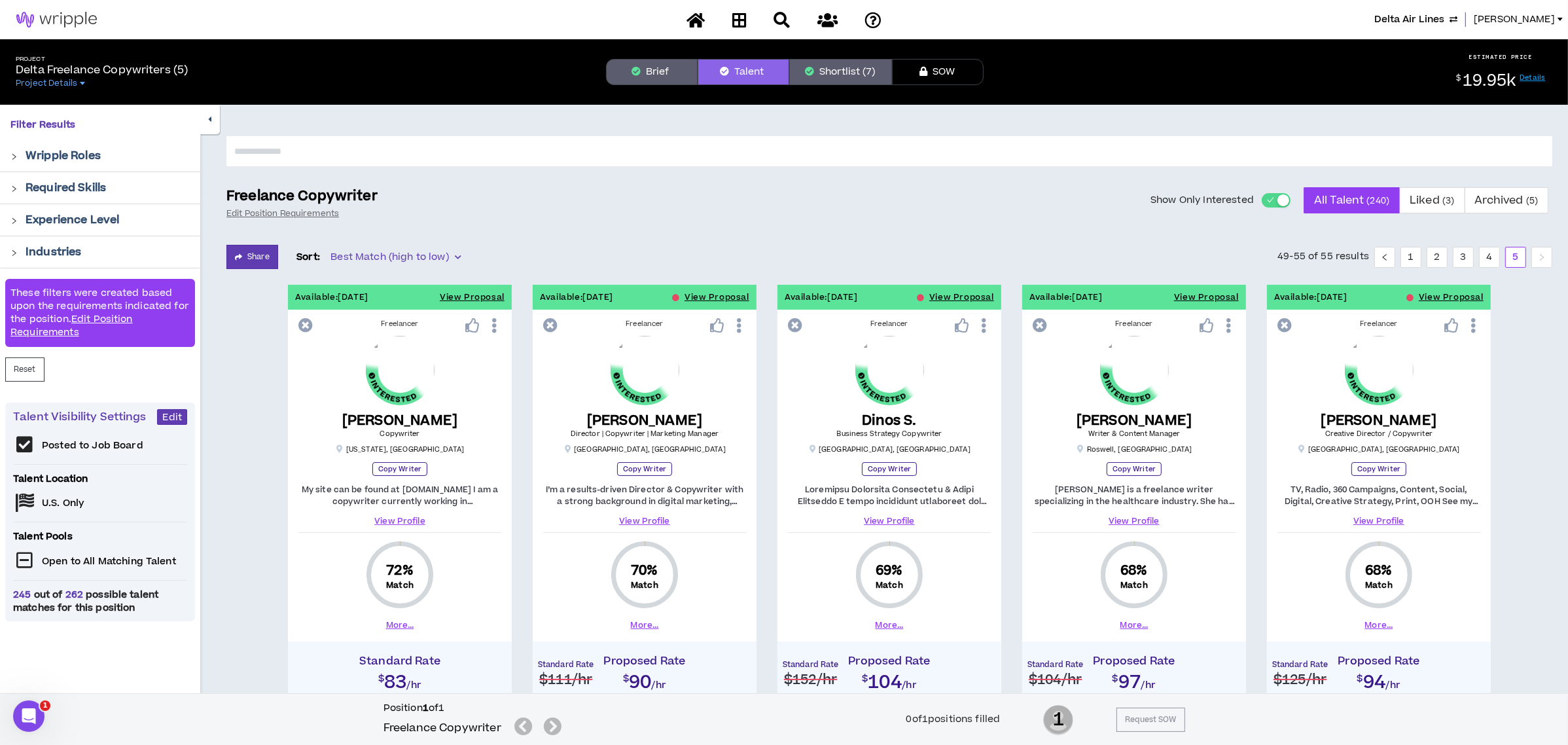
scroll to position [87, 0]
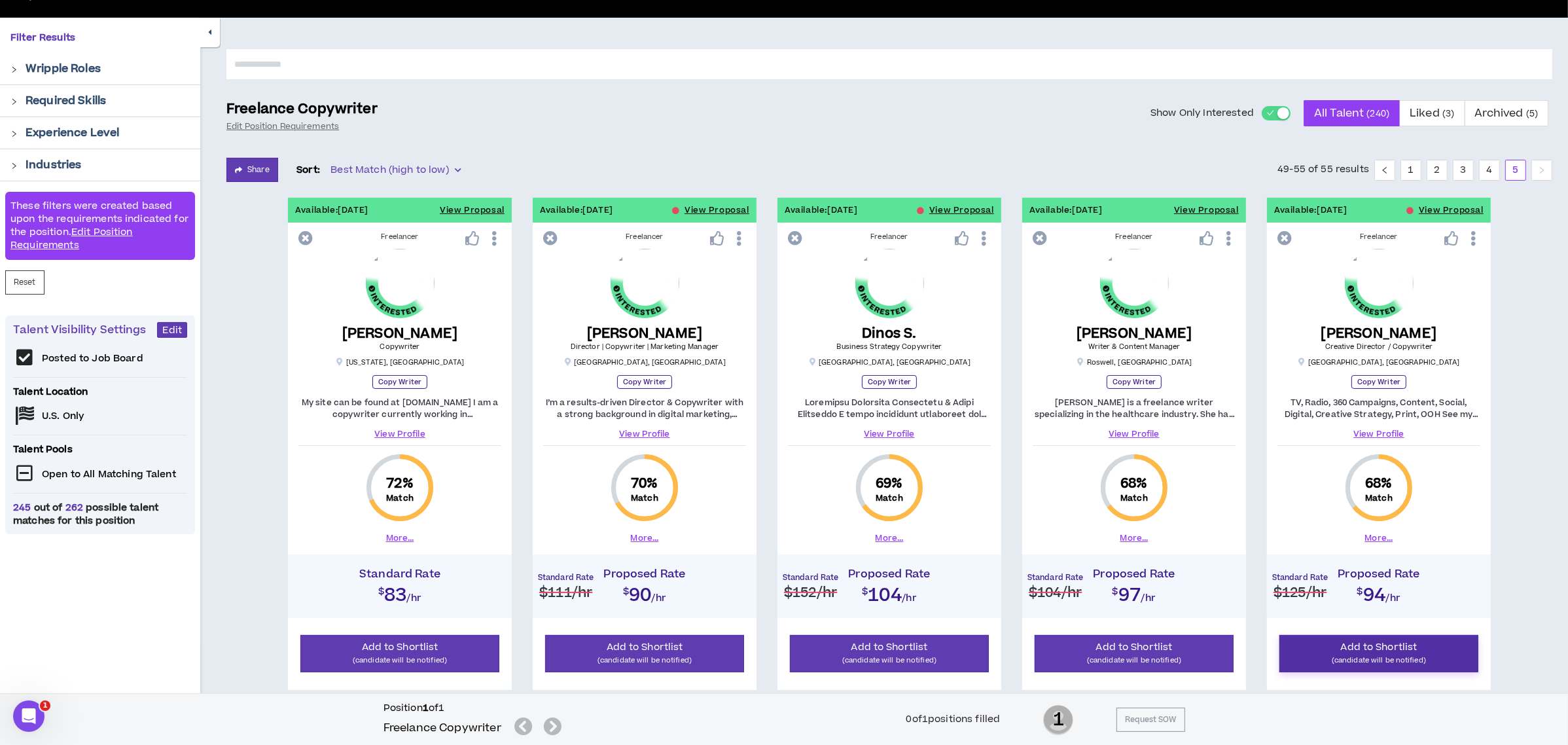
click at [1390, 653] on span "Add to Shortlist" at bounding box center [1379, 647] width 77 height 14
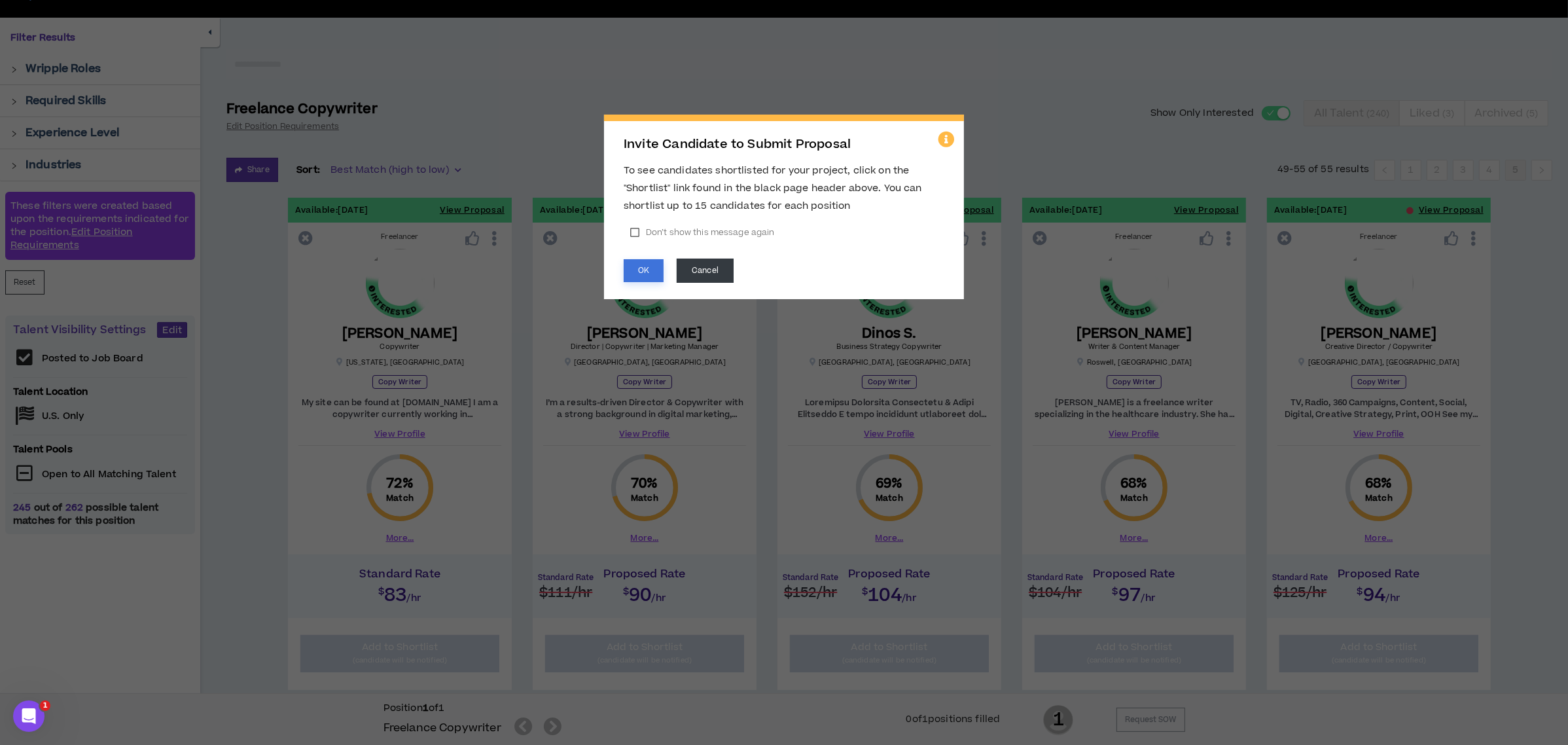
click at [658, 274] on button "OK" at bounding box center [643, 271] width 40 height 23
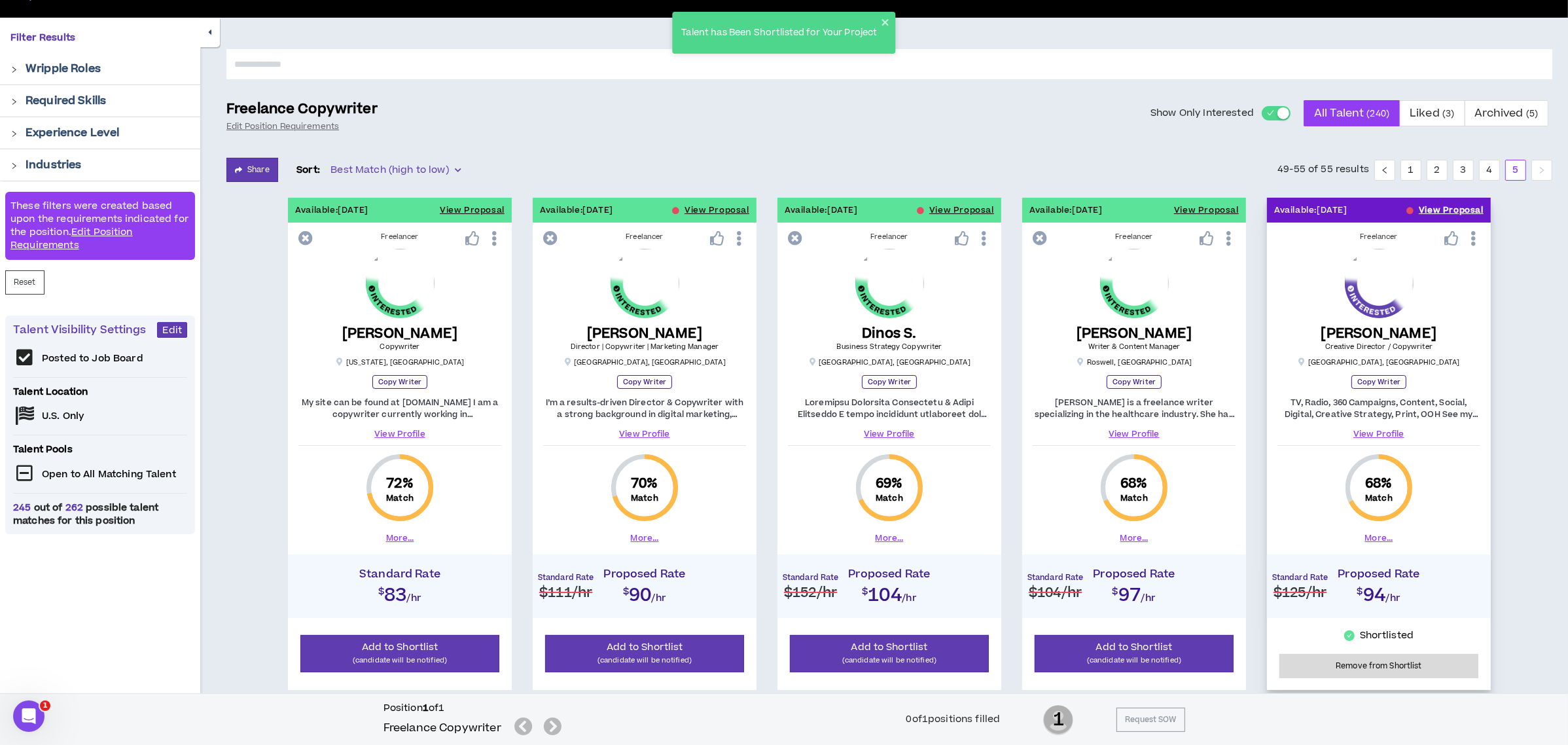
click at [1434, 209] on button "View Proposal" at bounding box center [1451, 210] width 65 height 25
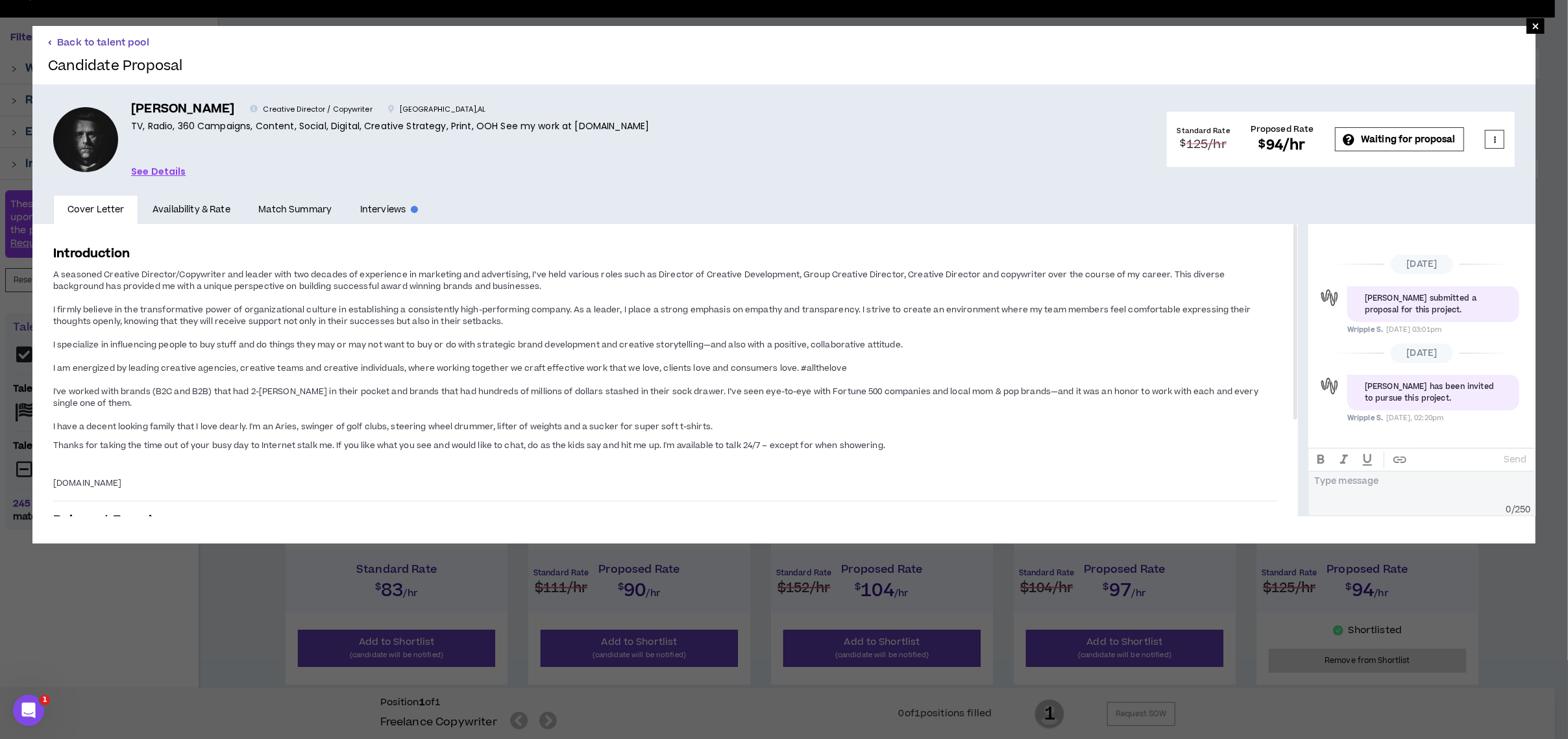
click at [138, 36] on button "Back to talent pool" at bounding box center [98, 42] width 101 height 13
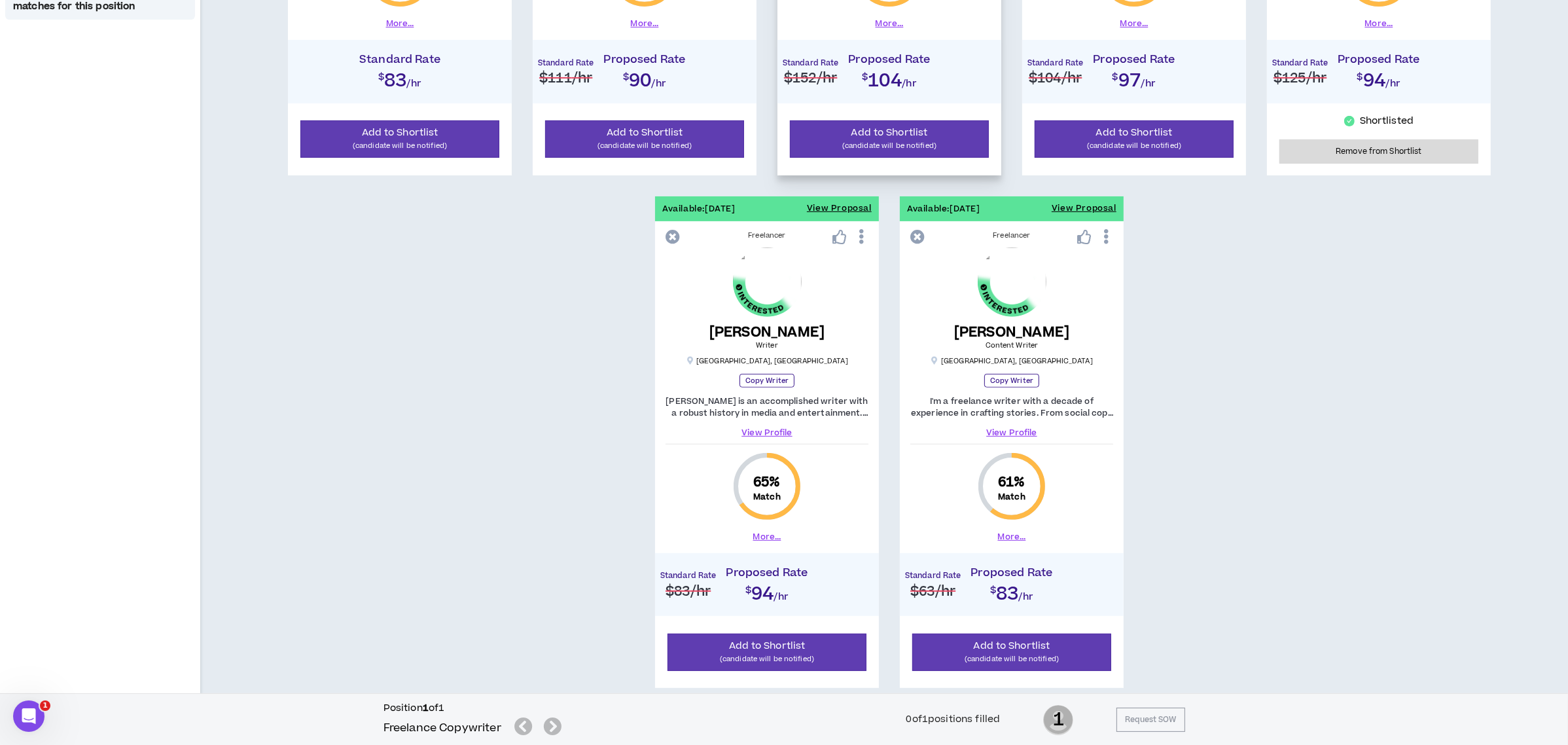
scroll to position [685, 0]
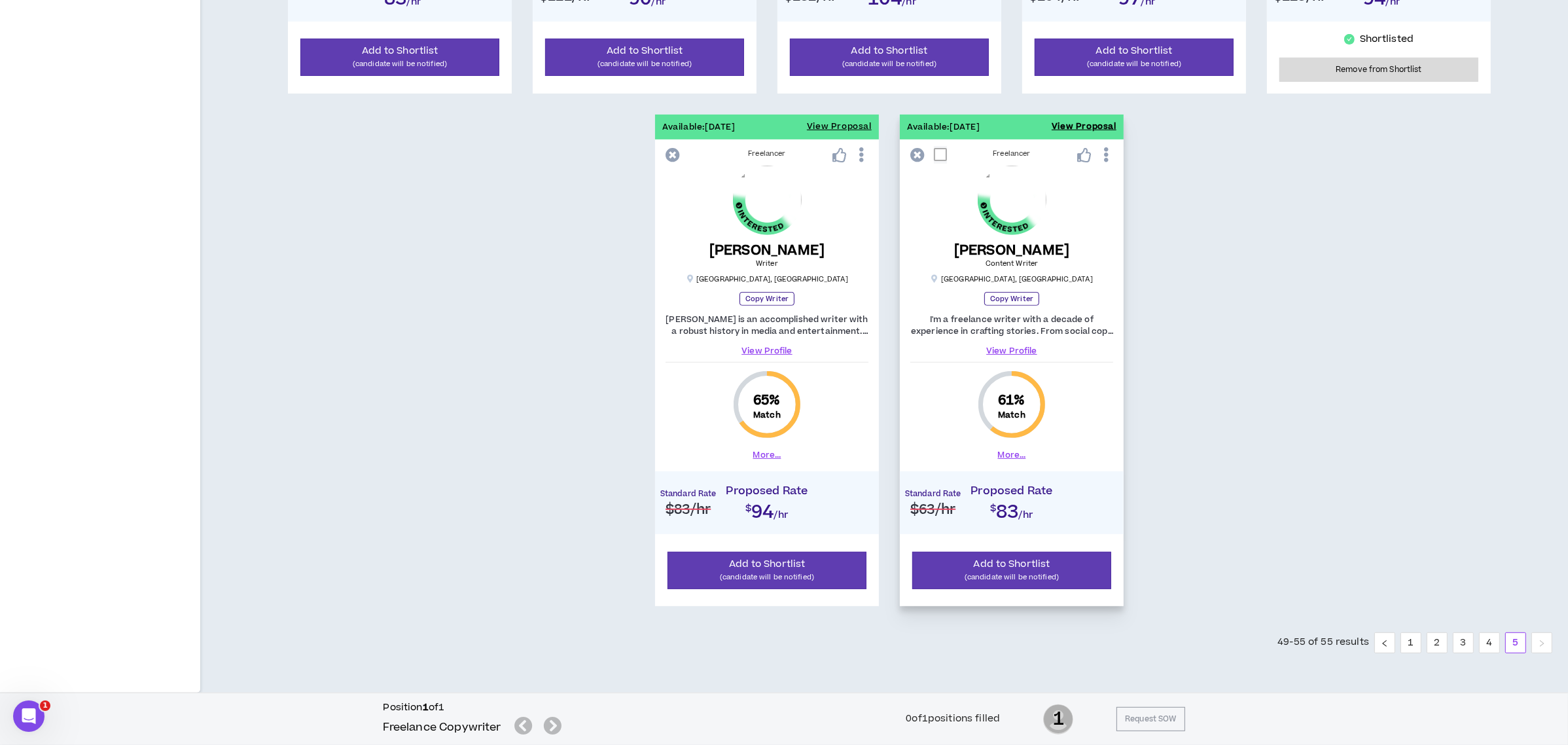
click at [1060, 129] on button "View Proposal" at bounding box center [1084, 126] width 65 height 25
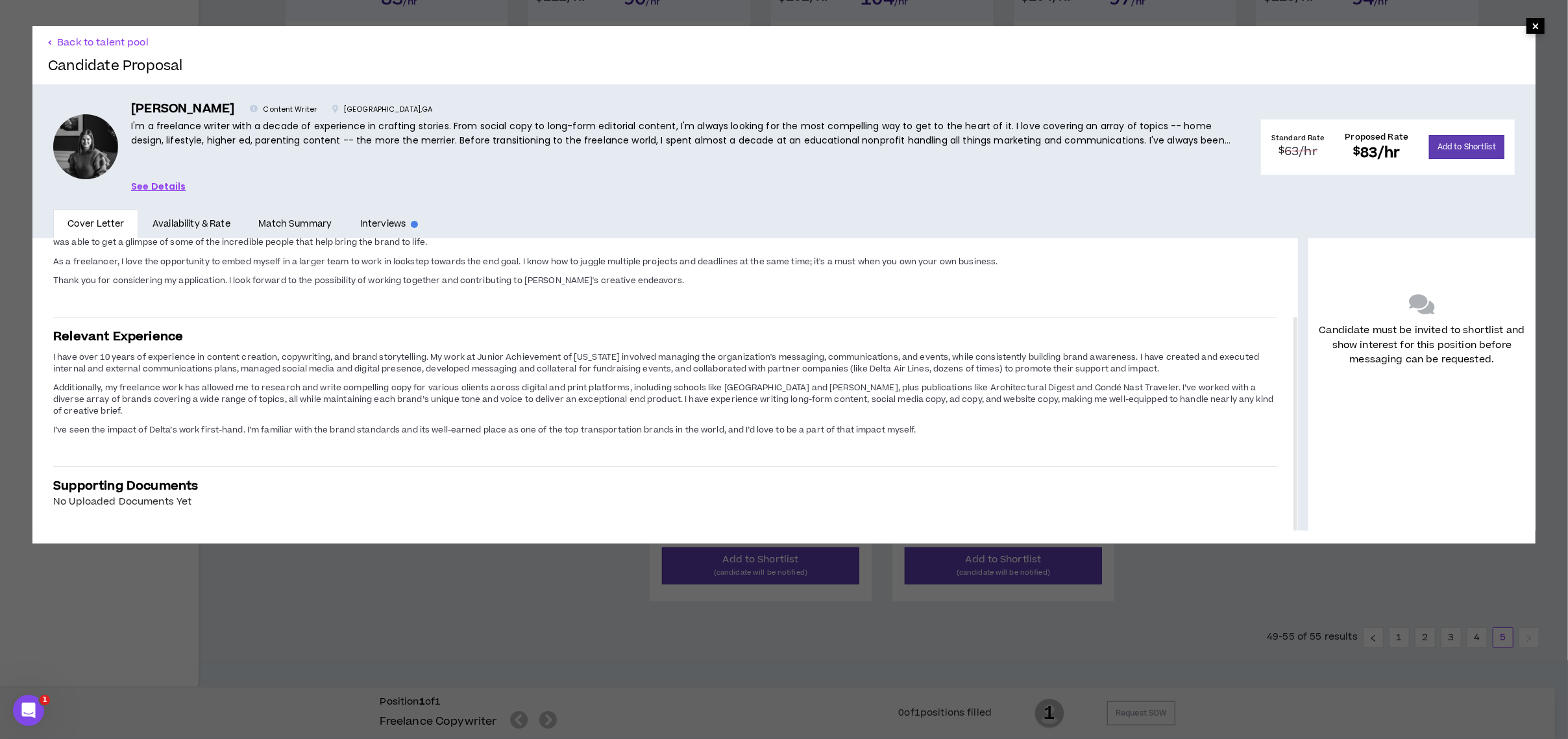
click at [1532, 22] on span "×" at bounding box center [1535, 26] width 8 height 16
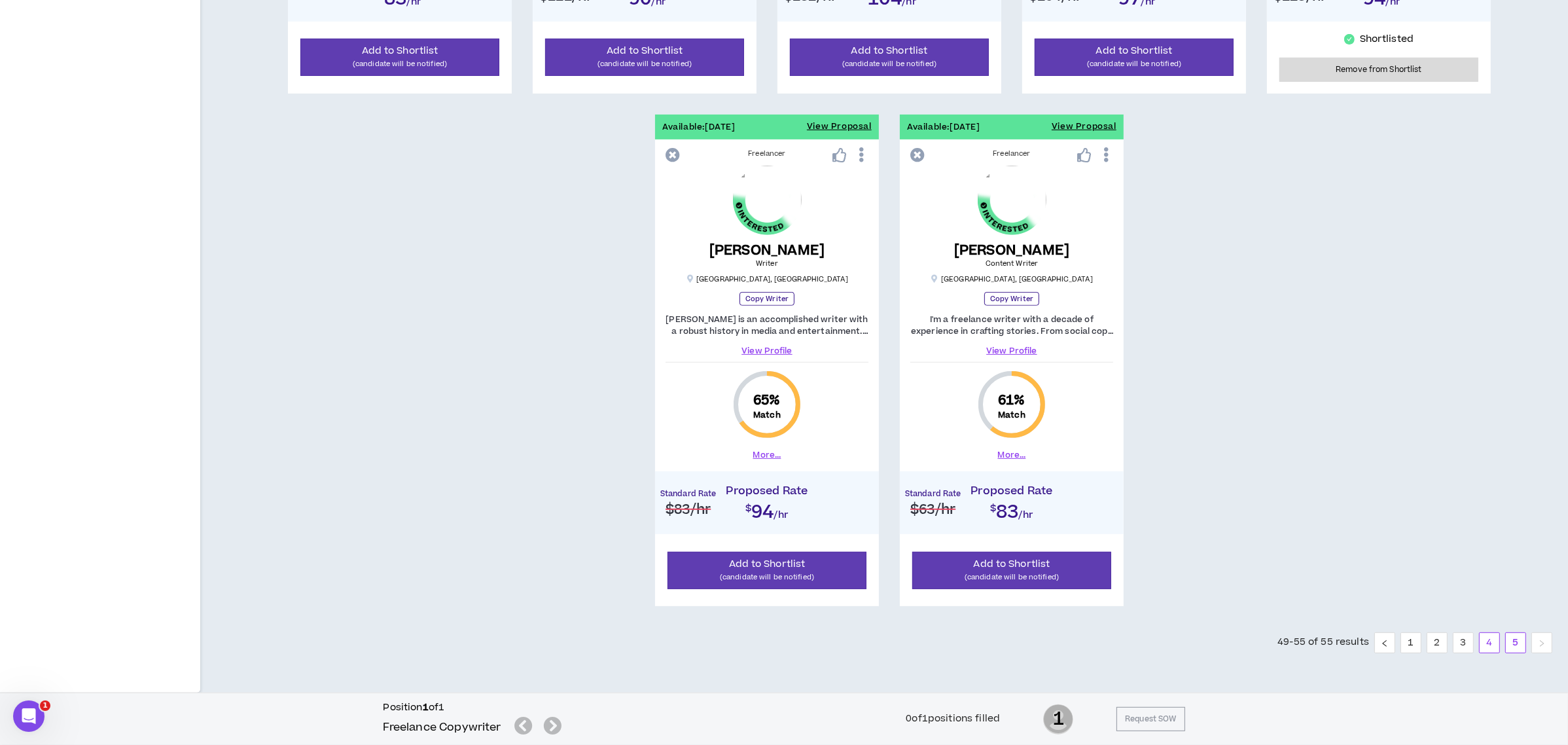
click at [1487, 642] on link "4" at bounding box center [1489, 642] width 19 height 19
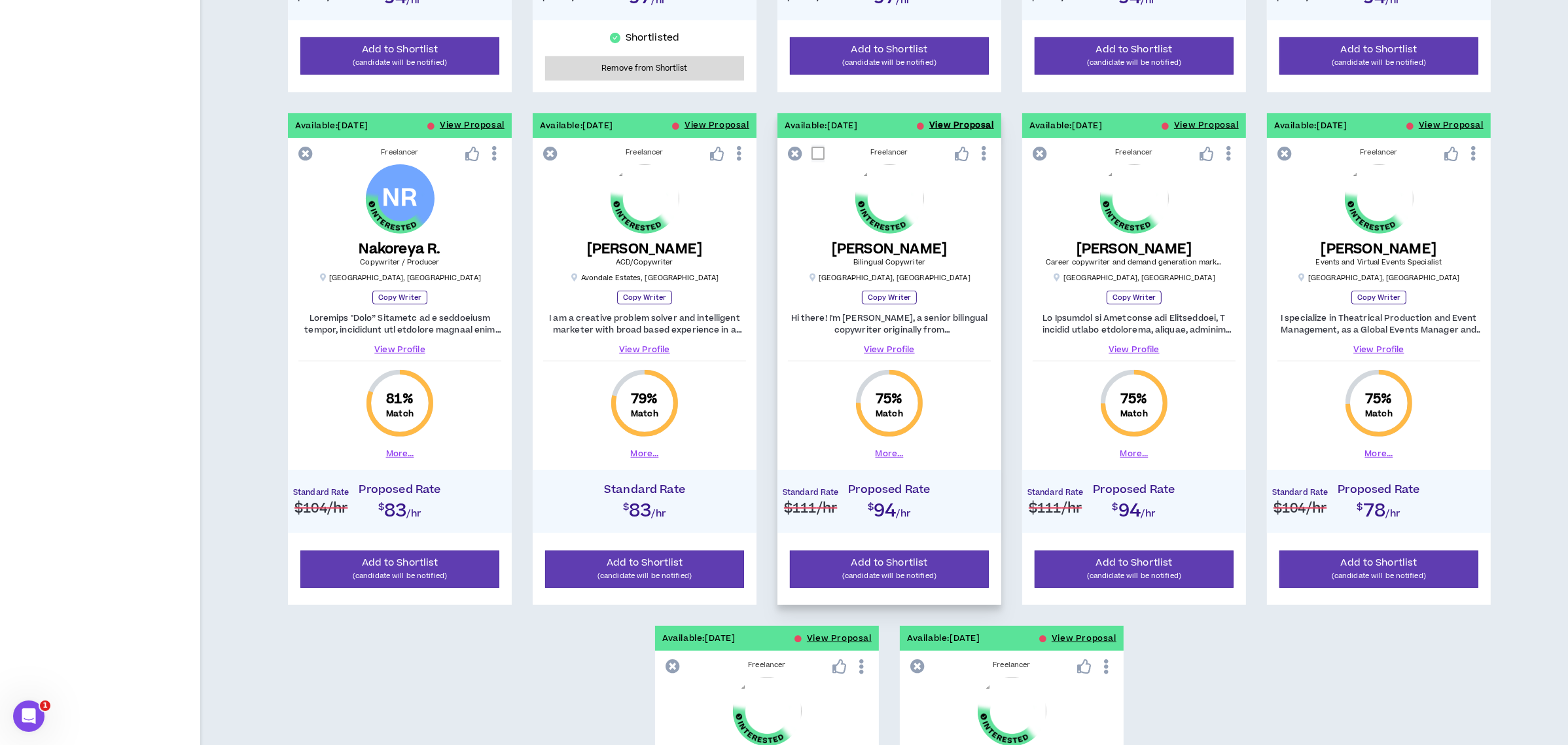
click at [946, 124] on button "View Proposal" at bounding box center [961, 125] width 65 height 25
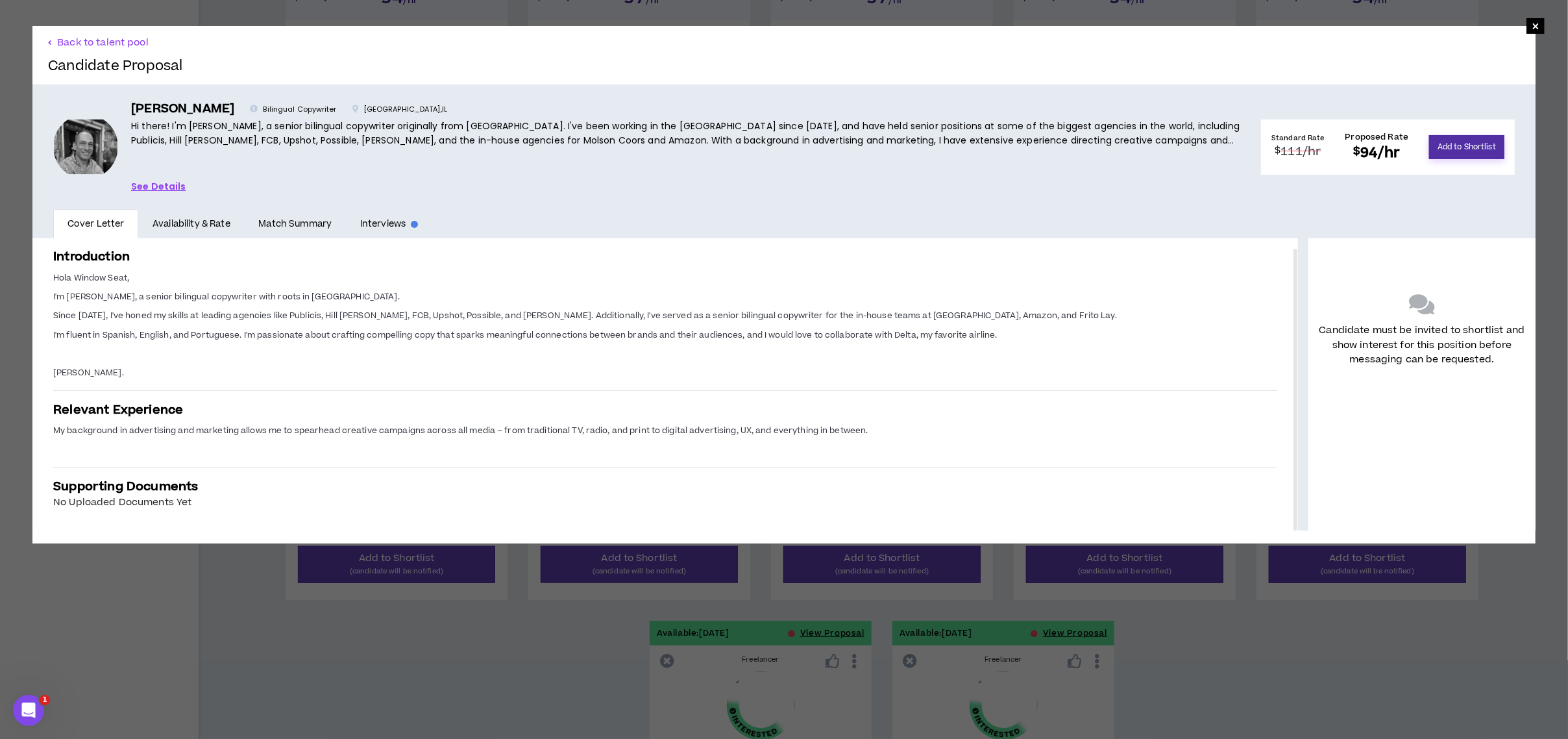
click at [1475, 143] on button "Add to Shortlist" at bounding box center [1467, 147] width 75 height 24
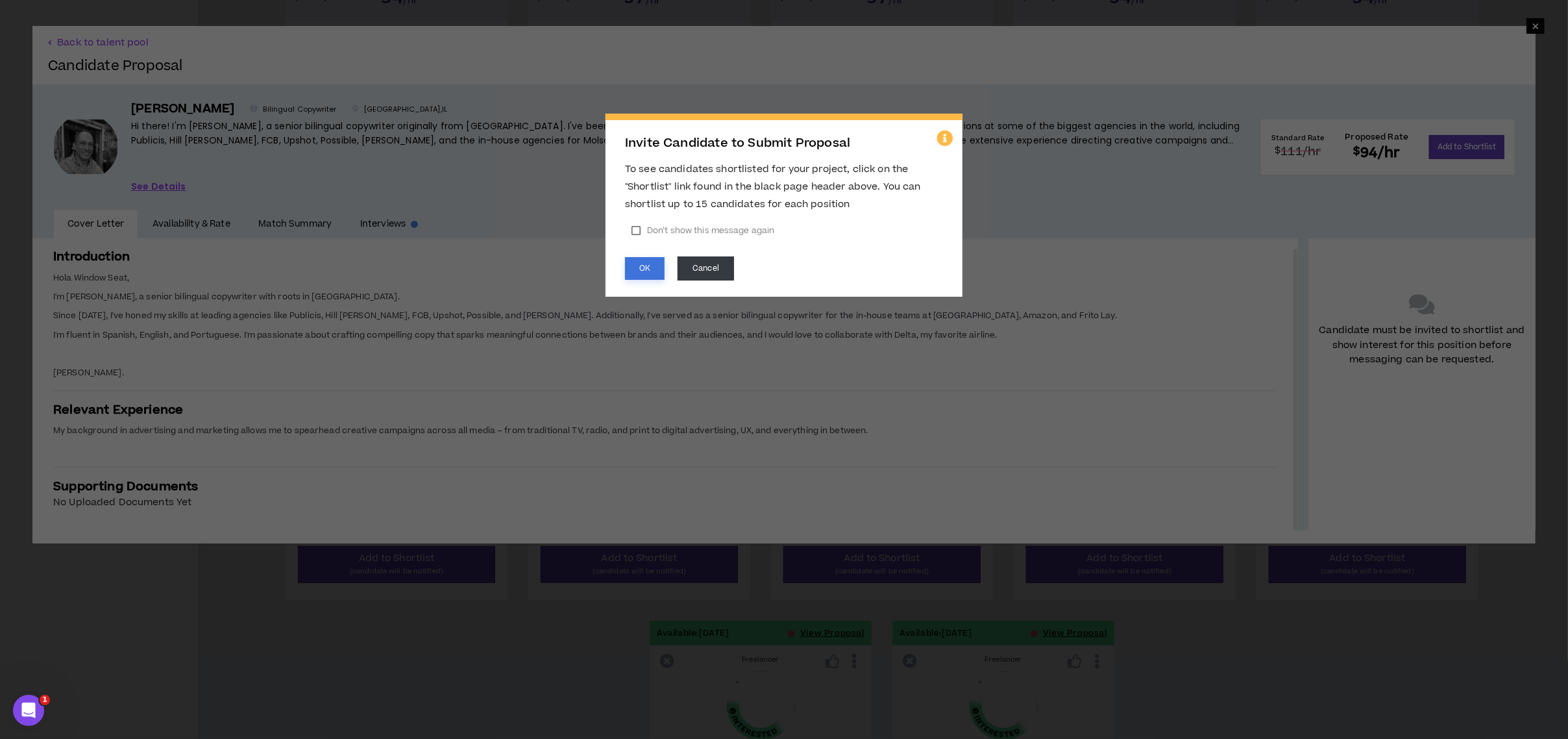
click at [641, 261] on button "OK" at bounding box center [644, 268] width 39 height 23
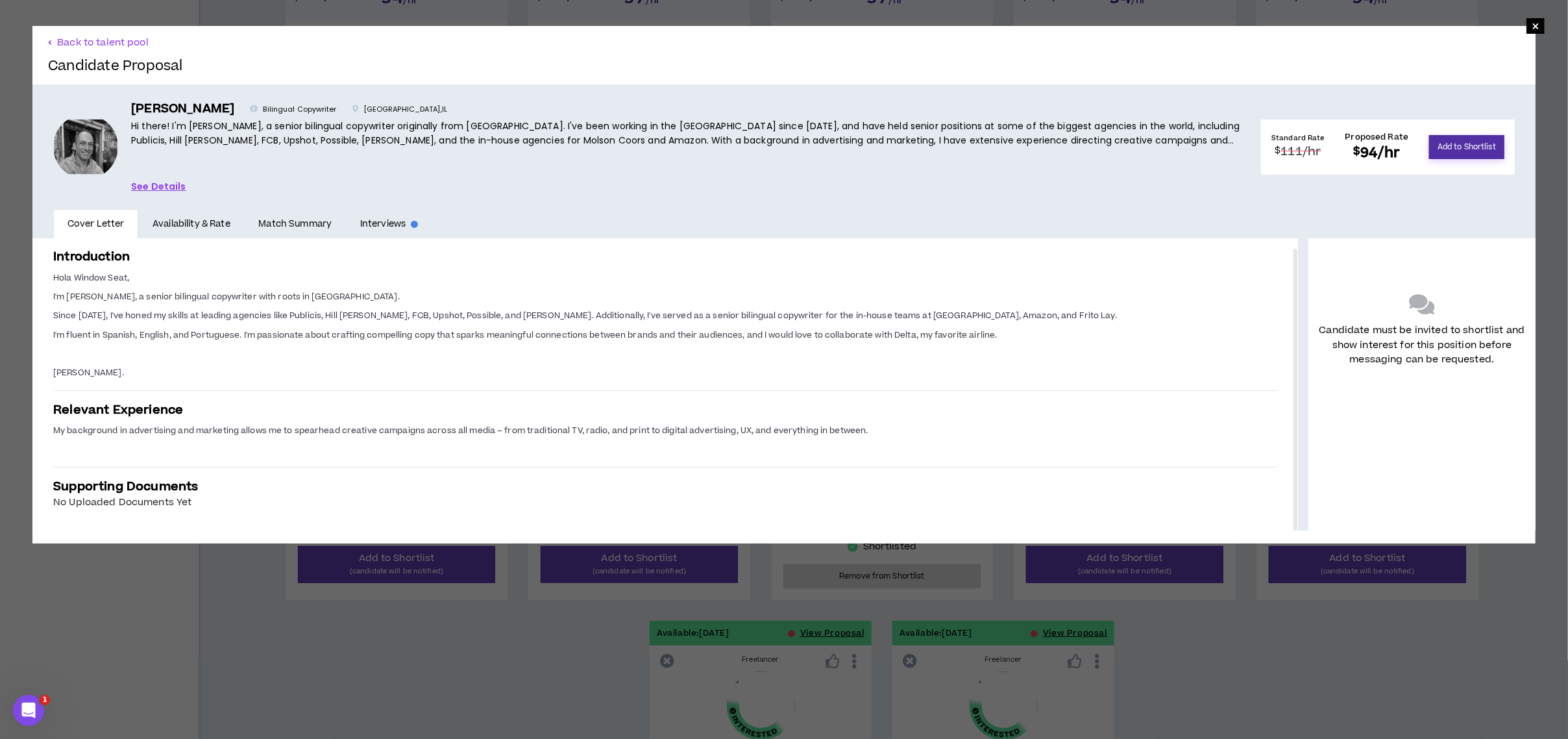
click at [1439, 151] on button "Add to Shortlist" at bounding box center [1467, 147] width 75 height 24
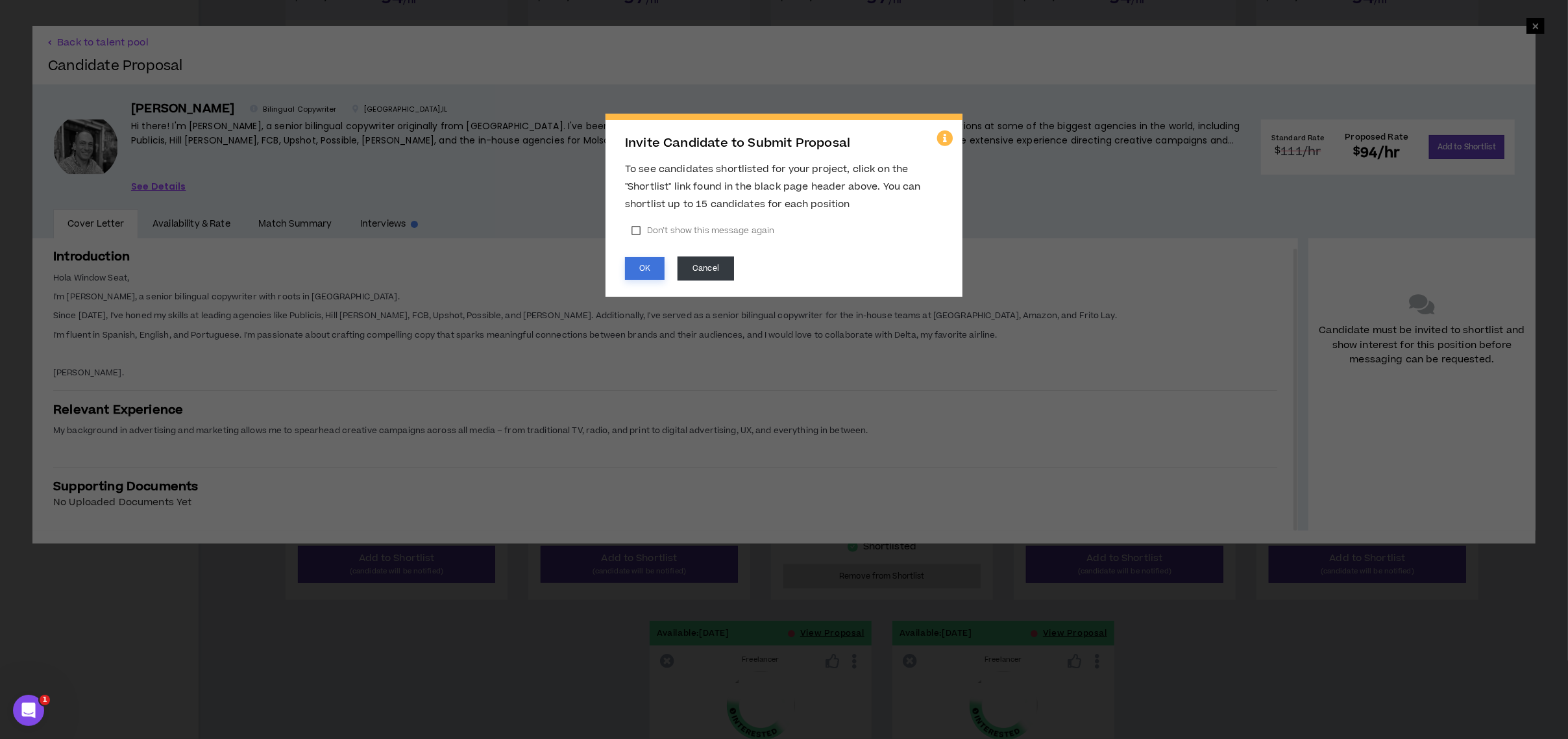
click at [645, 268] on button "OK" at bounding box center [644, 268] width 39 height 23
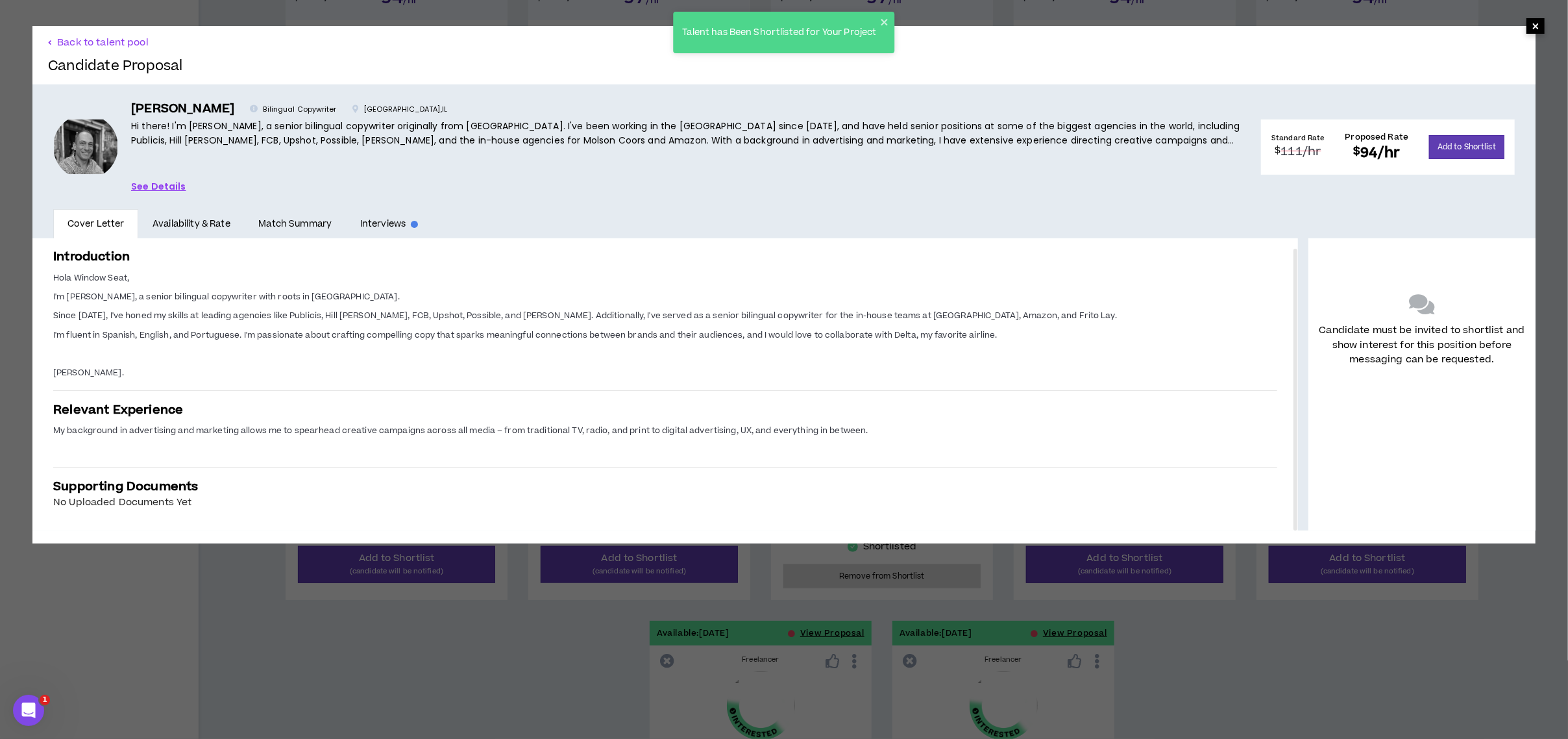
click at [1532, 27] on span "×" at bounding box center [1535, 26] width 8 height 16
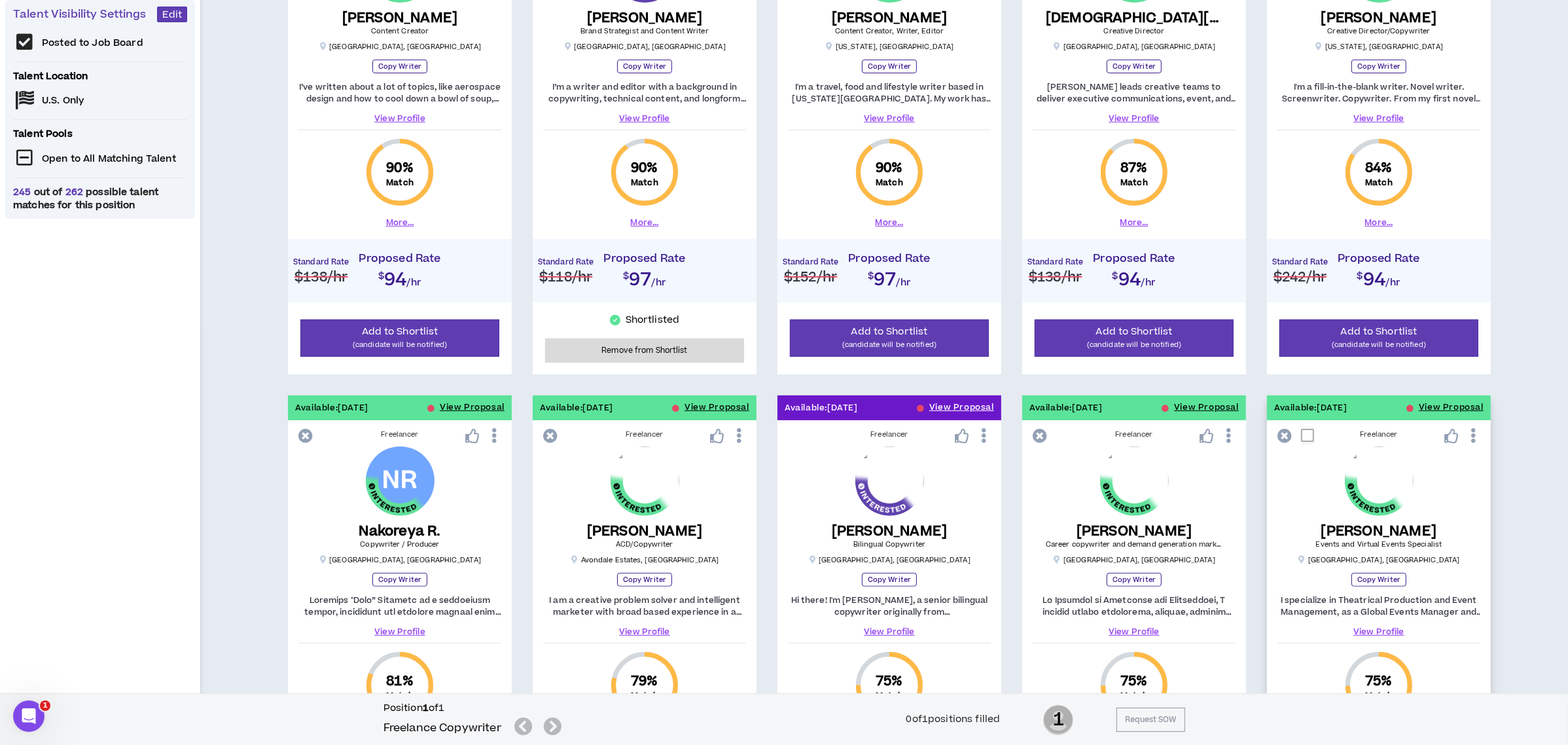
scroll to position [74, 0]
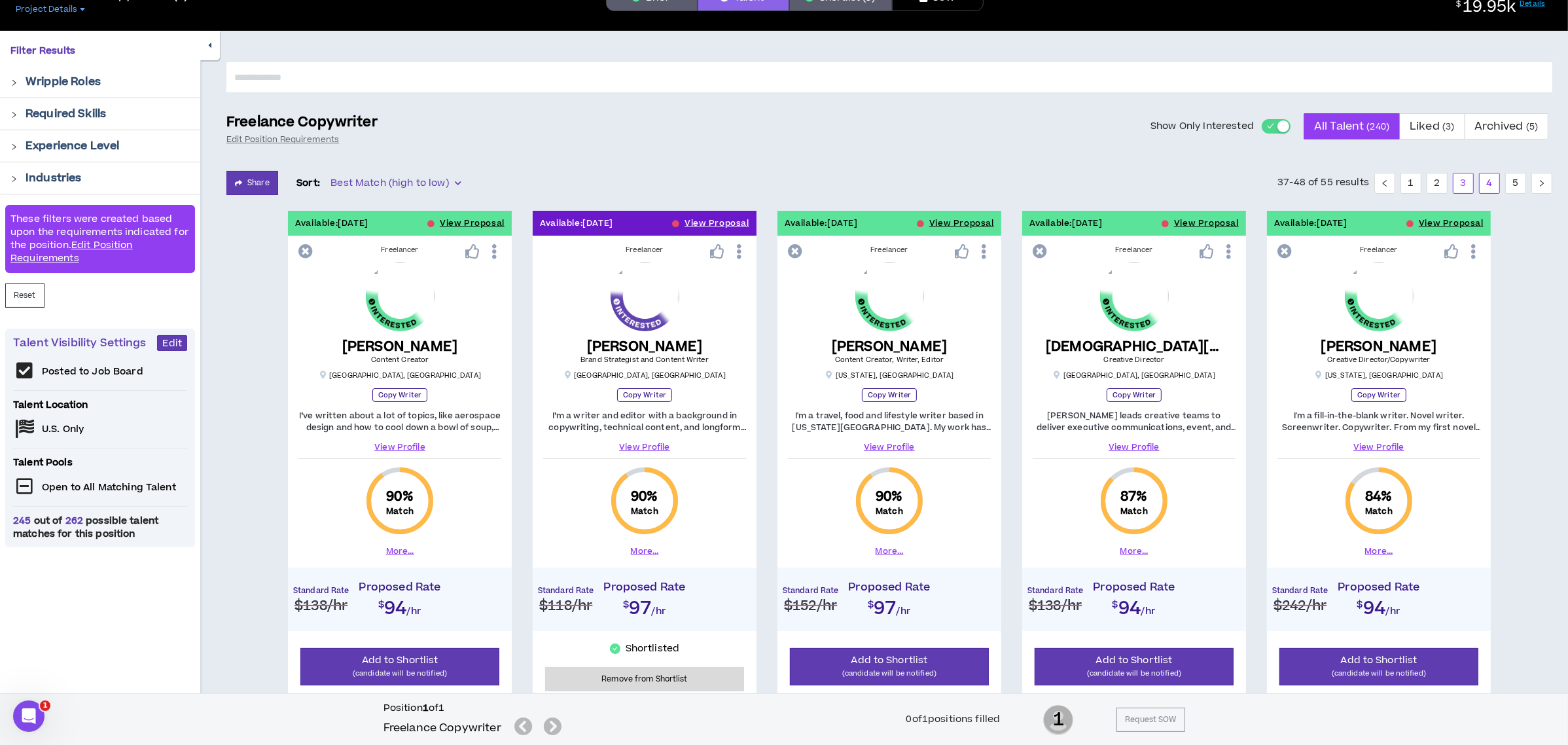
click at [1461, 184] on link "3" at bounding box center [1462, 183] width 19 height 19
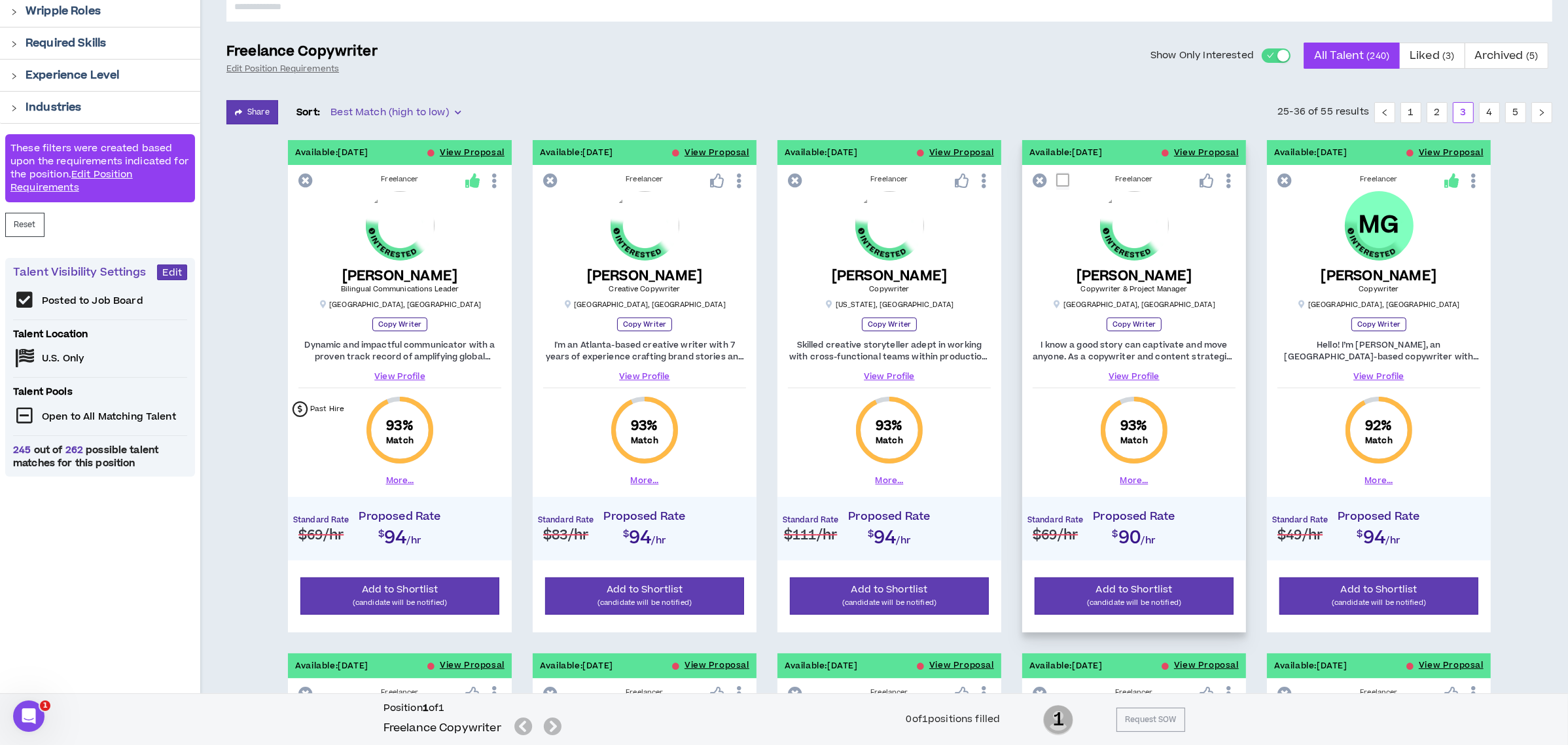
scroll to position [248, 0]
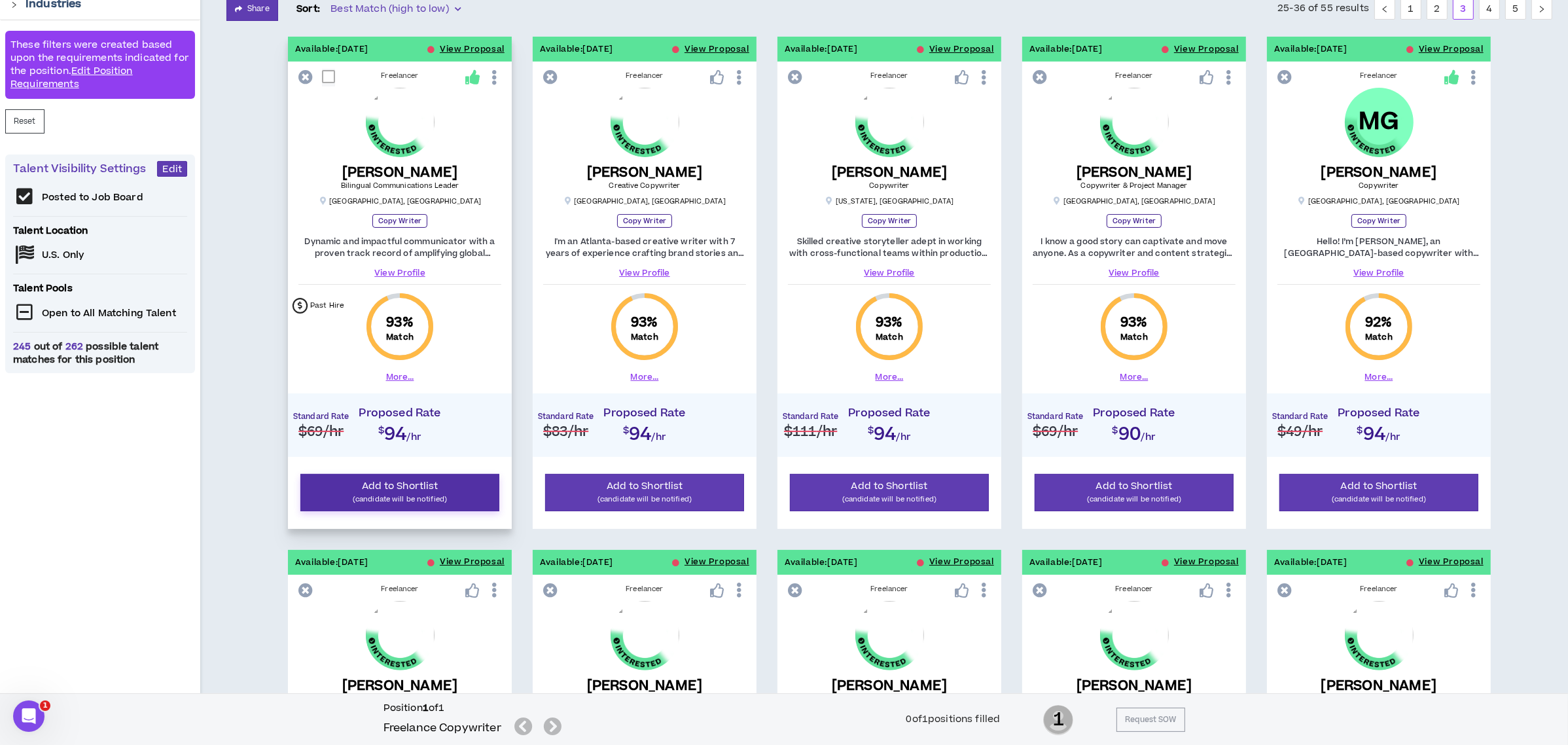
click at [330, 488] on button "Add to Shortlist (candidate will be notified)" at bounding box center [399, 492] width 199 height 37
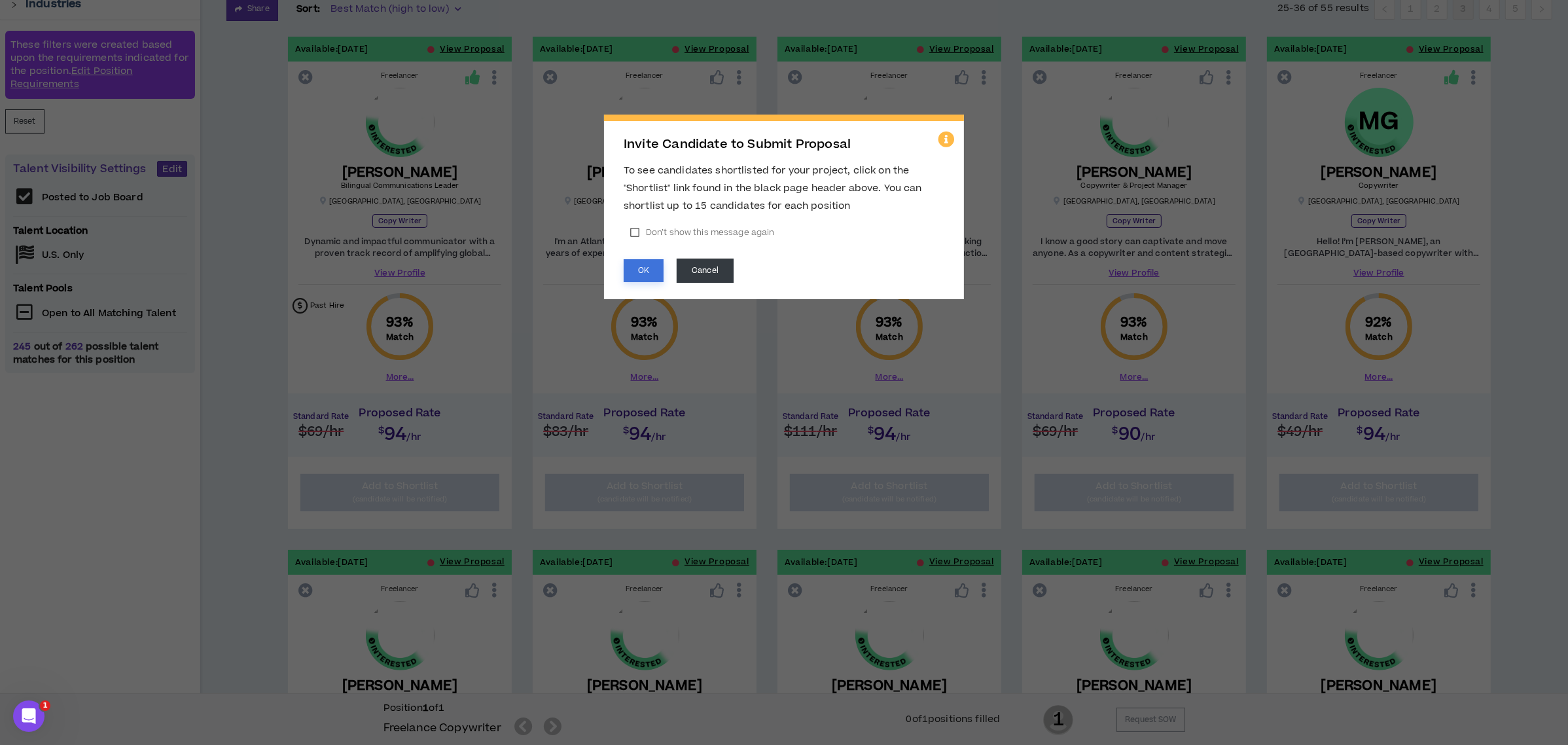
click at [642, 274] on button "OK" at bounding box center [643, 271] width 40 height 23
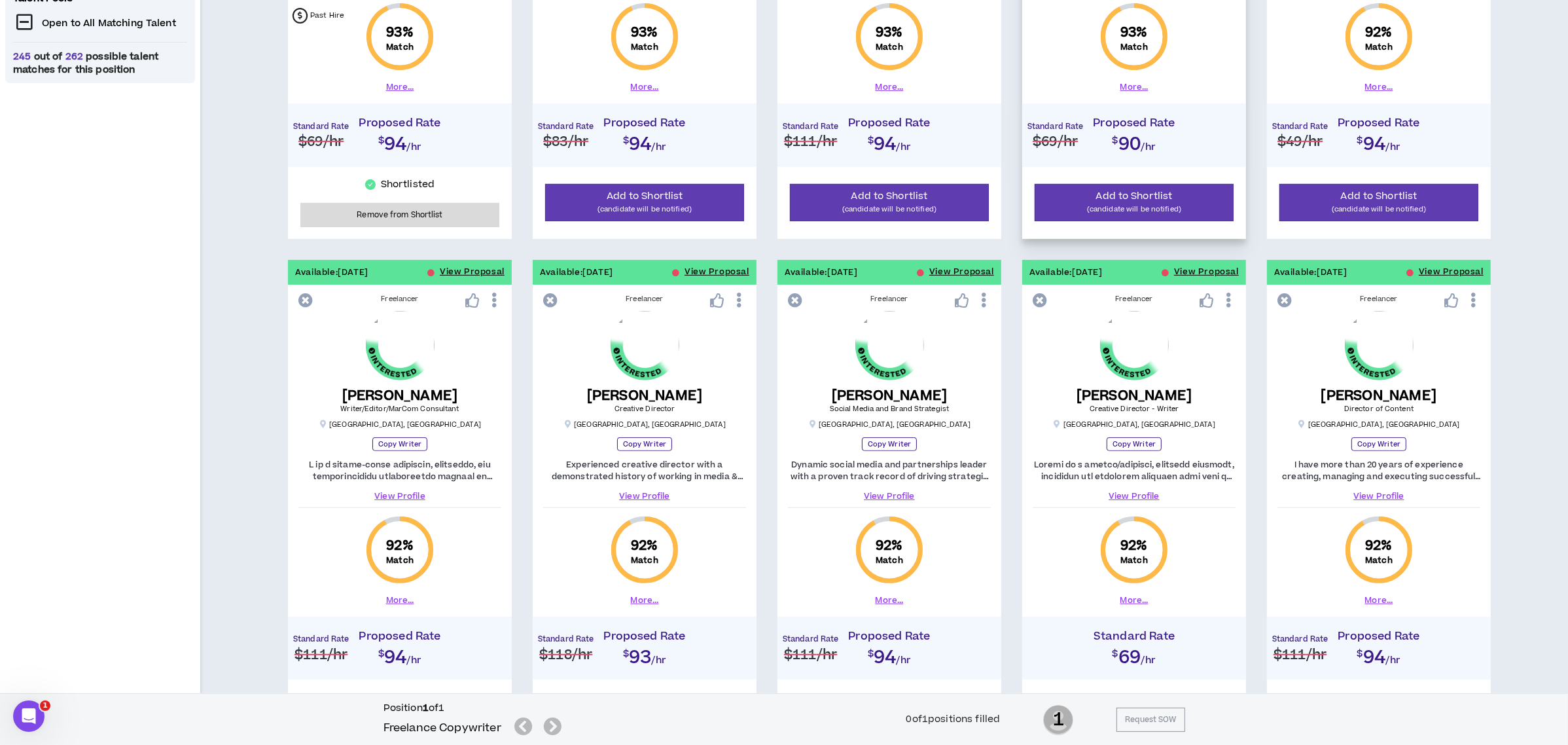
scroll to position [598, 0]
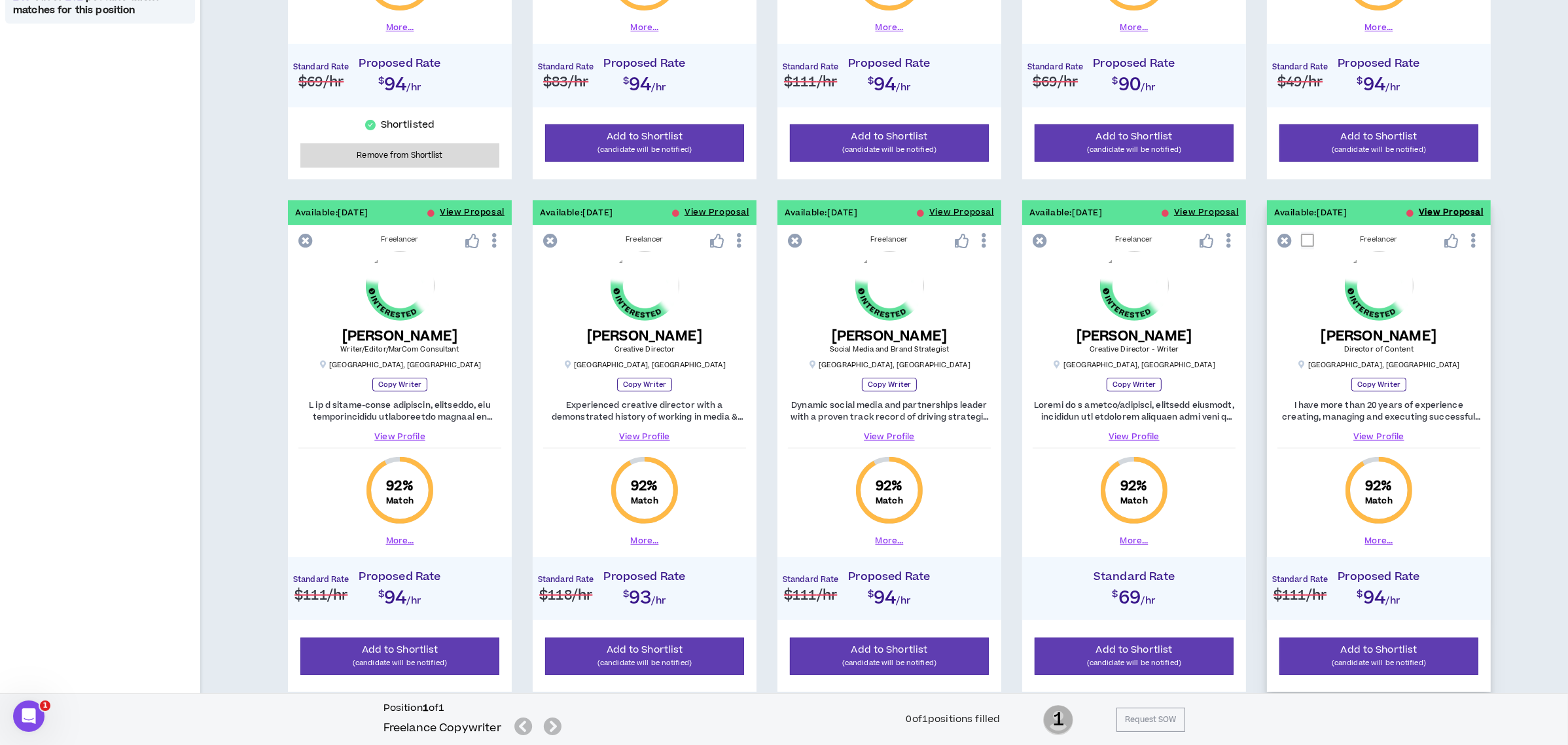
click at [1429, 211] on button "View Proposal" at bounding box center [1451, 212] width 65 height 25
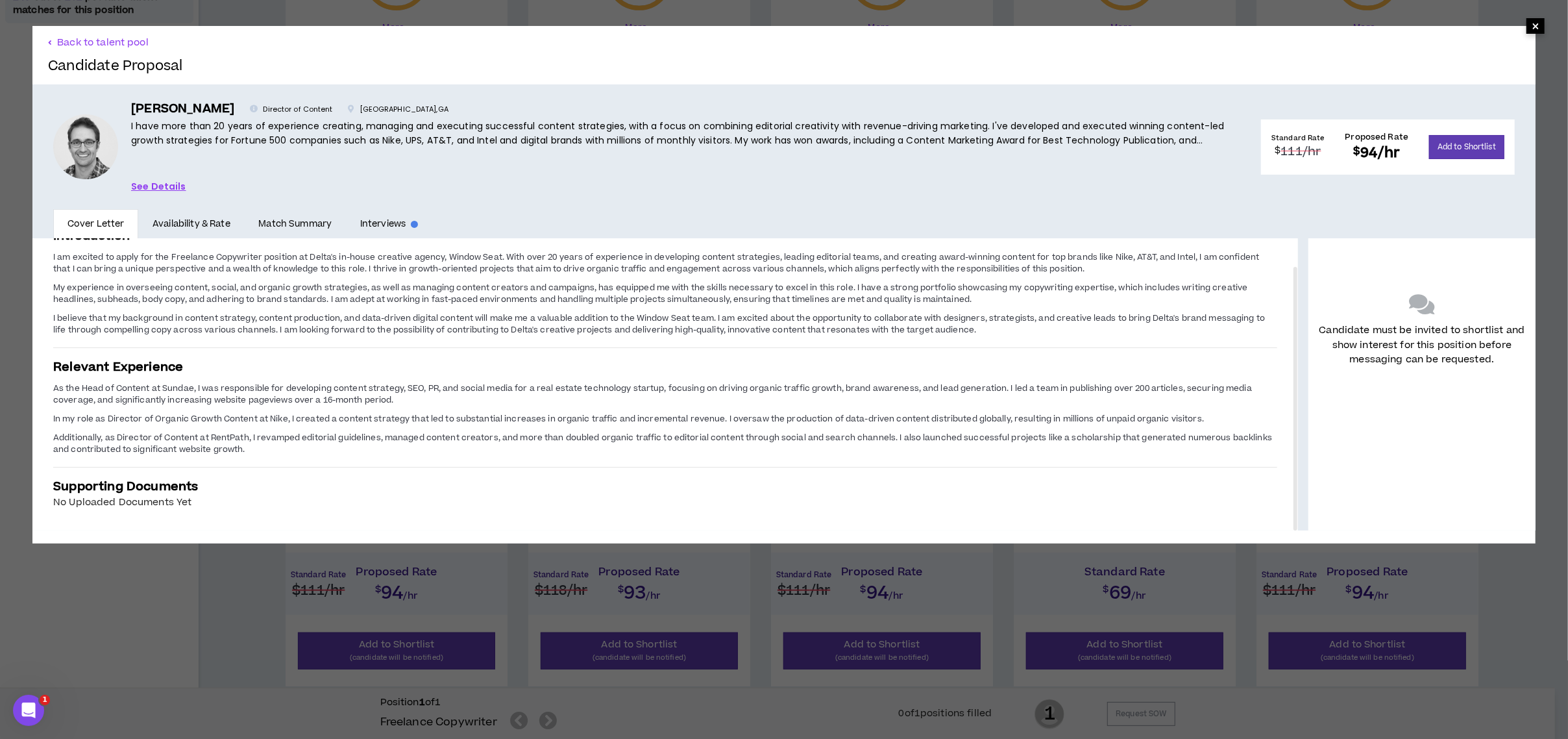
click at [1532, 24] on span "×" at bounding box center [1535, 26] width 8 height 16
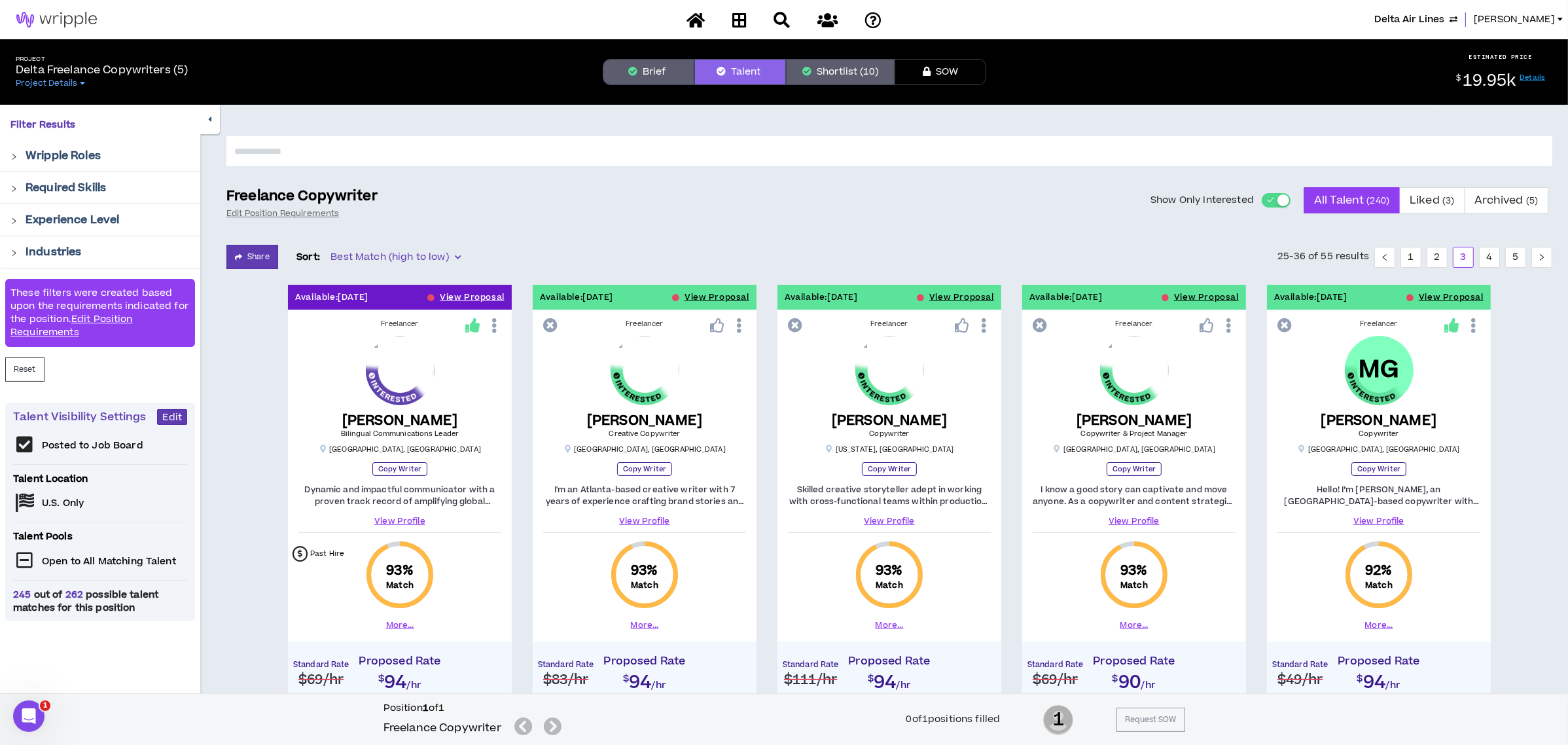
click at [866, 63] on button "Shortlist (10)" at bounding box center [840, 72] width 108 height 26
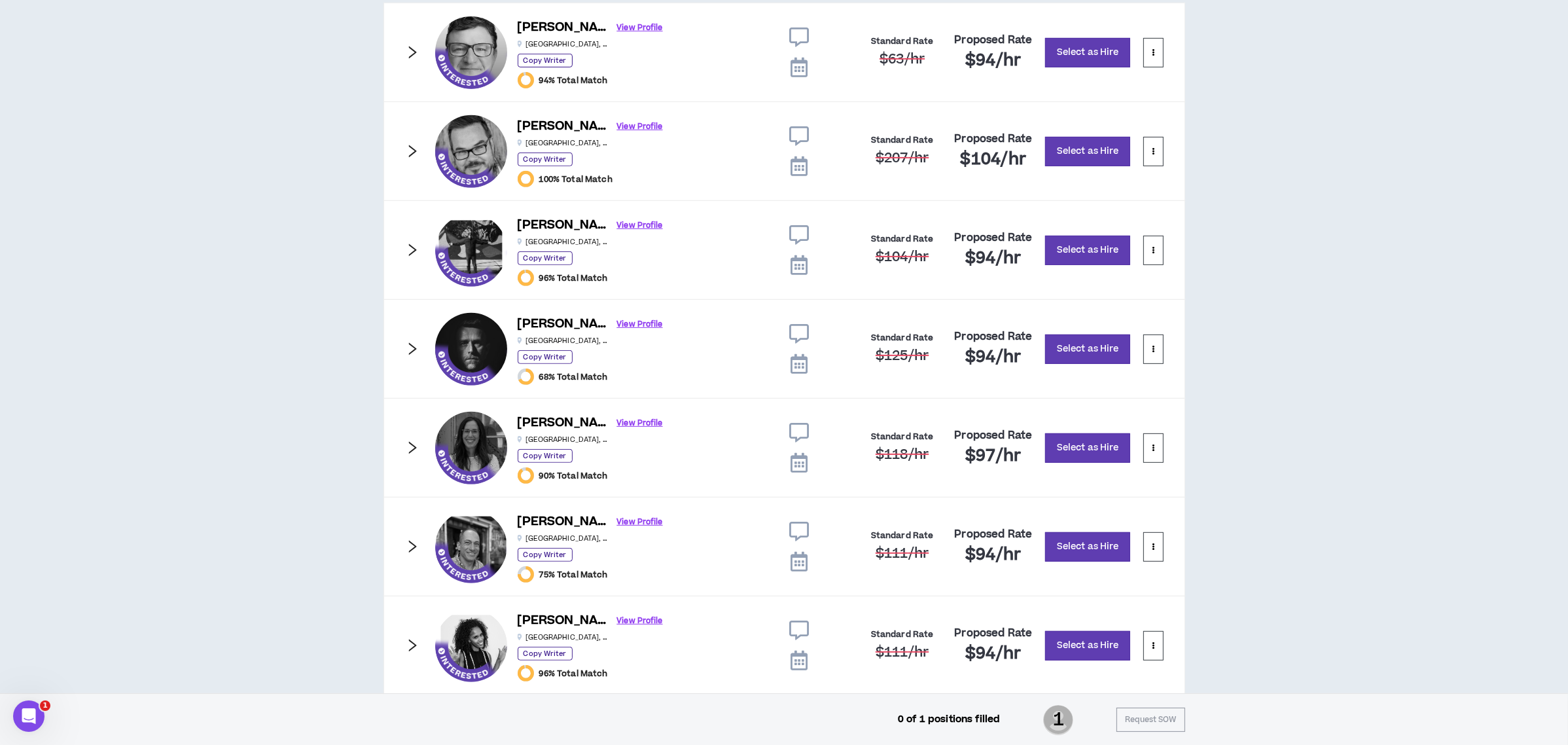
scroll to position [659, 0]
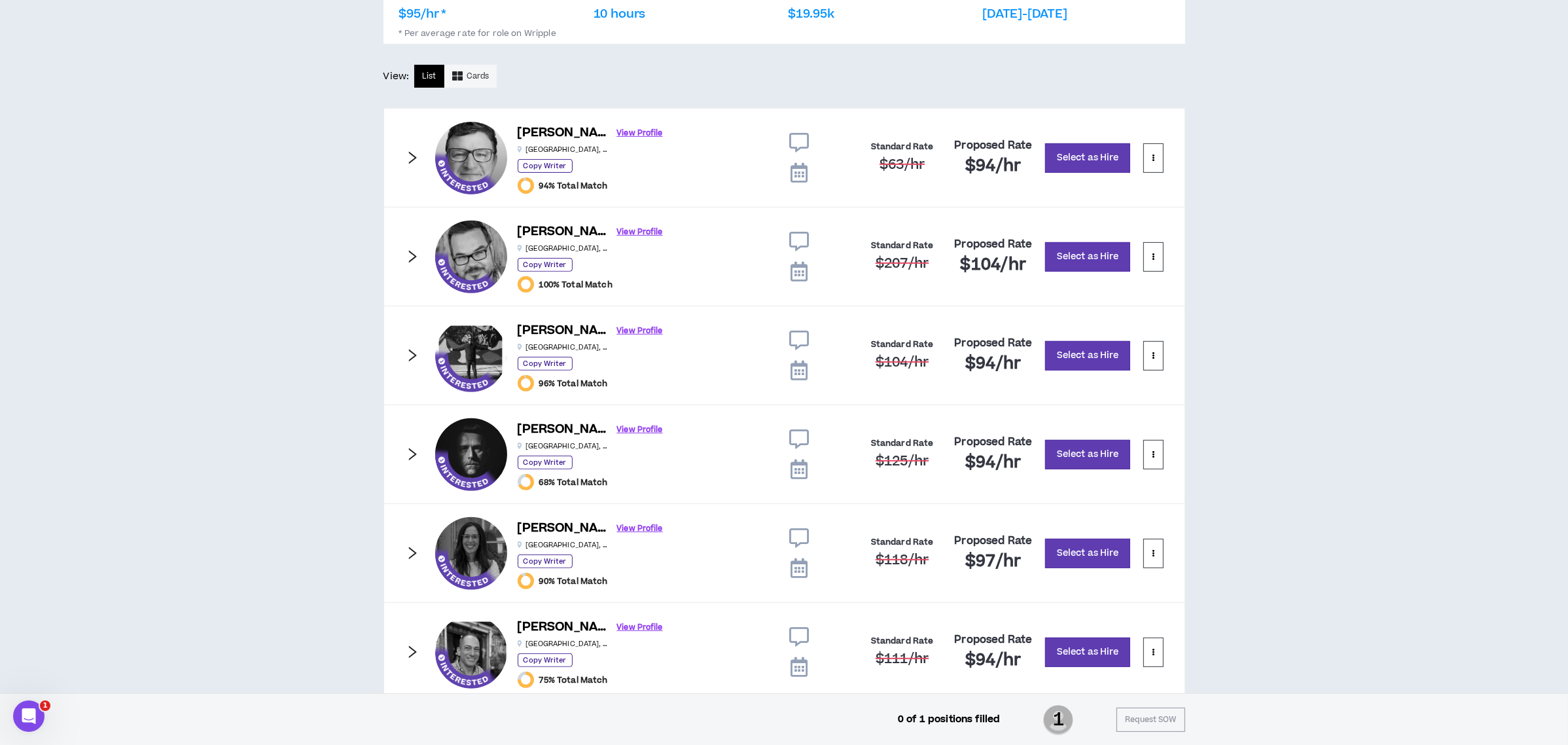
click at [1444, 437] on div "CLIENT LEAD TOOLS Client not setup for generated SoW Notification Settings Tale…" at bounding box center [784, 283] width 1568 height 1677
click at [1304, 385] on div "CLIENT LEAD TOOLS Client not setup for generated SoW Notification Settings Tale…" at bounding box center [784, 283] width 1568 height 1677
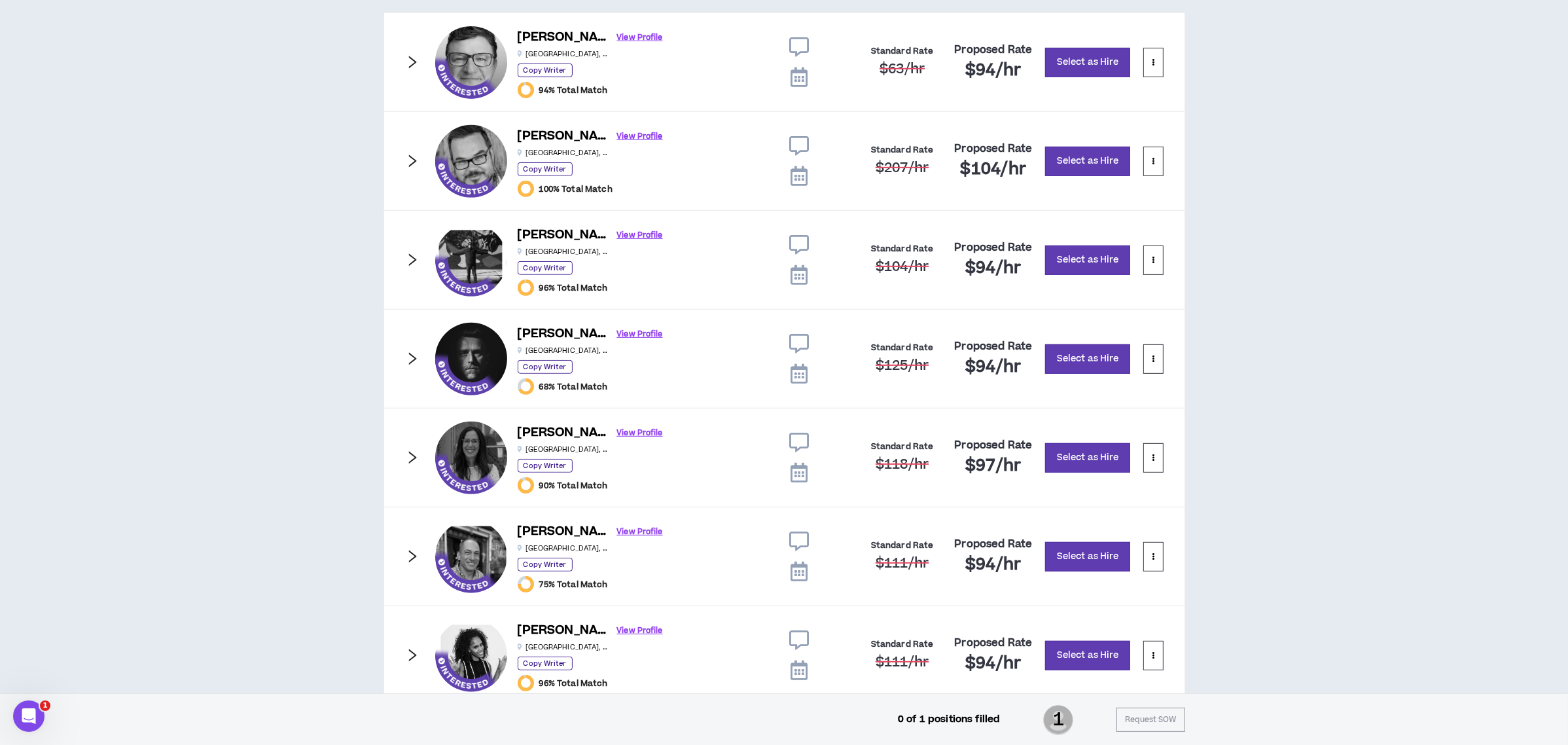
scroll to position [746, 0]
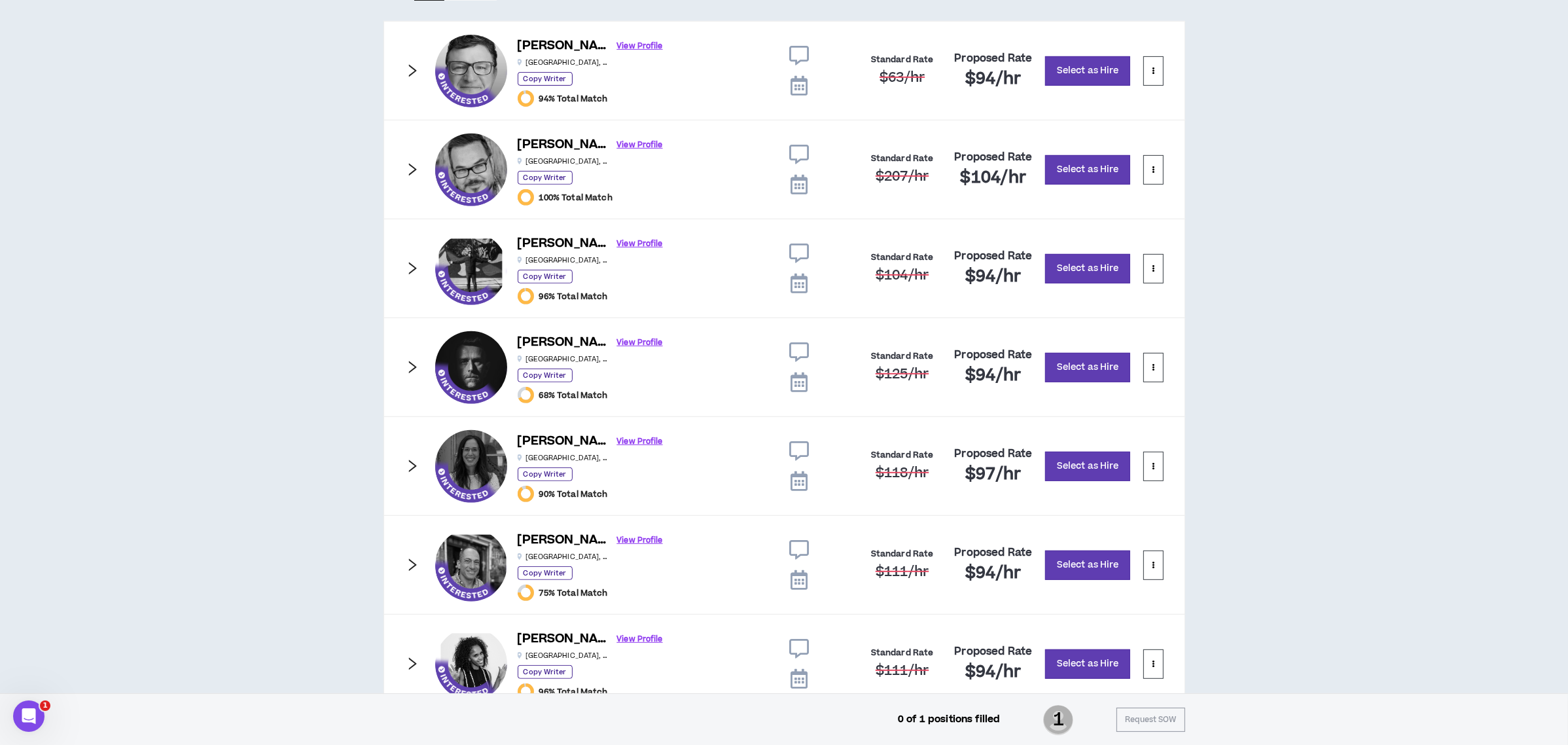
click at [394, 161] on div "[PERSON_NAME] View Profile [GEOGRAPHIC_DATA] , [GEOGRAPHIC_DATA] Copy Writer 10…" at bounding box center [784, 170] width 801 height 100
click at [407, 171] on icon "right" at bounding box center [412, 169] width 14 height 14
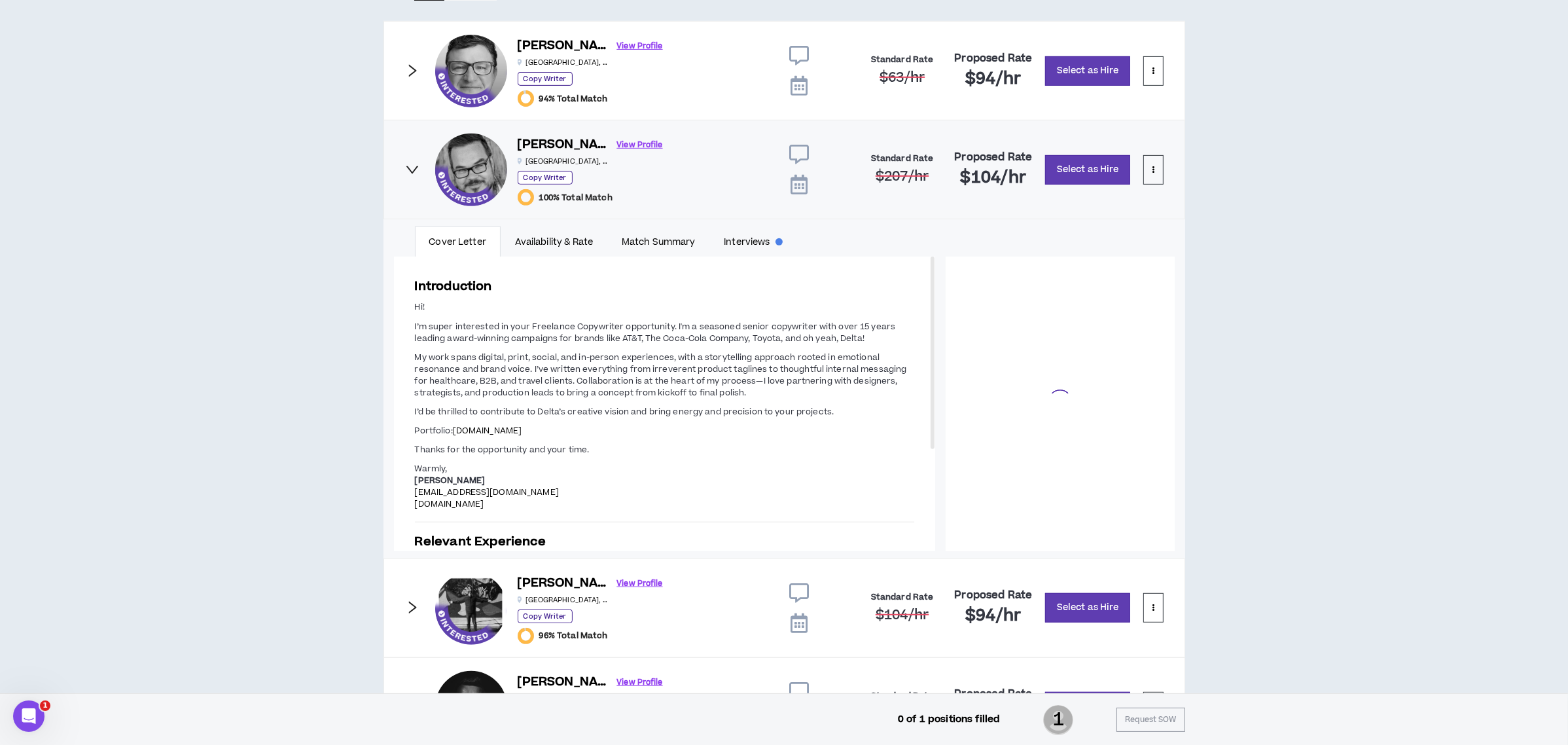
scroll to position [58, 0]
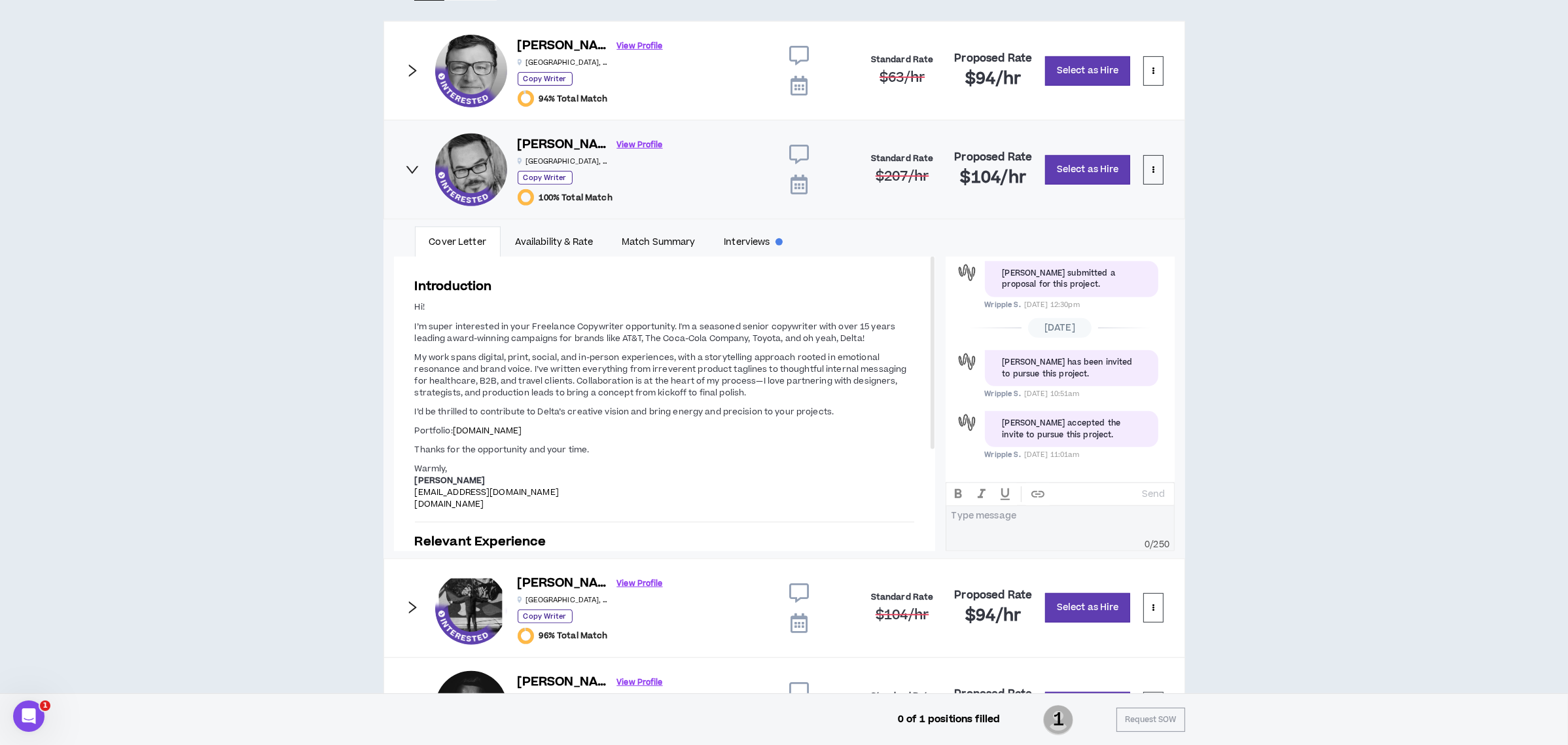
click at [407, 169] on icon "right" at bounding box center [412, 169] width 13 height 8
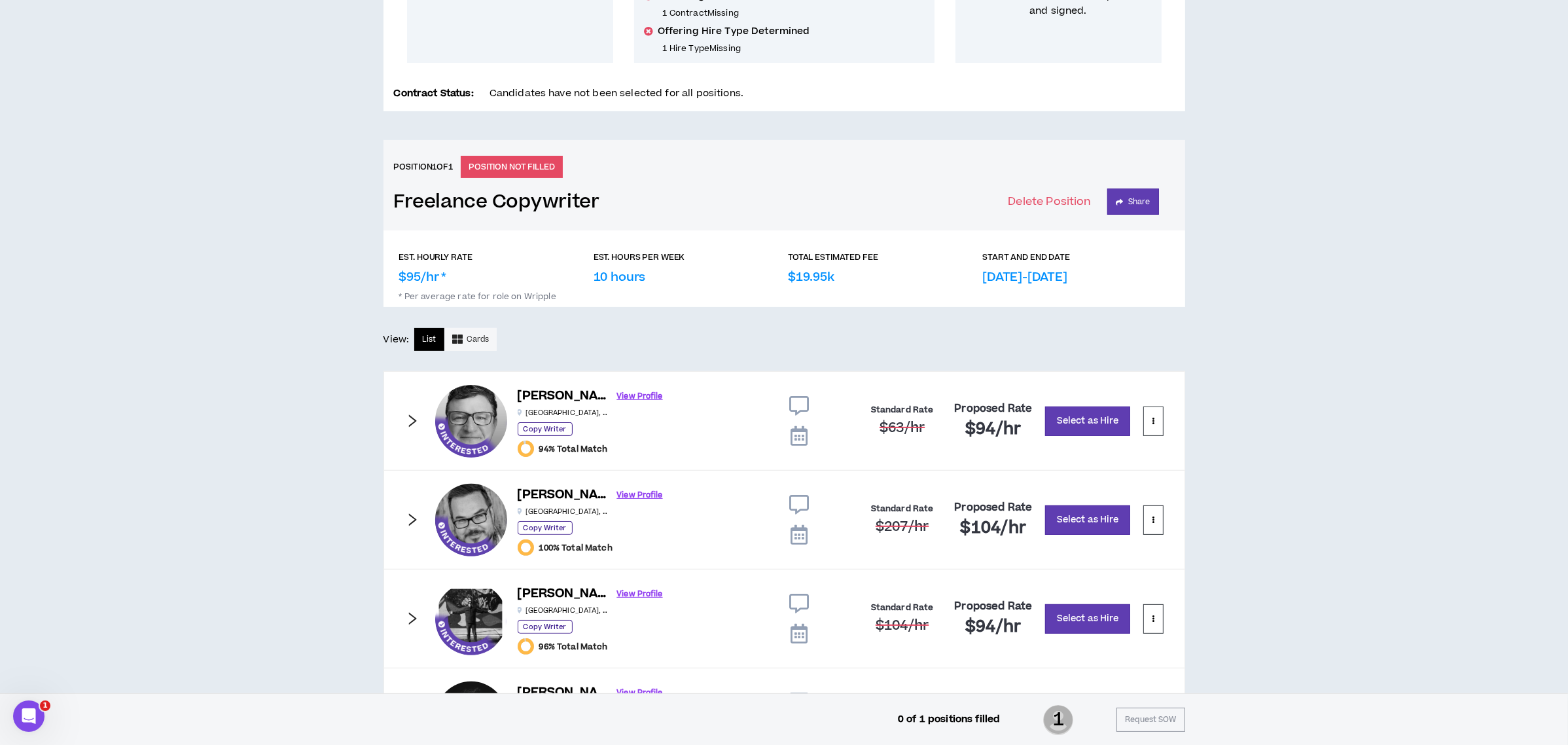
scroll to position [436, 0]
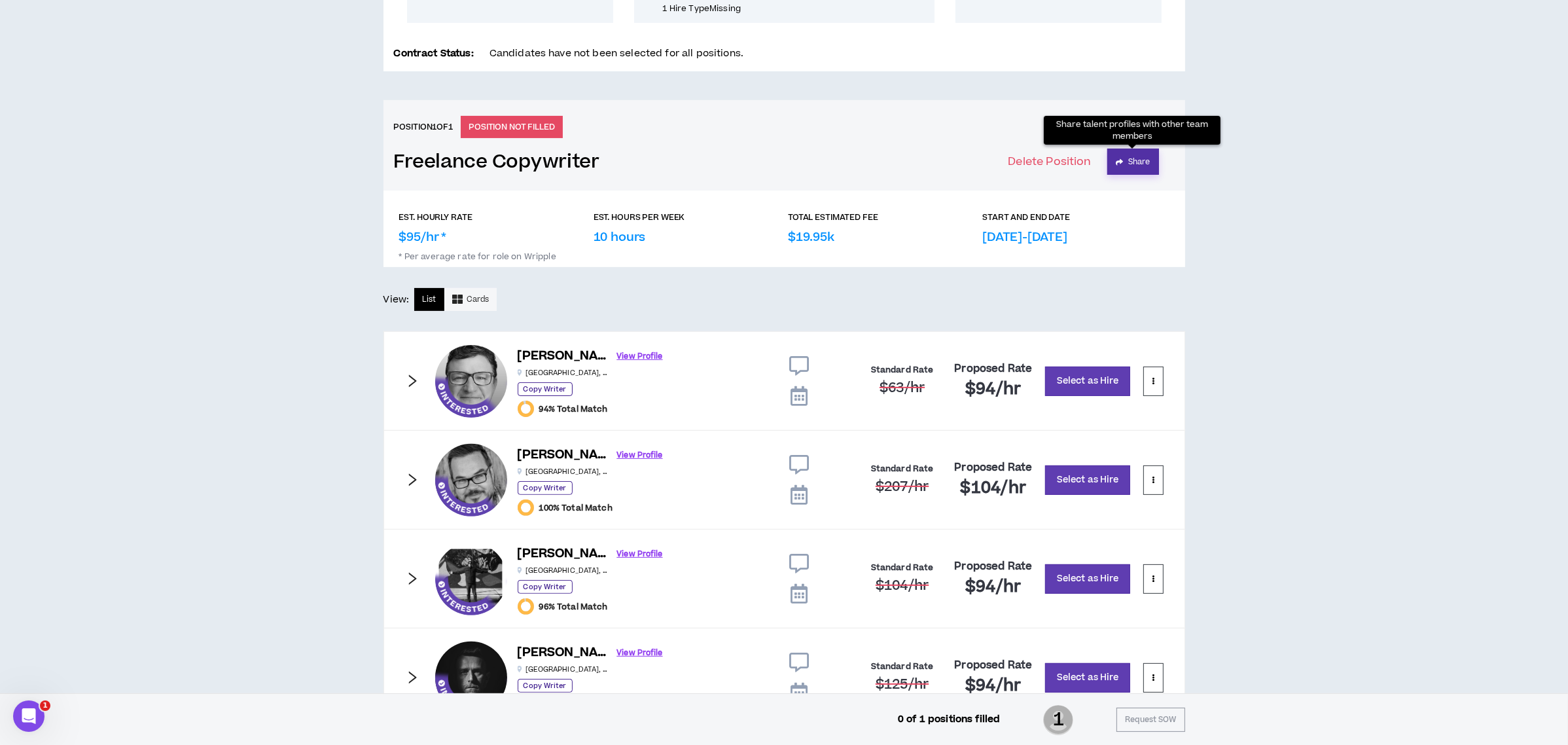
click at [1145, 166] on button "Share" at bounding box center [1133, 162] width 52 height 26
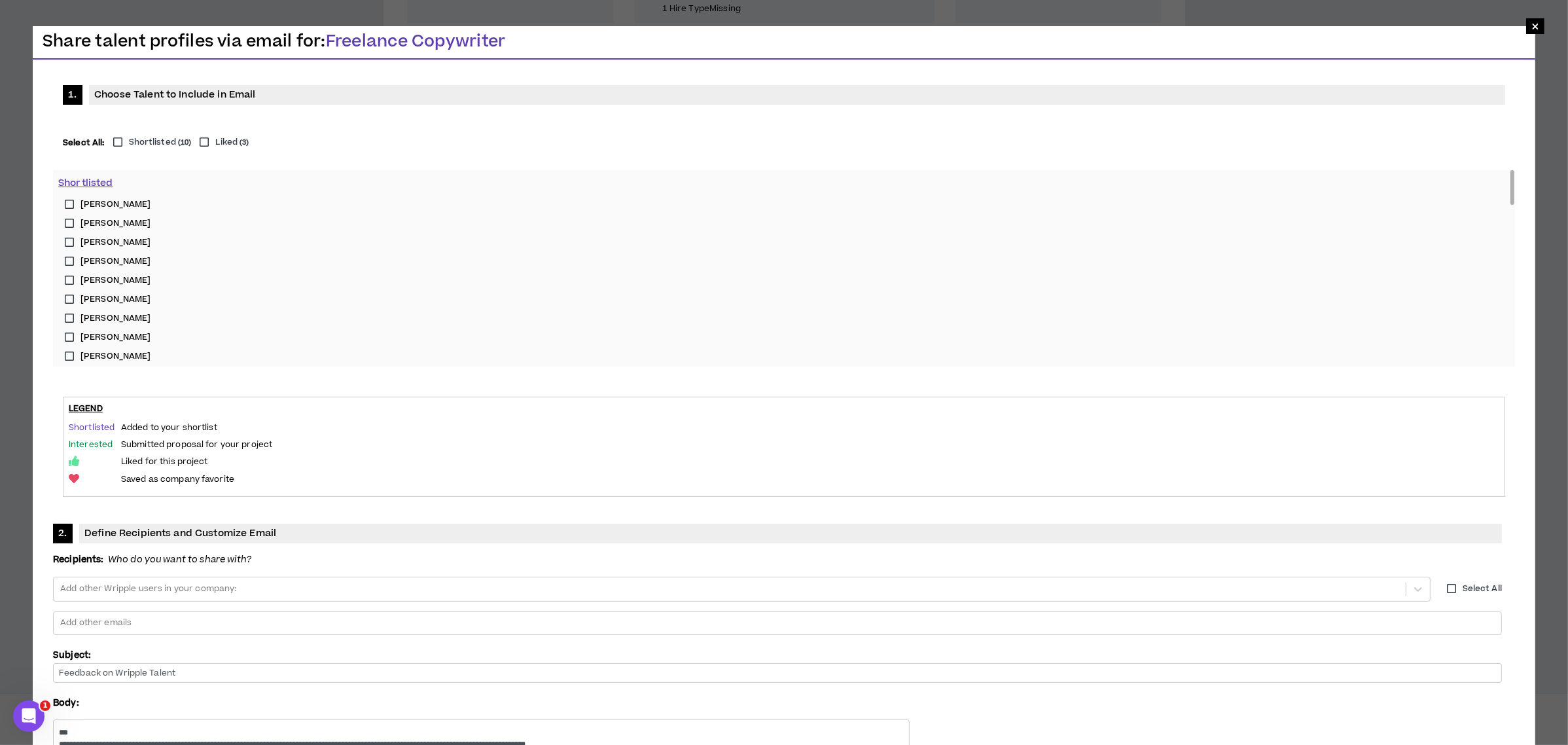
click at [118, 139] on label "Shortlisted ( 10 )" at bounding box center [149, 142] width 85 height 13
click at [694, 613] on div at bounding box center [778, 622] width 1437 height 19
type input "**********"
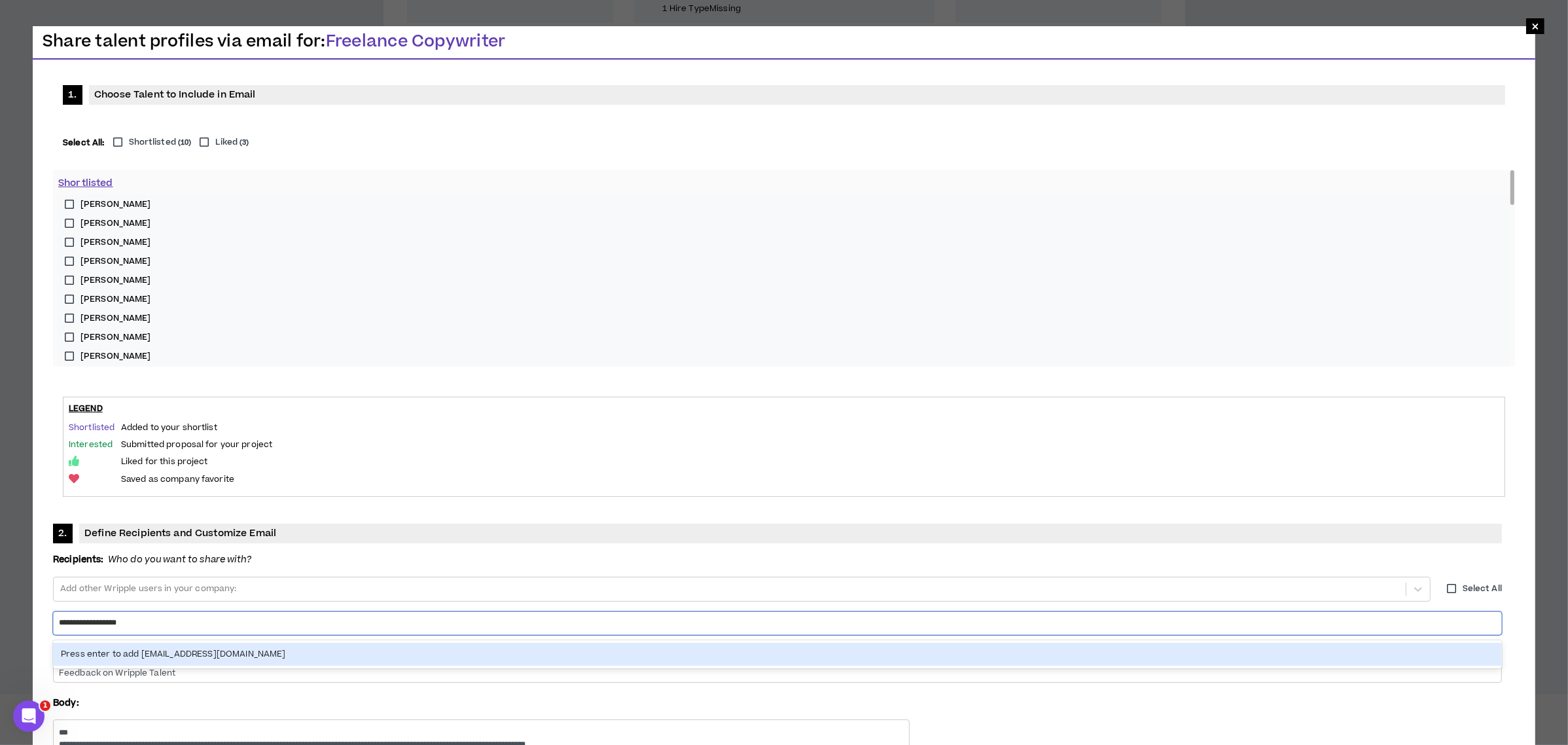
click at [719, 643] on div "Press enter to add [EMAIL_ADDRESS][DOMAIN_NAME]" at bounding box center [778, 654] width 1449 height 23
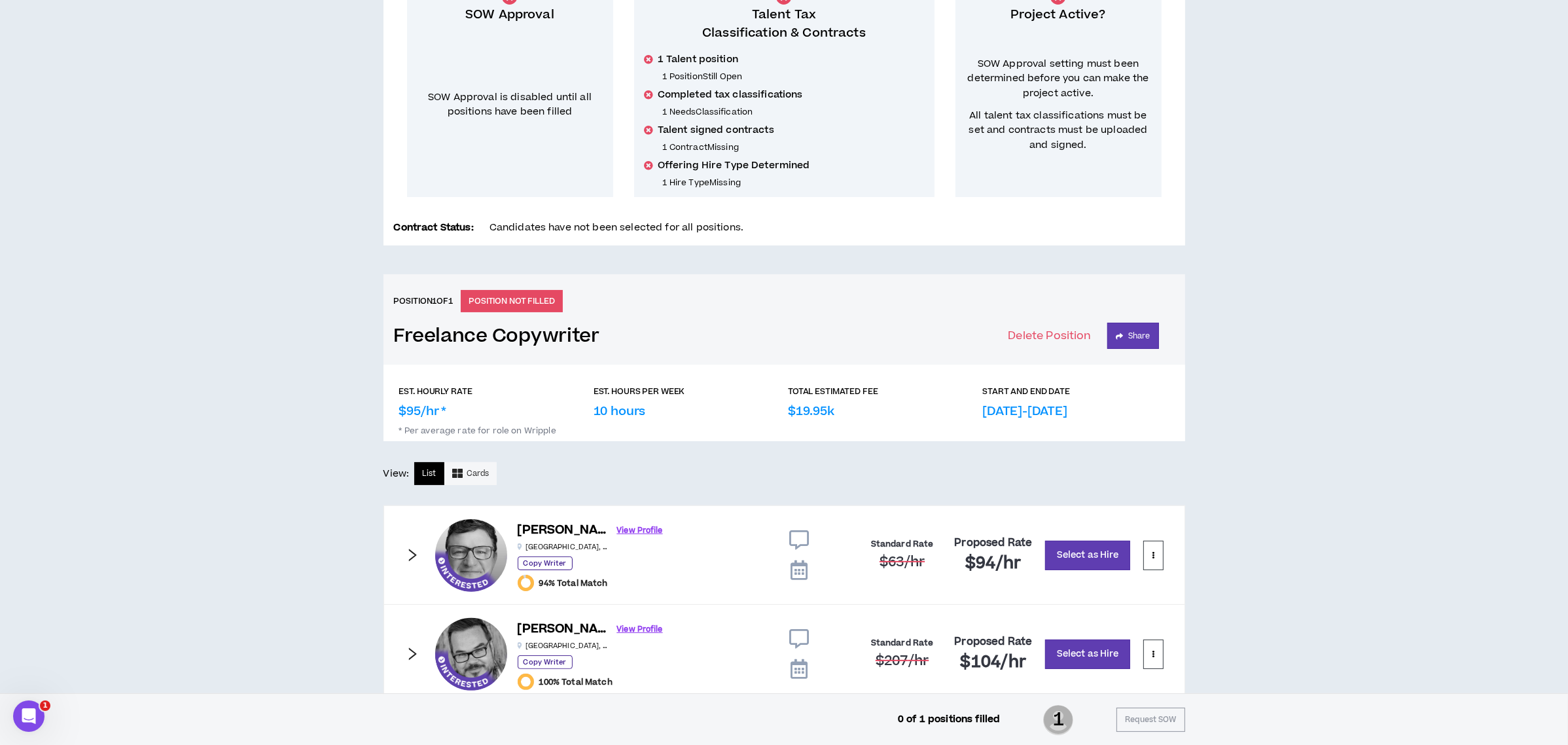
scroll to position [611, 0]
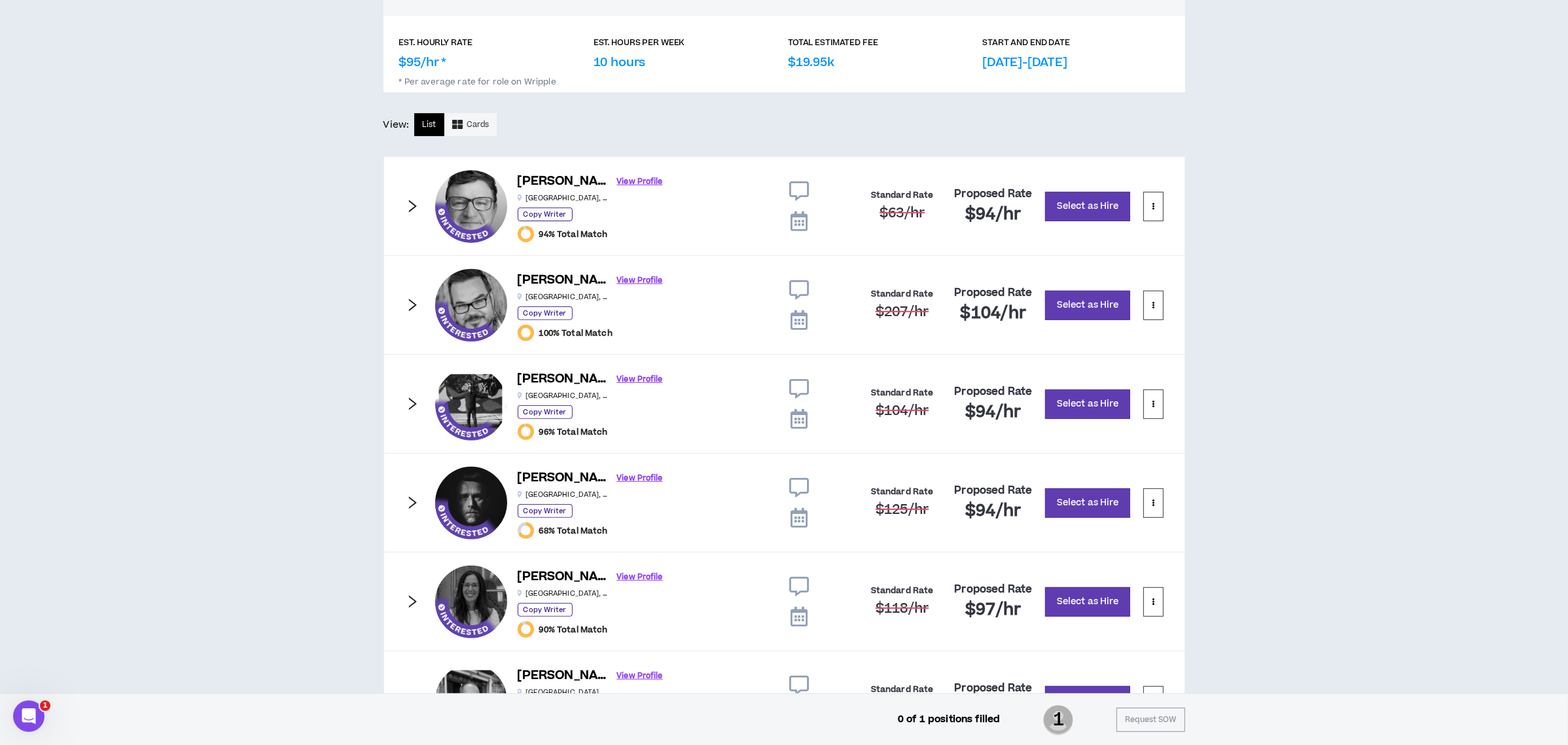
click at [410, 408] on icon "right" at bounding box center [412, 403] width 14 height 14
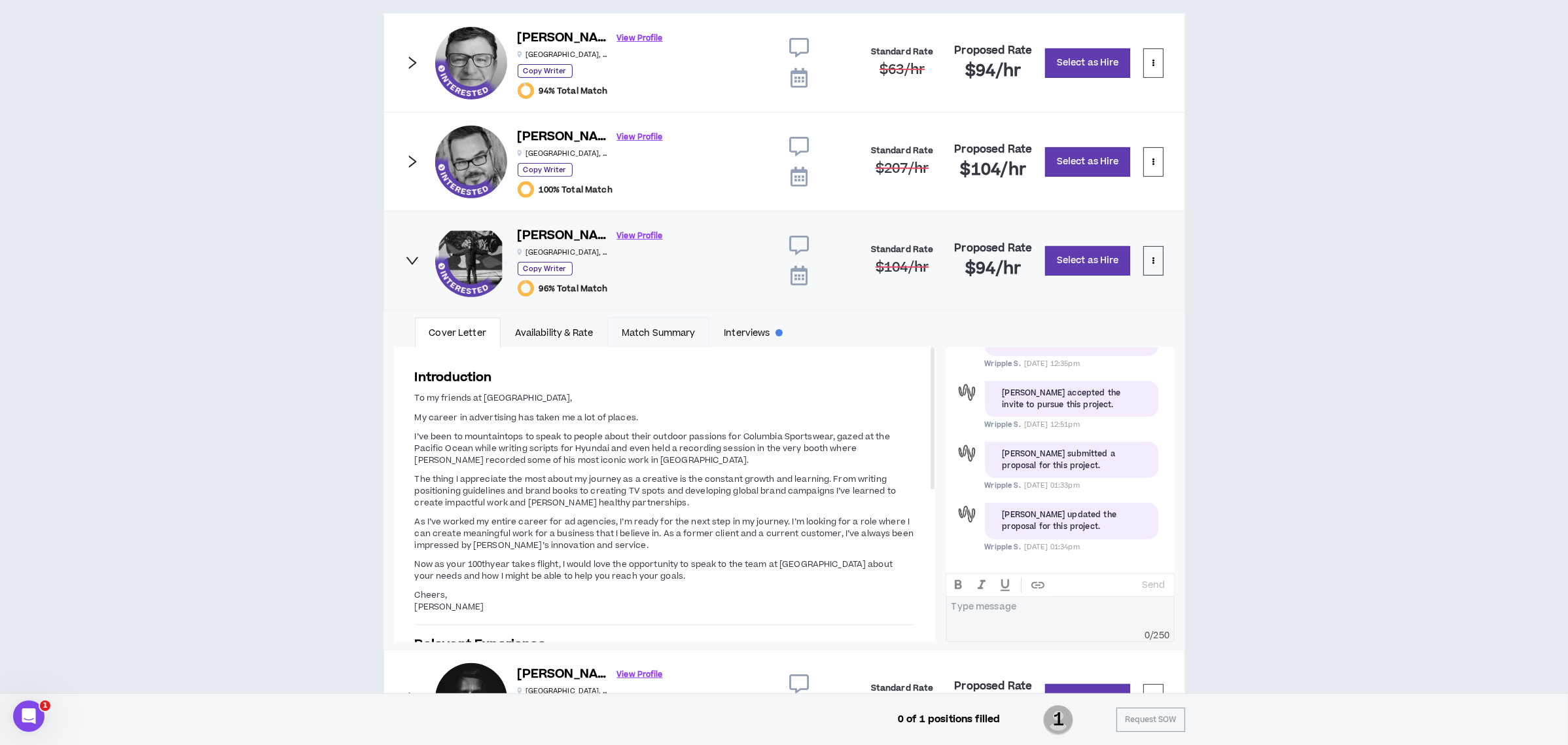
scroll to position [786, 0]
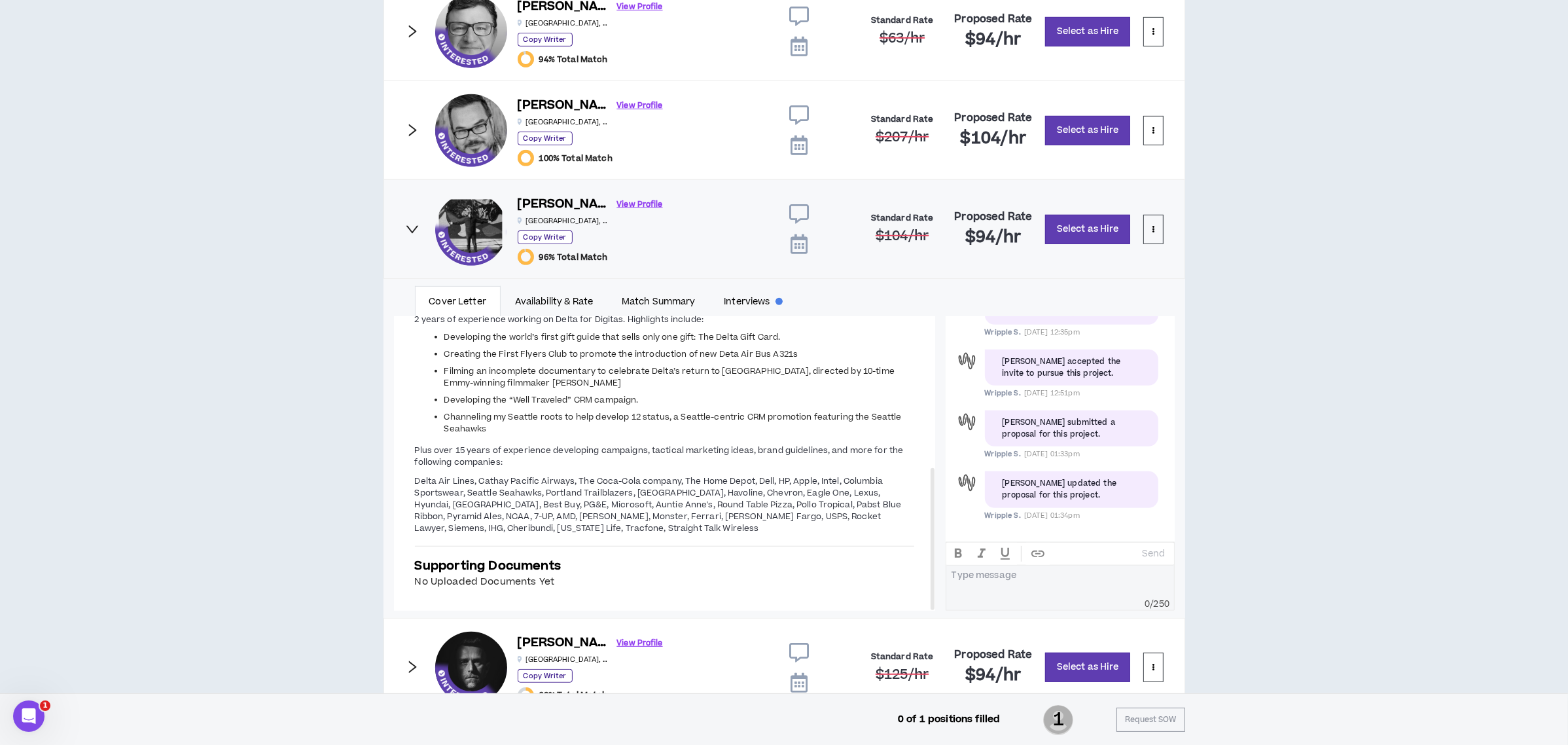
click at [411, 233] on icon "right" at bounding box center [412, 228] width 14 height 14
